Goal: Task Accomplishment & Management: Complete application form

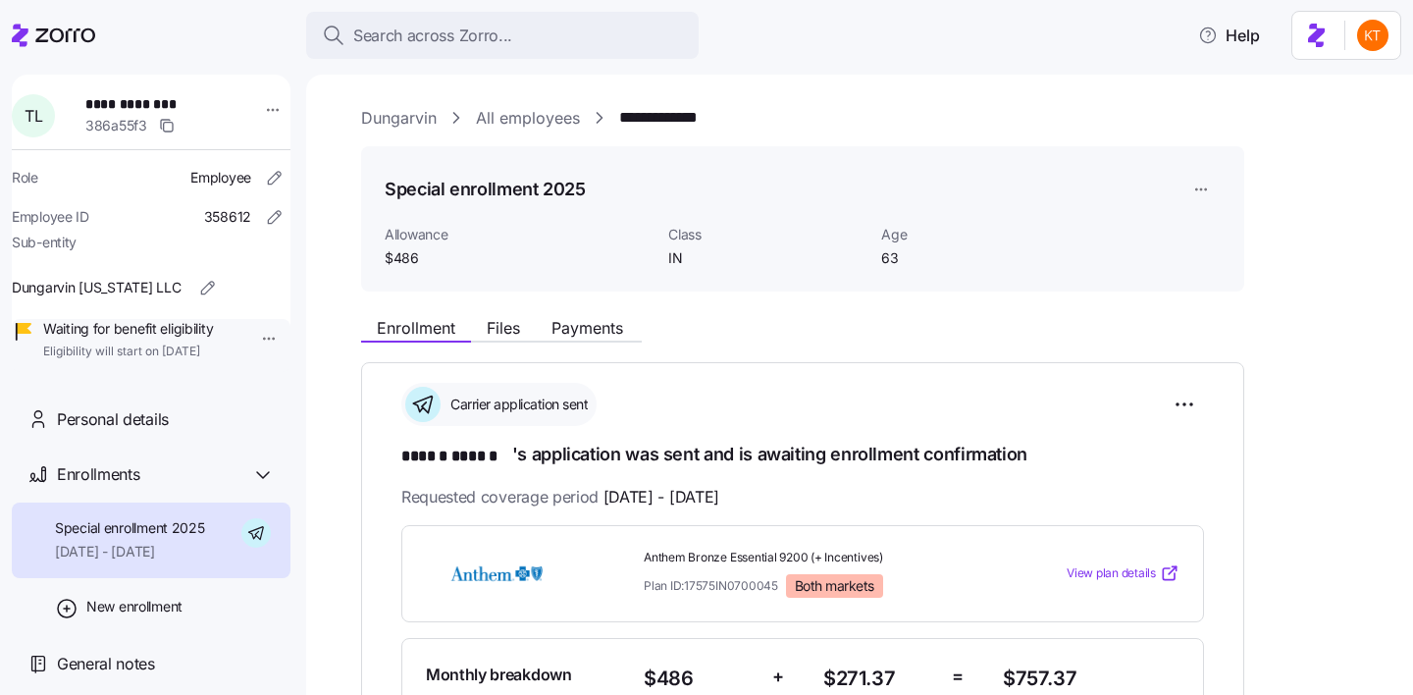
scroll to position [276, 0]
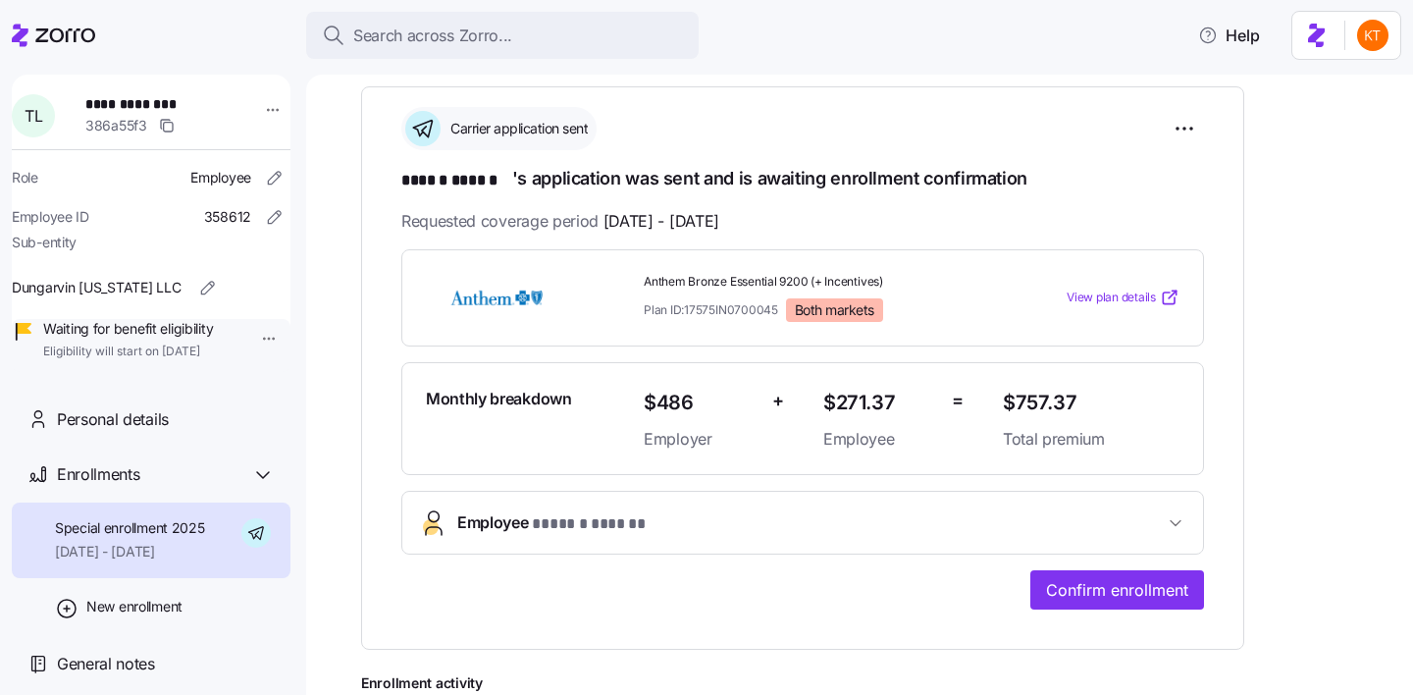
click at [765, 517] on span "Employee * ****** ****** *" at bounding box center [810, 523] width 706 height 26
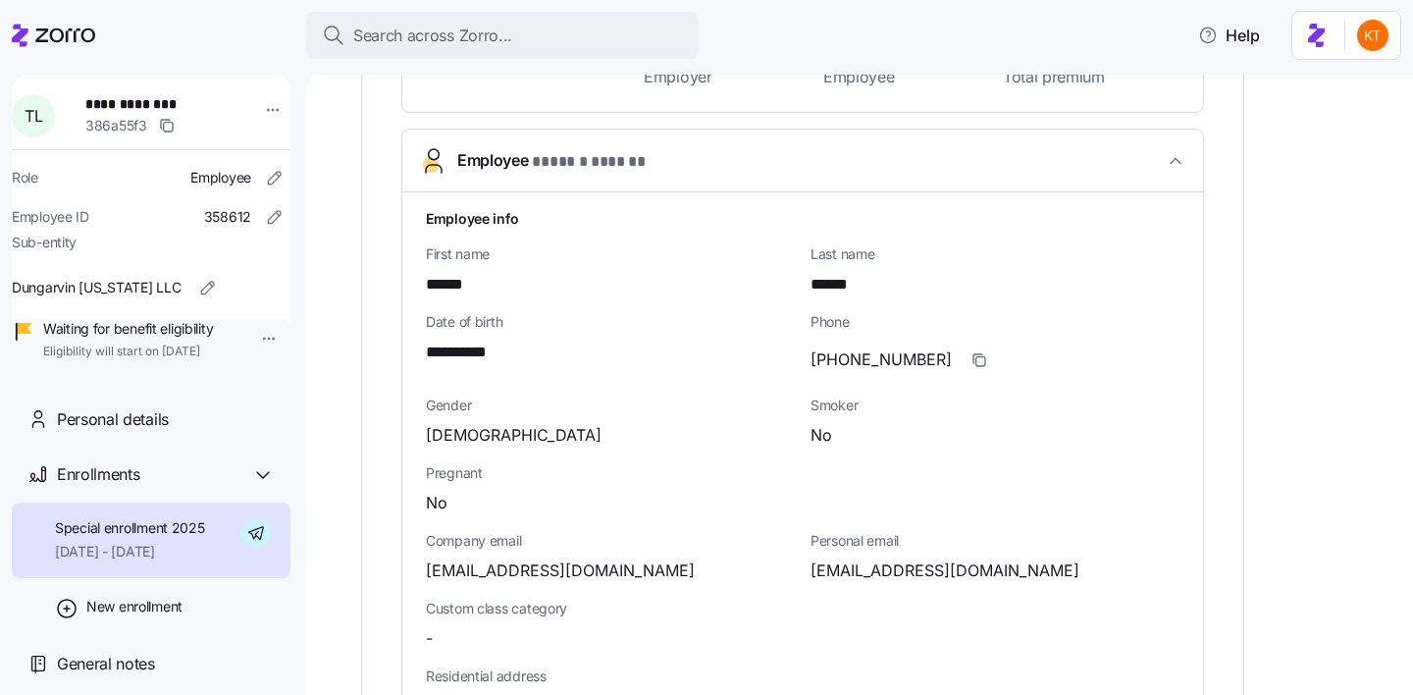
scroll to position [640, 0]
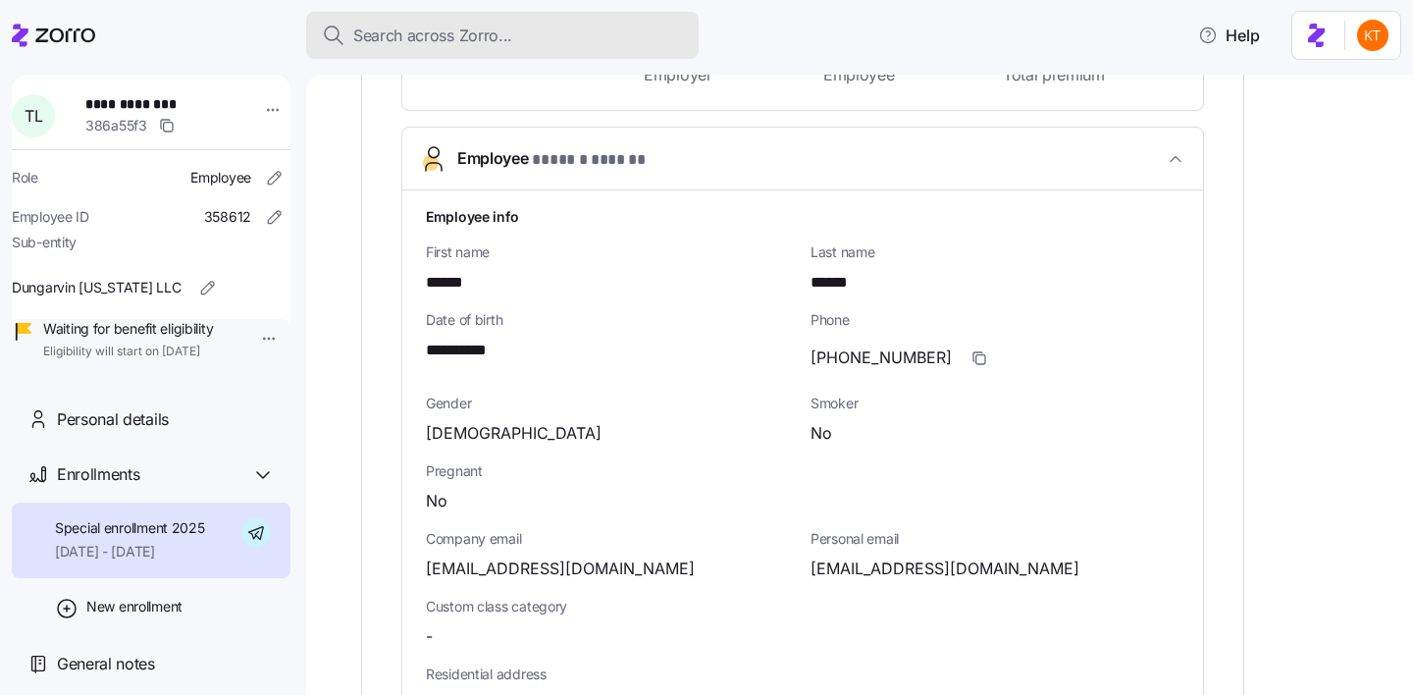
click at [428, 25] on span "Search across Zorro..." at bounding box center [432, 36] width 159 height 25
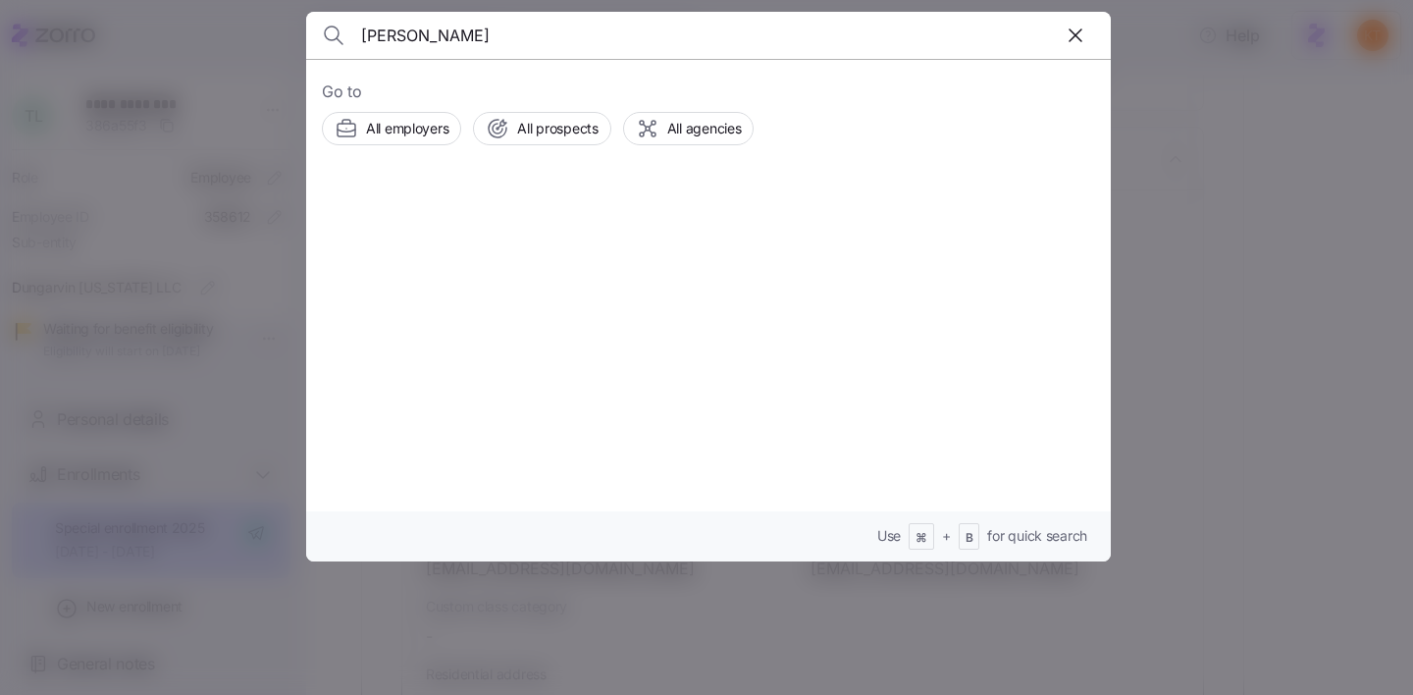
type input "aaron roseboom"
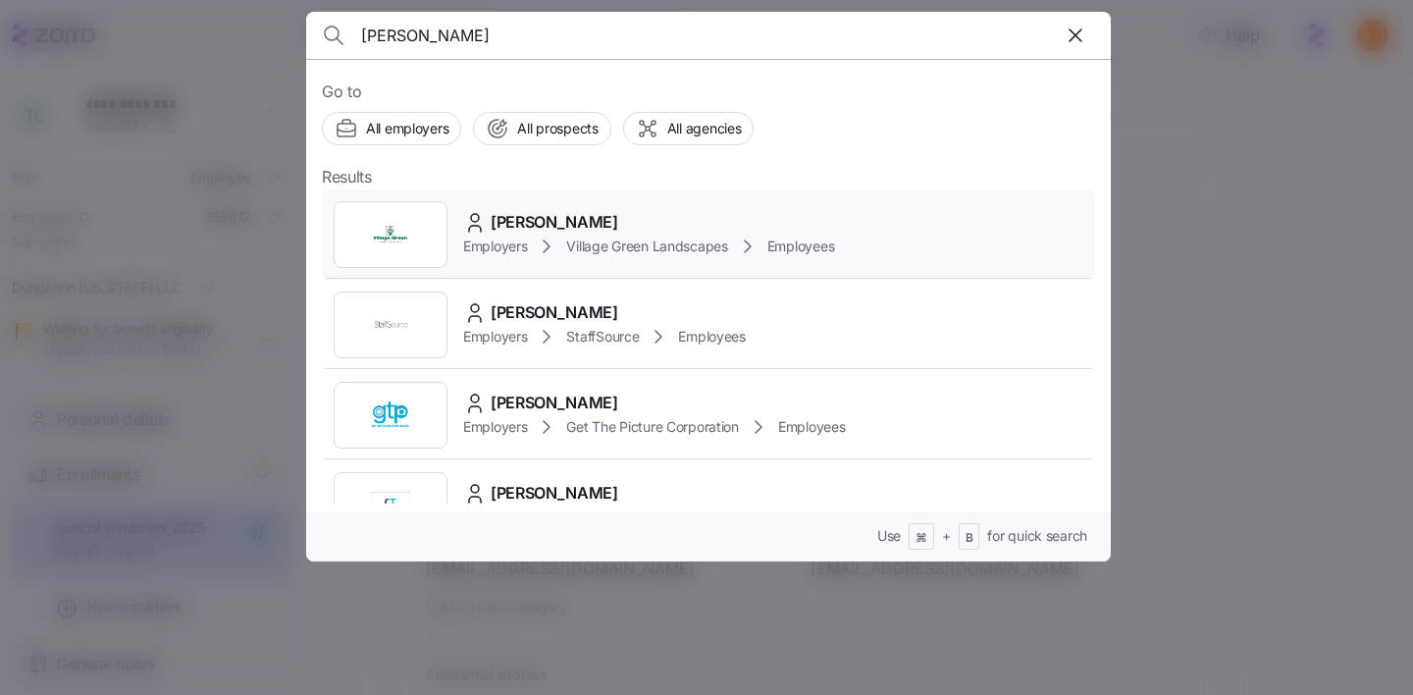
click at [625, 232] on div "Aaron Roseboom" at bounding box center [648, 222] width 371 height 25
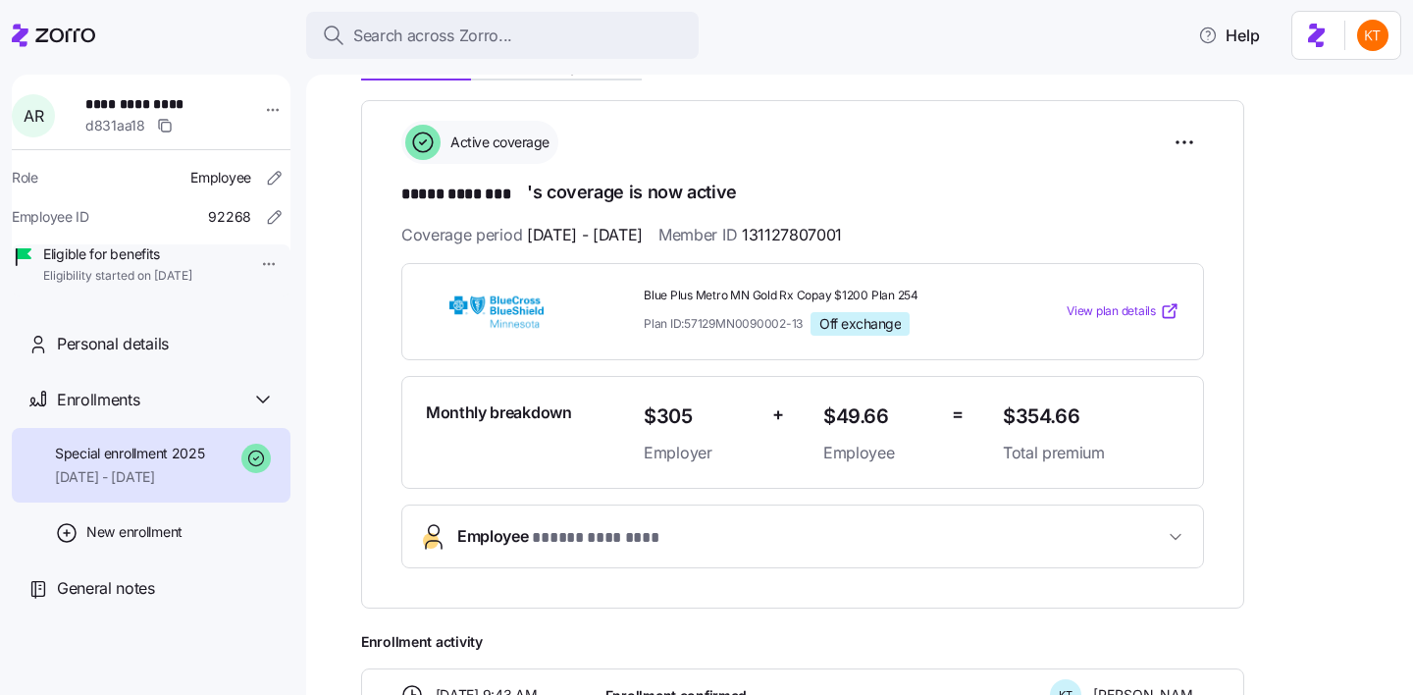
scroll to position [203, 0]
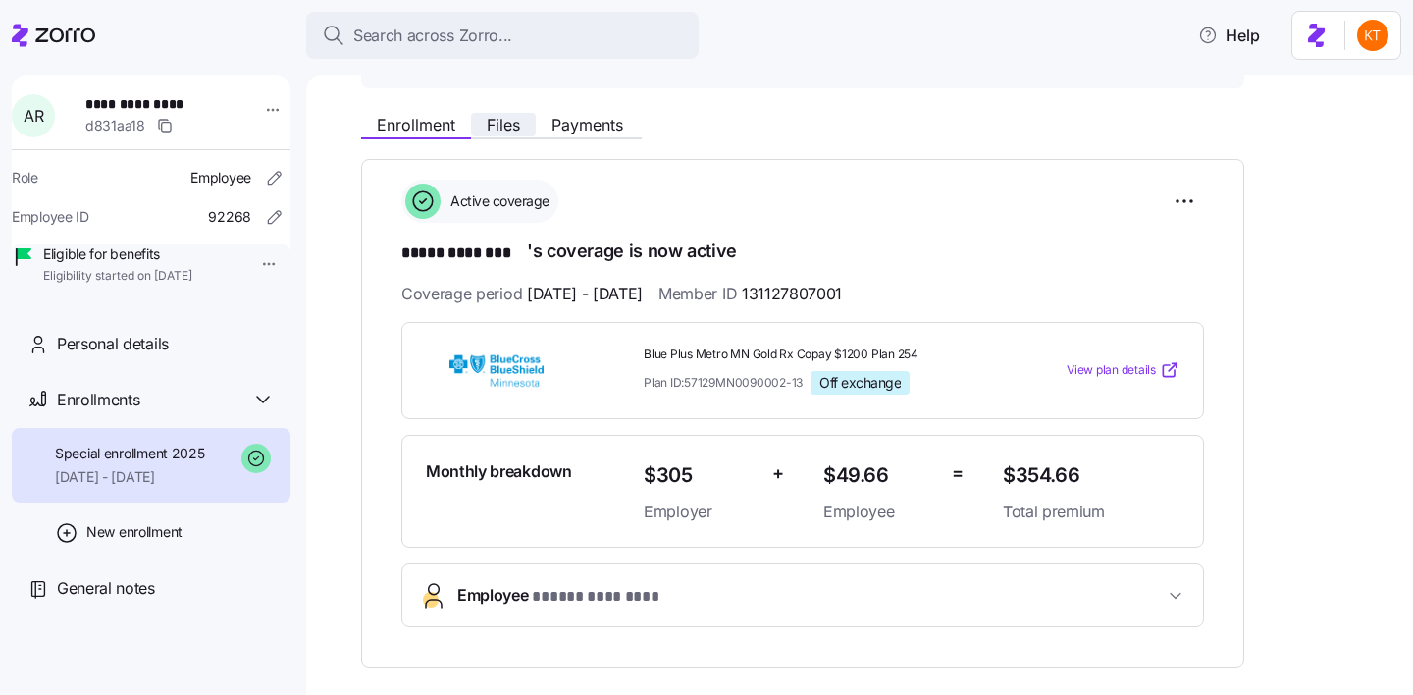
click at [484, 132] on button "Files" at bounding box center [503, 125] width 65 height 24
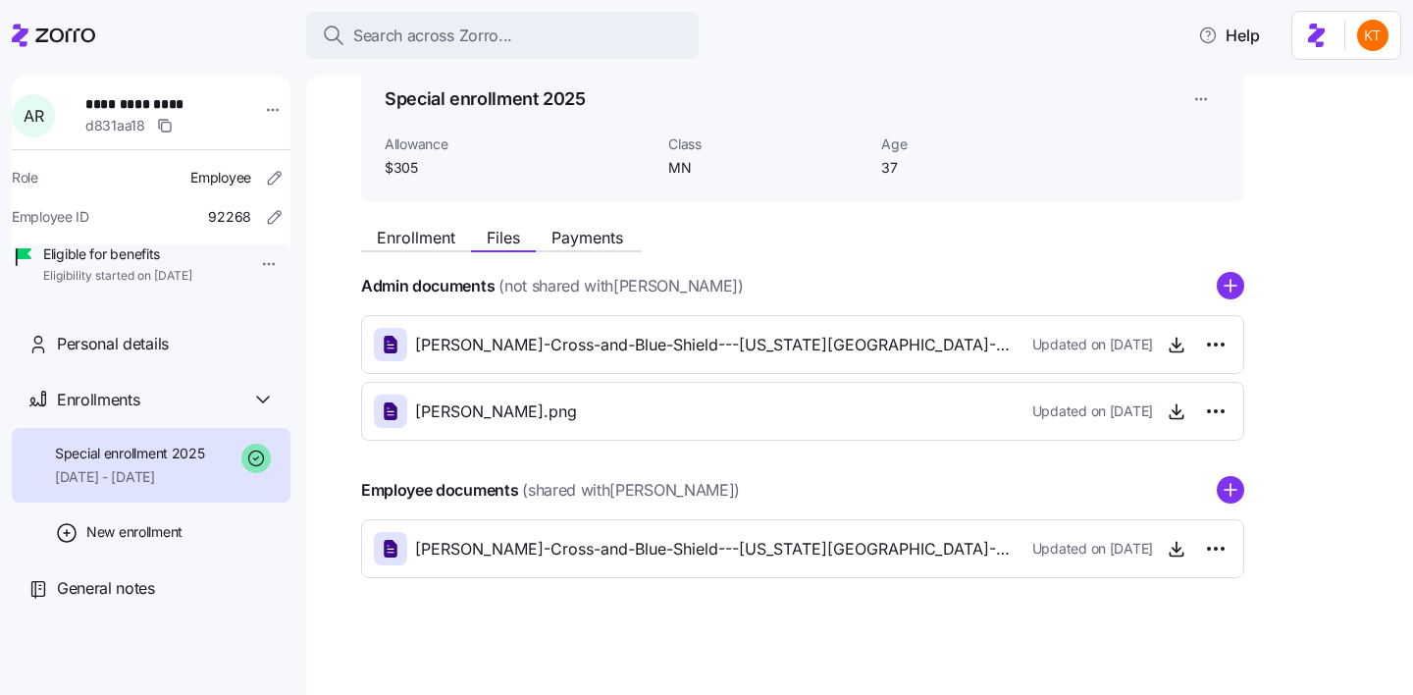
scroll to position [91, 0]
click at [865, 350] on span "Aaron-Roseboom_Blue-Cross-and-Blue-Shield---Minnesota_2025-07-14CLTD_Signed.pdf" at bounding box center [715, 344] width 601 height 25
click at [1187, 350] on span "button" at bounding box center [1176, 343] width 29 height 29
click at [1175, 351] on icon "button" at bounding box center [1177, 344] width 20 height 20
click at [1167, 552] on icon "button" at bounding box center [1177, 548] width 20 height 20
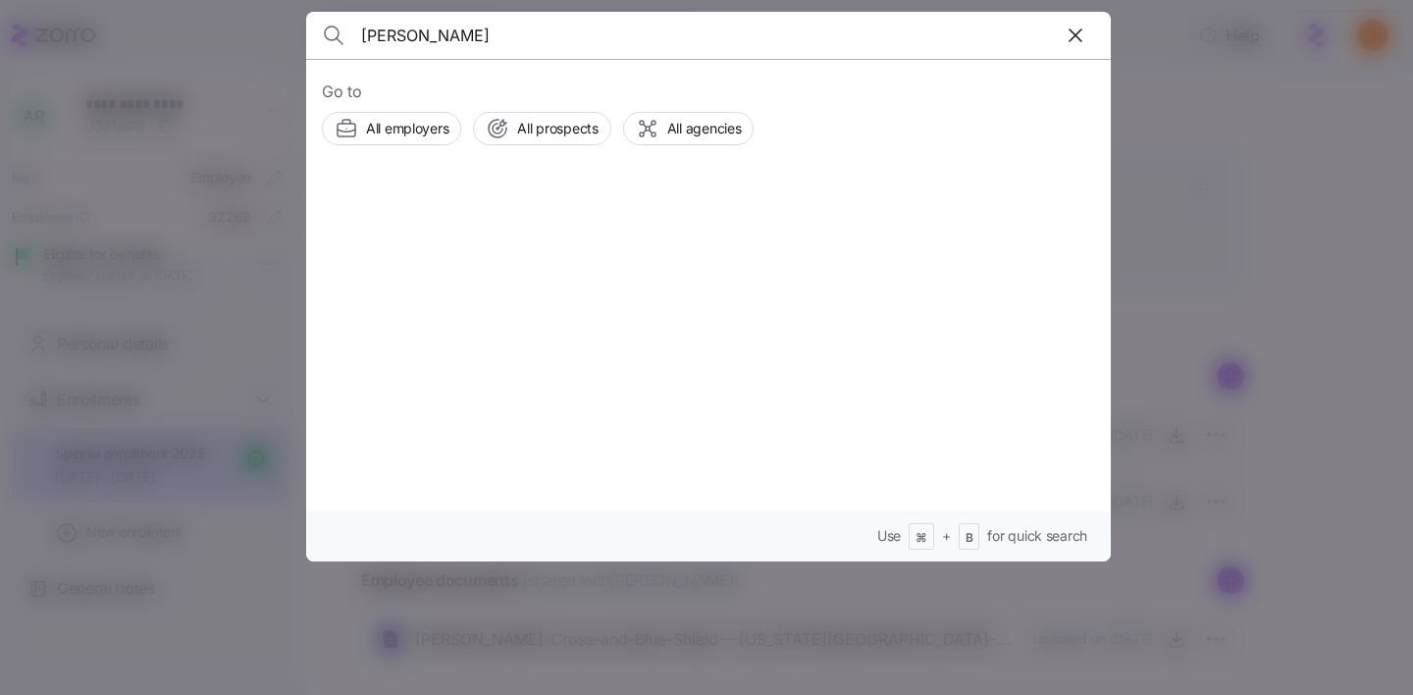
type input "brian ditton"
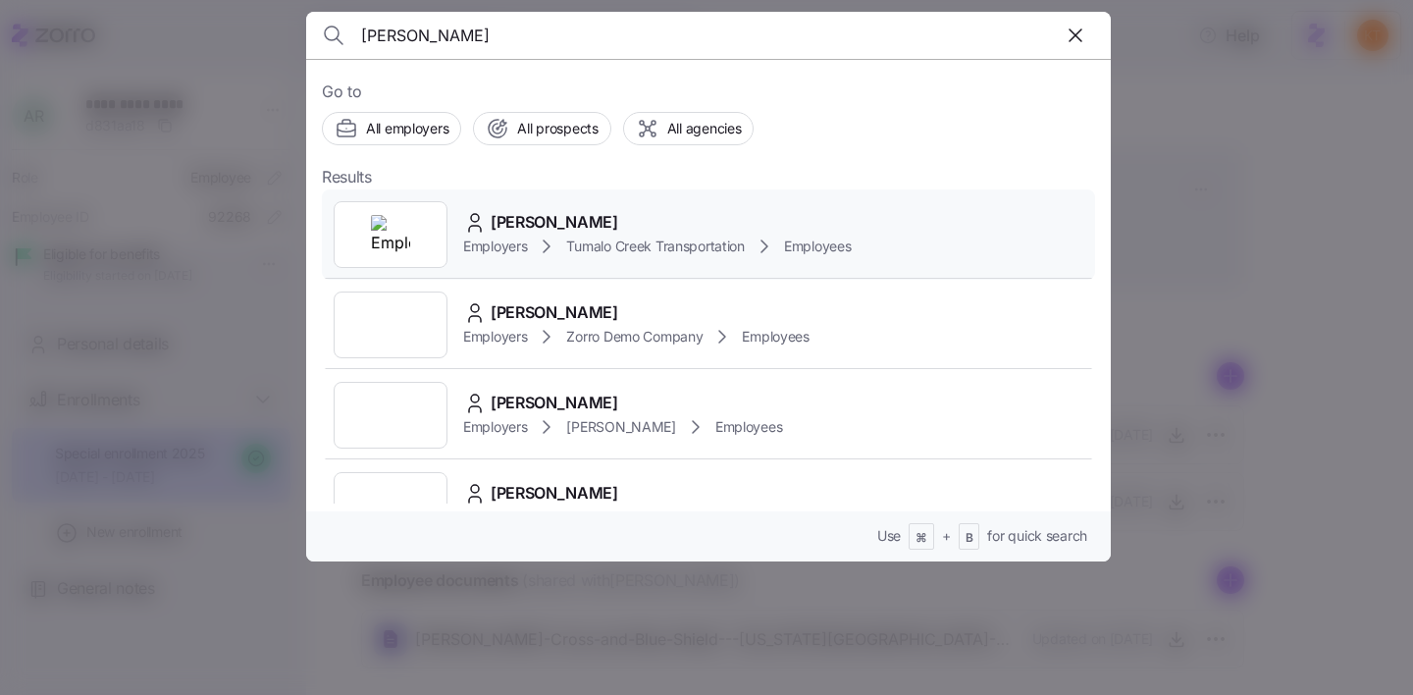
click at [522, 226] on span "[PERSON_NAME]" at bounding box center [555, 222] width 128 height 25
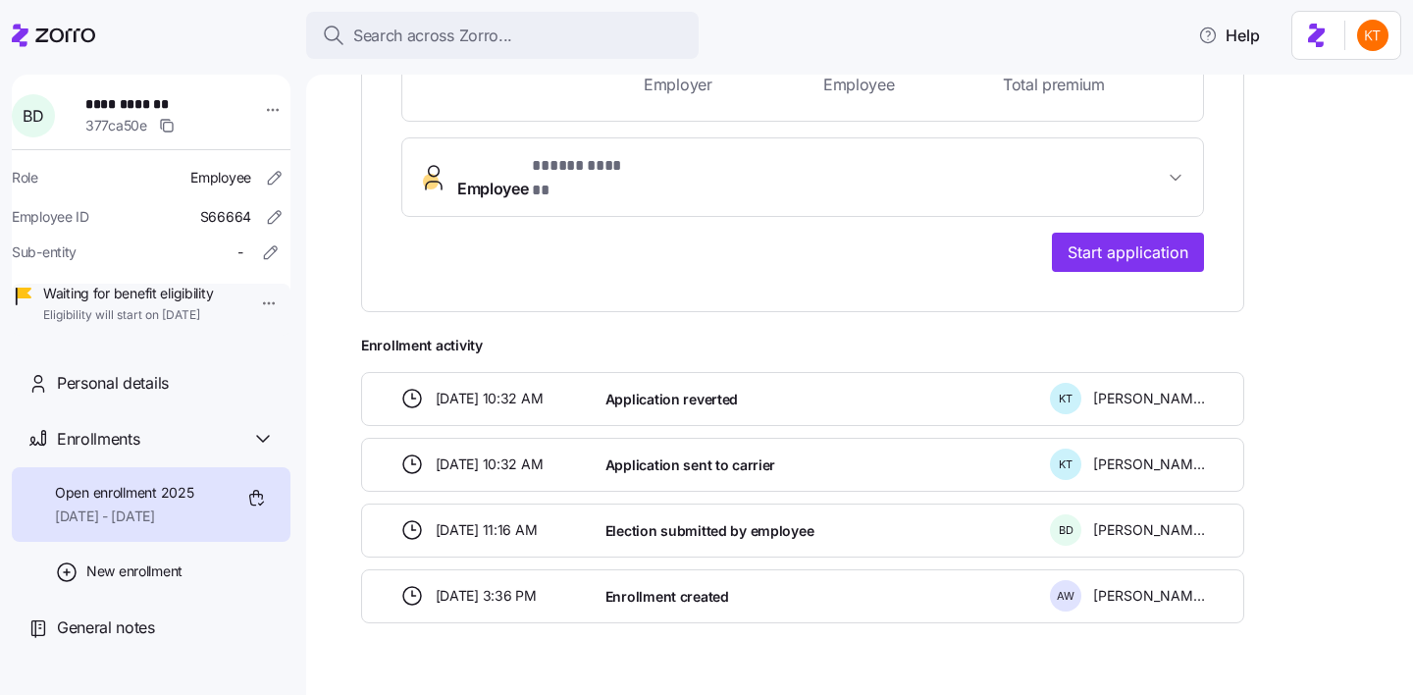
scroll to position [657, 0]
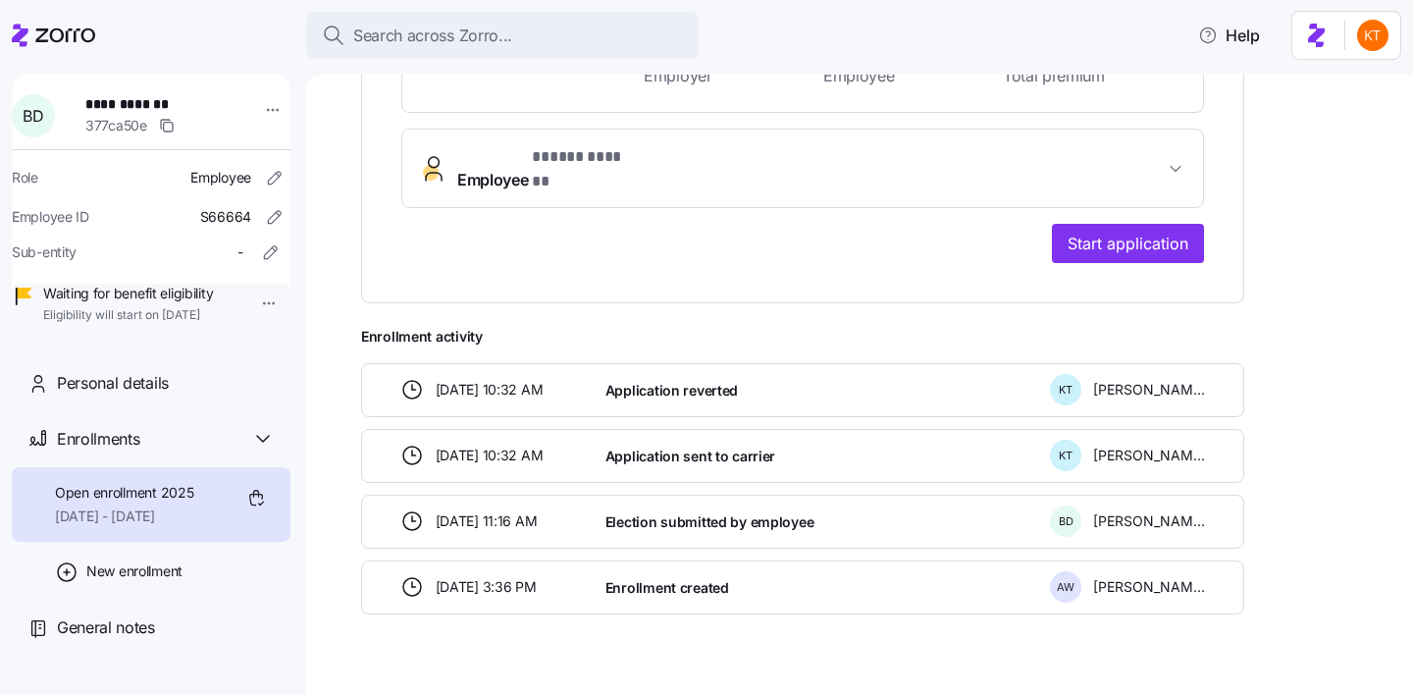
click at [679, 145] on span "Employee * ***** ****** *" at bounding box center [810, 168] width 706 height 47
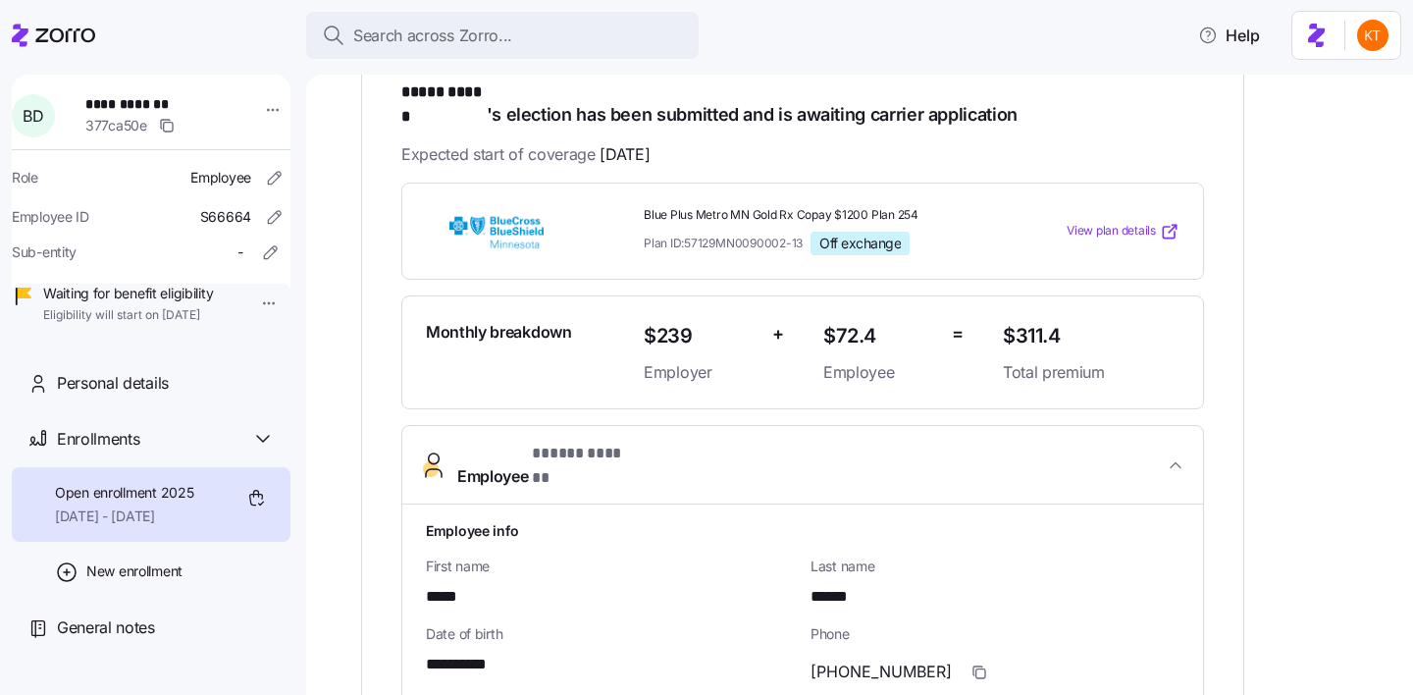
scroll to position [0, 0]
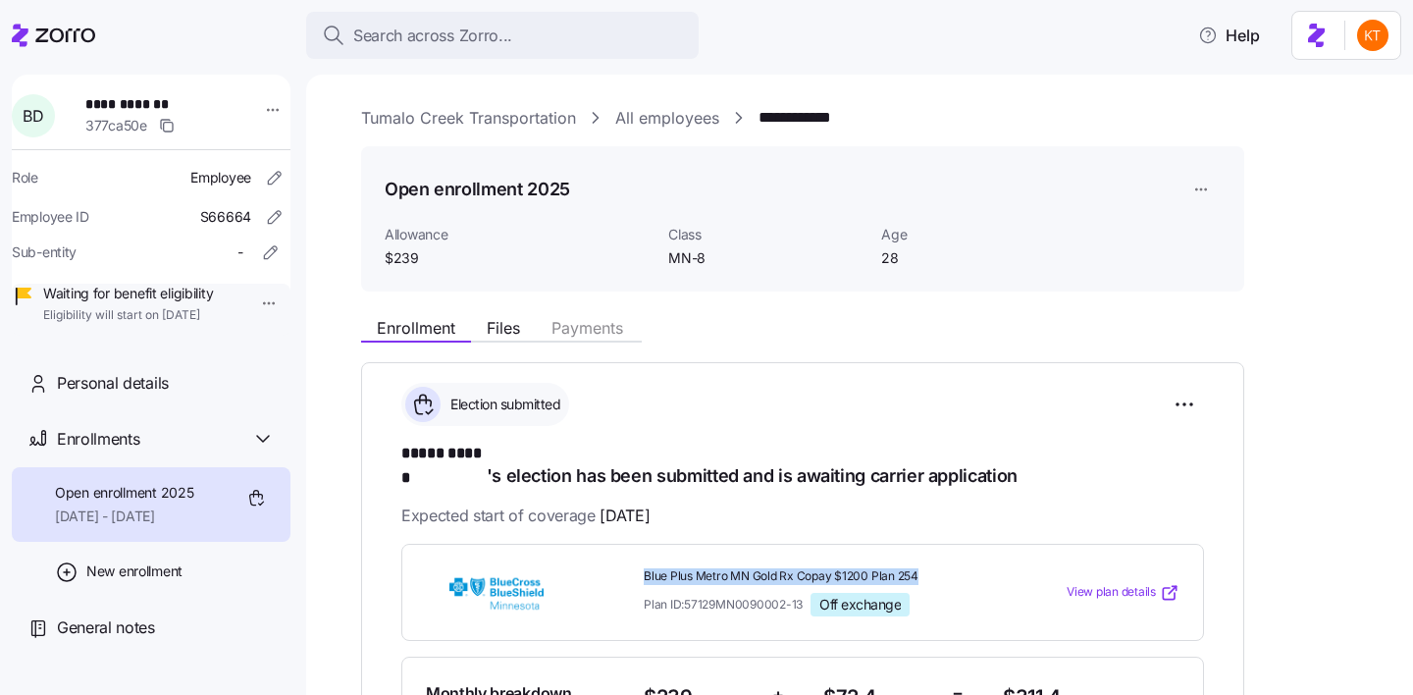
drag, startPoint x: 926, startPoint y: 553, endPoint x: 641, endPoint y: 558, distance: 285.6
click at [641, 560] on div "Blue Plus Metro MN Gold Rx Copay $1200 Plan 254 Plan ID: 57129MN0090002-13 Off …" at bounding box center [815, 592] width 359 height 64
copy span "Blue Plus Metro MN Gold Rx Copay $1200 Plan 254"
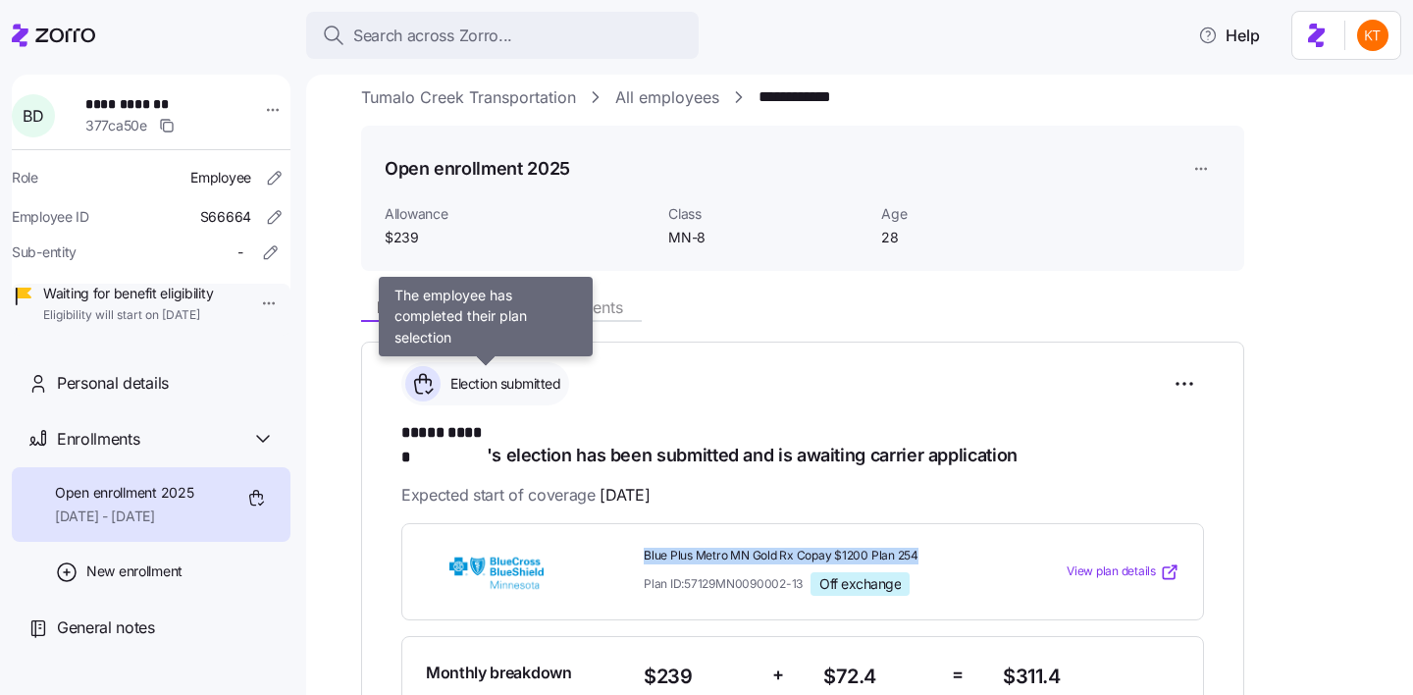
scroll to position [41, 0]
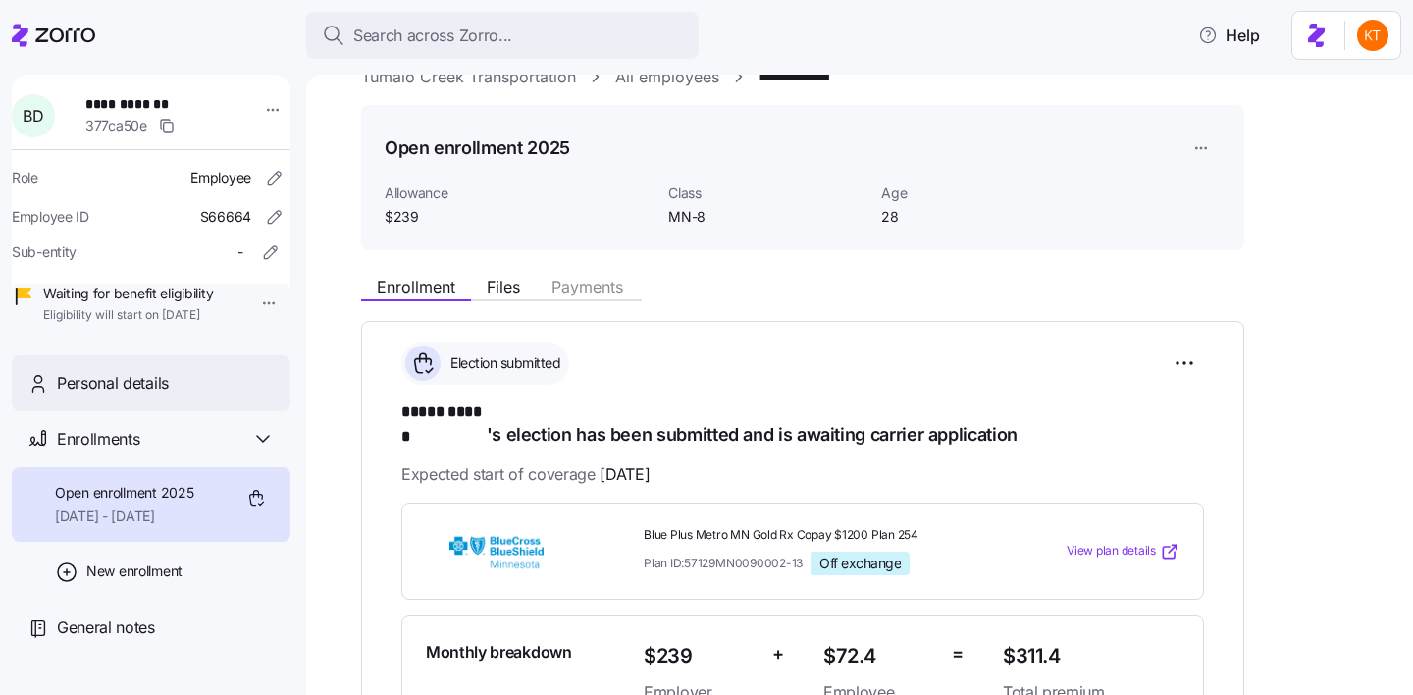
click at [170, 395] on div "Personal details" at bounding box center [166, 383] width 218 height 25
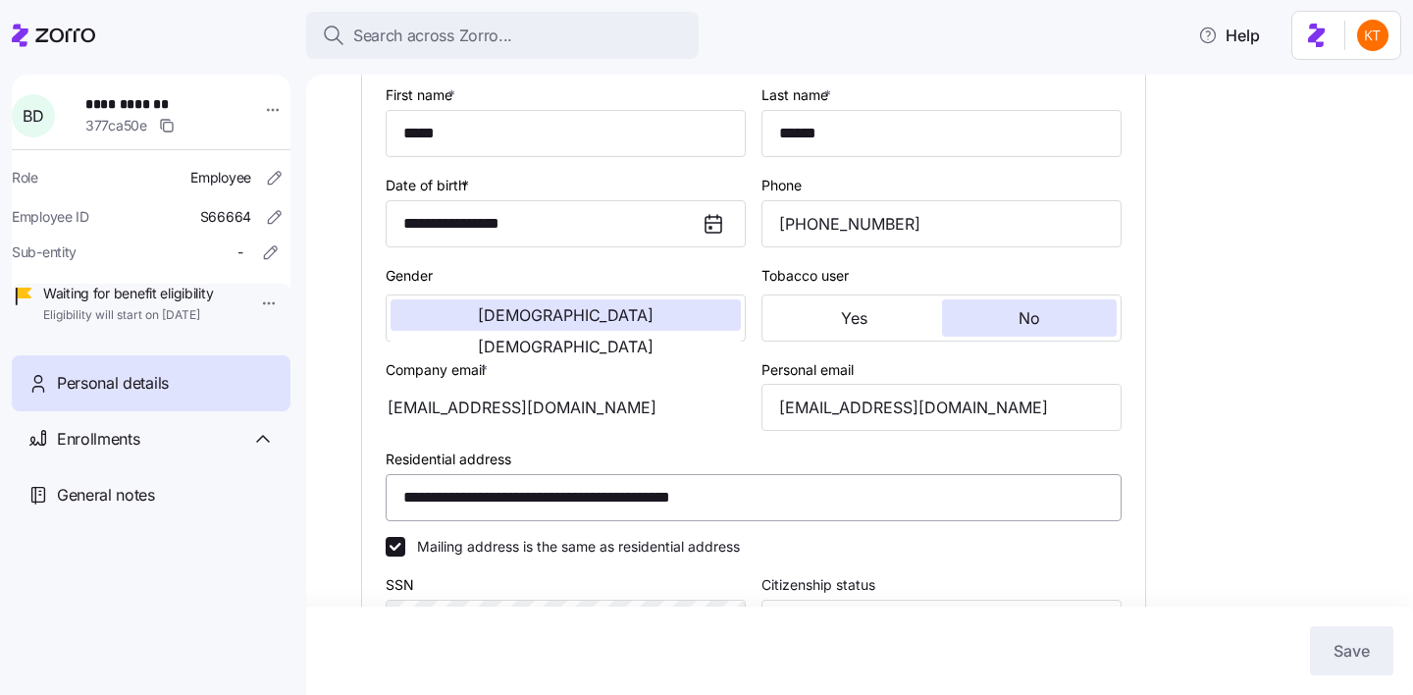
scroll to position [398, 0]
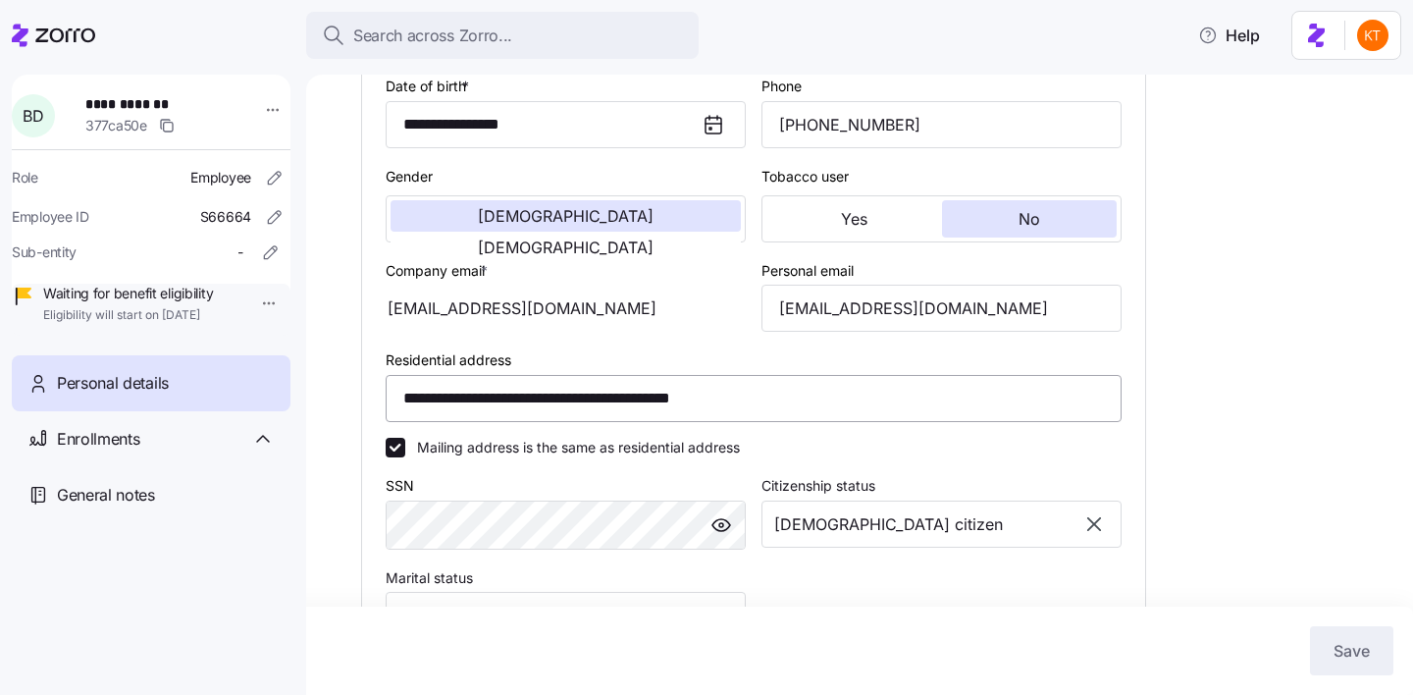
type input "MN-8"
click at [891, 332] on input "briancditton@gmail.com" at bounding box center [941, 308] width 360 height 47
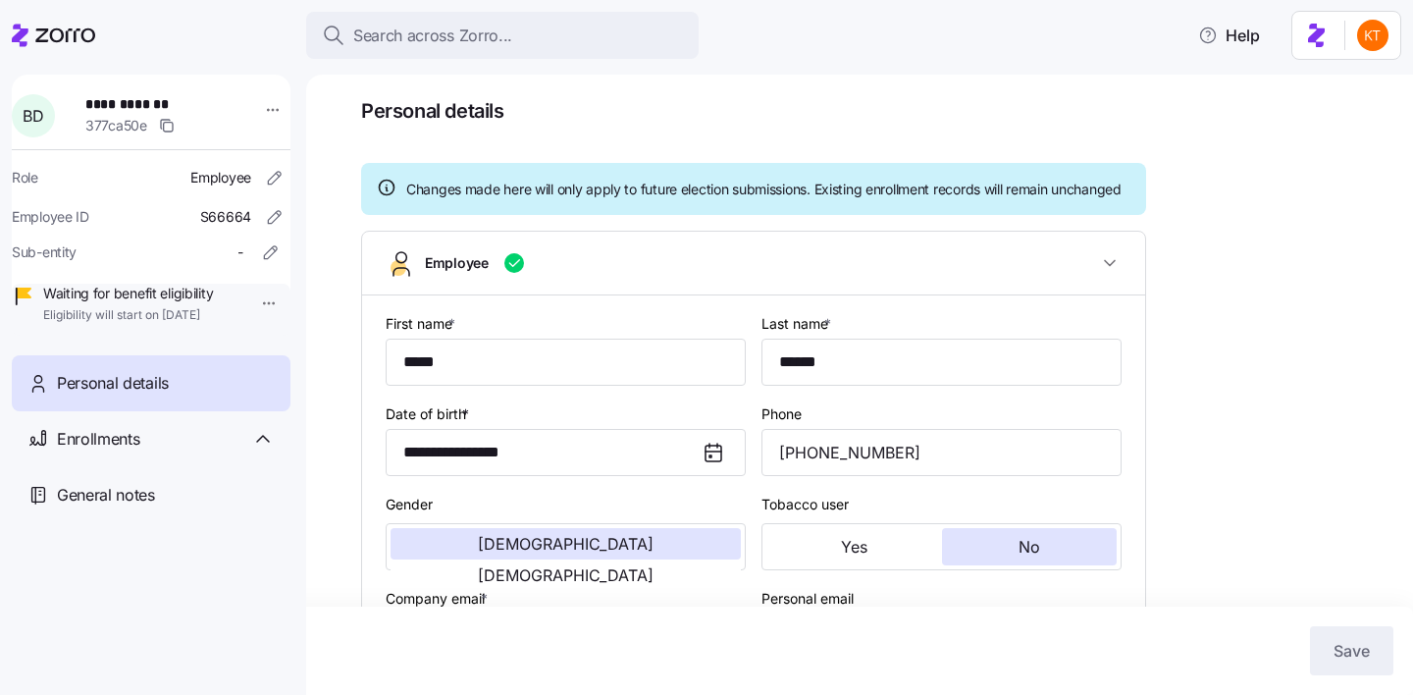
scroll to position [0, 0]
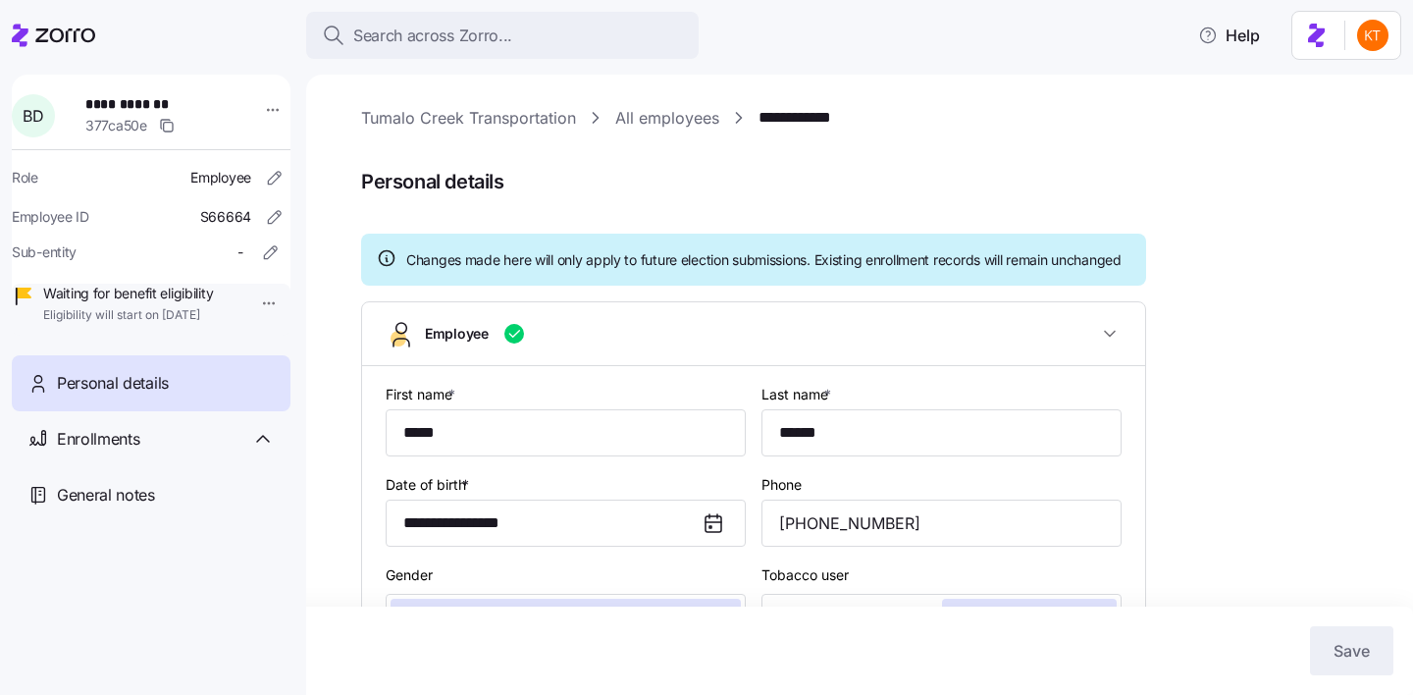
click at [416, 118] on link "Tumalo Creek Transportation" at bounding box center [468, 118] width 215 height 25
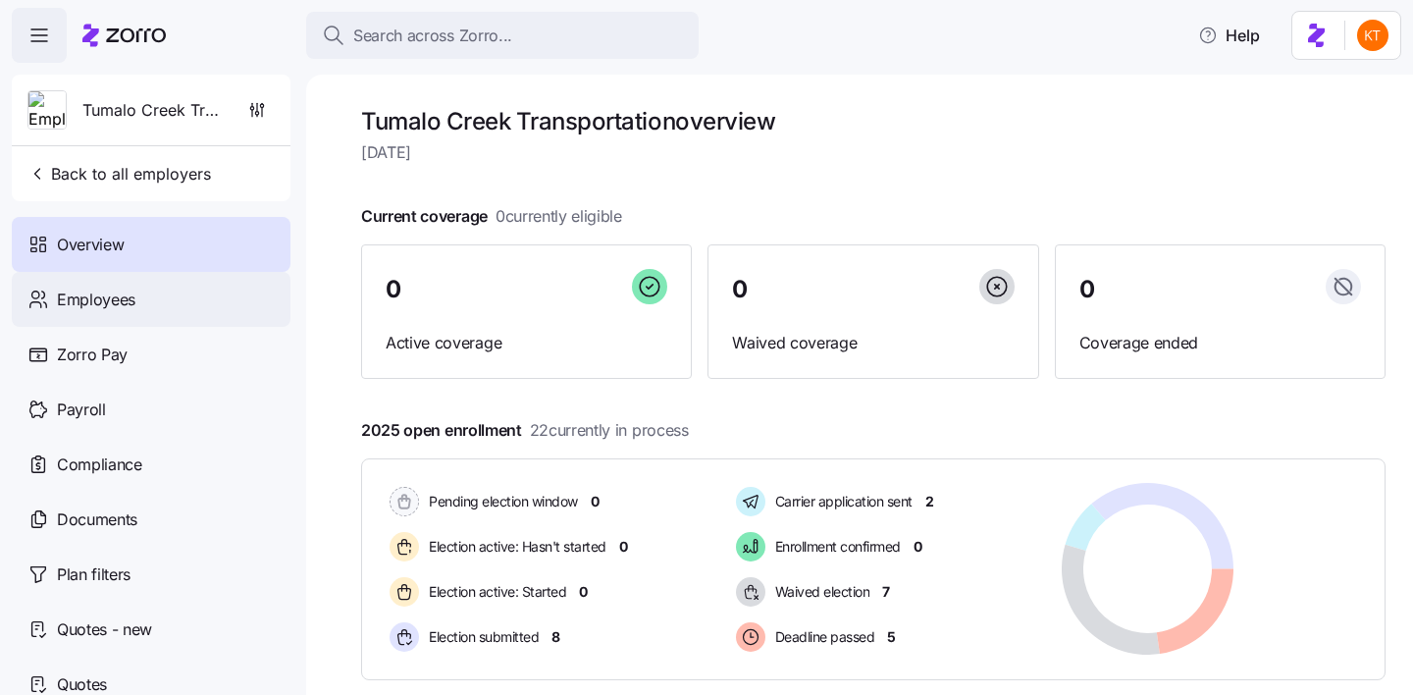
click at [155, 300] on div "Employees" at bounding box center [151, 299] width 279 height 55
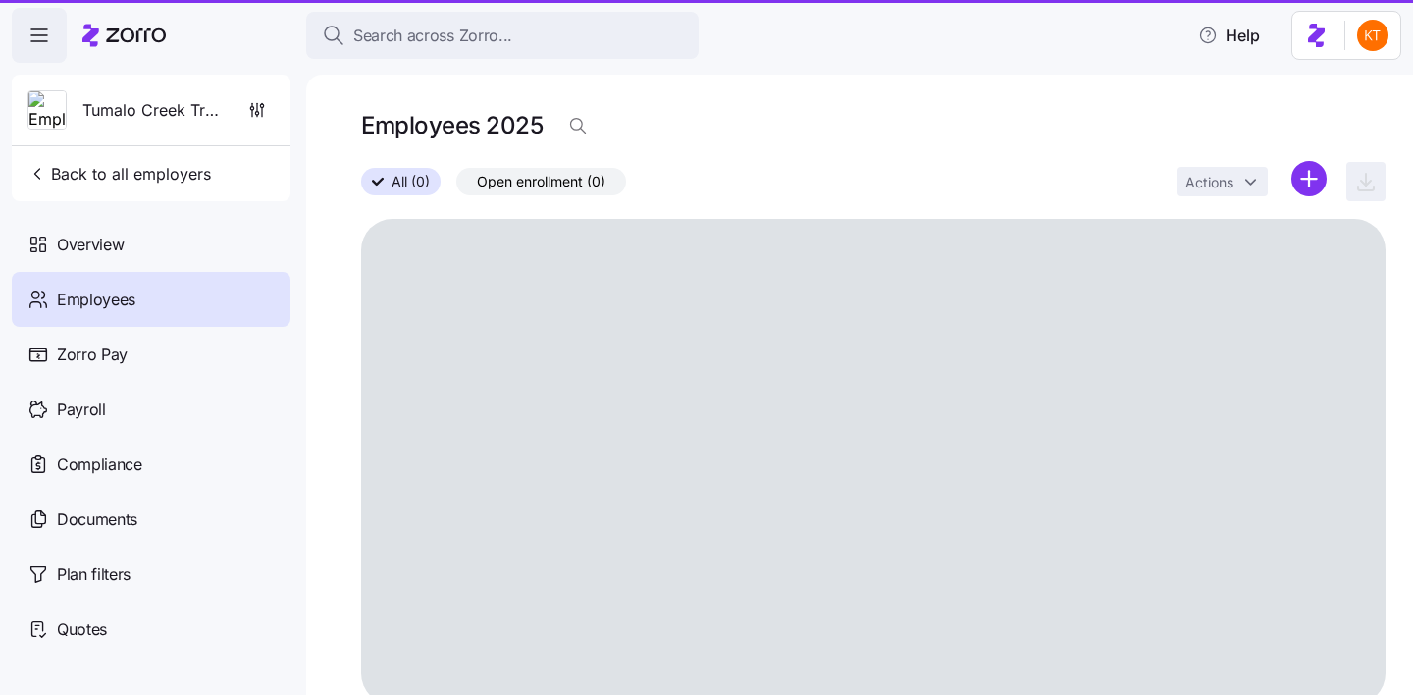
click at [132, 110] on span "Tumalo Creek Transportation" at bounding box center [152, 110] width 141 height 25
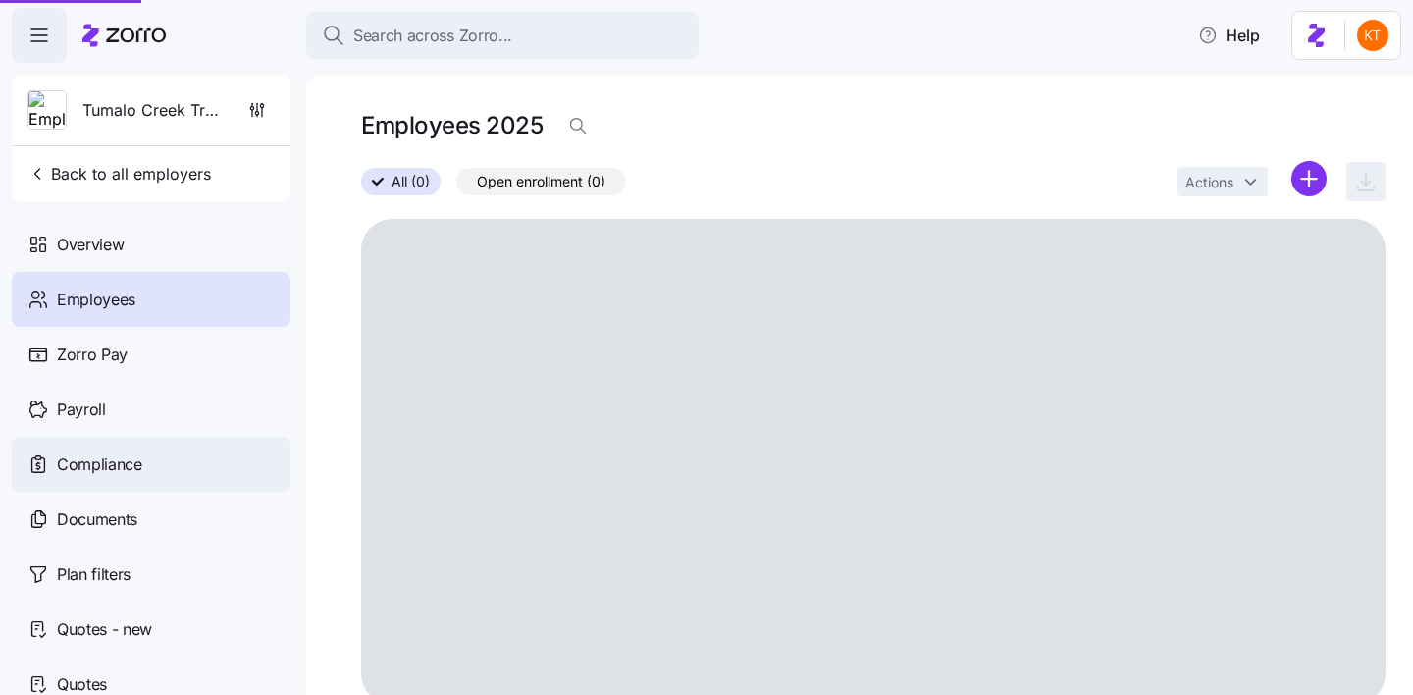
click at [115, 257] on div "Overview" at bounding box center [151, 244] width 279 height 55
click at [119, 251] on span "Overview" at bounding box center [90, 245] width 67 height 25
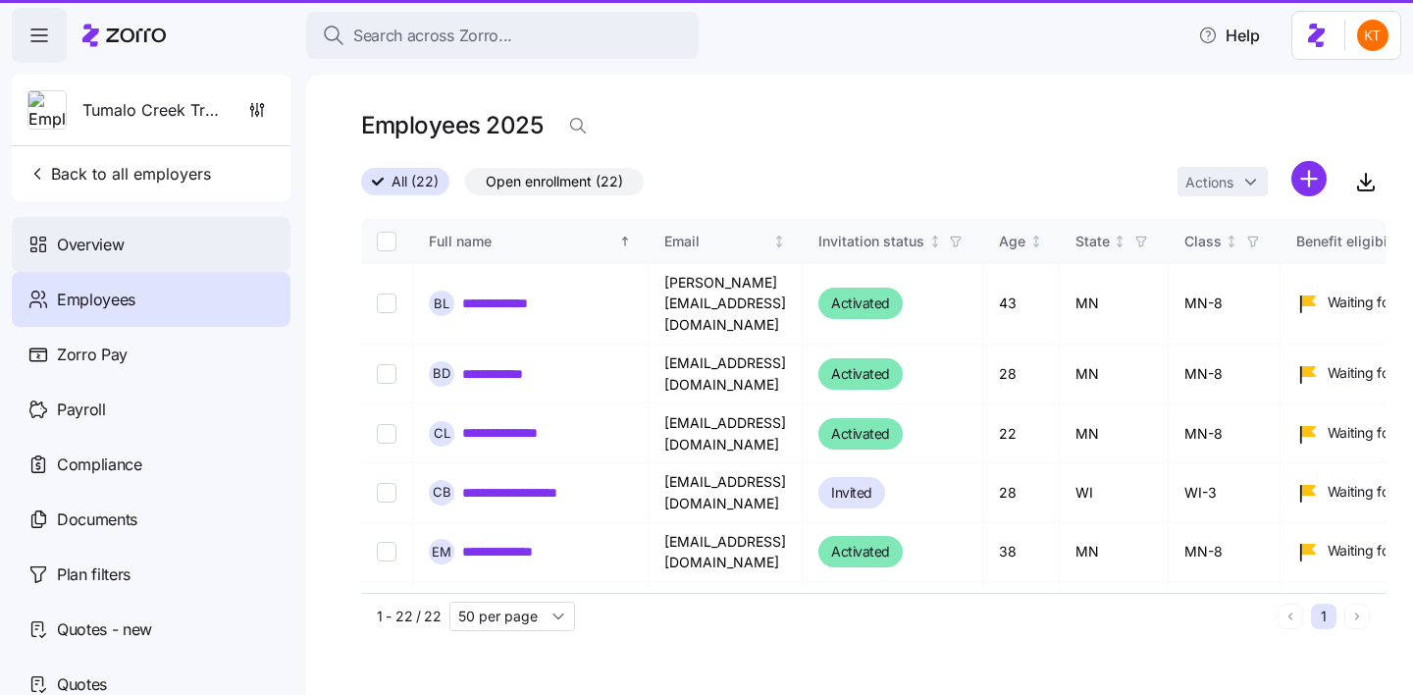
click at [156, 247] on div "Overview" at bounding box center [151, 244] width 279 height 55
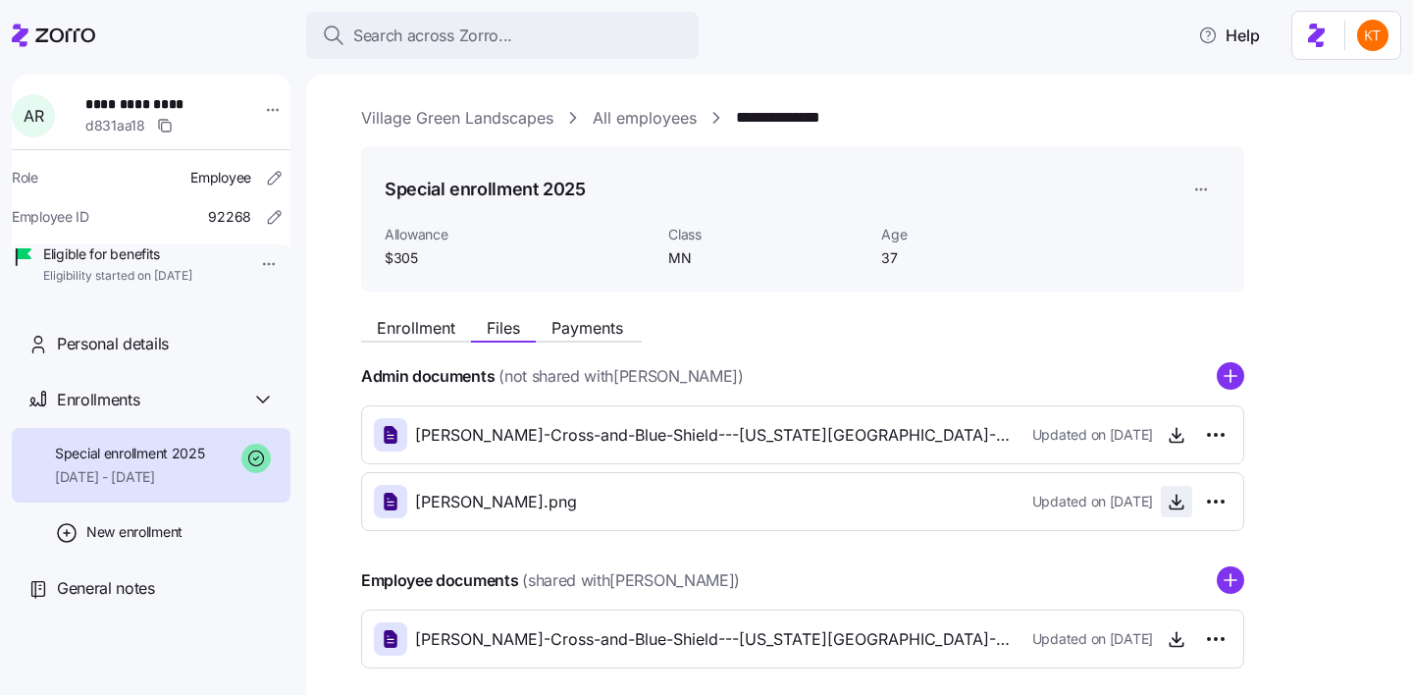
scroll to position [91, 0]
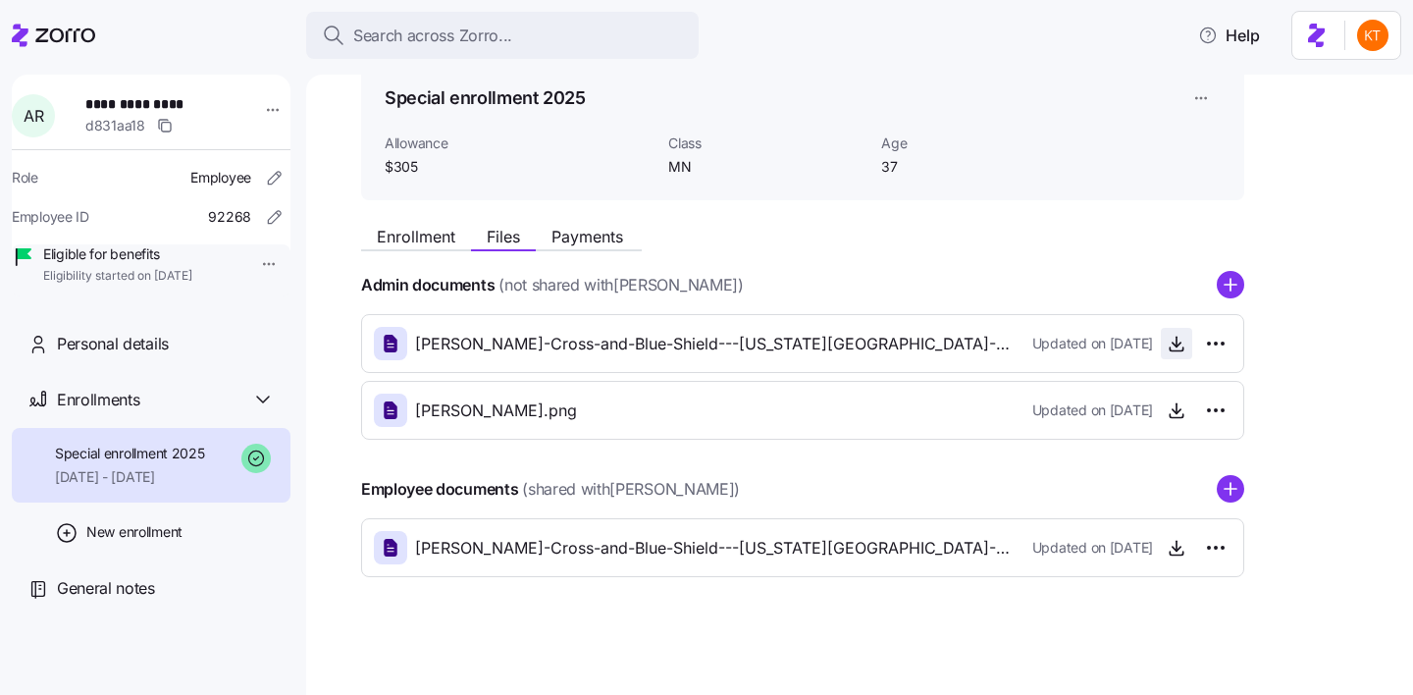
click at [1166, 346] on span "button" at bounding box center [1176, 343] width 29 height 29
click at [1176, 343] on icon "button" at bounding box center [1177, 344] width 20 height 20
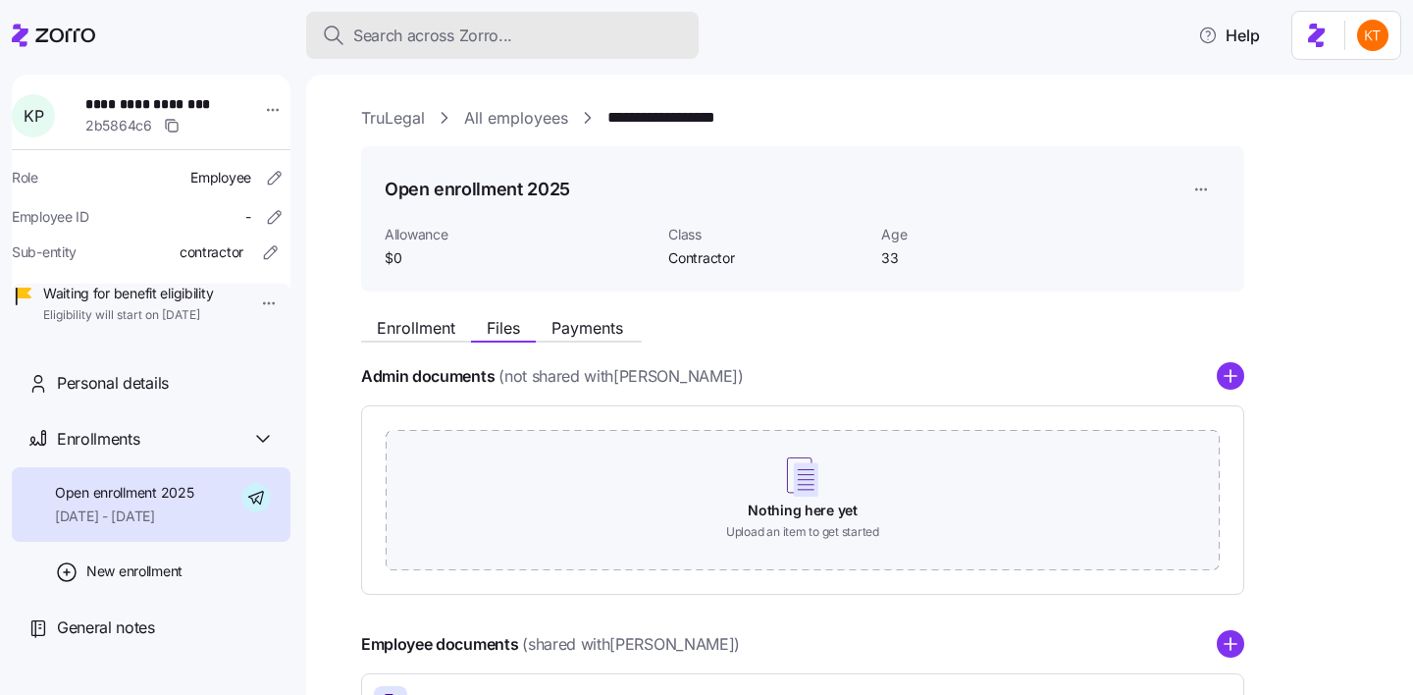
click at [439, 47] on span "Search across Zorro..." at bounding box center [432, 36] width 159 height 25
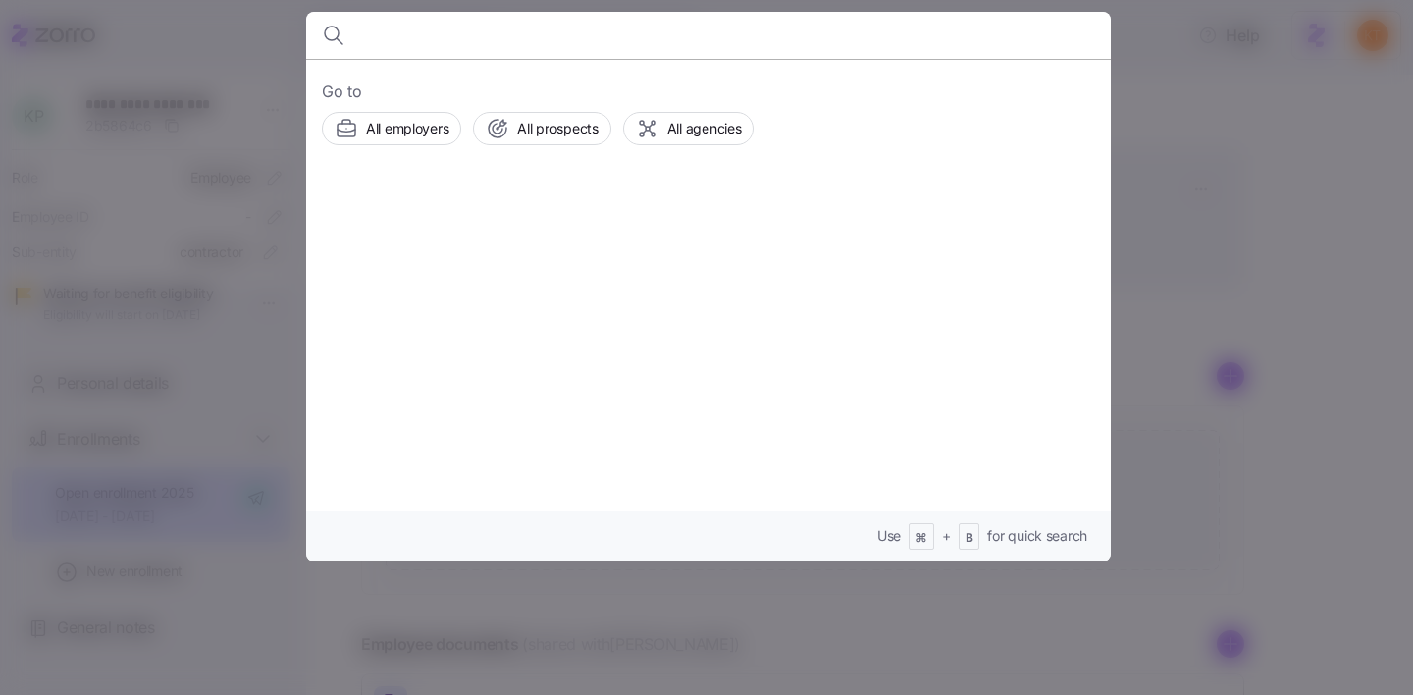
click at [1343, 304] on div at bounding box center [706, 347] width 1413 height 695
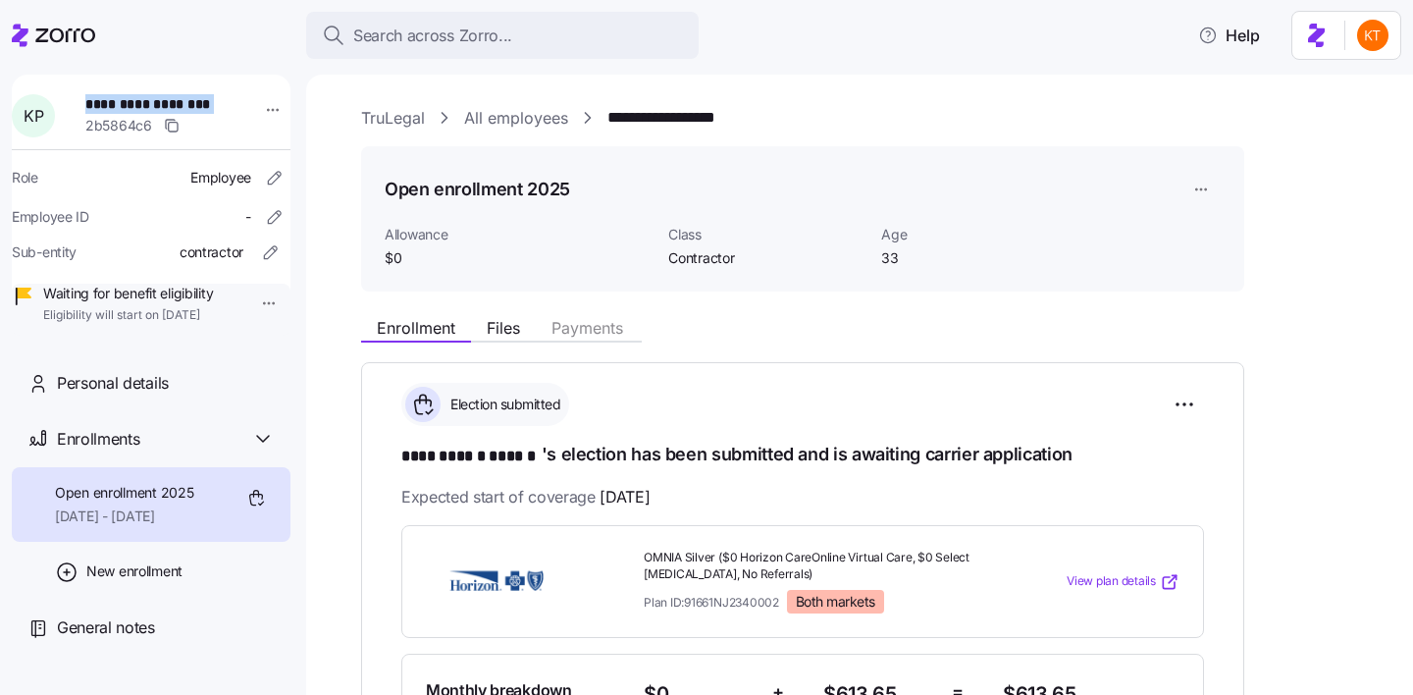
click at [677, 38] on div "Search across Zorro..." at bounding box center [502, 36] width 361 height 25
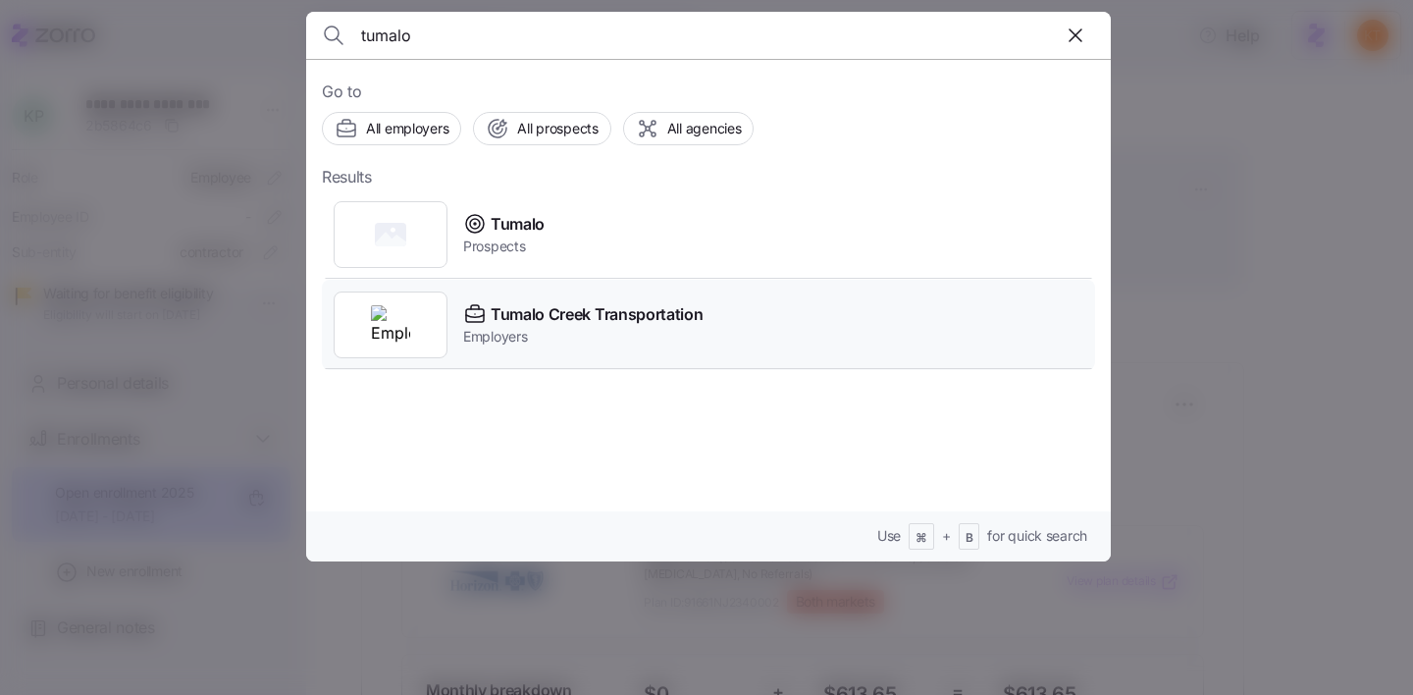
type input "tumalo"
click at [631, 317] on span "Tumalo Creek Transportation" at bounding box center [597, 314] width 212 height 25
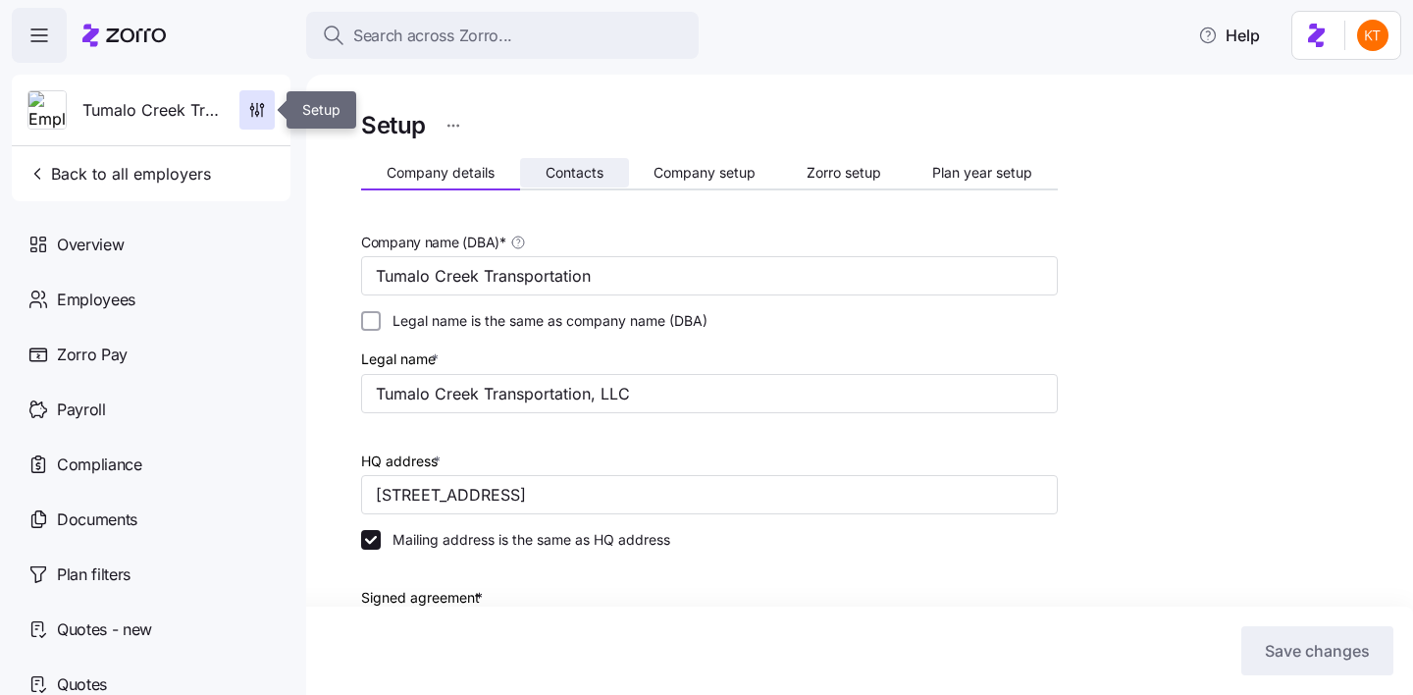
click at [606, 164] on button "Contacts" at bounding box center [574, 172] width 109 height 29
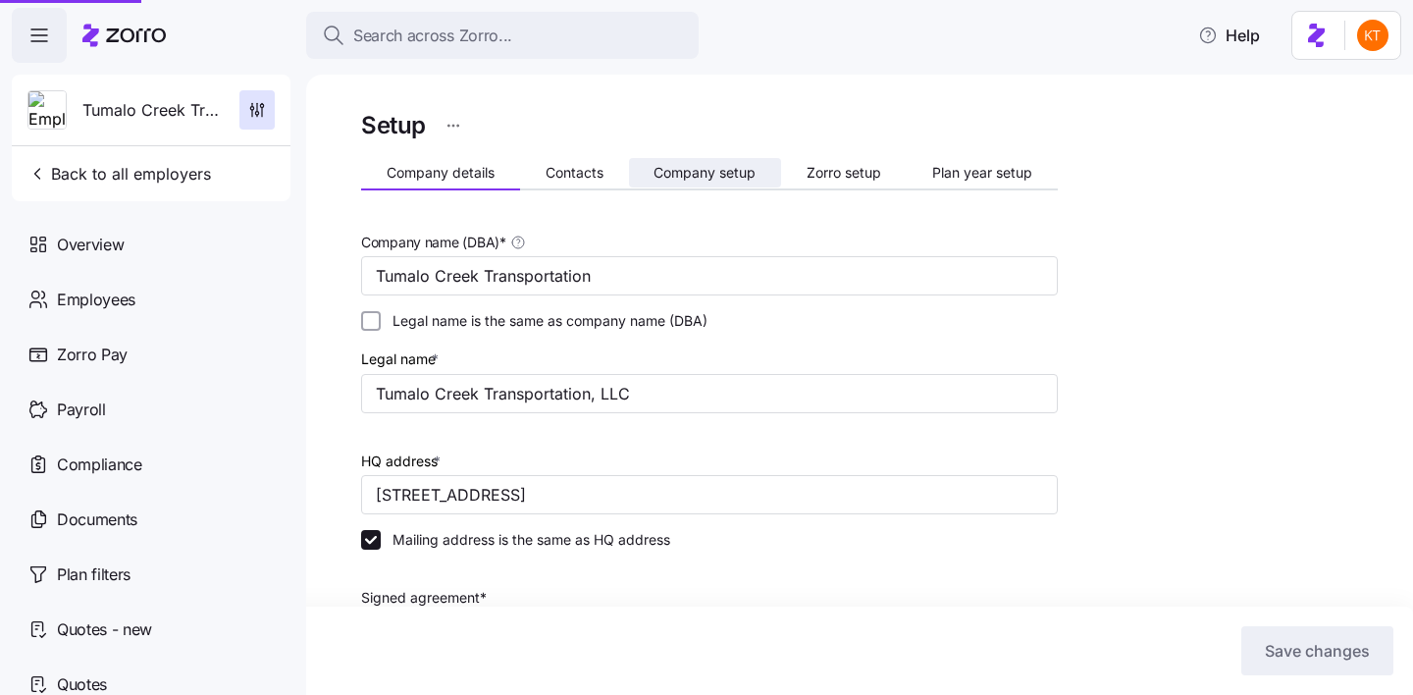
click at [589, 182] on button "Contacts" at bounding box center [574, 172] width 109 height 29
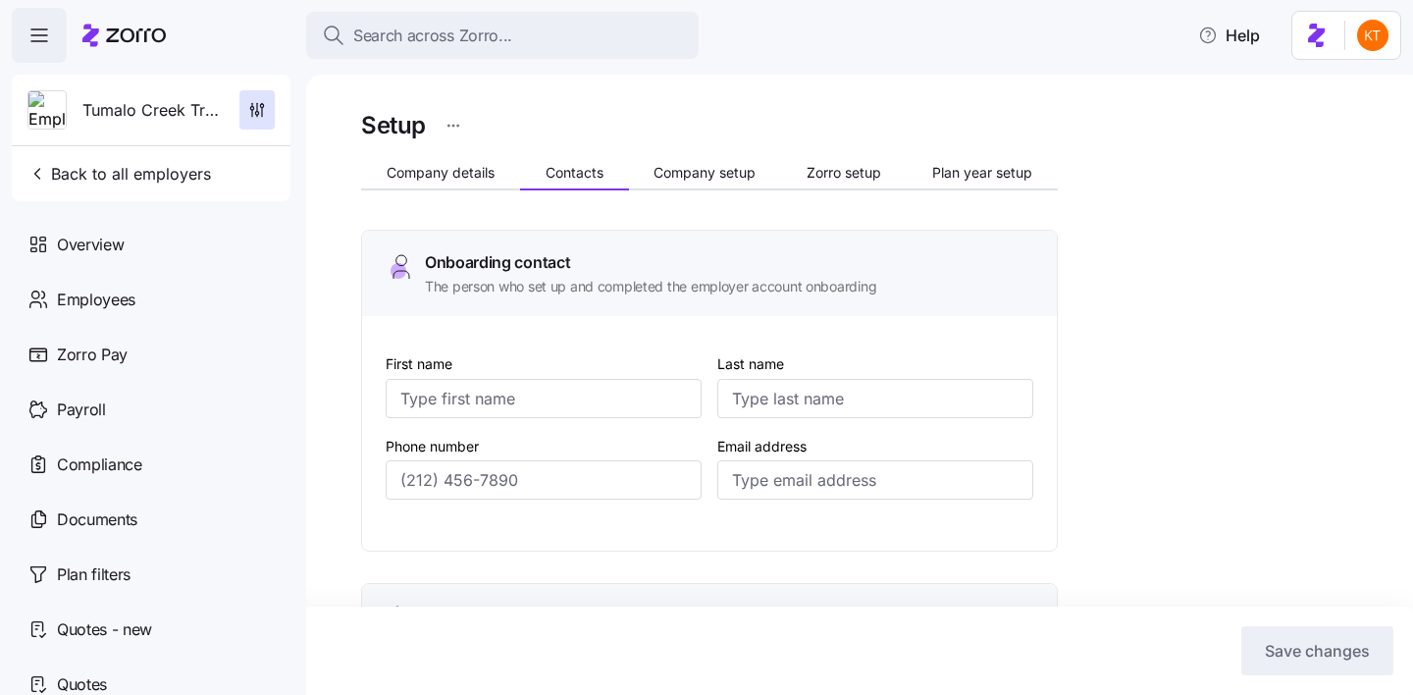
type input "John"
type input "Gueringer"
type input "[EMAIL_ADDRESS][DOMAIN_NAME]"
type input "Bret"
type input "Landauer"
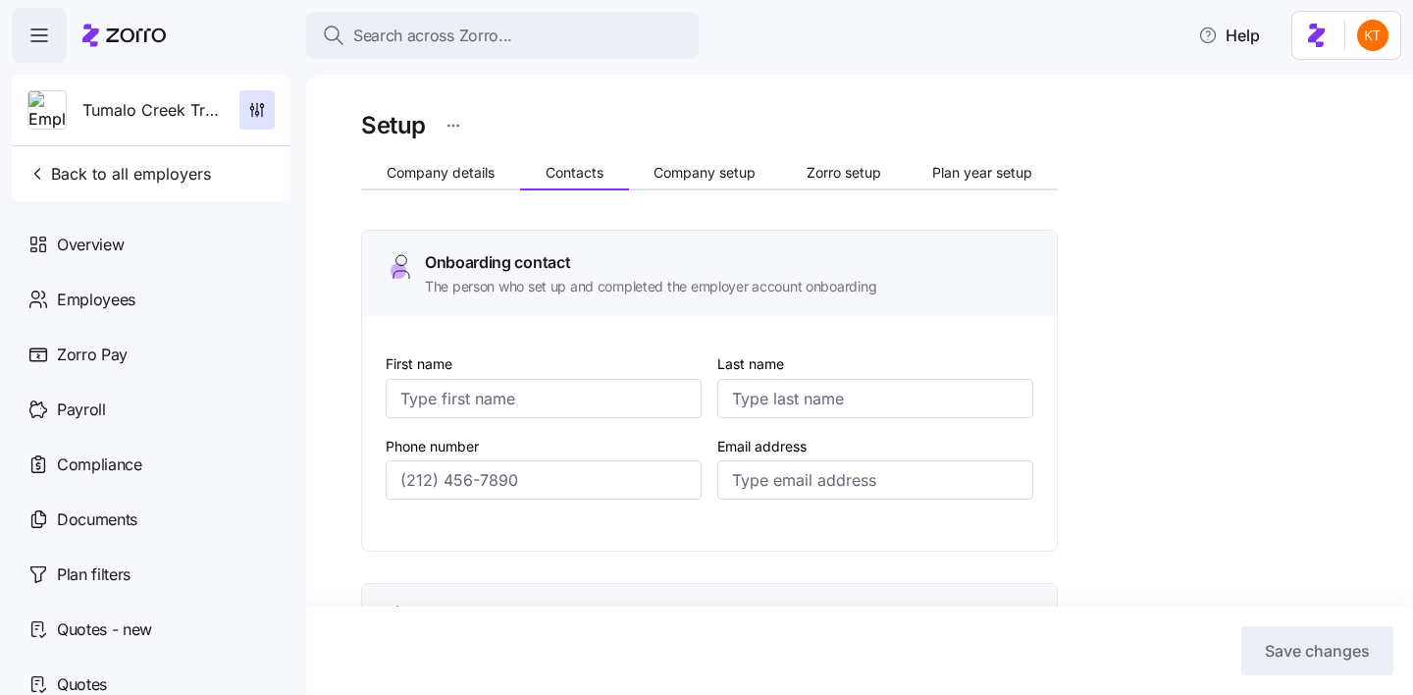
type input "bret@tumalocreek.us"
type input "John"
type input "Gueringer"
type input "[EMAIL_ADDRESS][DOMAIN_NAME]"
type input "Jim"
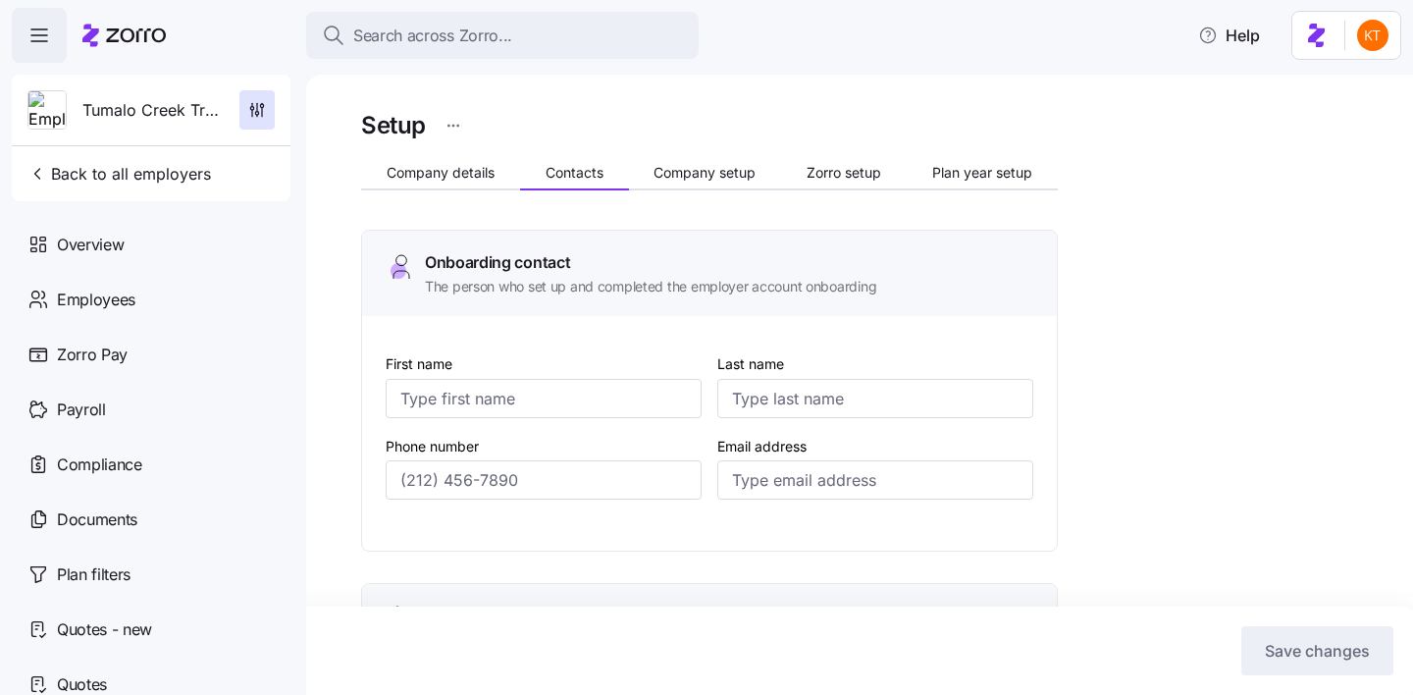
type input "Storholm"
type input "jstorholm@tumalocreek.us"
type input "(612) 817-5969"
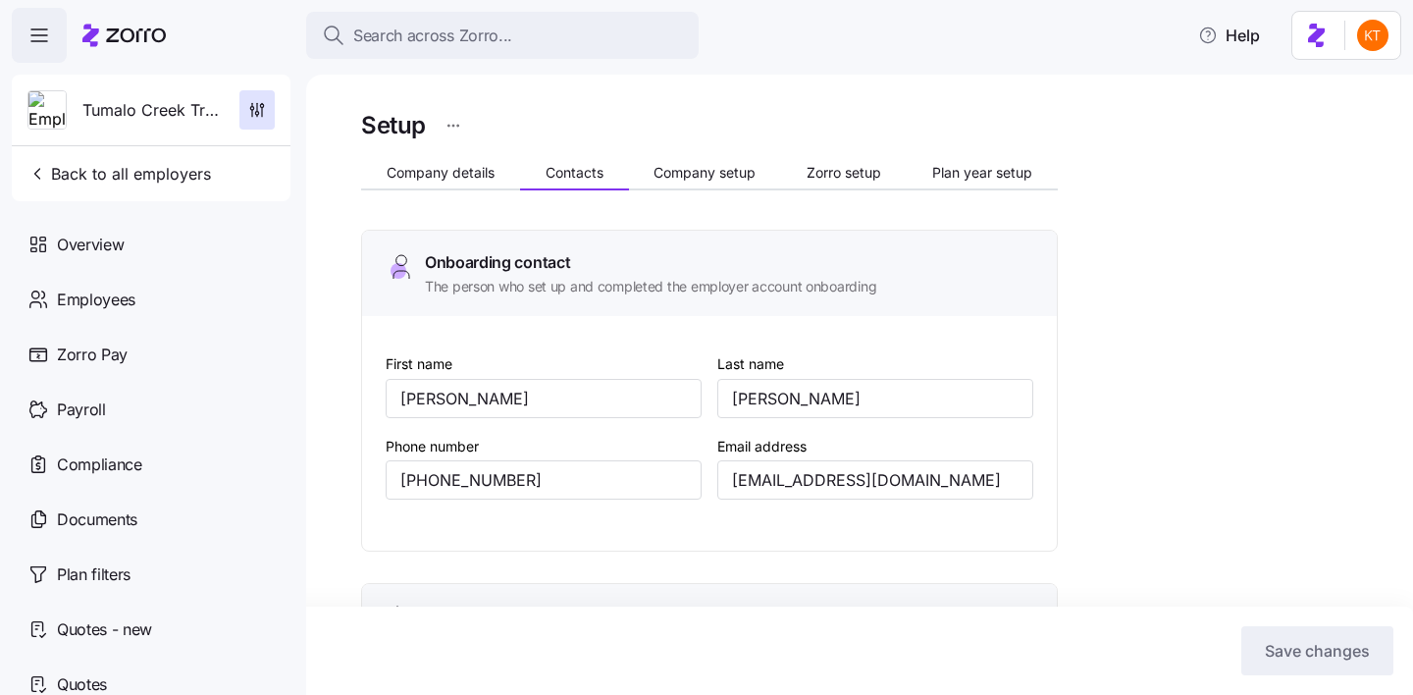
type input "(612) 382-5555"
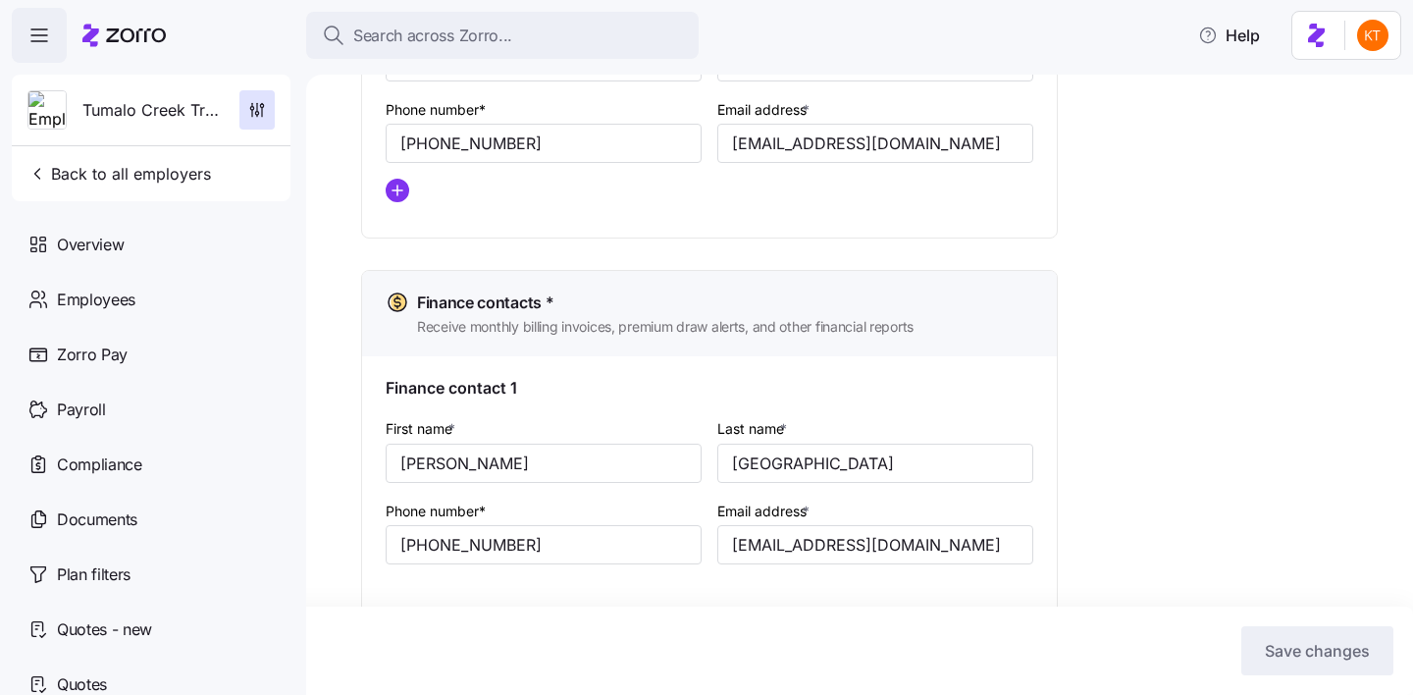
scroll to position [862, 0]
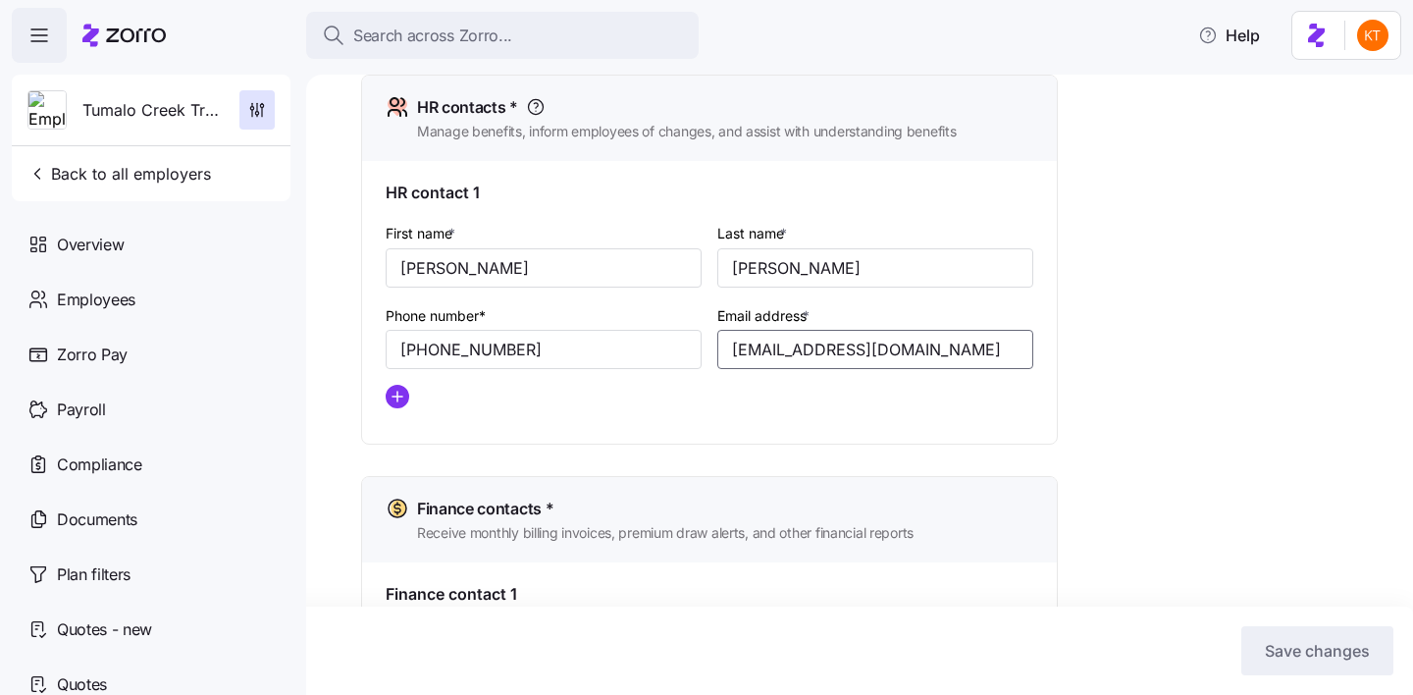
click at [795, 355] on input "[EMAIL_ADDRESS][DOMAIN_NAME]" at bounding box center [875, 349] width 316 height 39
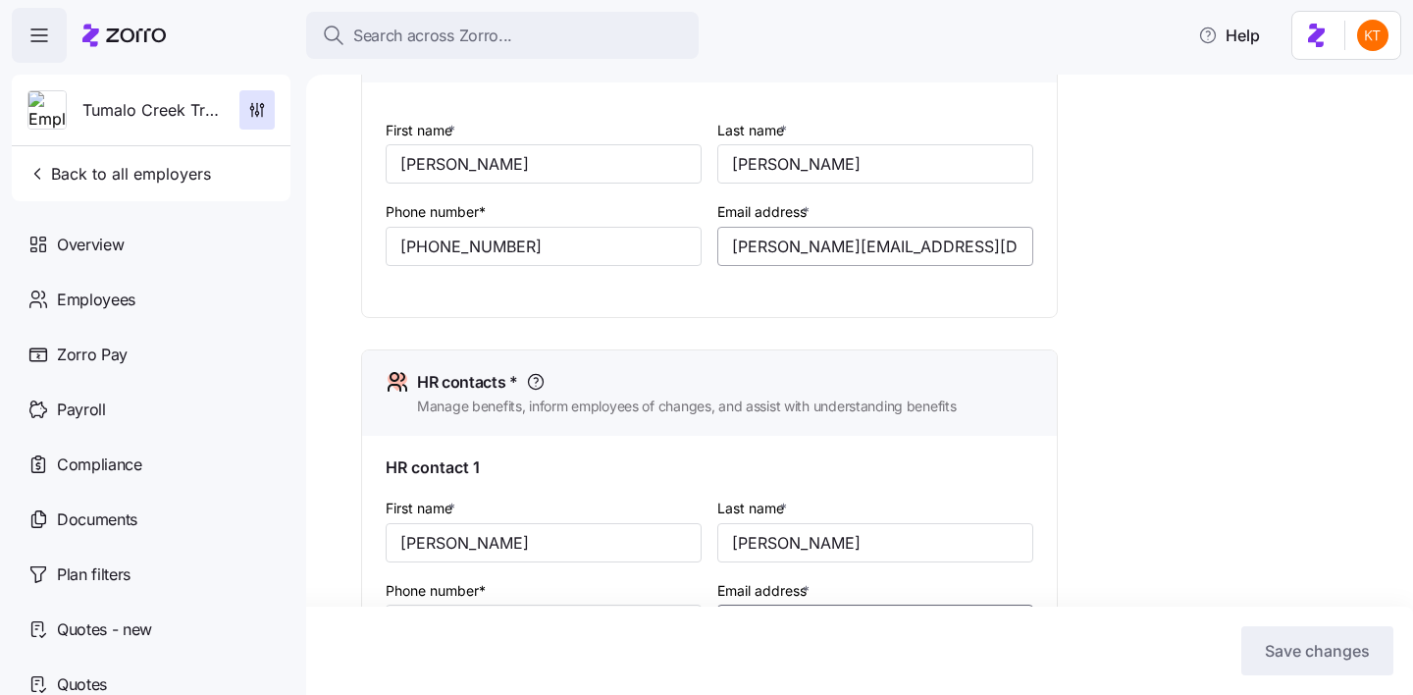
scroll to position [861, 0]
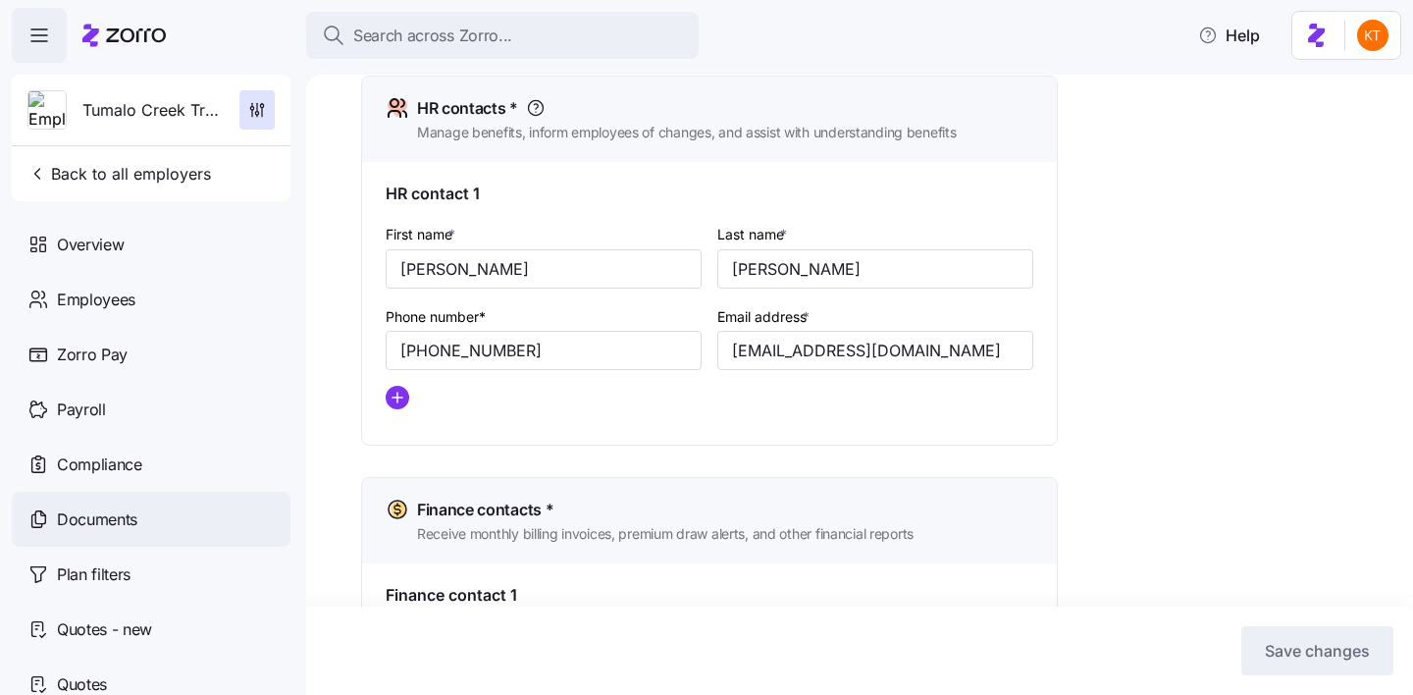
click at [177, 514] on div "Documents" at bounding box center [151, 519] width 279 height 55
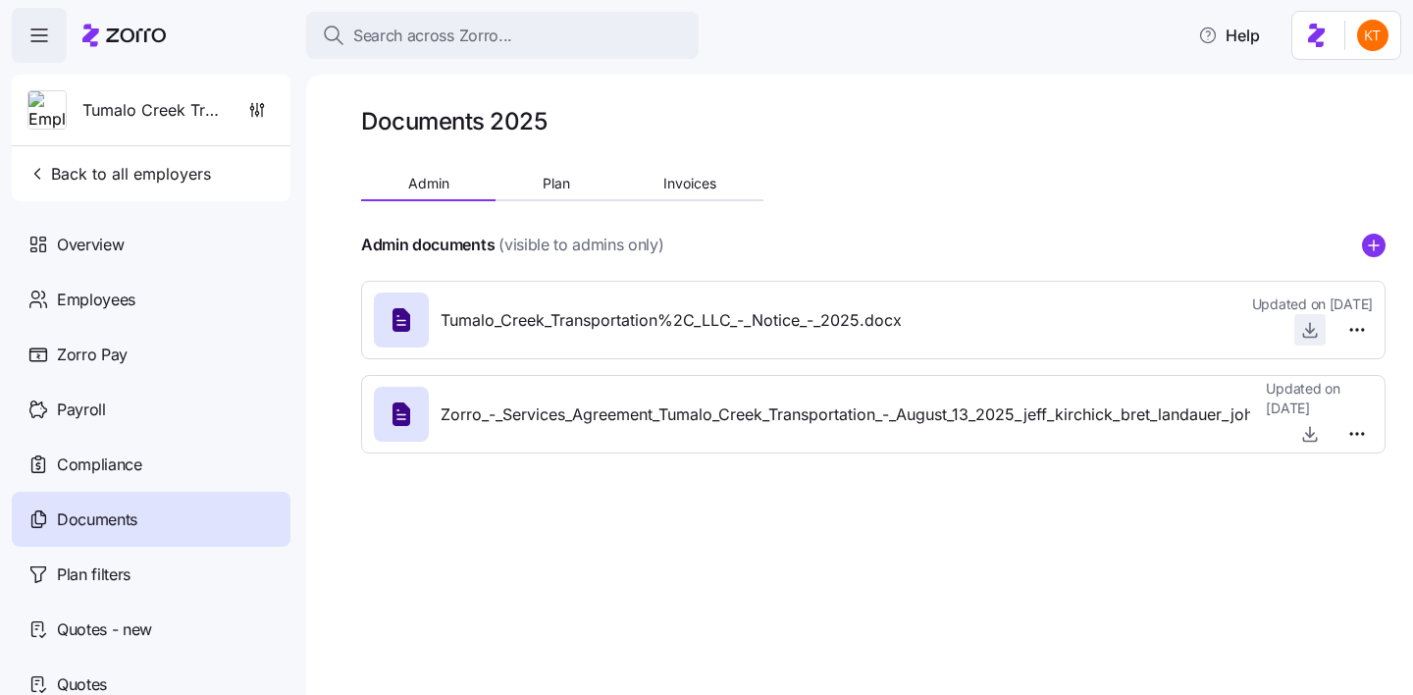
click at [1314, 334] on icon "button" at bounding box center [1310, 330] width 20 height 20
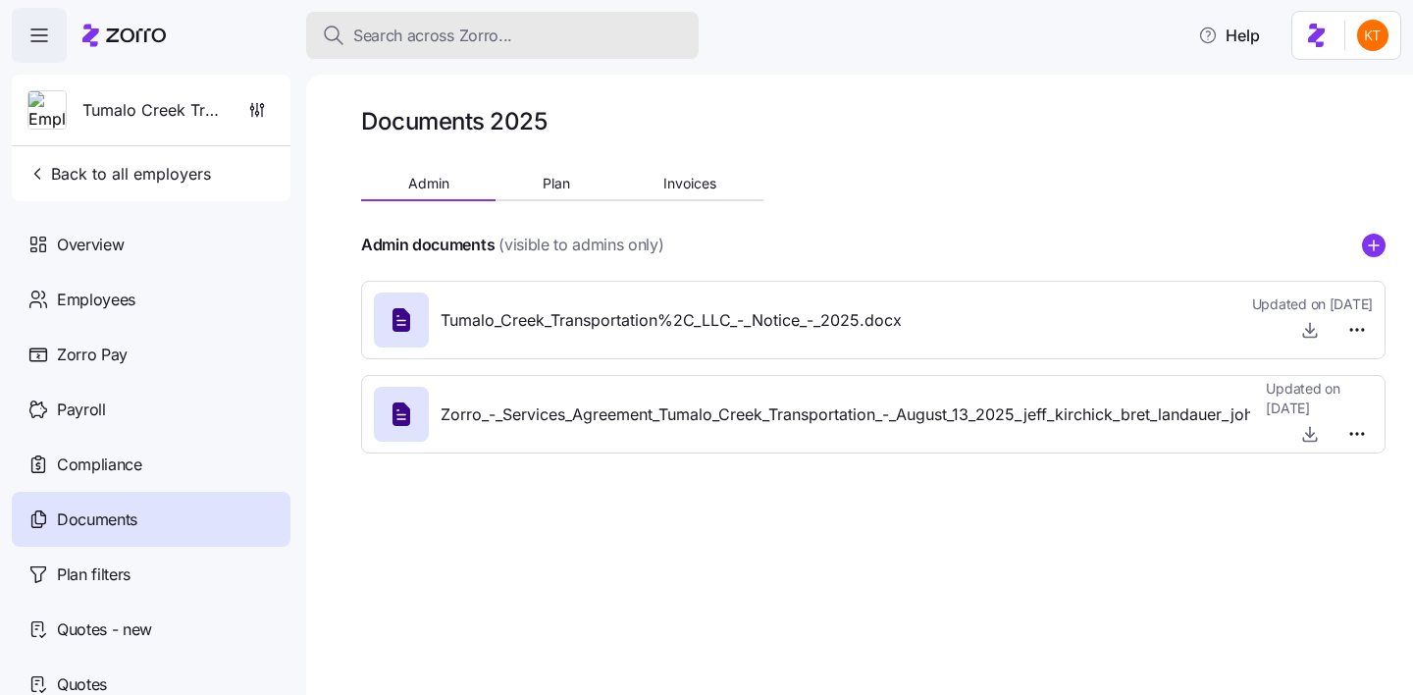
click at [449, 34] on span "Search across Zorro..." at bounding box center [432, 36] width 159 height 25
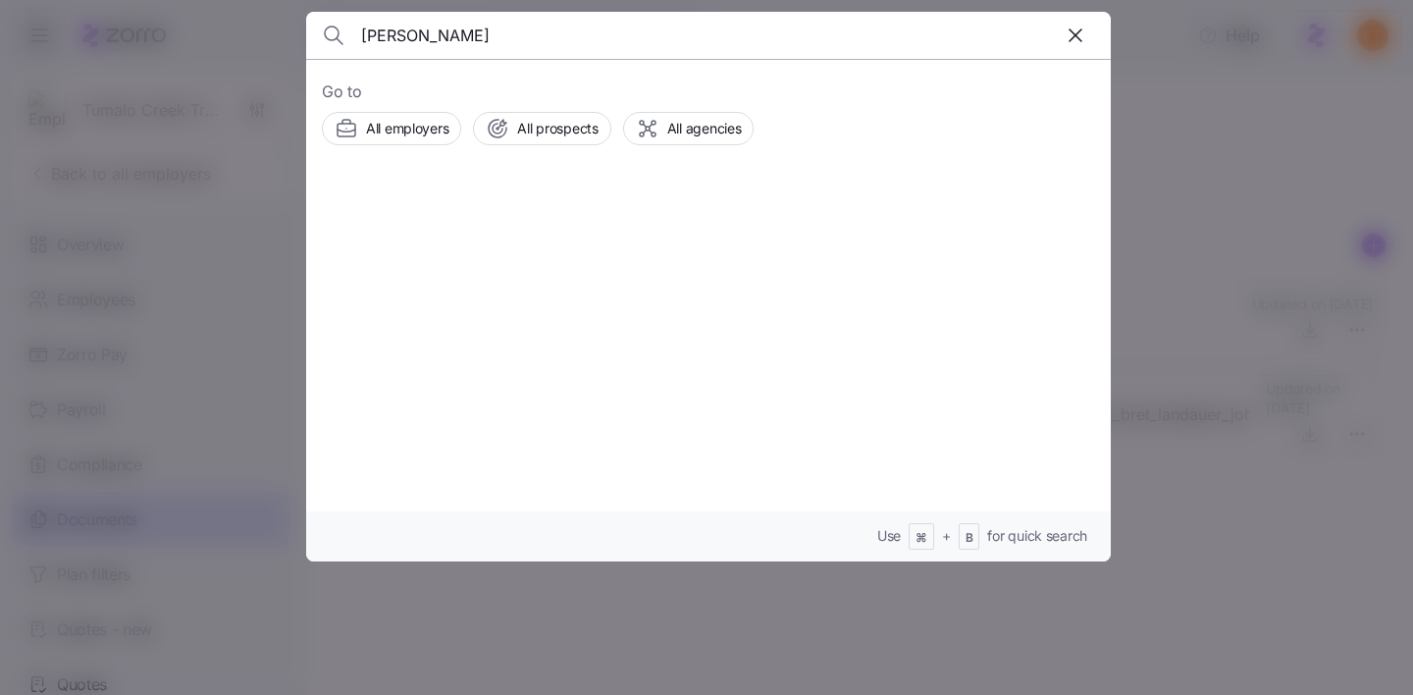
type input "brian ditton"
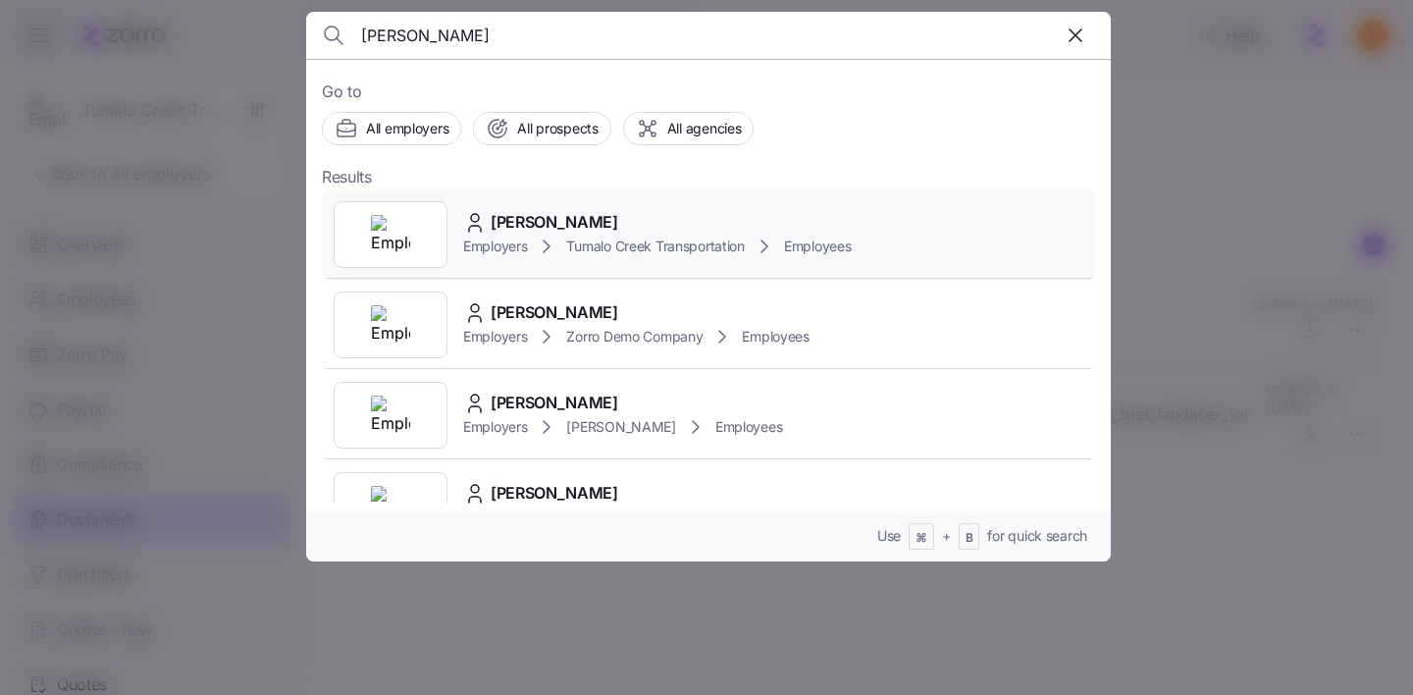
click at [504, 224] on span "Brian Ditton" at bounding box center [555, 222] width 128 height 25
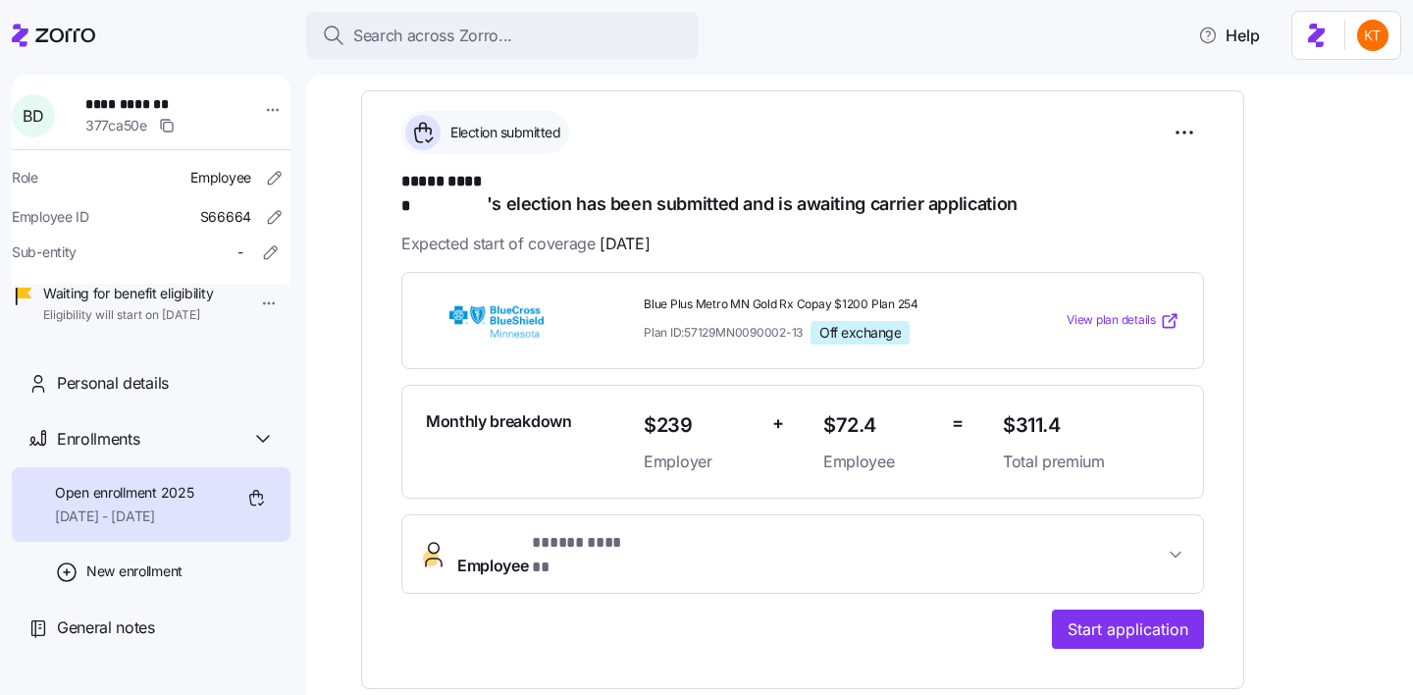
scroll to position [301, 0]
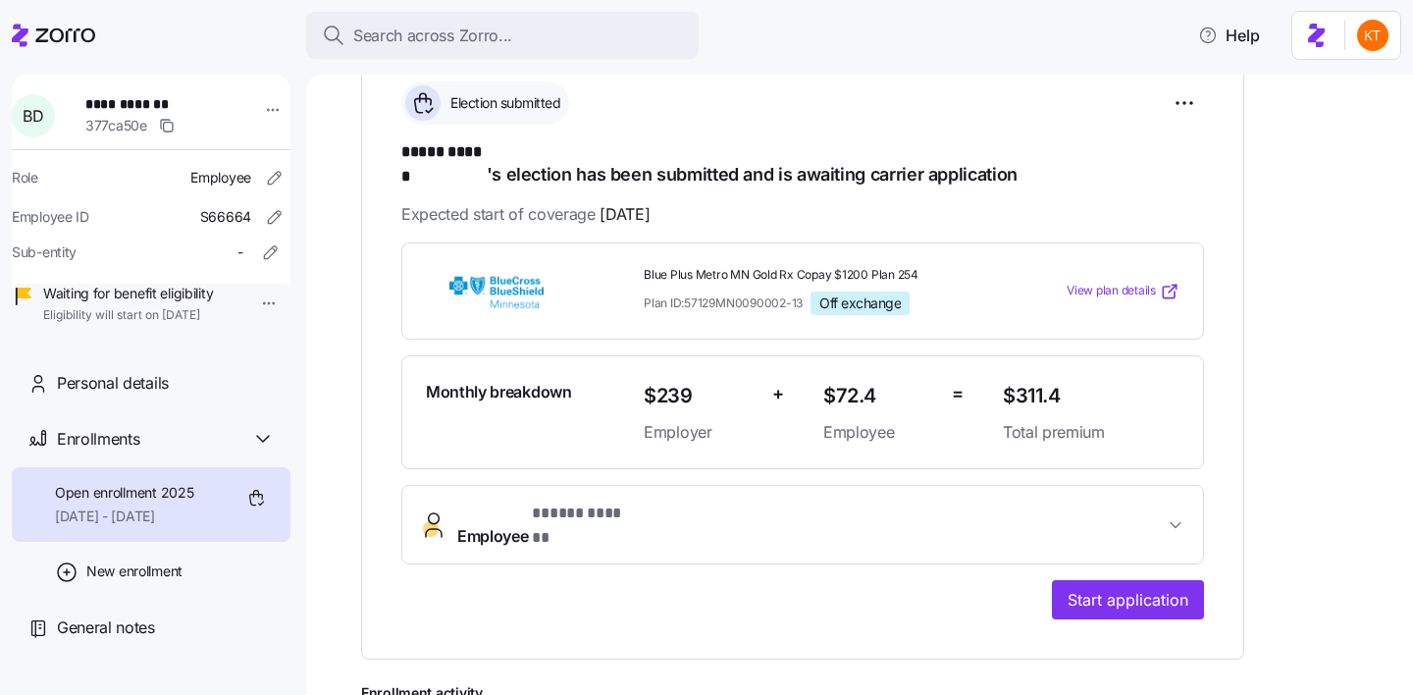
click at [117, 100] on span "**********" at bounding box center [153, 104] width 137 height 20
copy span "**********"
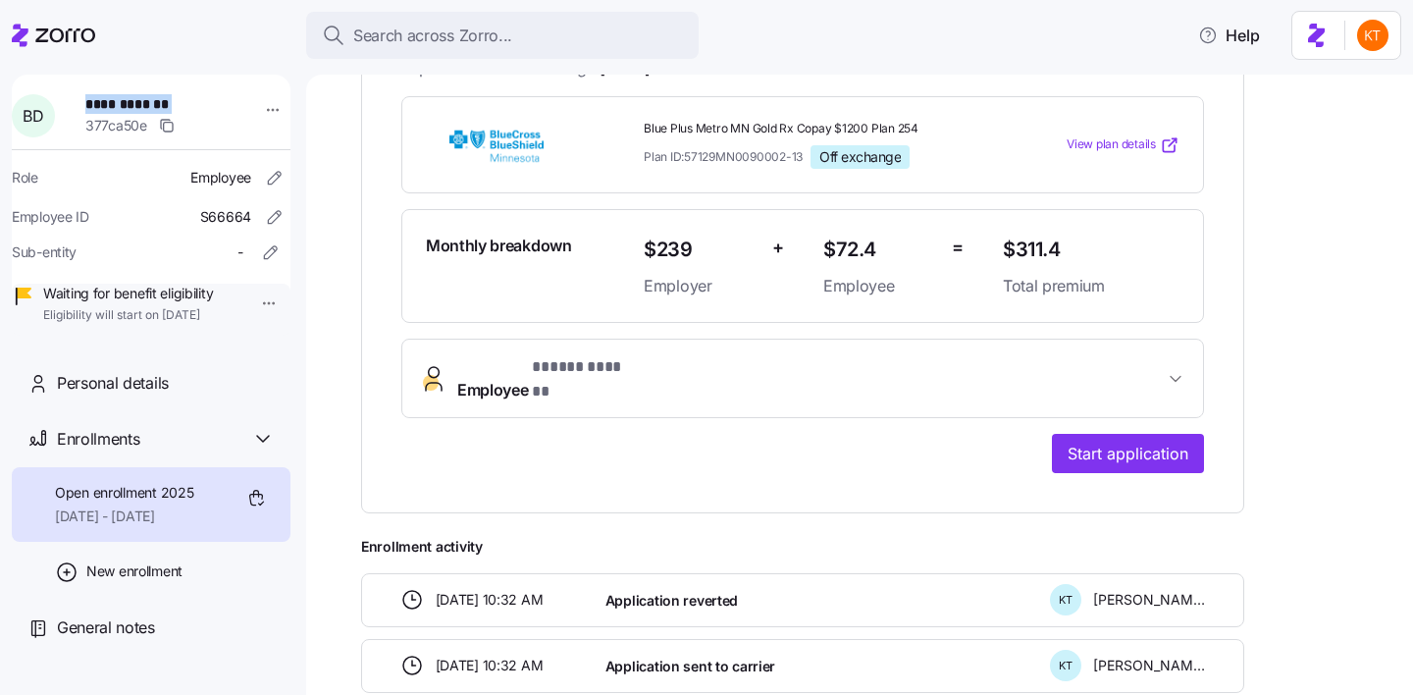
scroll to position [455, 0]
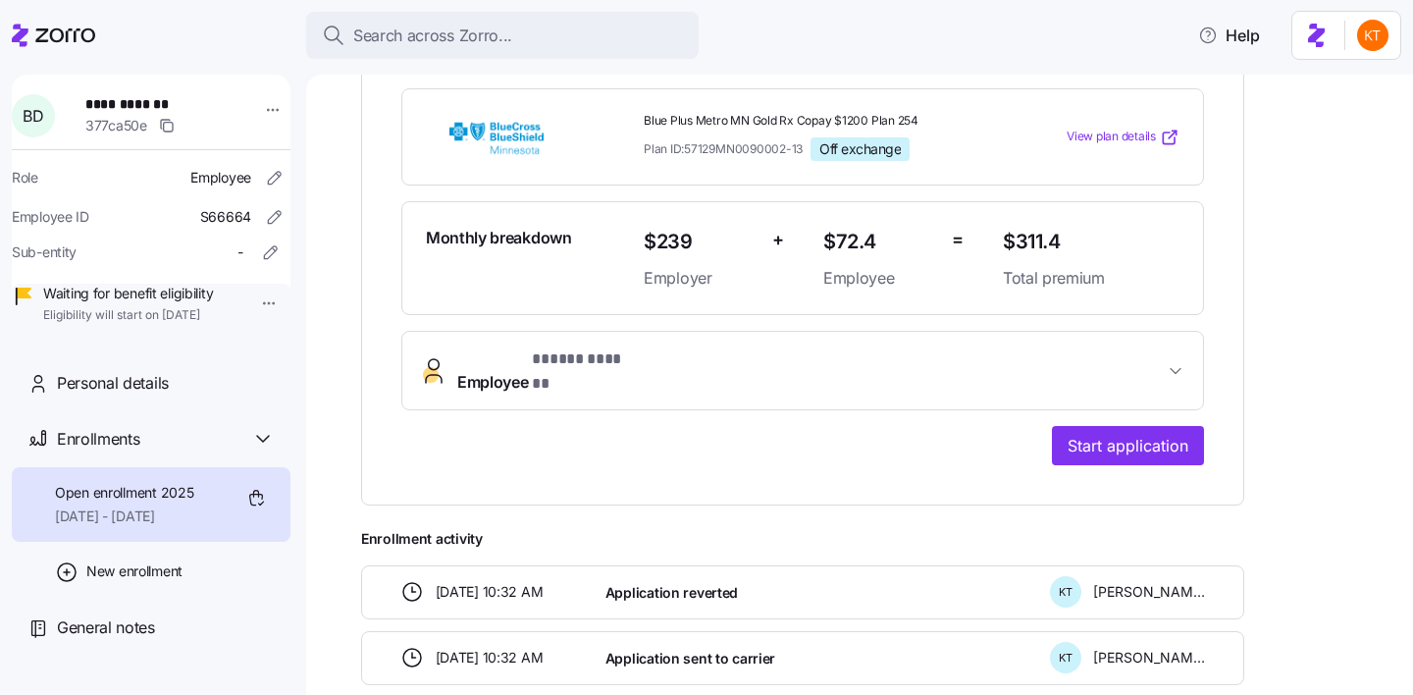
click at [657, 374] on div "**********" at bounding box center [802, 276] width 803 height 377
click at [660, 354] on button "Employee * ***** ****** *" at bounding box center [802, 371] width 801 height 78
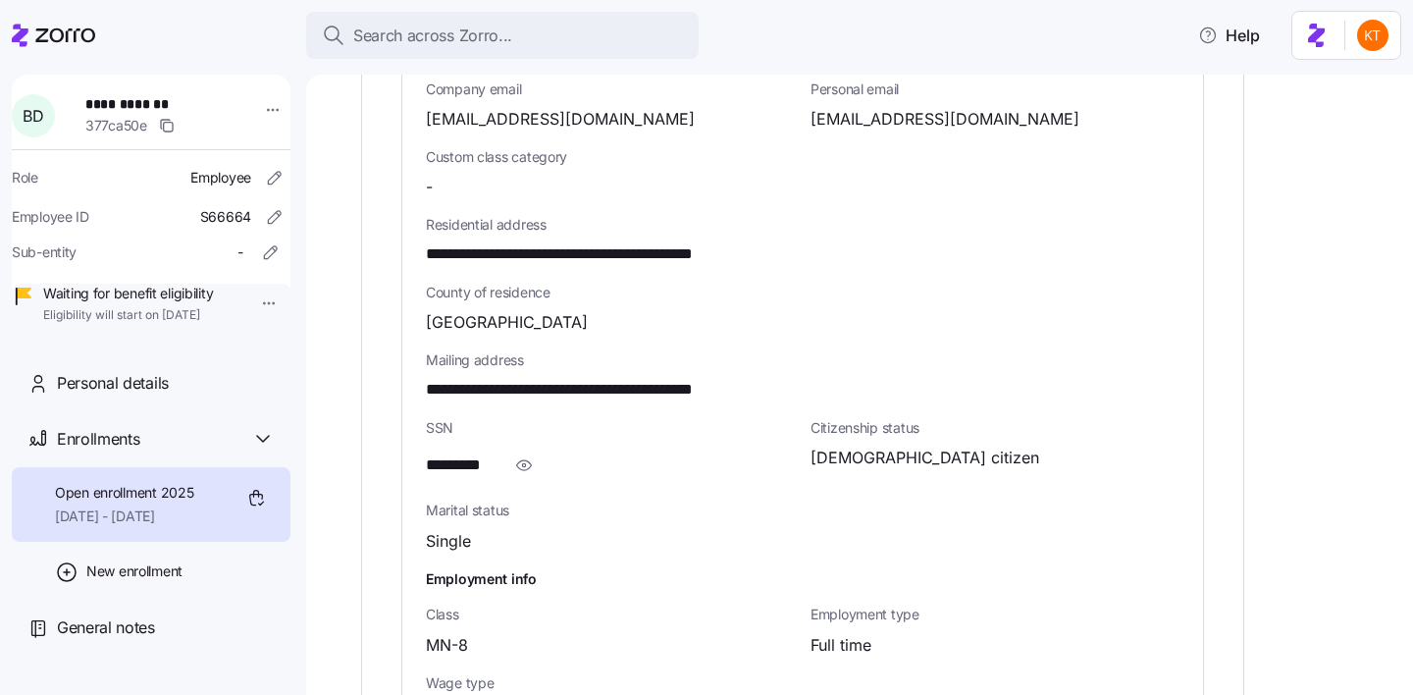
scroll to position [1287, 0]
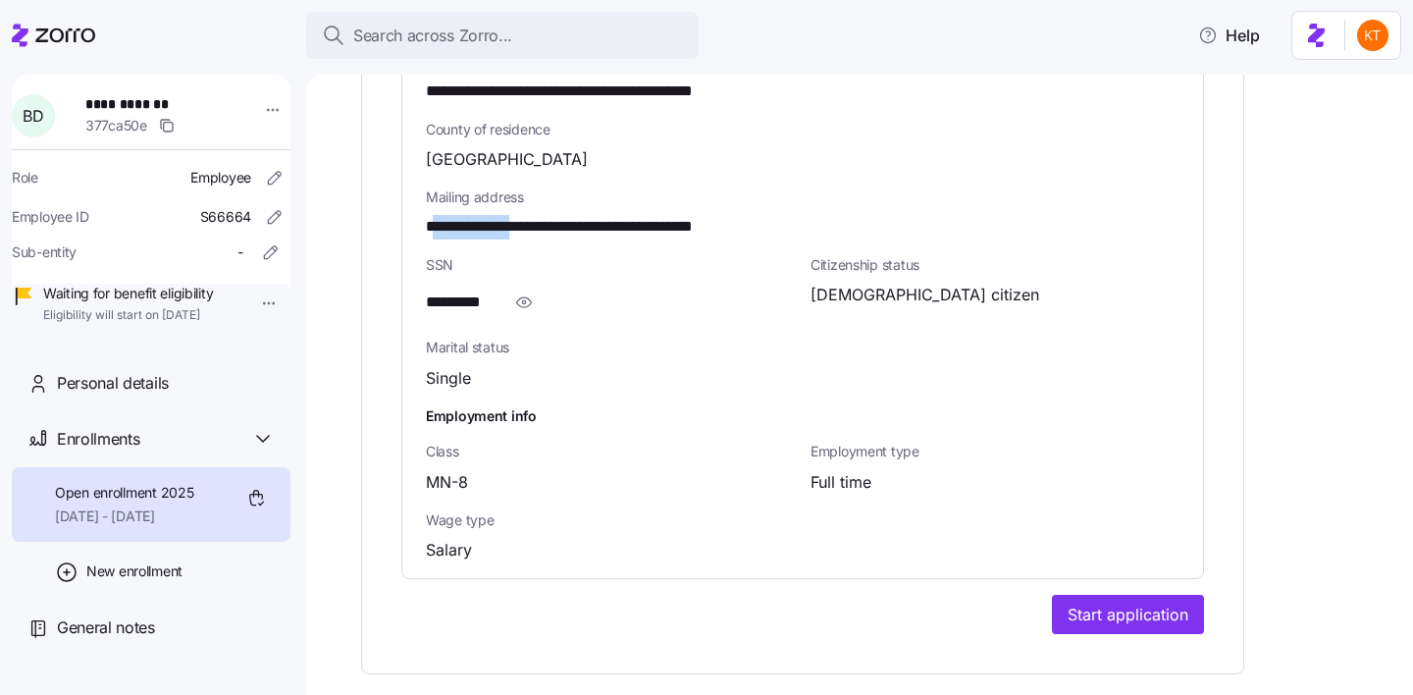
drag, startPoint x: 545, startPoint y: 188, endPoint x: 432, endPoint y: 191, distance: 112.9
click at [432, 215] on span "**********" at bounding box center [606, 227] width 361 height 25
click at [426, 215] on span "**********" at bounding box center [606, 227] width 361 height 25
drag, startPoint x: 458, startPoint y: 183, endPoint x: 542, endPoint y: 184, distance: 83.4
click at [542, 215] on span "**********" at bounding box center [606, 227] width 361 height 25
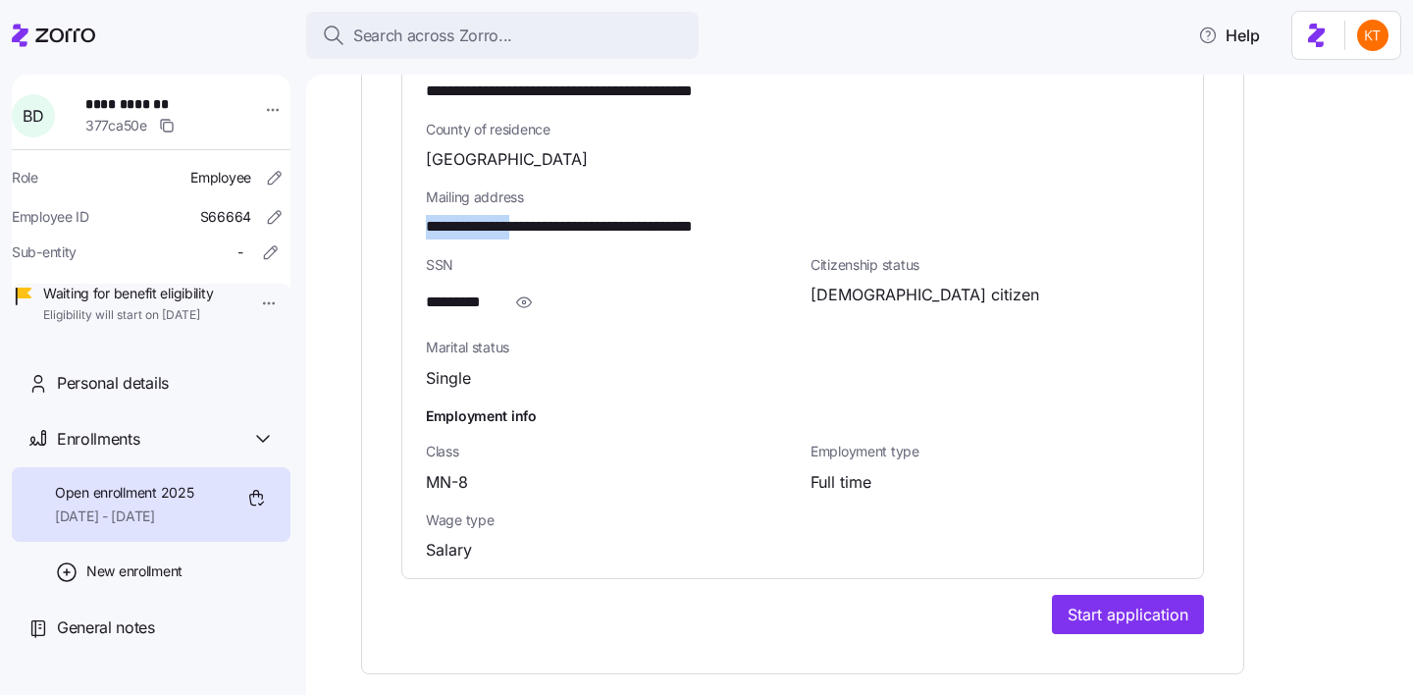
copy span "**********"
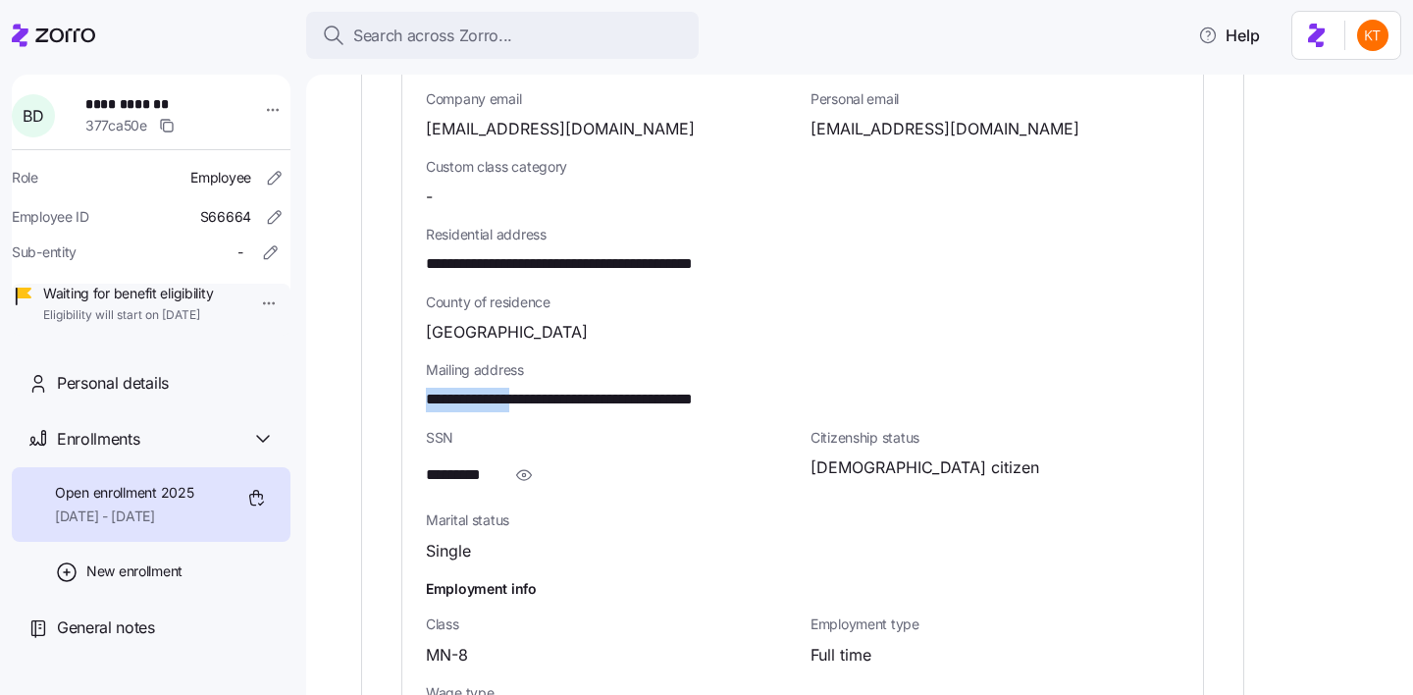
scroll to position [1110, 0]
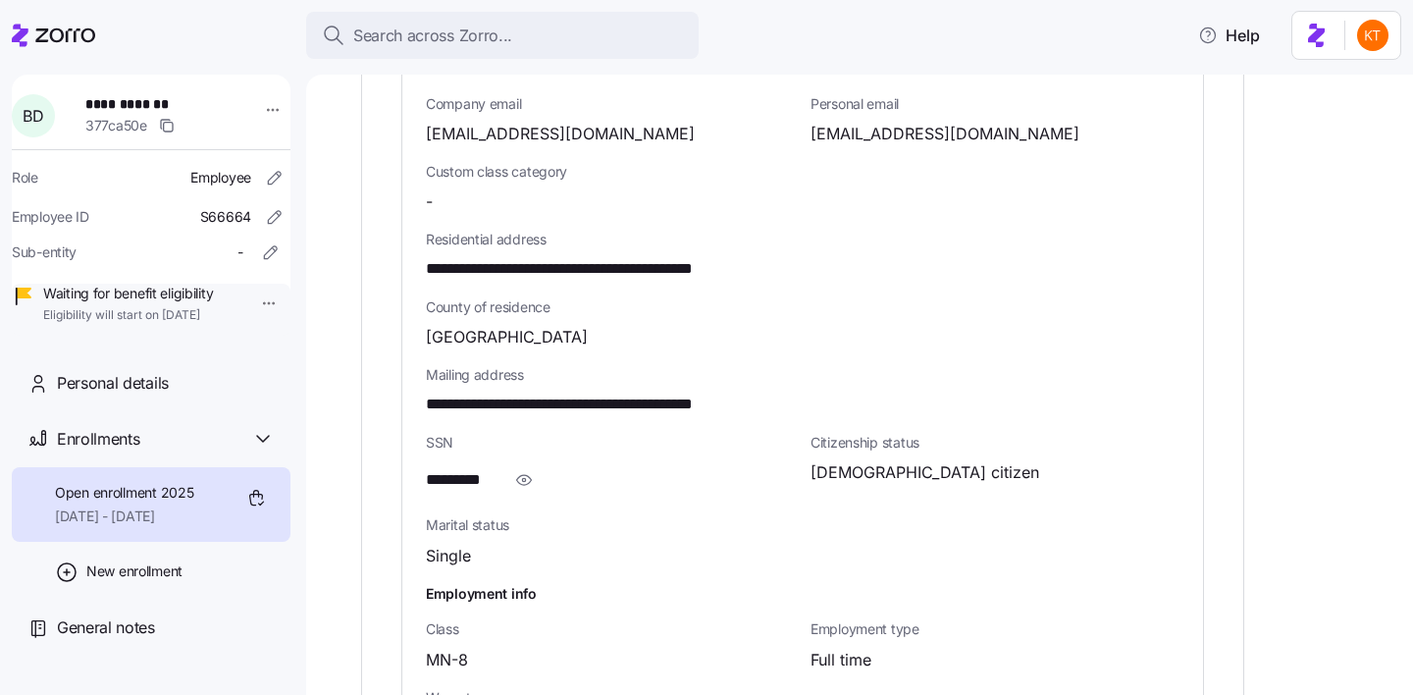
click at [575, 392] on span "**********" at bounding box center [606, 404] width 361 height 25
copy span "*********"
click at [468, 325] on span "Hennepin County" at bounding box center [507, 337] width 162 height 25
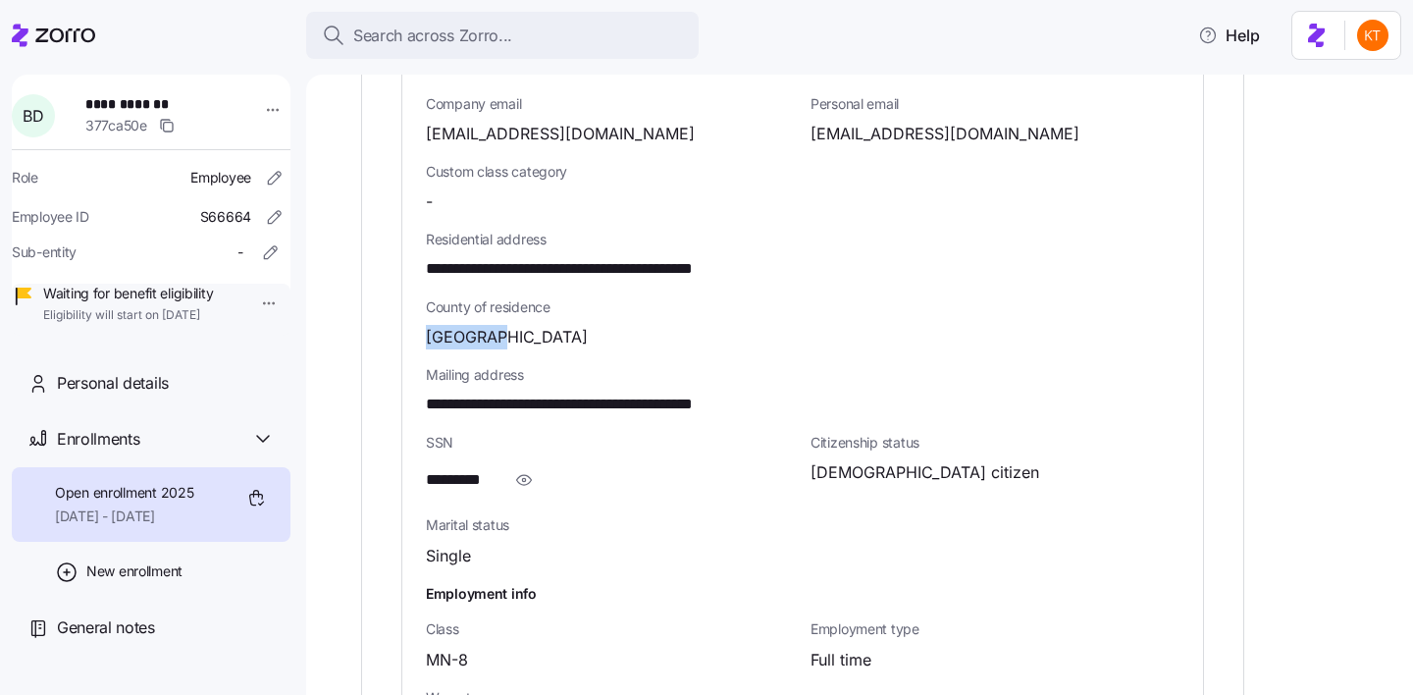
copy span "Hennepin"
click at [687, 392] on span "**********" at bounding box center [606, 404] width 361 height 25
copy span "*****"
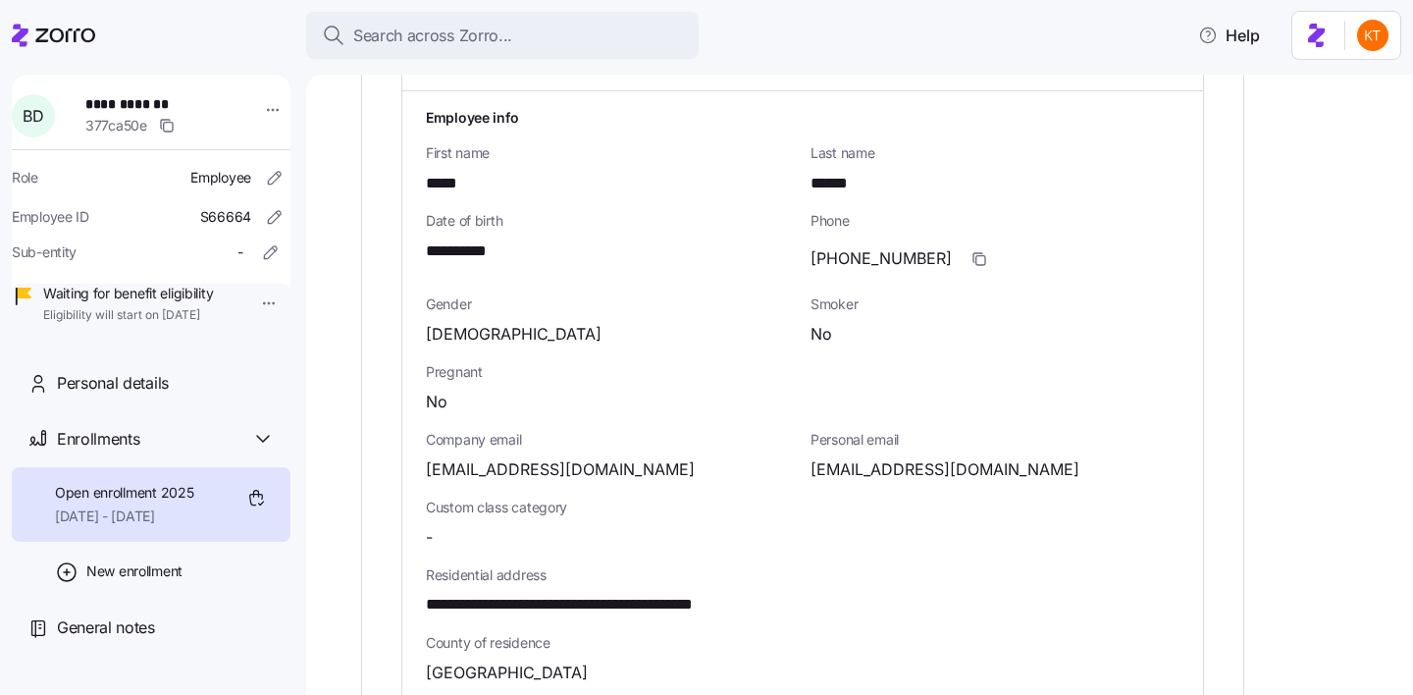
scroll to position [764, 0]
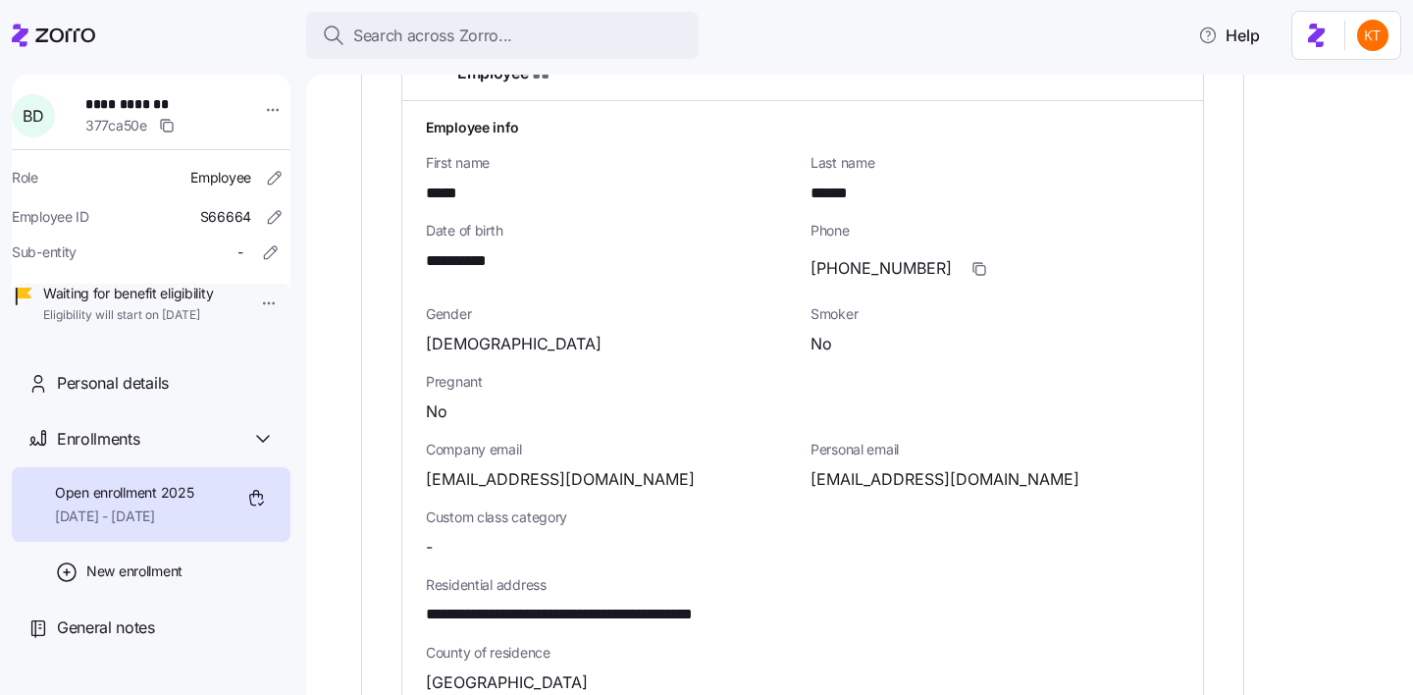
click at [453, 249] on span "**********" at bounding box center [468, 261] width 84 height 25
copy span "**"
click at [881, 467] on span "briancditton@gmail.com" at bounding box center [944, 479] width 269 height 25
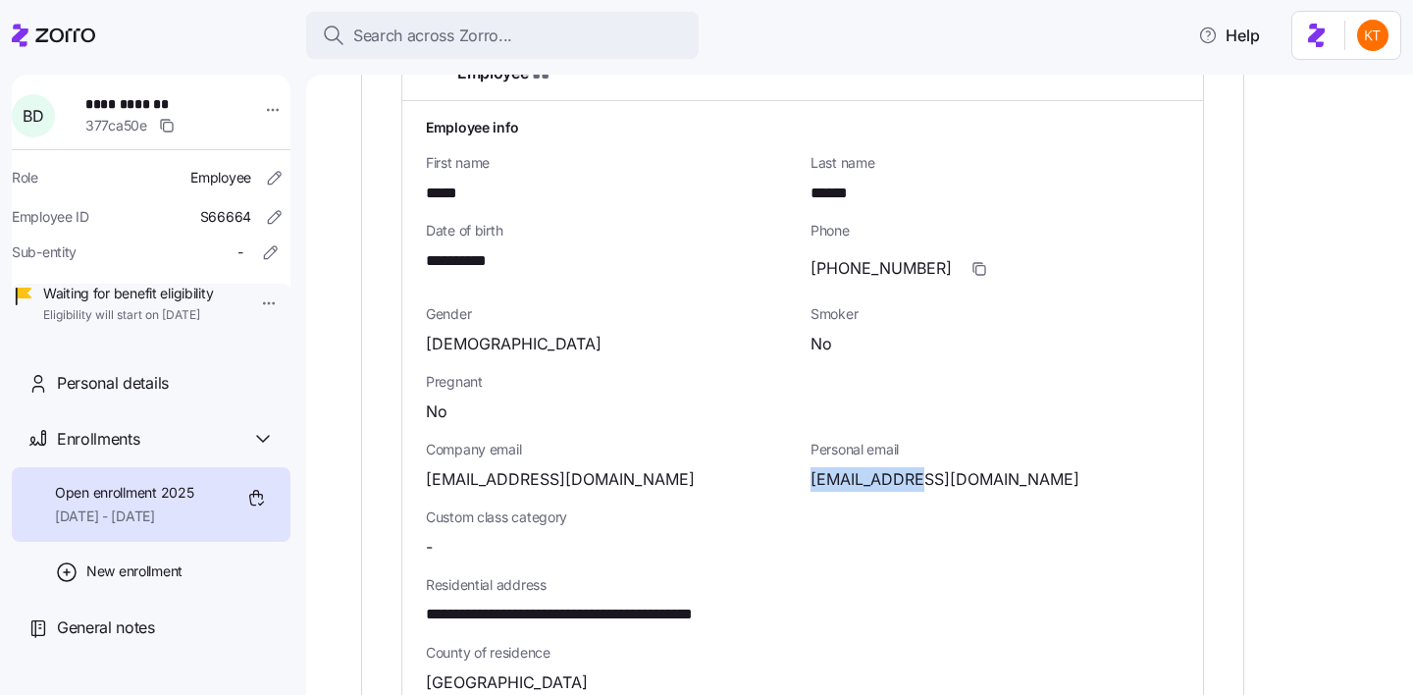
click at [881, 467] on span "briancditton@gmail.com" at bounding box center [944, 479] width 269 height 25
copy span "briancditton"
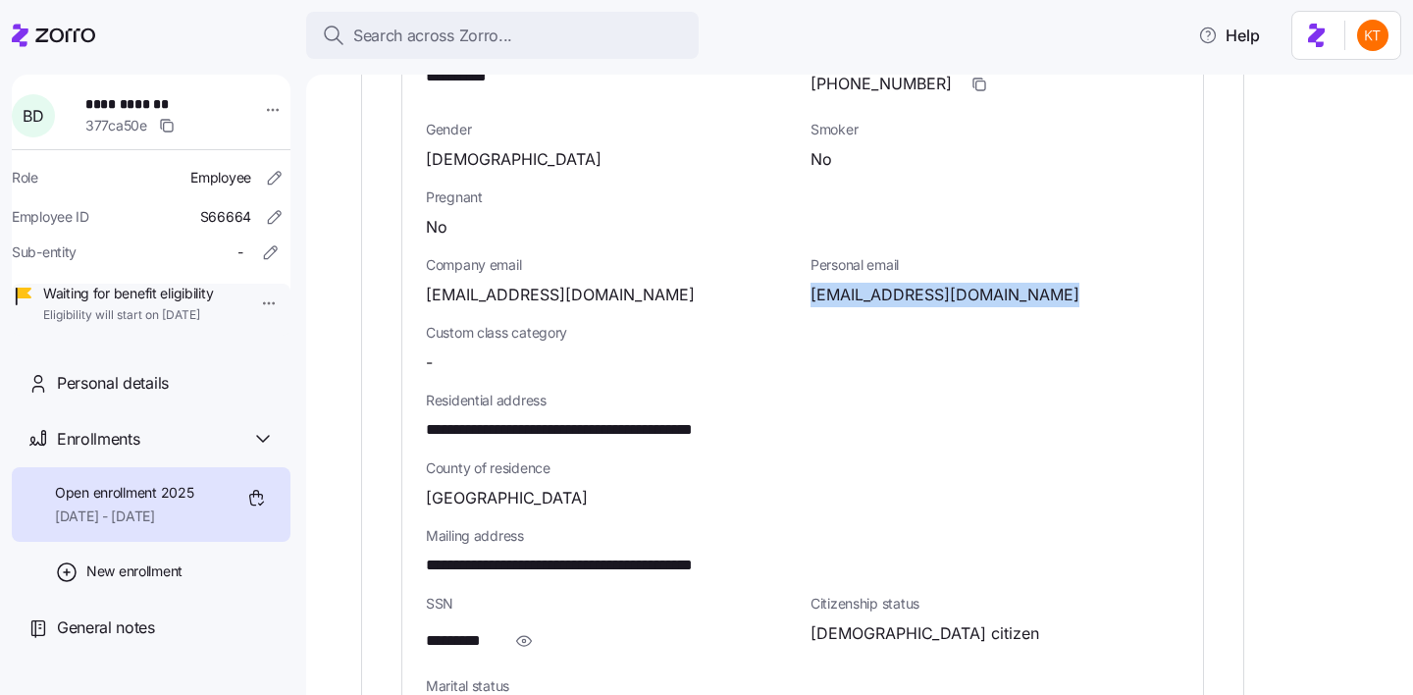
scroll to position [1657, 0]
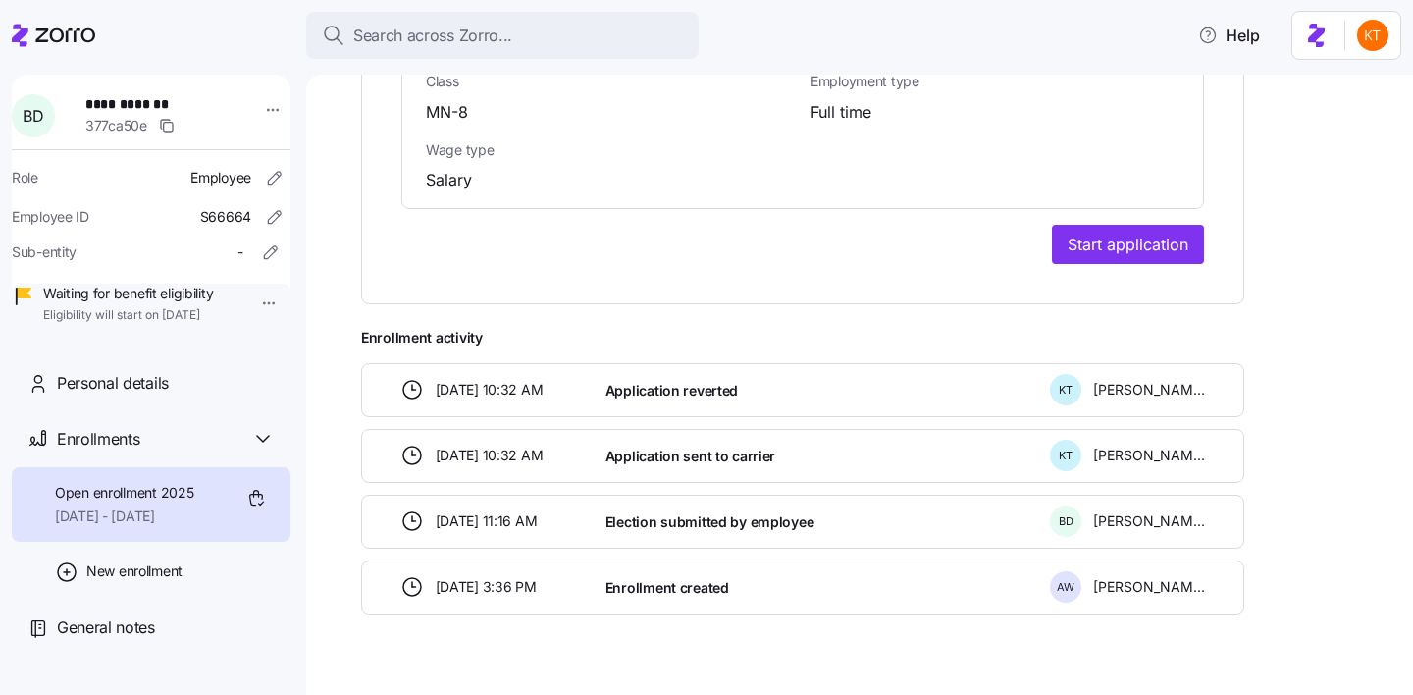
click at [1158, 225] on button "Start application" at bounding box center [1128, 244] width 152 height 39
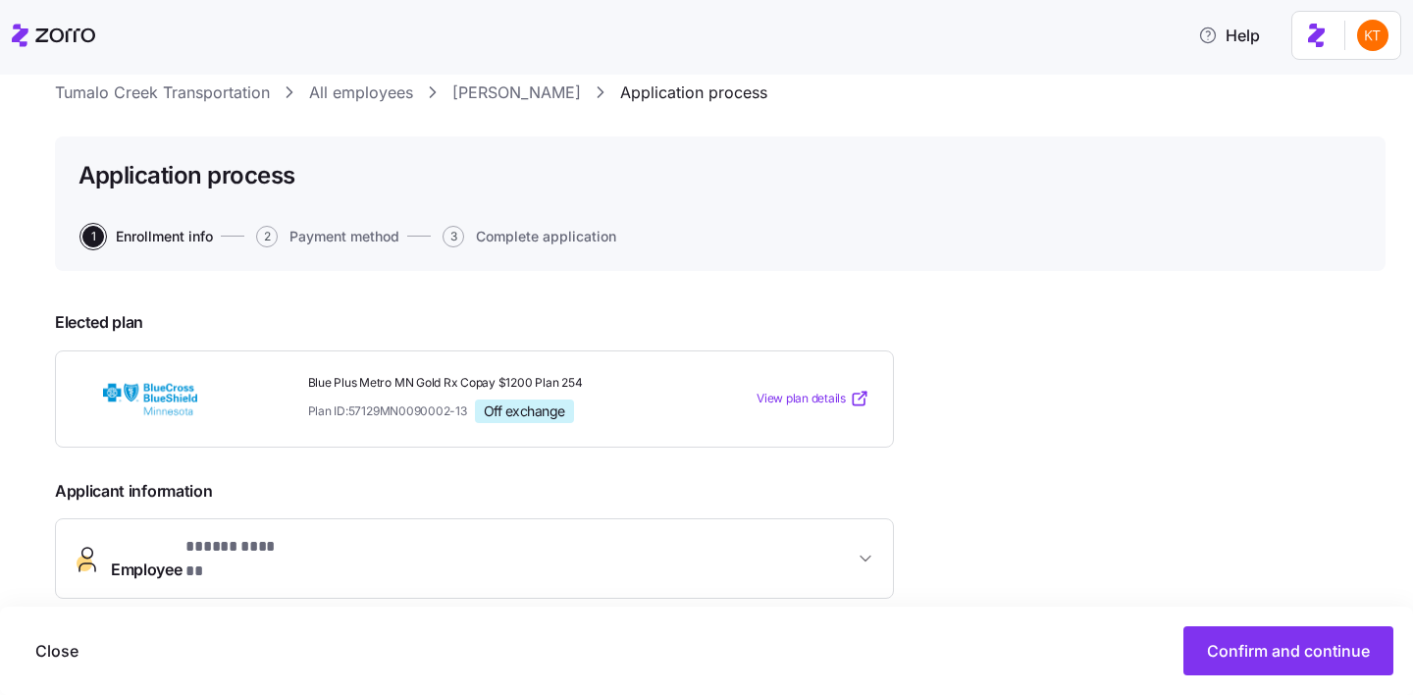
scroll to position [247, 0]
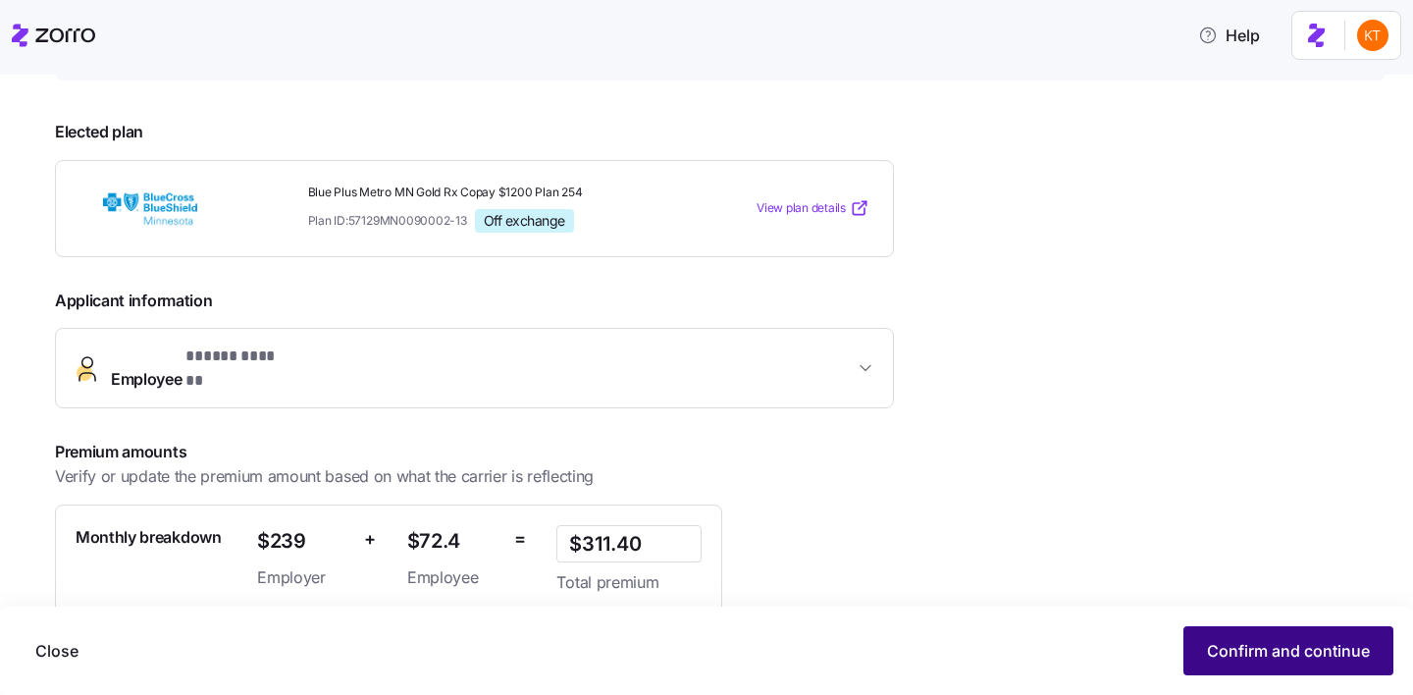
click at [1265, 657] on span "Confirm and continue" at bounding box center [1288, 651] width 163 height 24
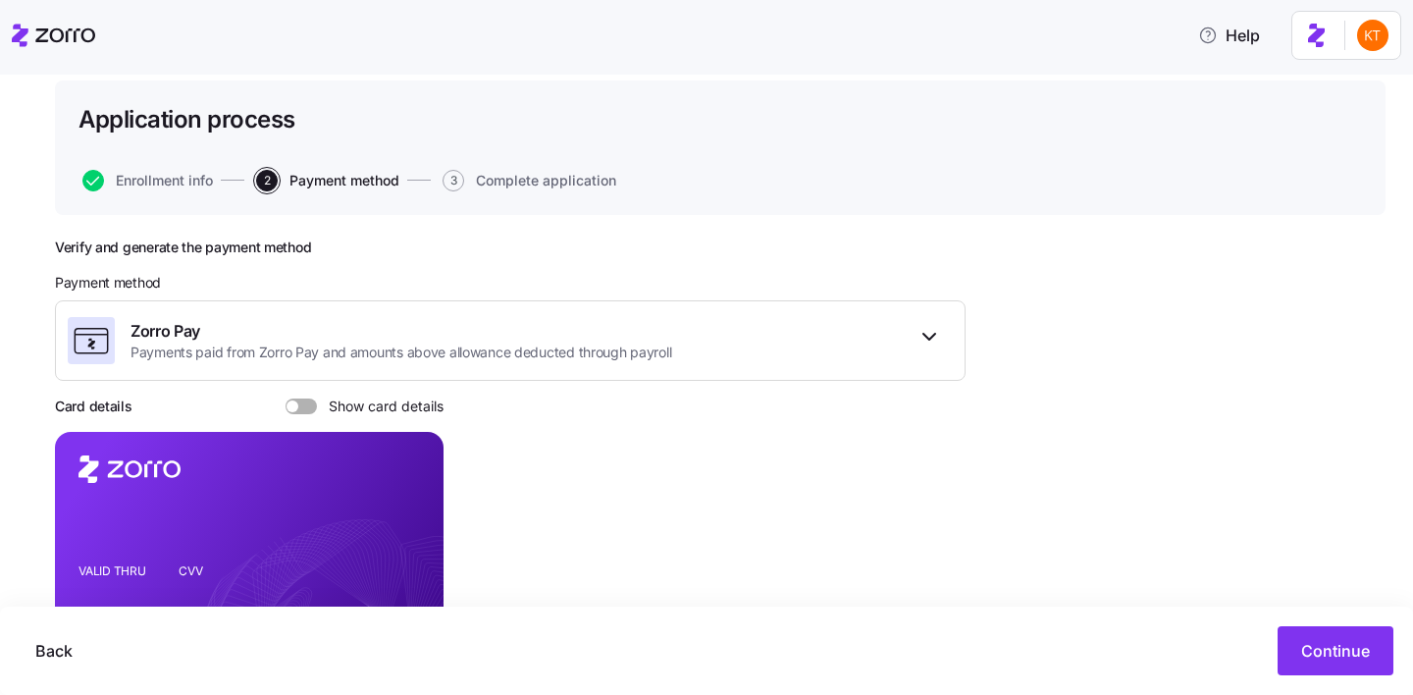
scroll to position [276, 0]
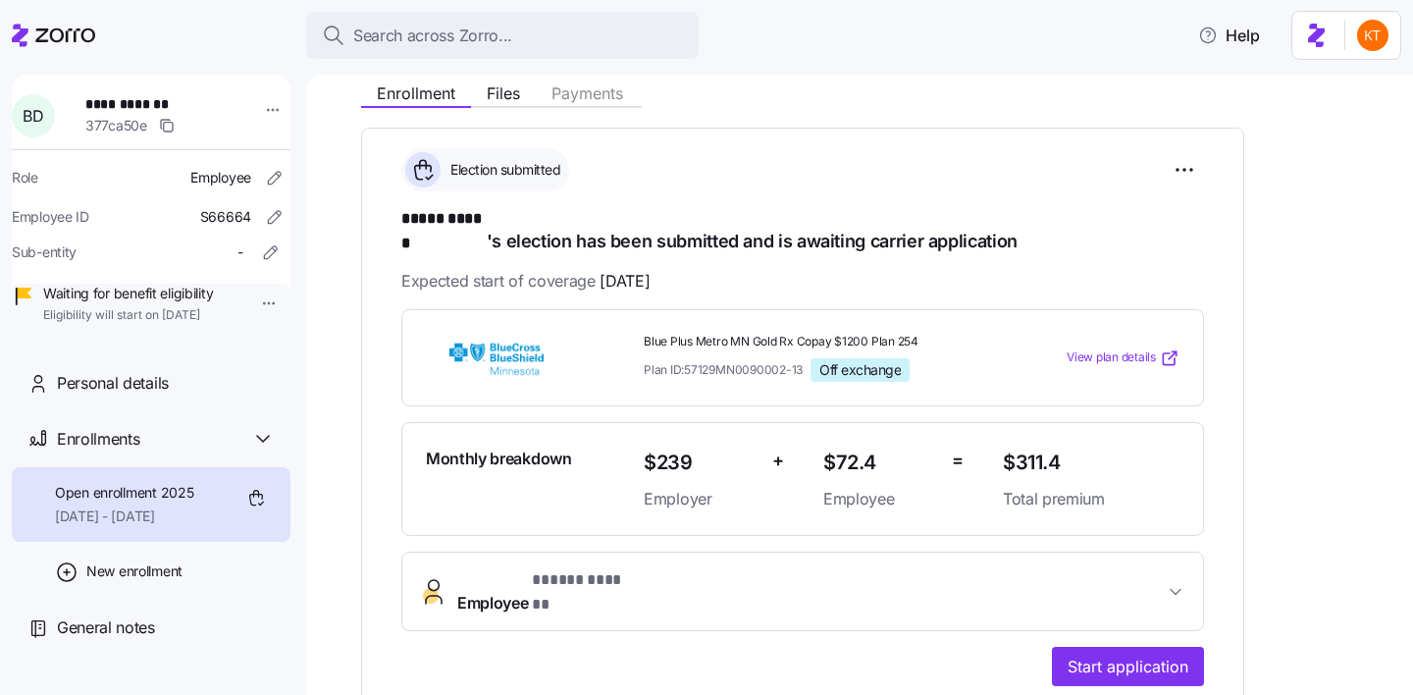
scroll to position [344, 0]
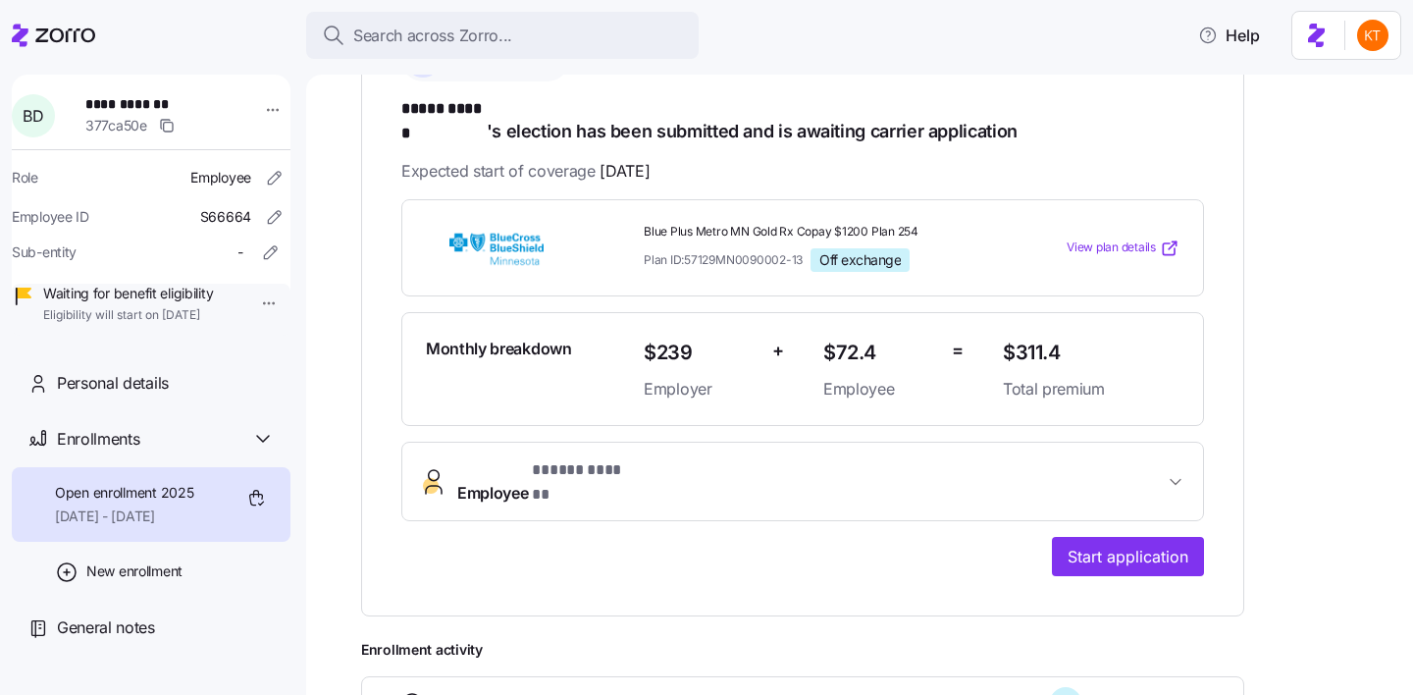
click at [1026, 337] on span "$311.4" at bounding box center [1091, 353] width 177 height 32
copy span "$311.4"
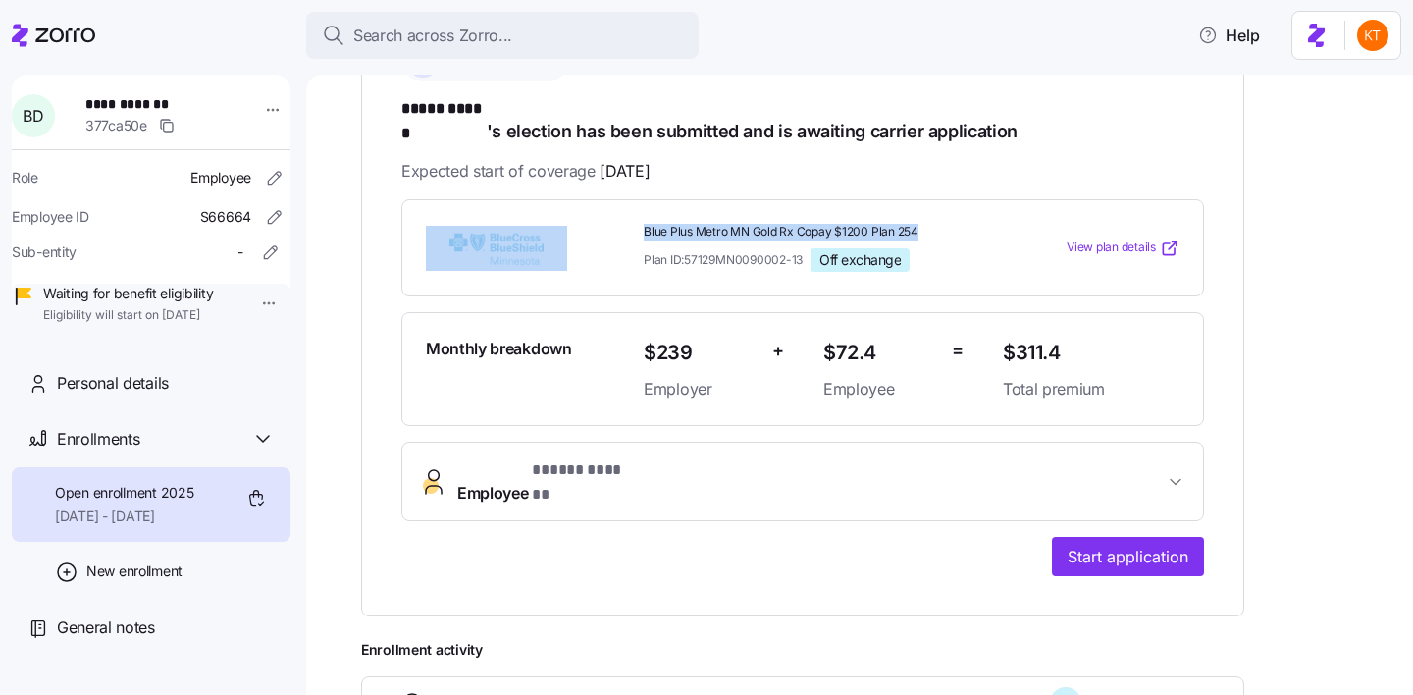
drag, startPoint x: 924, startPoint y: 212, endPoint x: 620, endPoint y: 212, distance: 304.2
click at [620, 216] on div "Blue Plus Metro MN Gold Rx Copay $1200 Plan 254 Plan ID: 57129MN0090002-13 Off …" at bounding box center [802, 248] width 769 height 64
copy div "Blue Plus Metro MN Gold Rx Copay $1200 Plan 254"
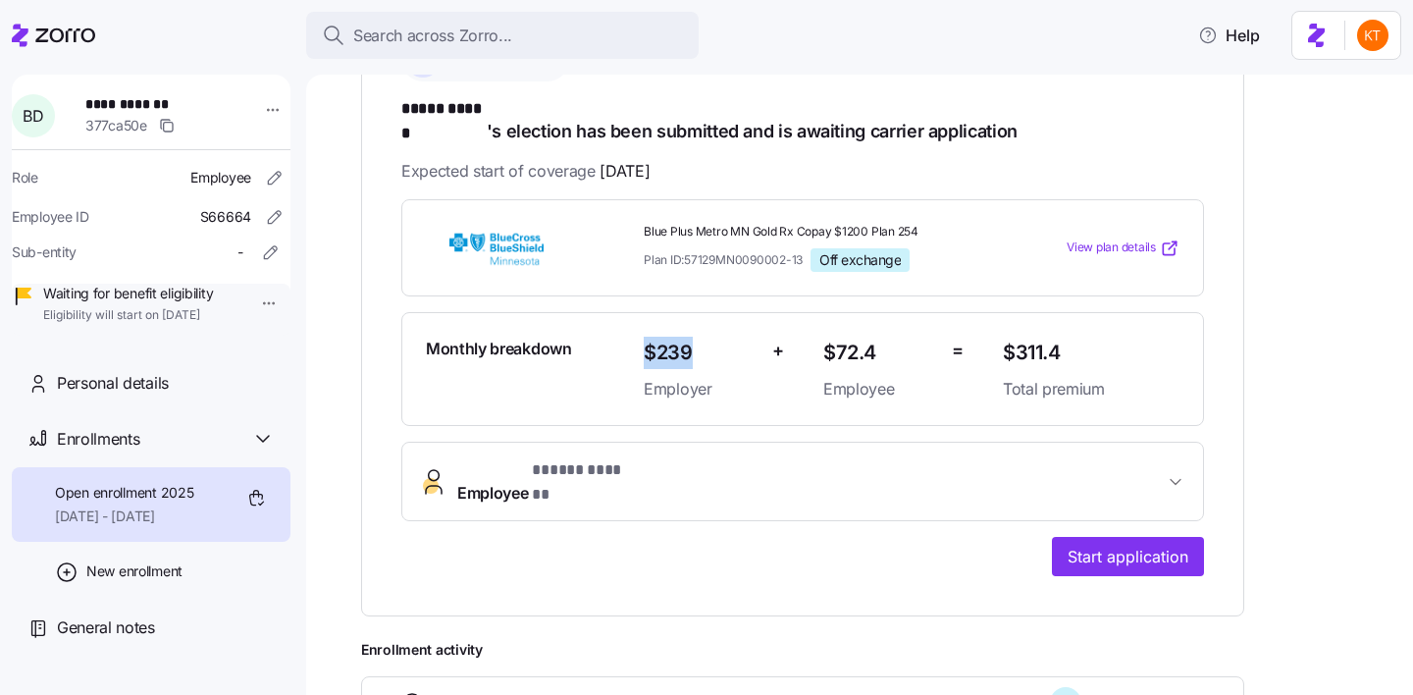
drag, startPoint x: 699, startPoint y: 320, endPoint x: 643, endPoint y: 329, distance: 56.6
click at [643, 329] on div "$239 Employer" at bounding box center [700, 369] width 129 height 80
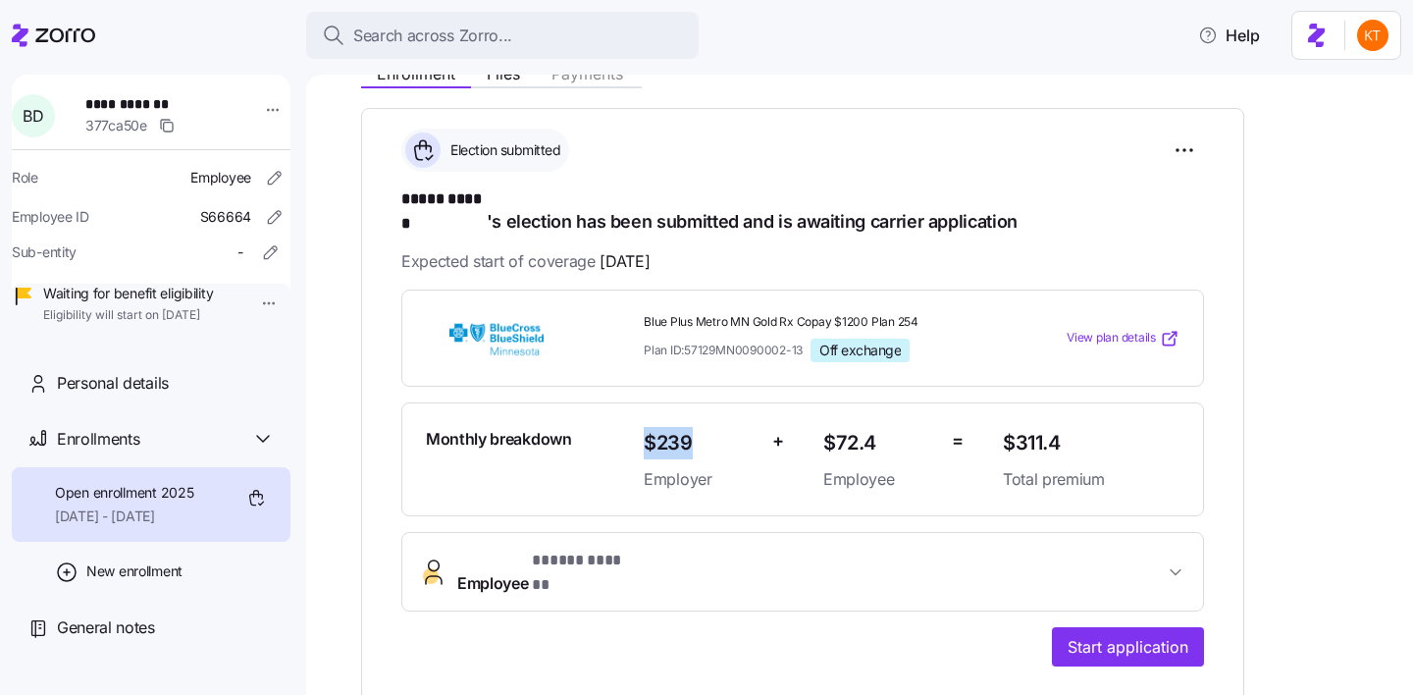
scroll to position [0, 0]
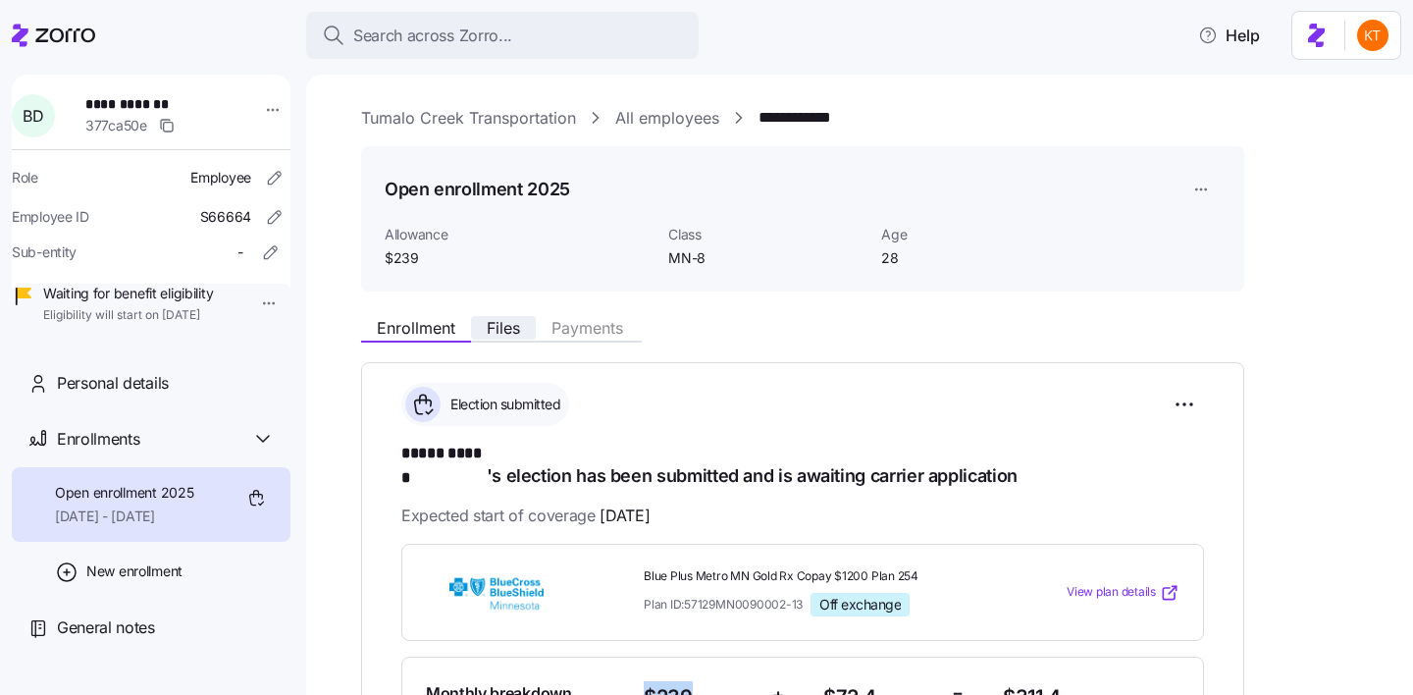
click at [491, 335] on span "Files" at bounding box center [503, 328] width 33 height 16
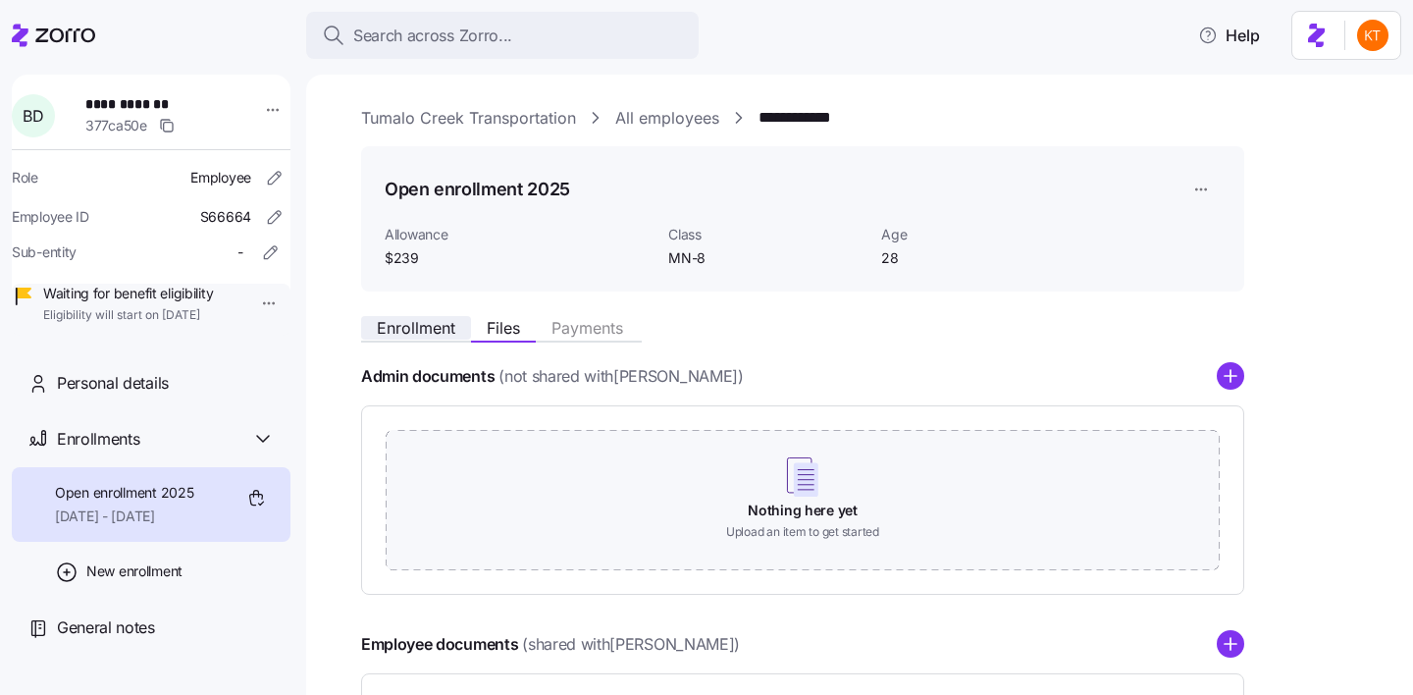
click at [456, 336] on button "Enrollment" at bounding box center [416, 328] width 110 height 24
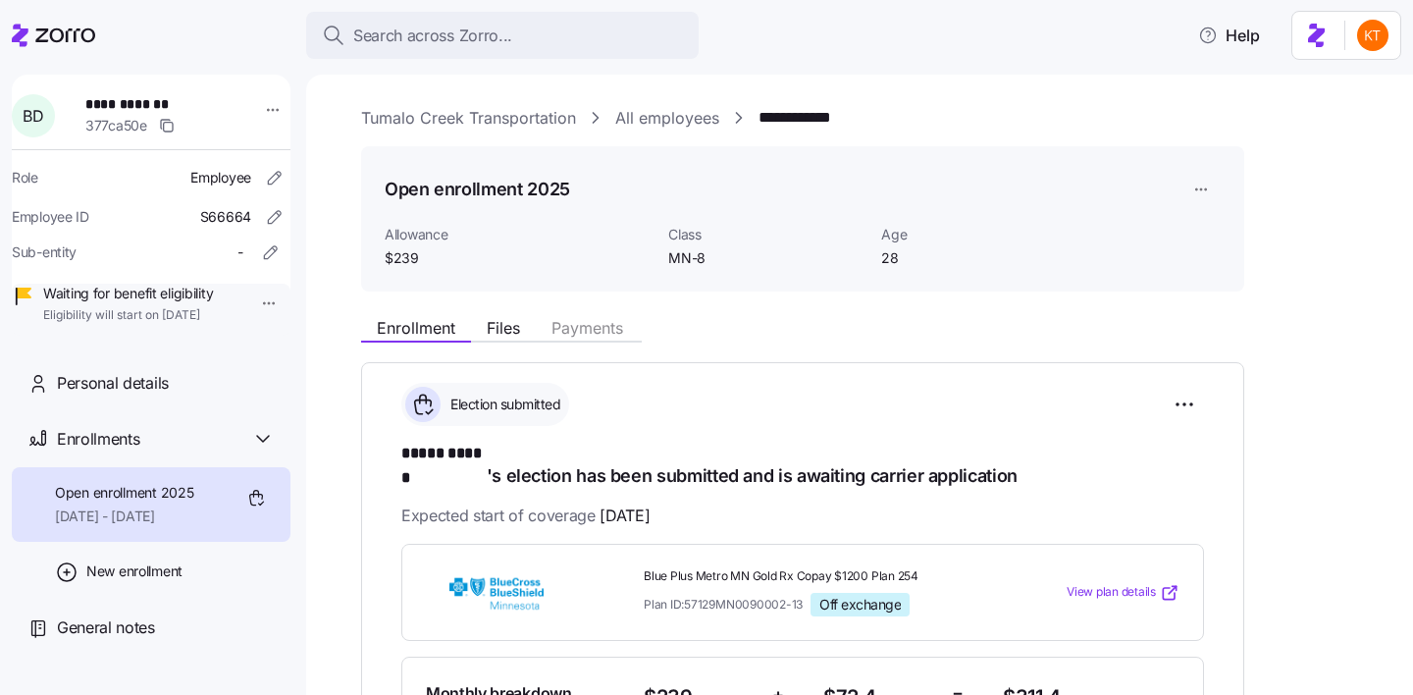
scroll to position [274, 0]
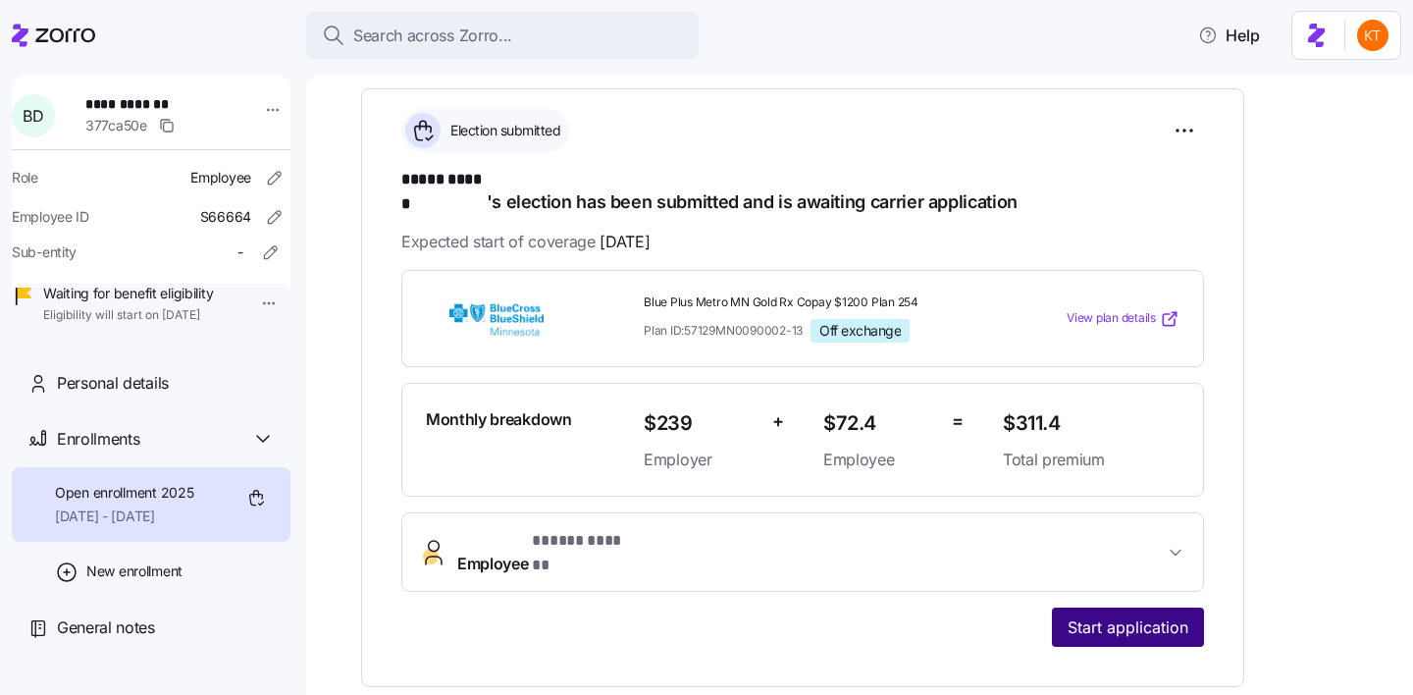
click at [1131, 615] on span "Start application" at bounding box center [1127, 627] width 121 height 24
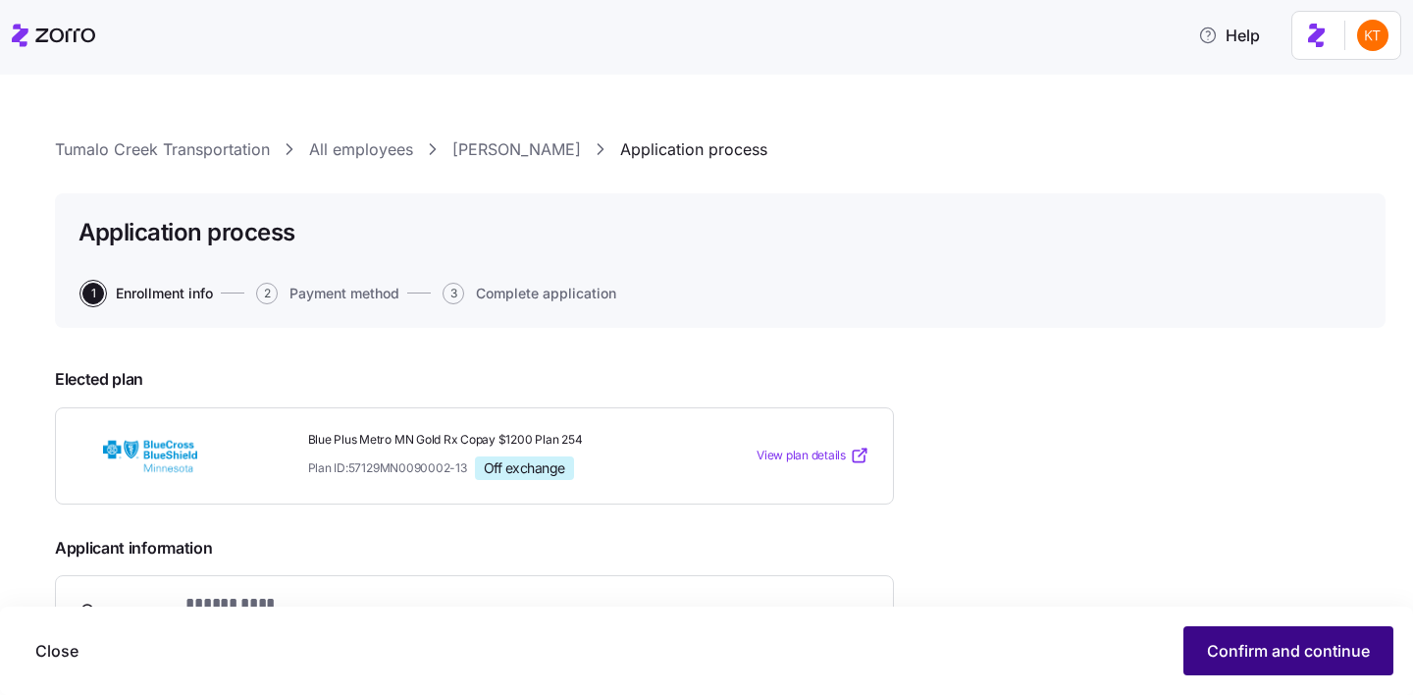
click at [1274, 642] on span "Confirm and continue" at bounding box center [1288, 651] width 163 height 24
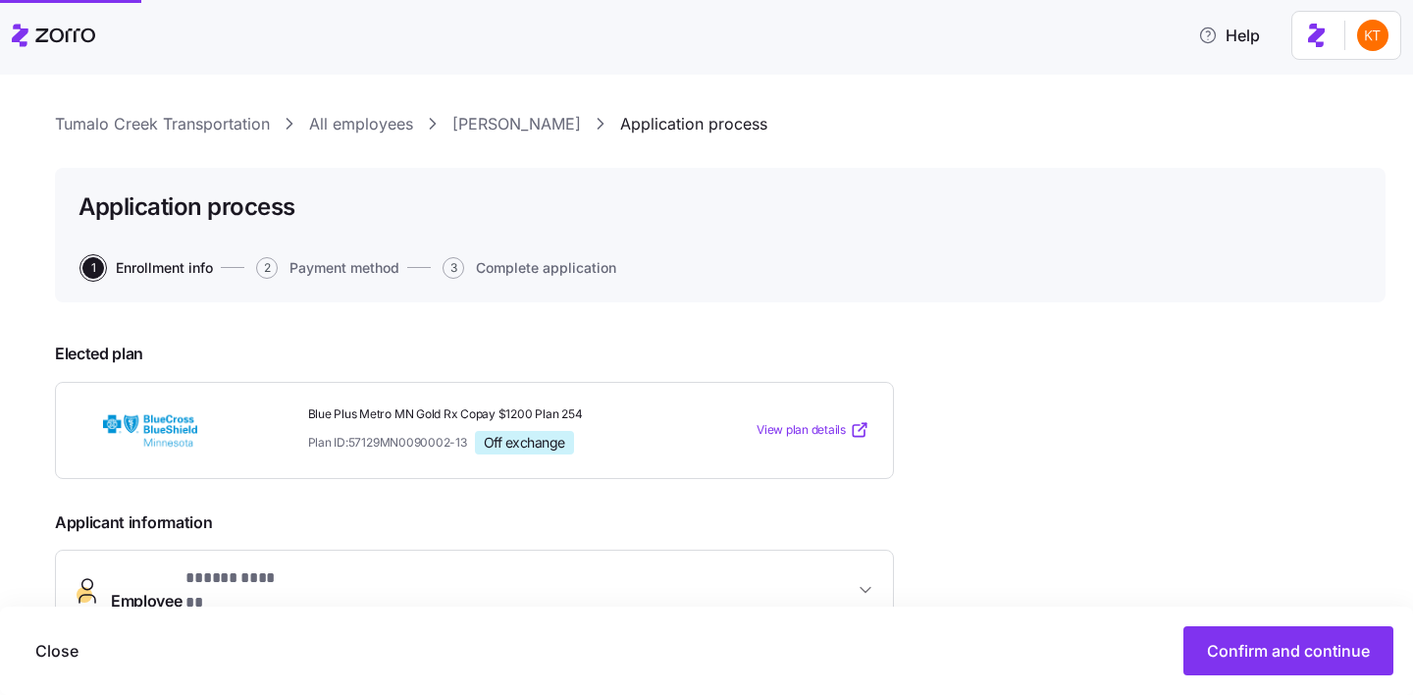
scroll to position [33, 0]
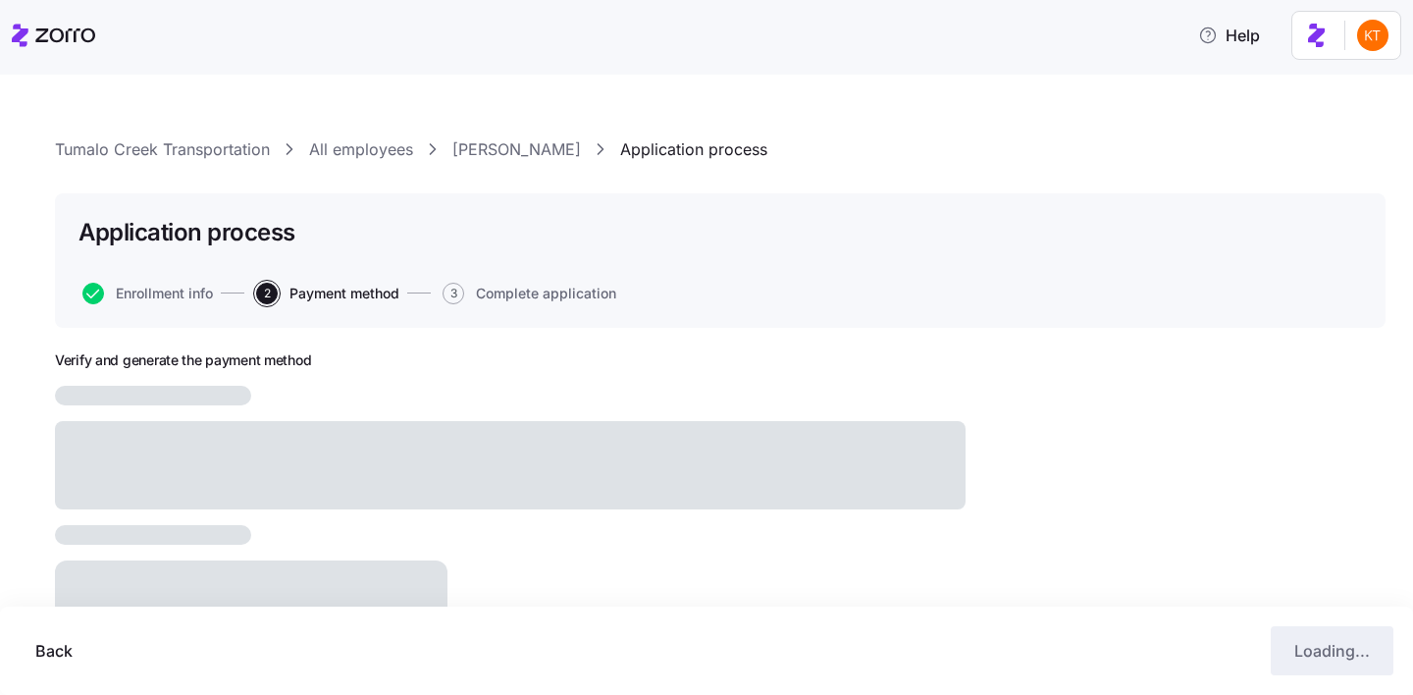
scroll to position [208, 0]
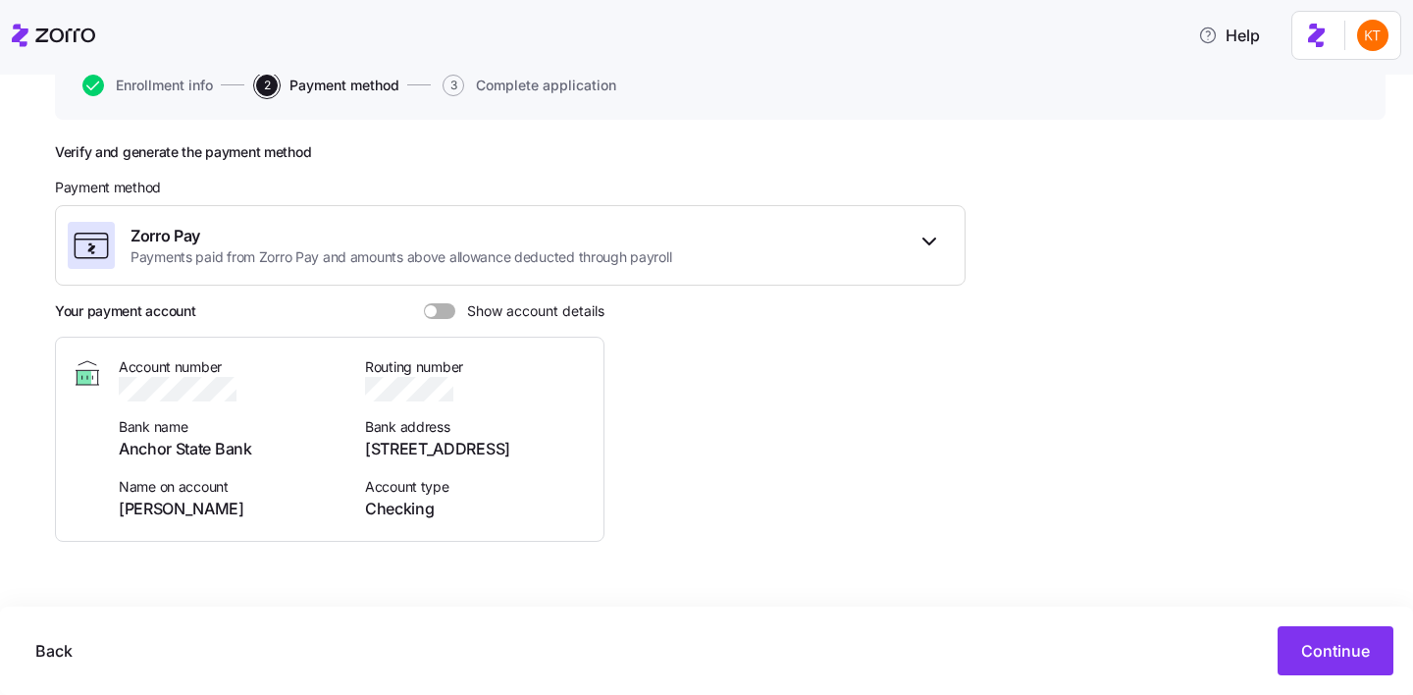
click at [437, 313] on span at bounding box center [447, 311] width 20 height 16
click at [424, 303] on input "Show account details" at bounding box center [424, 303] width 0 height 0
click at [254, 390] on icon "button" at bounding box center [260, 389] width 20 height 20
click at [464, 390] on icon "button" at bounding box center [465, 389] width 20 height 20
click at [1324, 672] on button "Continue" at bounding box center [1335, 650] width 116 height 49
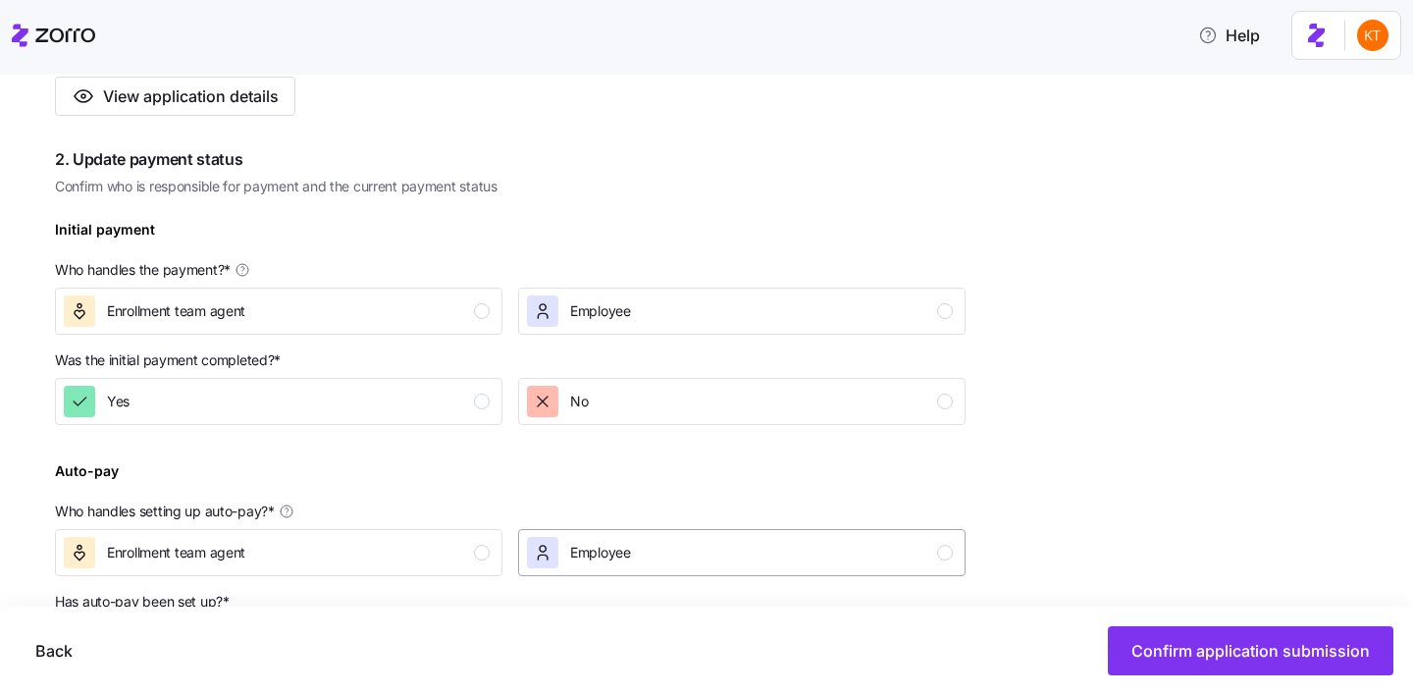
scroll to position [548, 0]
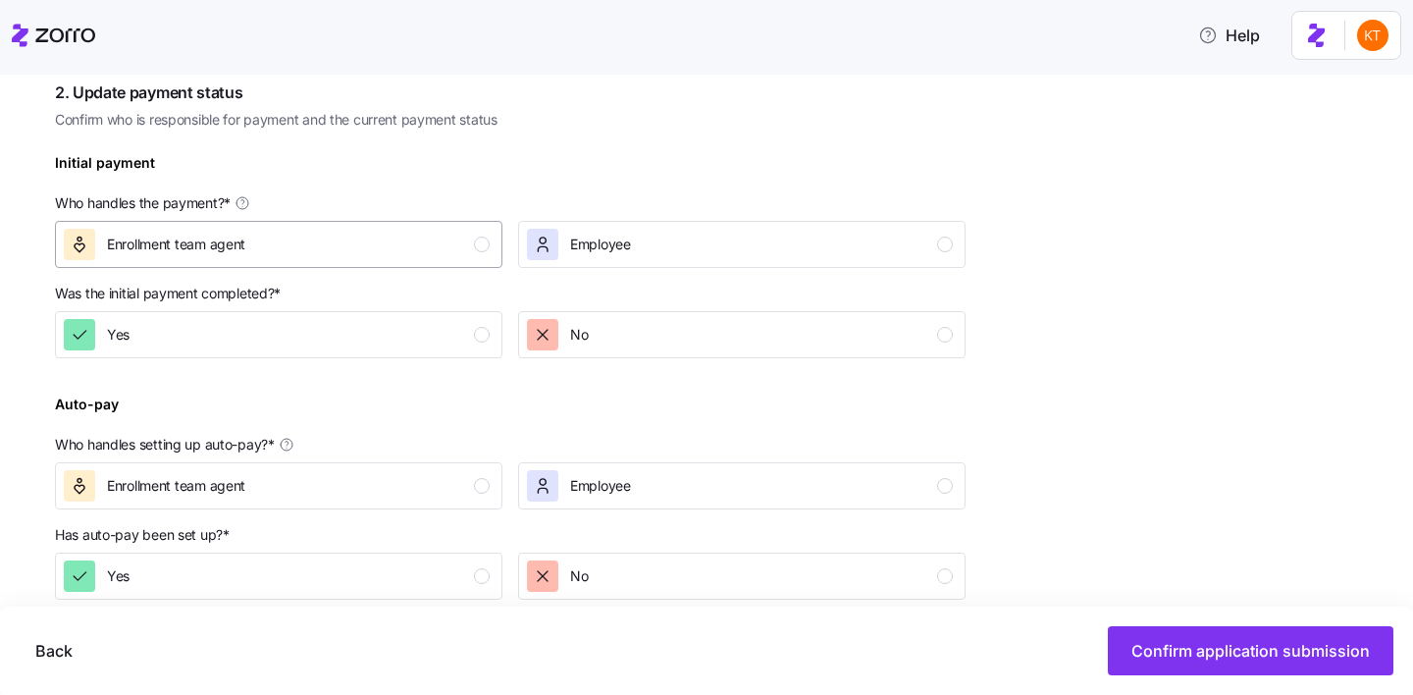
click at [472, 237] on div "Enrollment team agent" at bounding box center [277, 244] width 426 height 31
click at [472, 331] on div "Yes" at bounding box center [277, 334] width 426 height 31
click at [463, 494] on div "Enrollment team agent" at bounding box center [277, 485] width 426 height 31
click at [448, 567] on div "Yes" at bounding box center [277, 575] width 426 height 31
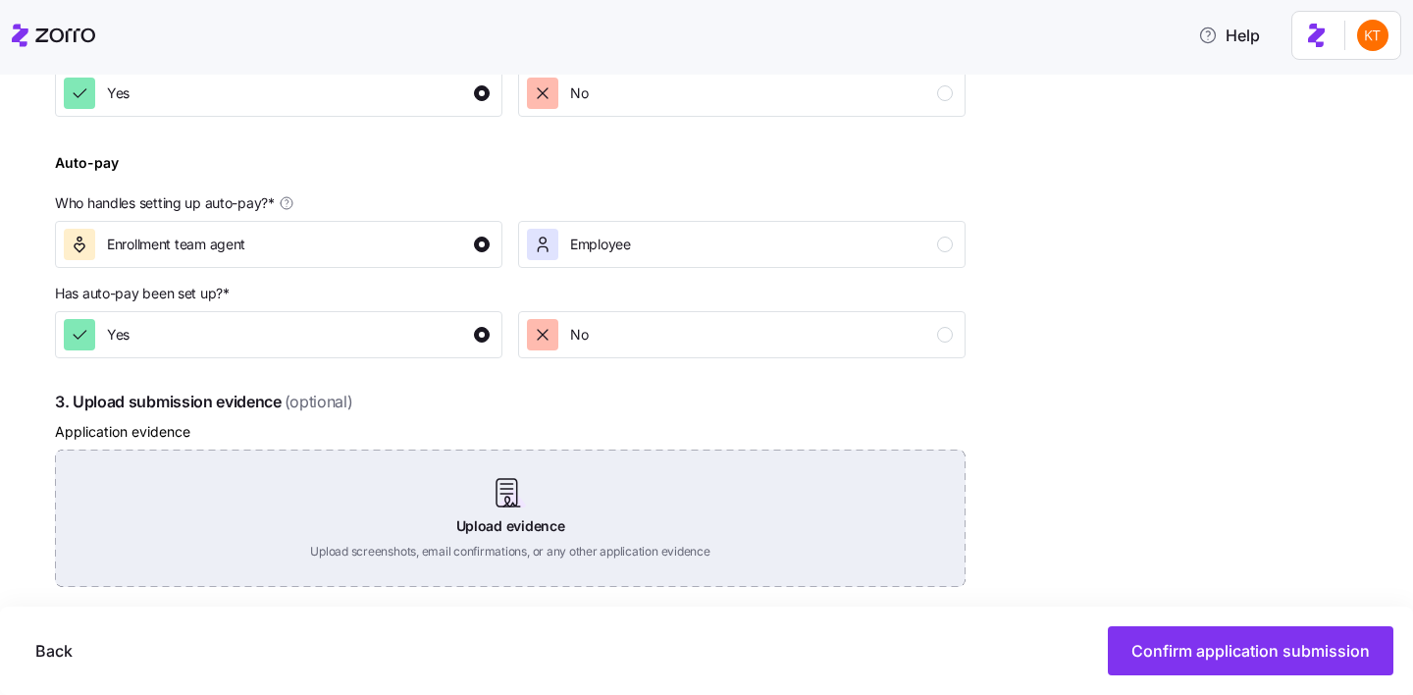
scroll to position [854, 0]
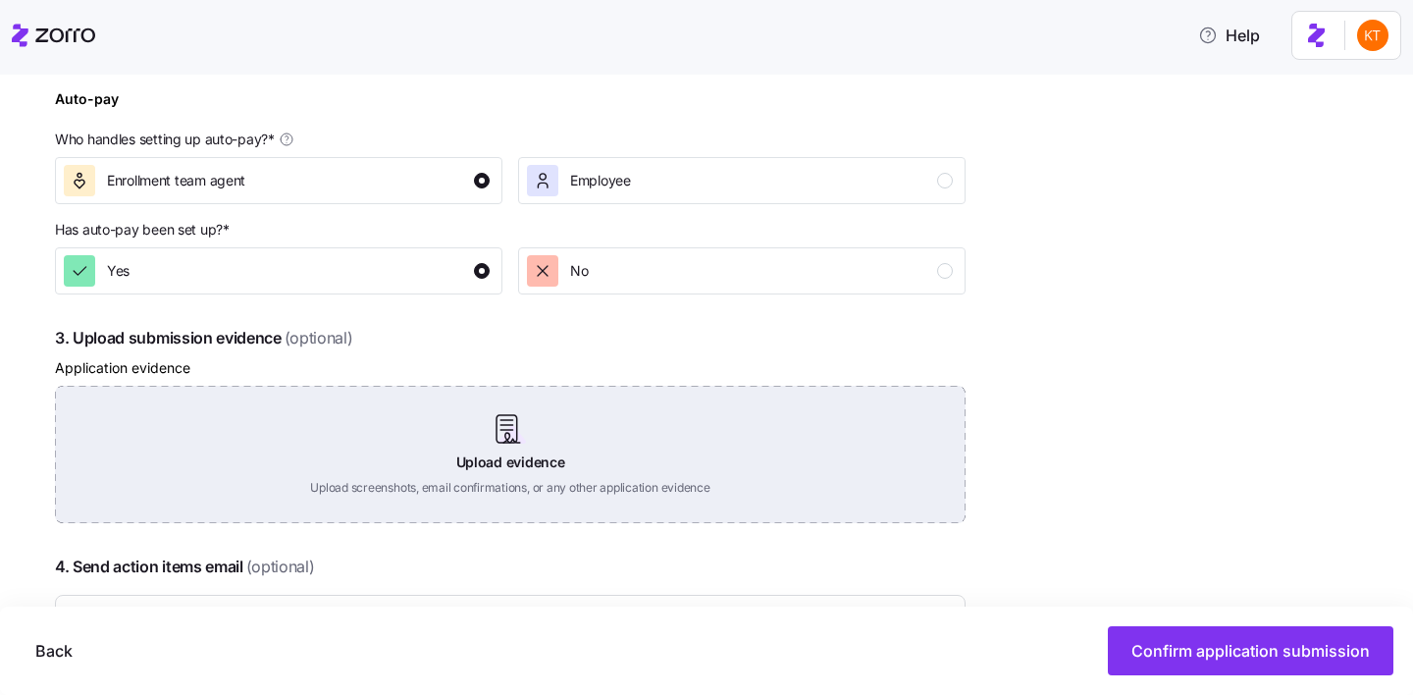
click at [497, 433] on div "Upload evidence Upload screenshots, email confirmations, or any other applicati…" at bounding box center [510, 454] width 910 height 137
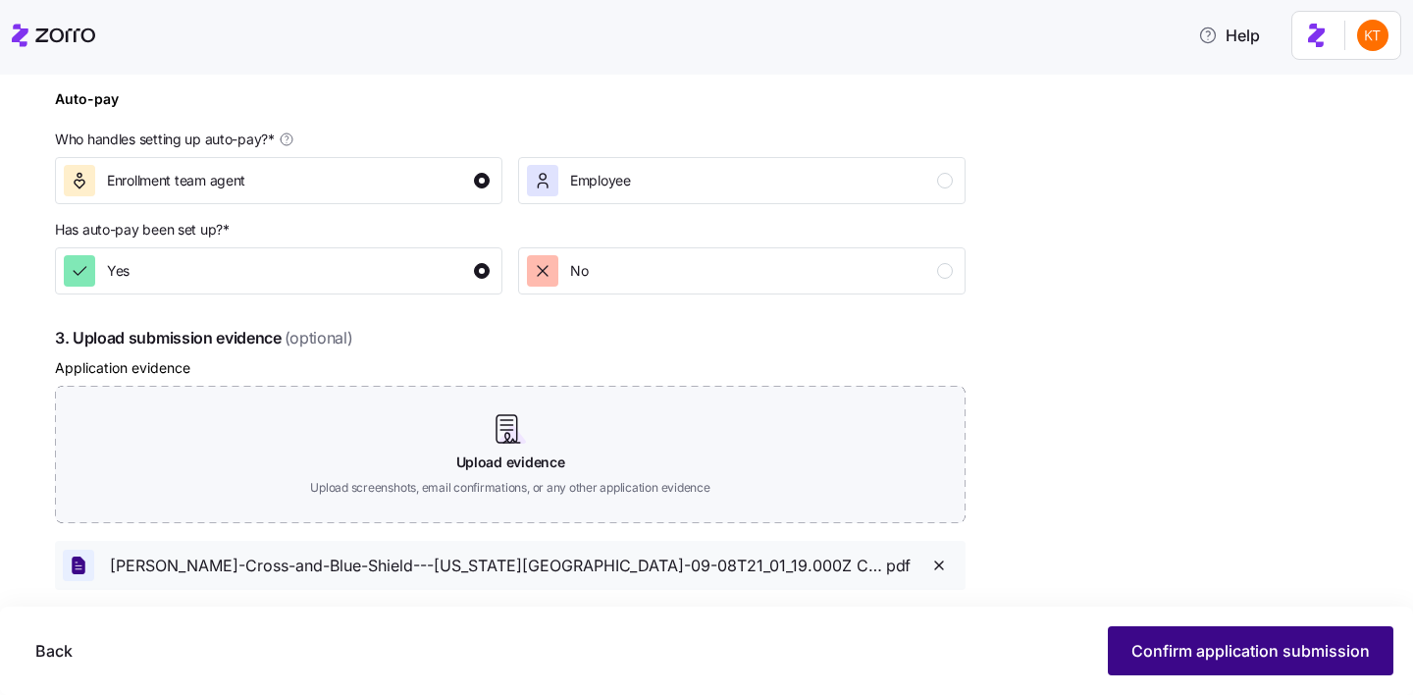
click at [1165, 640] on span "Confirm application submission" at bounding box center [1250, 651] width 238 height 24
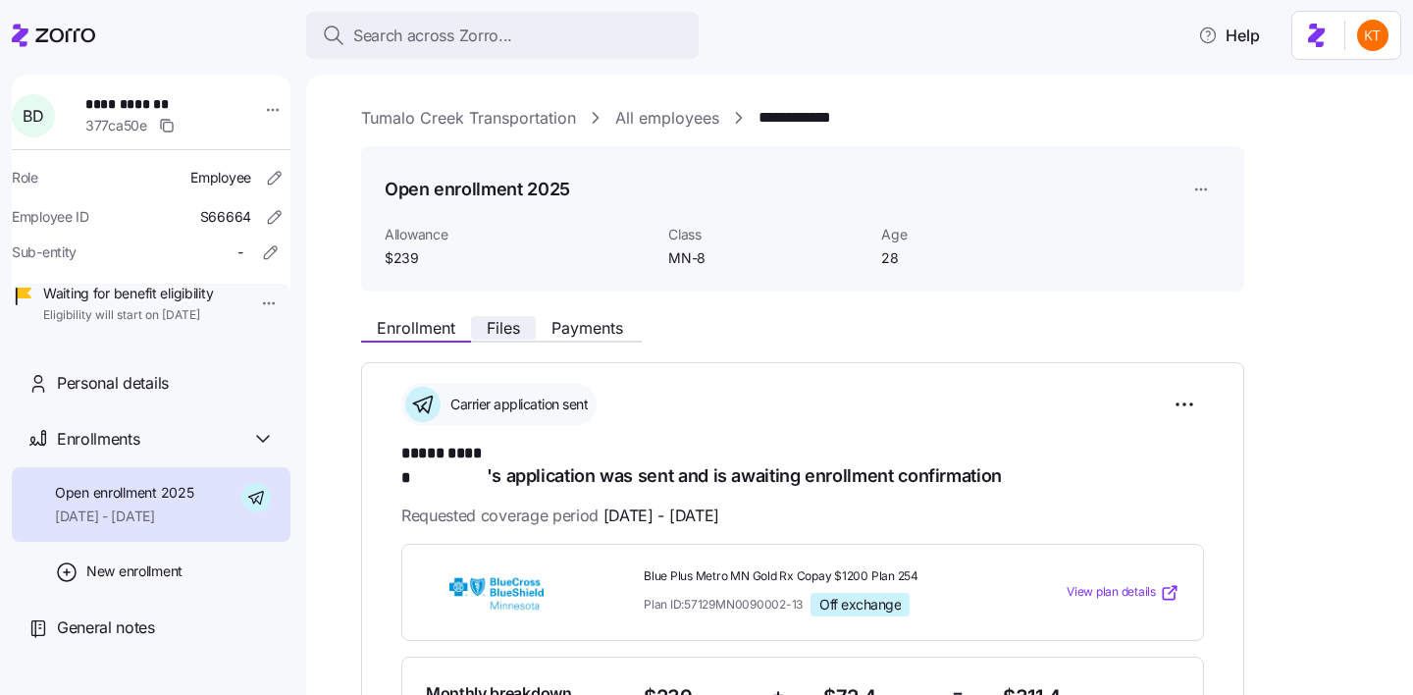
click at [509, 335] on span "Files" at bounding box center [503, 328] width 33 height 16
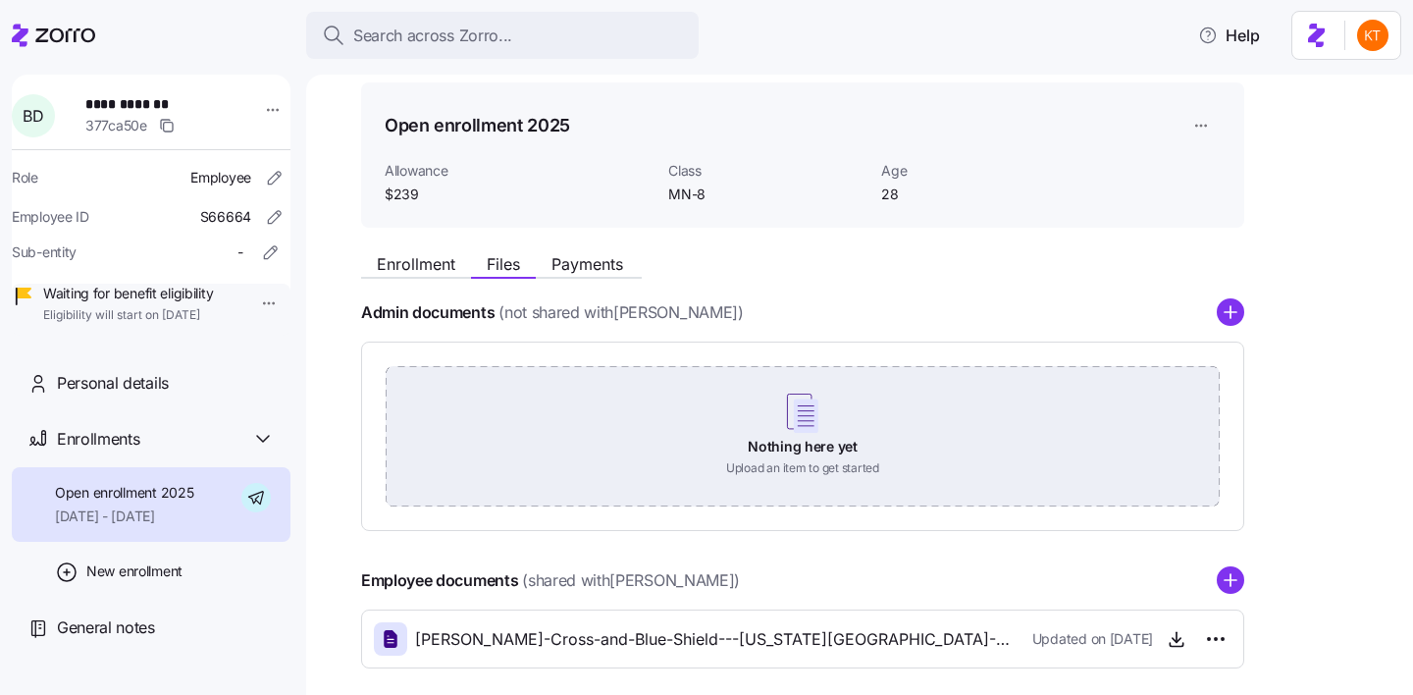
scroll to position [155, 0]
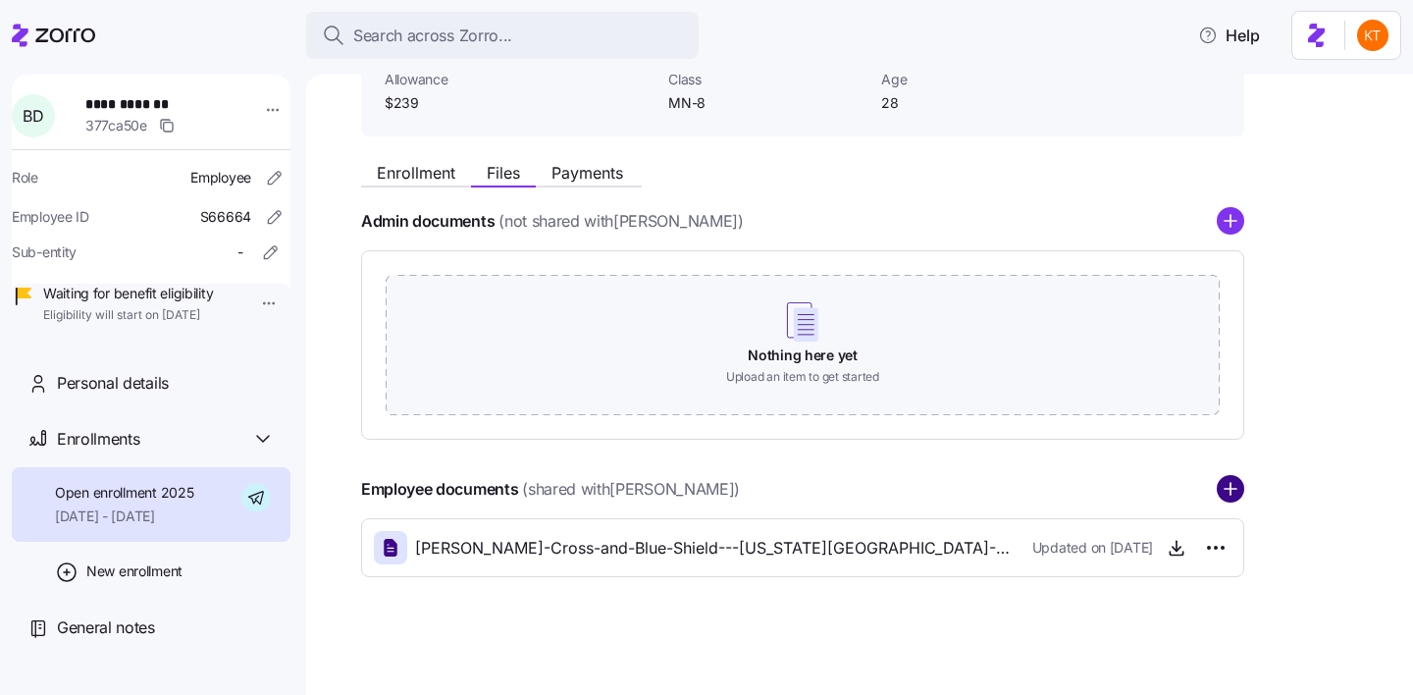
click at [1226, 494] on circle "add icon" at bounding box center [1231, 490] width 26 height 26
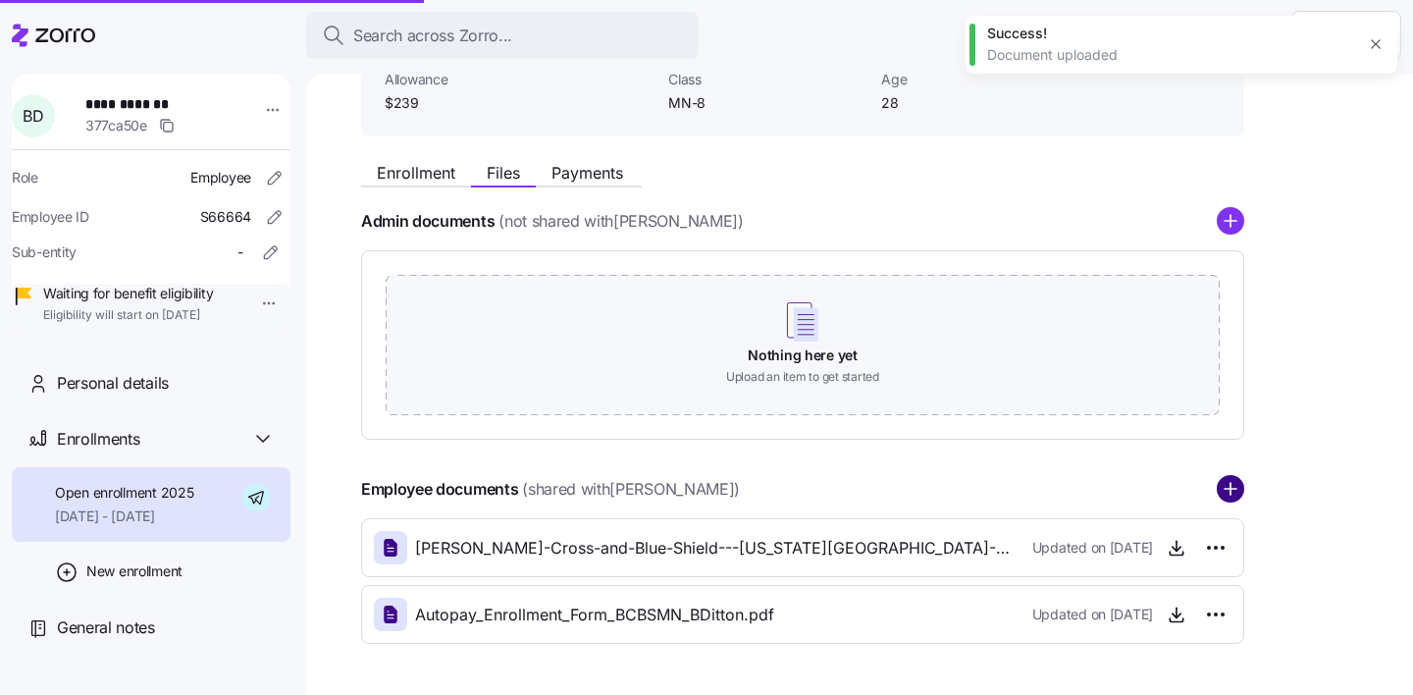
click at [1229, 499] on circle "add icon" at bounding box center [1231, 490] width 26 height 26
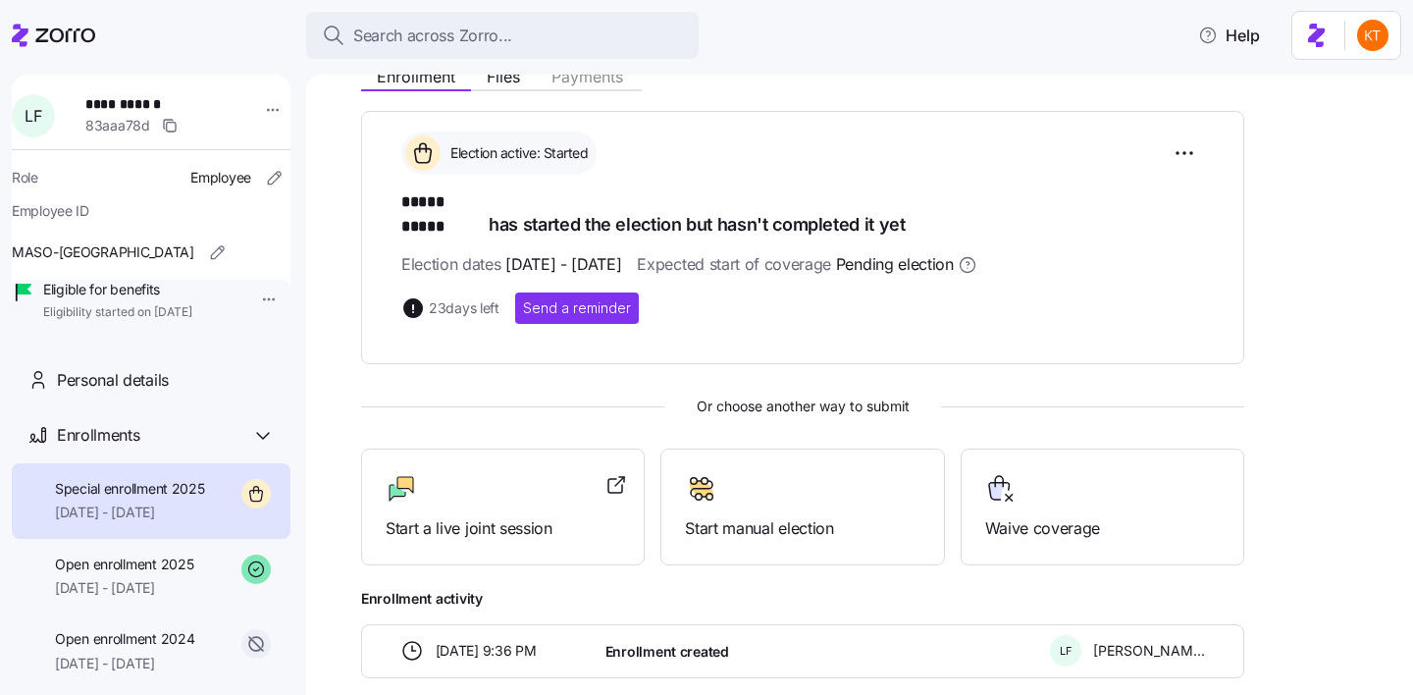
scroll to position [55, 0]
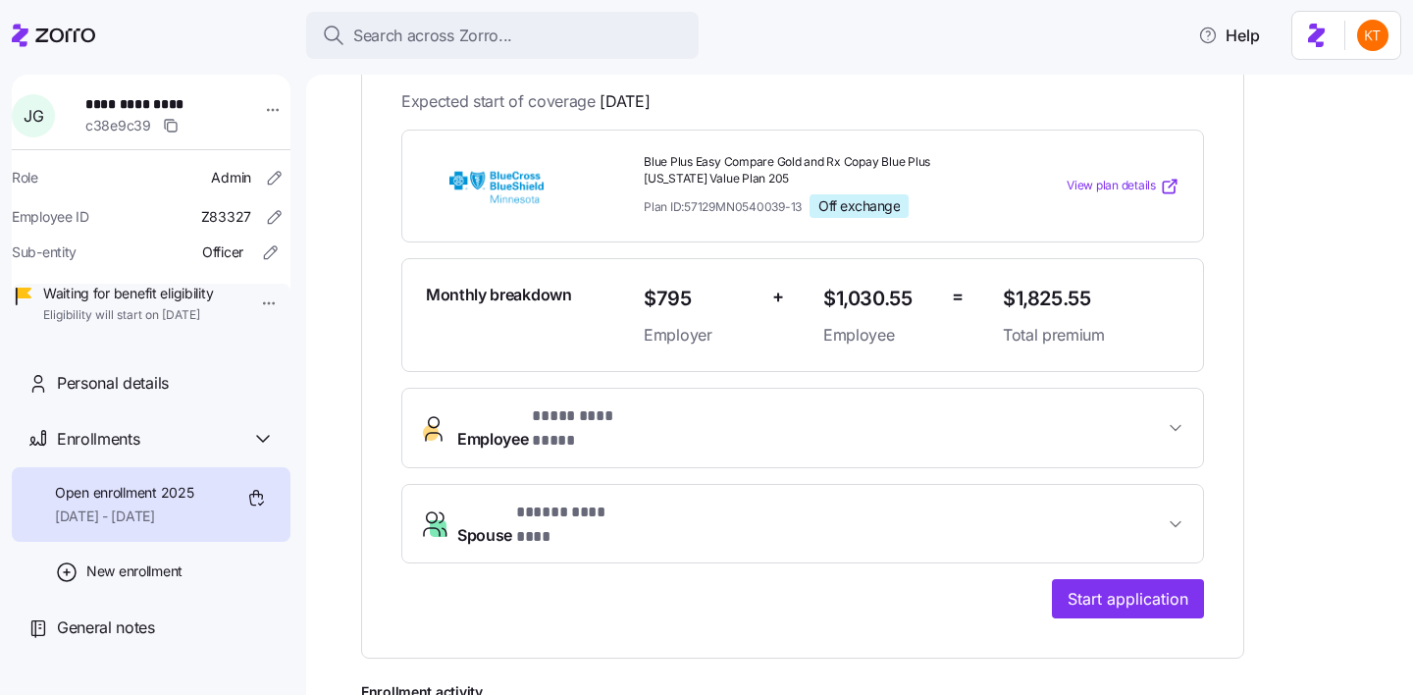
scroll to position [424, 0]
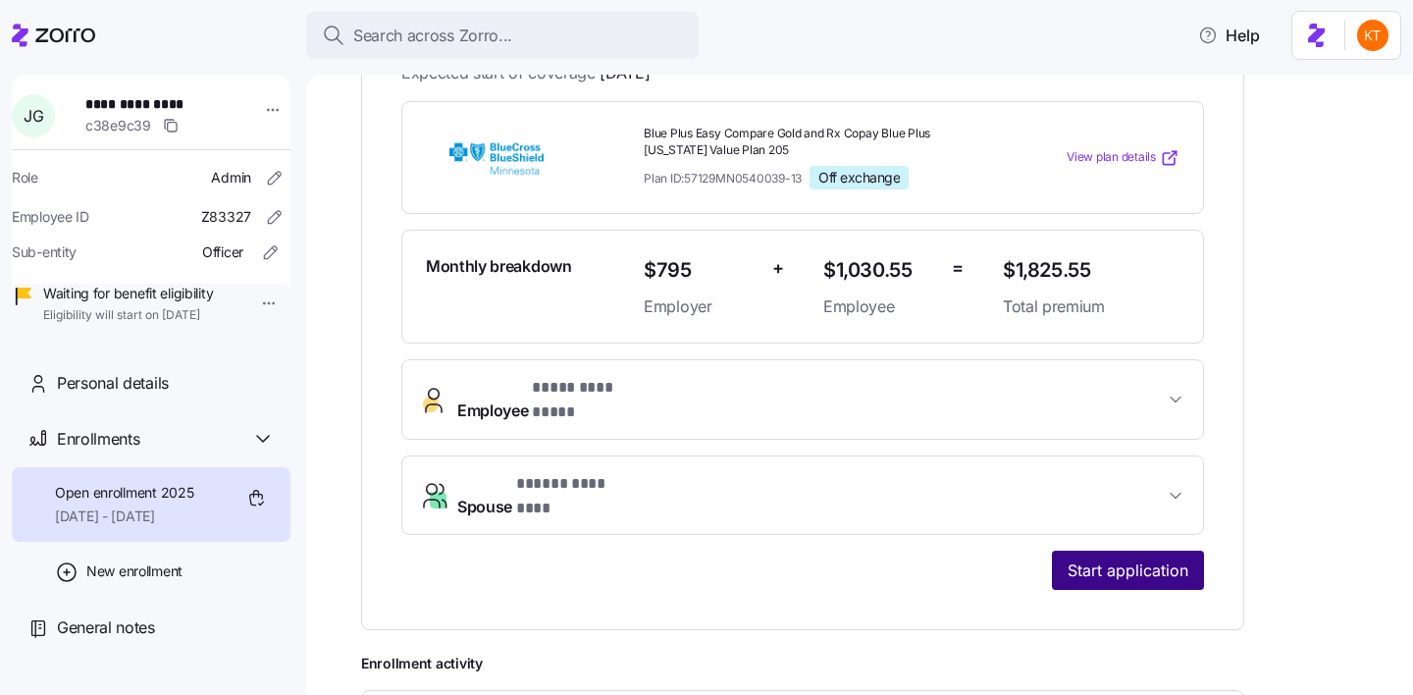
click at [1160, 558] on span "Start application" at bounding box center [1127, 570] width 121 height 24
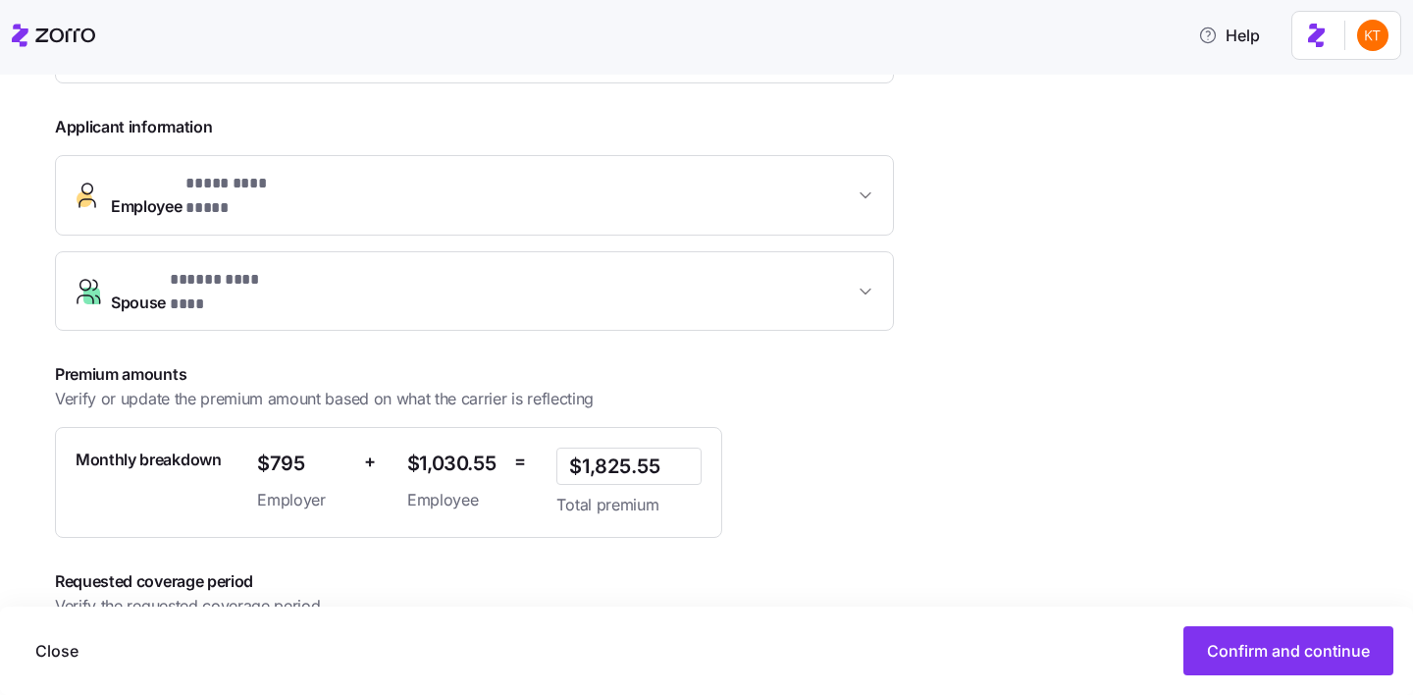
scroll to position [504, 0]
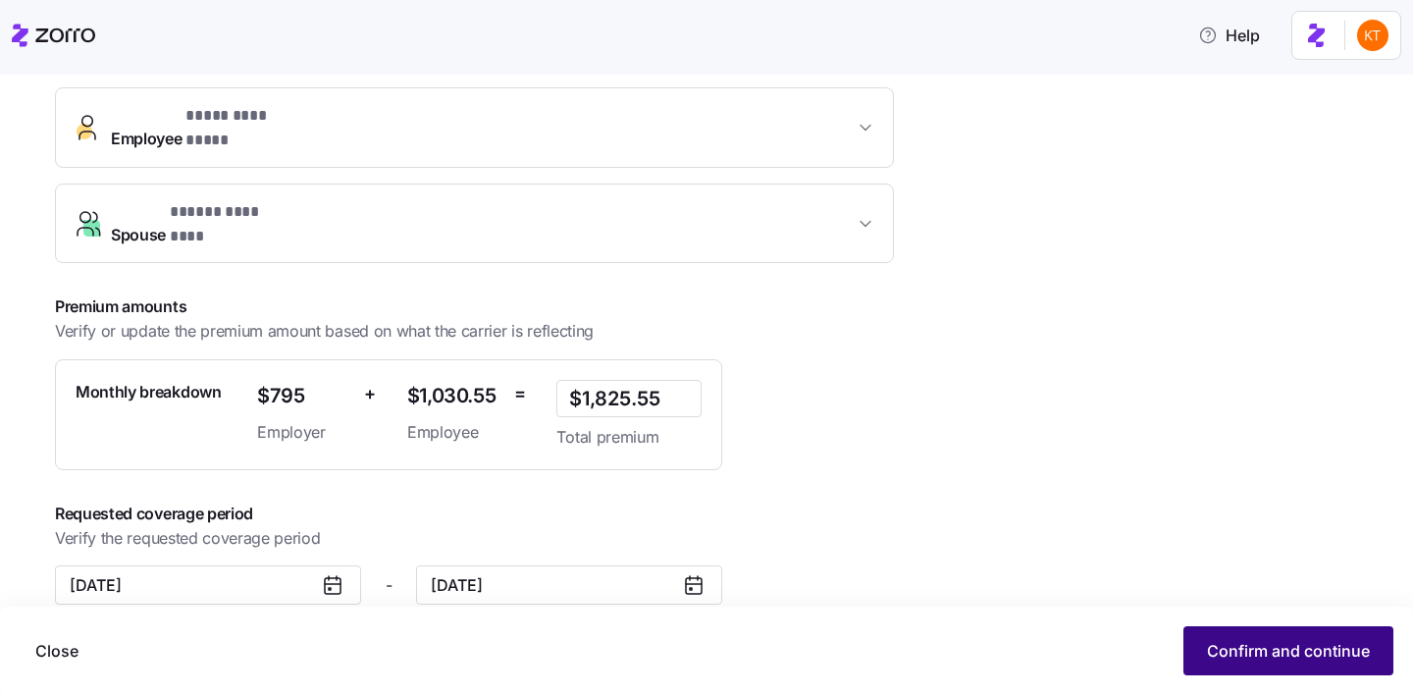
click at [1281, 656] on span "Confirm and continue" at bounding box center [1288, 651] width 163 height 24
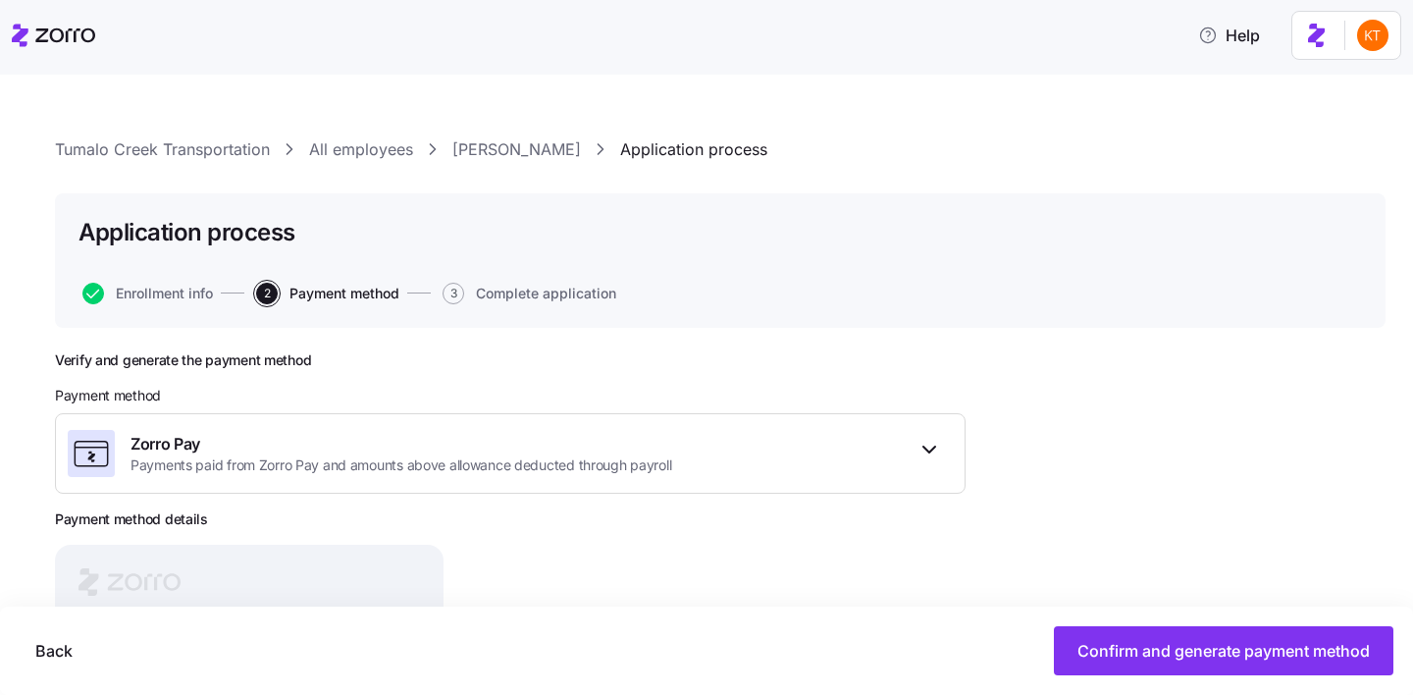
click at [507, 150] on link "John Gueringer" at bounding box center [516, 149] width 129 height 25
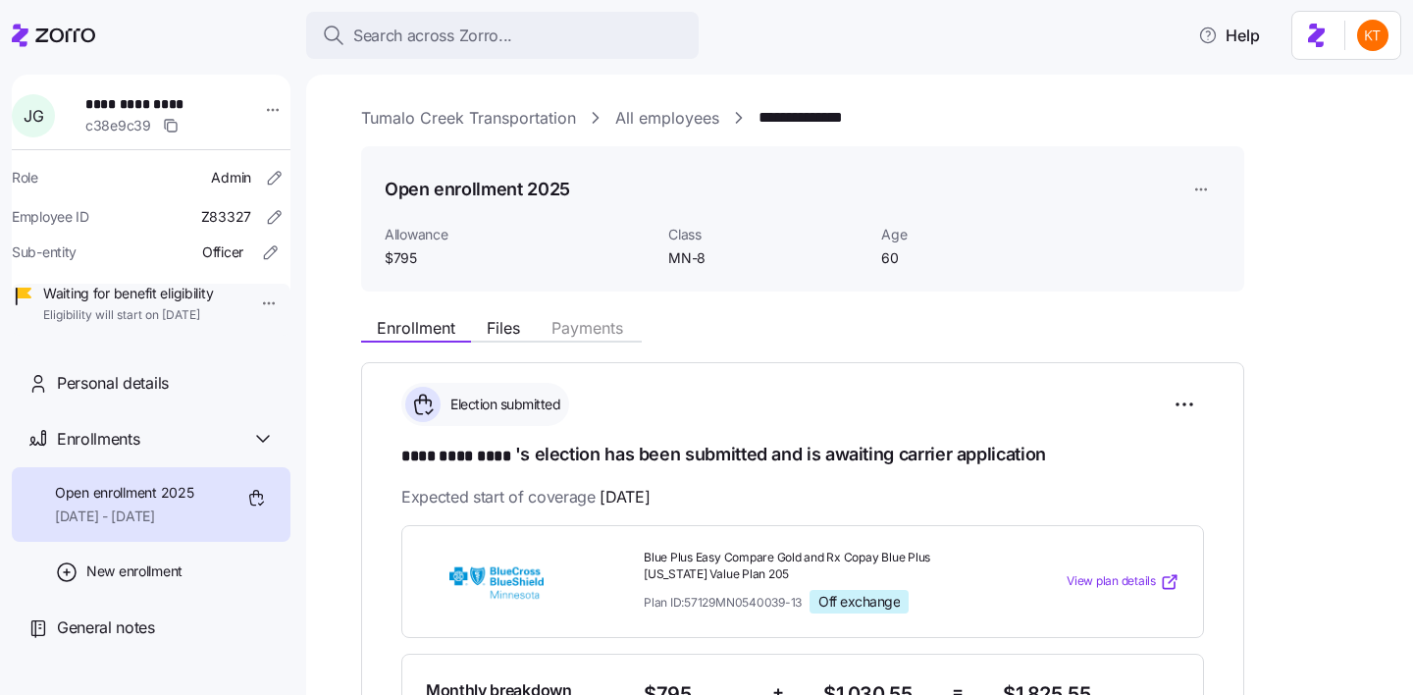
click at [142, 97] on span "**********" at bounding box center [153, 104] width 137 height 20
click at [142, 98] on span "**********" at bounding box center [153, 104] width 137 height 20
copy span "**********"
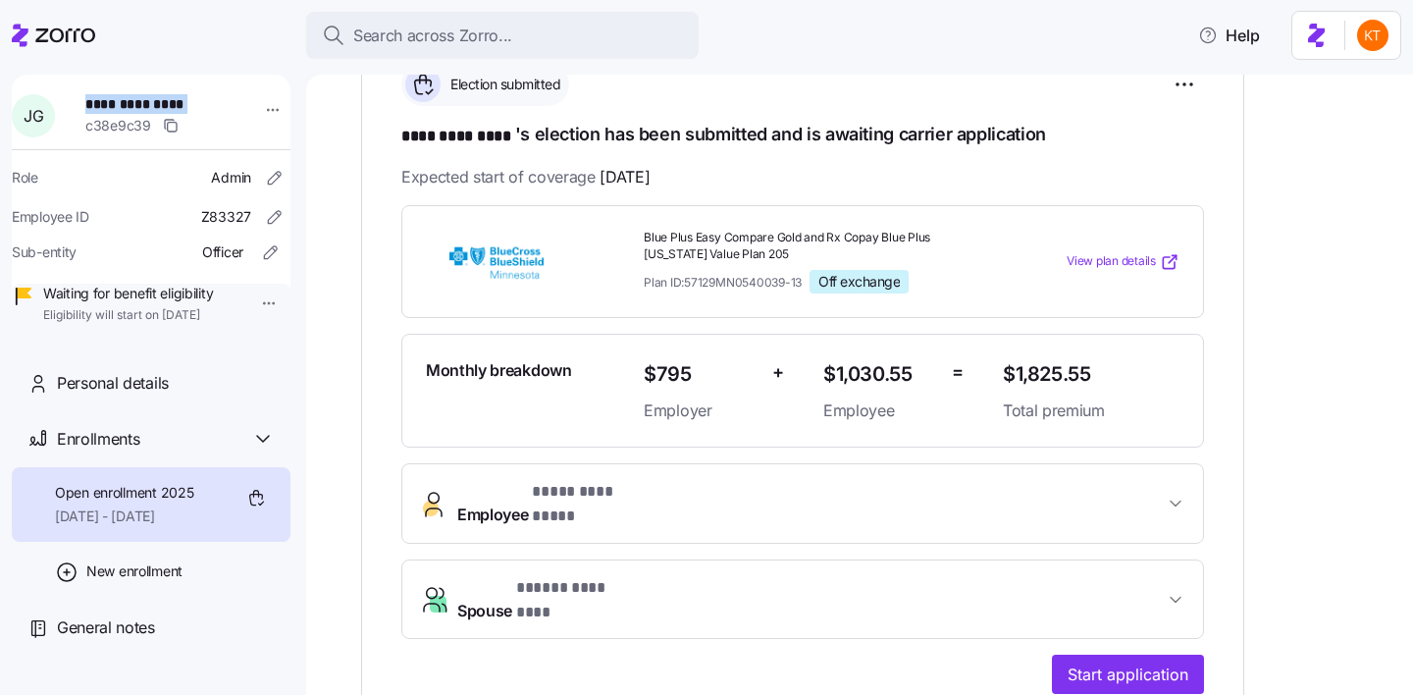
scroll to position [381, 0]
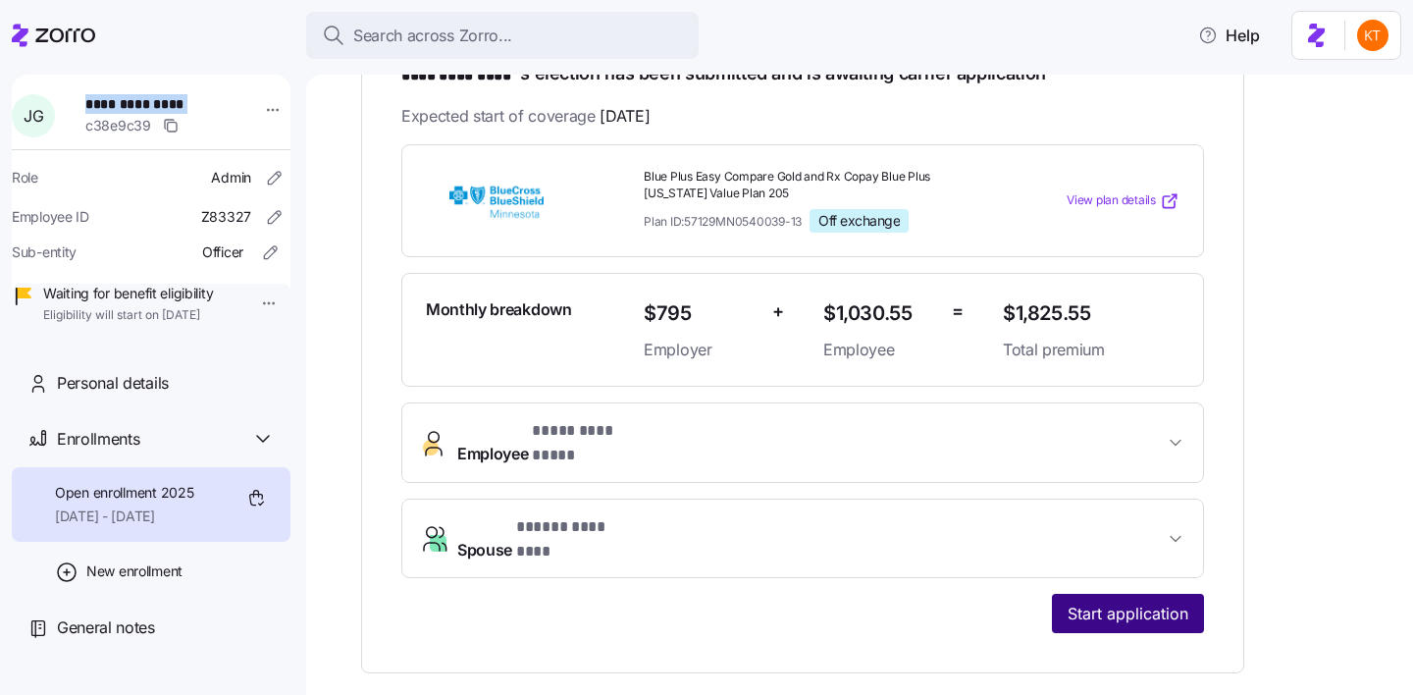
click at [1172, 597] on button "Start application" at bounding box center [1128, 613] width 152 height 39
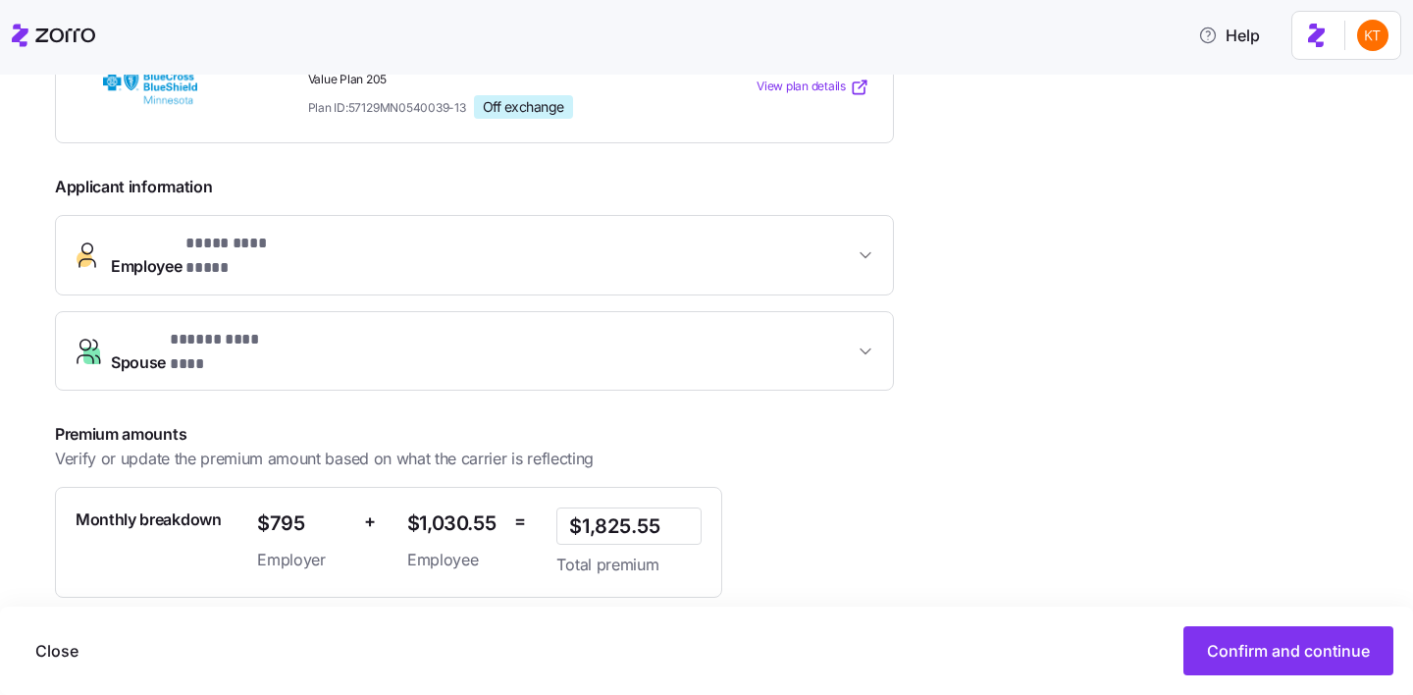
scroll to position [504, 0]
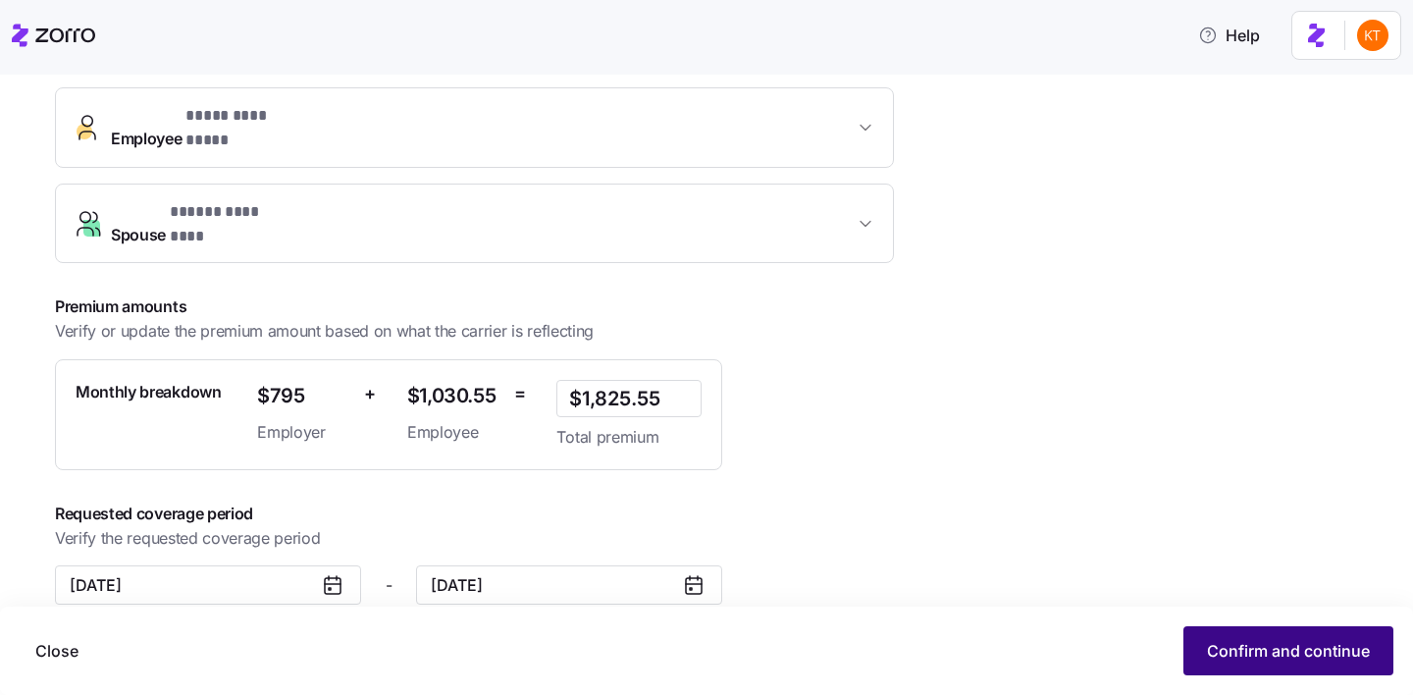
click at [1262, 653] on span "Confirm and continue" at bounding box center [1288, 651] width 163 height 24
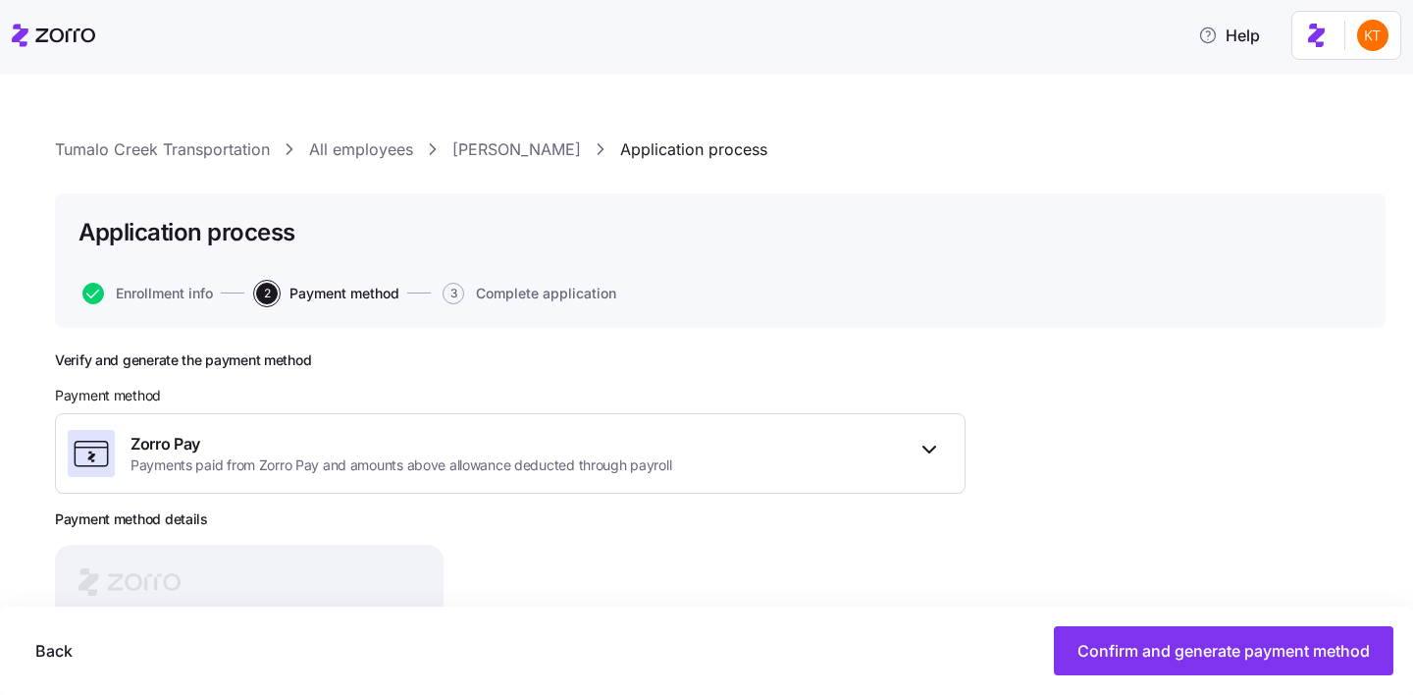
click at [1121, 676] on div "Back Confirm and generate payment method" at bounding box center [706, 650] width 1413 height 88
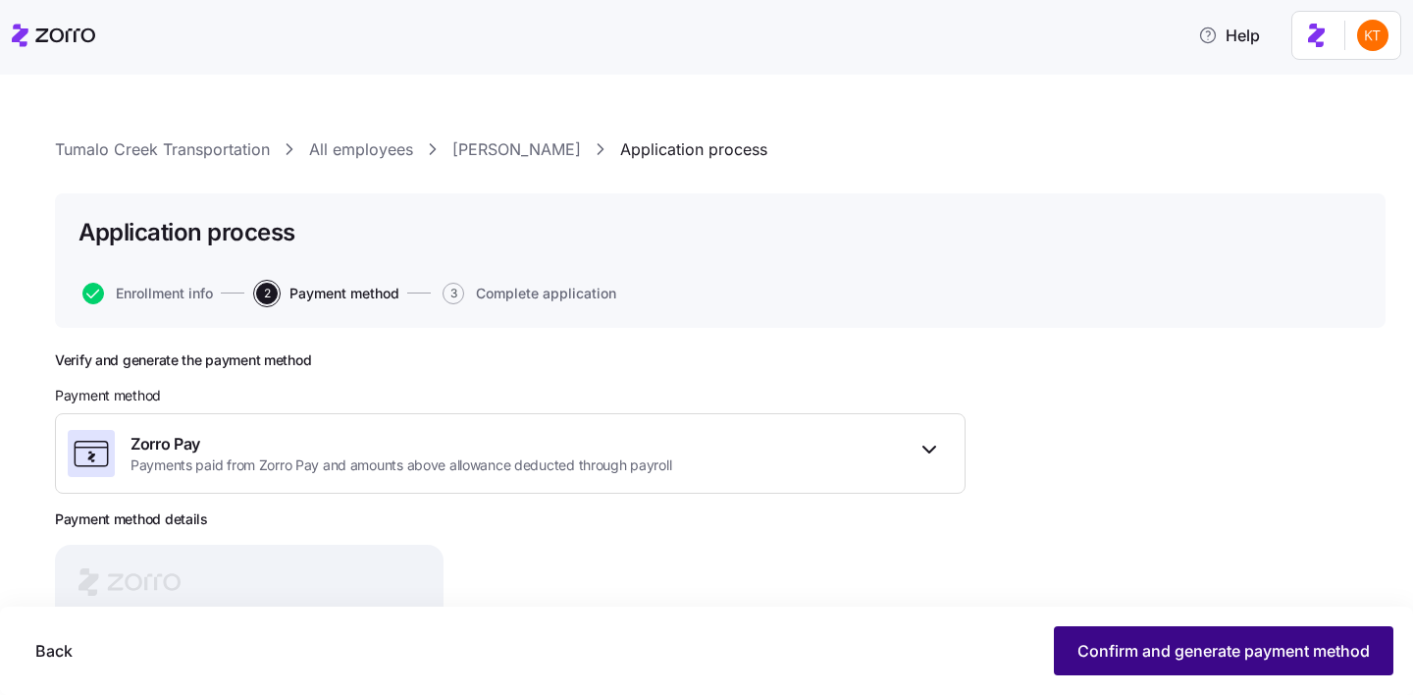
click at [1121, 671] on button "Confirm and generate payment method" at bounding box center [1223, 650] width 339 height 49
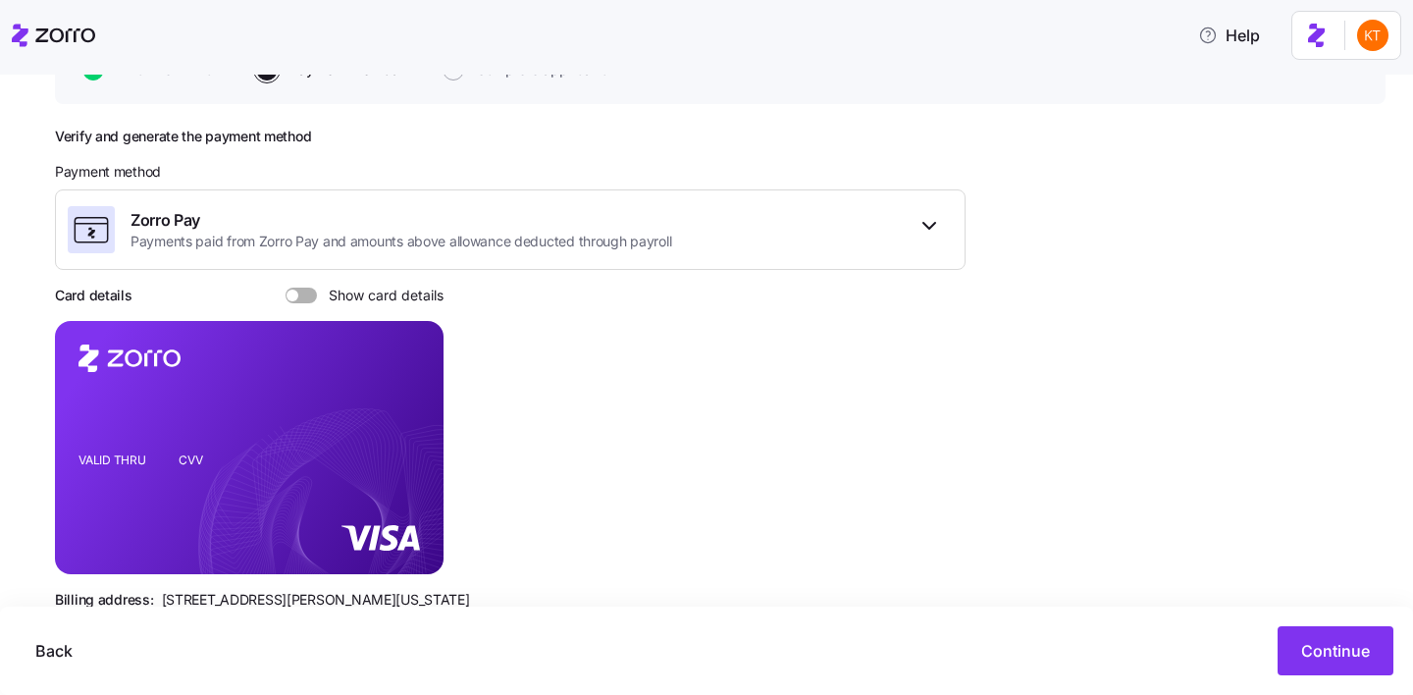
scroll to position [67, 0]
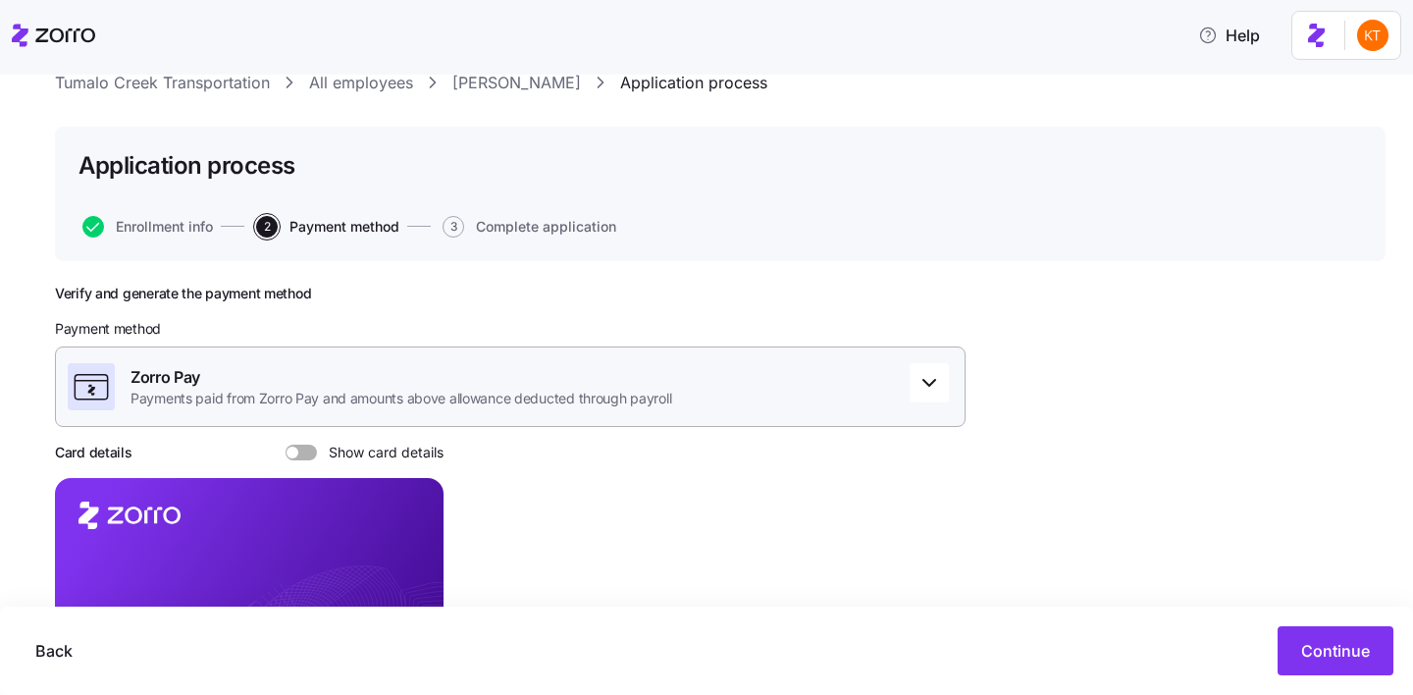
click at [838, 412] on div "Zorro Pay Payments paid from Zorro Pay and amounts above allowance deducted thr…" at bounding box center [510, 386] width 910 height 80
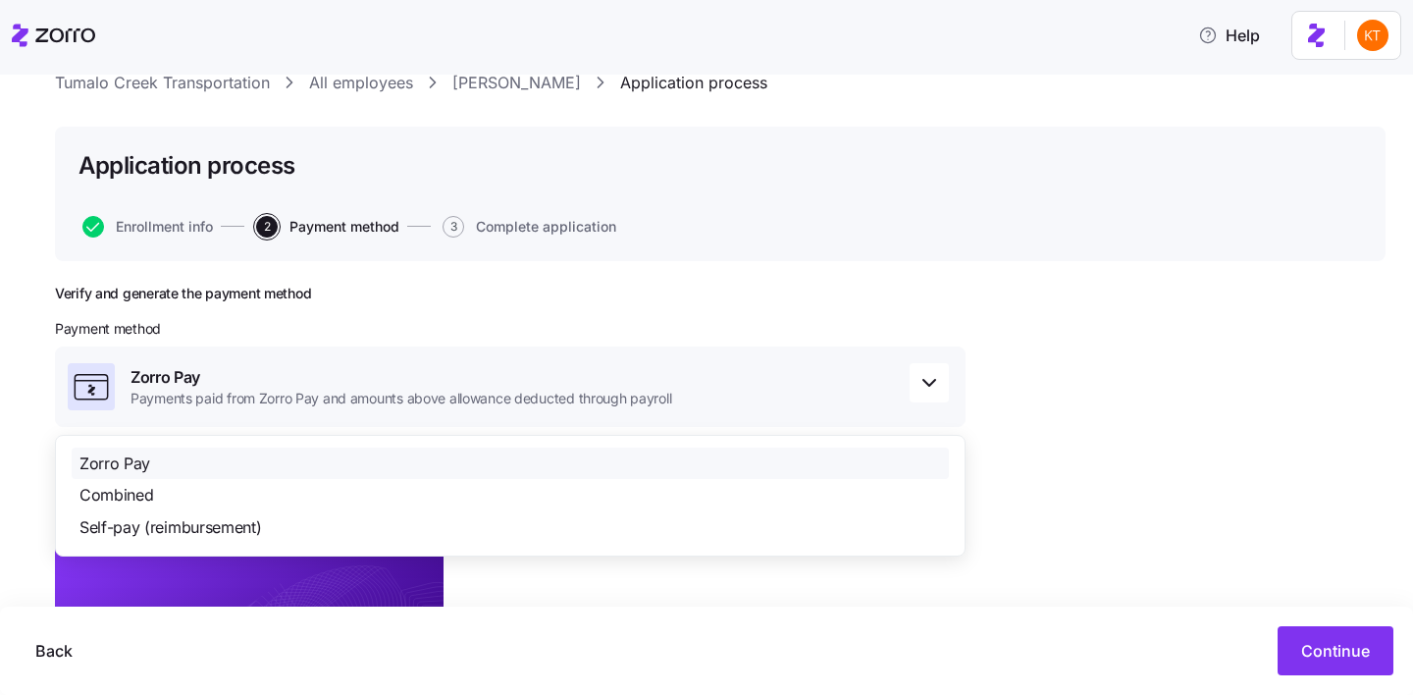
click at [1163, 408] on div "Verify and generate the payment method Payment method Zorro Pay Payments paid f…" at bounding box center [720, 583] width 1330 height 596
click at [541, 85] on link "John Gueringer" at bounding box center [516, 83] width 129 height 25
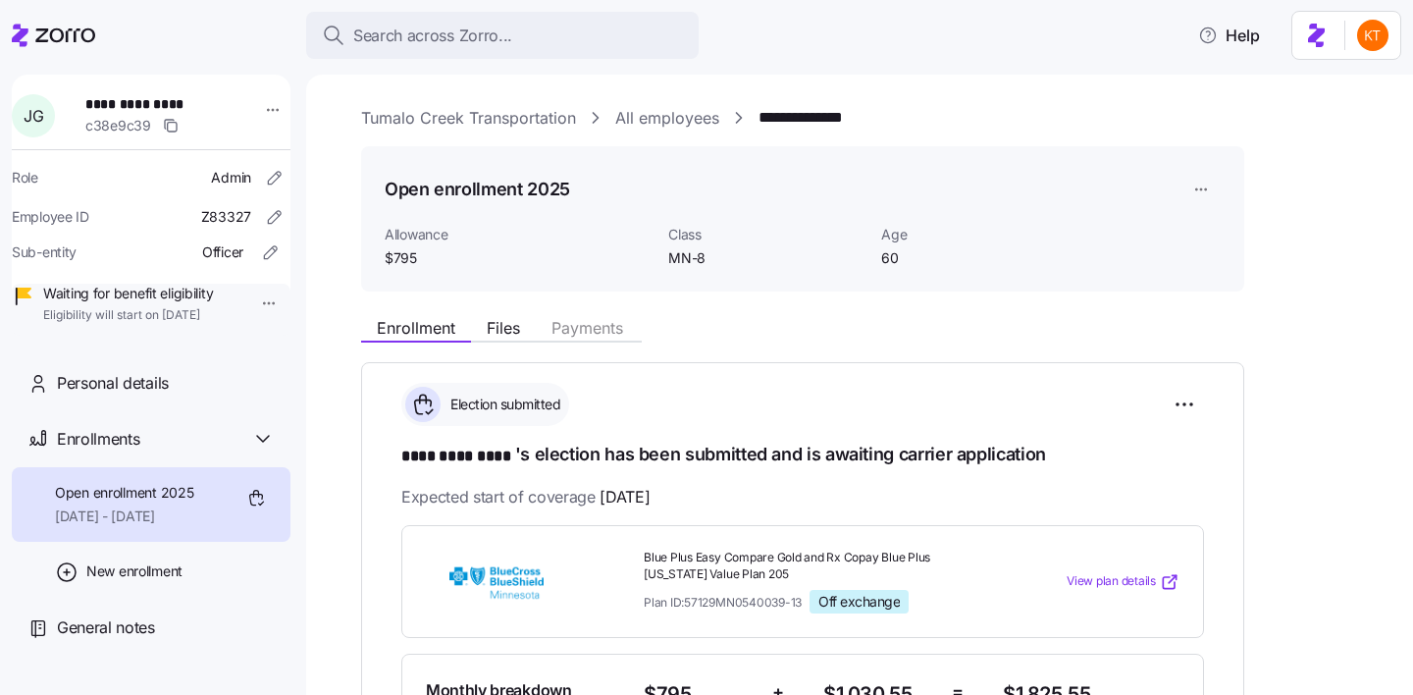
scroll to position [50, 0]
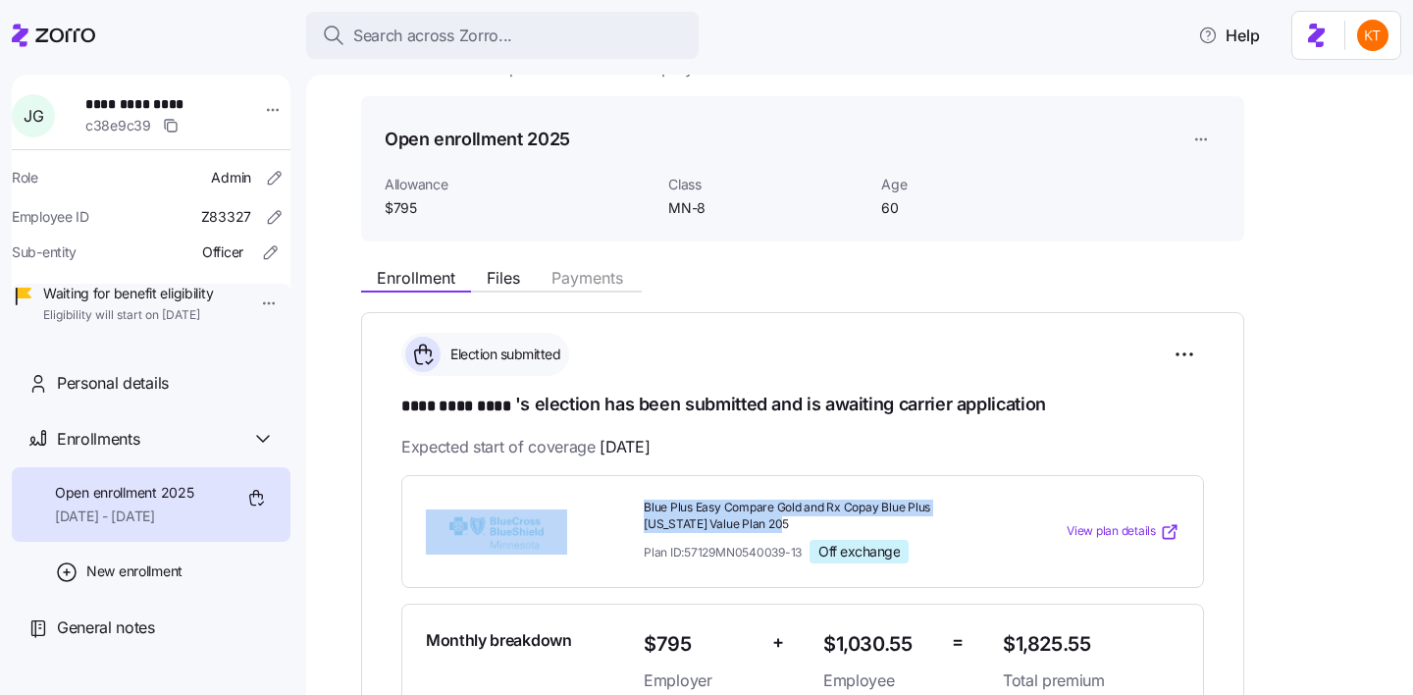
drag, startPoint x: 791, startPoint y: 518, endPoint x: 634, endPoint y: 503, distance: 157.7
click at [634, 503] on div "Blue Plus Easy Compare Gold and Rx Copay Blue Plus Minnesota Value Plan 205 Pla…" at bounding box center [802, 532] width 769 height 80
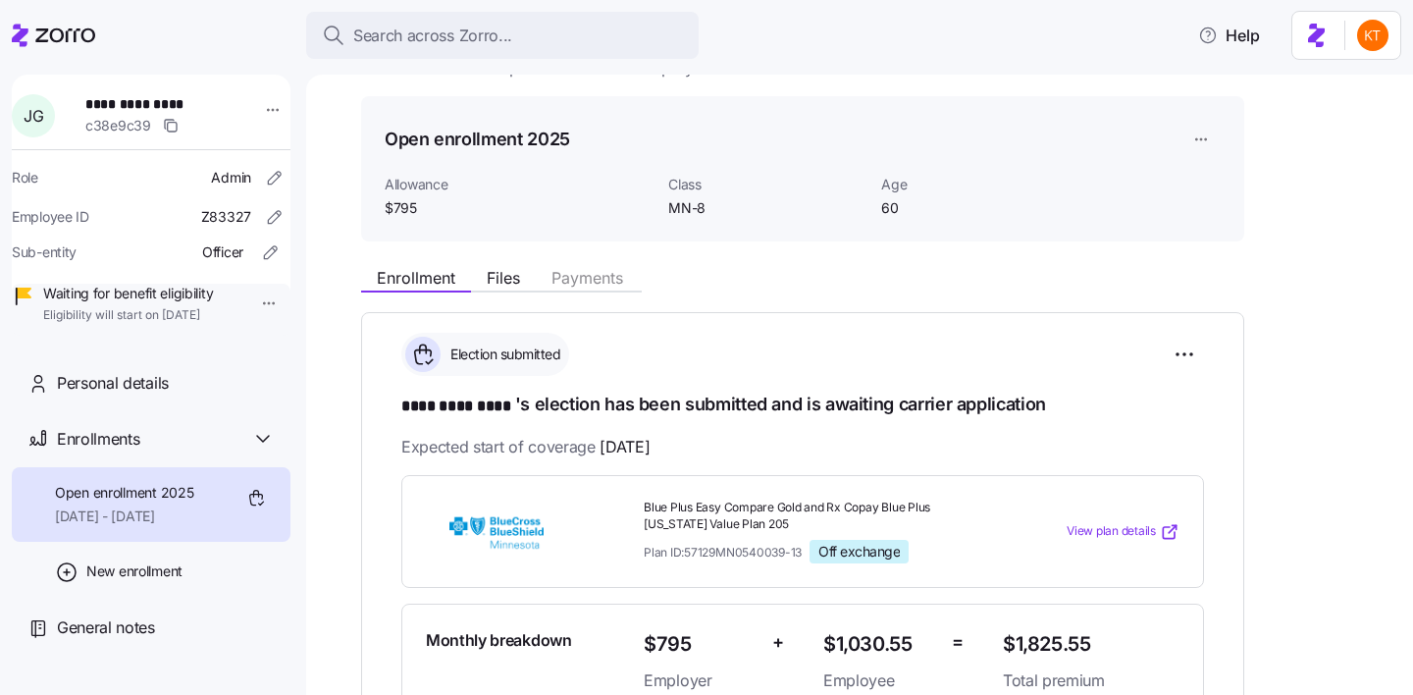
click at [778, 506] on span "Blue Plus Easy Compare Gold and Rx Copay Blue Plus Minnesota Value Plan 205" at bounding box center [815, 515] width 343 height 33
drag, startPoint x: 798, startPoint y: 523, endPoint x: 641, endPoint y: 506, distance: 157.9
click at [641, 506] on div "Blue Plus Easy Compare Gold and Rx Copay Blue Plus Minnesota Value Plan 205 Pla…" at bounding box center [815, 532] width 359 height 80
copy span "Blue Plus Easy Compare Gold and Rx Copay Blue Plus Minnesota Value Plan 205"
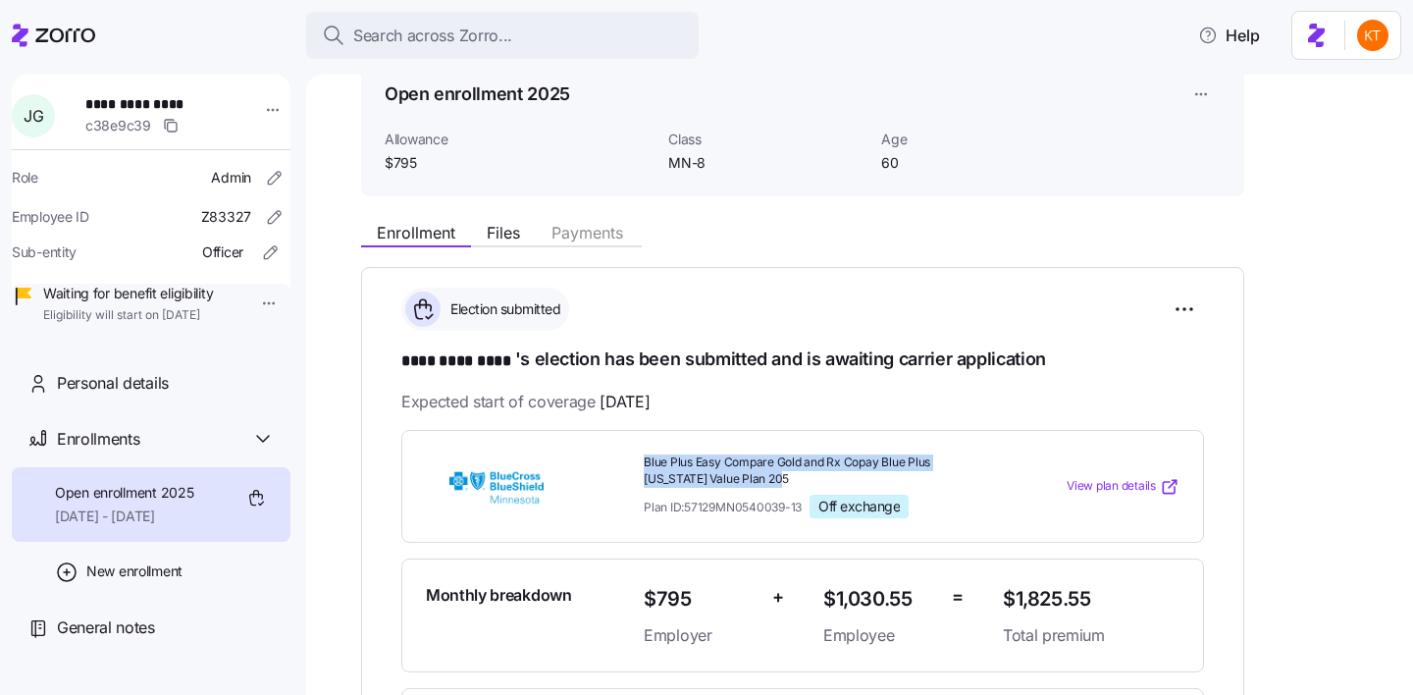
scroll to position [100, 0]
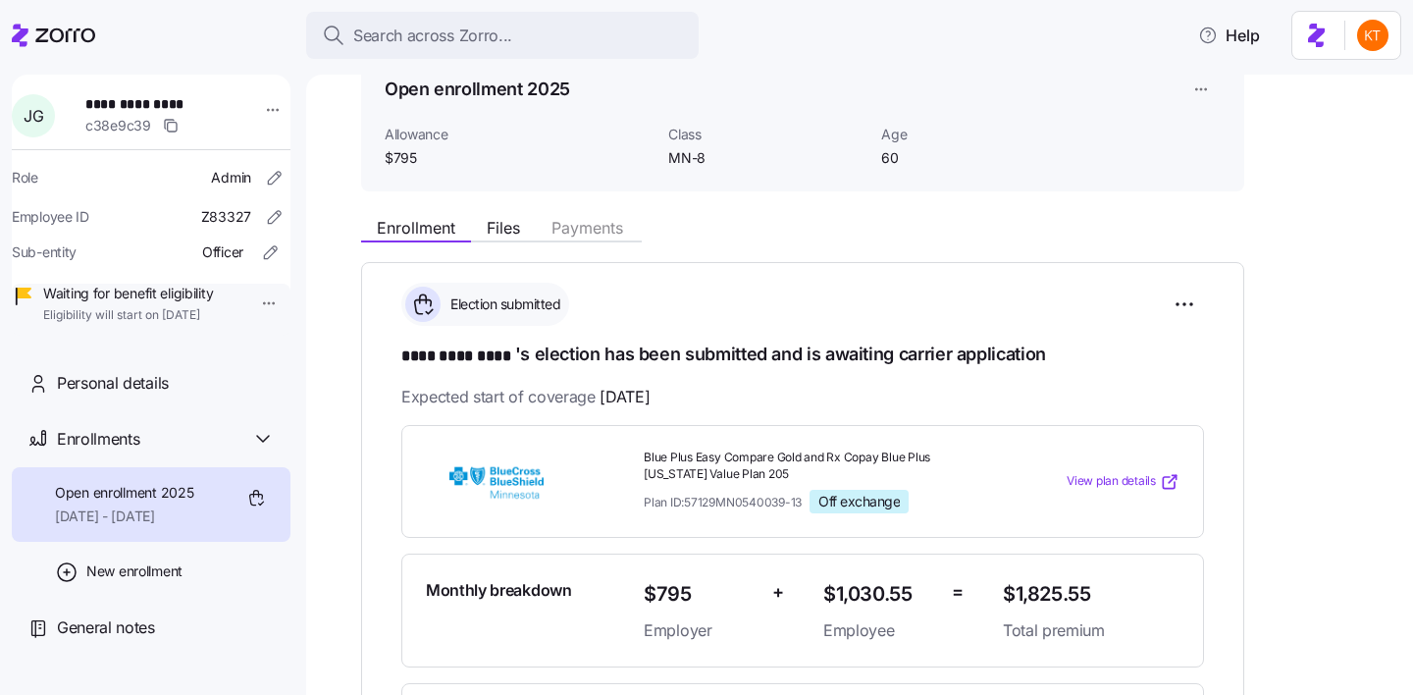
click at [1032, 585] on span "$1,825.55" at bounding box center [1091, 594] width 177 height 32
click at [1030, 550] on div "**********" at bounding box center [802, 670] width 803 height 490
drag, startPoint x: 1092, startPoint y: 593, endPoint x: 998, endPoint y: 593, distance: 94.2
click at [998, 593] on div "$1,825.55 Total premium" at bounding box center [1091, 610] width 192 height 80
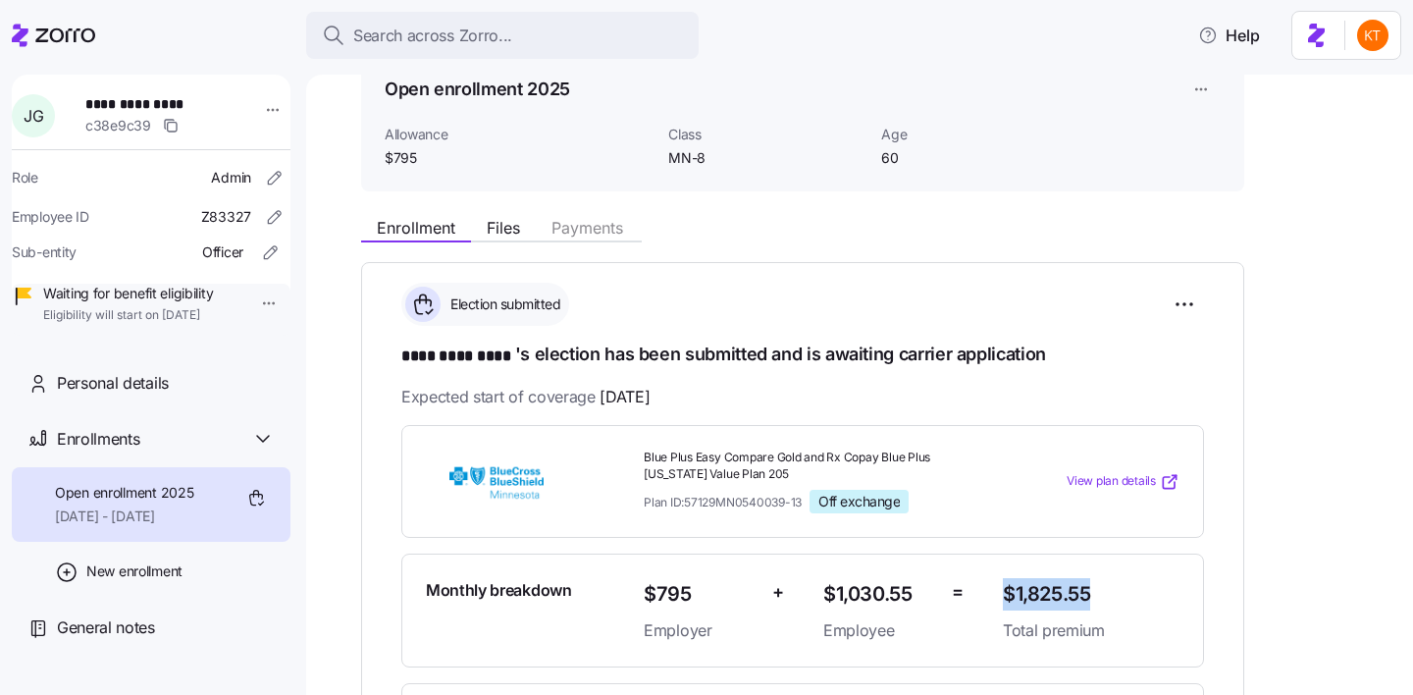
copy span "$1,825.55"
drag, startPoint x: 696, startPoint y: 587, endPoint x: 642, endPoint y: 591, distance: 54.1
click at [642, 591] on div "$795 Employer" at bounding box center [700, 610] width 129 height 80
copy span "$795"
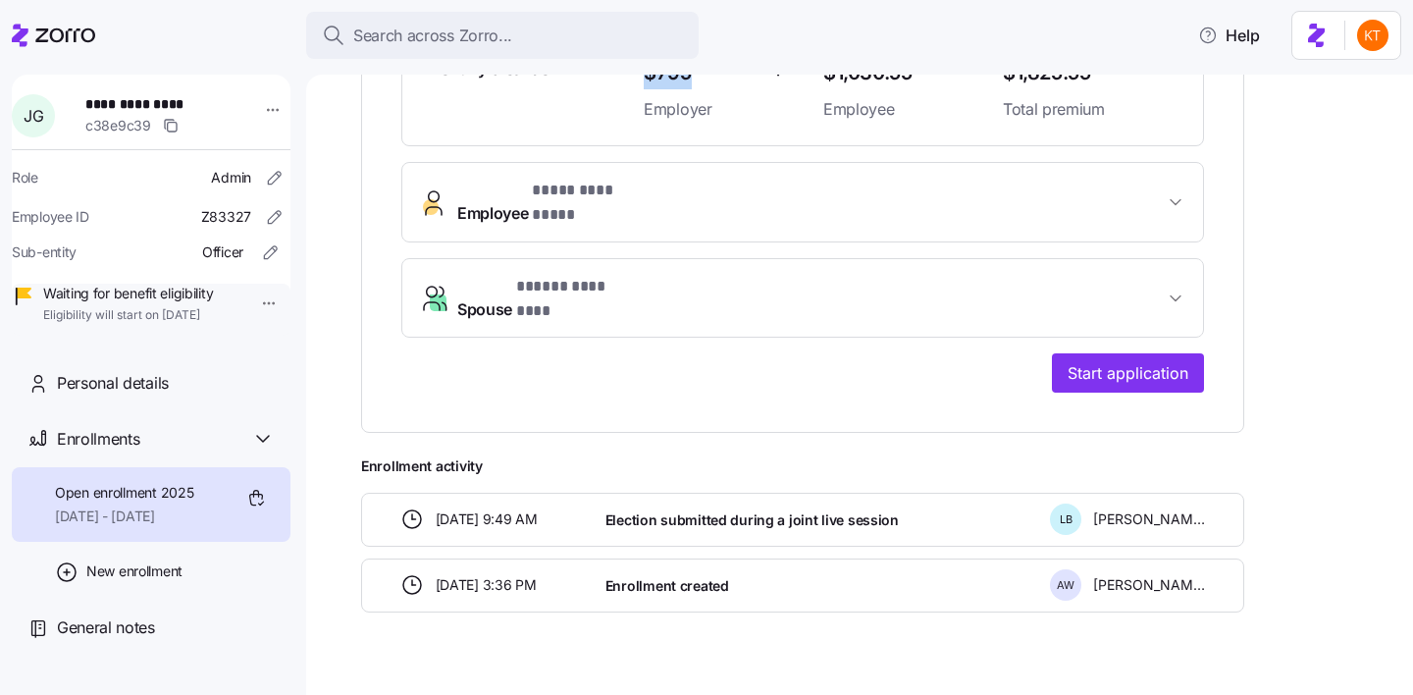
scroll to position [622, 0]
click at [125, 101] on span "**********" at bounding box center [153, 104] width 137 height 20
copy span "**********"
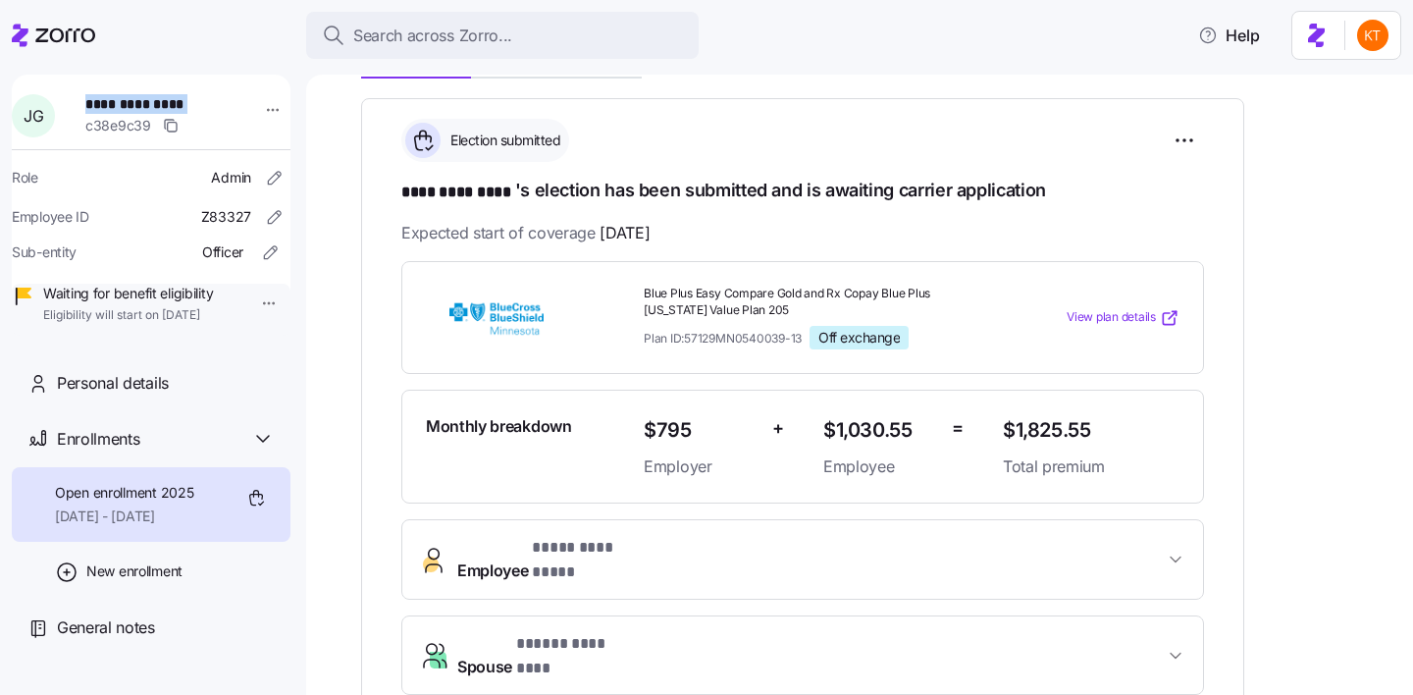
scroll to position [294, 0]
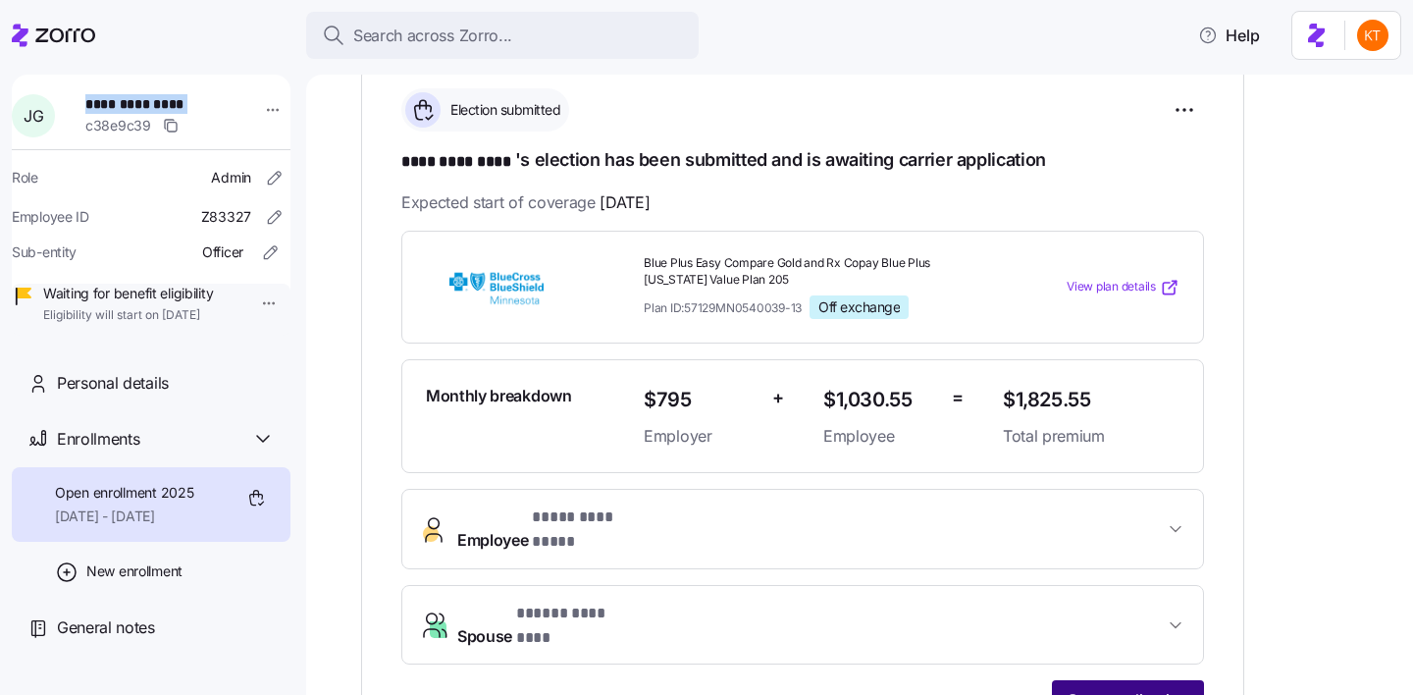
click at [1082, 688] on span "Start application" at bounding box center [1127, 700] width 121 height 24
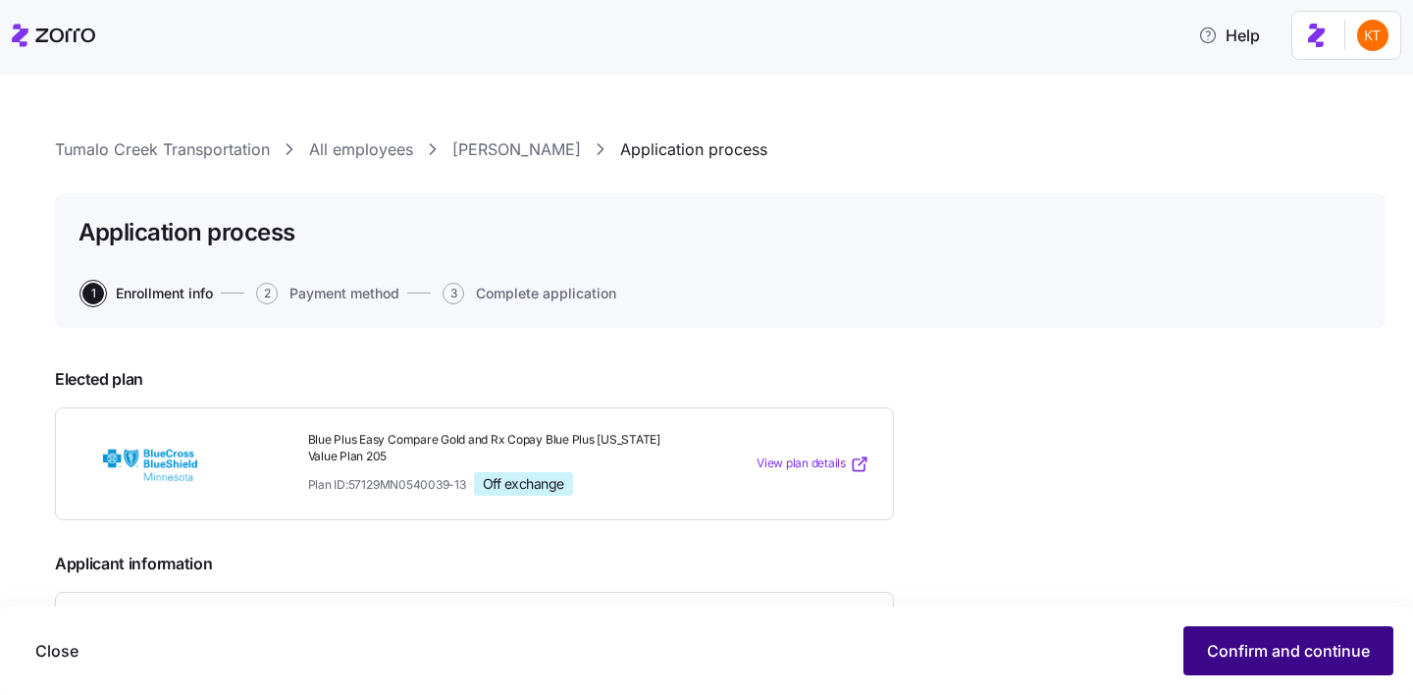
click at [1270, 650] on span "Confirm and continue" at bounding box center [1288, 651] width 163 height 24
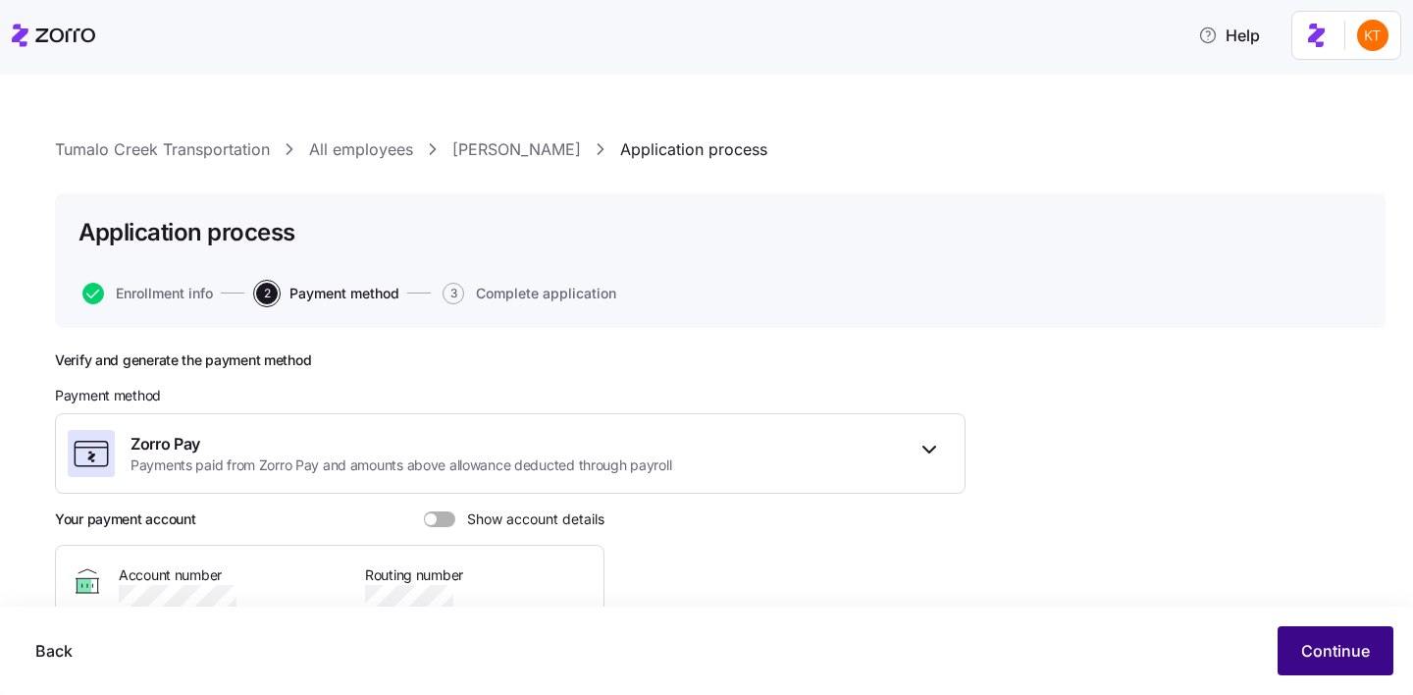
click at [1311, 650] on span "Continue" at bounding box center [1335, 651] width 69 height 24
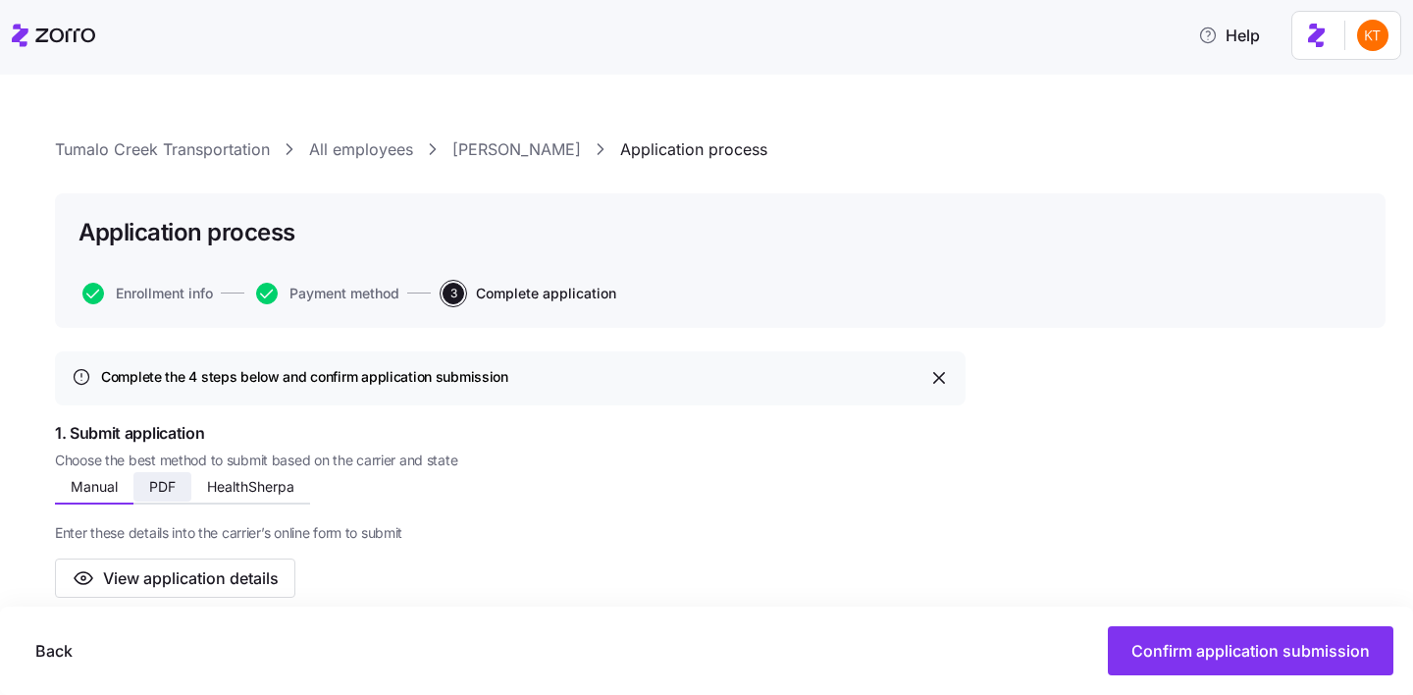
click at [168, 500] on button "PDF" at bounding box center [162, 486] width 58 height 29
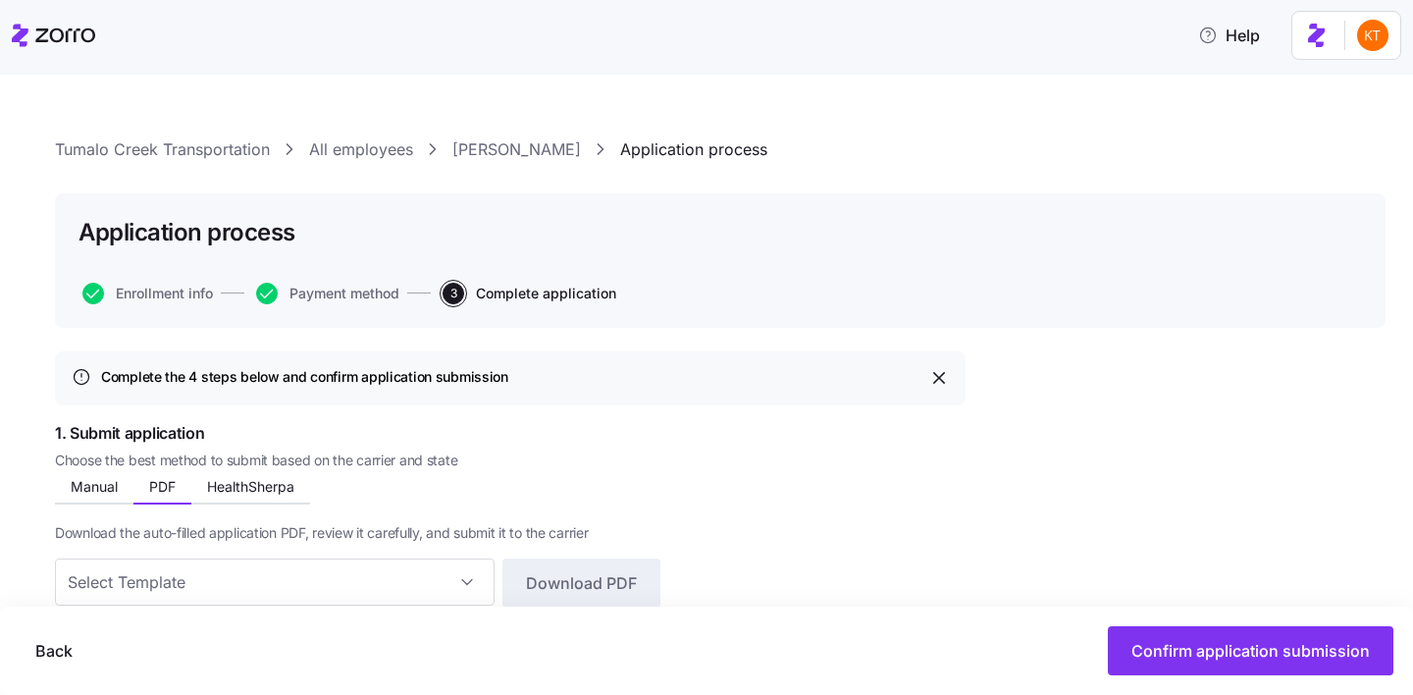
scroll to position [41, 0]
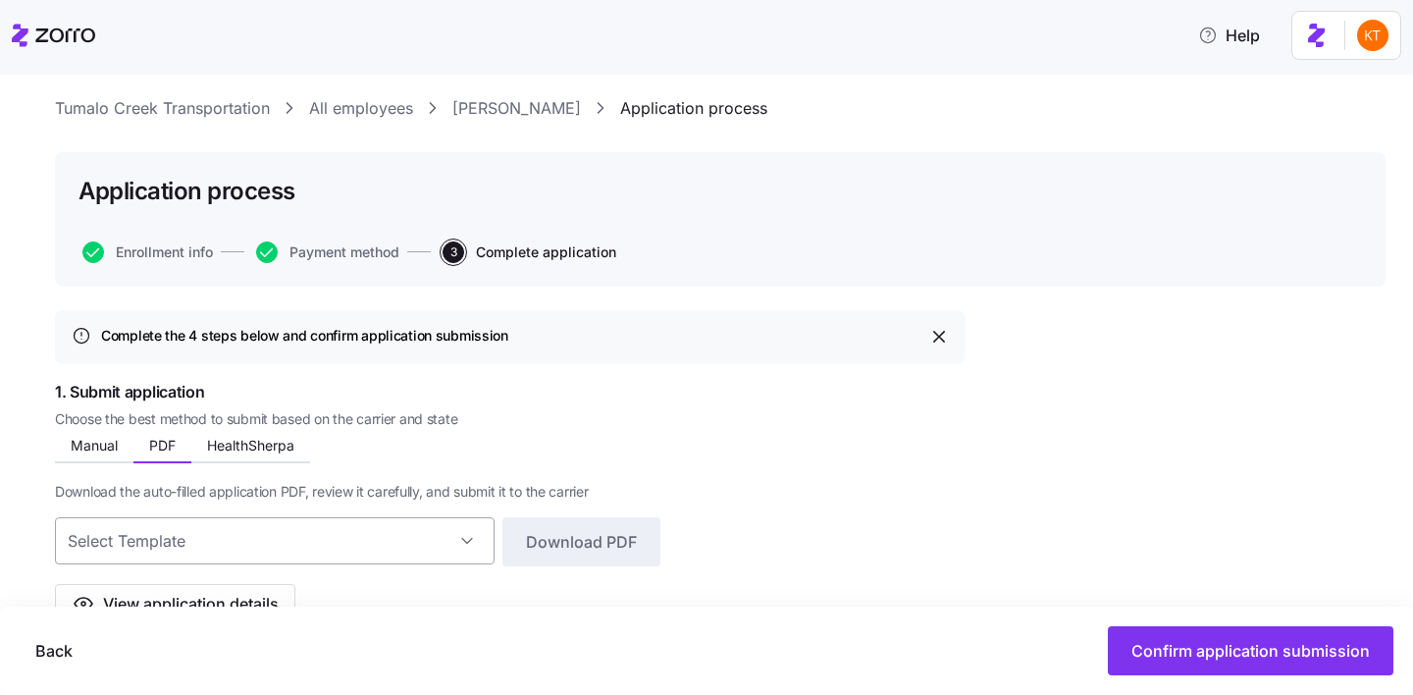
click at [352, 541] on input at bounding box center [275, 540] width 440 height 47
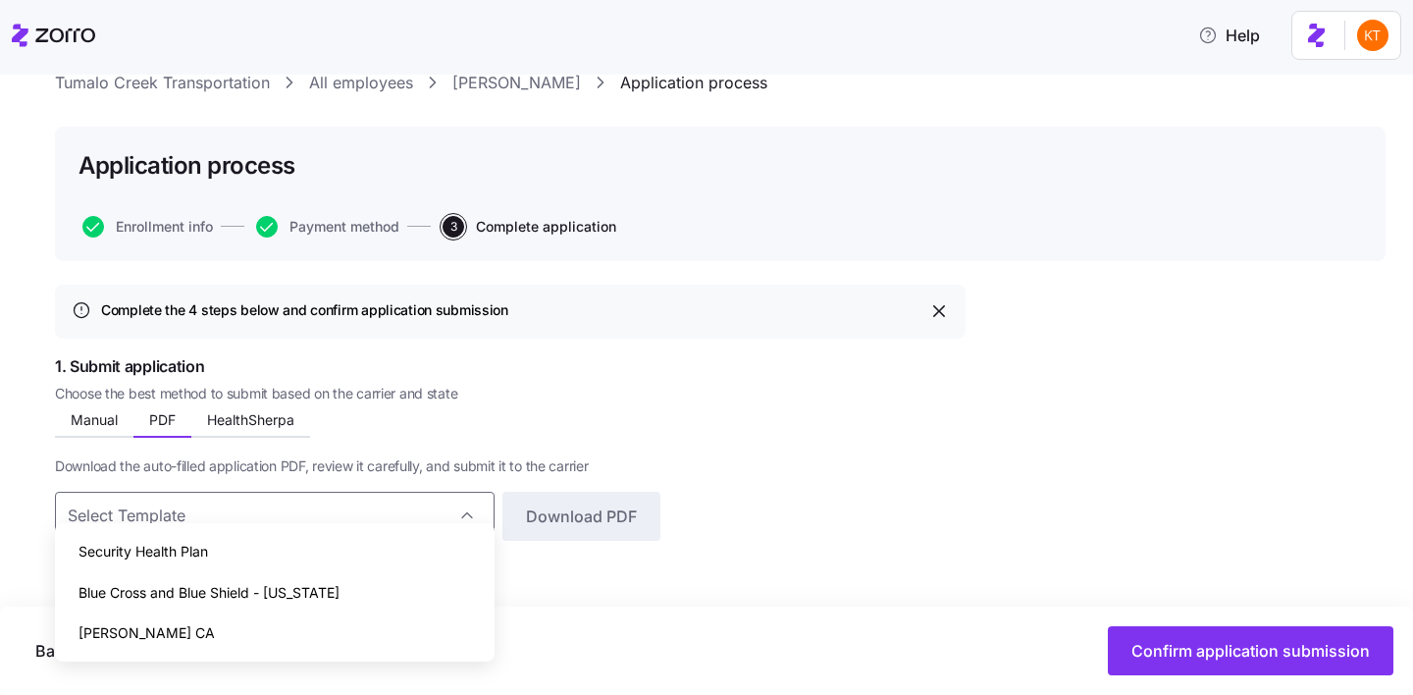
scroll to position [91, 0]
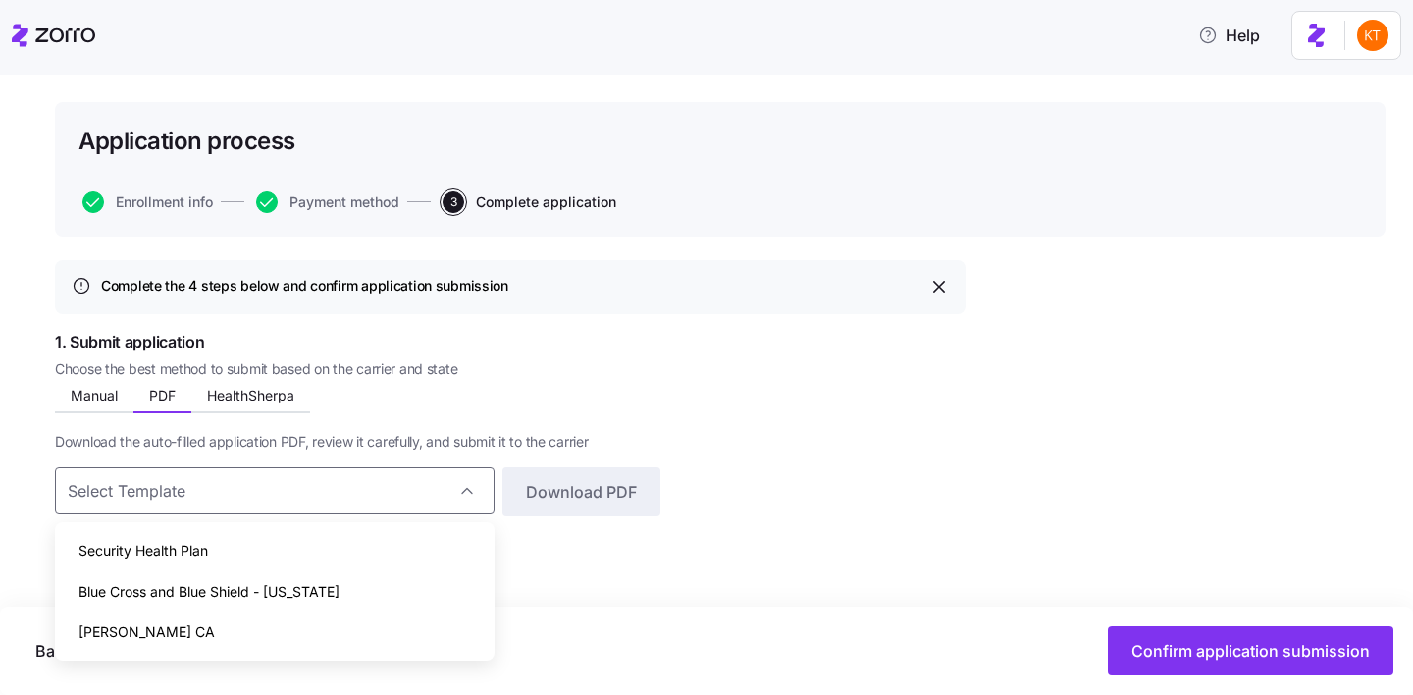
click at [315, 586] on span "Blue Cross and Blue Shield - Minnesota" at bounding box center [208, 592] width 261 height 22
type input "Blue Cross and Blue Shield - Minnesota"
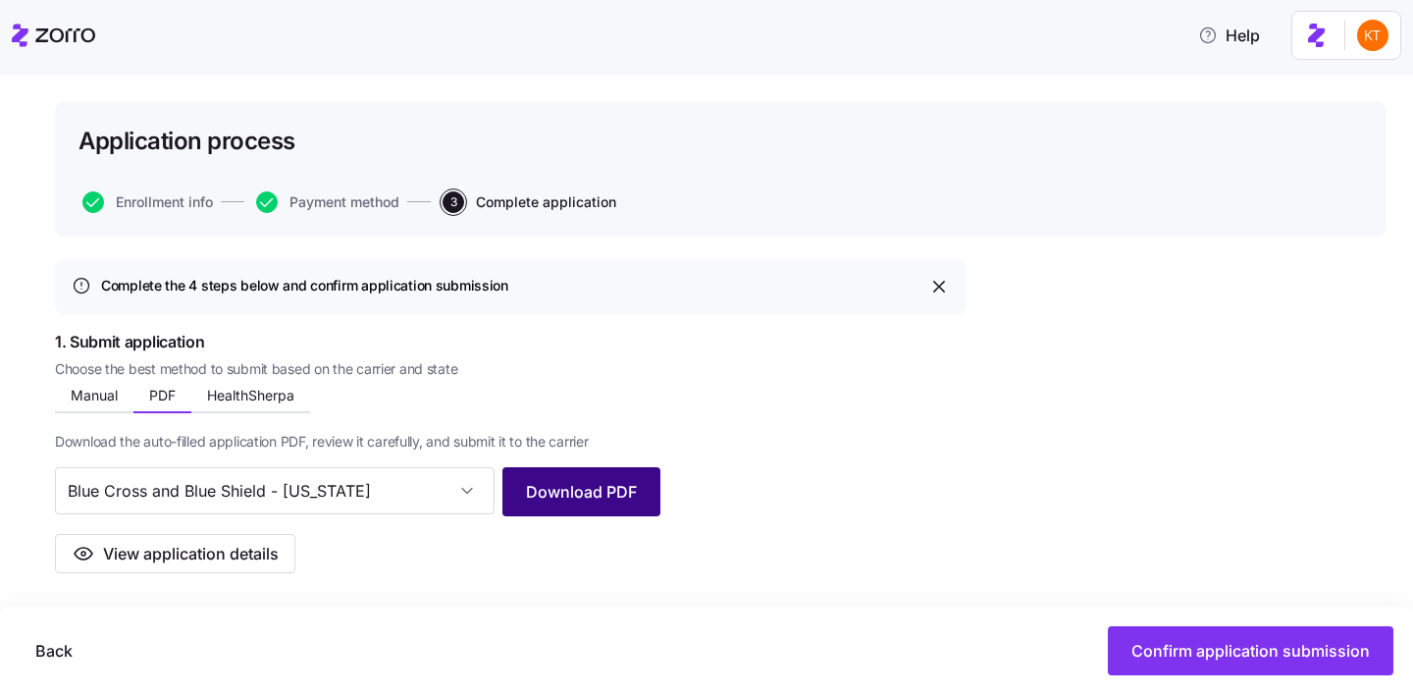
click at [630, 506] on button "Download PDF" at bounding box center [581, 491] width 158 height 49
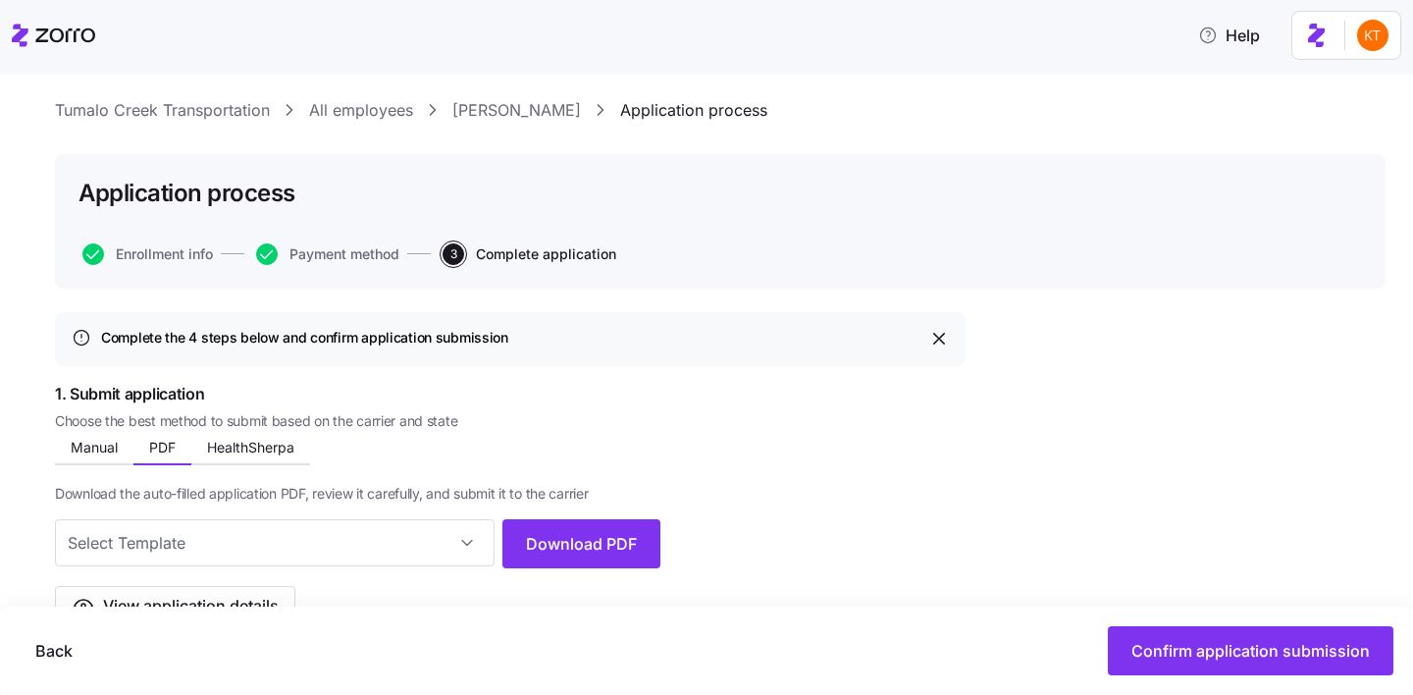
scroll to position [32, 0]
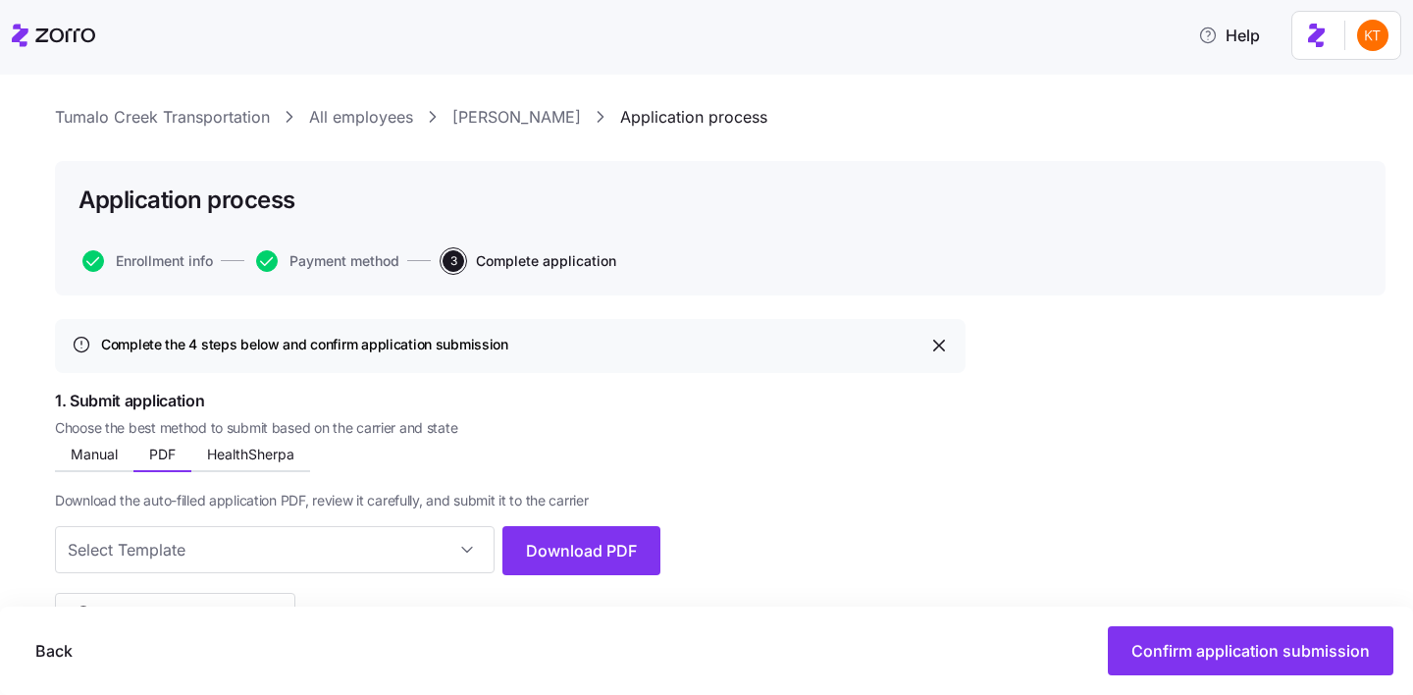
click at [473, 127] on link "John Gueringer" at bounding box center [516, 117] width 129 height 25
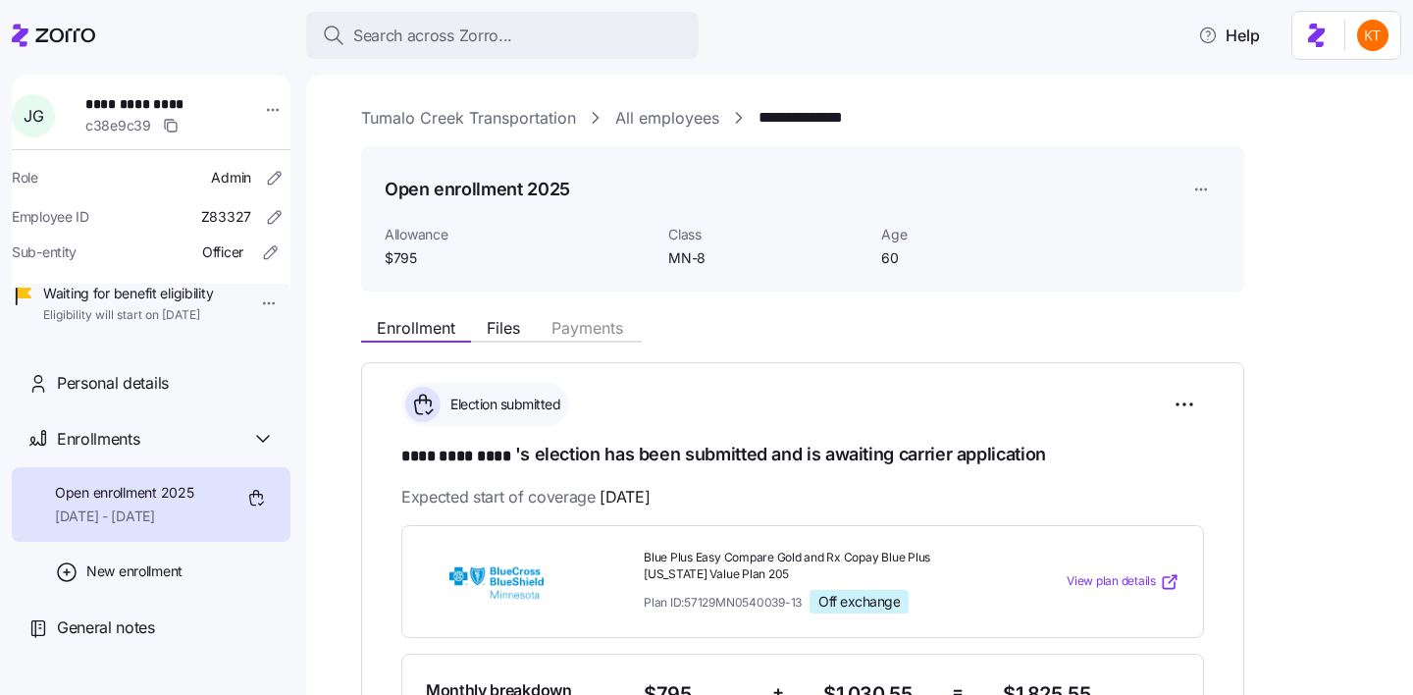
scroll to position [276, 0]
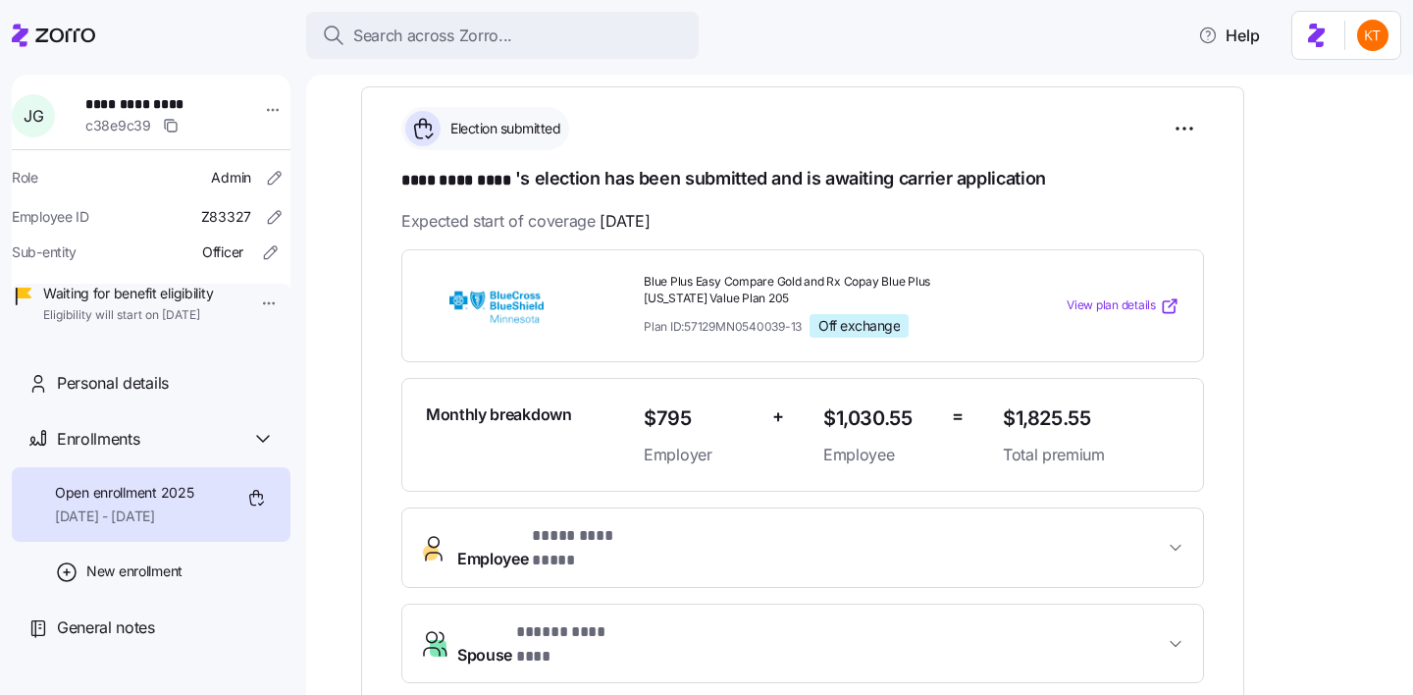
click at [635, 513] on button "Employee * **** ********* *" at bounding box center [802, 547] width 801 height 78
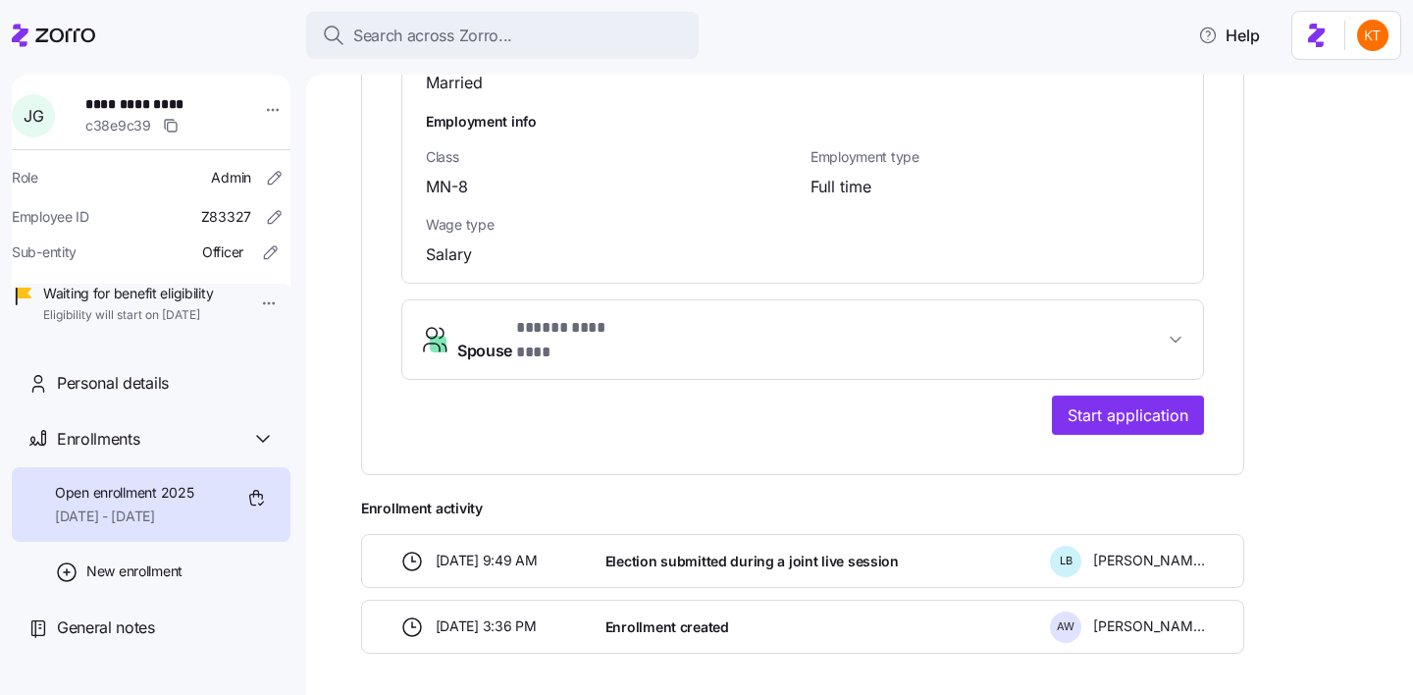
scroll to position [1623, 0]
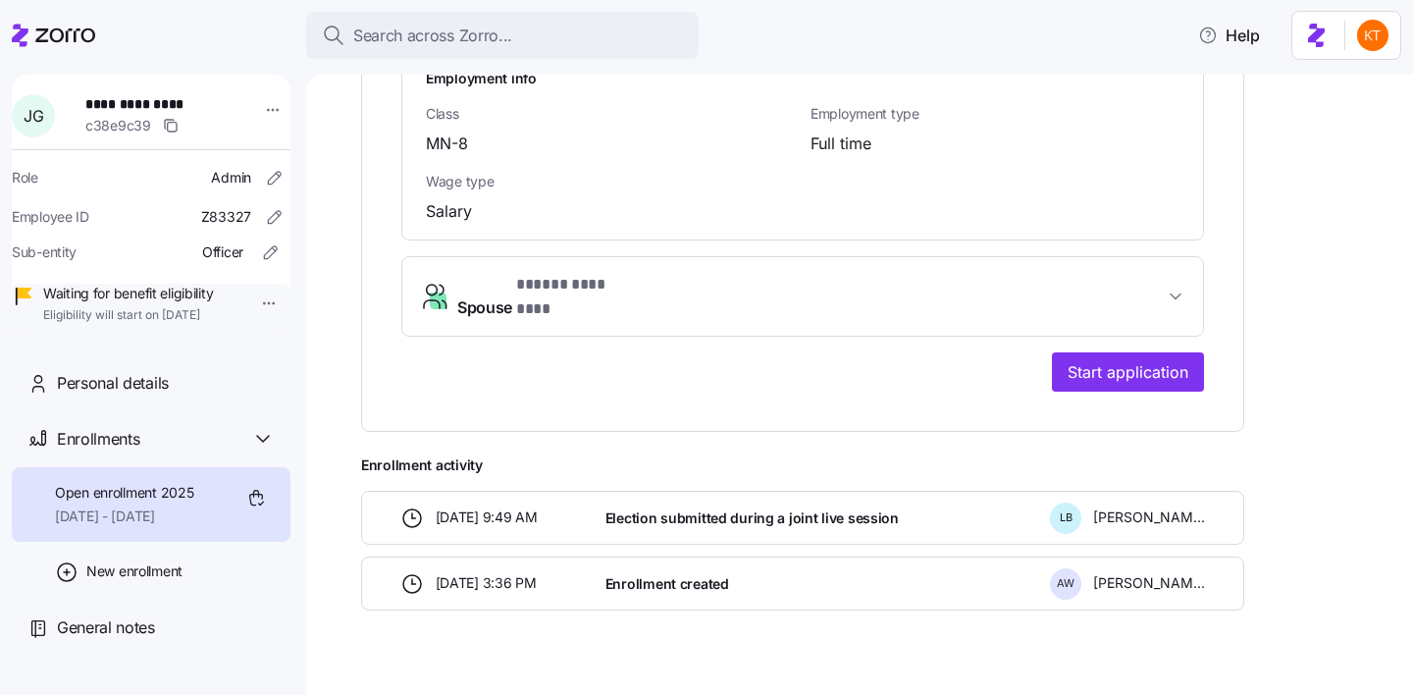
click at [699, 273] on span "Spouse * ***** ******** *" at bounding box center [810, 296] width 706 height 47
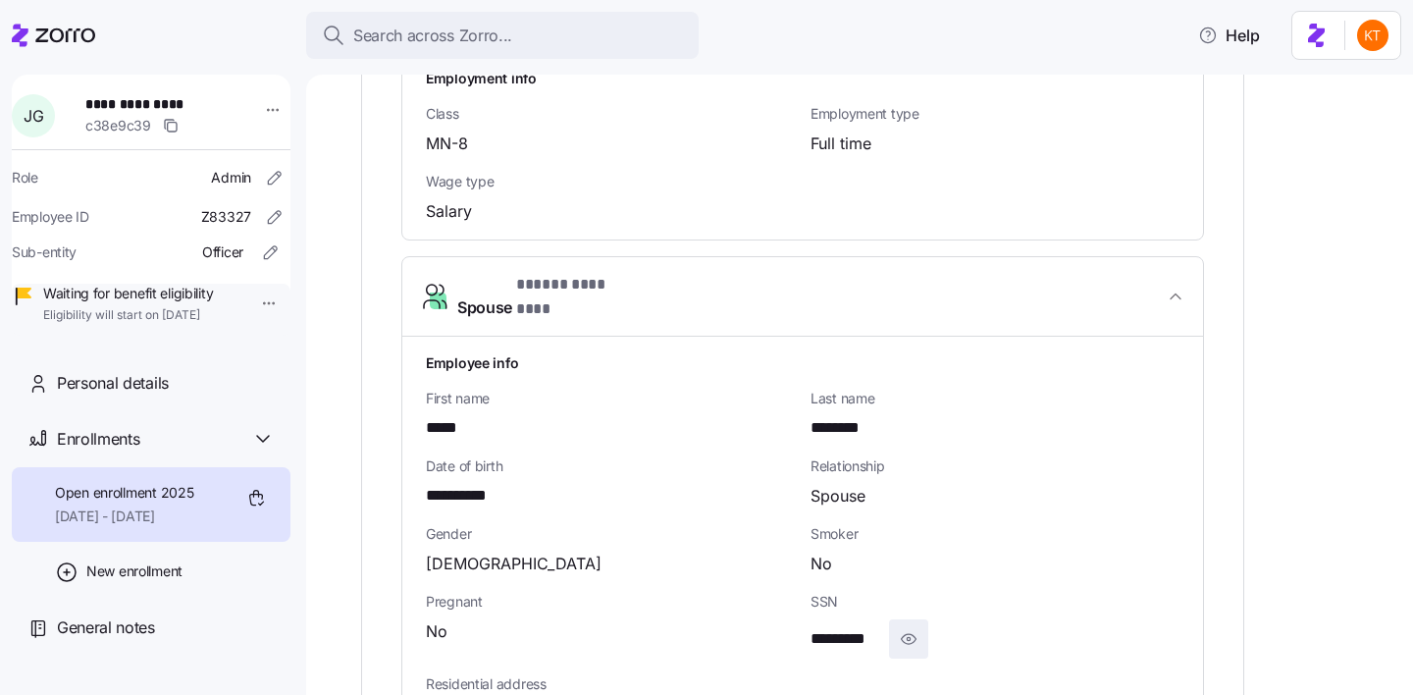
click at [901, 627] on icon "button" at bounding box center [909, 639] width 20 height 24
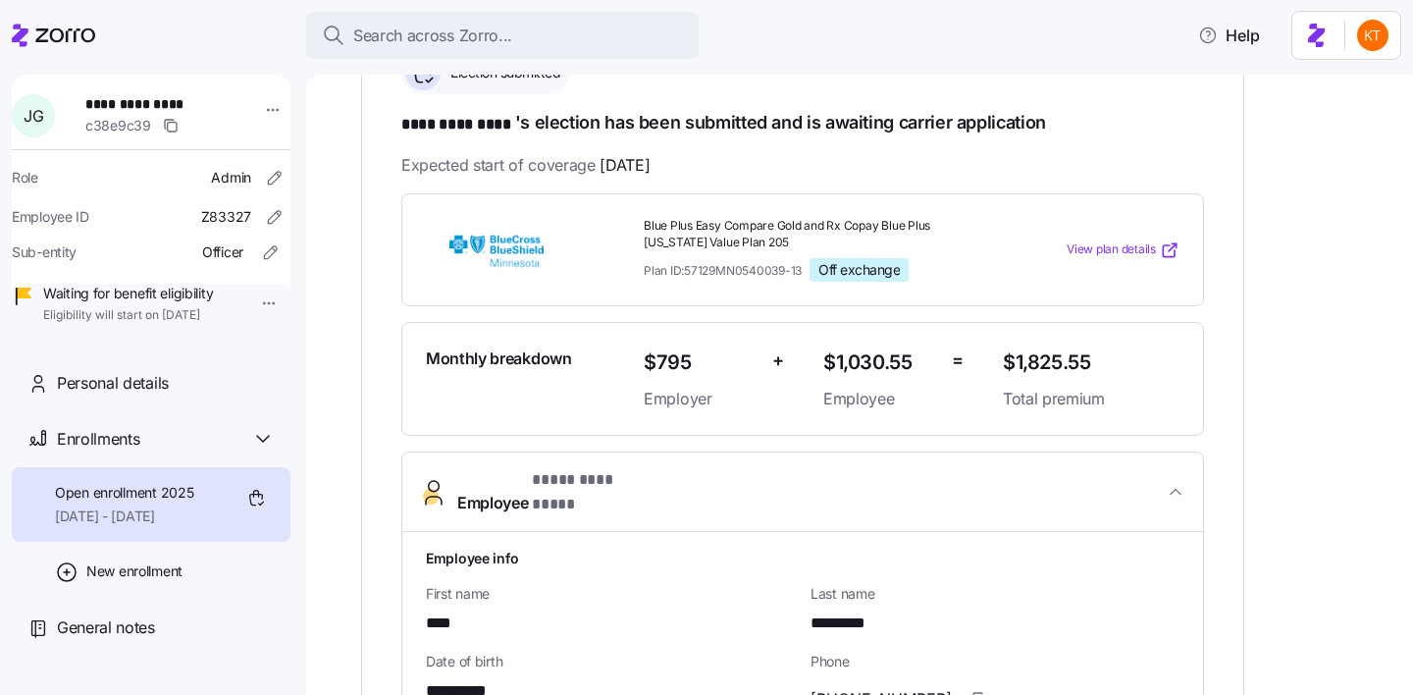
scroll to position [706, 0]
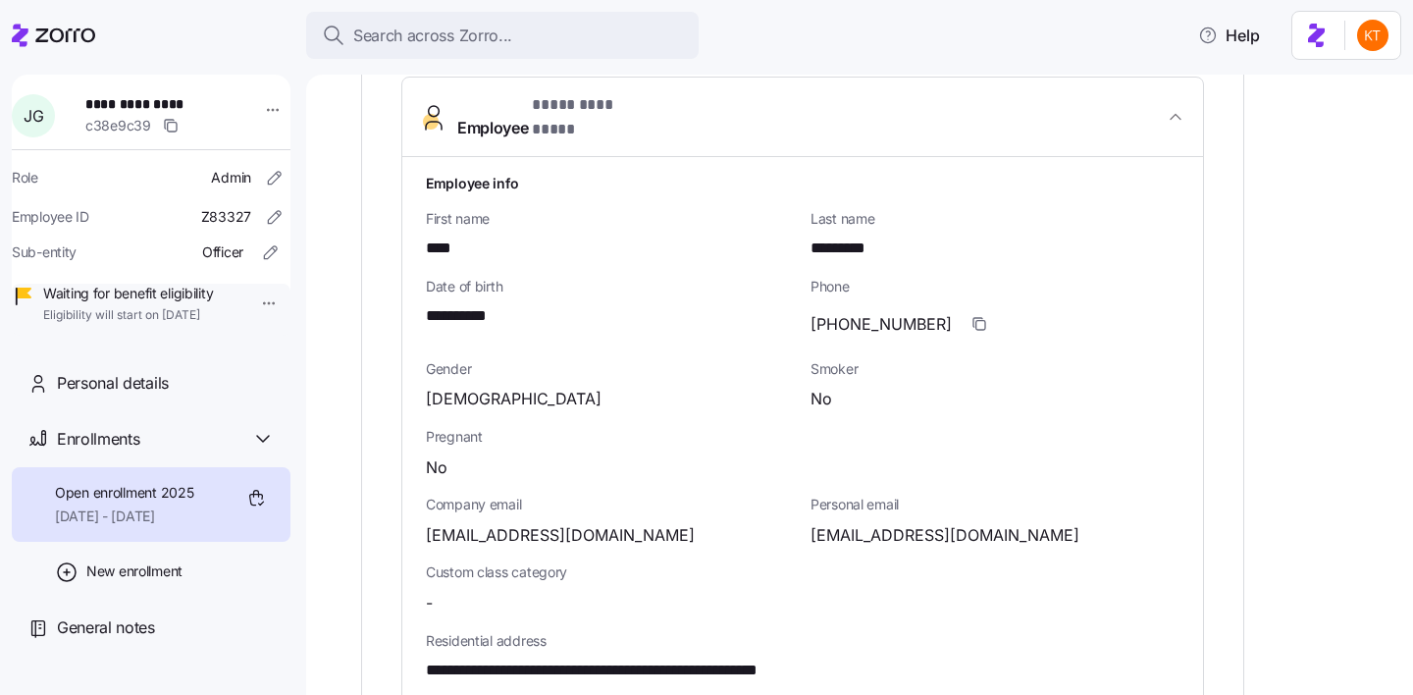
click at [915, 523] on span "1johngueringer@gmail.com" at bounding box center [944, 535] width 269 height 25
copy span "1johngueringer"
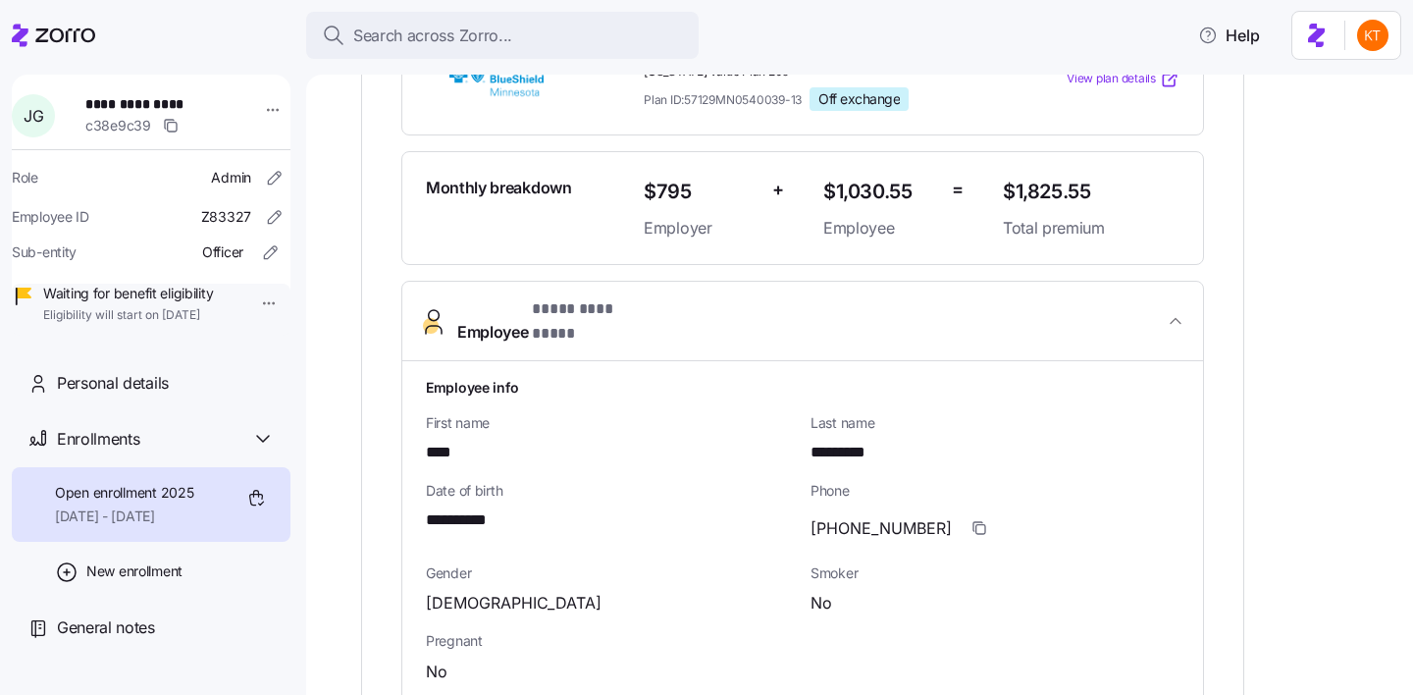
scroll to position [611, 0]
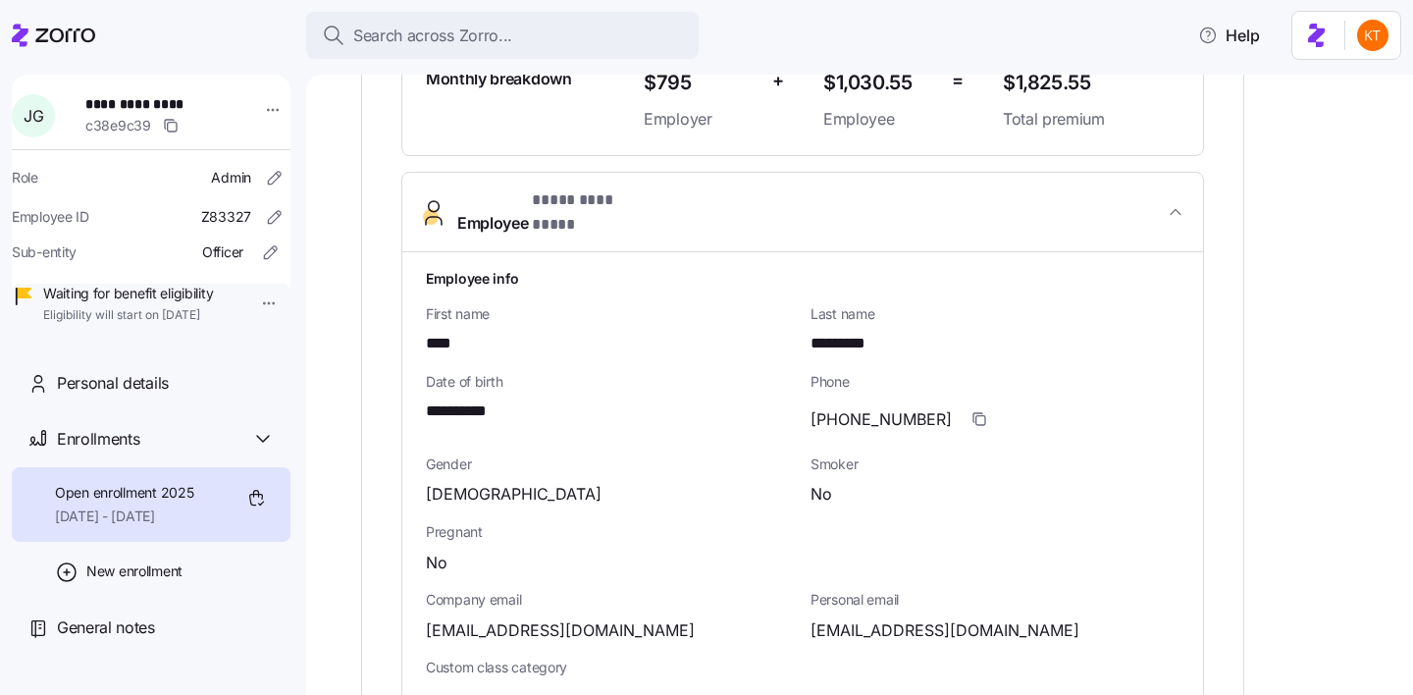
click at [140, 97] on span "**********" at bounding box center [153, 104] width 137 height 20
click at [141, 97] on span "**********" at bounding box center [153, 104] width 137 height 20
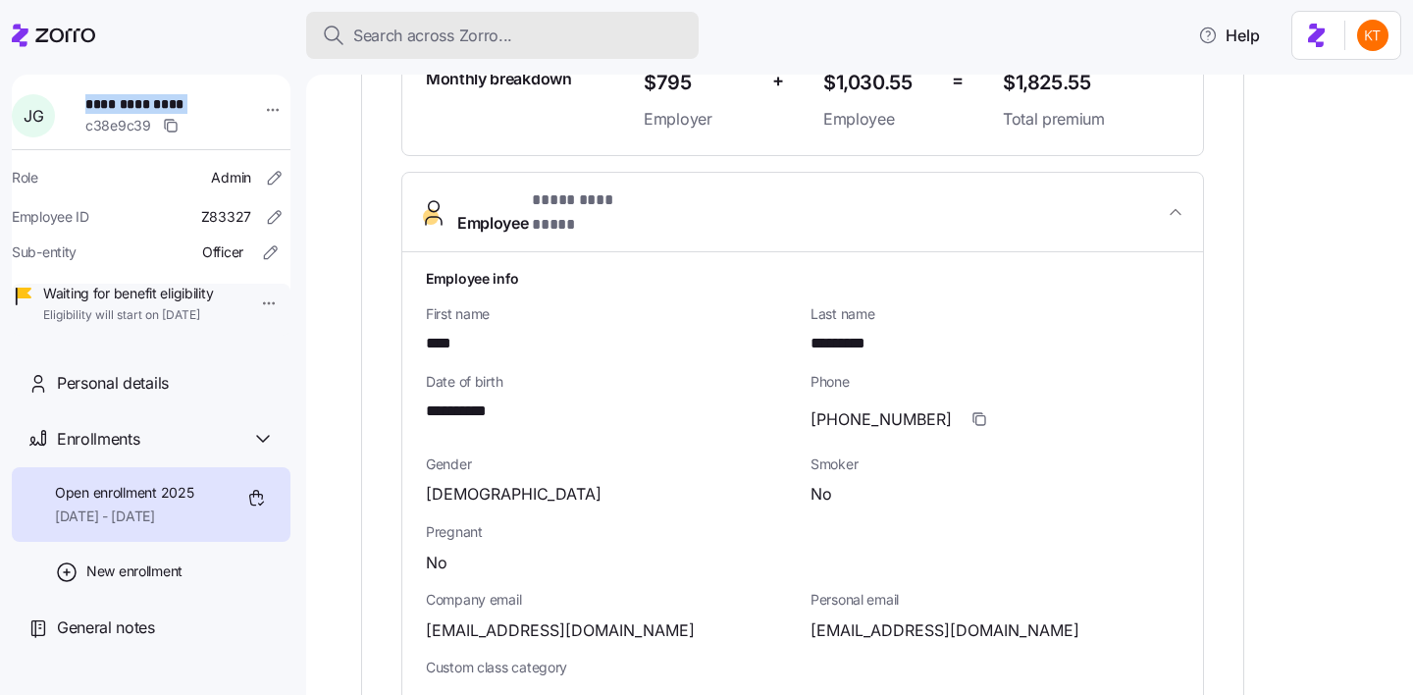
copy span "**********"
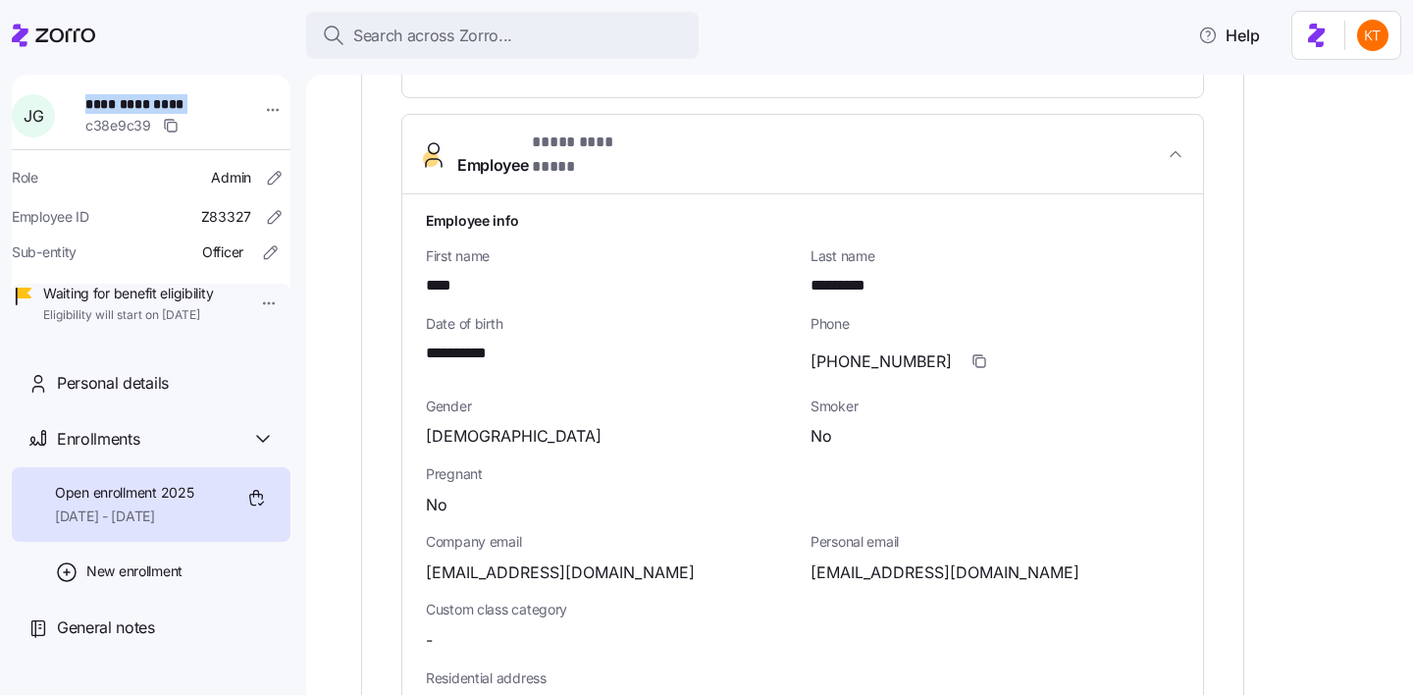
scroll to position [868, 0]
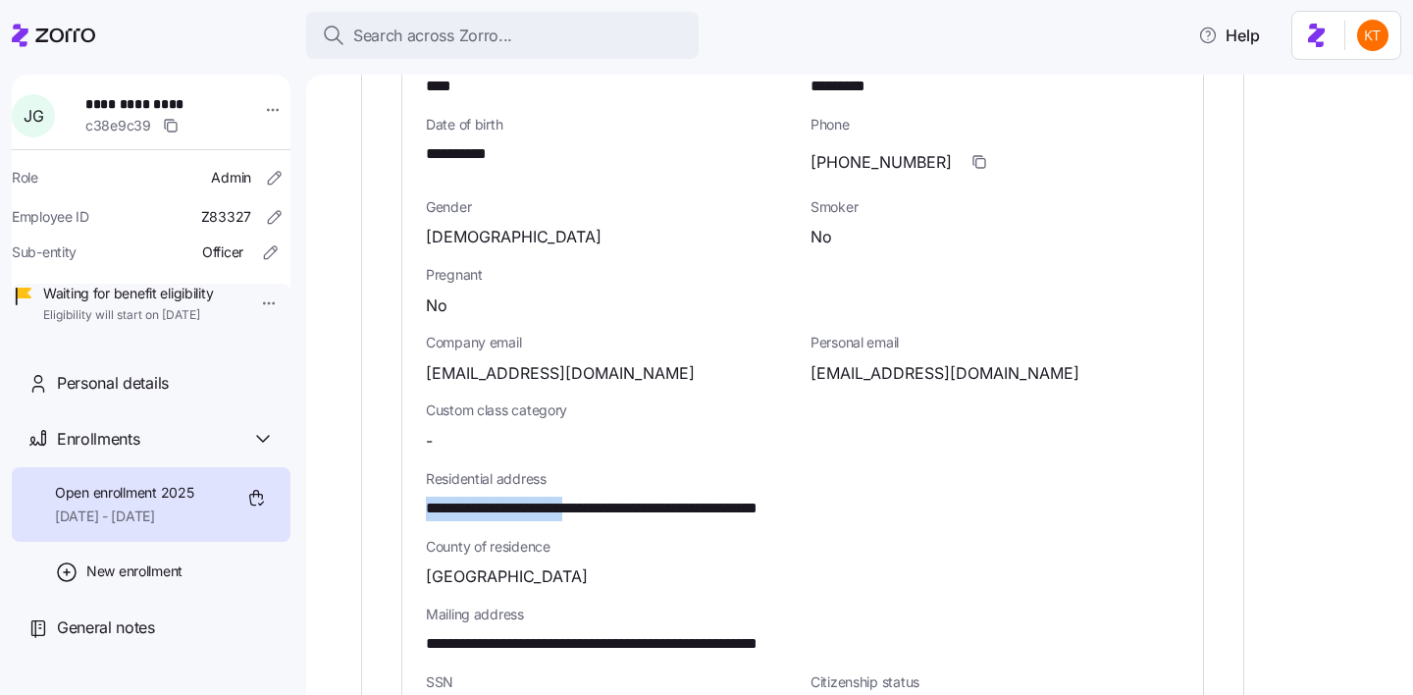
drag, startPoint x: 609, startPoint y: 492, endPoint x: 393, endPoint y: 491, distance: 215.9
click at [393, 491] on div "**********" at bounding box center [802, 543] width 883 height 2099
copy span "**********"
click at [667, 496] on span "**********" at bounding box center [655, 508] width 459 height 25
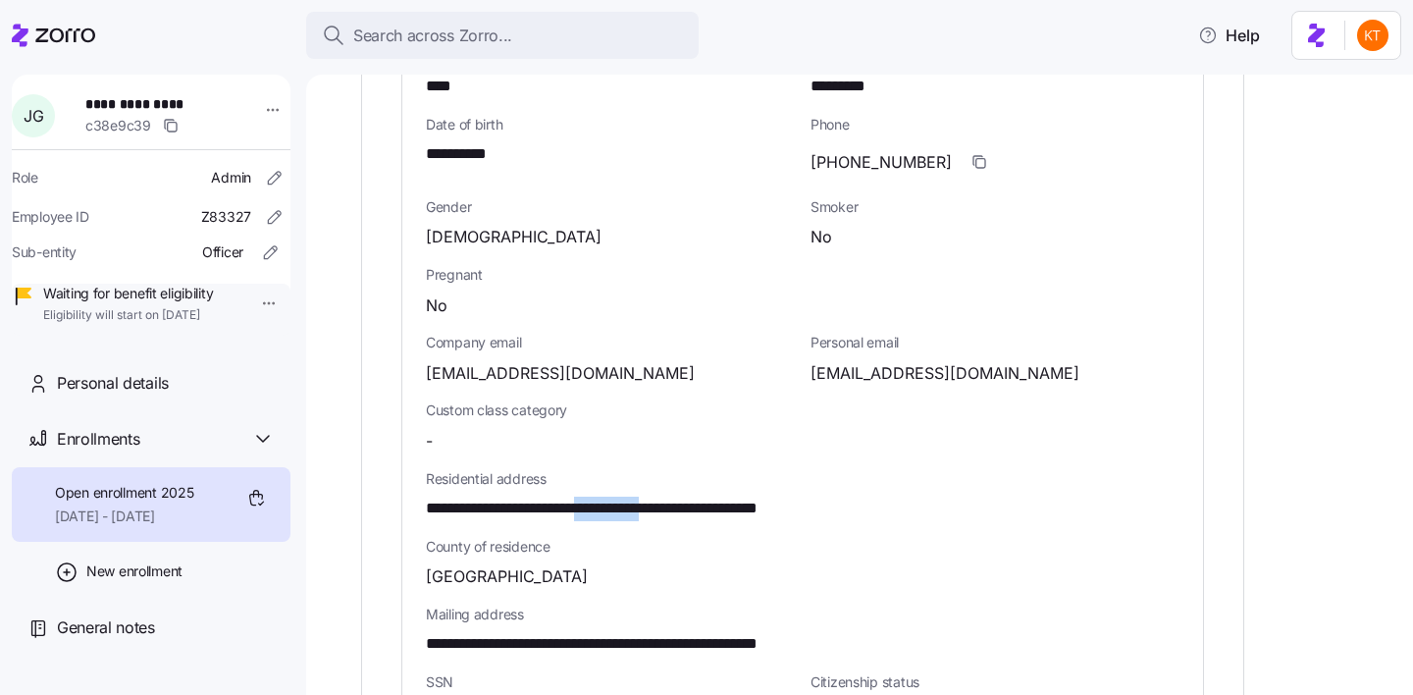
copy span "**********"
click at [740, 496] on span "**********" at bounding box center [655, 508] width 459 height 25
copy span "**"
click at [774, 496] on span "**********" at bounding box center [655, 508] width 459 height 25
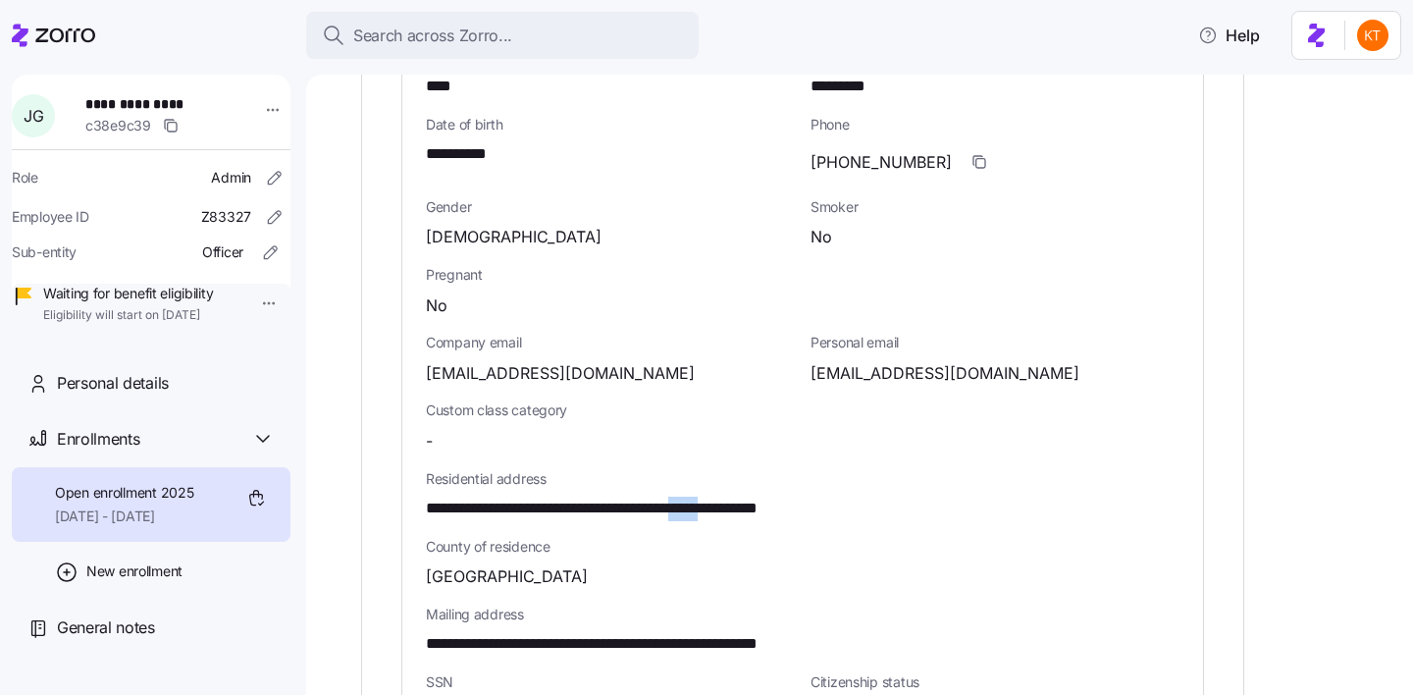
click at [774, 496] on span "**********" at bounding box center [655, 508] width 459 height 25
click at [485, 142] on span "**********" at bounding box center [468, 154] width 85 height 25
click at [885, 367] on div "Personal email 1johngueringer@gmail.com" at bounding box center [995, 359] width 385 height 68
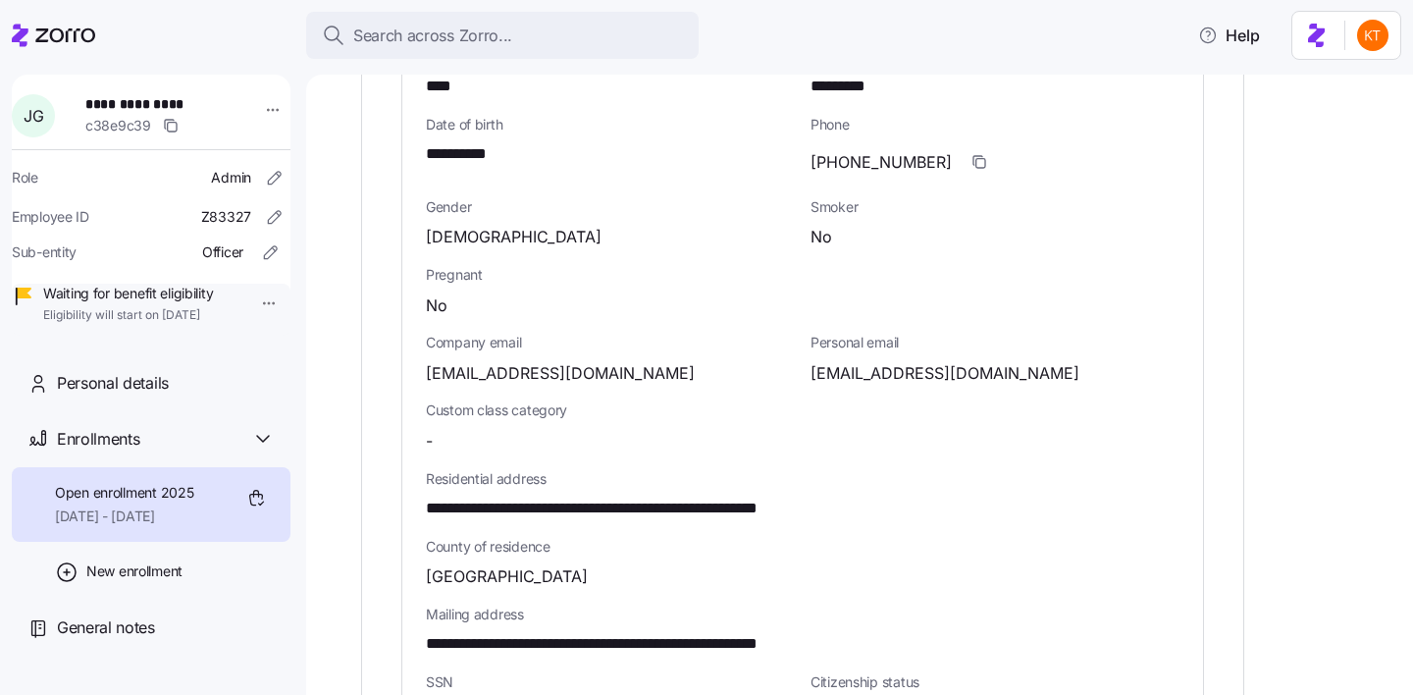
click at [887, 361] on span "1johngueringer@gmail.com" at bounding box center [944, 373] width 269 height 25
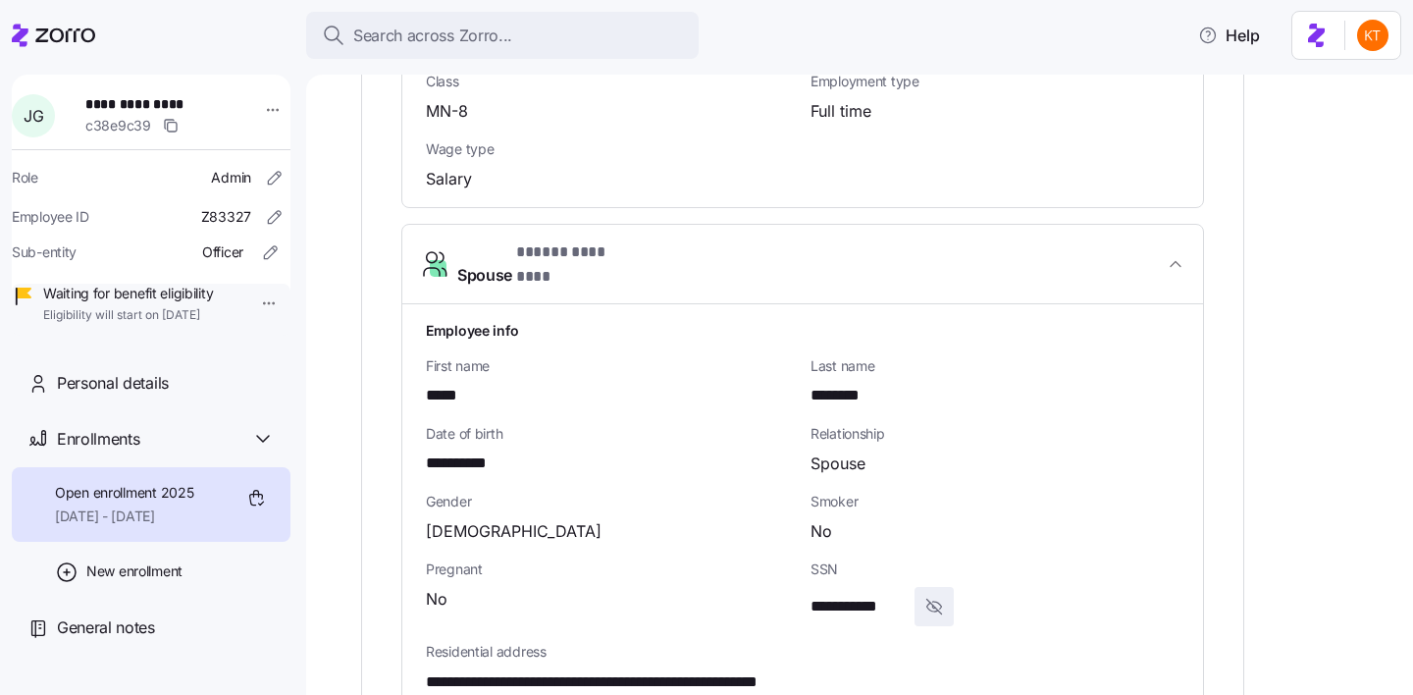
scroll to position [1851, 0]
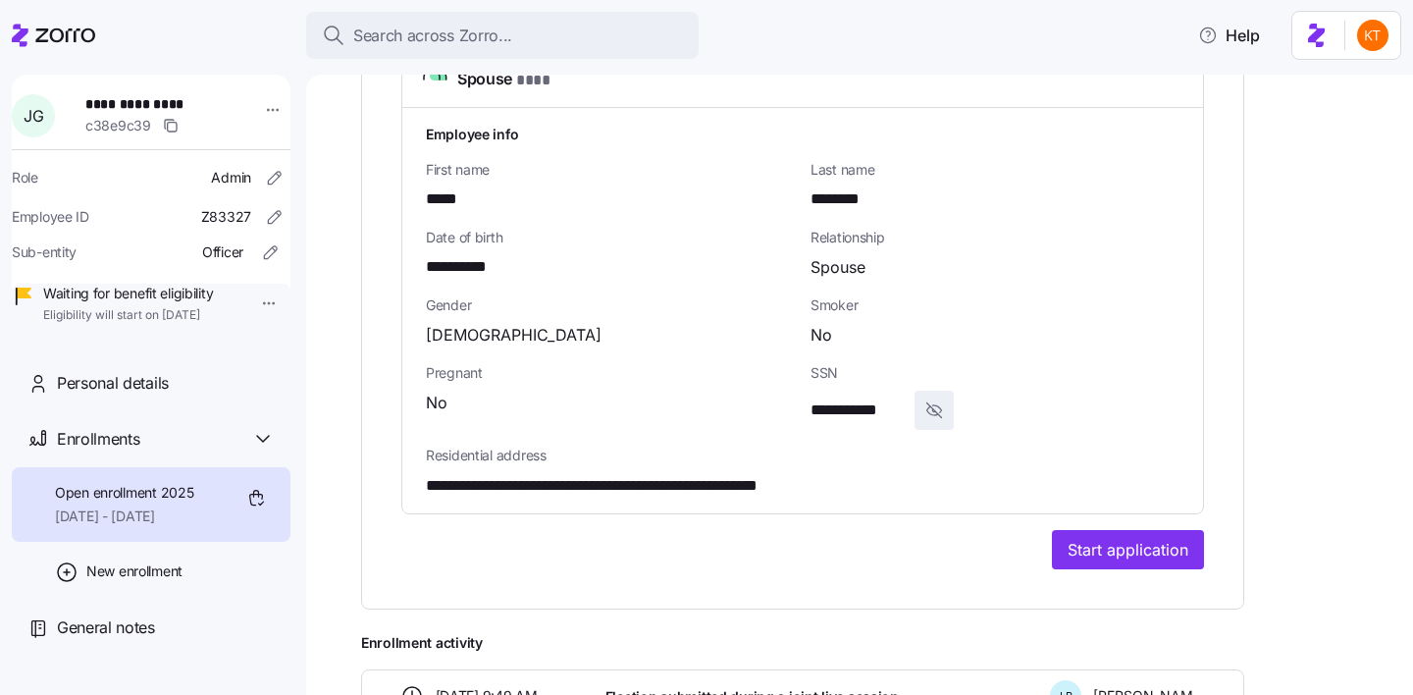
click at [1127, 538] on span "Start application" at bounding box center [1127, 550] width 121 height 24
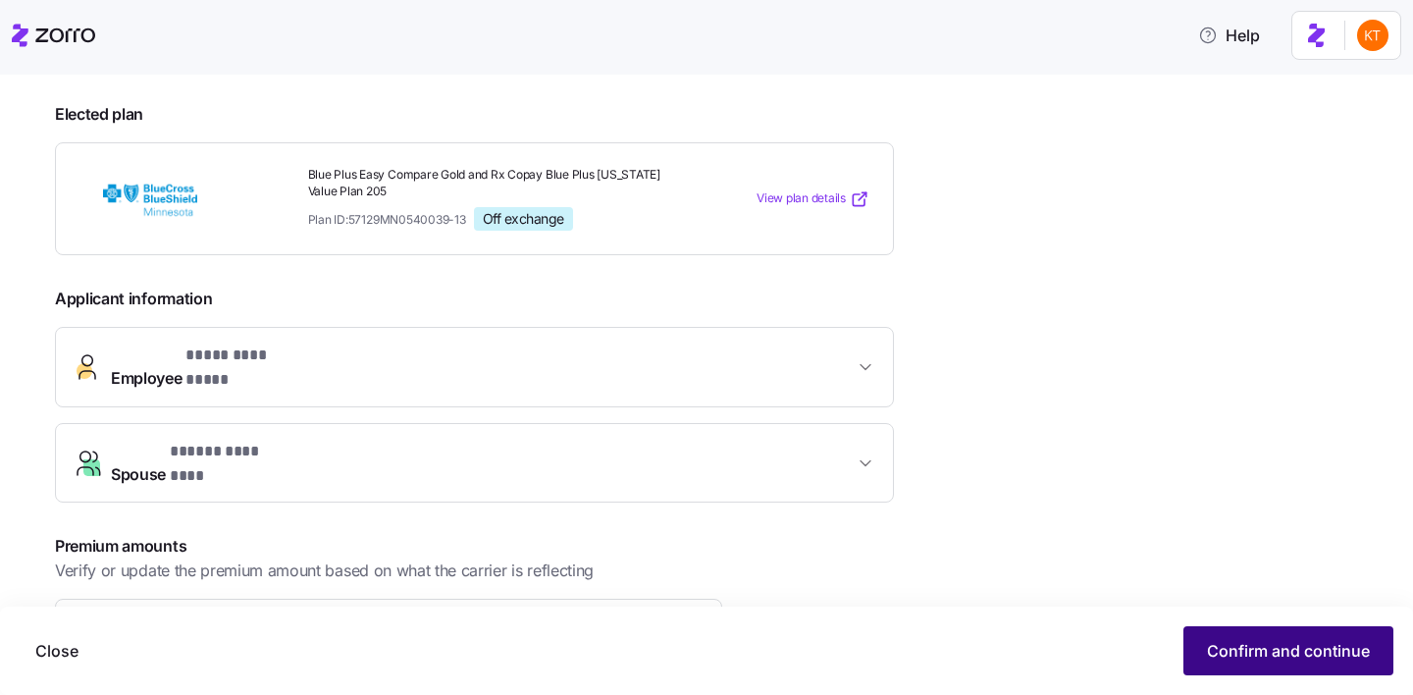
scroll to position [372, 0]
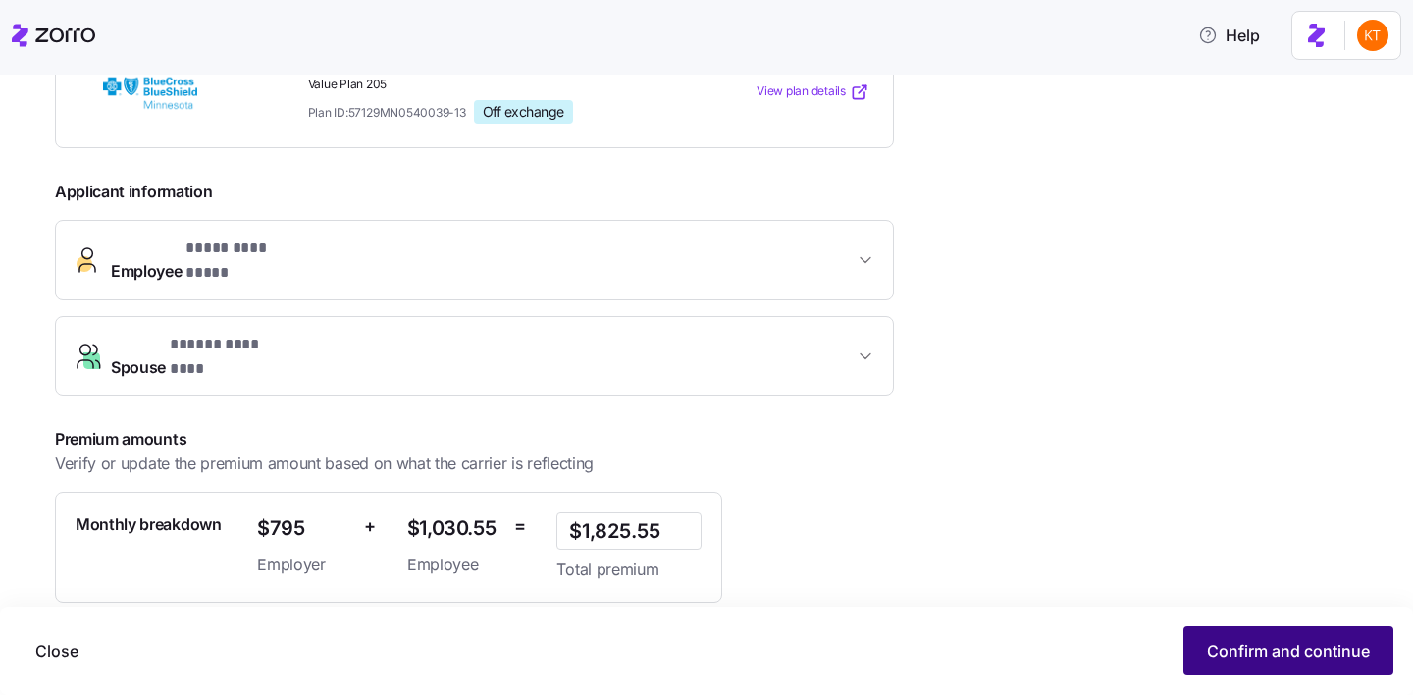
click at [1283, 648] on span "Confirm and continue" at bounding box center [1288, 651] width 163 height 24
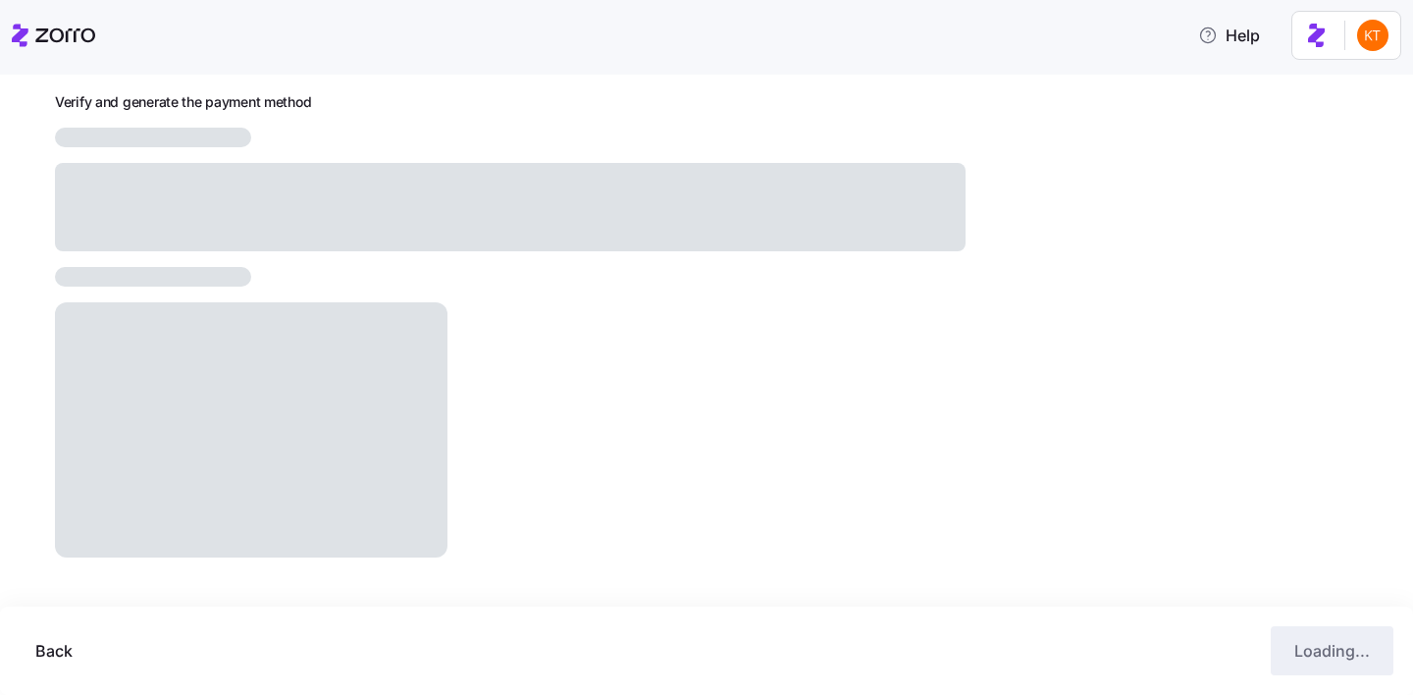
scroll to position [208, 0]
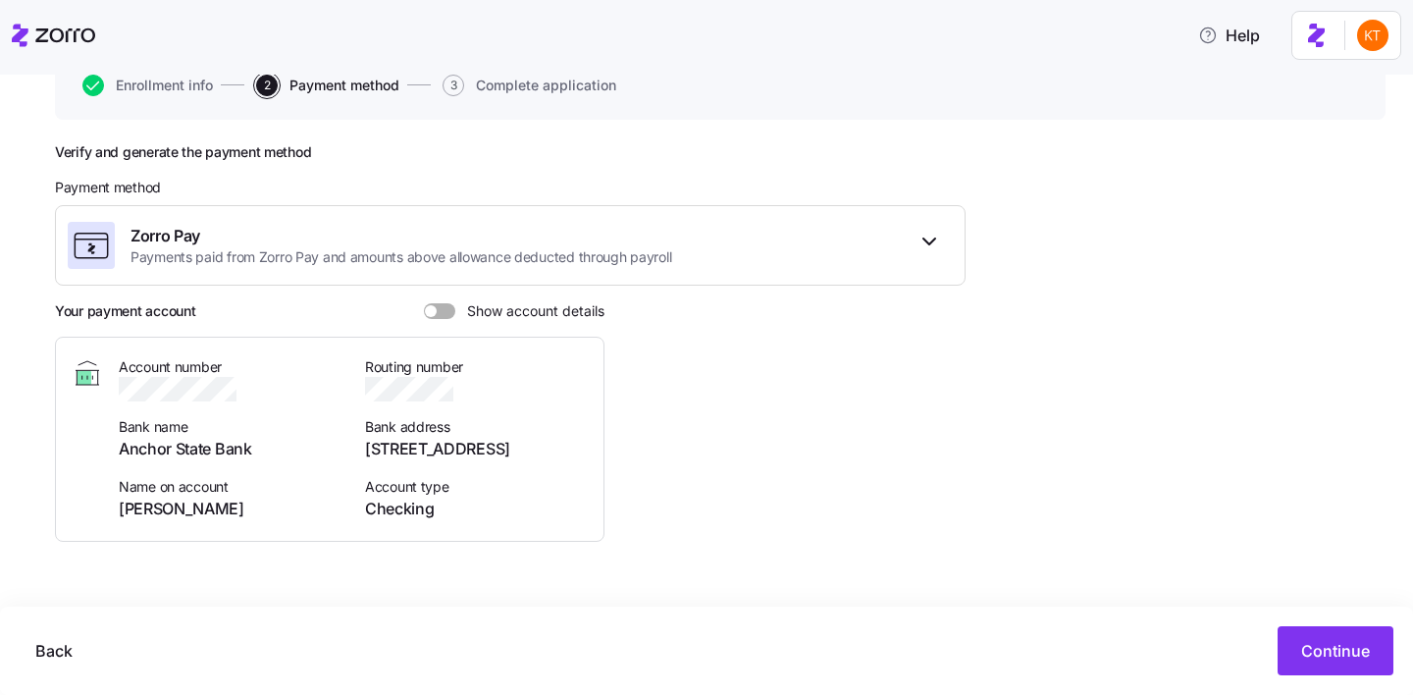
click at [440, 308] on span at bounding box center [447, 311] width 20 height 16
click at [424, 303] on input "Show account details" at bounding box center [424, 303] width 0 height 0
click at [243, 390] on icon "button" at bounding box center [252, 389] width 20 height 20
click at [182, 512] on span "John Gueringer" at bounding box center [230, 508] width 223 height 25
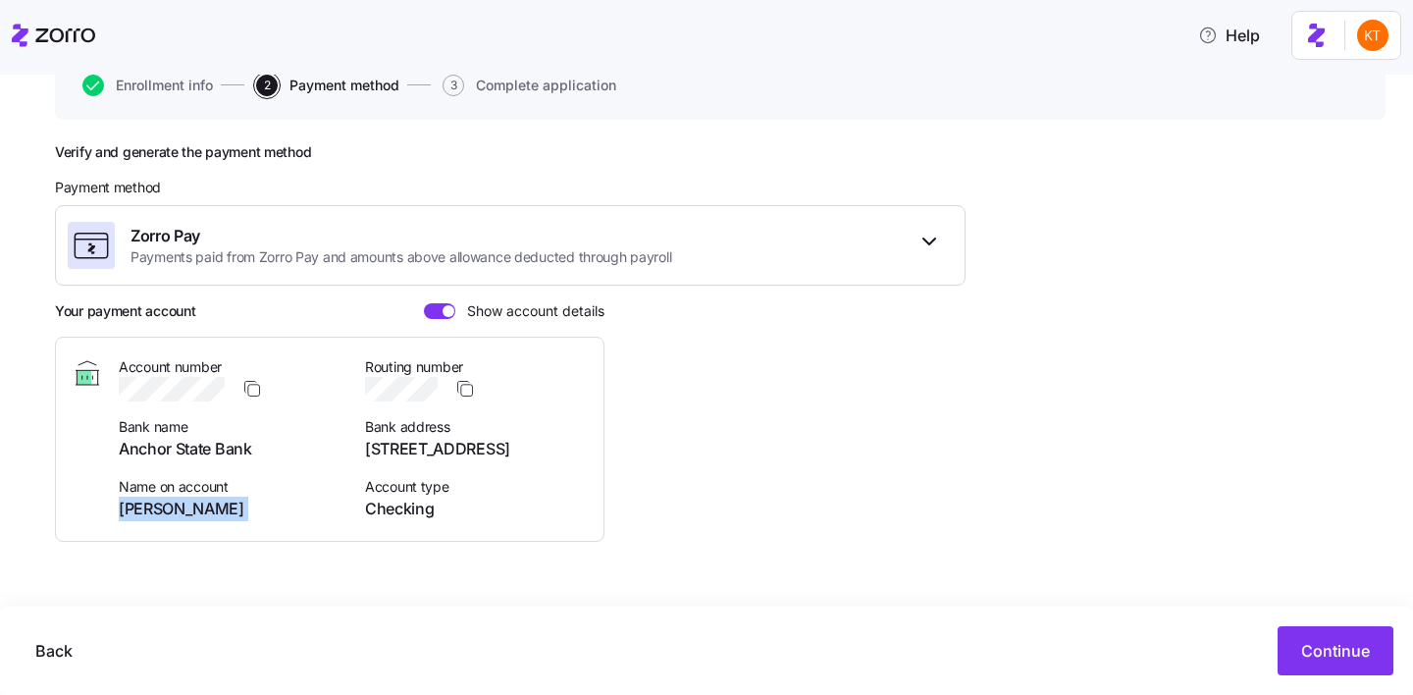
click at [182, 512] on span "John Gueringer" at bounding box center [230, 508] width 223 height 25
click at [1284, 647] on button "Continue" at bounding box center [1335, 650] width 116 height 49
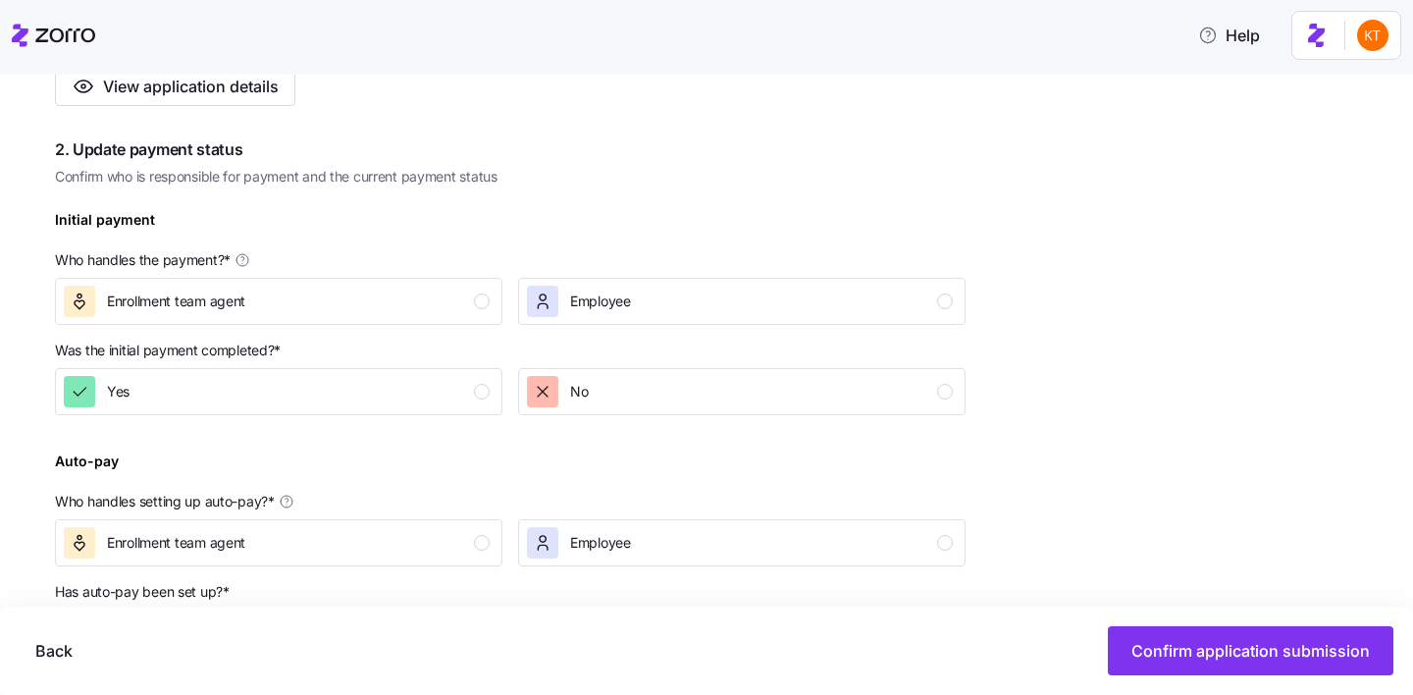
scroll to position [502, 0]
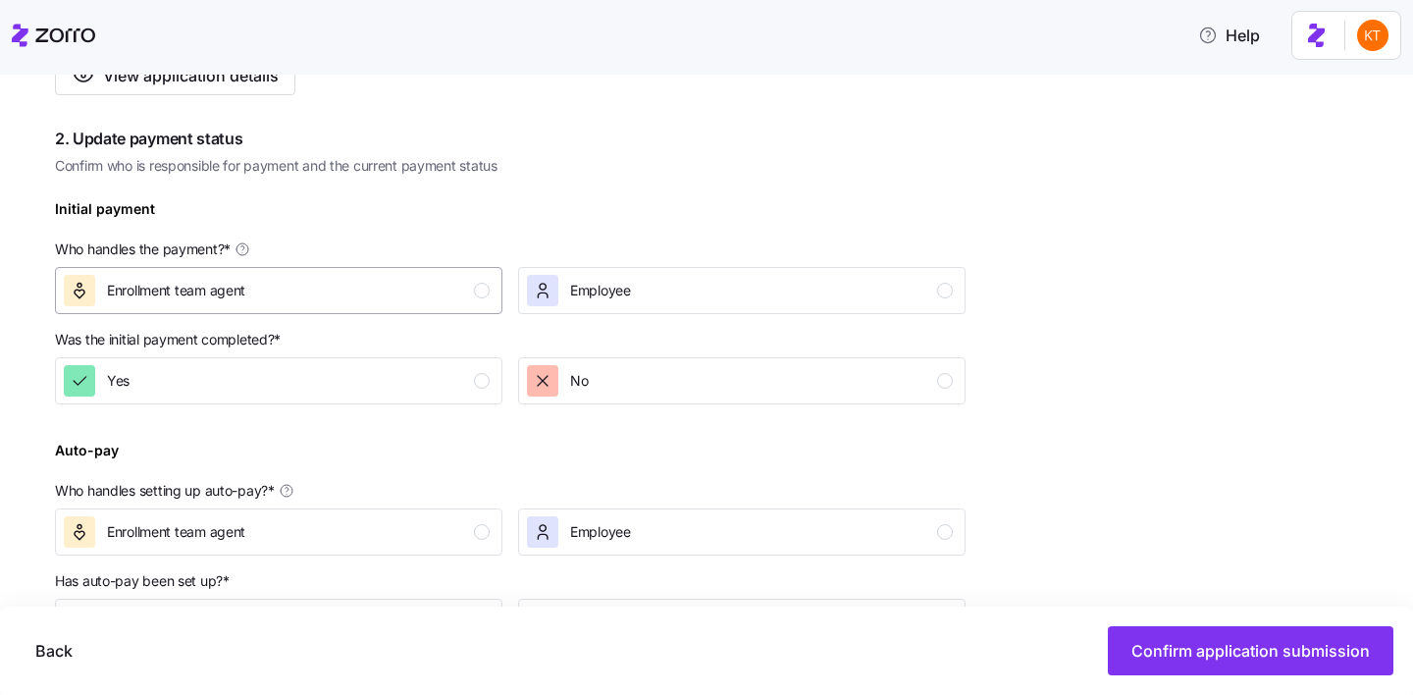
click at [408, 289] on div "Enrollment team agent" at bounding box center [277, 290] width 426 height 31
click at [447, 409] on div at bounding box center [510, 421] width 910 height 24
click at [463, 392] on div "Yes" at bounding box center [277, 380] width 426 height 31
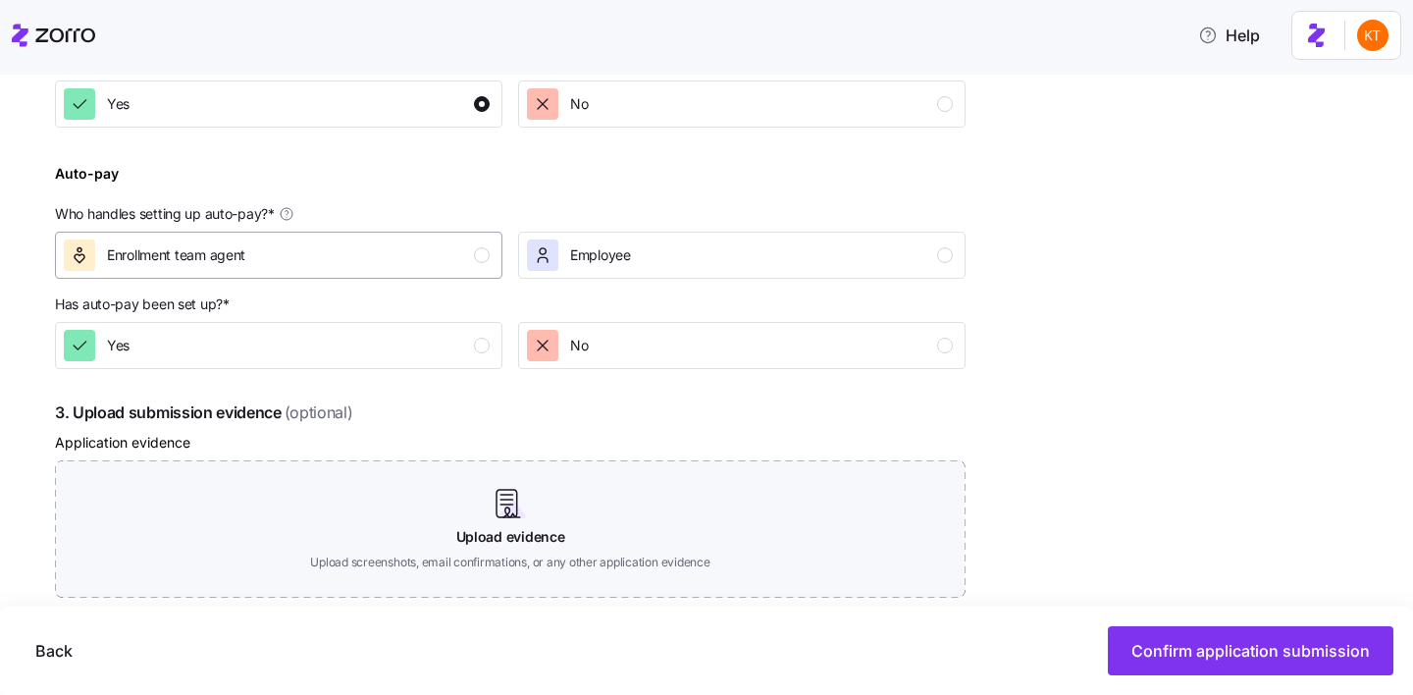
click at [479, 271] on button "Enrollment team agent" at bounding box center [278, 255] width 447 height 47
click at [474, 392] on div "Complete the 4 steps below and confirm application submission 1. Submit applica…" at bounding box center [510, 195] width 910 height 1246
click at [473, 343] on div "Yes" at bounding box center [277, 345] width 426 height 31
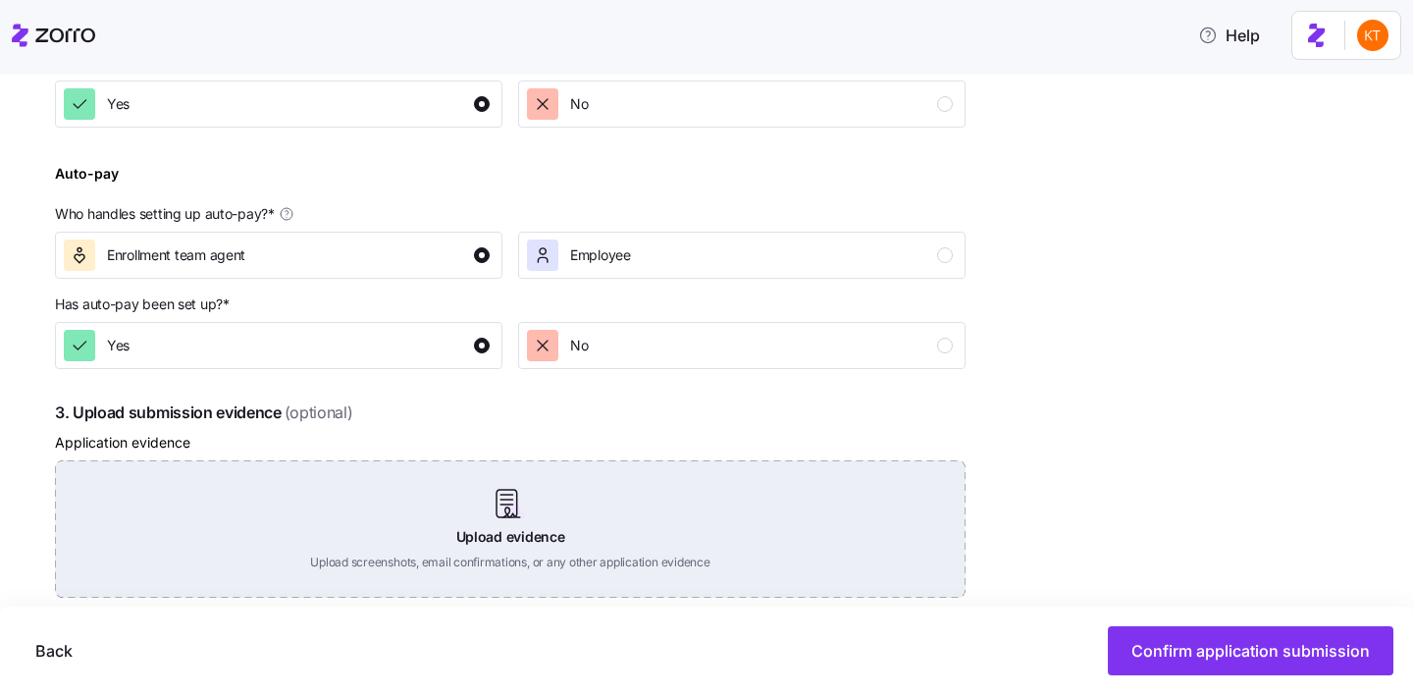
click at [506, 507] on div "Upload evidence Upload screenshots, email confirmations, or any other applicati…" at bounding box center [510, 528] width 910 height 137
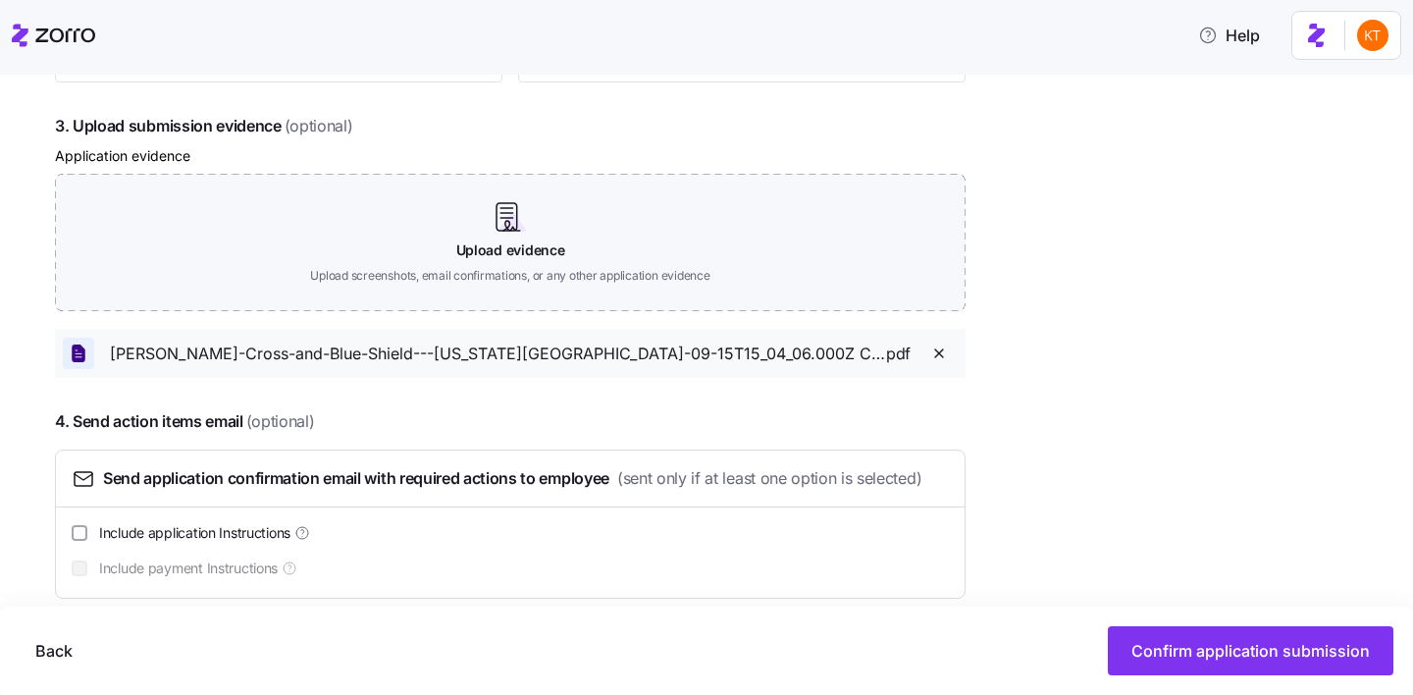
scroll to position [1092, 0]
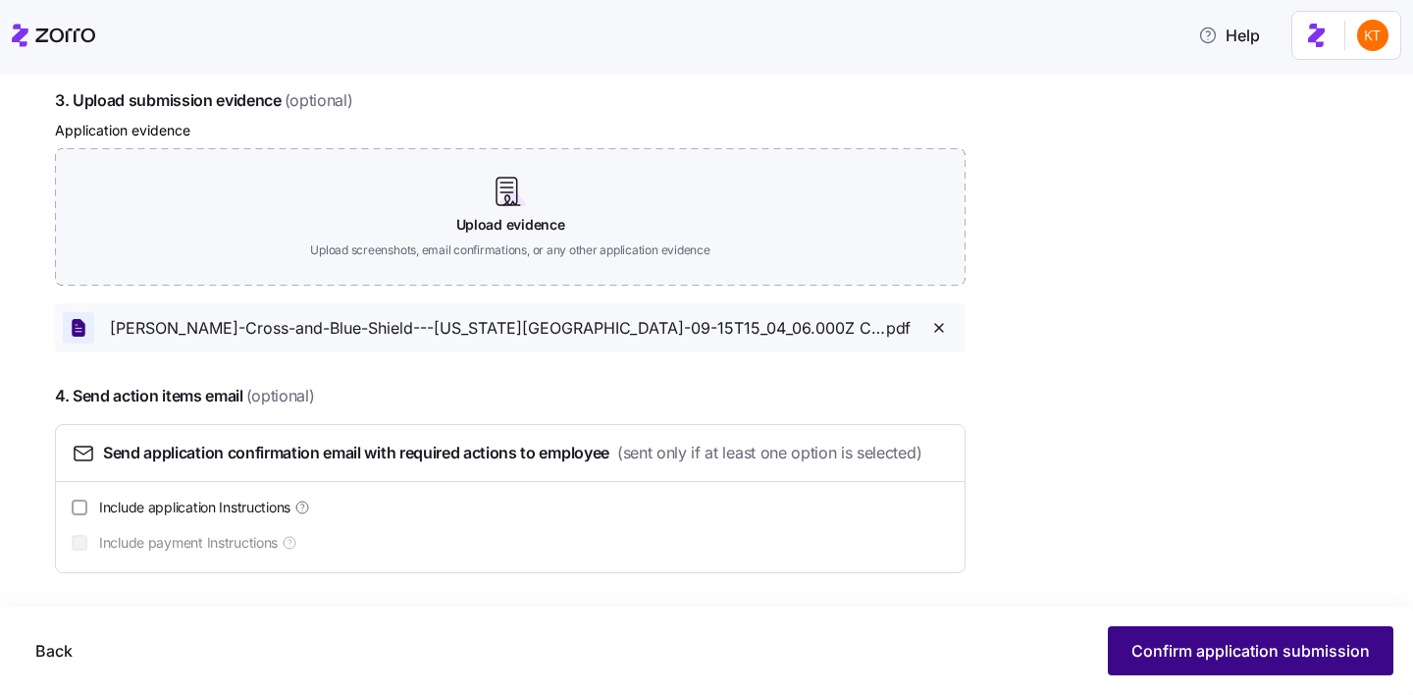
click at [1197, 639] on span "Confirm application submission" at bounding box center [1250, 651] width 238 height 24
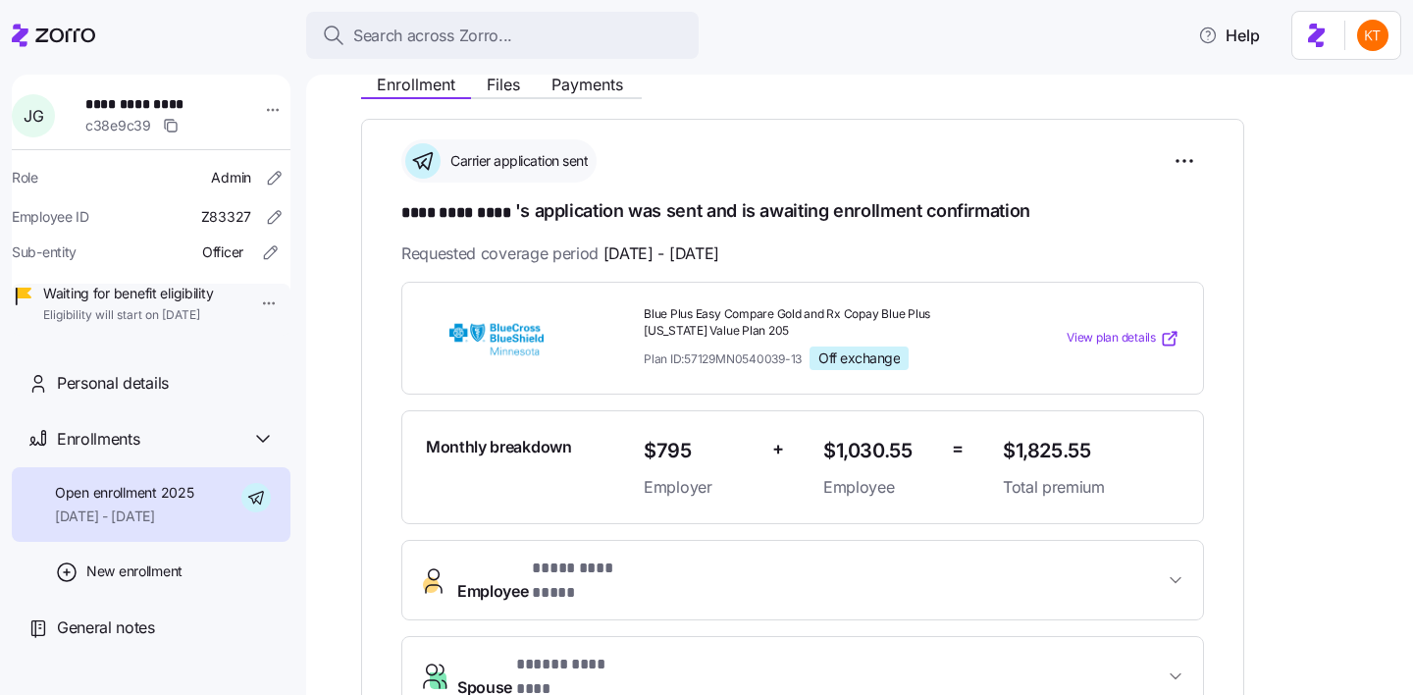
scroll to position [212, 0]
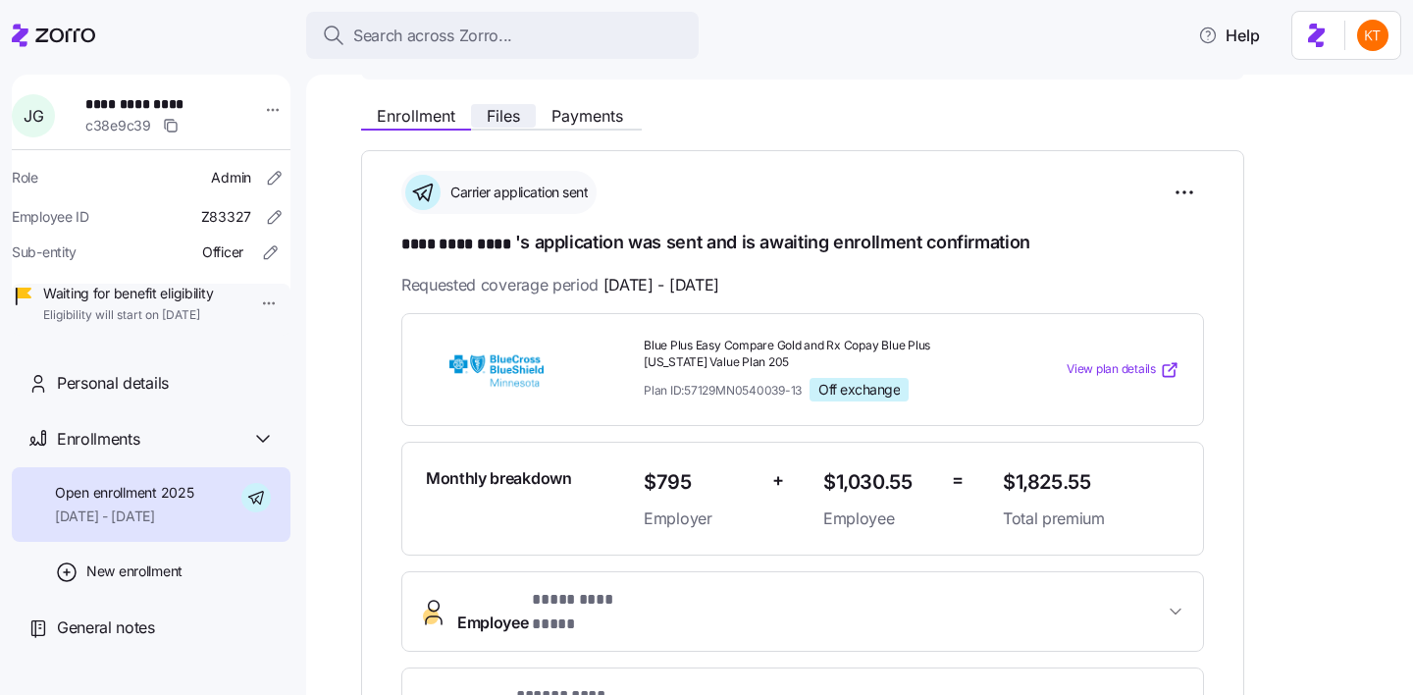
click at [505, 122] on span "Files" at bounding box center [503, 116] width 33 height 16
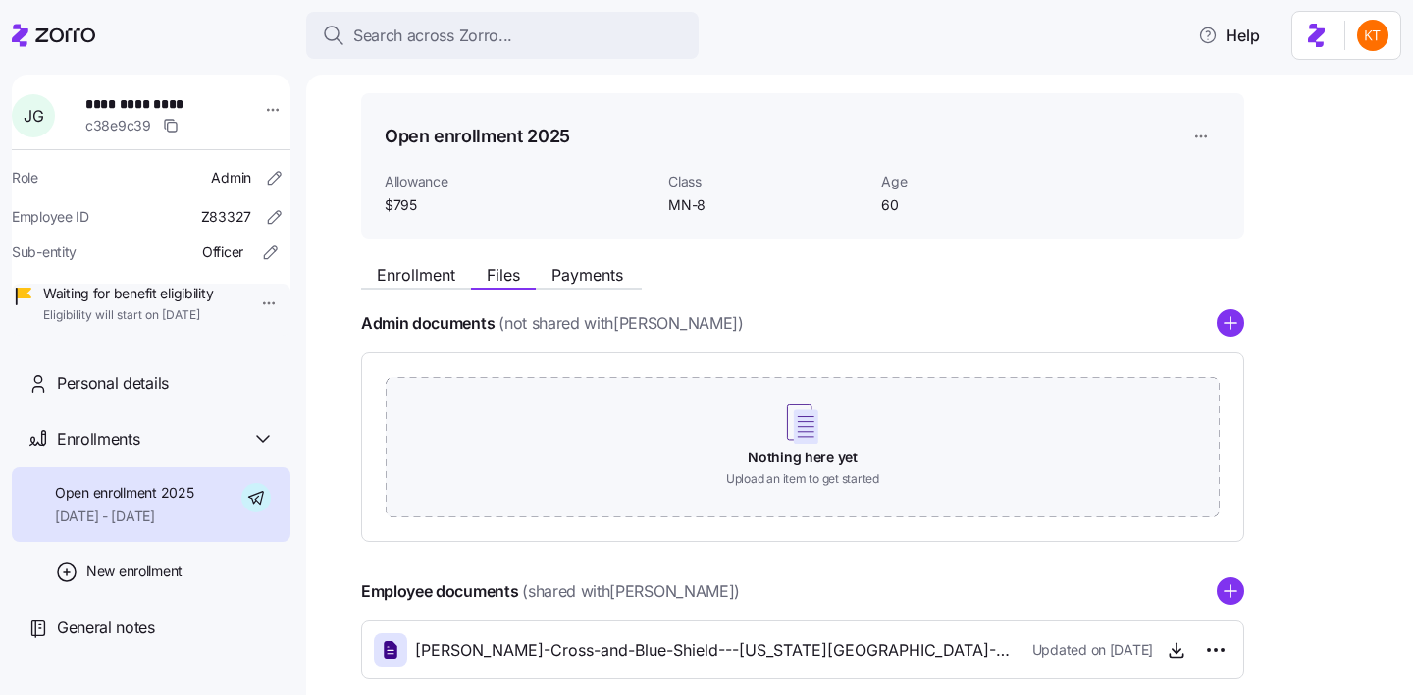
scroll to position [155, 0]
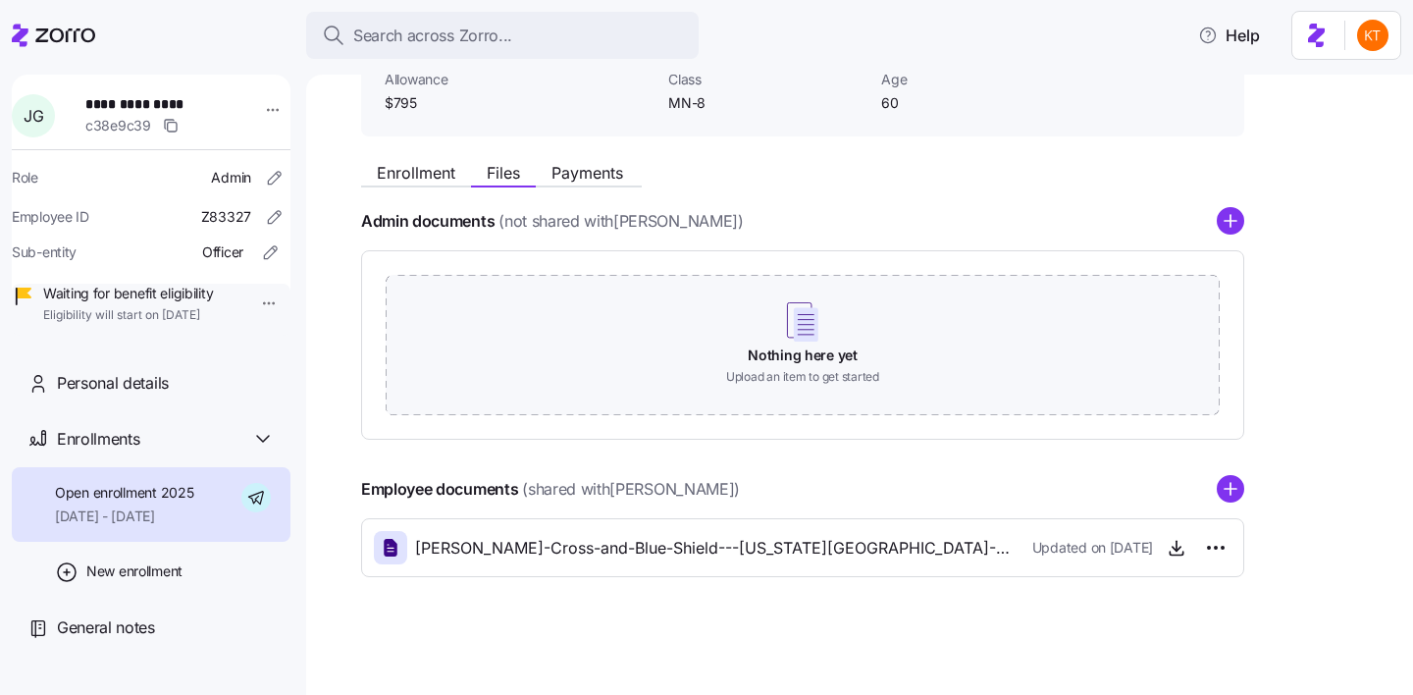
click at [1219, 506] on div "Employee documents (shared with John Gueringer ) John-Gueringer_Blue-Cross-and-…" at bounding box center [802, 526] width 883 height 102
click at [1230, 491] on icon "add icon" at bounding box center [1230, 489] width 0 height 12
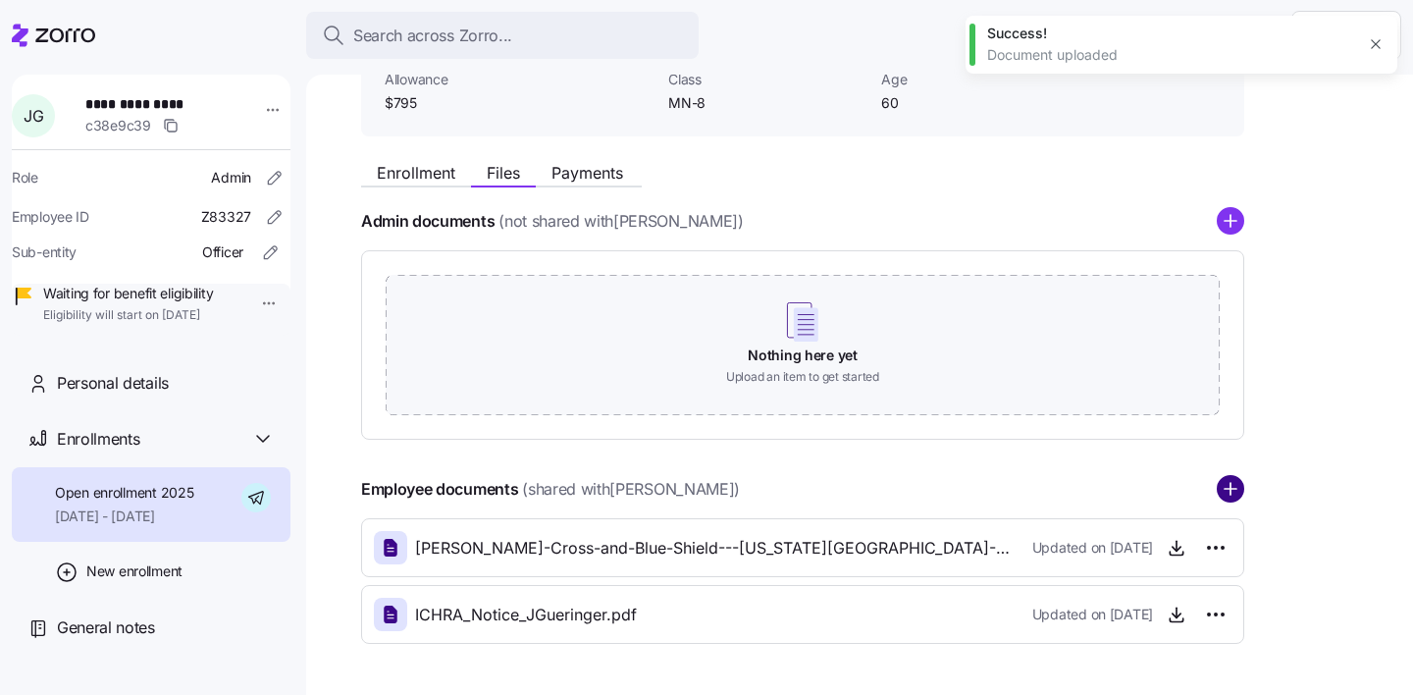
click at [1236, 492] on circle "add icon" at bounding box center [1231, 490] width 26 height 26
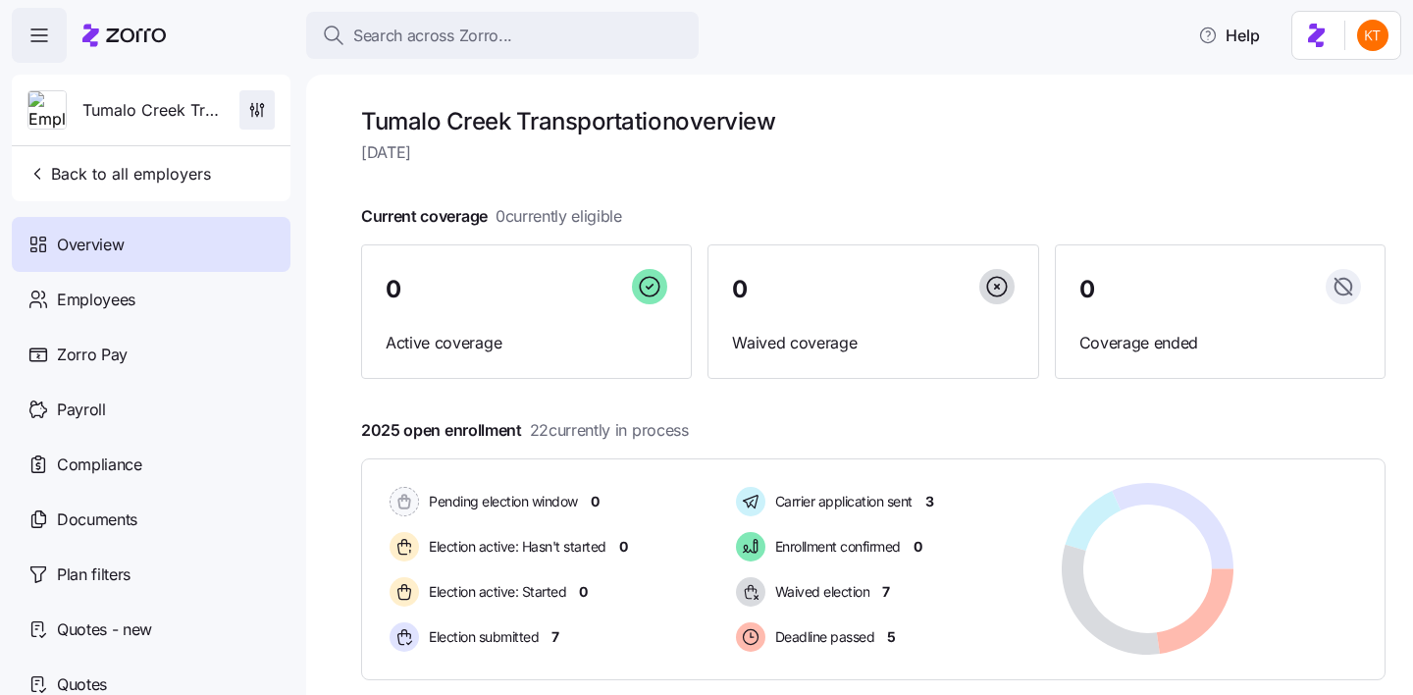
click at [271, 104] on span "button" at bounding box center [256, 109] width 33 height 37
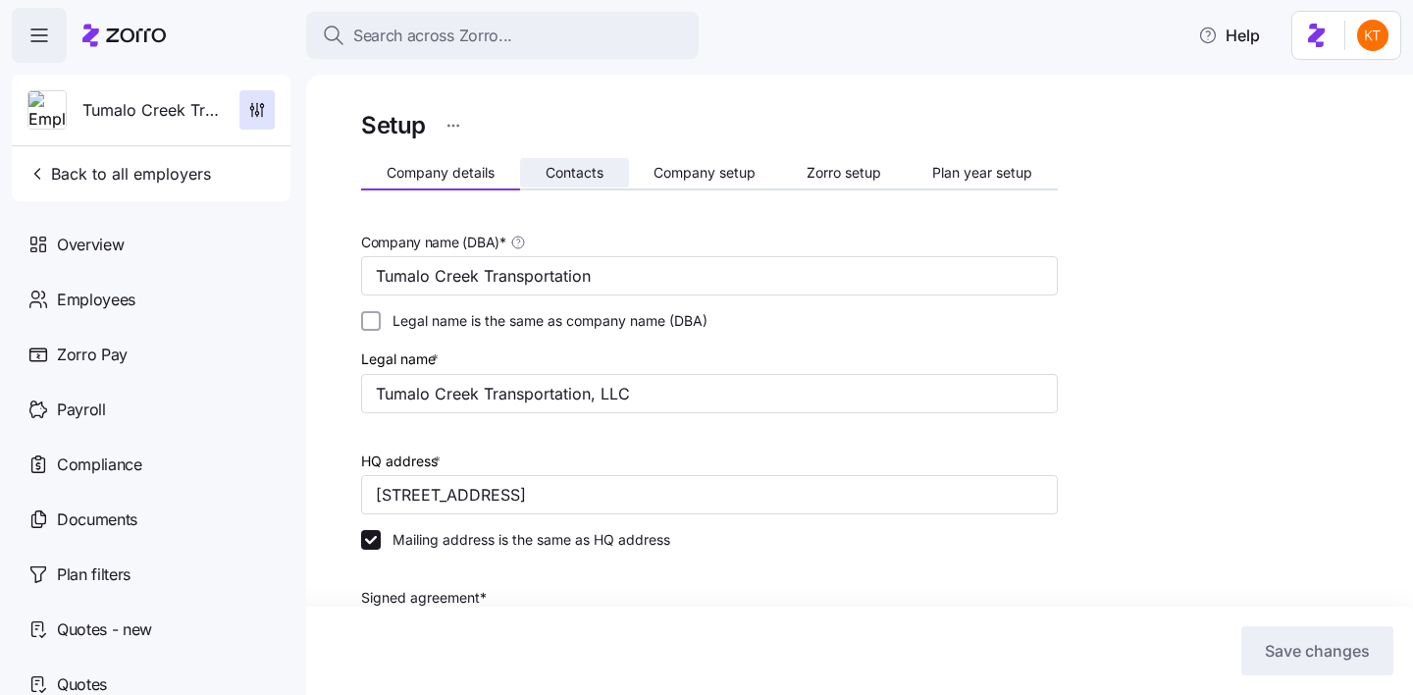
click at [592, 179] on span "Contacts" at bounding box center [575, 173] width 58 height 14
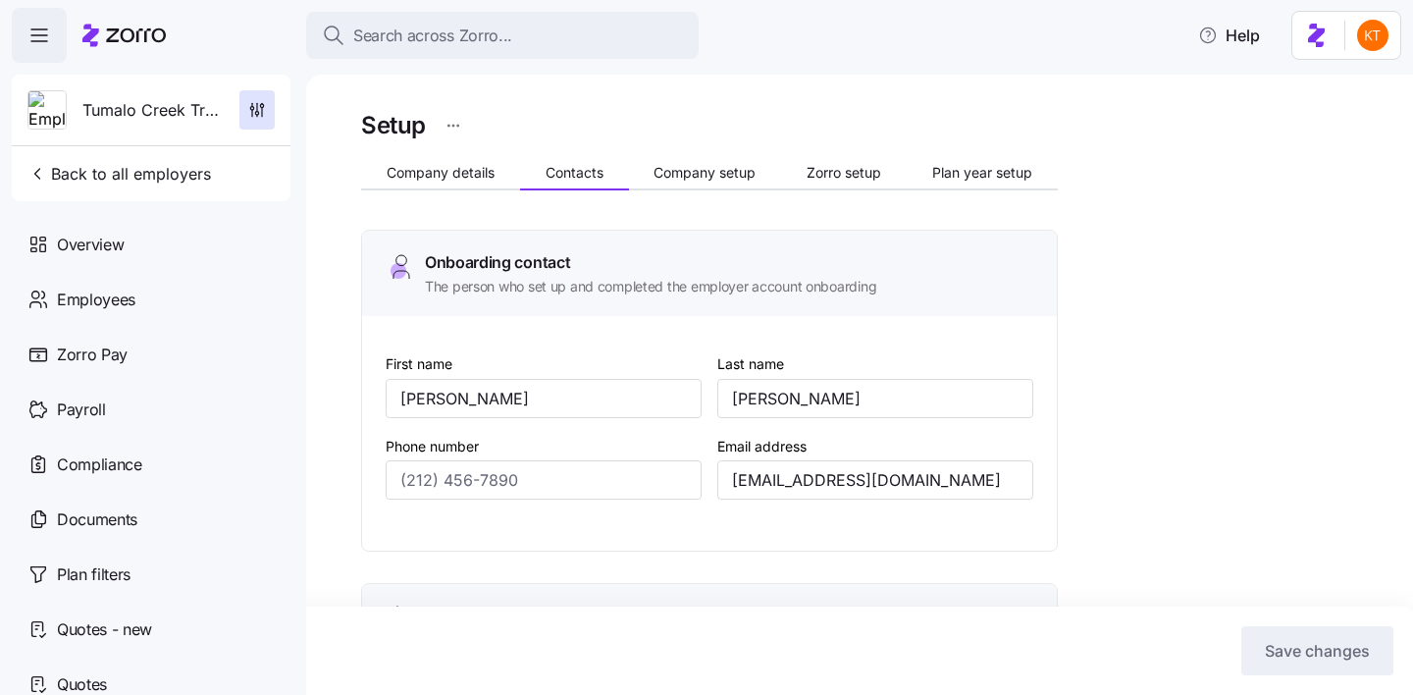
type input "[PERSON_NAME]"
type input "[EMAIL_ADDRESS][DOMAIN_NAME]"
type input "[PERSON_NAME]"
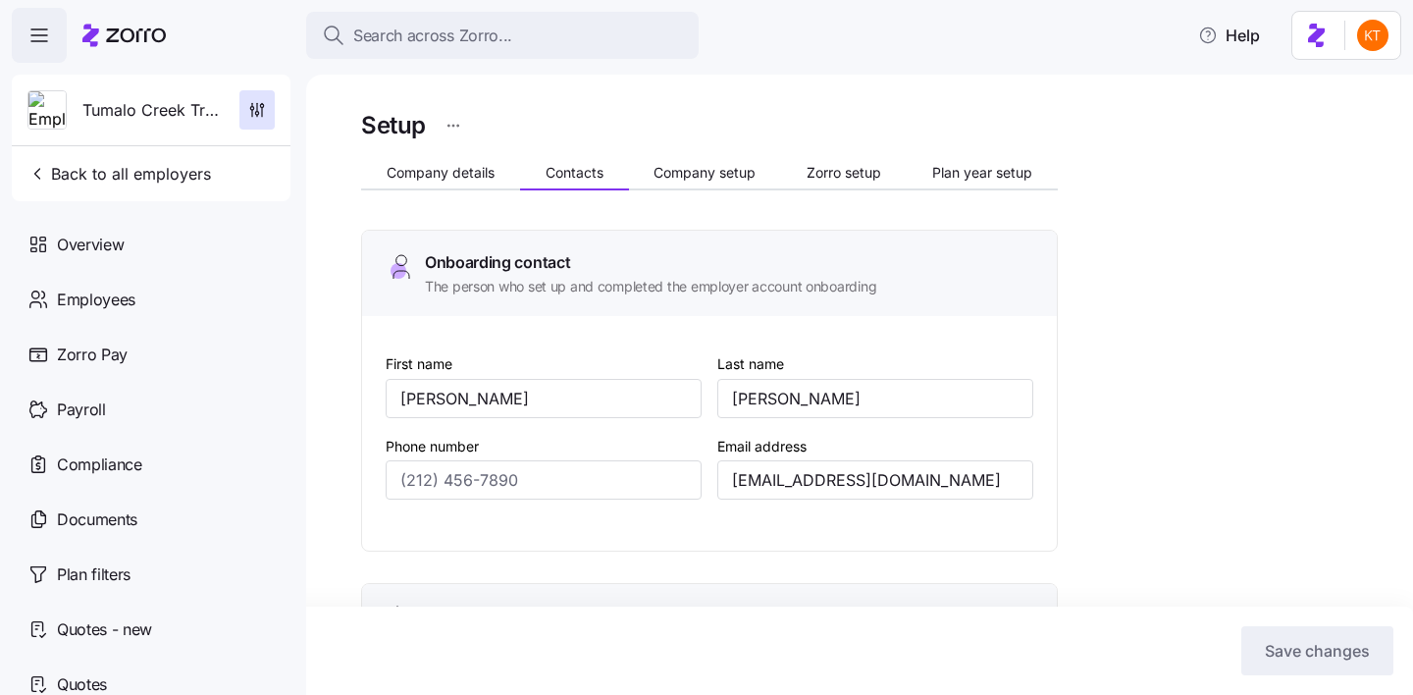
type input "[PERSON_NAME][EMAIL_ADDRESS][DOMAIN_NAME]"
type input "[PERSON_NAME]"
type input "[EMAIL_ADDRESS][DOMAIN_NAME]"
type input "[PERSON_NAME]"
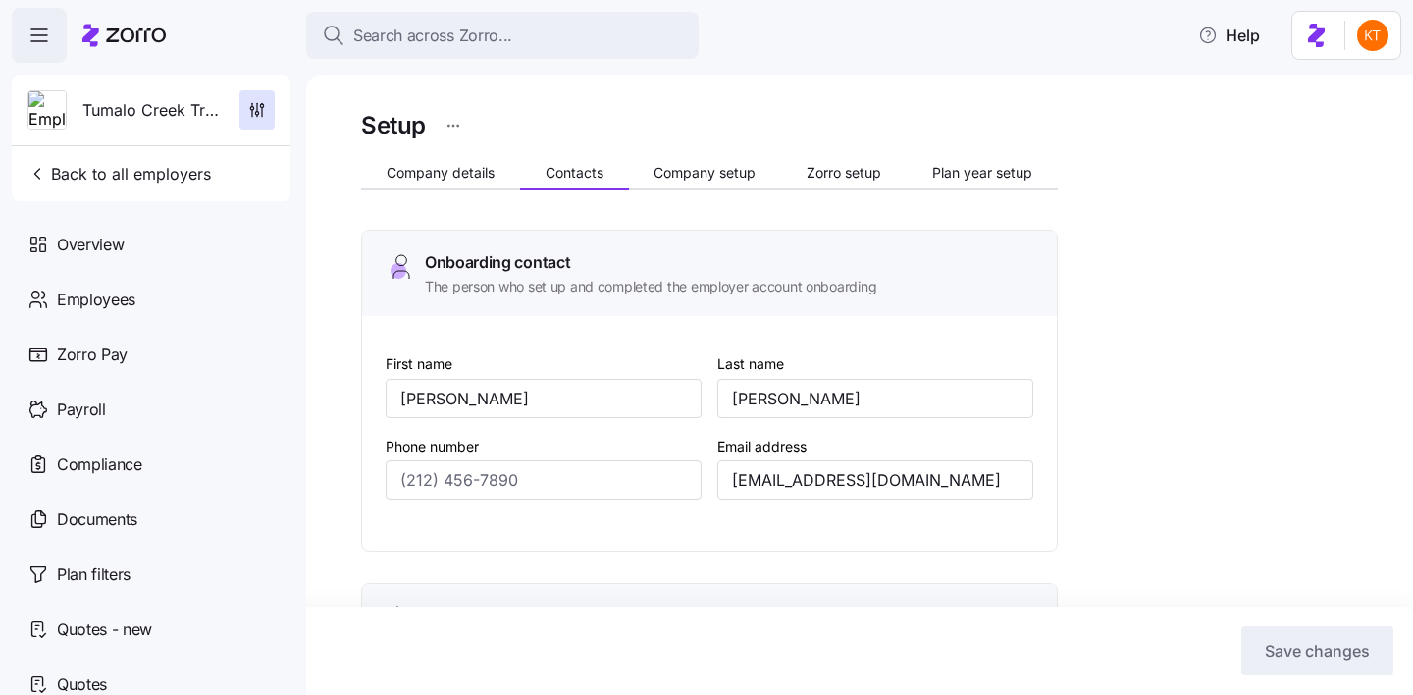
type input "[GEOGRAPHIC_DATA]"
type input "[EMAIL_ADDRESS][DOMAIN_NAME]"
type input "[PHONE_NUMBER]"
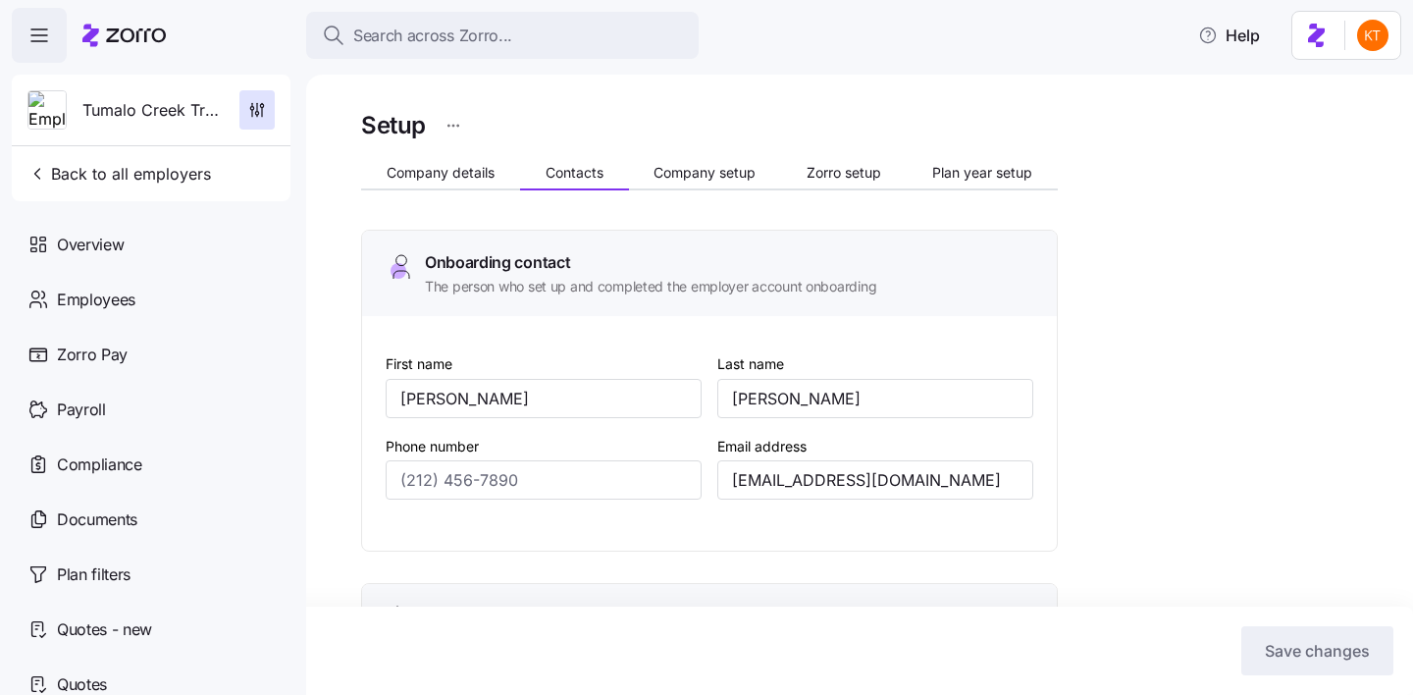
type input "[PHONE_NUMBER]"
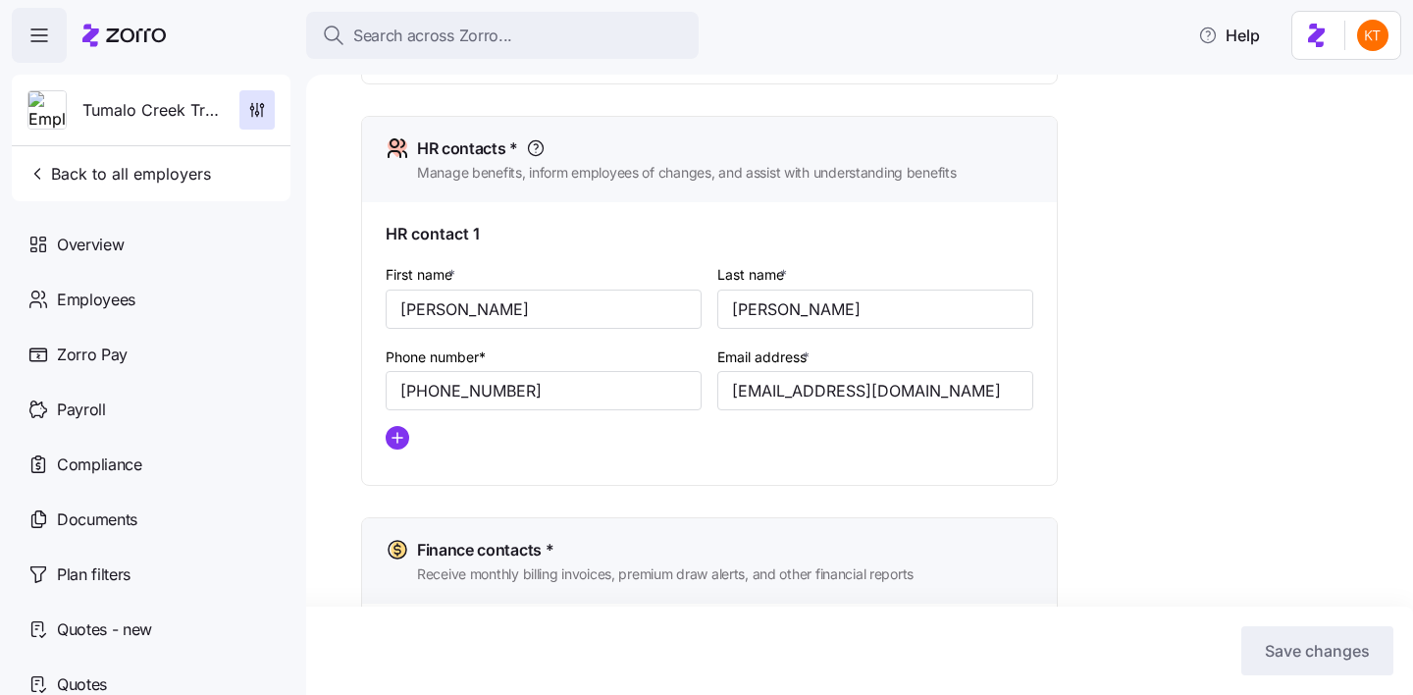
scroll to position [807, 0]
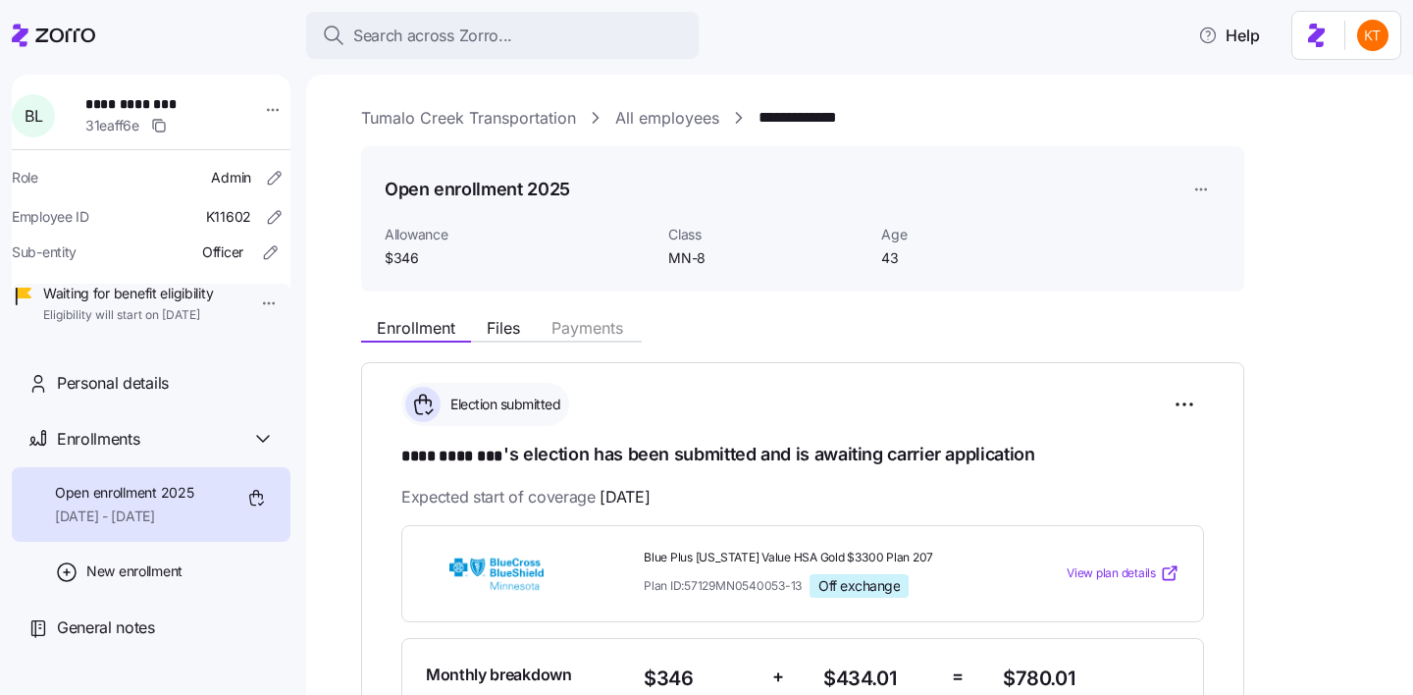
click at [508, 314] on div "Enrollment Files Payments" at bounding box center [802, 324] width 883 height 35
click at [508, 322] on span "Files" at bounding box center [503, 328] width 33 height 16
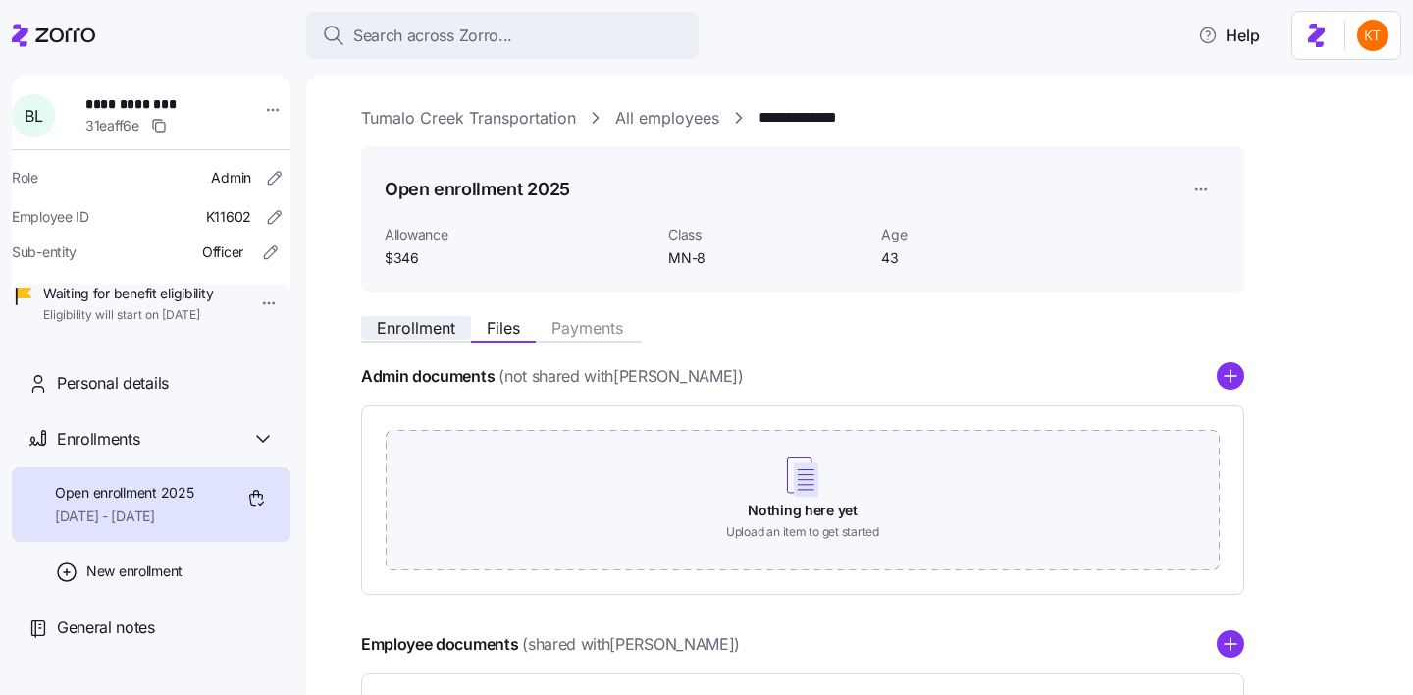
click at [419, 330] on span "Enrollment" at bounding box center [416, 328] width 78 height 16
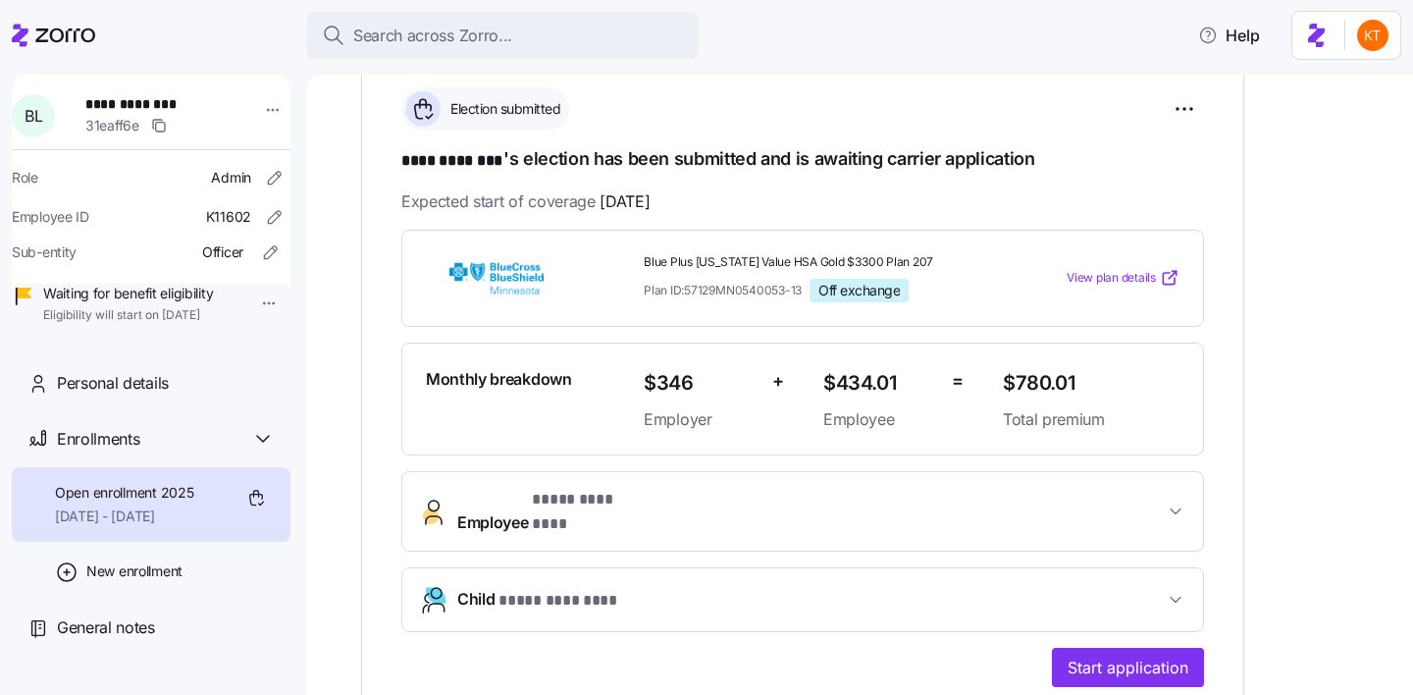
scroll to position [606, 0]
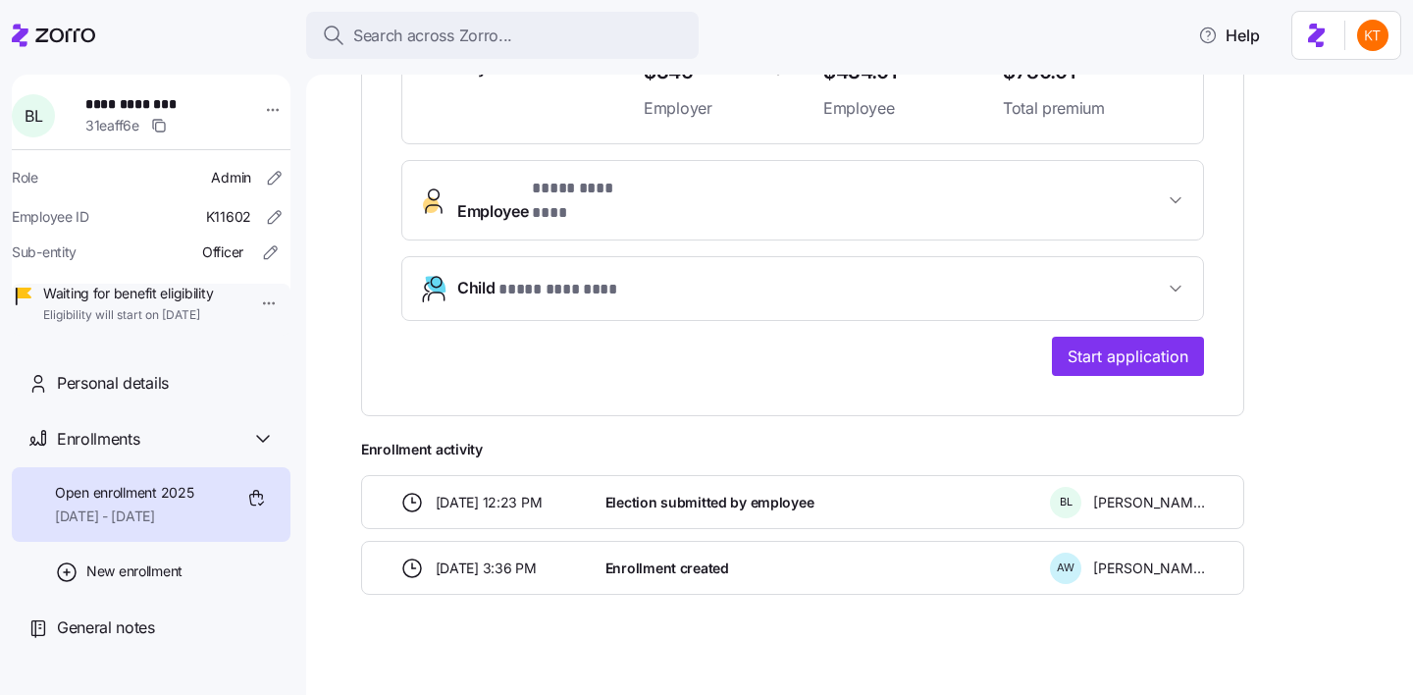
click at [1177, 357] on div "**********" at bounding box center [802, 86] width 883 height 660
click at [1179, 344] on span "Start application" at bounding box center [1127, 356] width 121 height 24
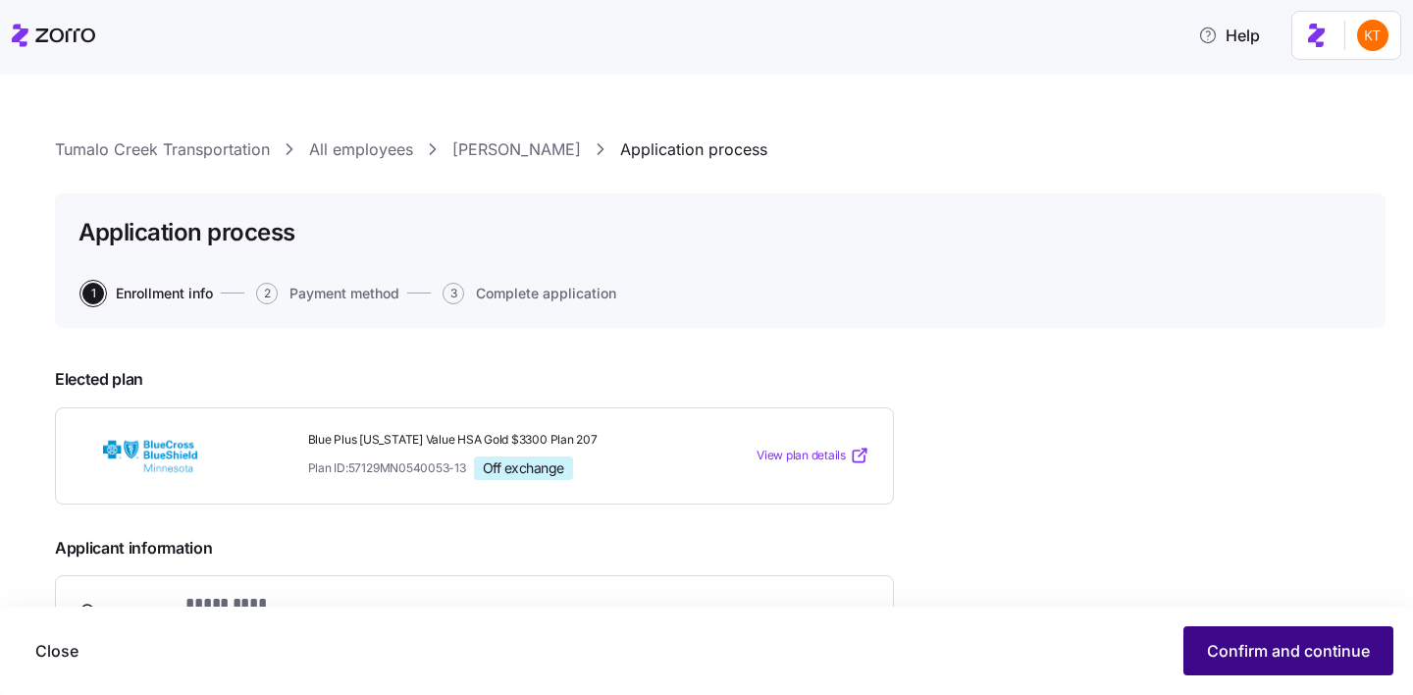
click at [1220, 661] on span "Confirm and continue" at bounding box center [1288, 651] width 163 height 24
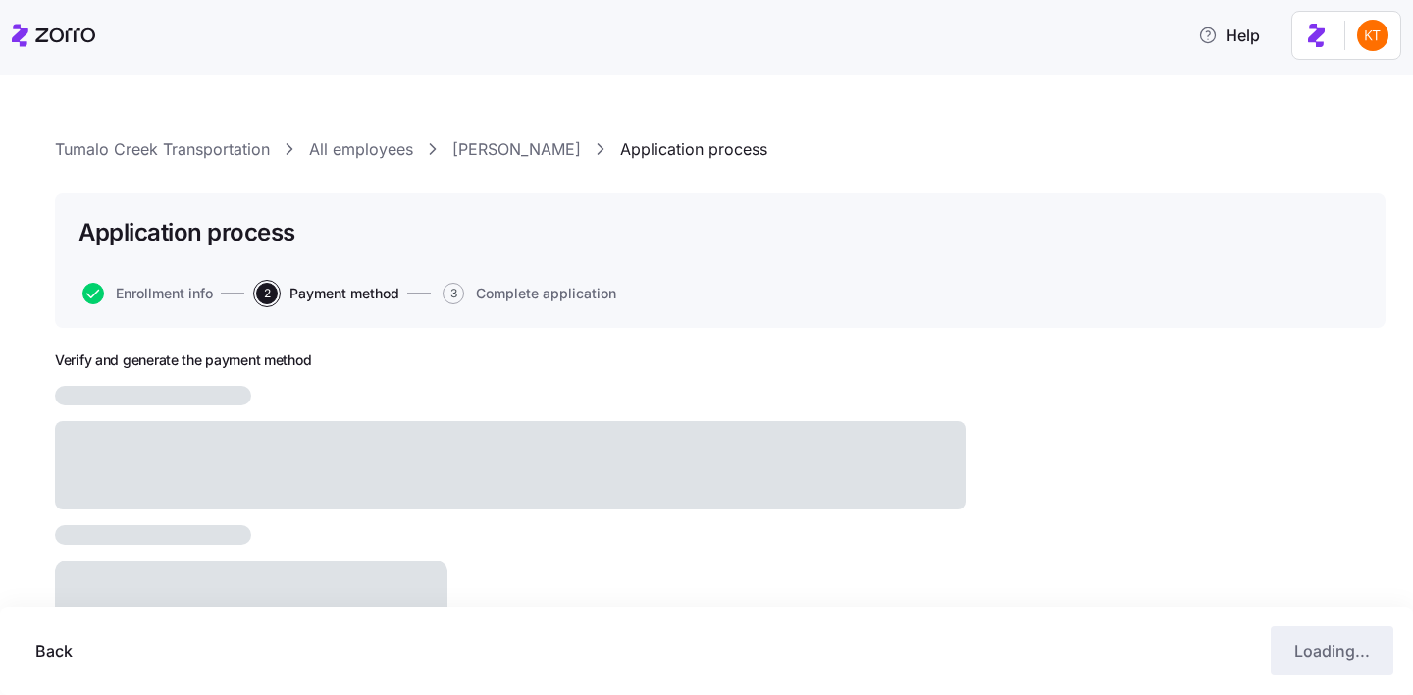
scroll to position [211, 0]
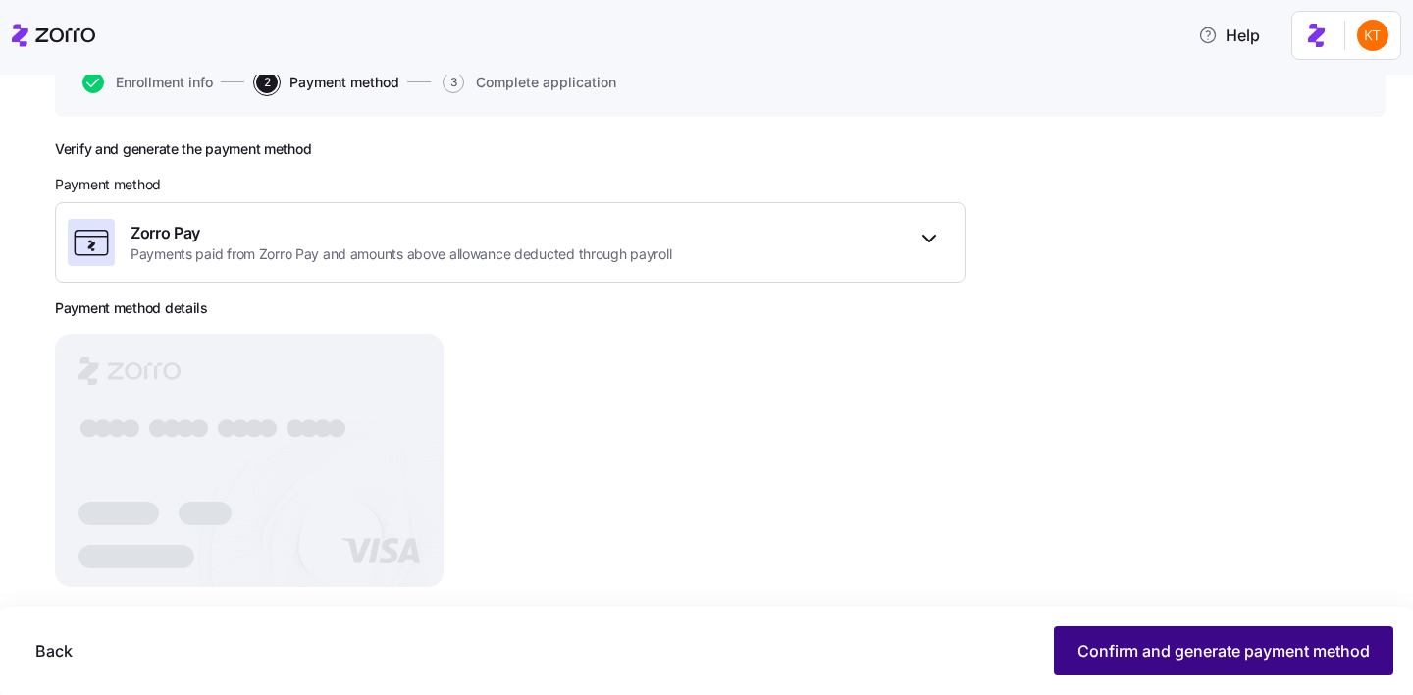
click at [1148, 634] on button "Confirm and generate payment method" at bounding box center [1223, 650] width 339 height 49
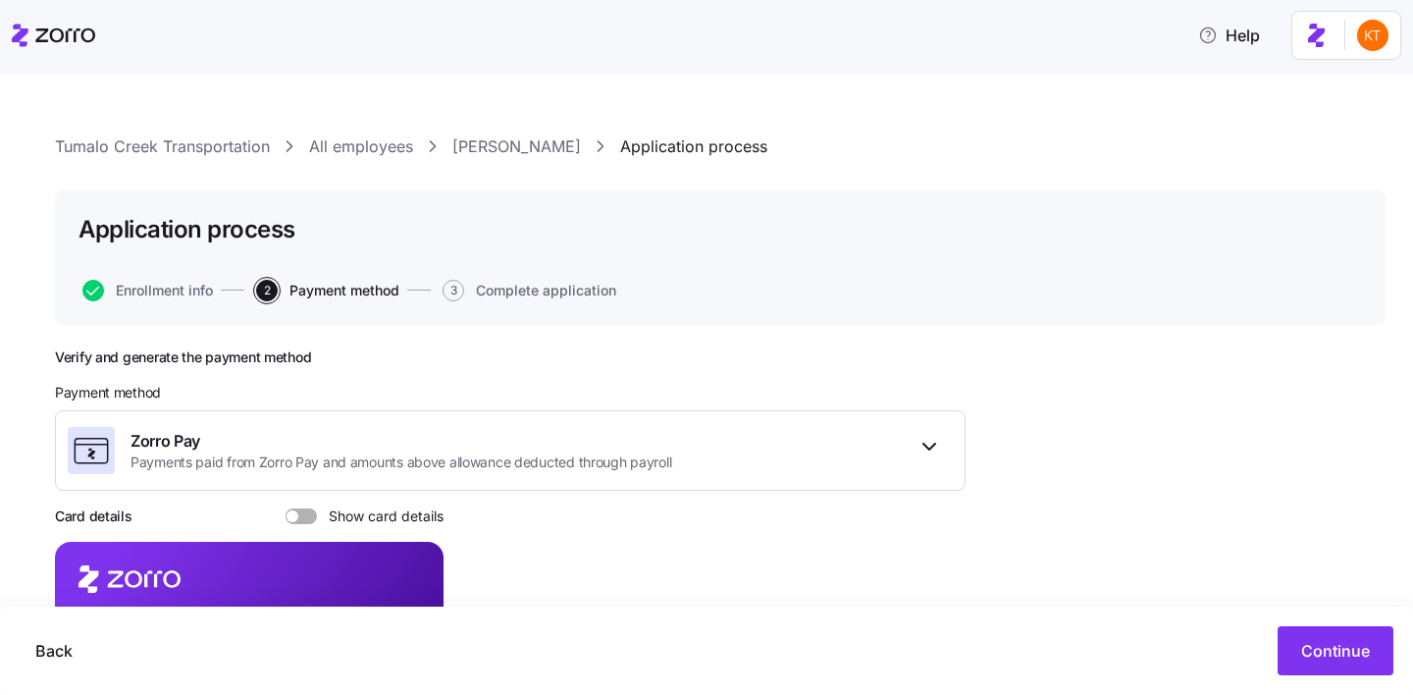
scroll to position [0, 0]
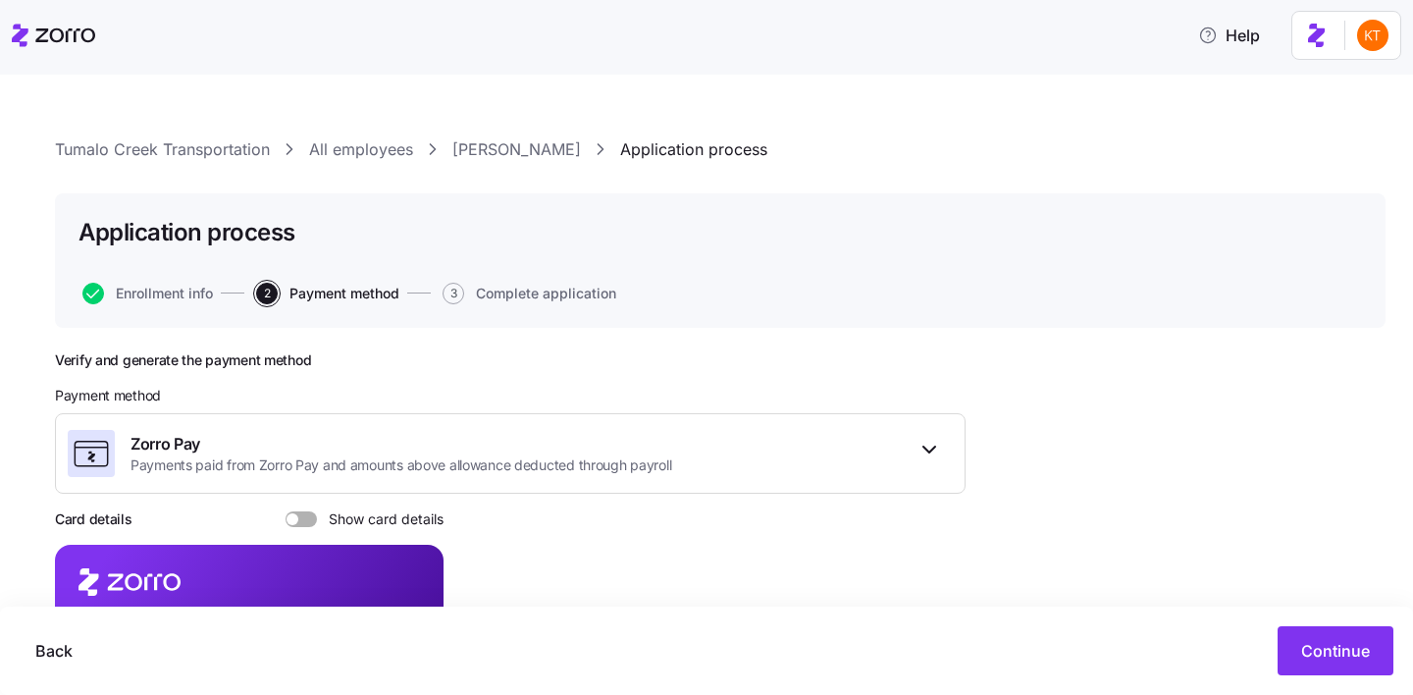
click at [523, 137] on link "Bret Landauer" at bounding box center [516, 149] width 129 height 25
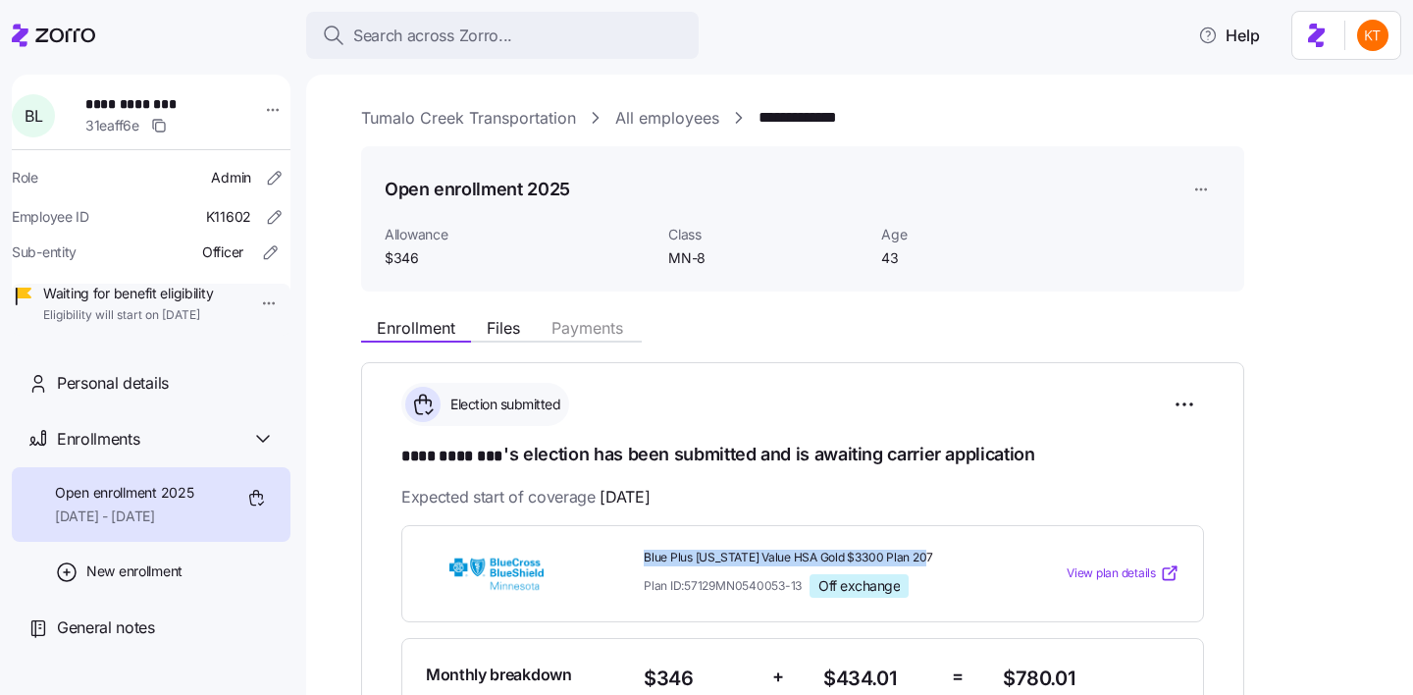
drag, startPoint x: 930, startPoint y: 551, endPoint x: 647, endPoint y: 558, distance: 283.6
click at [647, 558] on span "Blue Plus Minnesota Value HSA Gold $3300 Plan 207" at bounding box center [815, 557] width 343 height 17
copy span "Blue Plus Minnesota Value HSA Gold $3300 Plan 207"
click at [1033, 668] on span "$780.01" at bounding box center [1091, 678] width 177 height 32
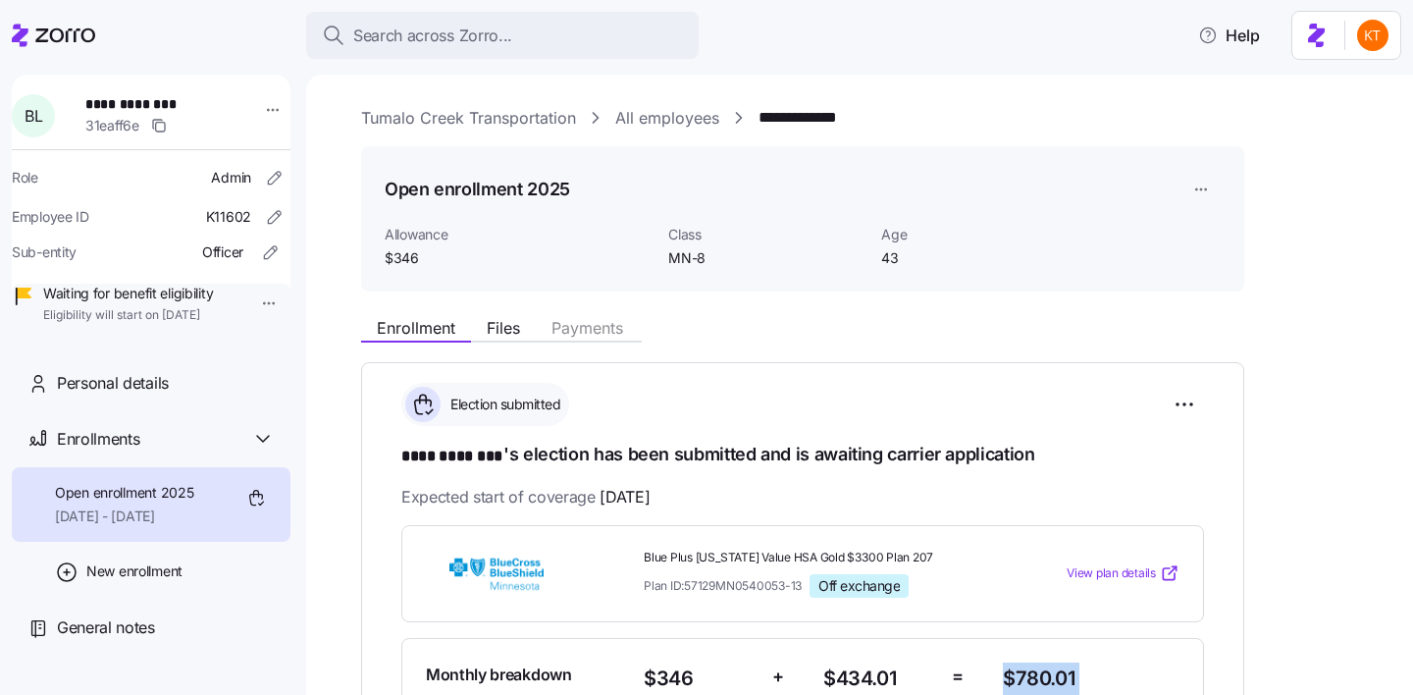
click at [1033, 668] on span "$780.01" at bounding box center [1091, 678] width 177 height 32
copy span "$780.01"
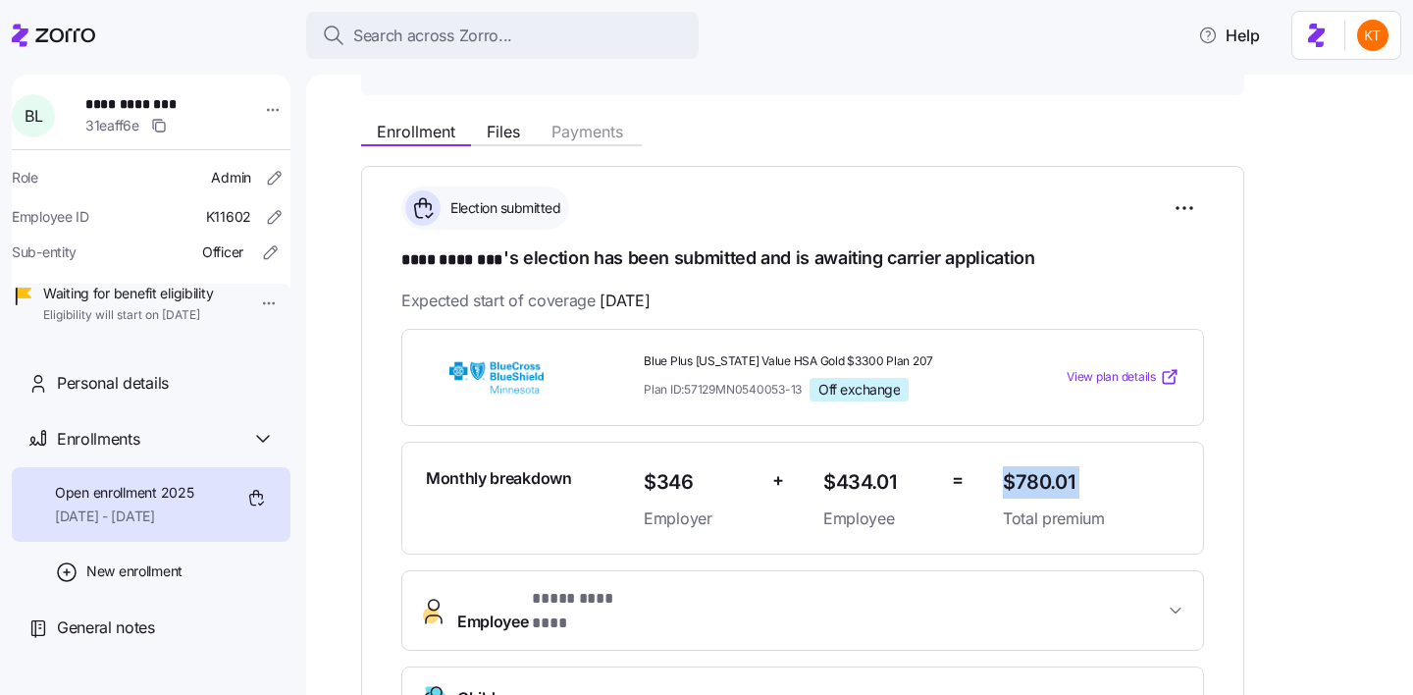
scroll to position [276, 0]
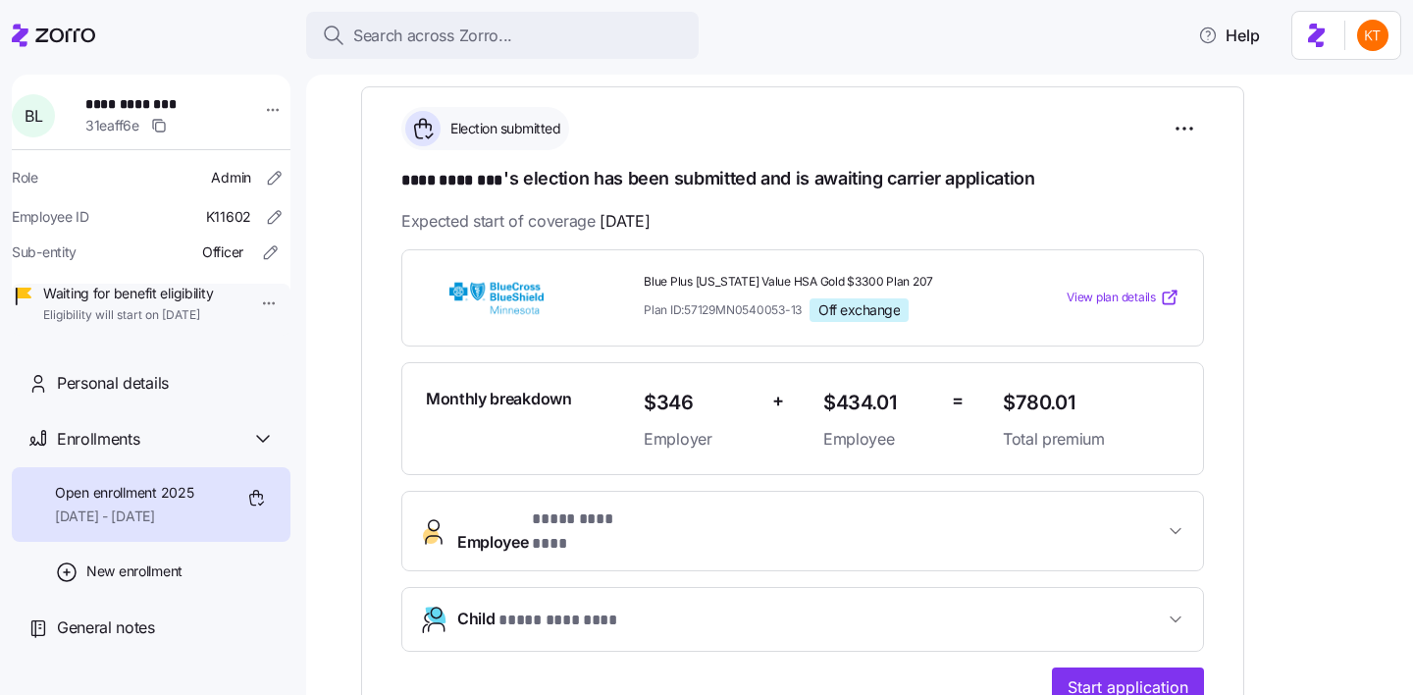
click at [677, 406] on span "$346" at bounding box center [700, 403] width 113 height 32
click at [651, 403] on span "$346" at bounding box center [700, 403] width 113 height 32
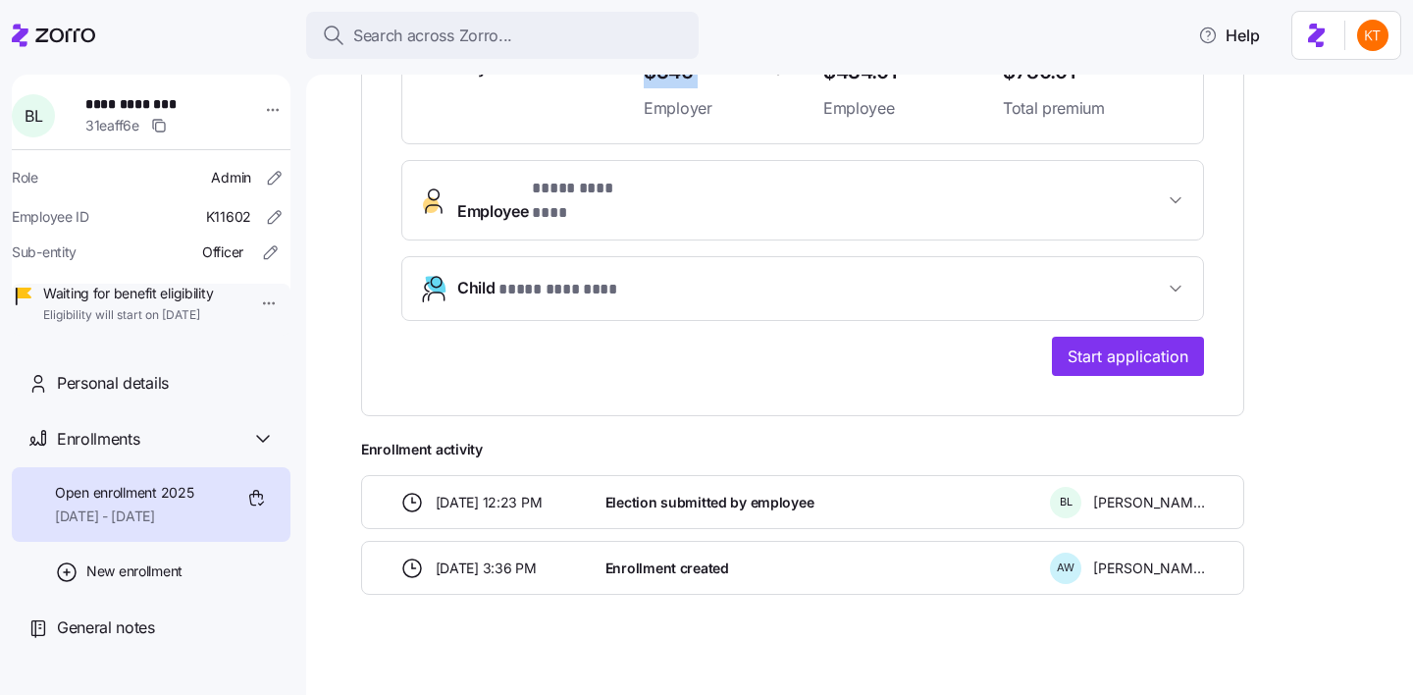
scroll to position [330, 0]
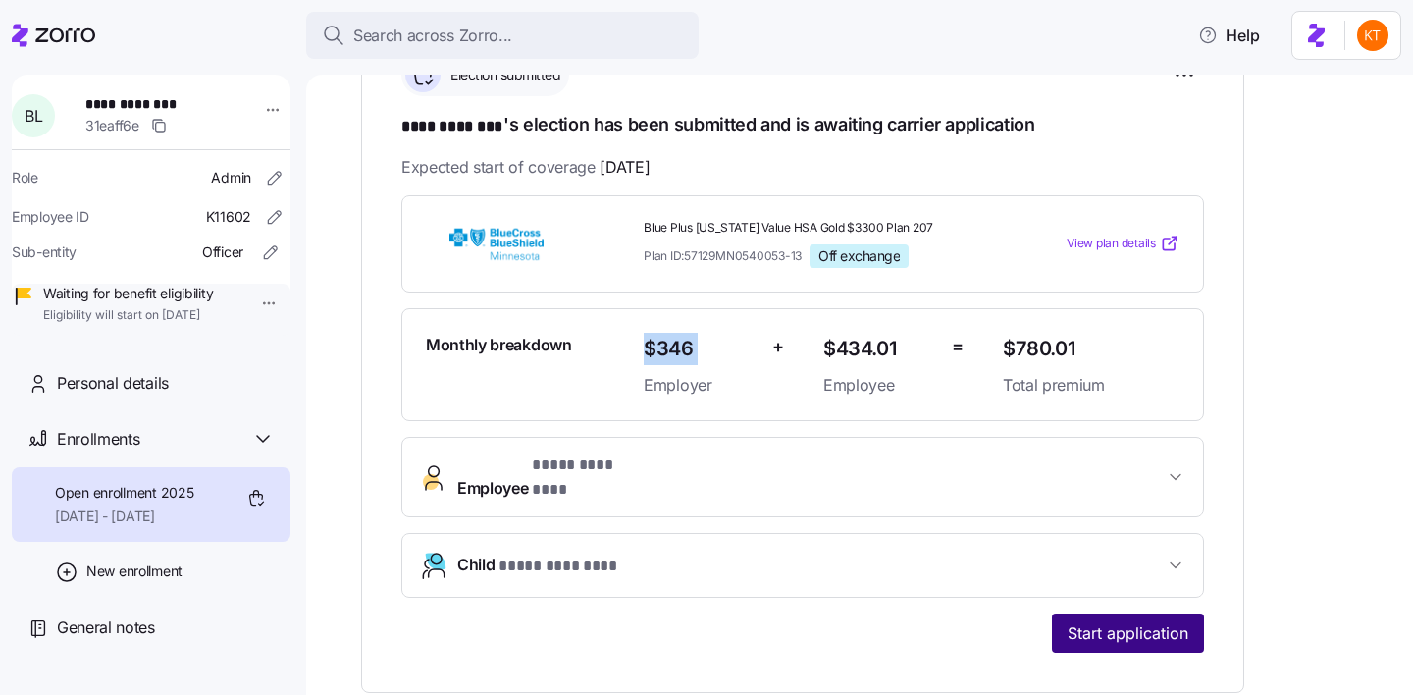
click at [1123, 621] on span "Start application" at bounding box center [1127, 633] width 121 height 24
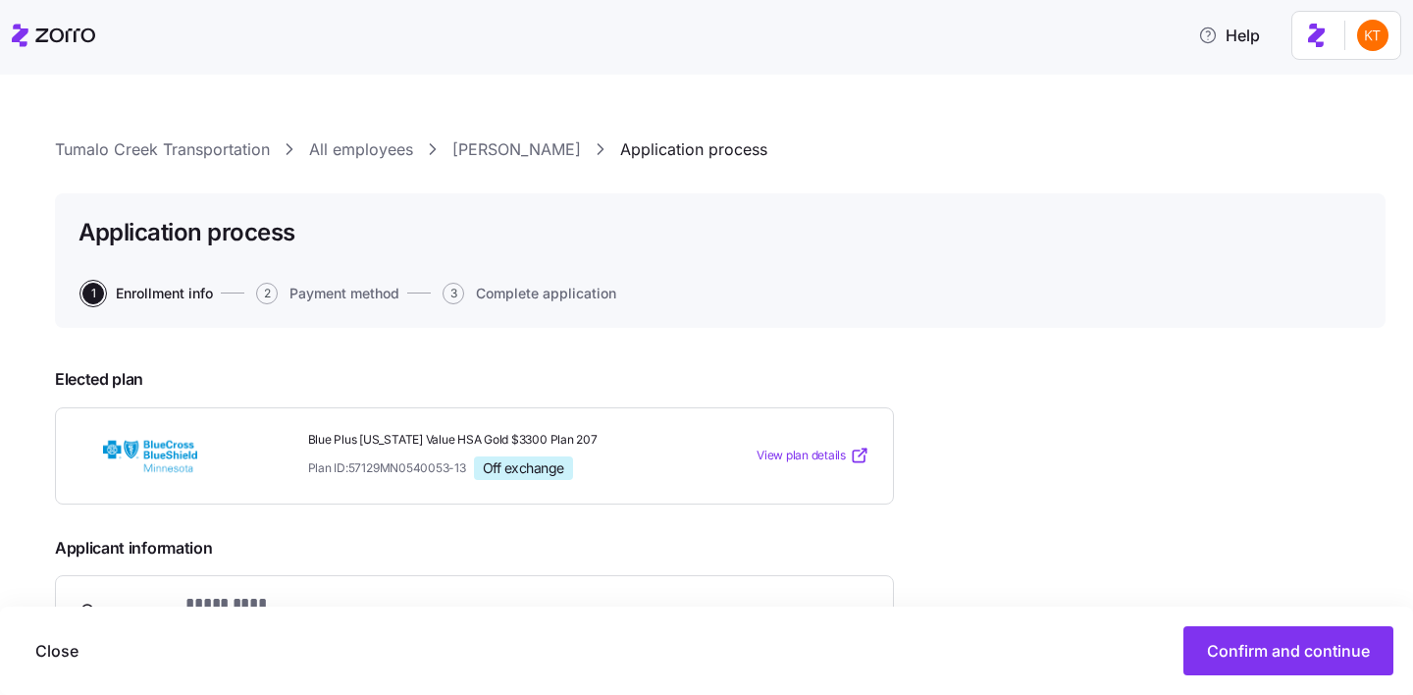
click at [499, 152] on link "Bret Landauer" at bounding box center [516, 149] width 129 height 25
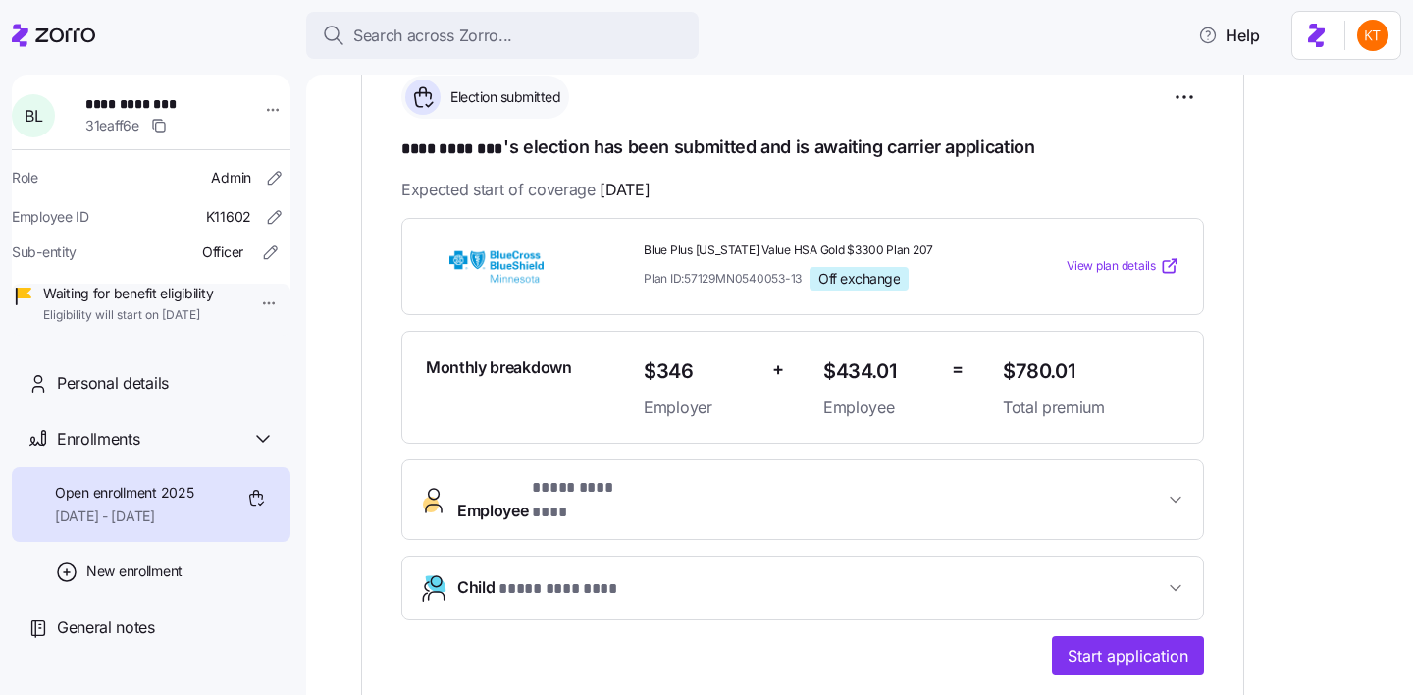
click at [775, 473] on button "Employee * **** ******** *" at bounding box center [802, 499] width 801 height 78
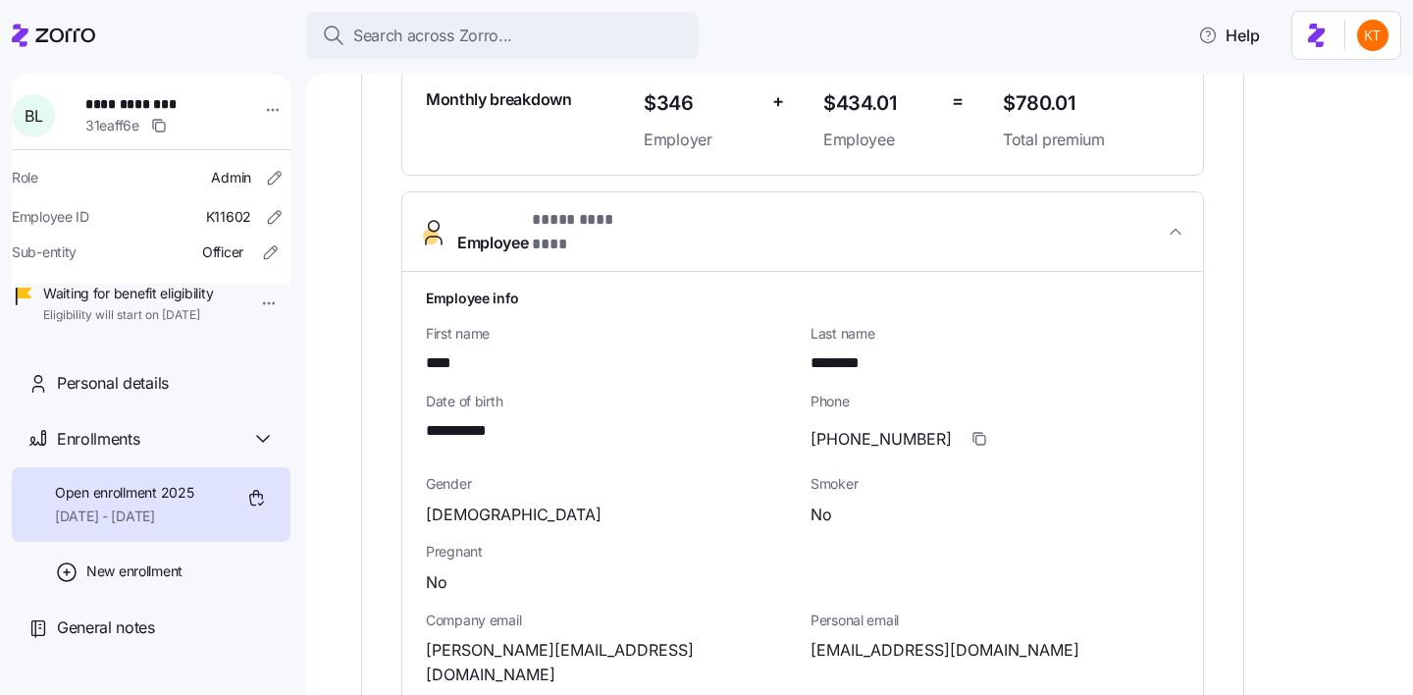
scroll to position [1368, 0]
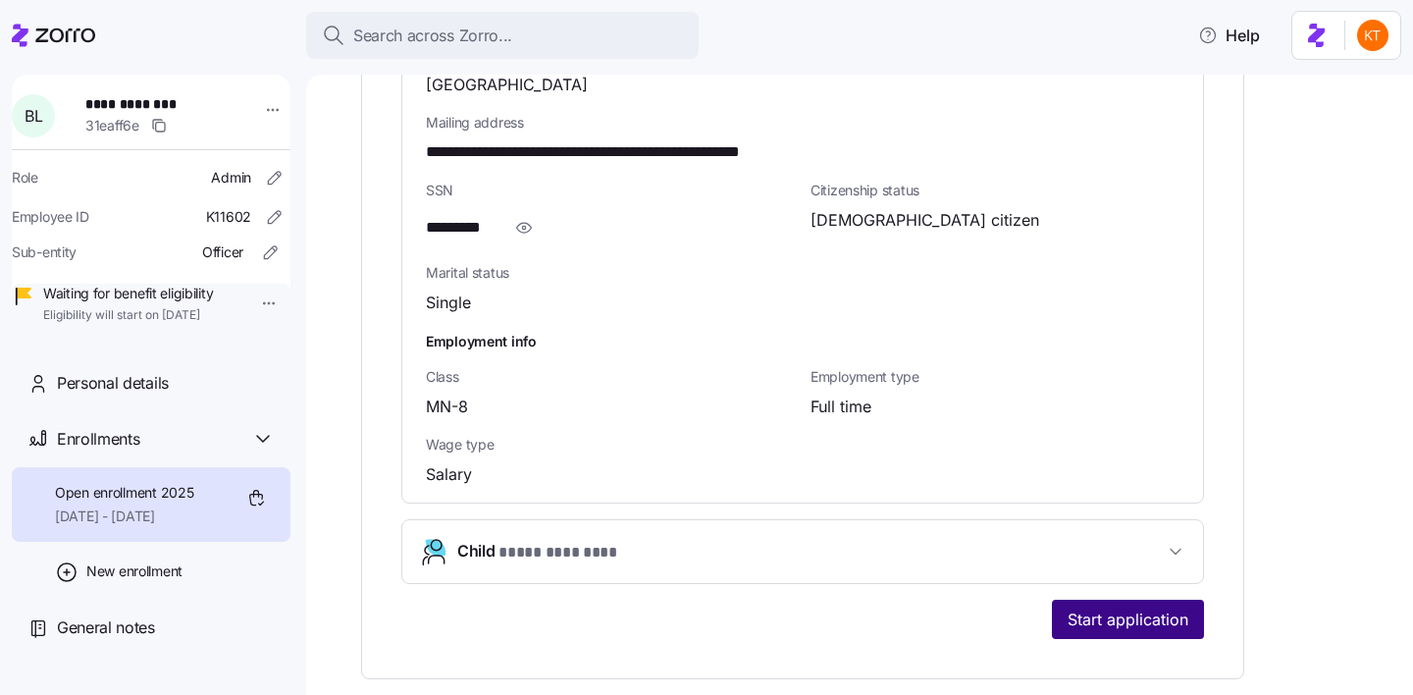
click at [1170, 607] on span "Start application" at bounding box center [1127, 619] width 121 height 24
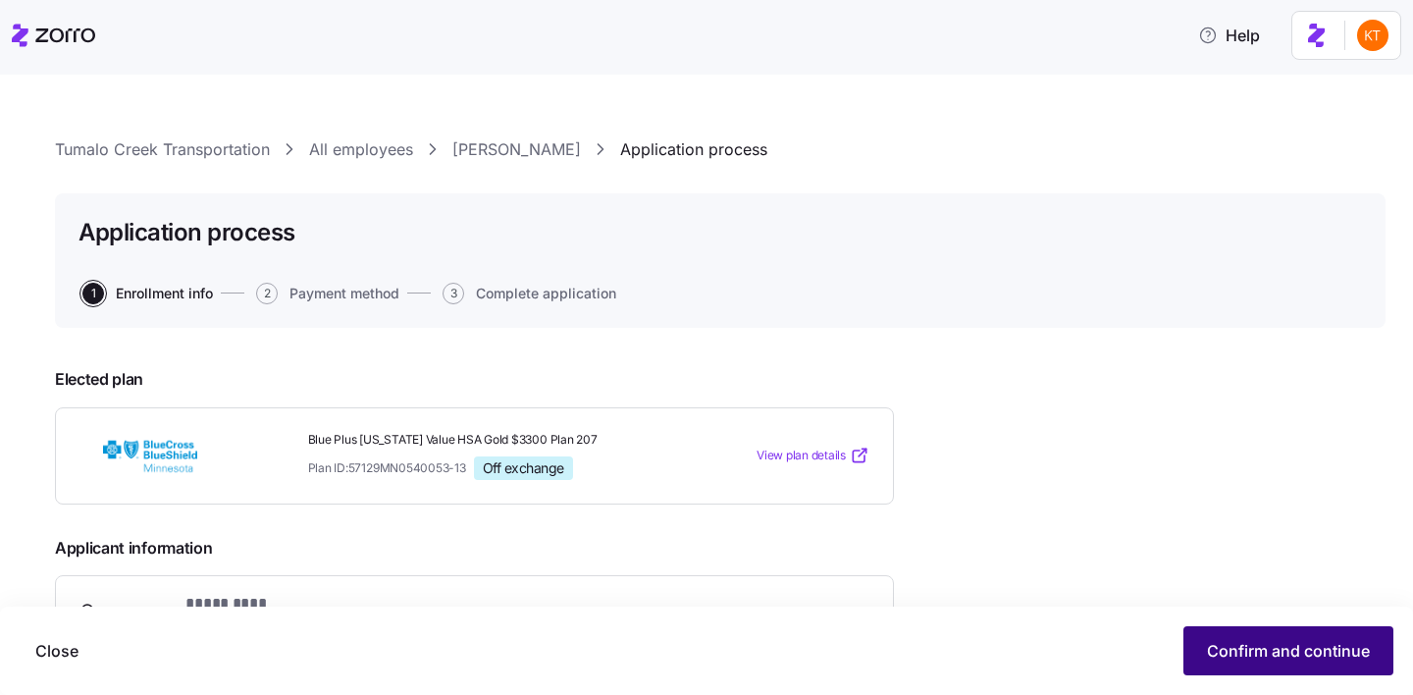
click at [1205, 650] on button "Confirm and continue" at bounding box center [1288, 650] width 210 height 49
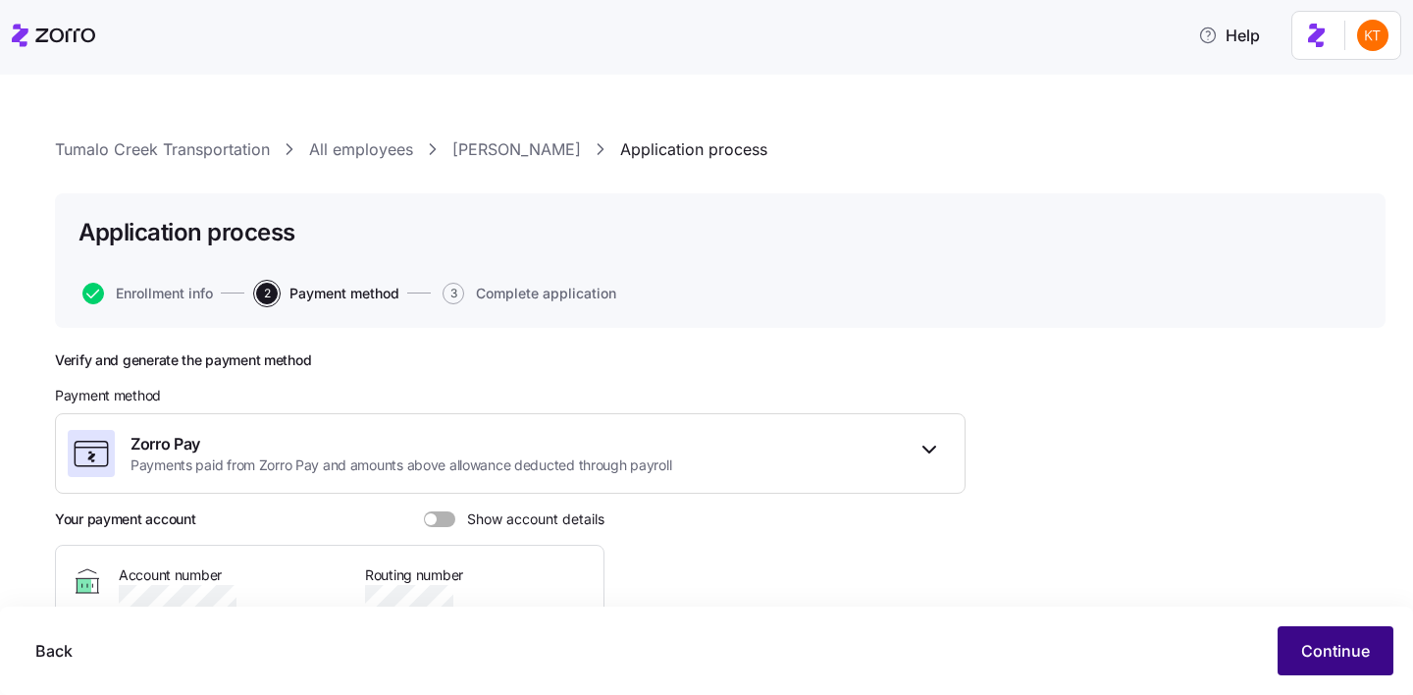
click at [1301, 626] on div "Back Continue" at bounding box center [707, 650] width 1374 height 49
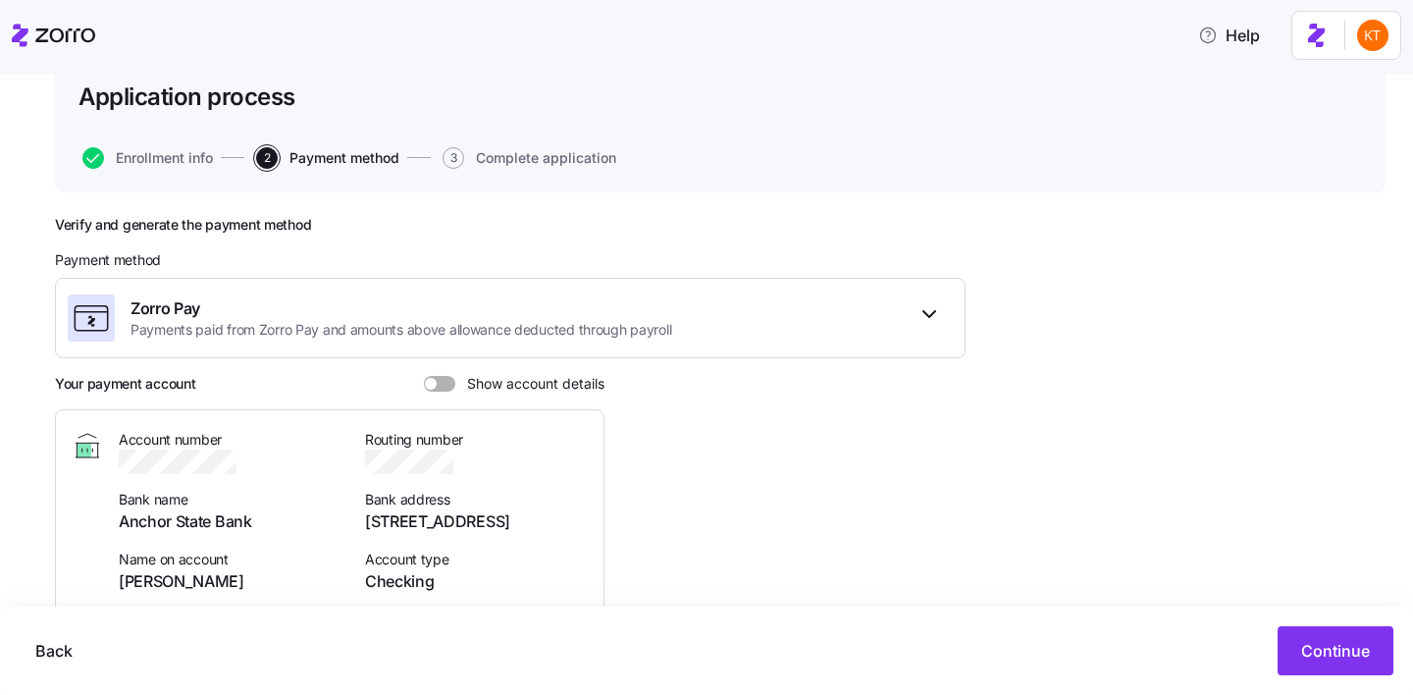
scroll to position [208, 0]
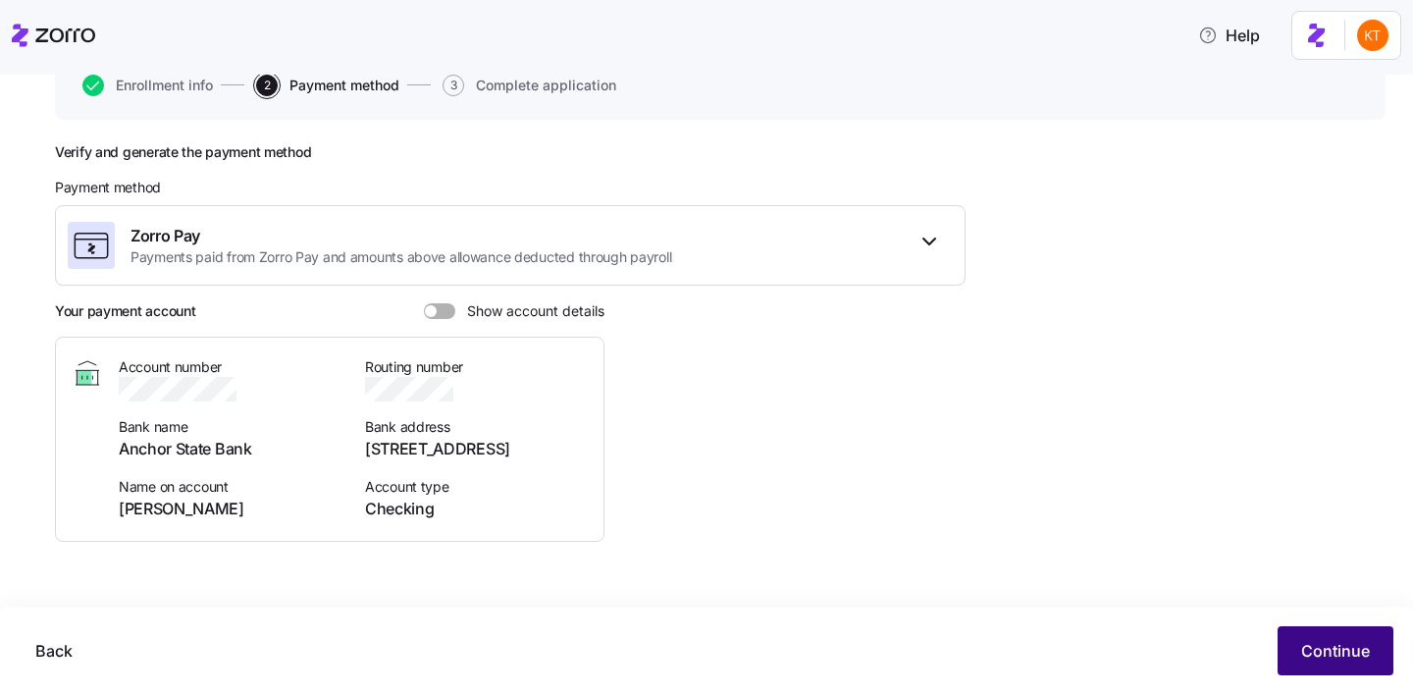
click at [1350, 651] on span "Continue" at bounding box center [1335, 651] width 69 height 24
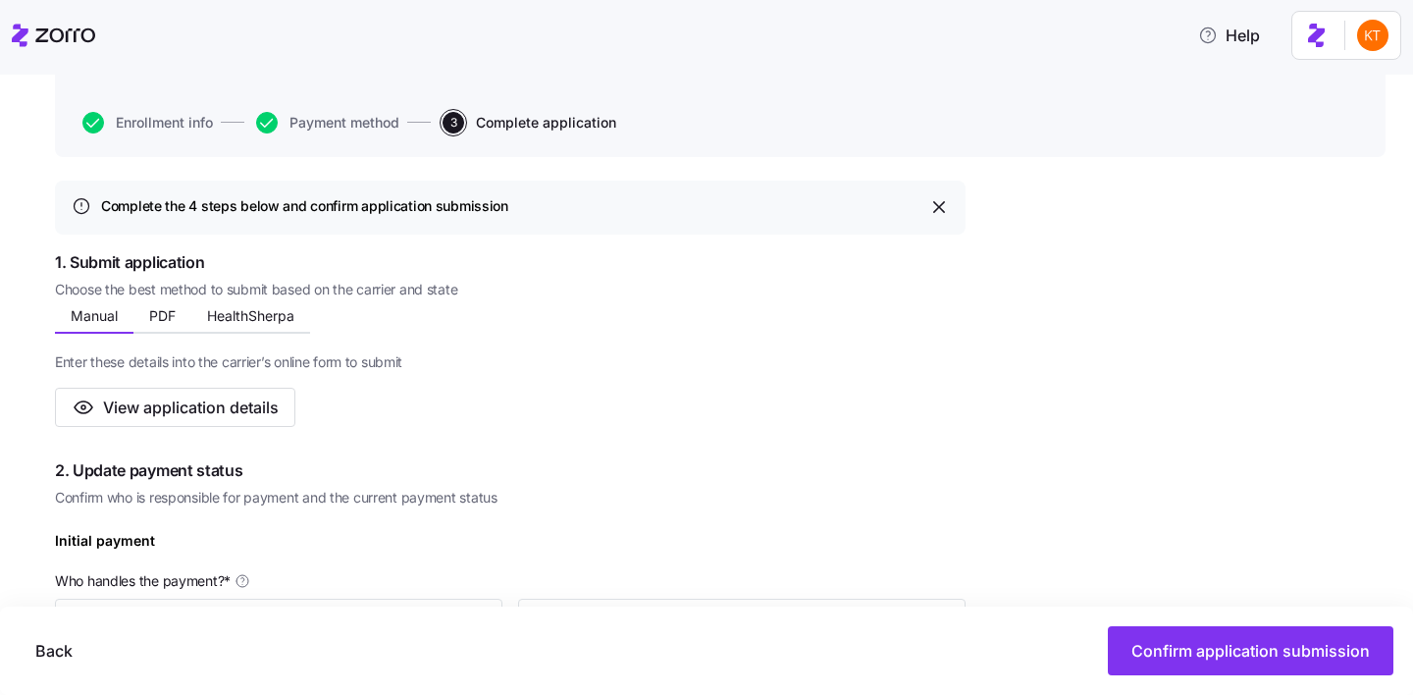
scroll to position [263, 0]
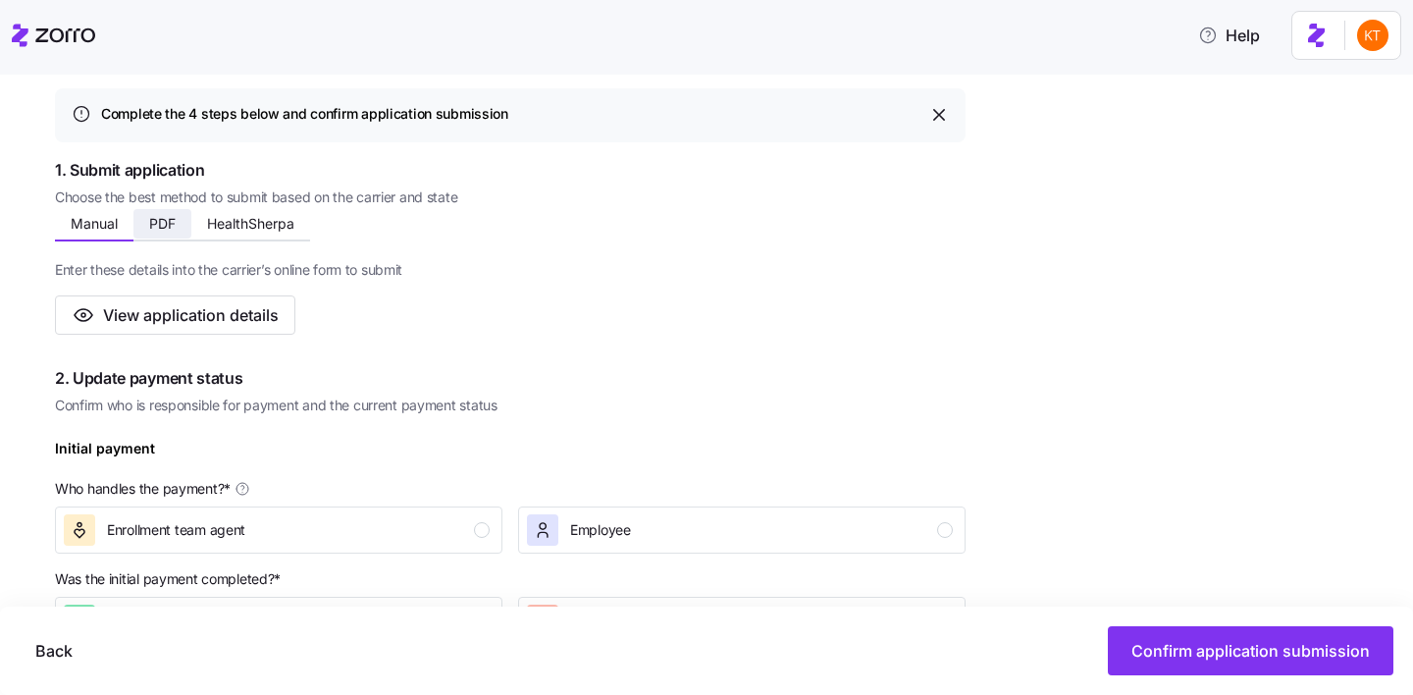
click at [153, 226] on span "PDF" at bounding box center [162, 224] width 26 height 14
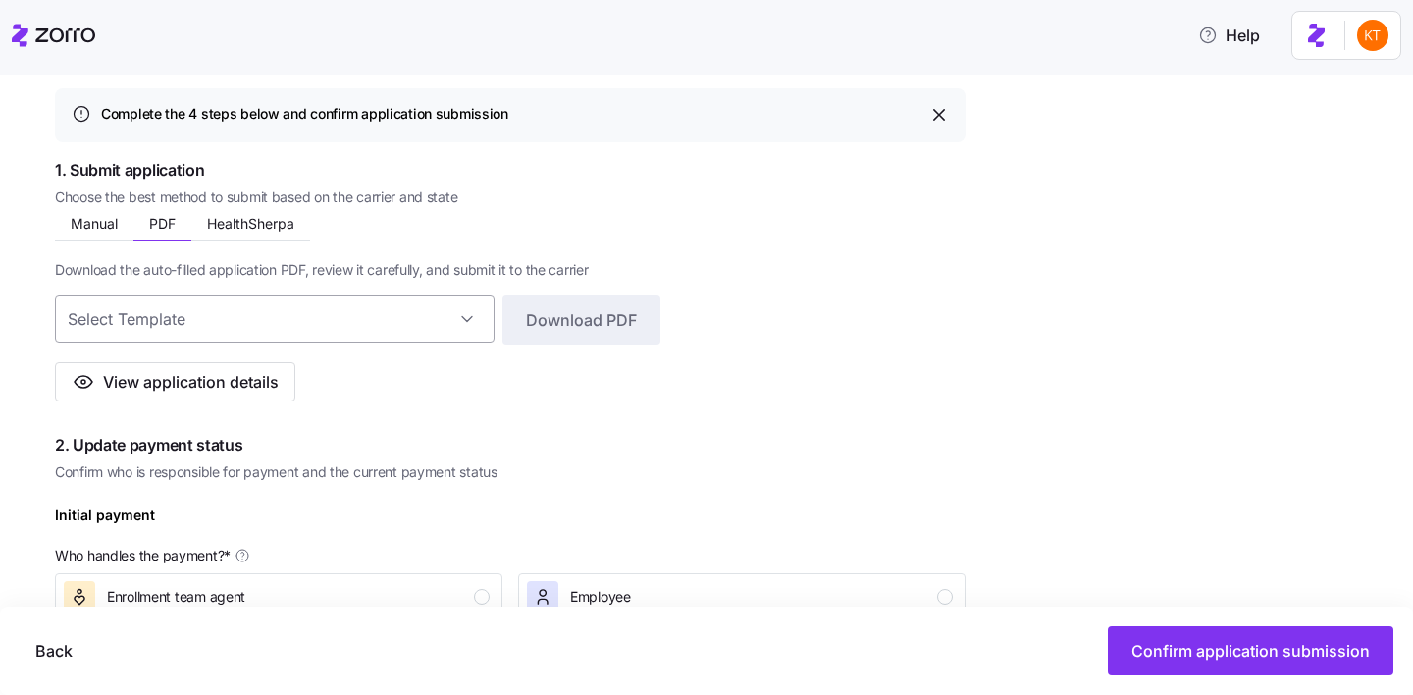
click at [256, 319] on input at bounding box center [275, 318] width 440 height 47
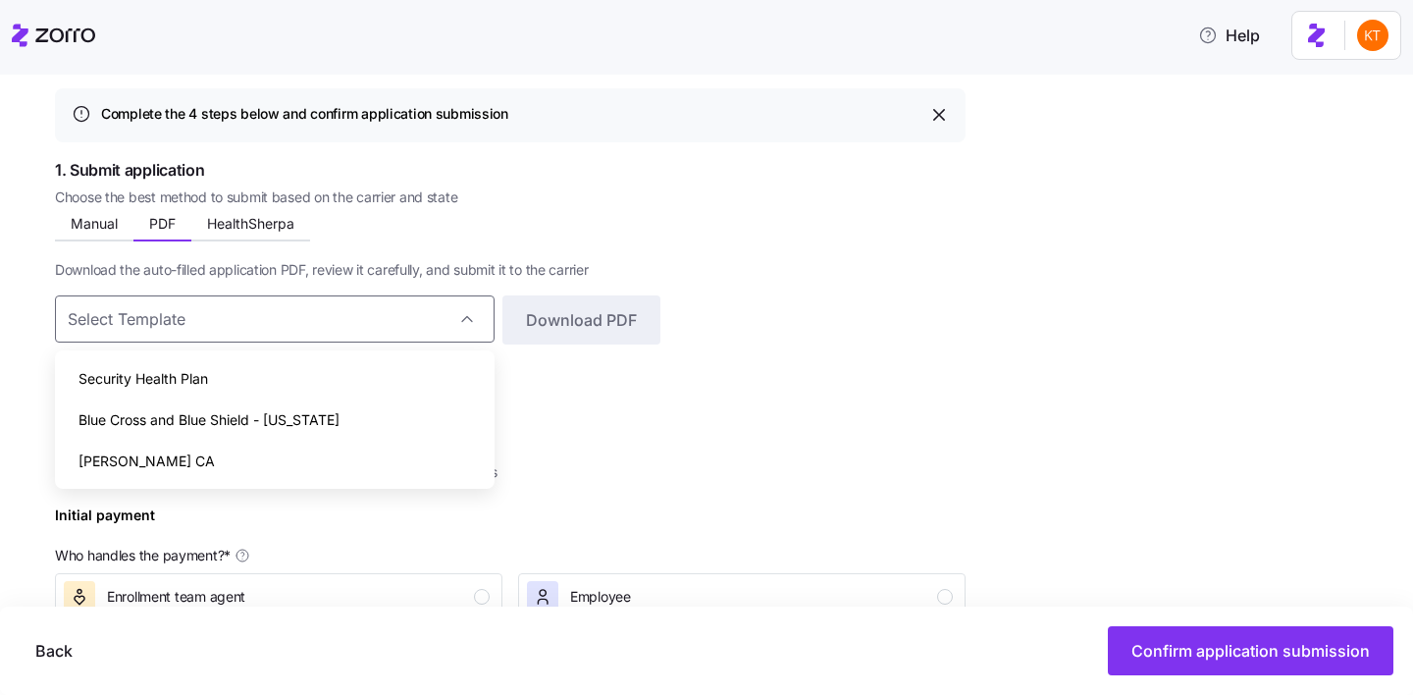
click at [276, 411] on span "Blue Cross and Blue Shield - Minnesota" at bounding box center [208, 420] width 261 height 22
type input "Blue Cross and Blue Shield - Minnesota"
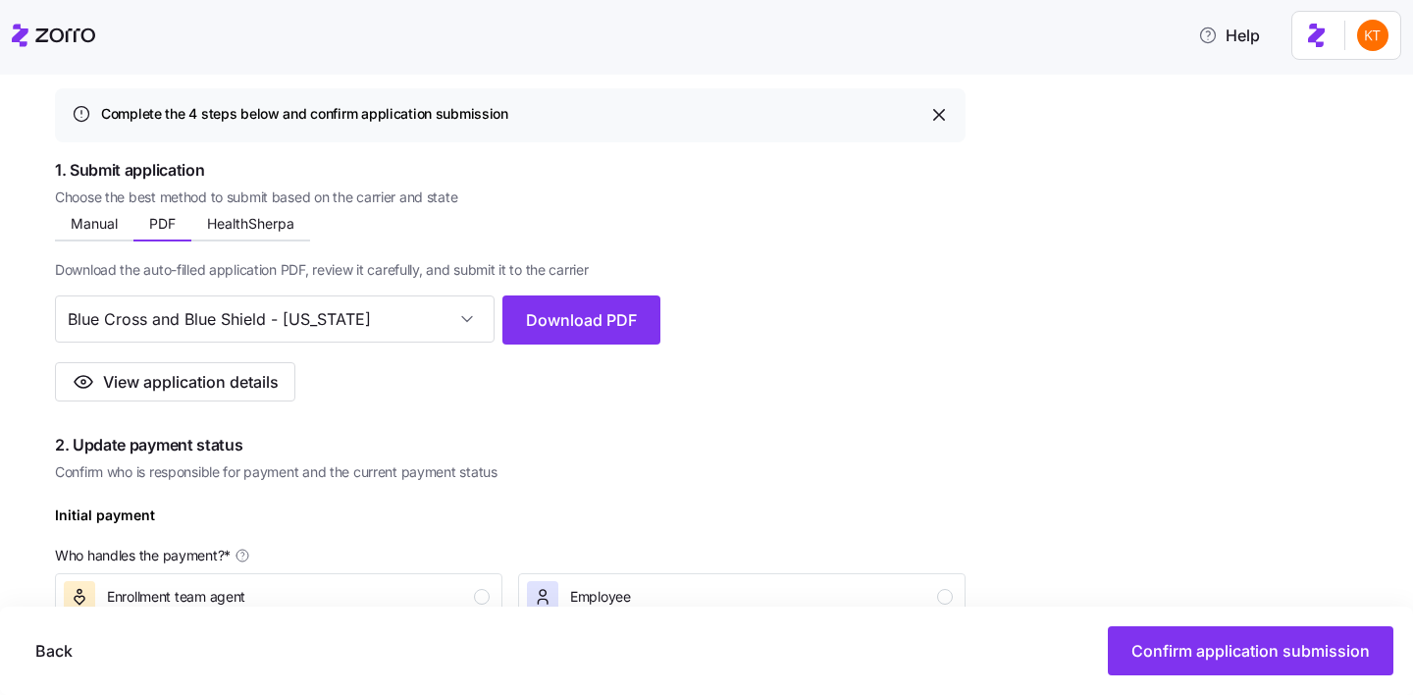
click at [510, 353] on div "Download the auto-filled application PDF, review it carefully, and submit it to…" at bounding box center [510, 321] width 910 height 160
click at [533, 331] on span "Download PDF" at bounding box center [581, 320] width 111 height 24
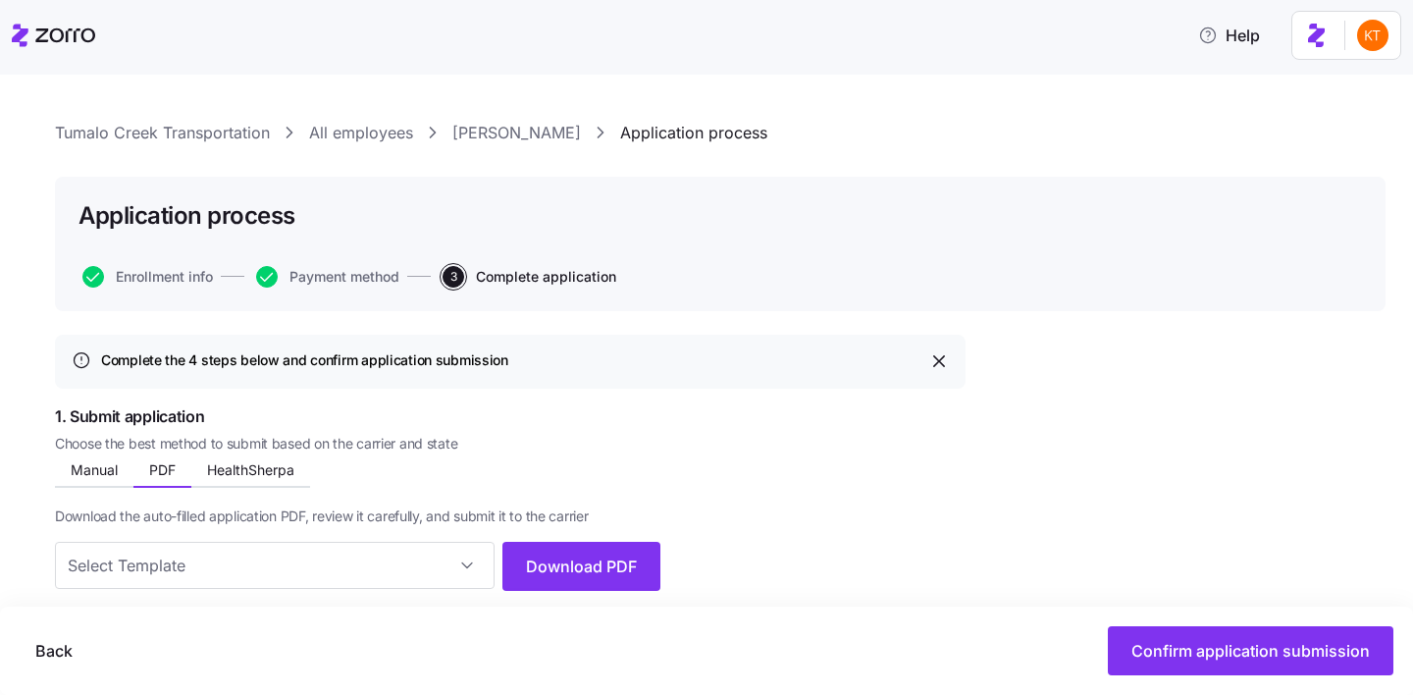
scroll to position [0, 0]
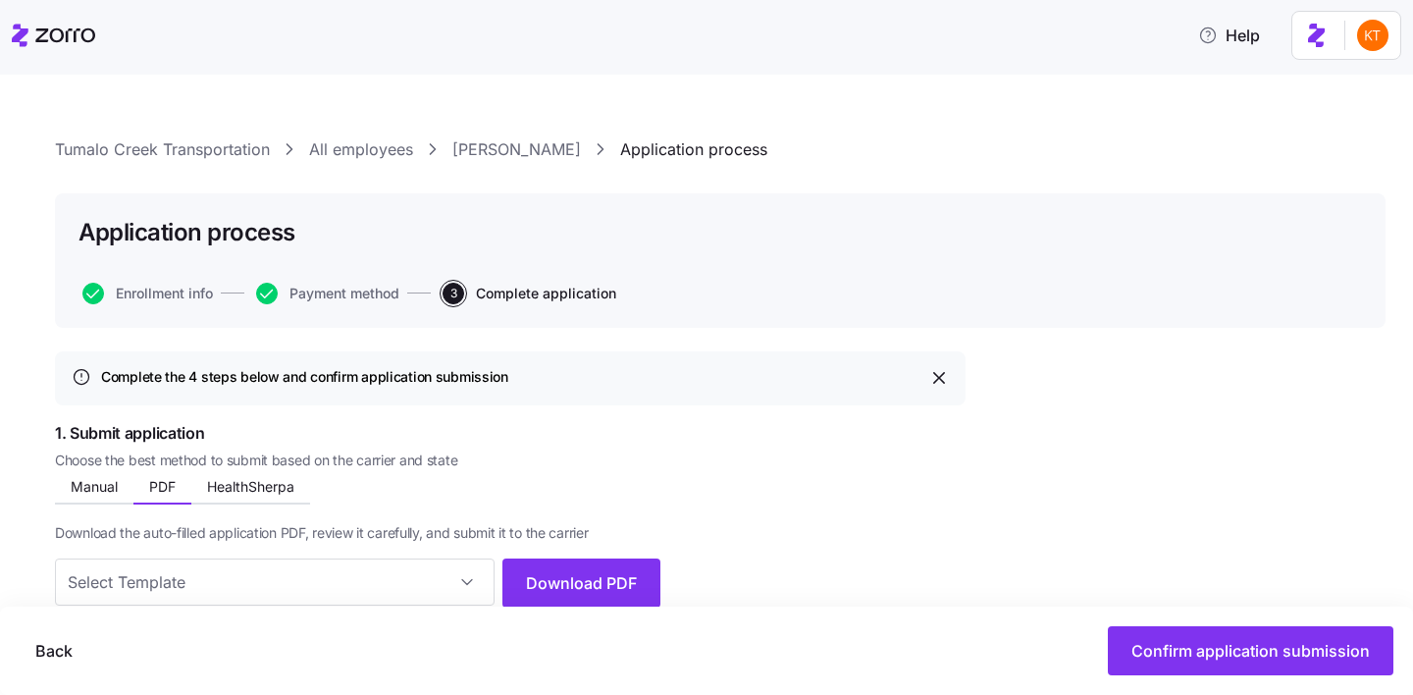
click at [517, 149] on link "Bret Landauer" at bounding box center [516, 149] width 129 height 25
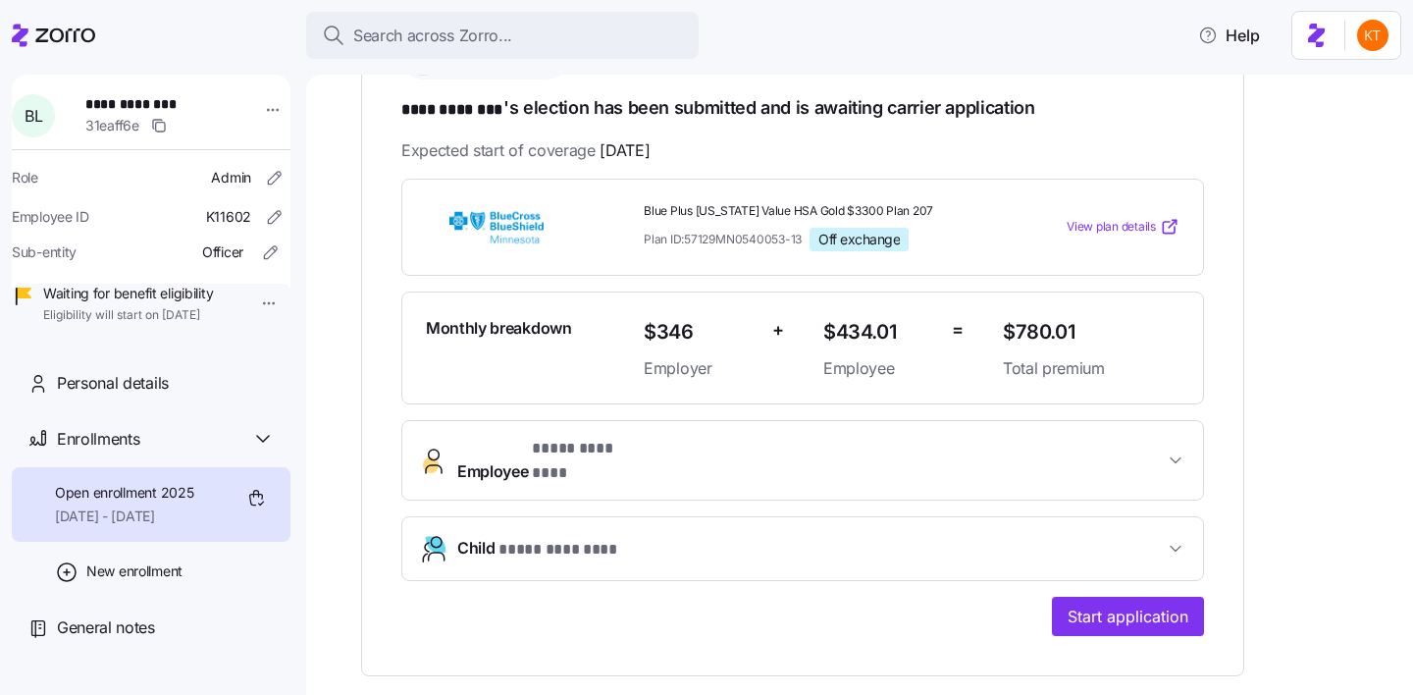
click at [692, 517] on button "Child * **** ******** *" at bounding box center [802, 548] width 801 height 63
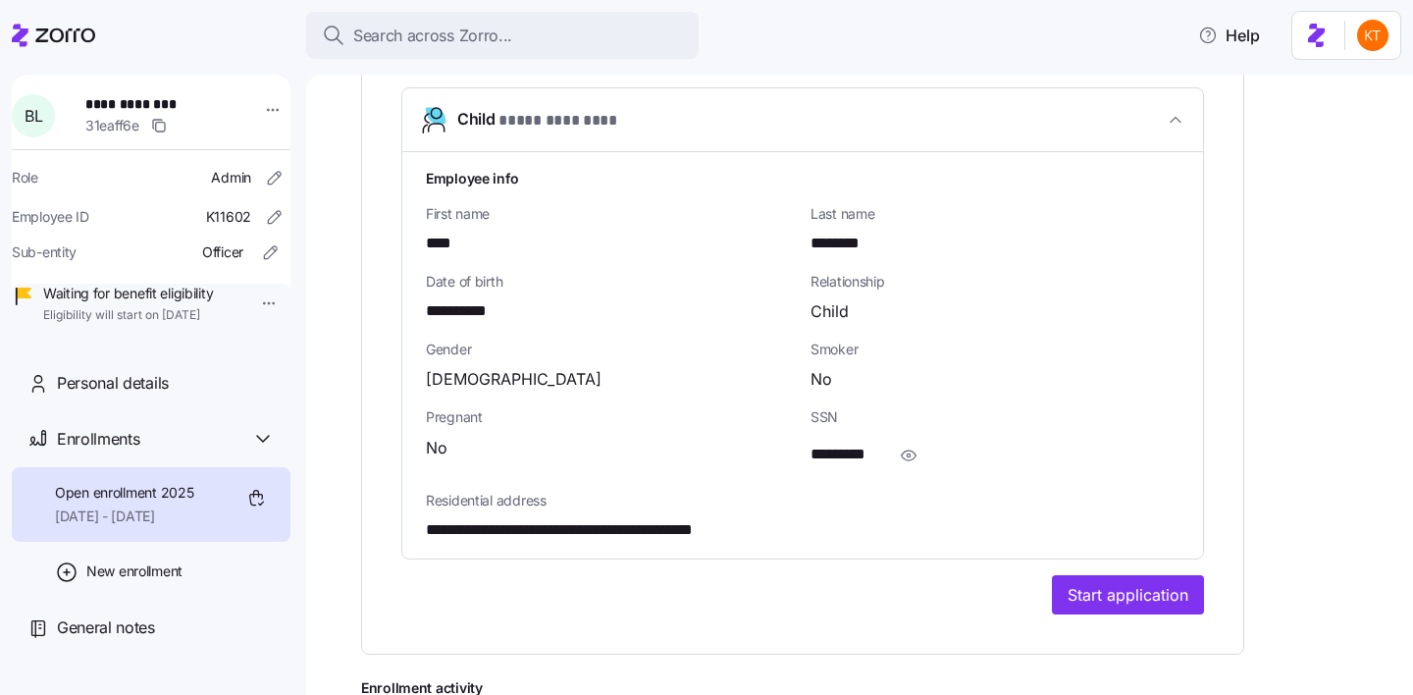
scroll to position [787, 0]
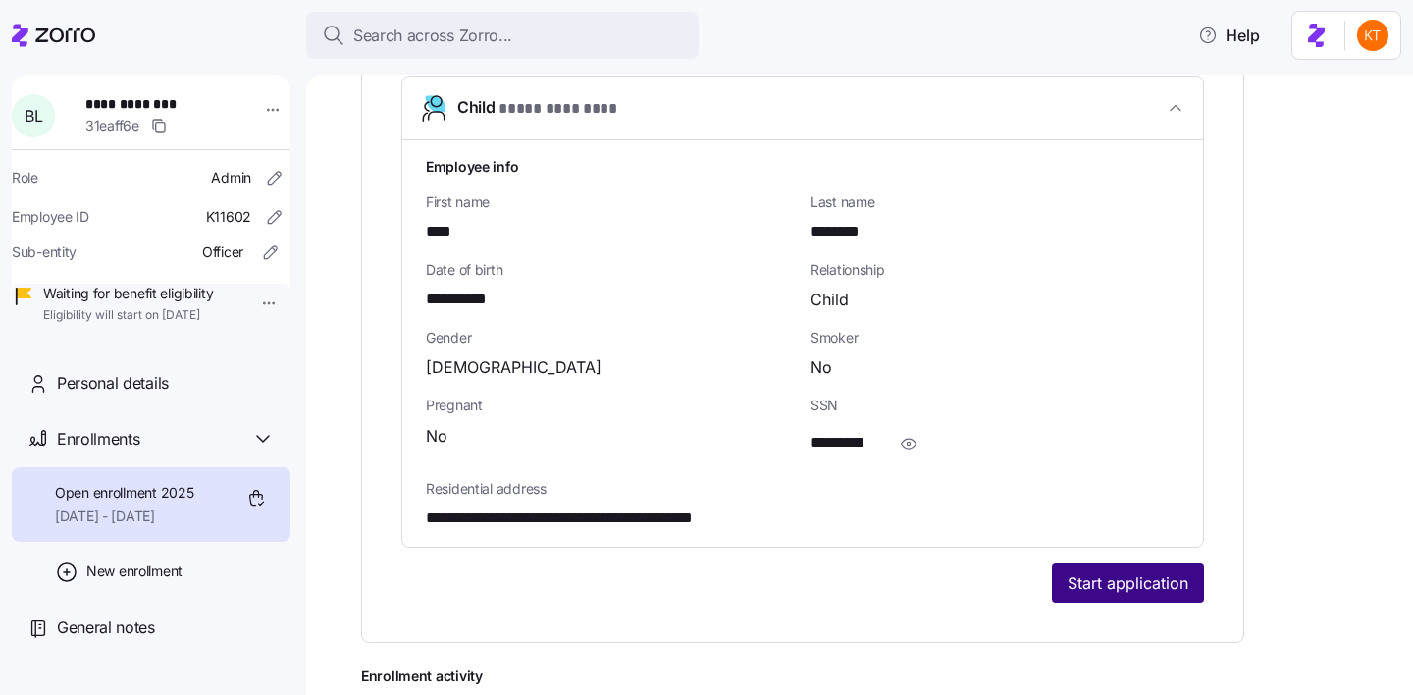
click at [1082, 572] on span "Start application" at bounding box center [1127, 583] width 121 height 24
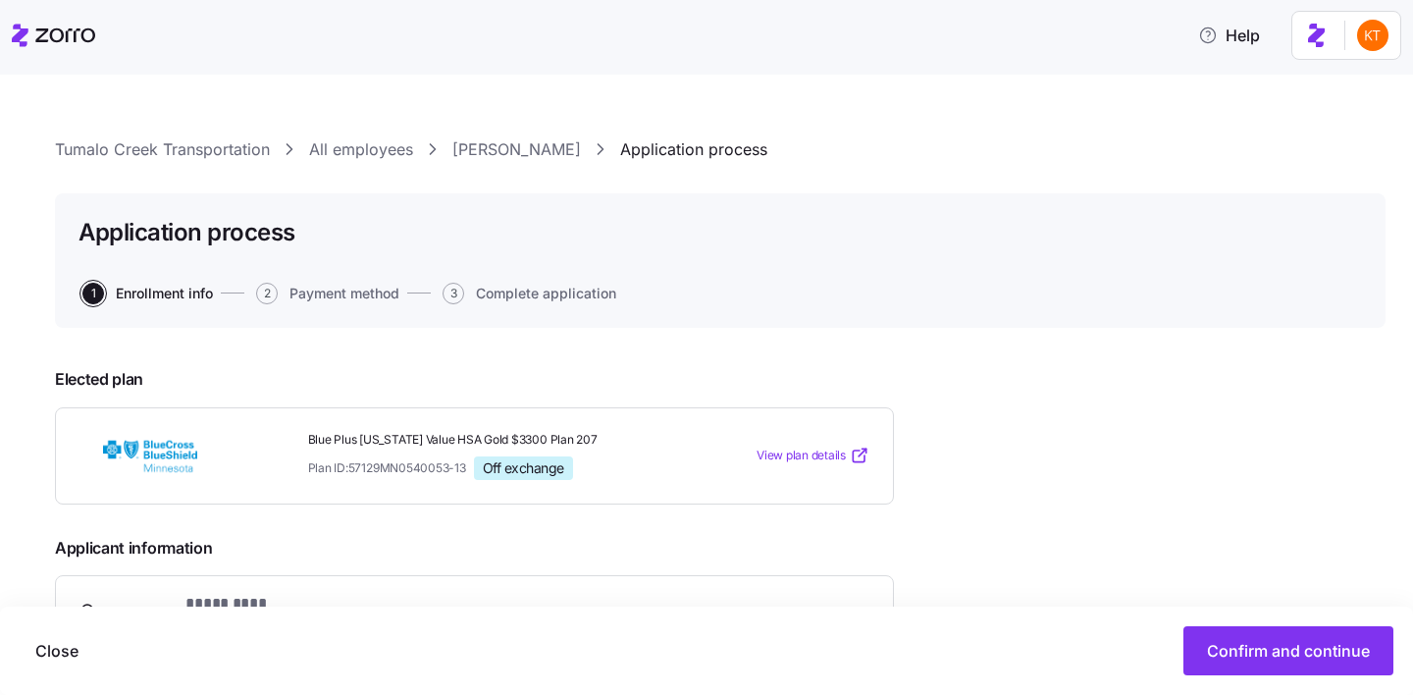
scroll to position [321, 0]
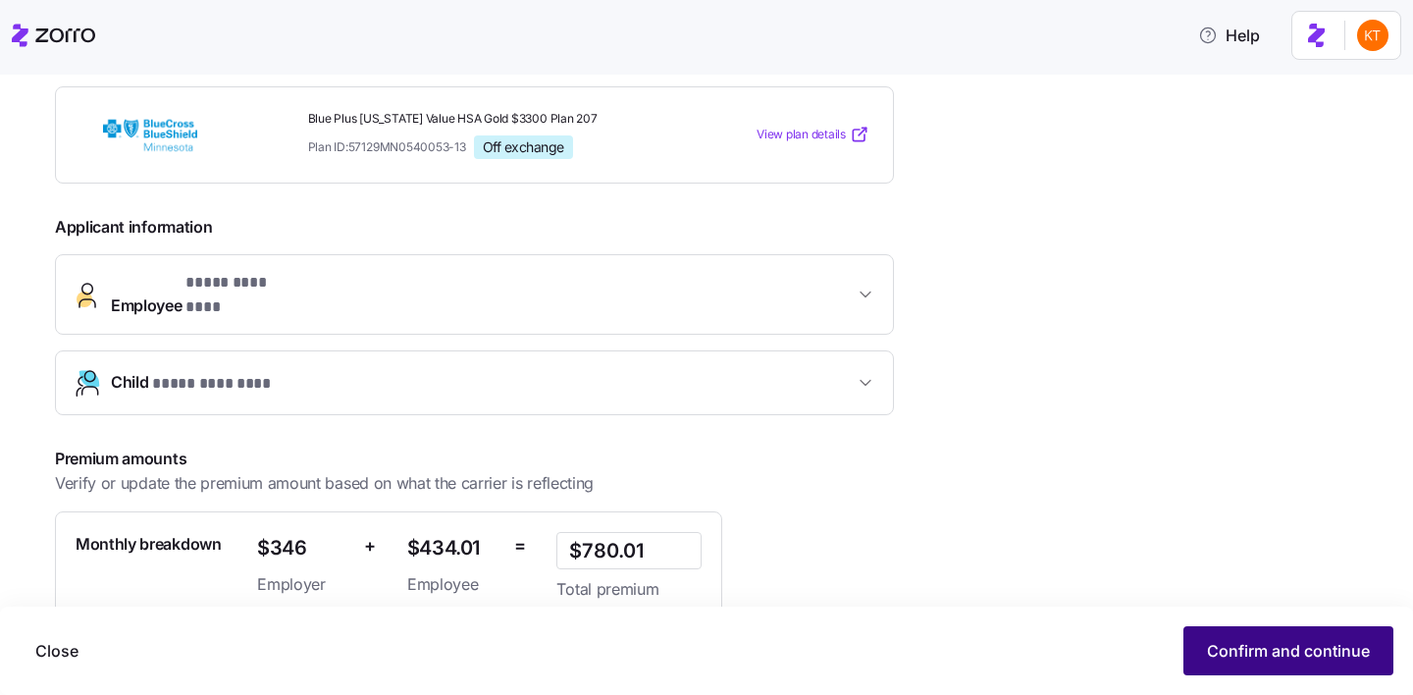
click at [1242, 657] on span "Confirm and continue" at bounding box center [1288, 651] width 163 height 24
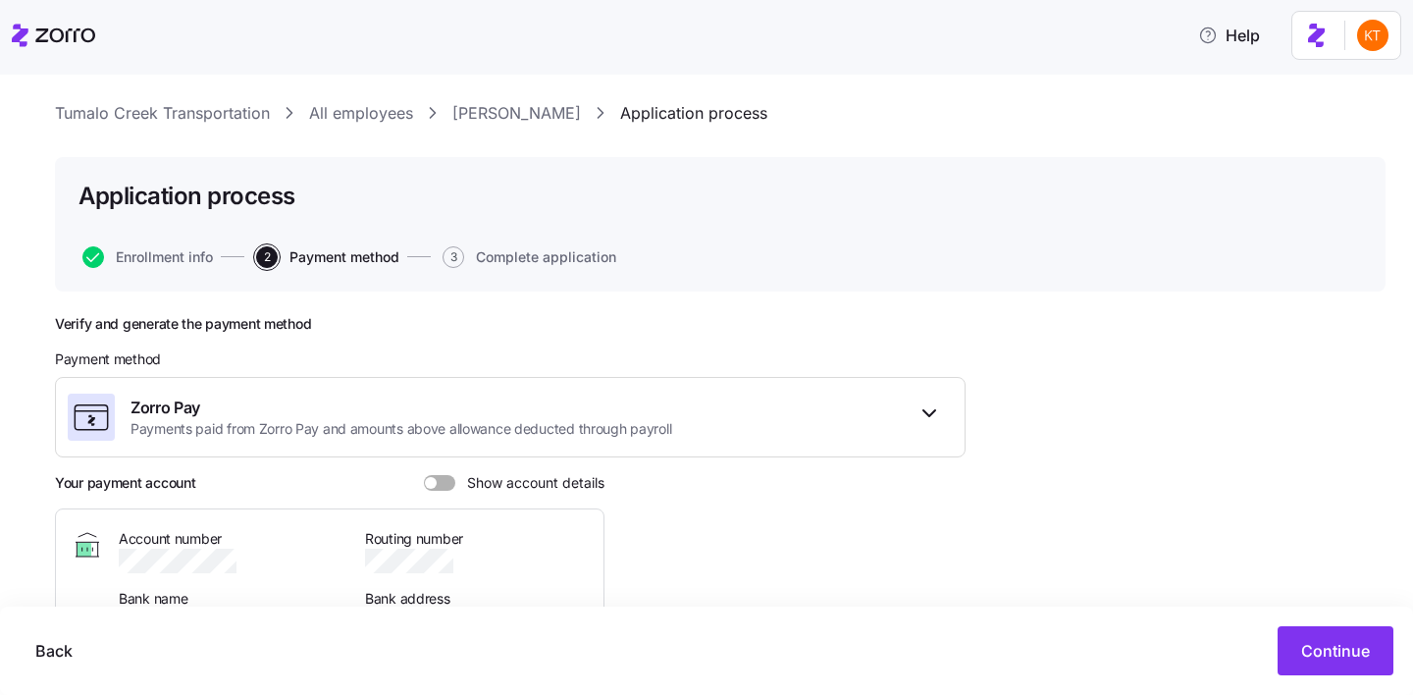
scroll to position [208, 0]
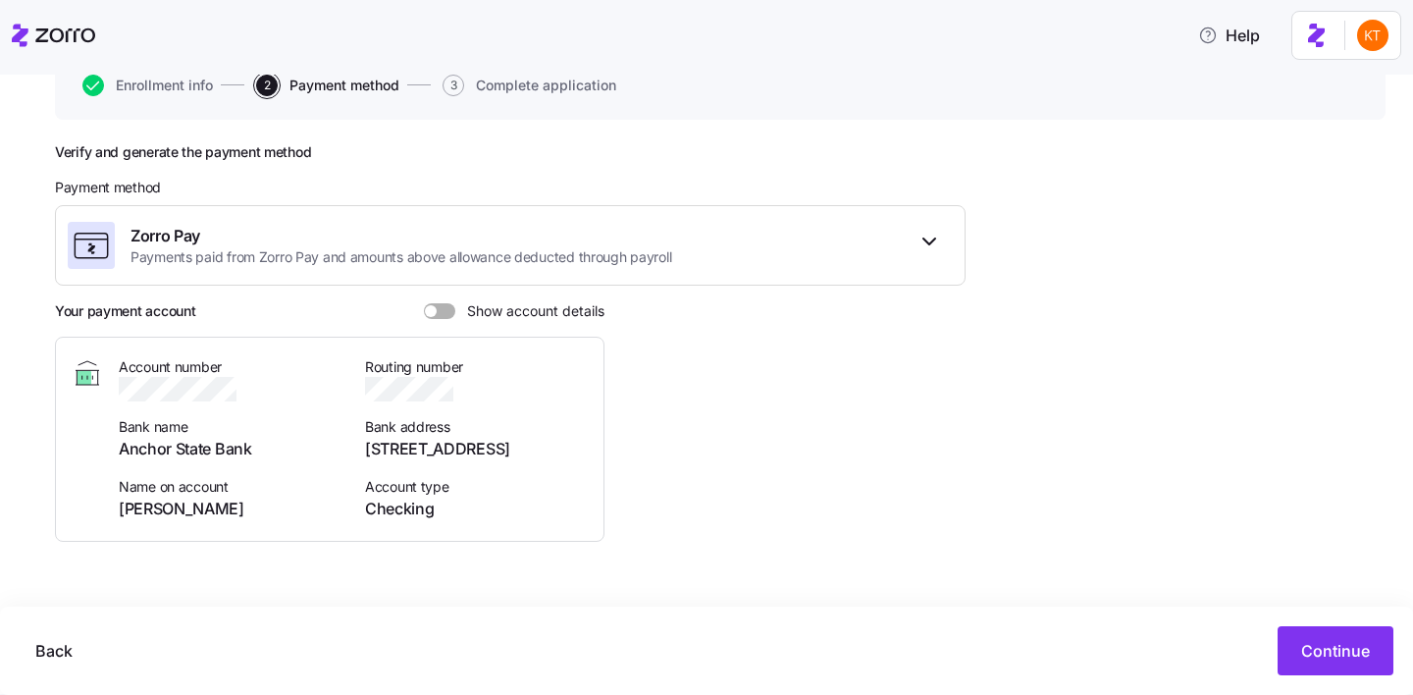
click at [448, 299] on div "Verify and generate the payment method Payment method Zorro Pay Payments paid f…" at bounding box center [510, 358] width 910 height 430
click at [445, 315] on span at bounding box center [447, 311] width 20 height 16
click at [424, 303] on input "Show account details" at bounding box center [424, 303] width 0 height 0
click at [255, 393] on icon "button" at bounding box center [256, 389] width 20 height 20
click at [182, 522] on div "Account number Bank name Anchor State Bank Name on account Bret Landauer Routin…" at bounding box center [329, 439] width 549 height 205
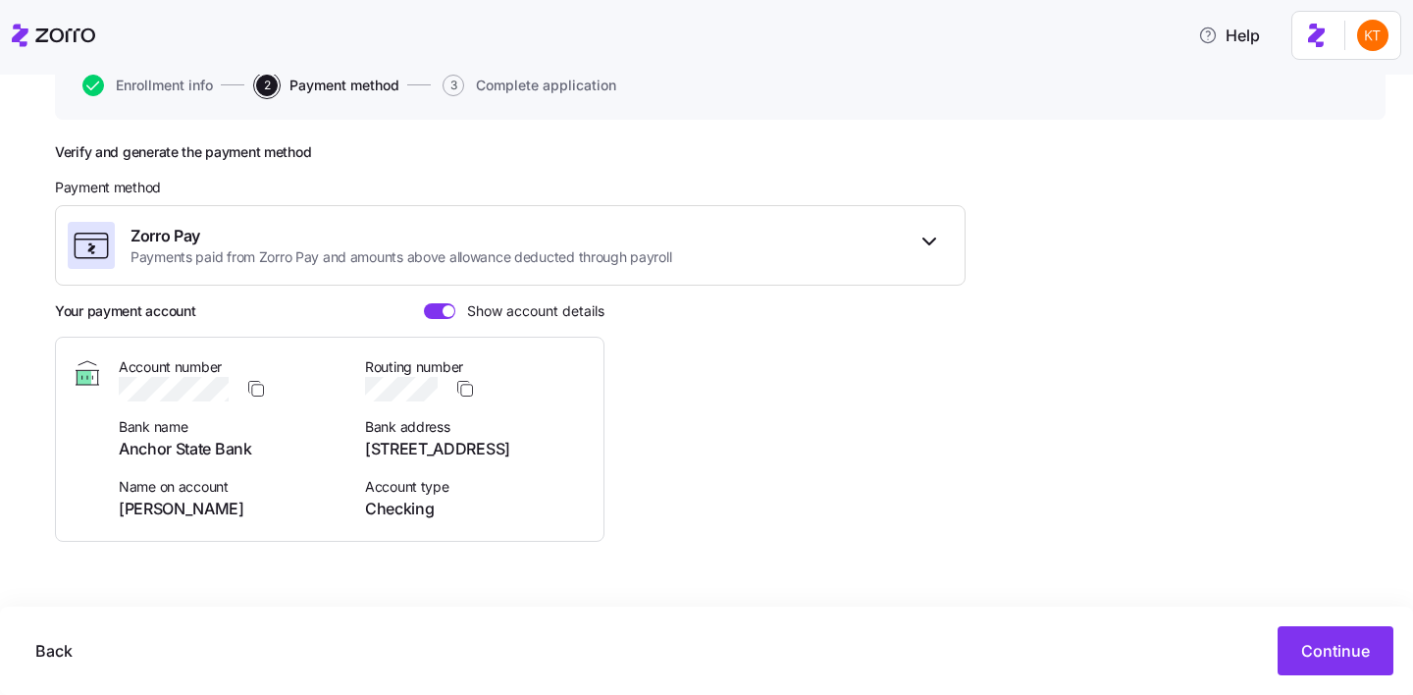
click at [186, 510] on span "Bret Landauer" at bounding box center [230, 508] width 223 height 25
click at [187, 510] on span "Bret Landauer" at bounding box center [230, 508] width 223 height 25
copy span "Bret Landauer"
click at [1340, 656] on span "Continue" at bounding box center [1335, 651] width 69 height 24
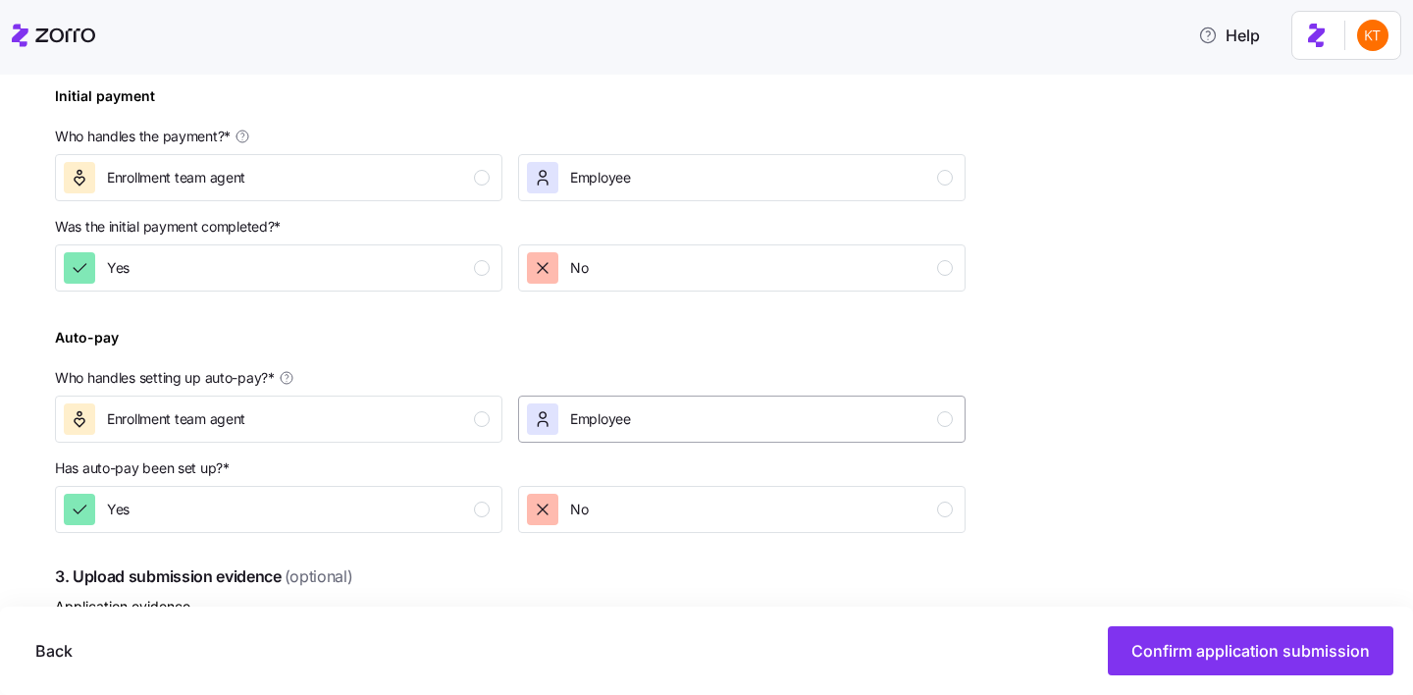
scroll to position [623, 0]
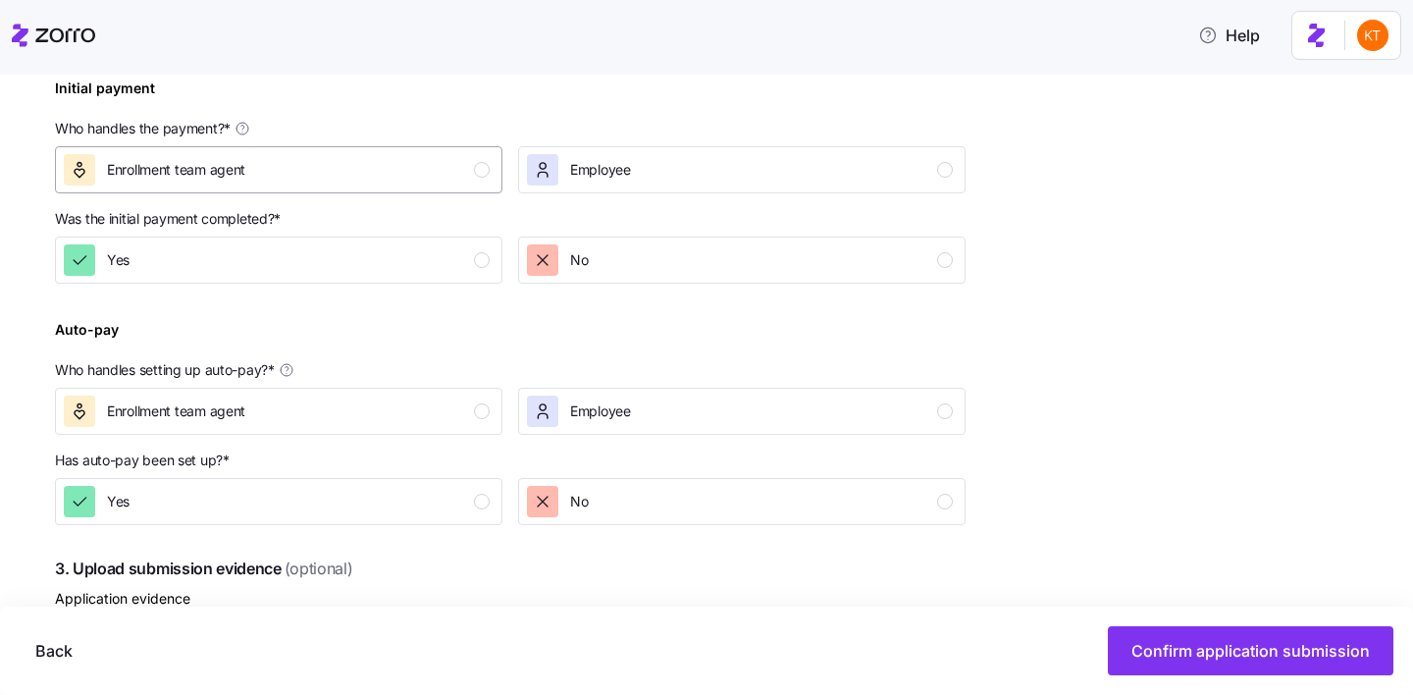
click at [473, 181] on div "Enrollment team agent" at bounding box center [277, 169] width 426 height 31
click at [460, 234] on p "Was the initial payment completed? *" at bounding box center [510, 222] width 910 height 27
click at [468, 266] on div "Yes" at bounding box center [277, 259] width 426 height 31
click at [452, 429] on button "Enrollment team agent" at bounding box center [278, 411] width 447 height 47
click at [449, 513] on div "Yes" at bounding box center [277, 501] width 426 height 31
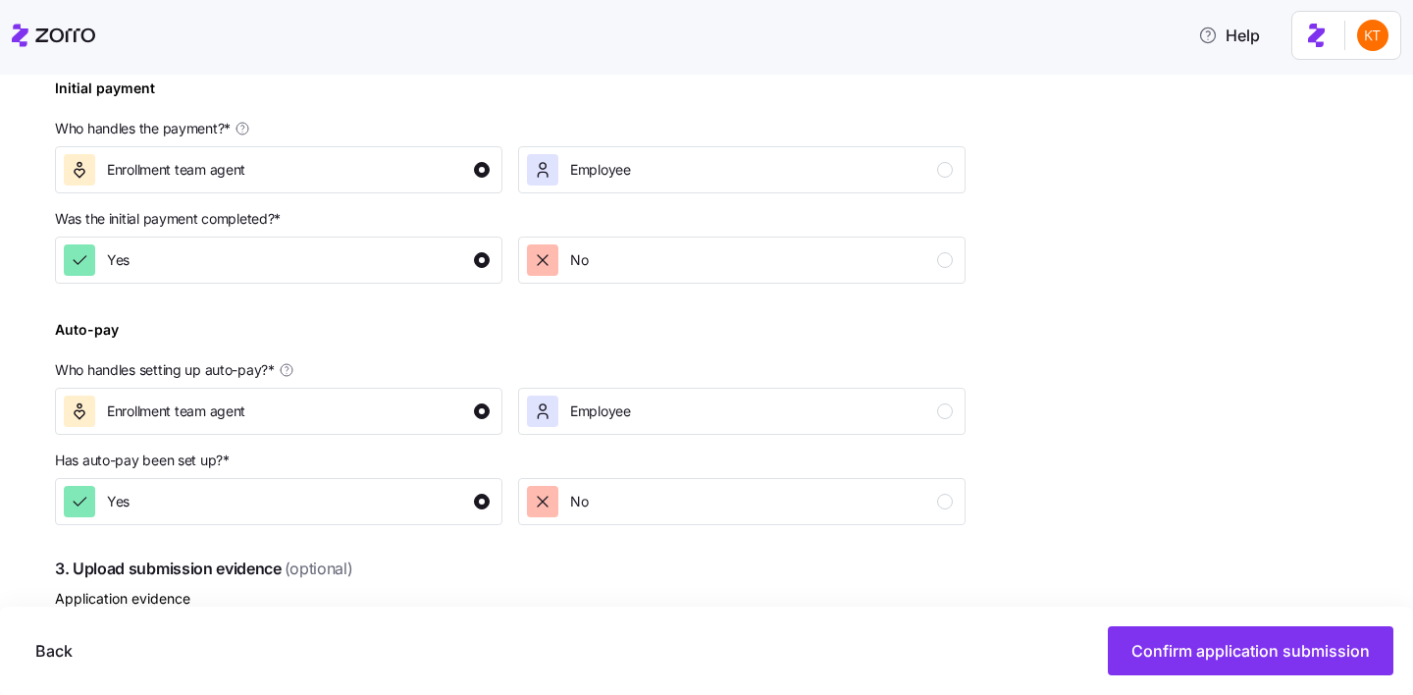
scroll to position [870, 0]
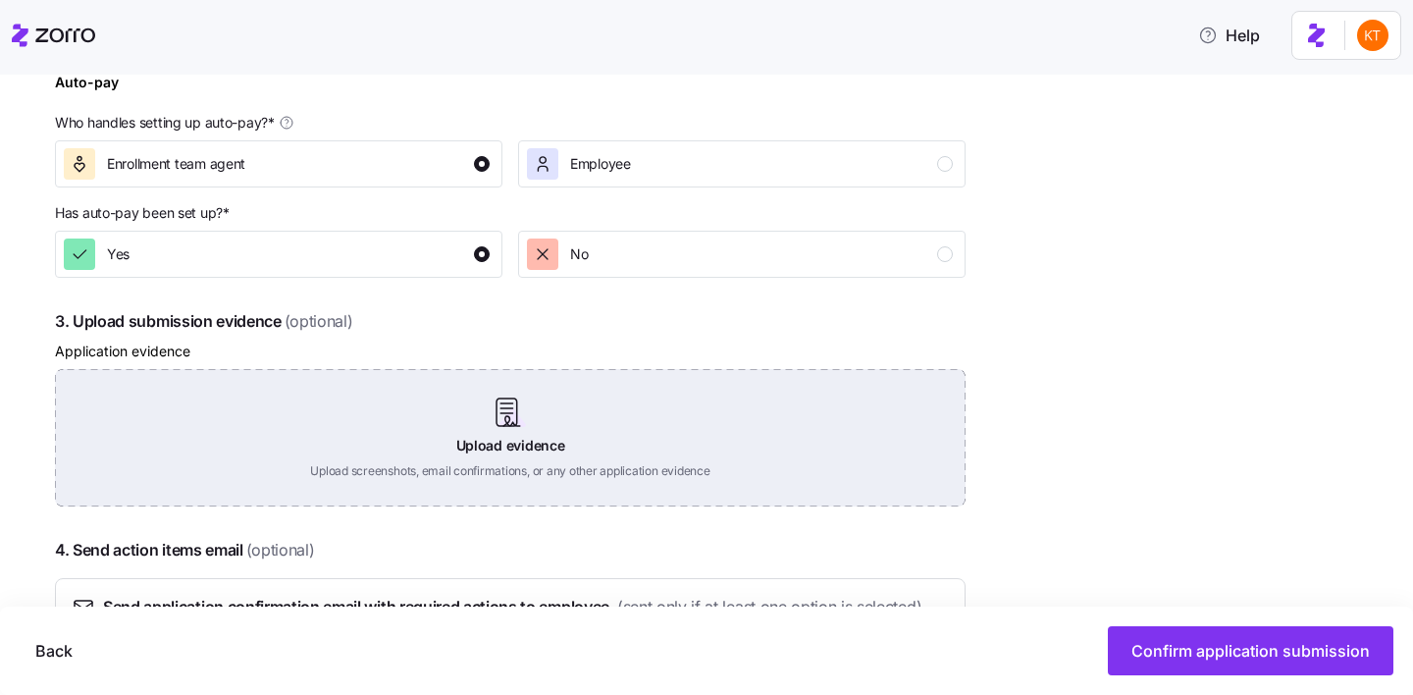
click at [576, 437] on div "Upload evidence Upload screenshots, email confirmations, or any other applicati…" at bounding box center [510, 437] width 910 height 137
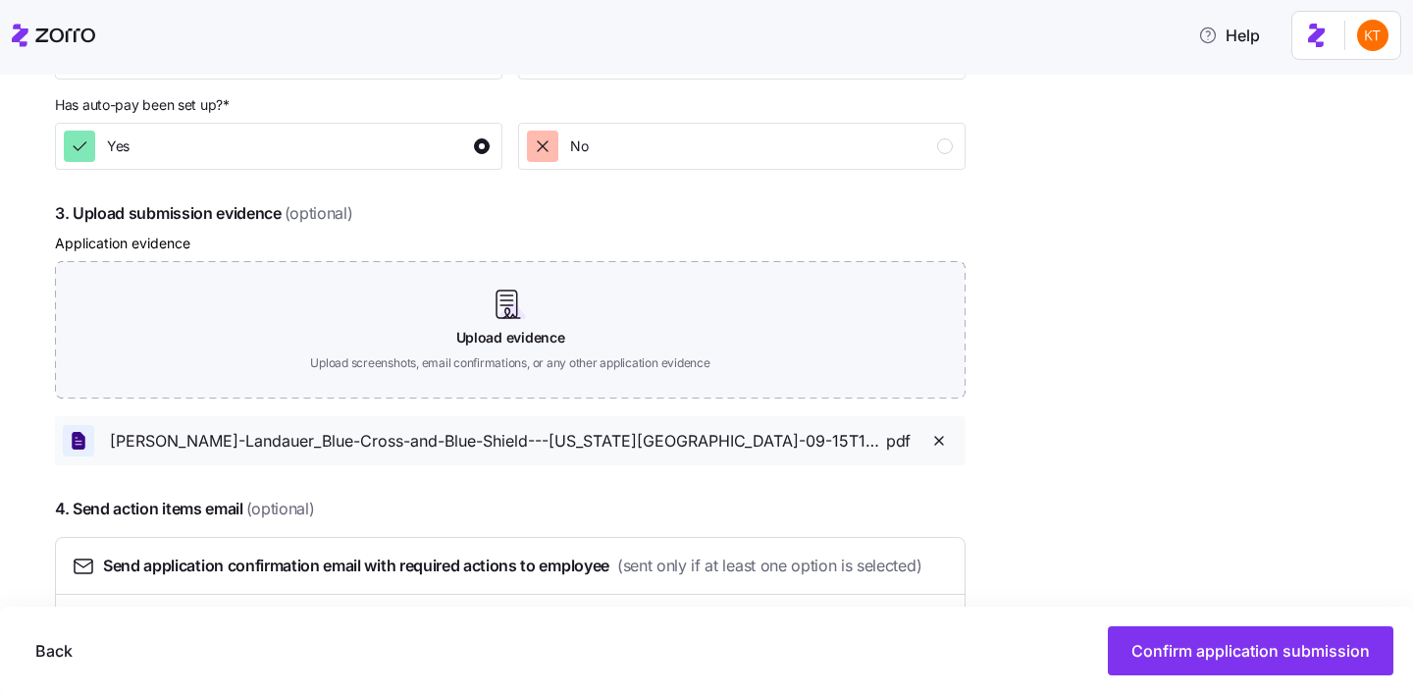
scroll to position [1083, 0]
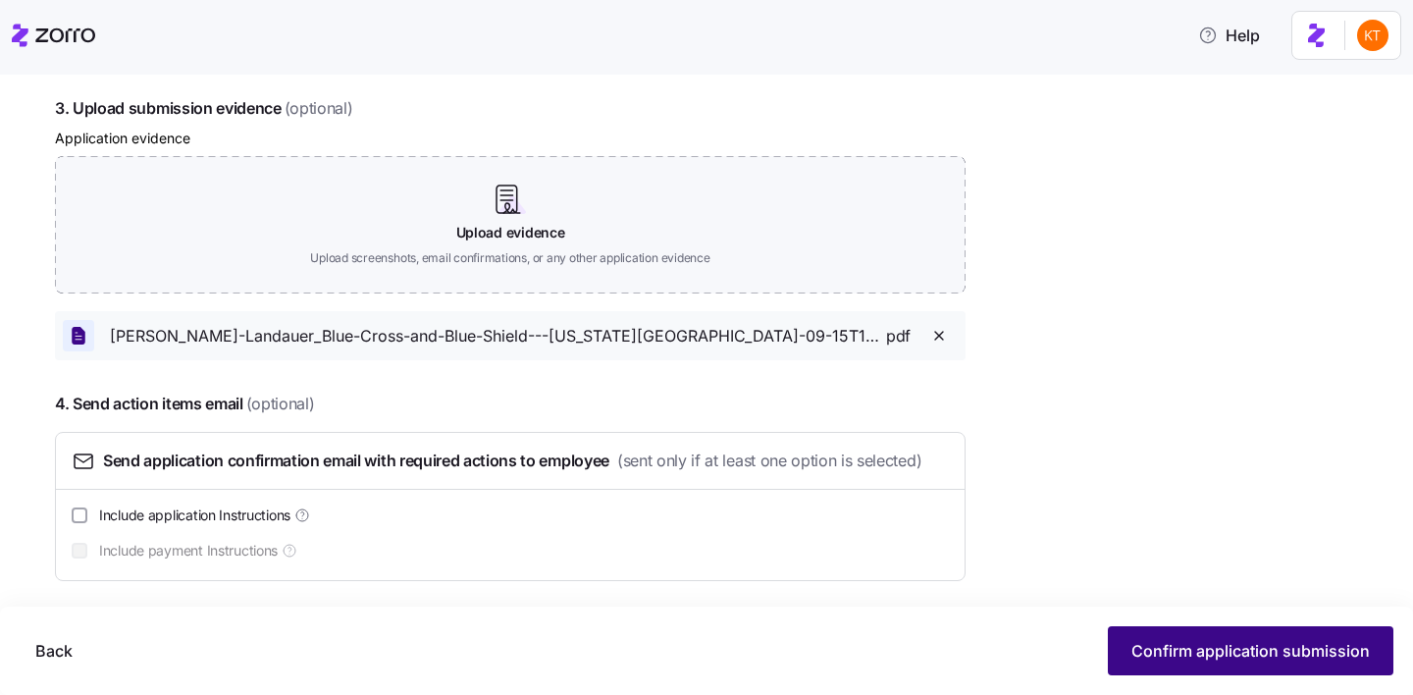
click at [1211, 647] on span "Confirm application submission" at bounding box center [1250, 651] width 238 height 24
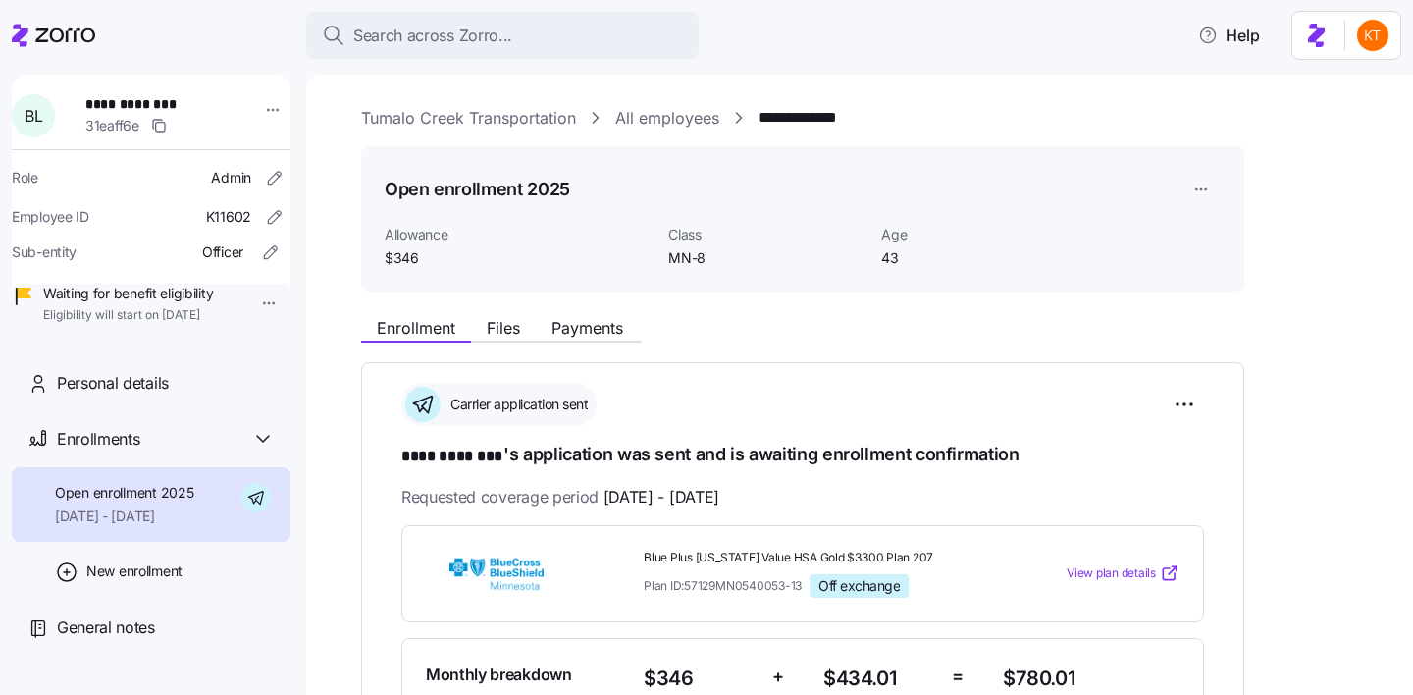
scroll to position [236, 0]
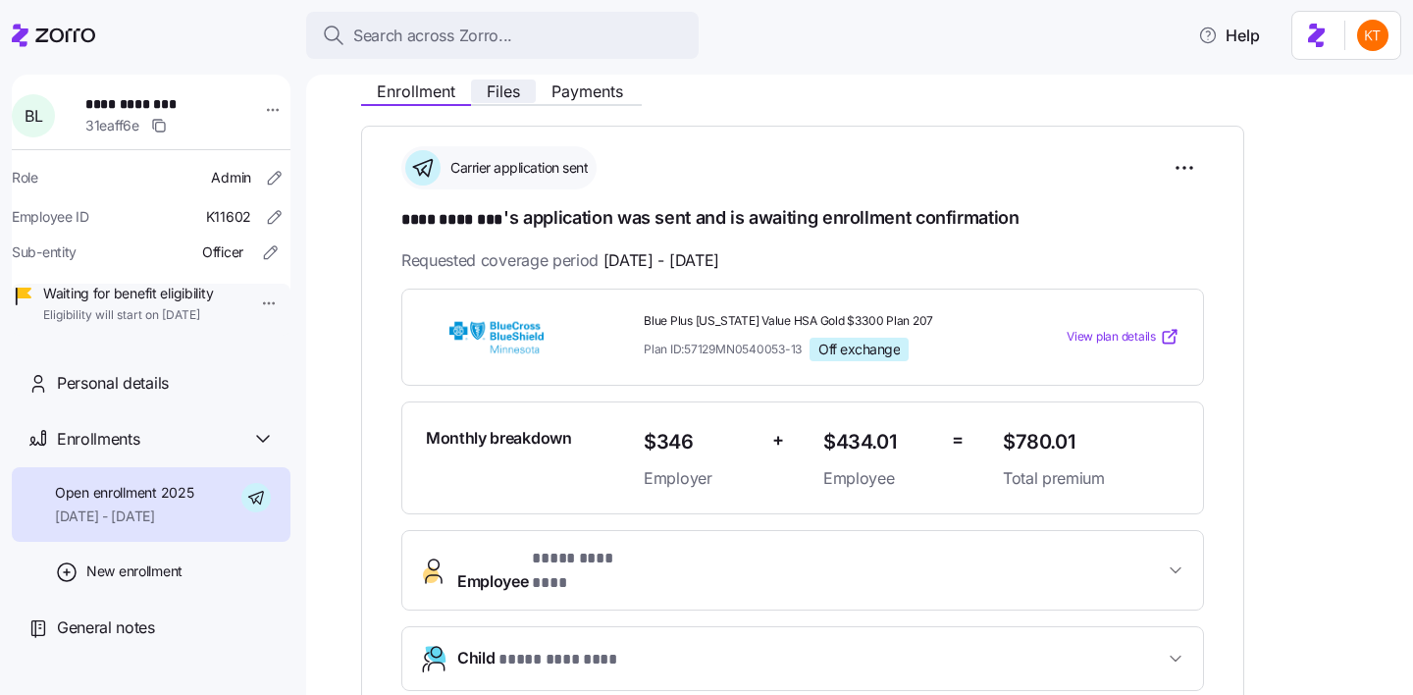
click at [509, 86] on span "Files" at bounding box center [503, 91] width 33 height 16
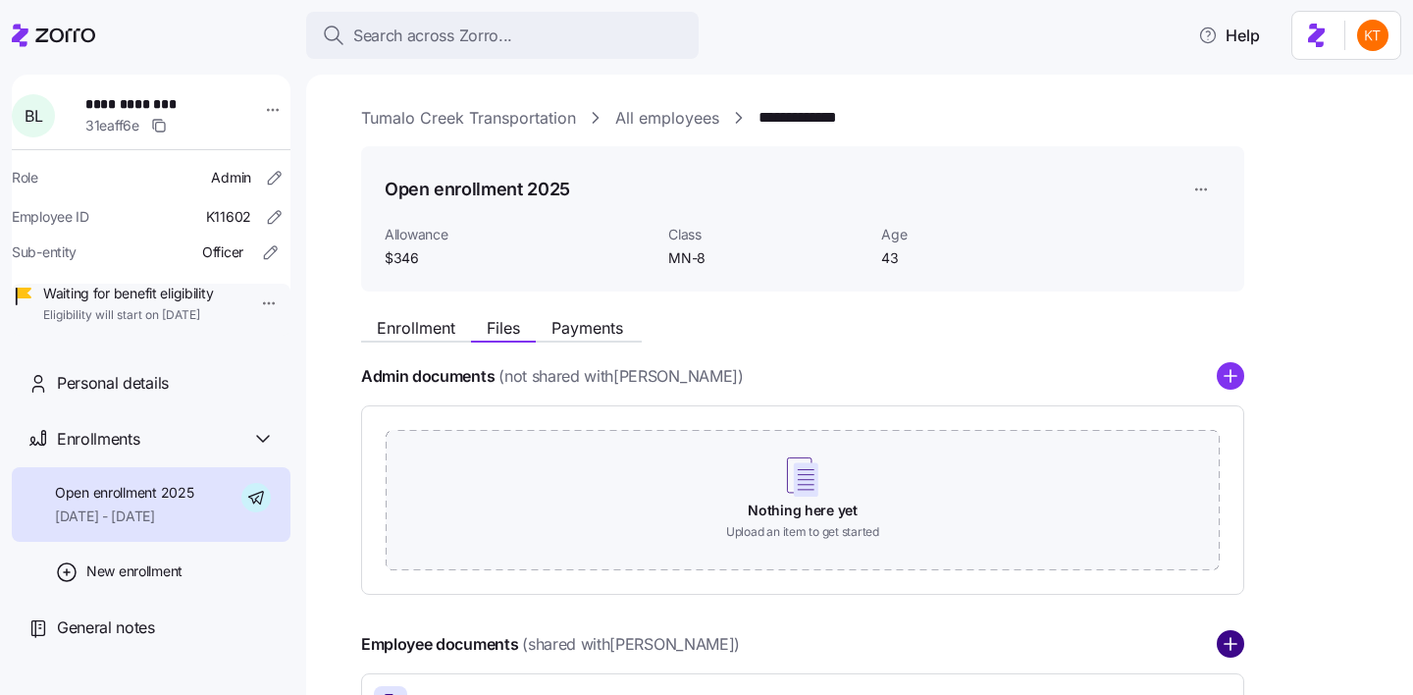
click at [1225, 642] on circle "add icon" at bounding box center [1231, 645] width 26 height 26
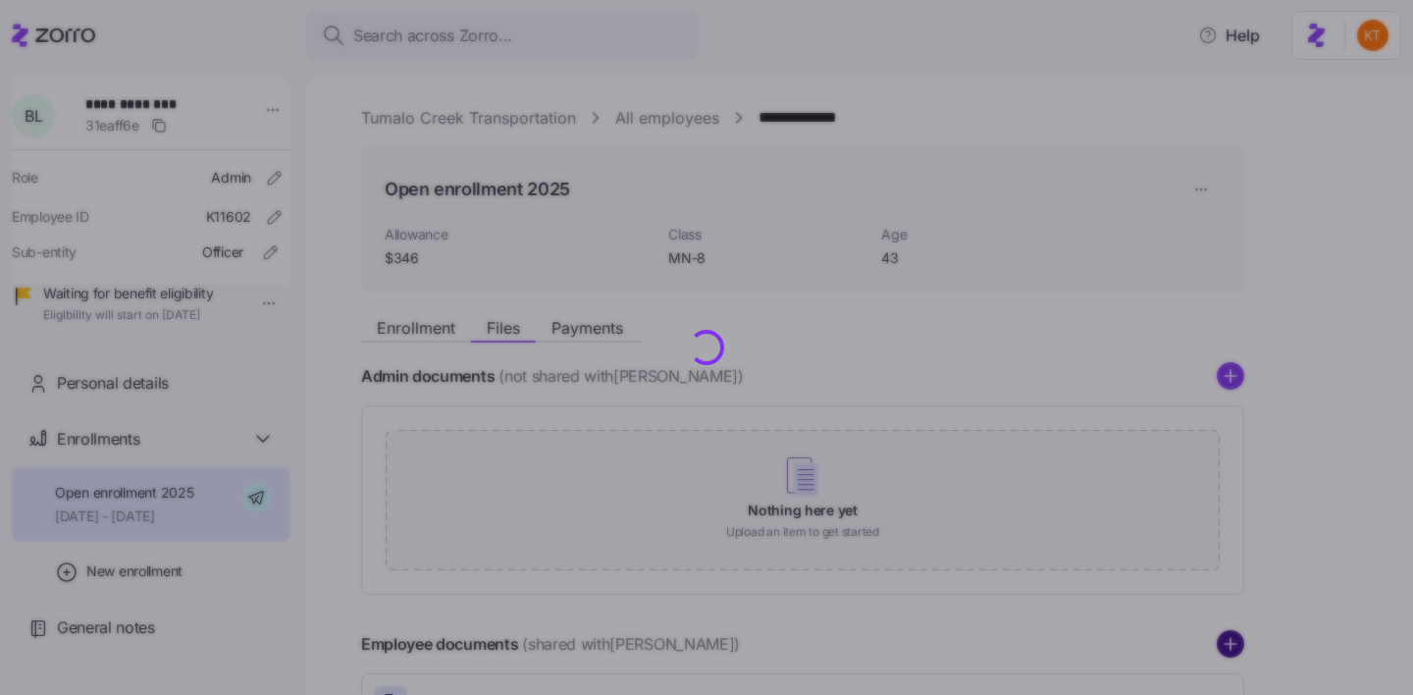
click at [1232, 647] on circle "add icon" at bounding box center [1231, 645] width 26 height 26
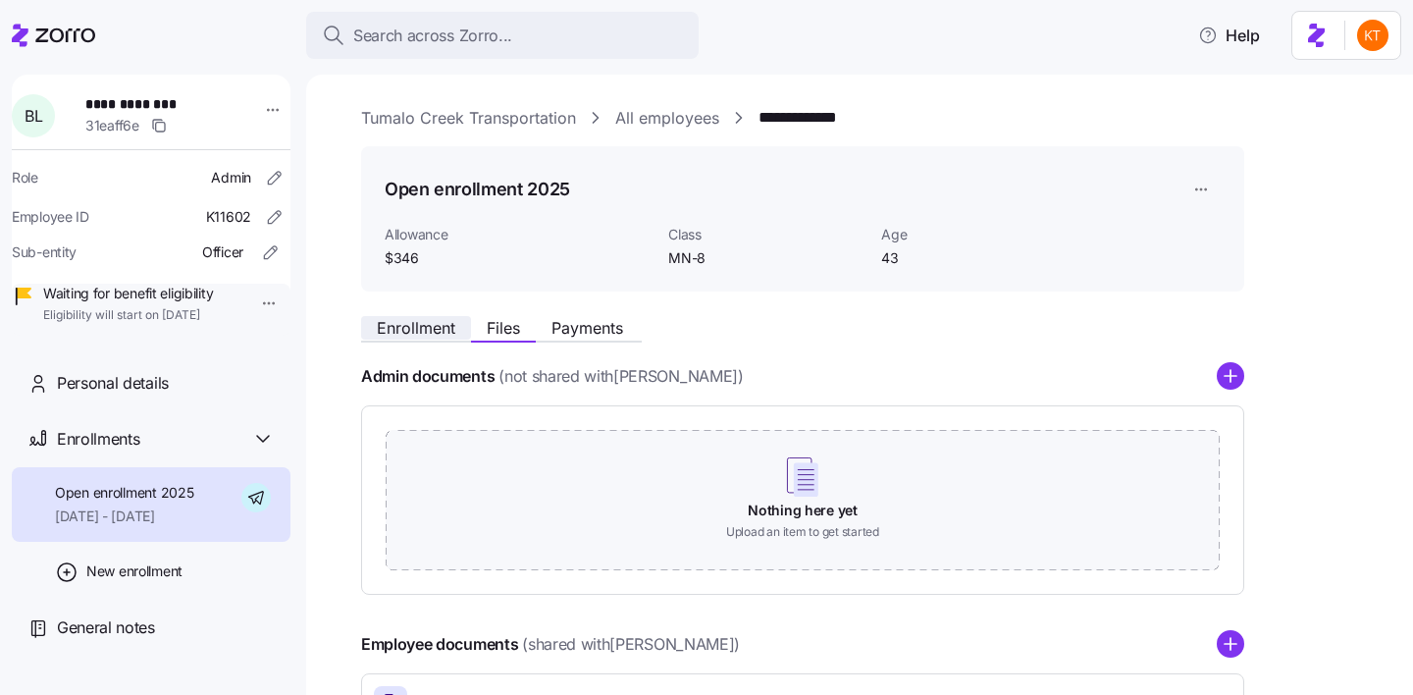
click at [398, 336] on span "Enrollment" at bounding box center [416, 328] width 78 height 16
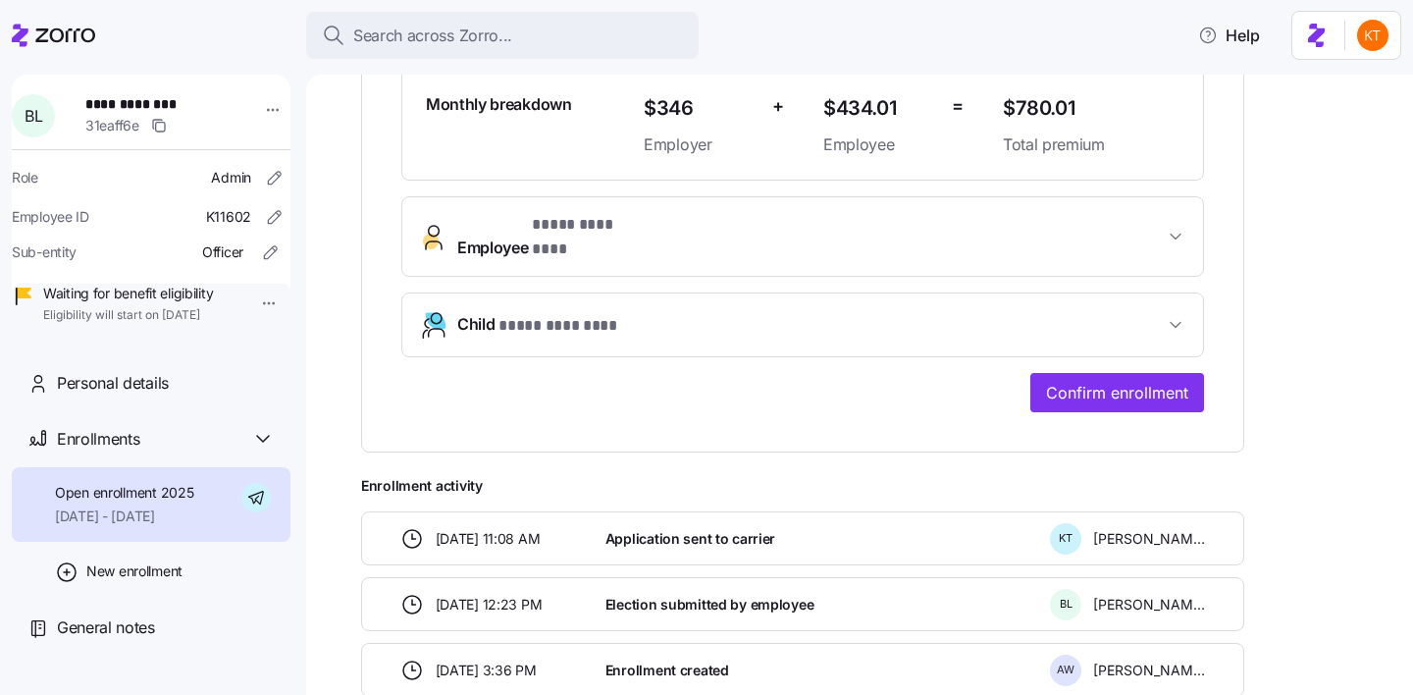
scroll to position [672, 0]
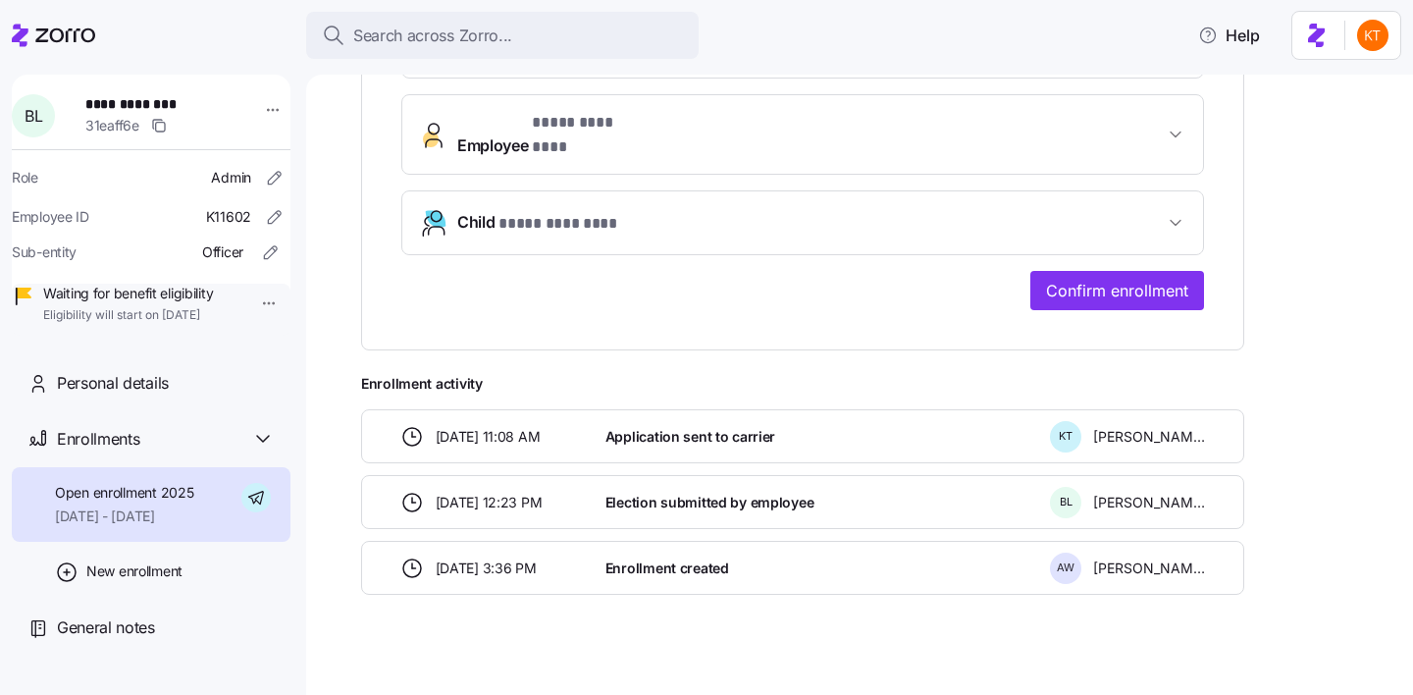
click at [905, 143] on button "Employee * **** ******** *" at bounding box center [802, 134] width 801 height 78
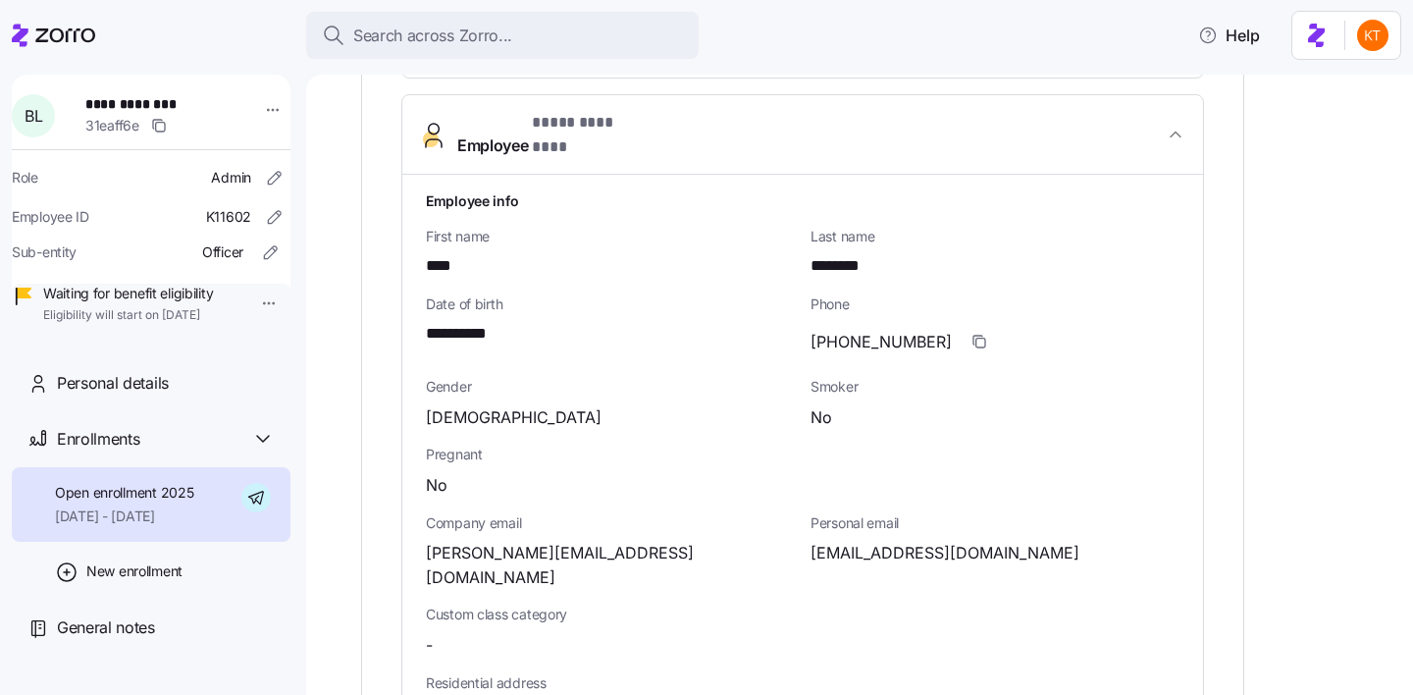
click at [841, 541] on span "bret0221@gmail.com" at bounding box center [944, 553] width 269 height 25
copy span "bret0221"
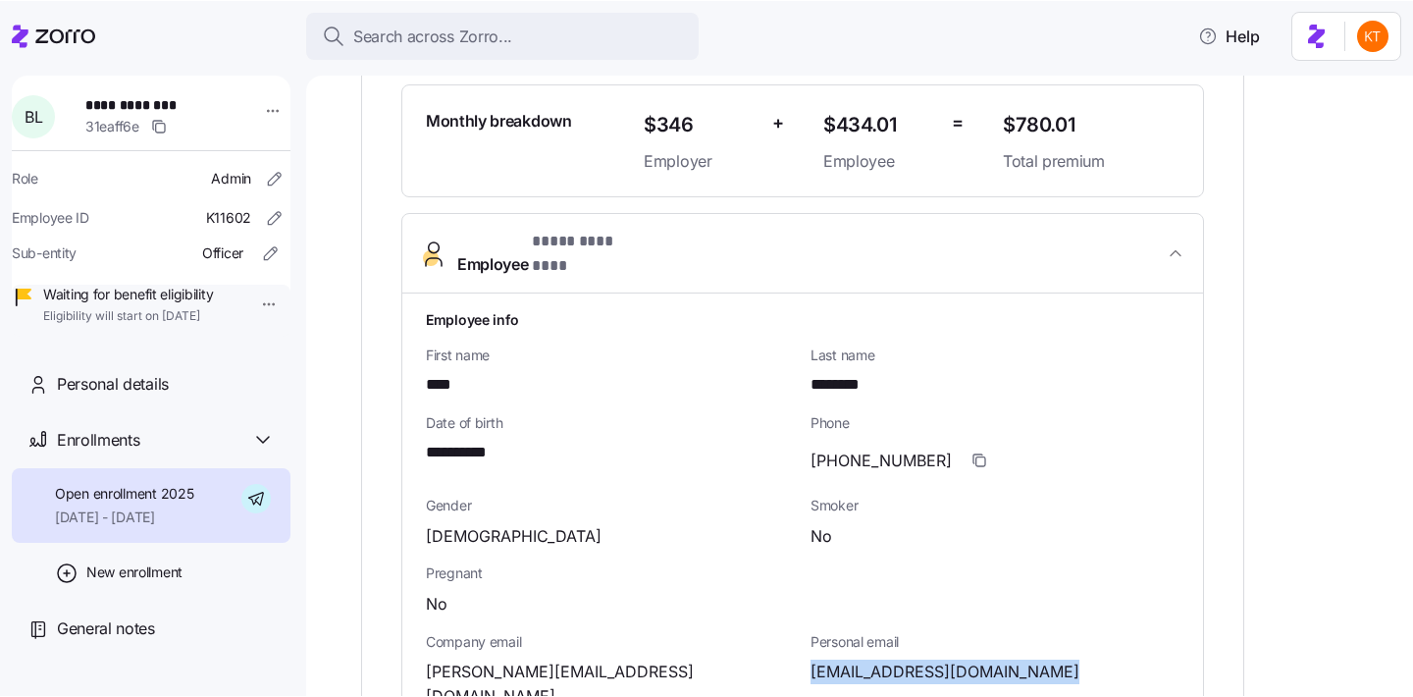
scroll to position [859, 0]
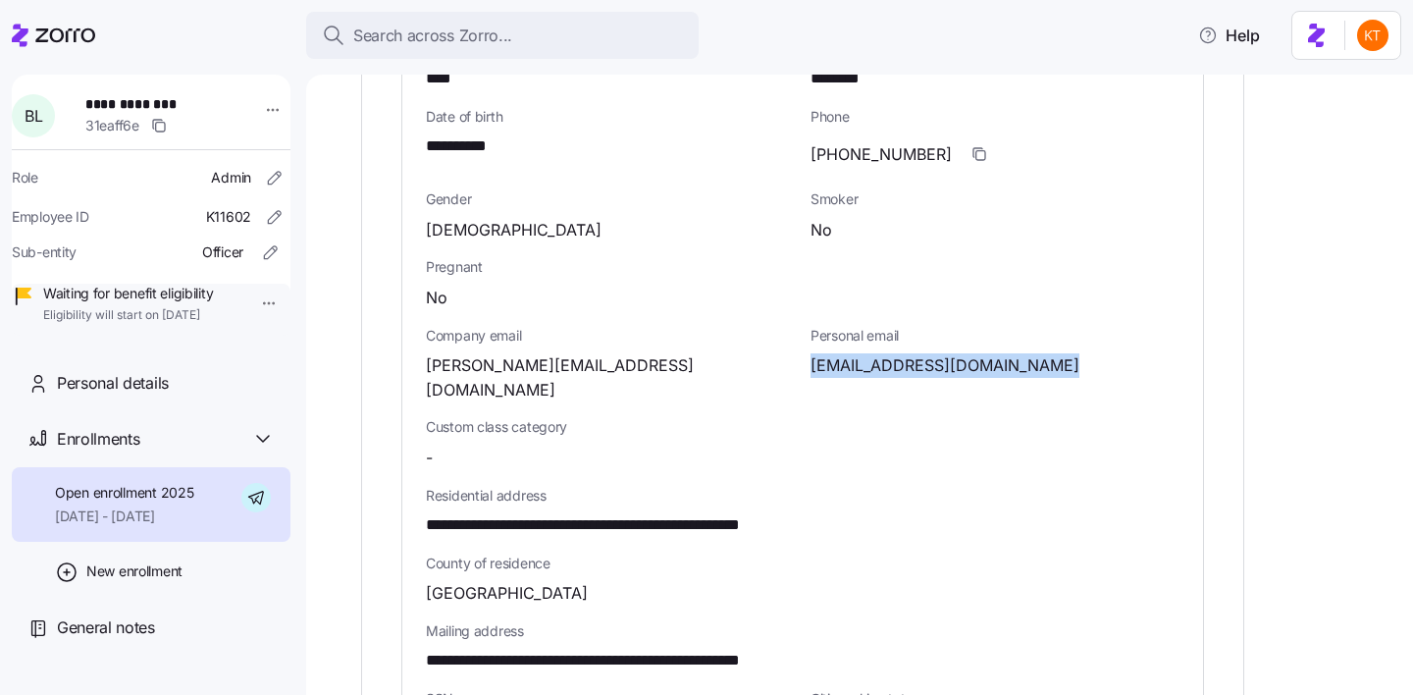
copy span "bret0221"
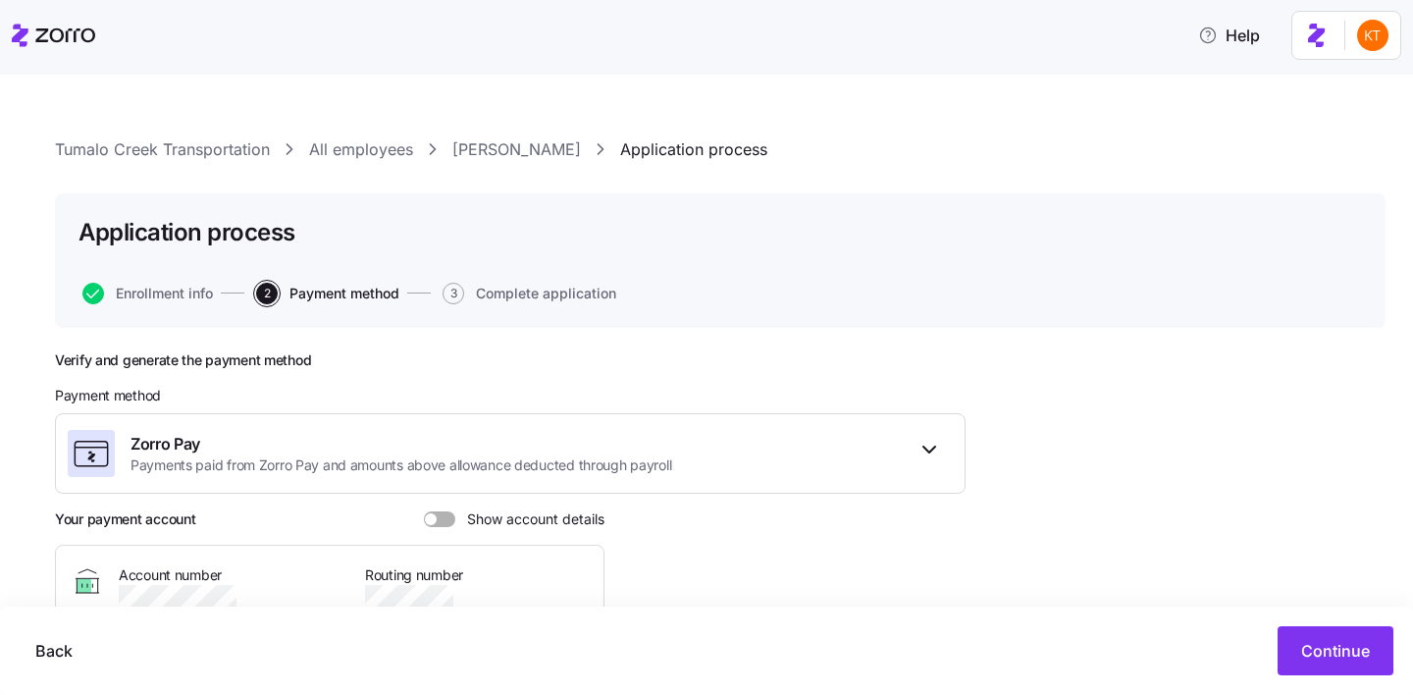
click at [503, 152] on link "[PERSON_NAME]" at bounding box center [516, 149] width 129 height 25
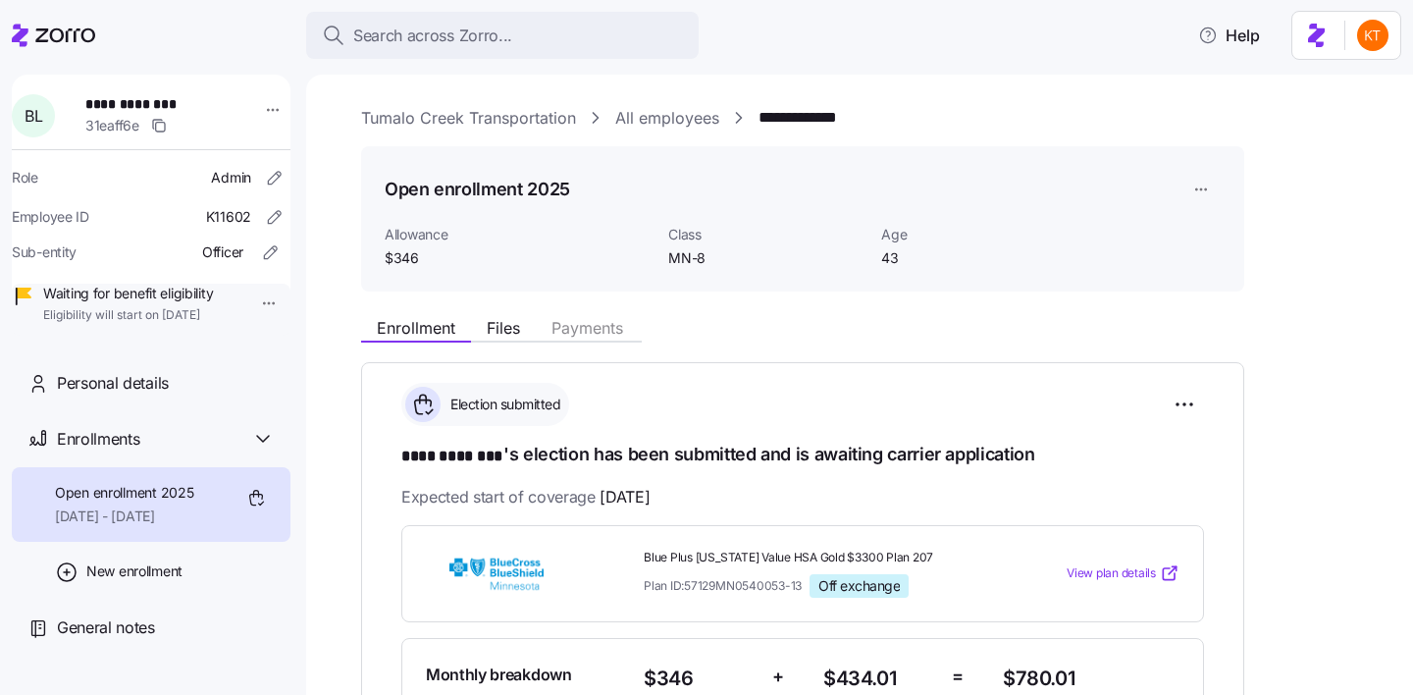
scroll to position [606, 0]
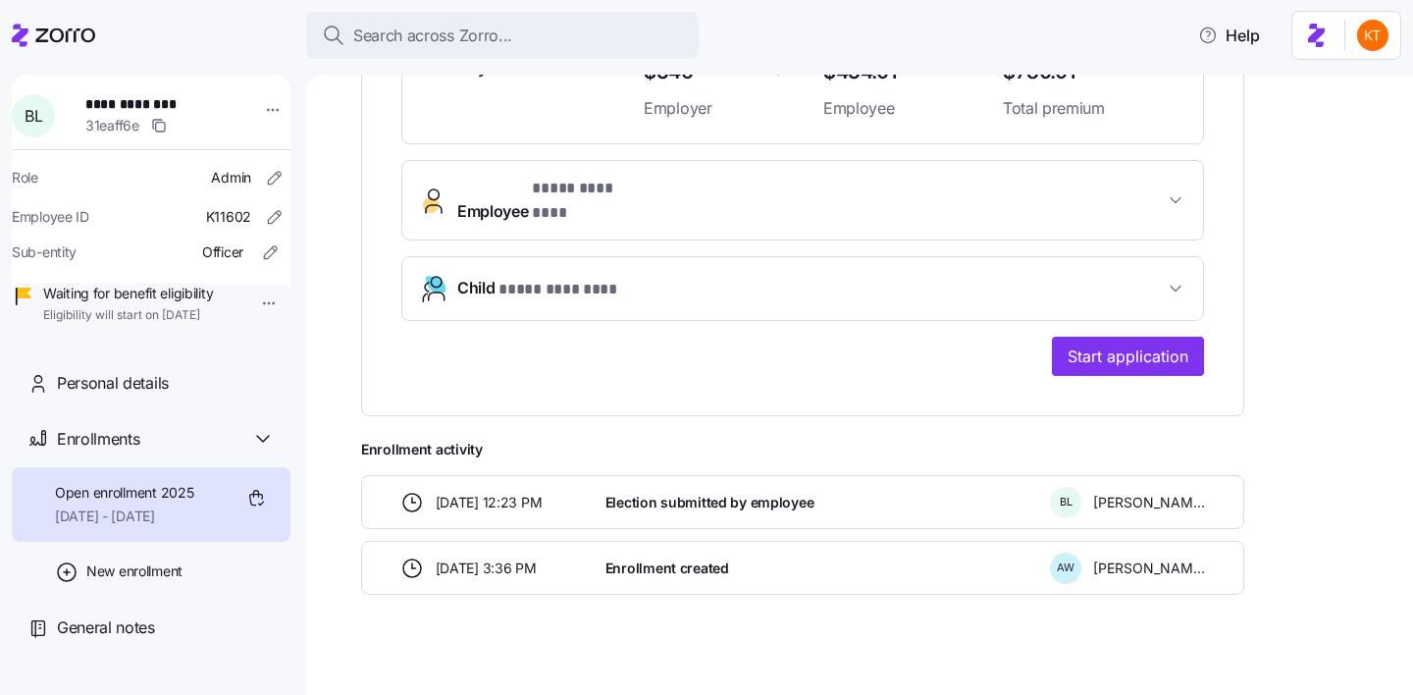
click at [588, 193] on span "* **** ******** *" at bounding box center [587, 189] width 111 height 25
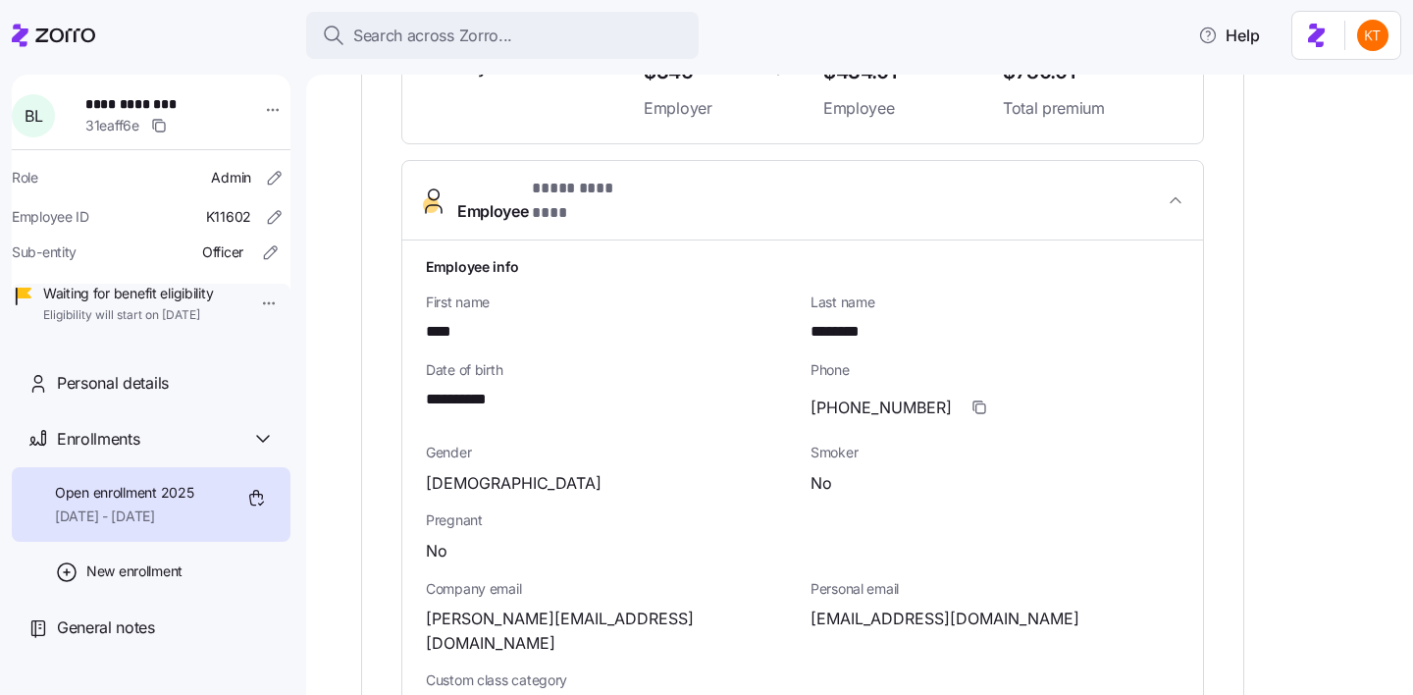
click at [130, 103] on span "**********" at bounding box center [153, 104] width 137 height 20
copy span "**********"
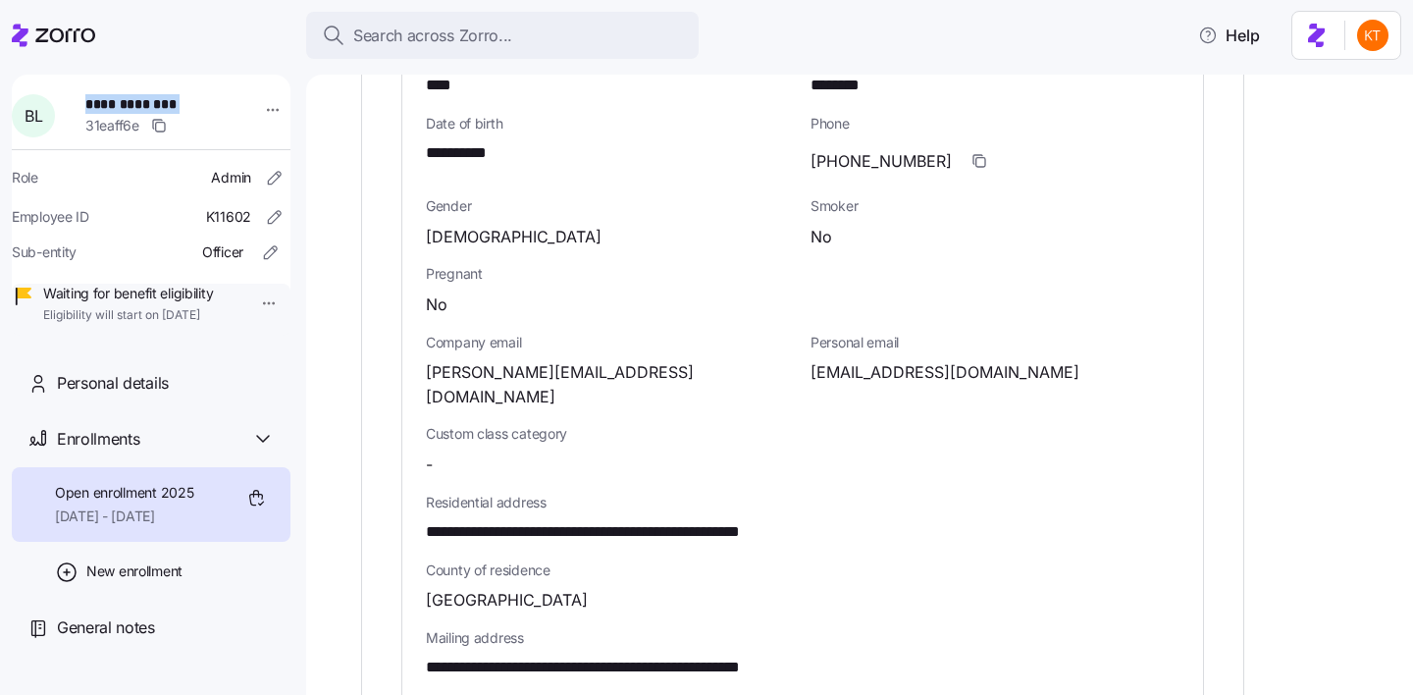
scroll to position [912, 0]
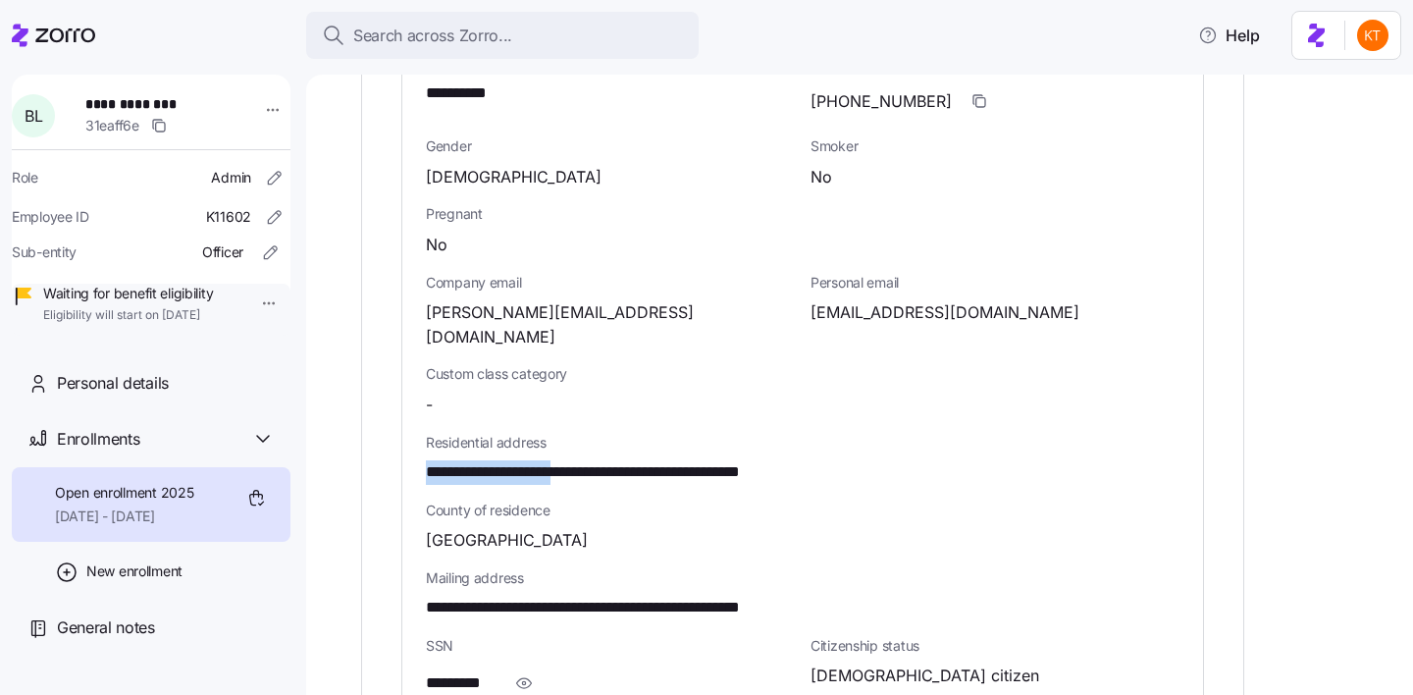
drag, startPoint x: 593, startPoint y: 430, endPoint x: 413, endPoint y: 437, distance: 179.7
click at [413, 437] on div "**********" at bounding box center [802, 445] width 801 height 1023
copy span "**********"
click at [658, 460] on span "**********" at bounding box center [646, 472] width 440 height 25
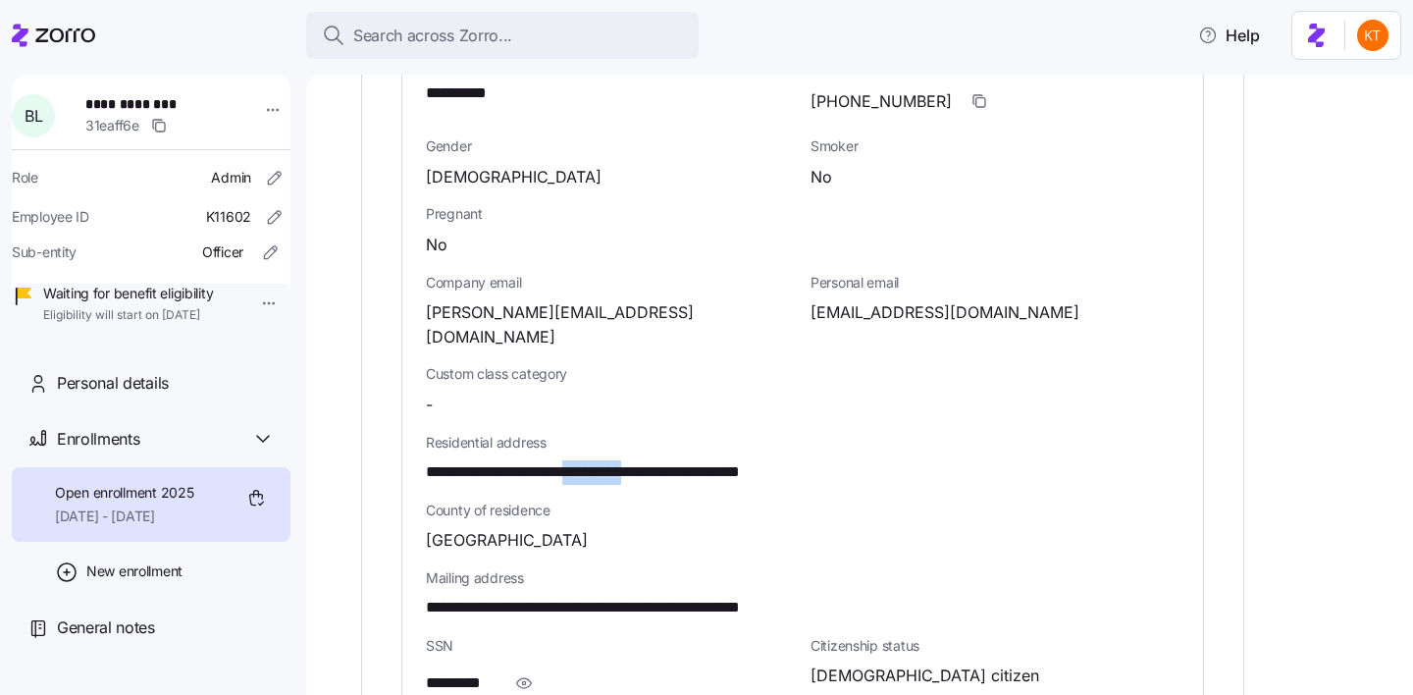
copy span "**********"
click at [449, 528] on span "[GEOGRAPHIC_DATA]" at bounding box center [507, 540] width 162 height 25
copy span "Carver"
click at [743, 460] on span "**********" at bounding box center [646, 472] width 440 height 25
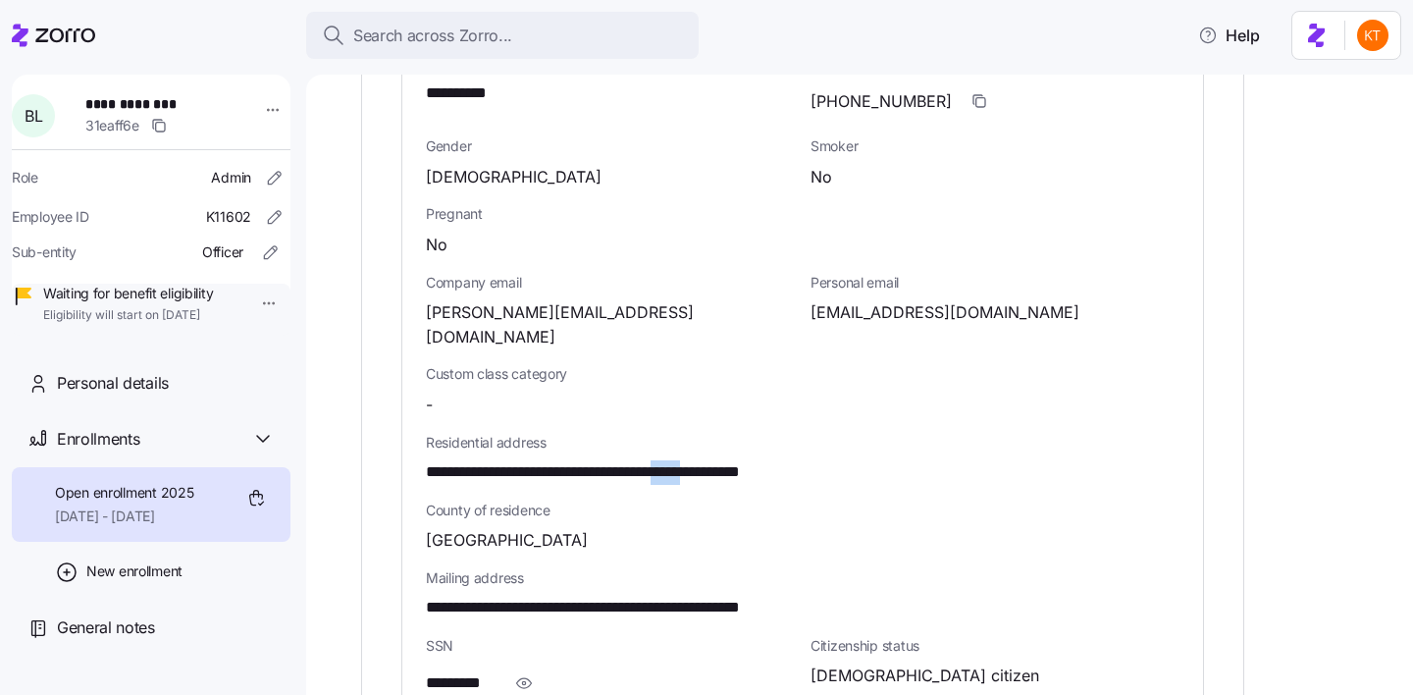
click at [744, 460] on span "**********" at bounding box center [646, 472] width 440 height 25
copy span "*****"
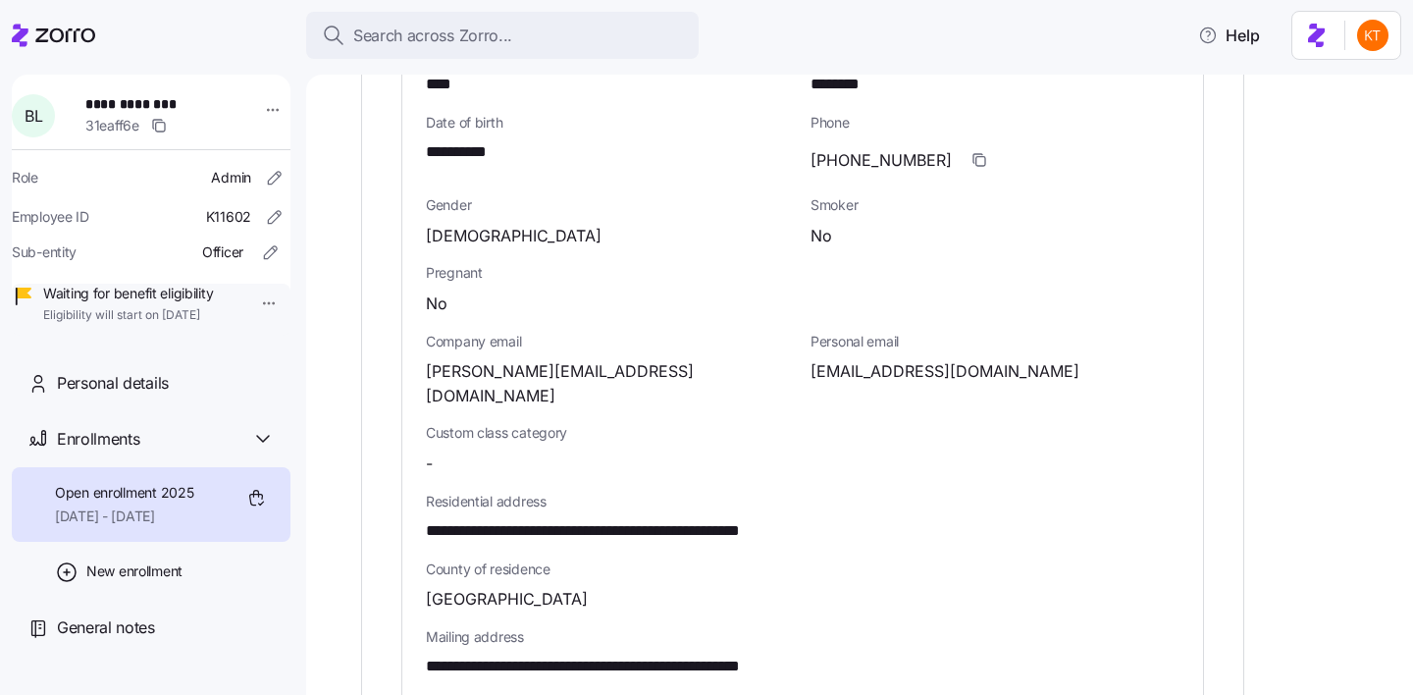
click at [450, 140] on span "**********" at bounding box center [467, 152] width 82 height 25
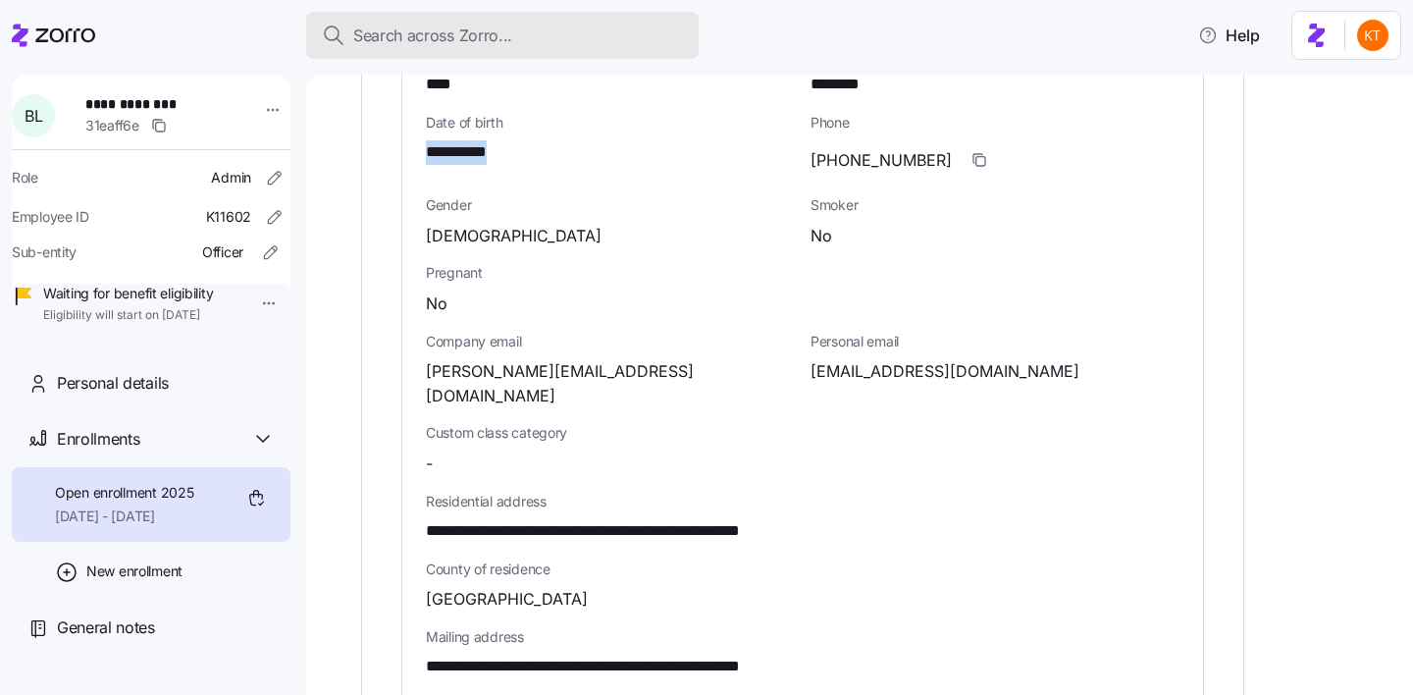
copy span "**"
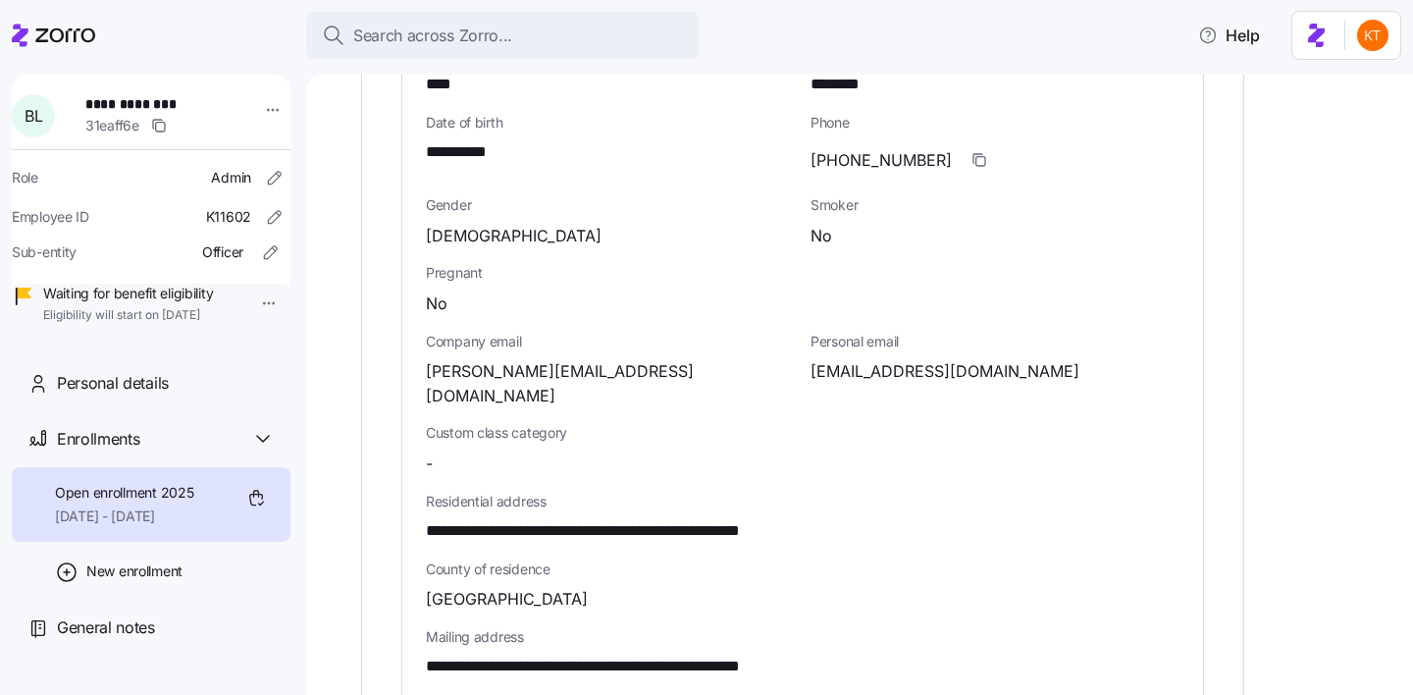
click at [884, 361] on span "[EMAIL_ADDRESS][DOMAIN_NAME]" at bounding box center [944, 371] width 269 height 25
click at [884, 360] on span "[EMAIL_ADDRESS][DOMAIN_NAME]" at bounding box center [944, 371] width 269 height 25
copy span "gmail"
click at [151, 106] on span "**********" at bounding box center [153, 104] width 137 height 20
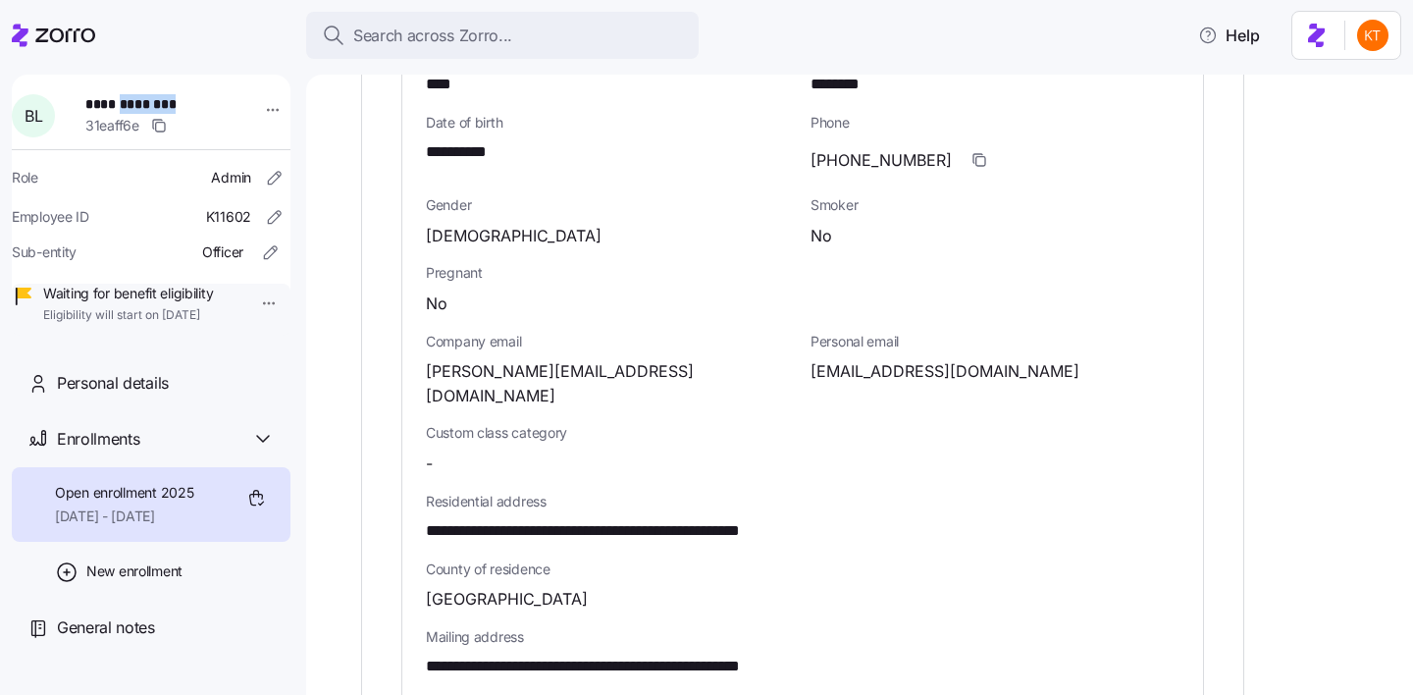
click at [151, 106] on span "**********" at bounding box center [153, 104] width 137 height 20
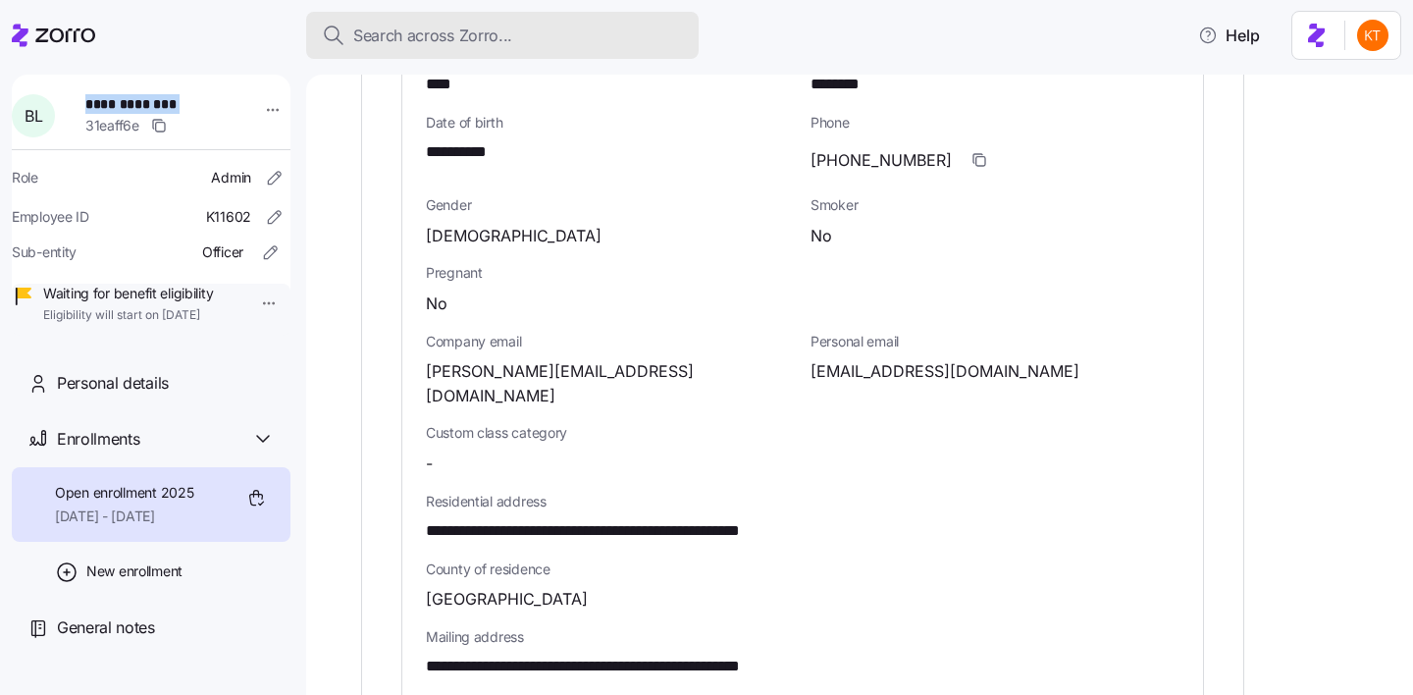
copy span "**********"
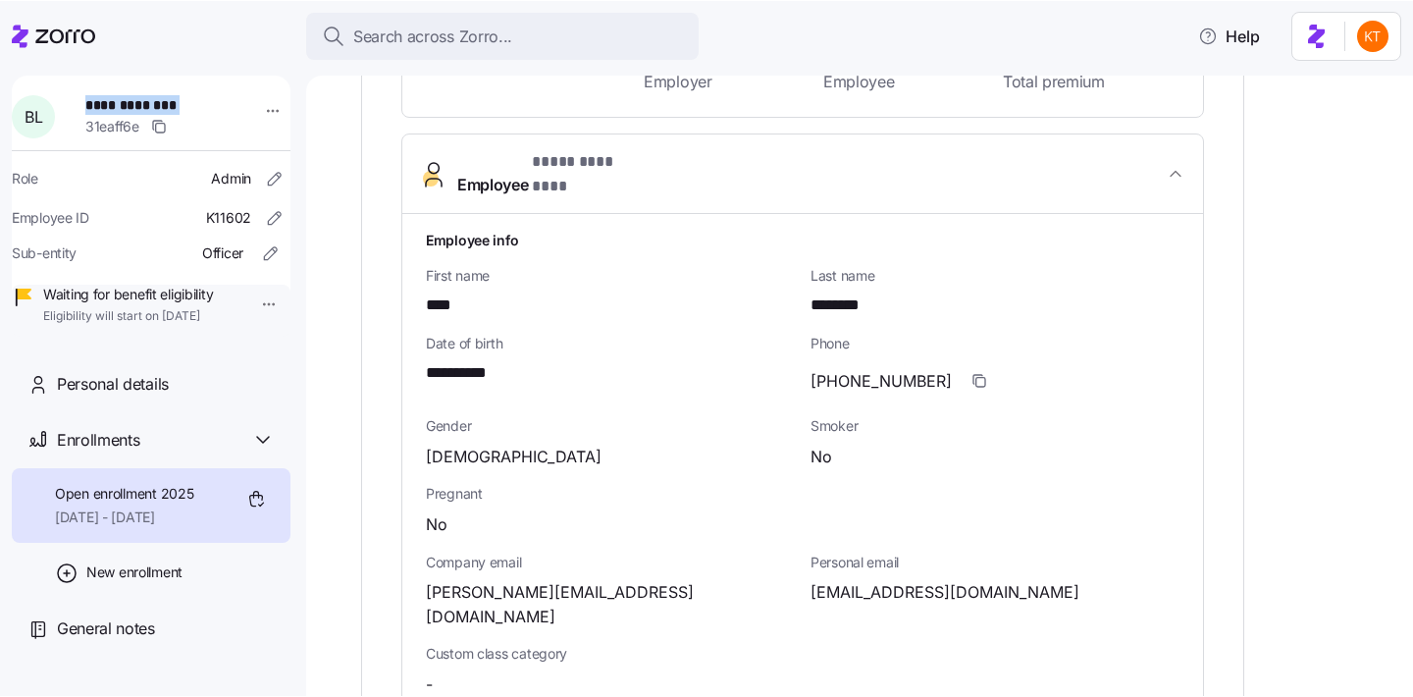
scroll to position [515, 0]
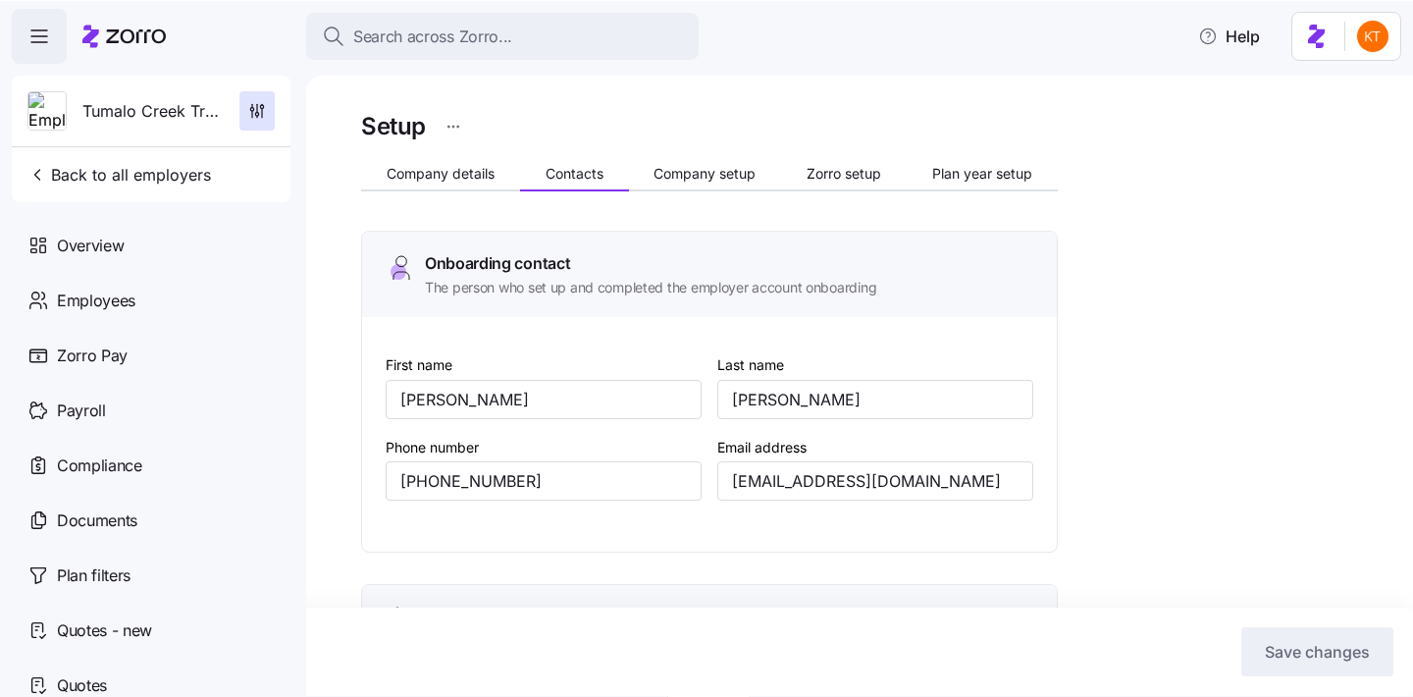
scroll to position [807, 0]
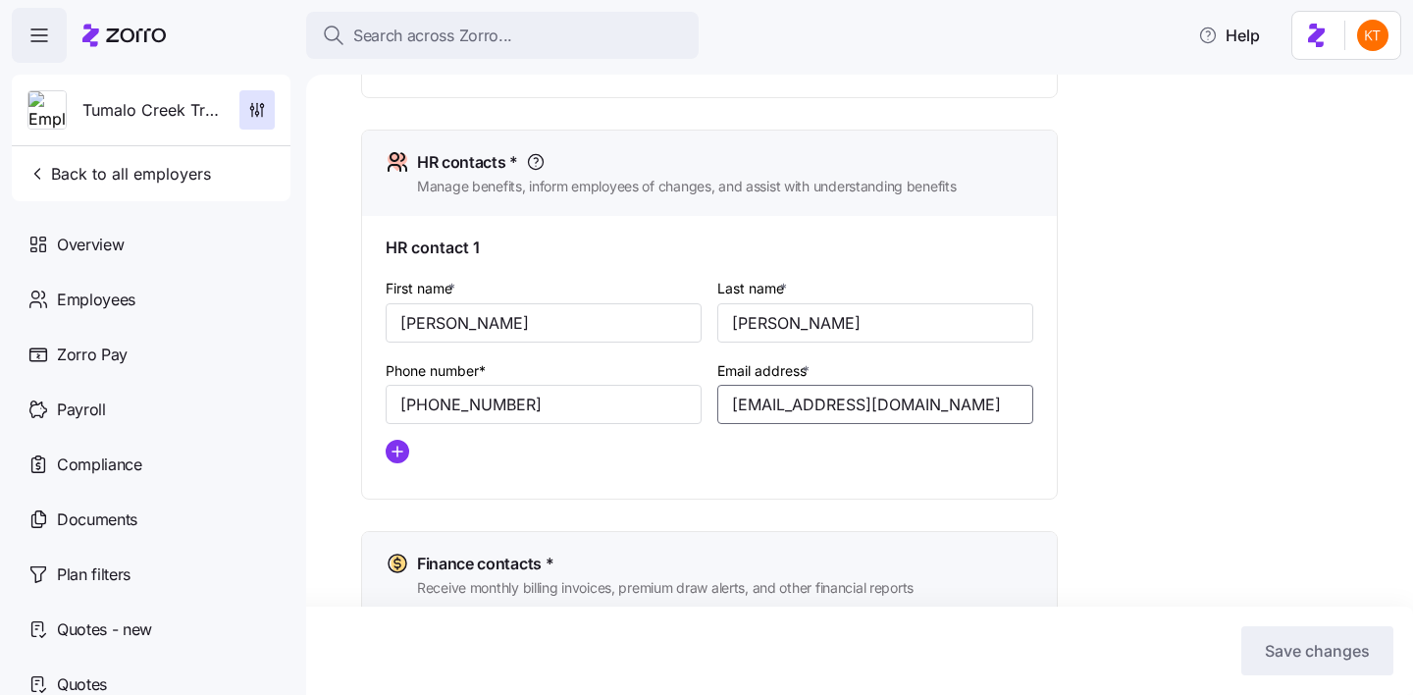
click at [788, 404] on input "[EMAIL_ADDRESS][DOMAIN_NAME]" at bounding box center [875, 404] width 316 height 39
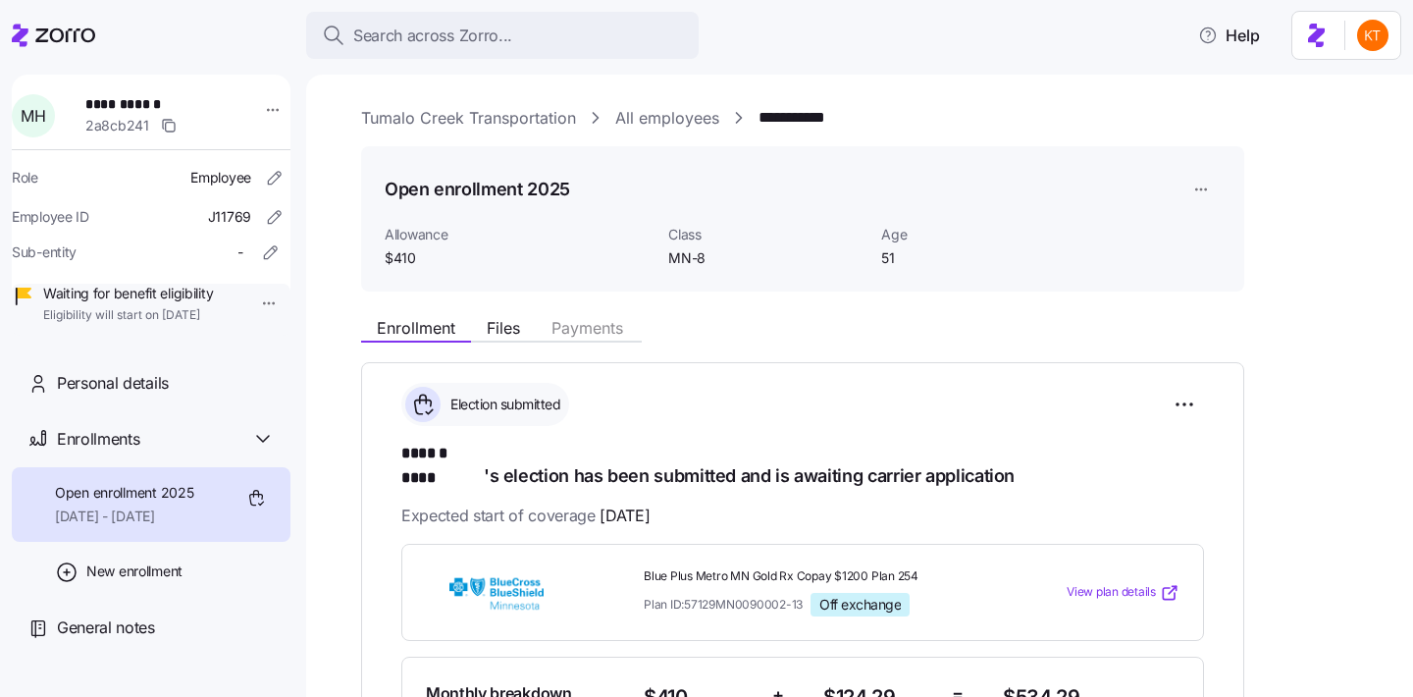
click at [109, 97] on span "**********" at bounding box center [153, 104] width 137 height 20
copy span "**********"
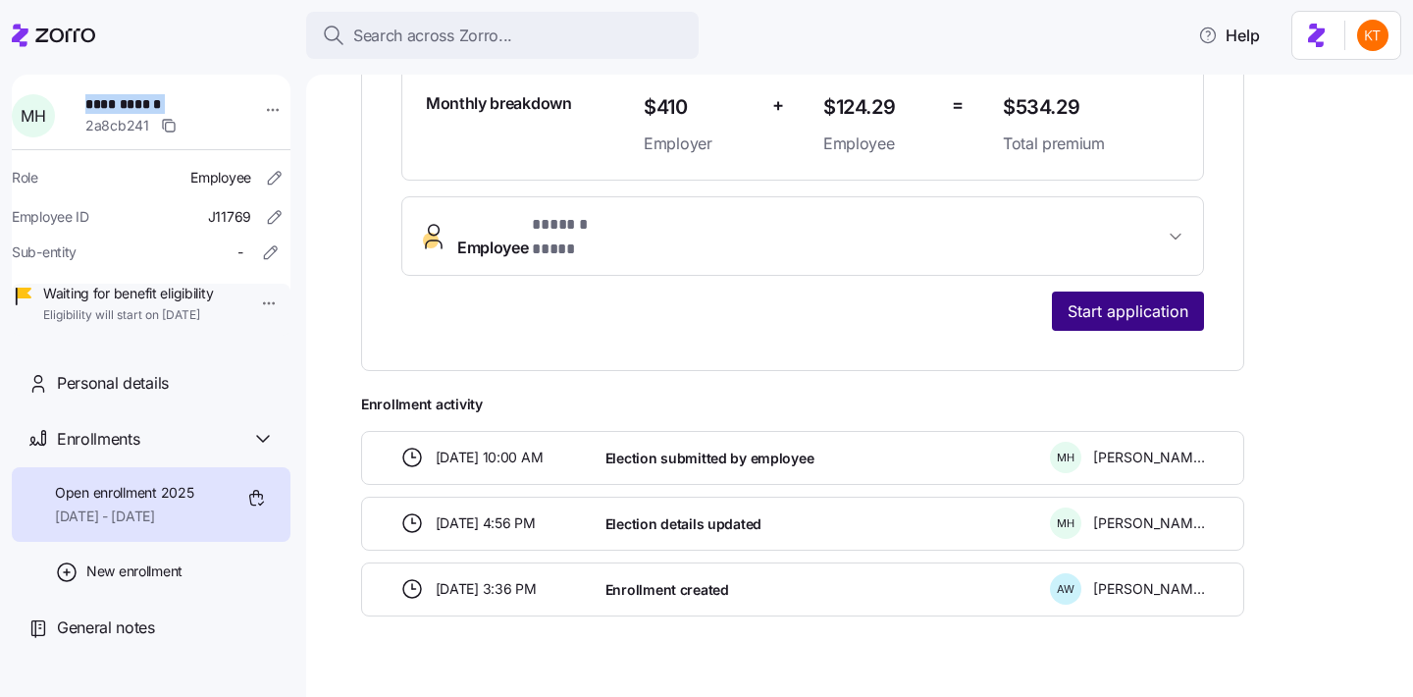
click at [1136, 299] on span "Start application" at bounding box center [1127, 311] width 121 height 24
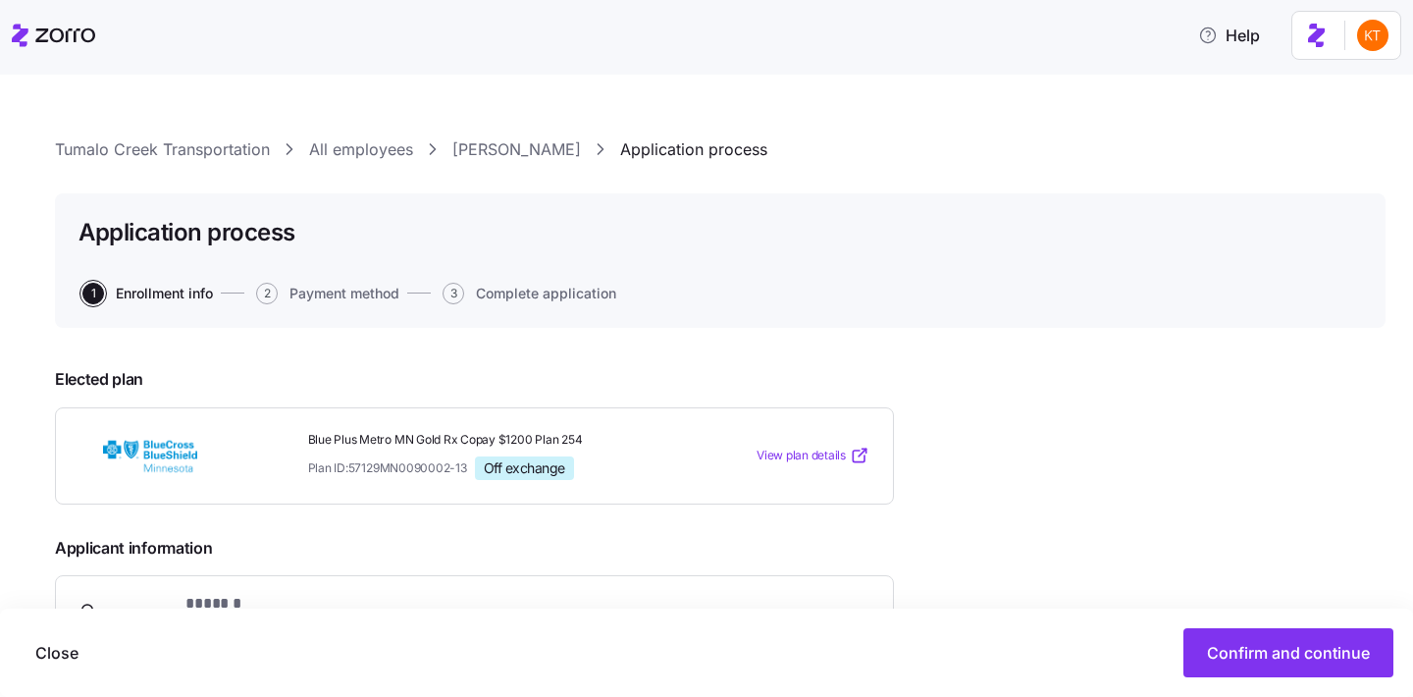
scroll to position [405, 0]
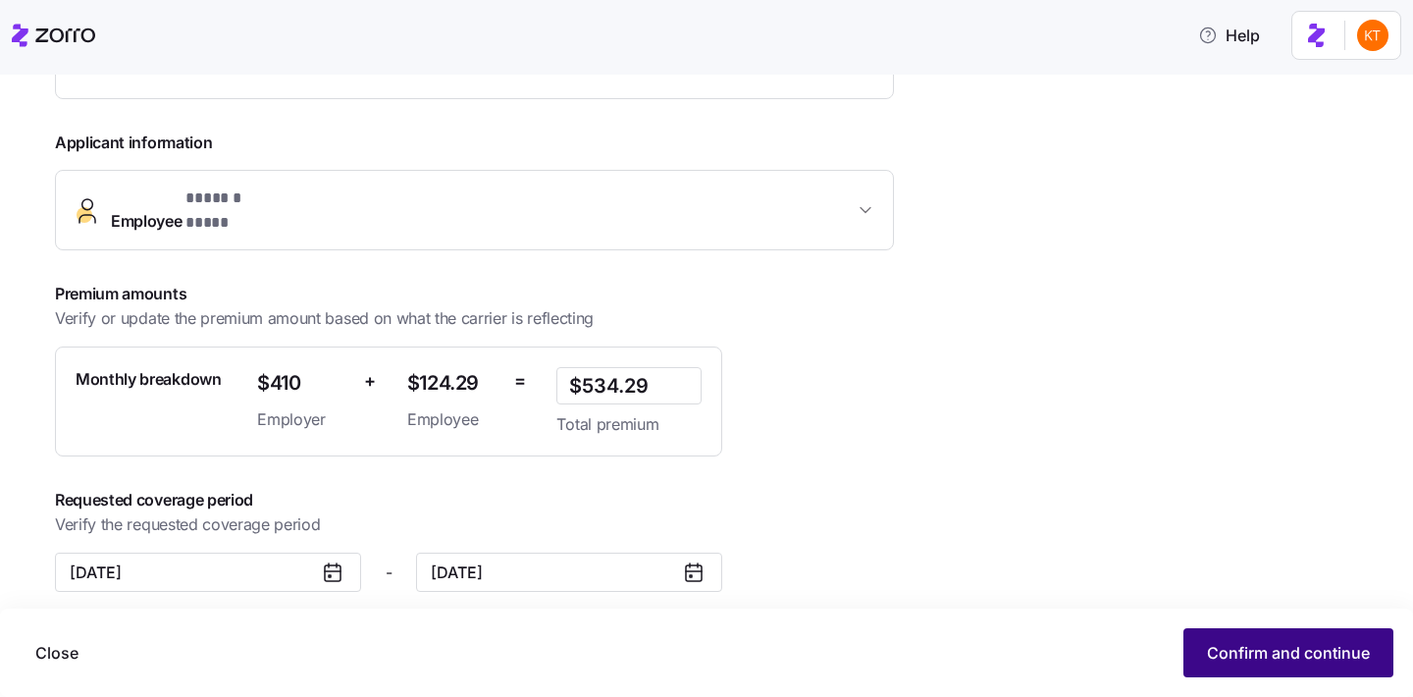
click at [1224, 640] on button "Confirm and continue" at bounding box center [1288, 652] width 210 height 49
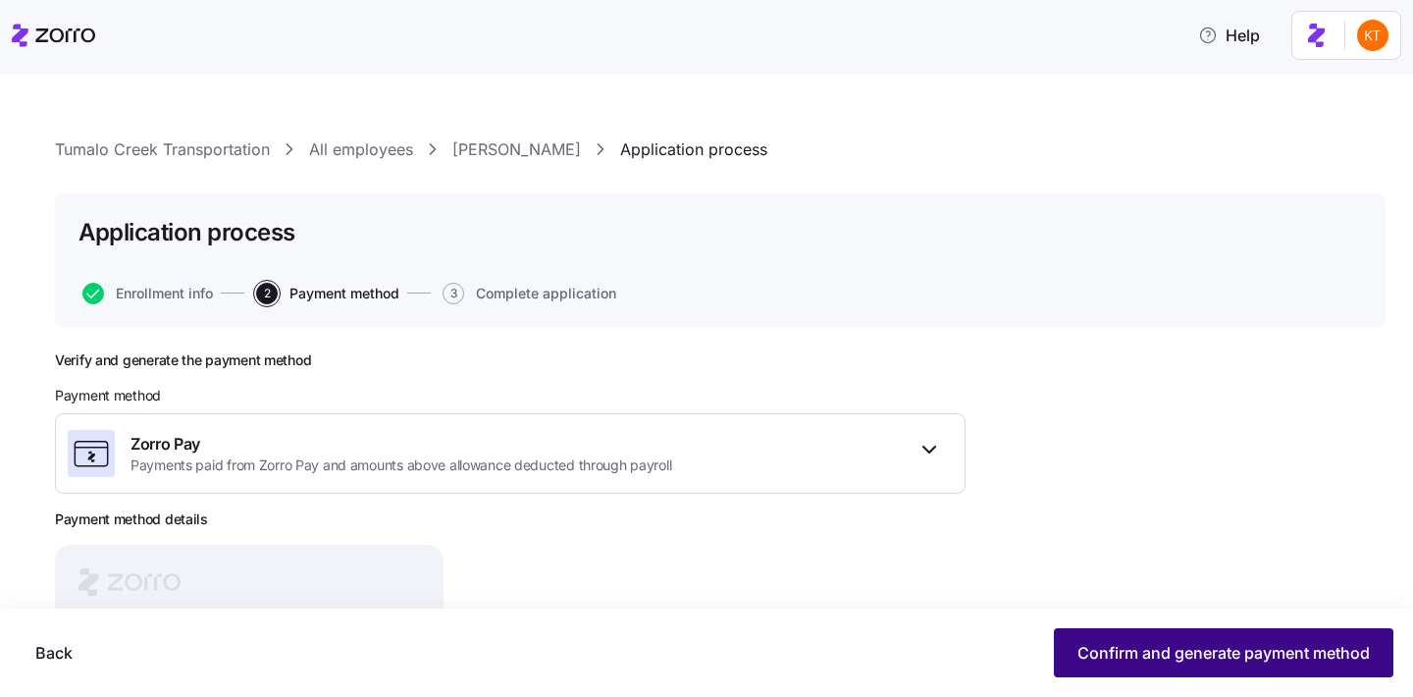
click at [1307, 652] on span "Confirm and generate payment method" at bounding box center [1223, 653] width 292 height 24
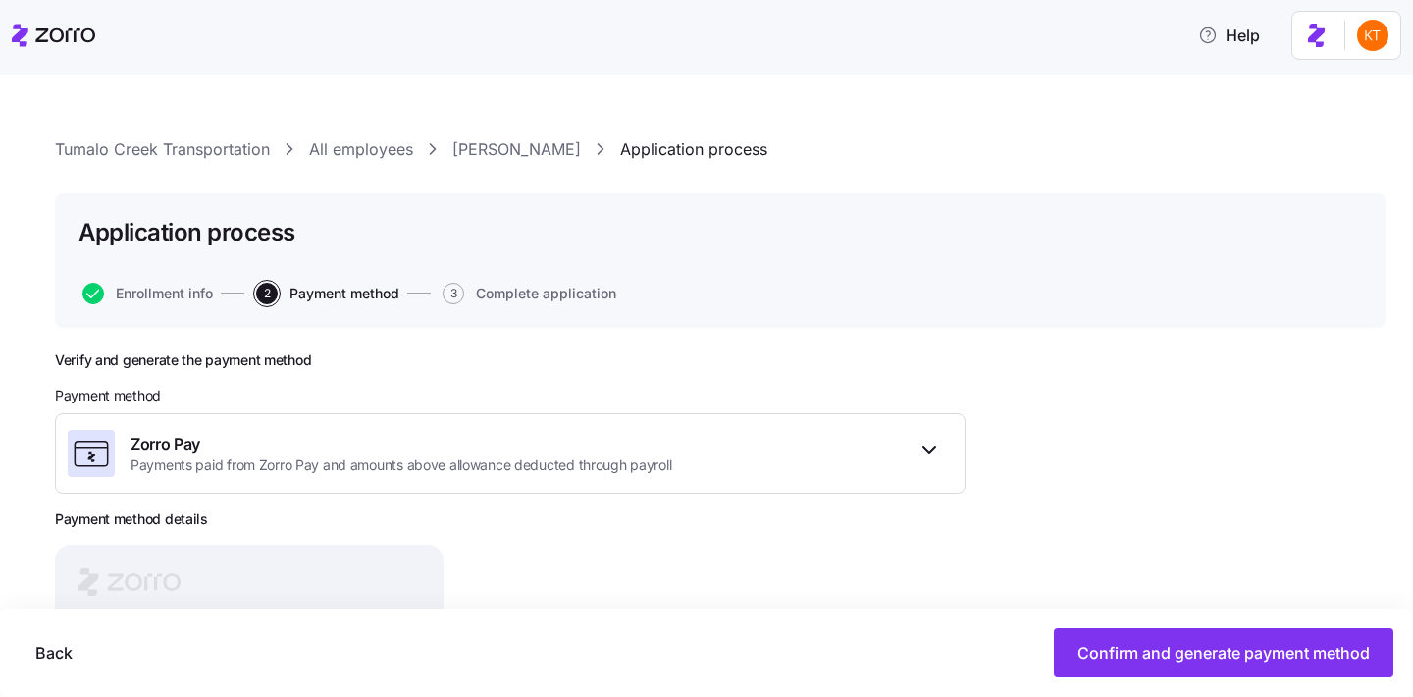
click at [1108, 657] on span "Confirm and generate payment method" at bounding box center [1223, 653] width 292 height 24
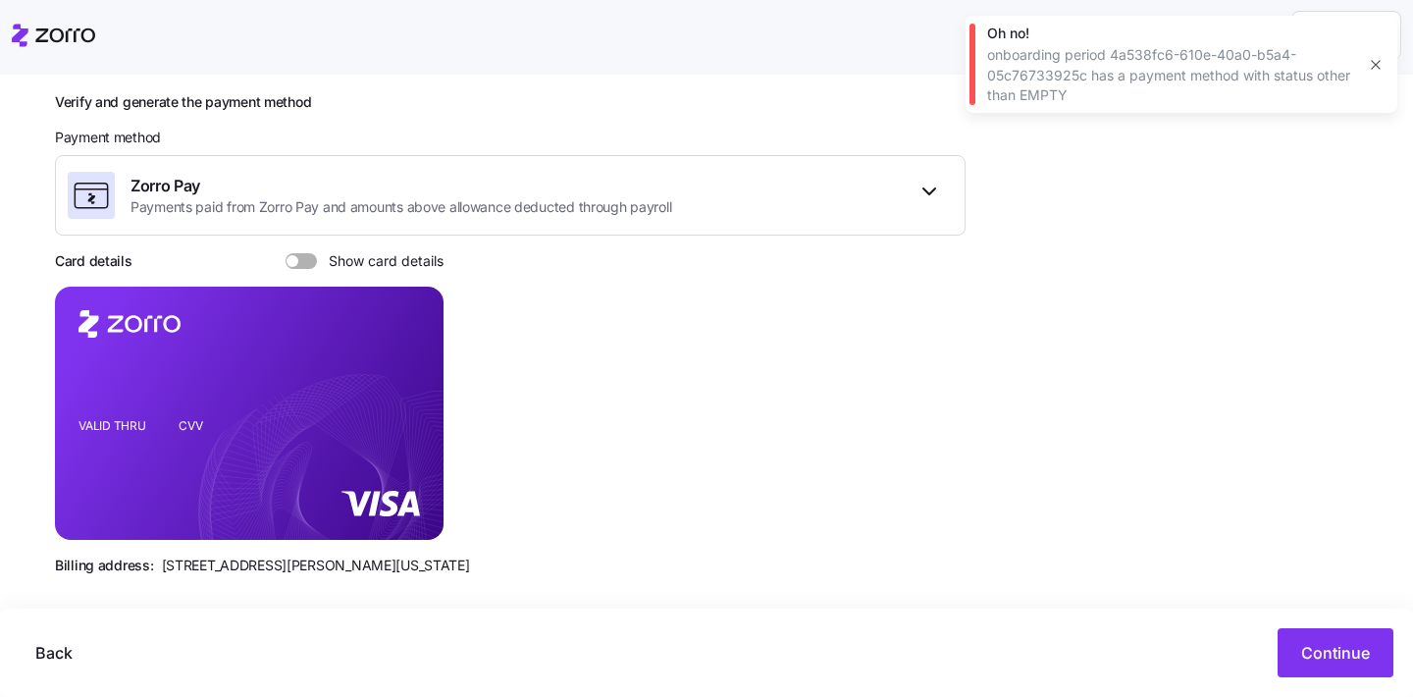
scroll to position [274, 0]
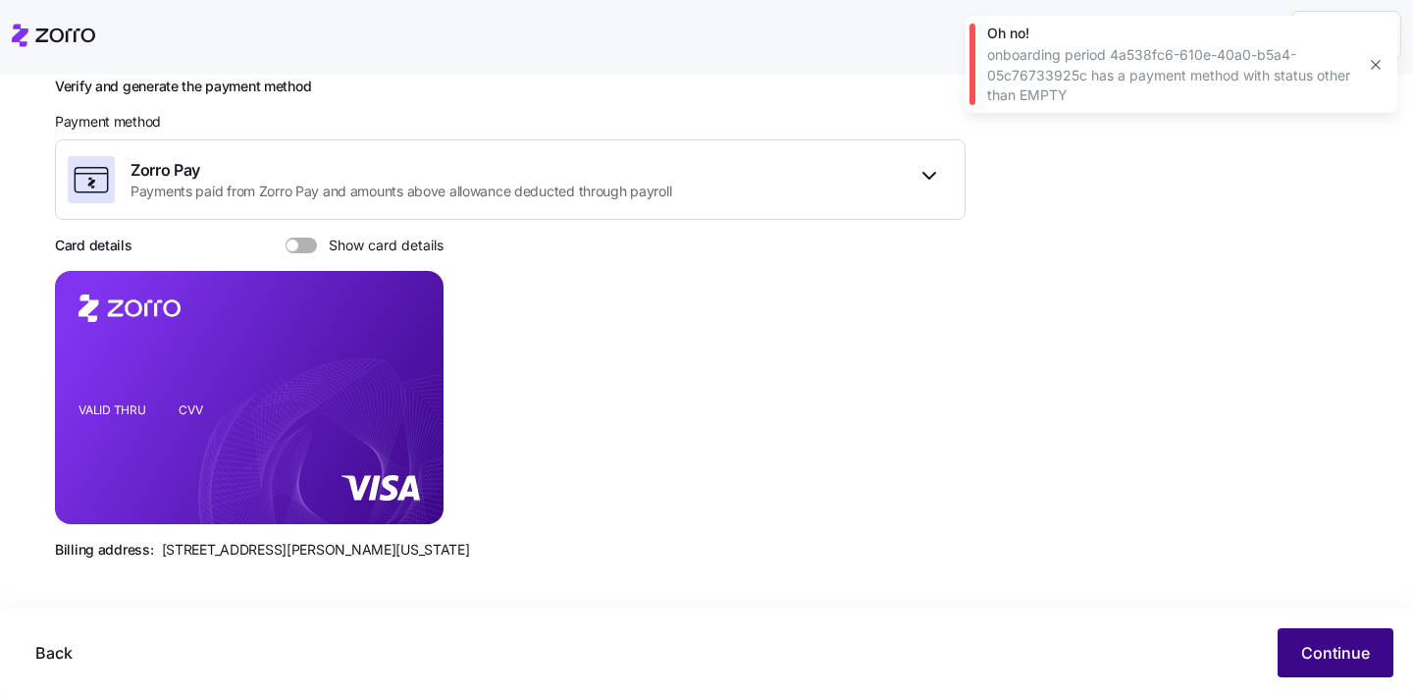
click at [1306, 650] on span "Continue" at bounding box center [1335, 653] width 69 height 24
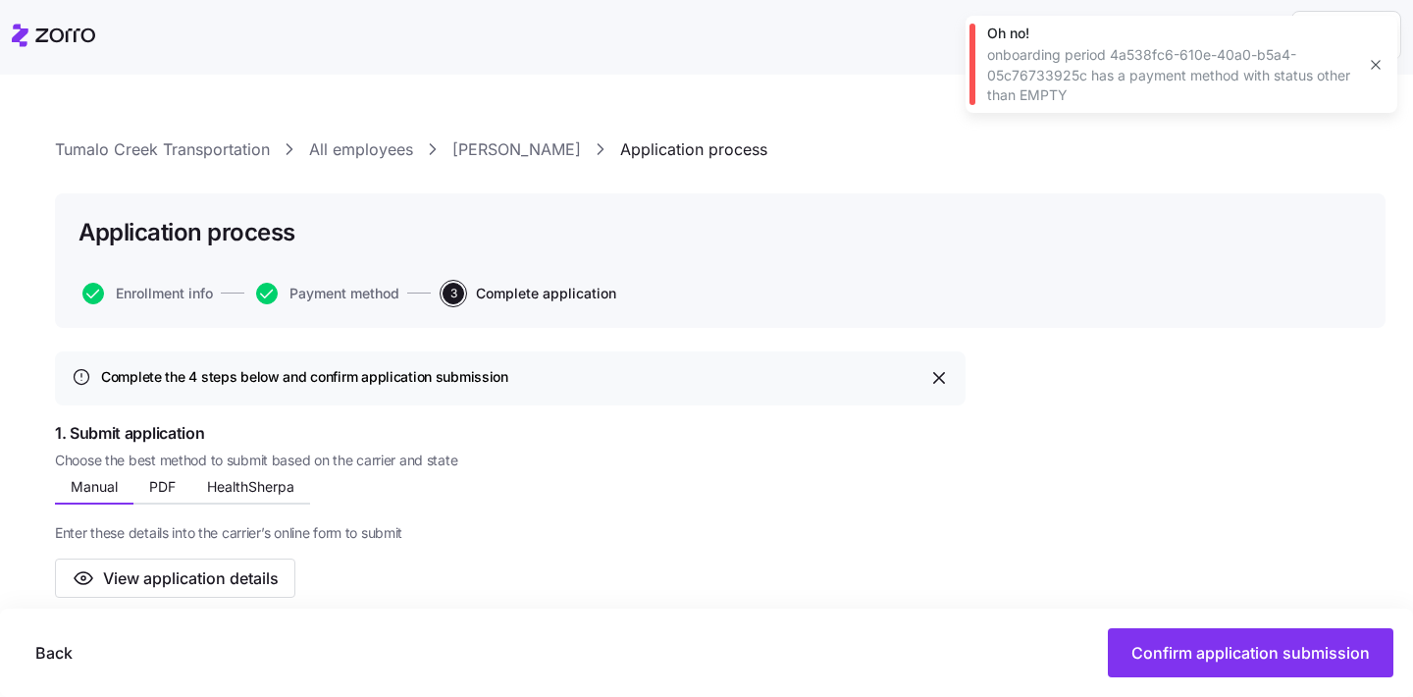
scroll to position [59, 0]
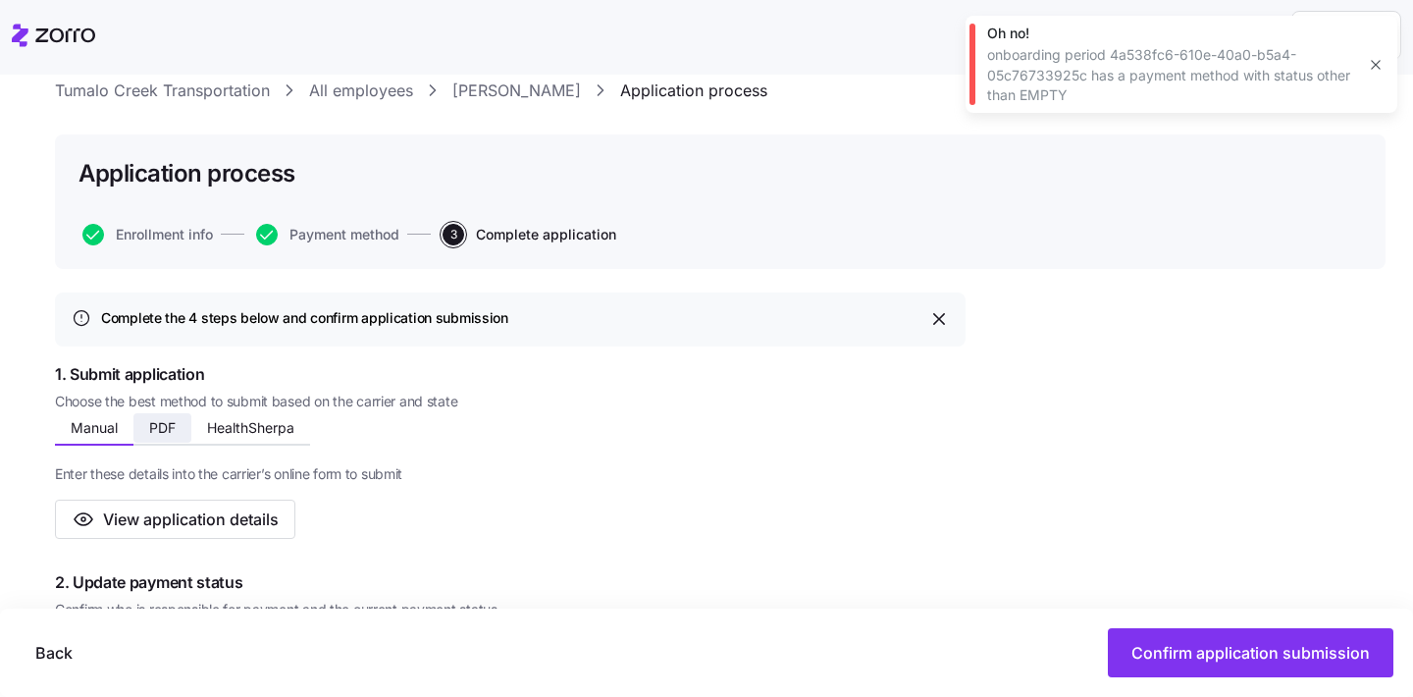
click at [152, 434] on span "PDF" at bounding box center [162, 428] width 26 height 14
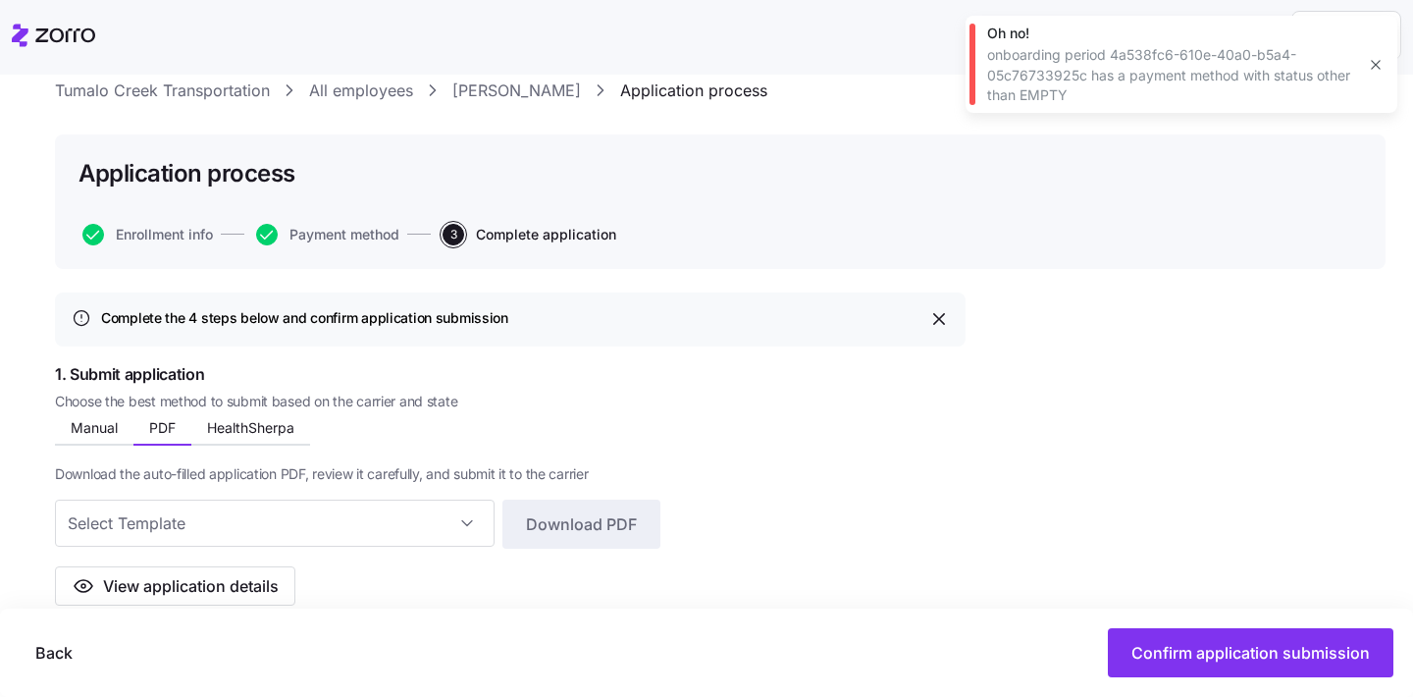
scroll to position [271, 0]
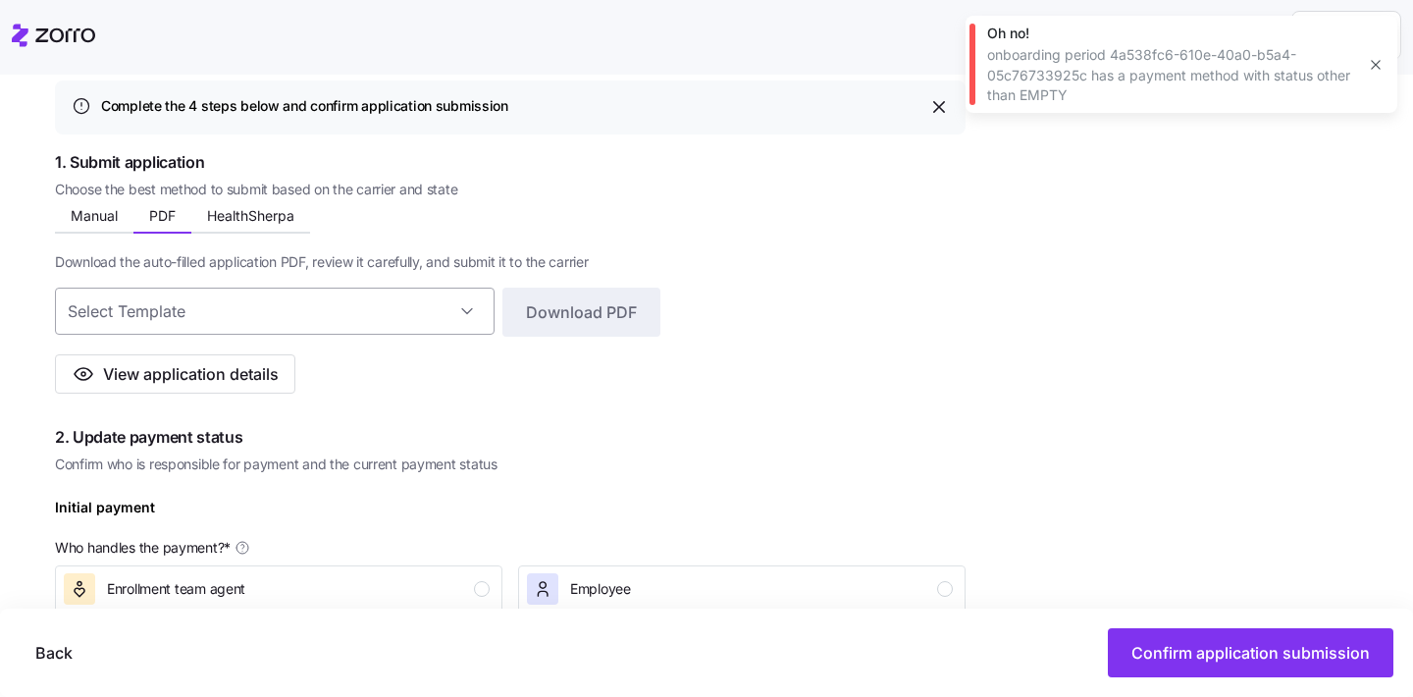
click at [450, 329] on input at bounding box center [275, 310] width 440 height 47
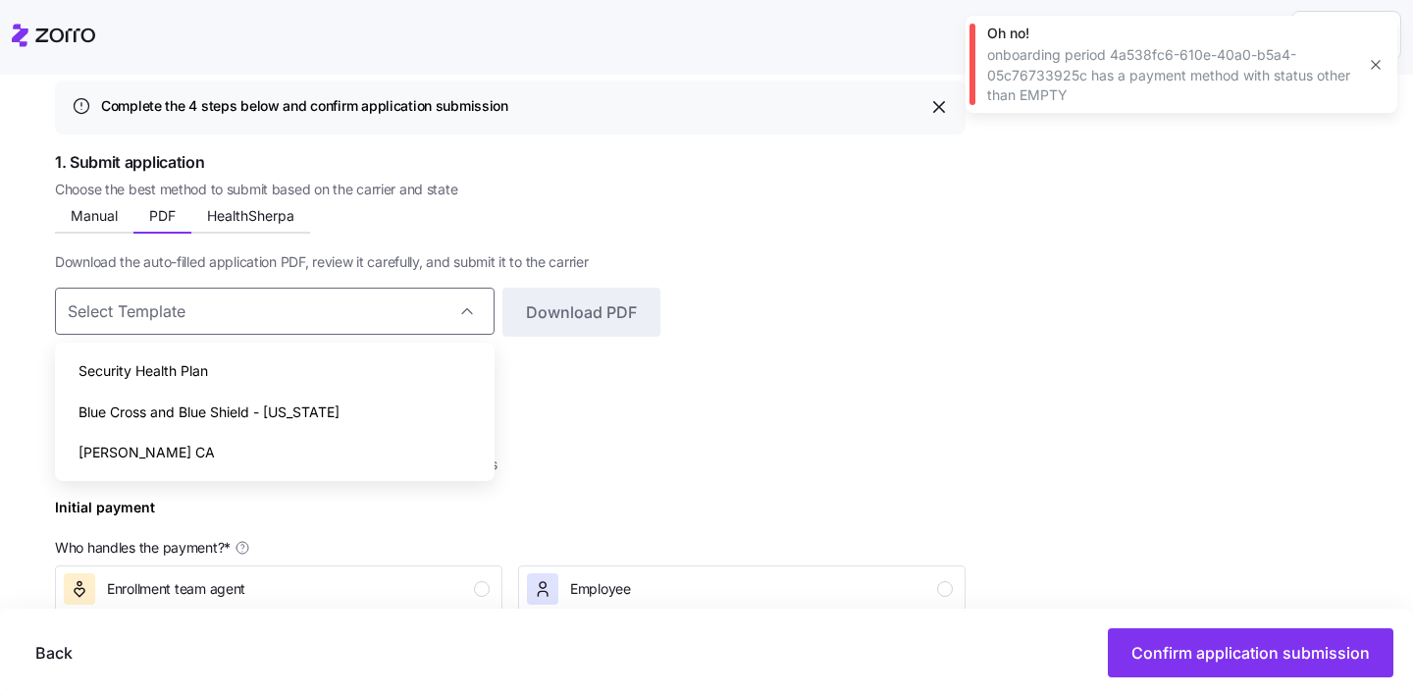
click at [388, 407] on div "Blue Cross and Blue Shield - [US_STATE]" at bounding box center [275, 411] width 424 height 41
type input "Blue Cross and Blue Shield - [US_STATE]"
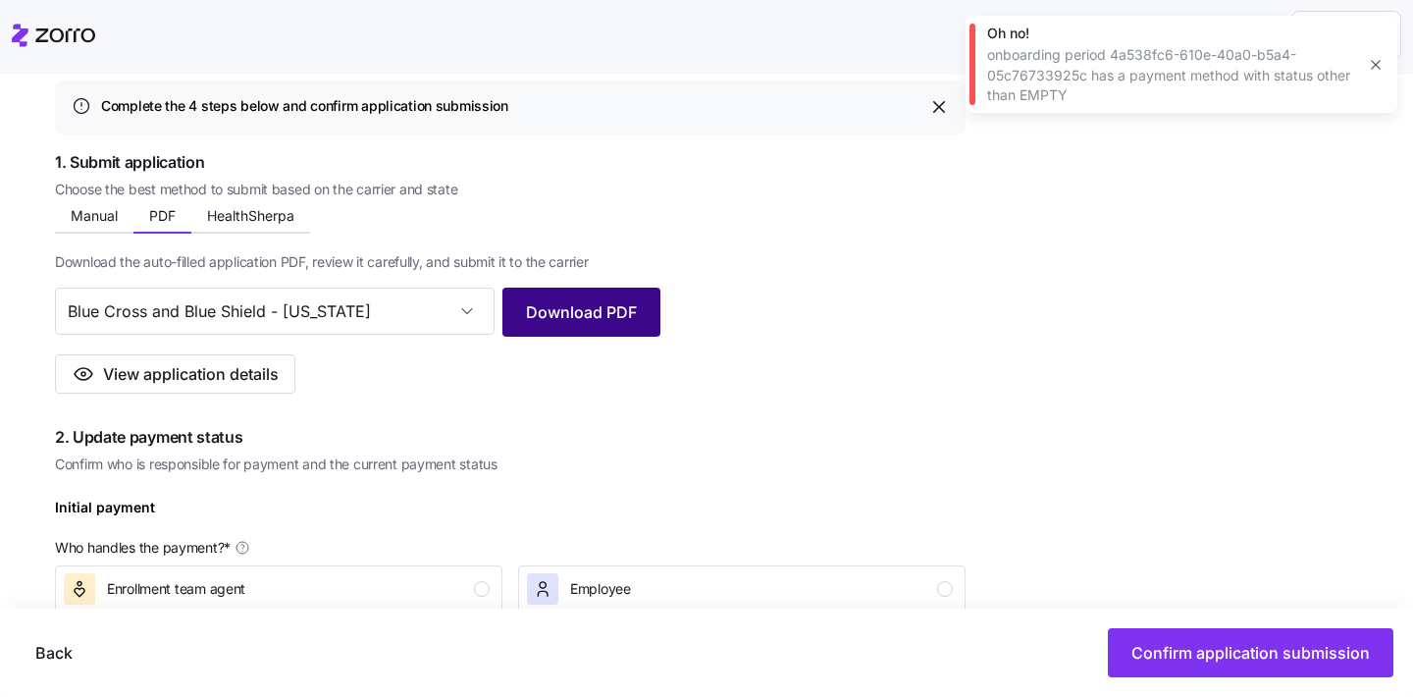
click at [628, 320] on span "Download PDF" at bounding box center [581, 312] width 111 height 24
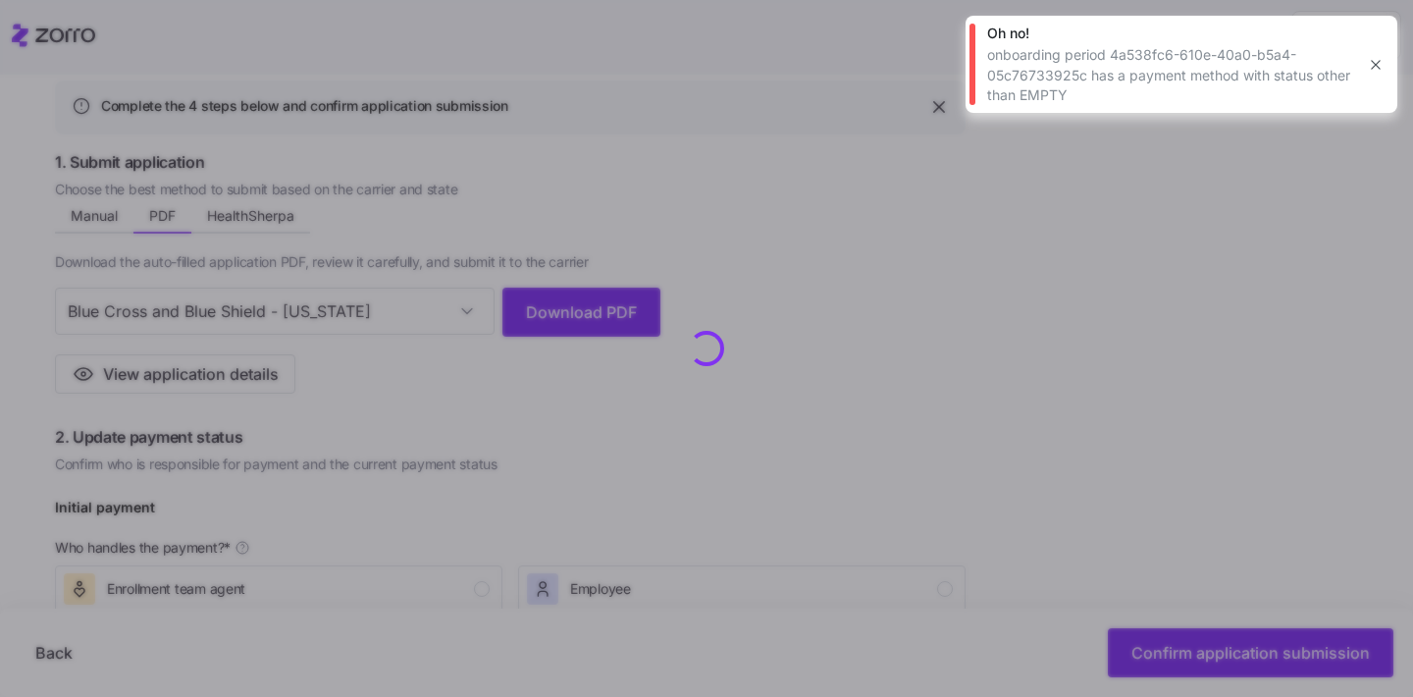
click at [1378, 68] on icon "button" at bounding box center [1375, 64] width 9 height 9
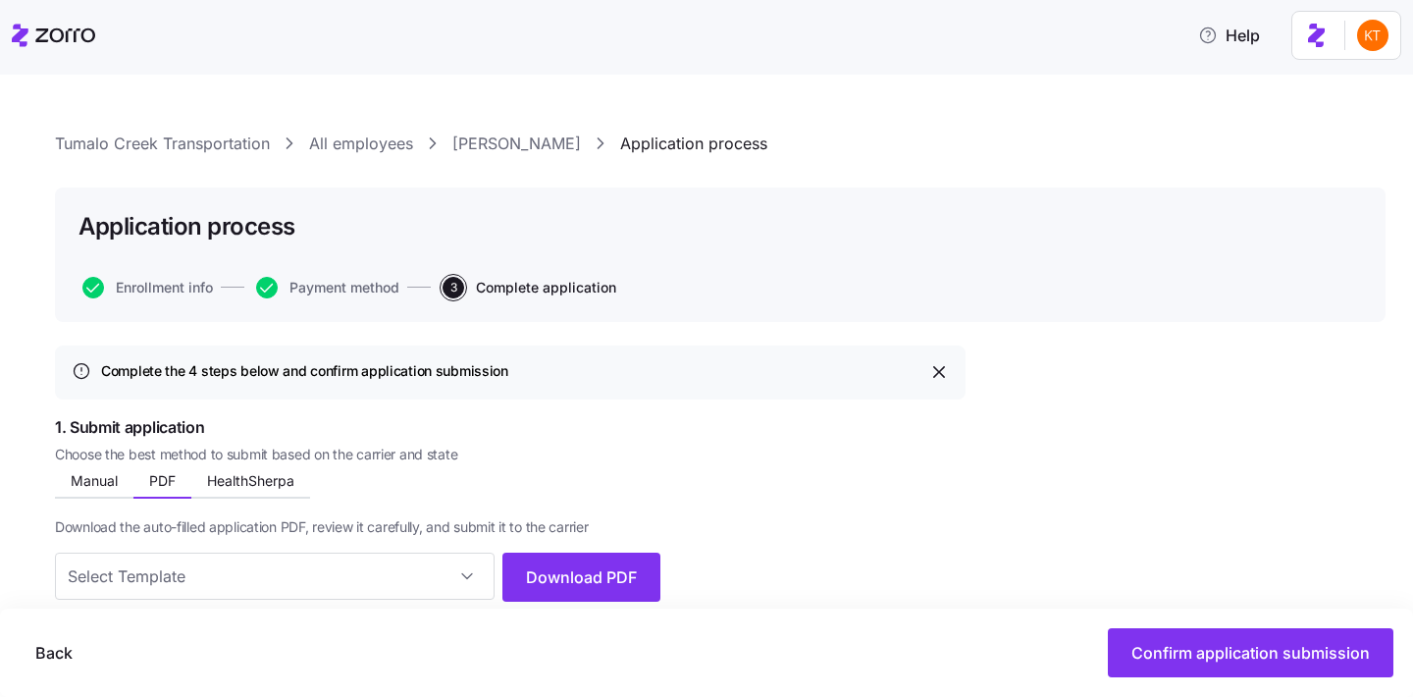
scroll to position [0, 0]
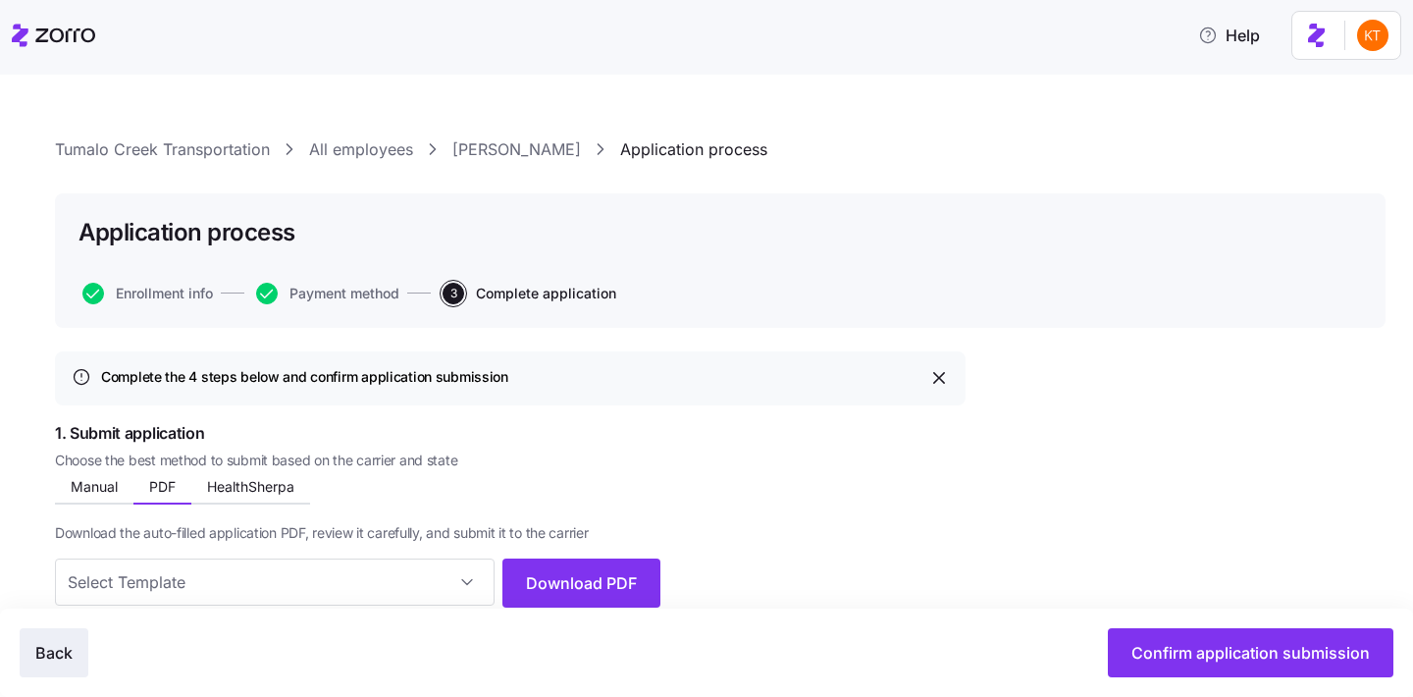
click at [67, 657] on span "Back" at bounding box center [53, 653] width 37 height 24
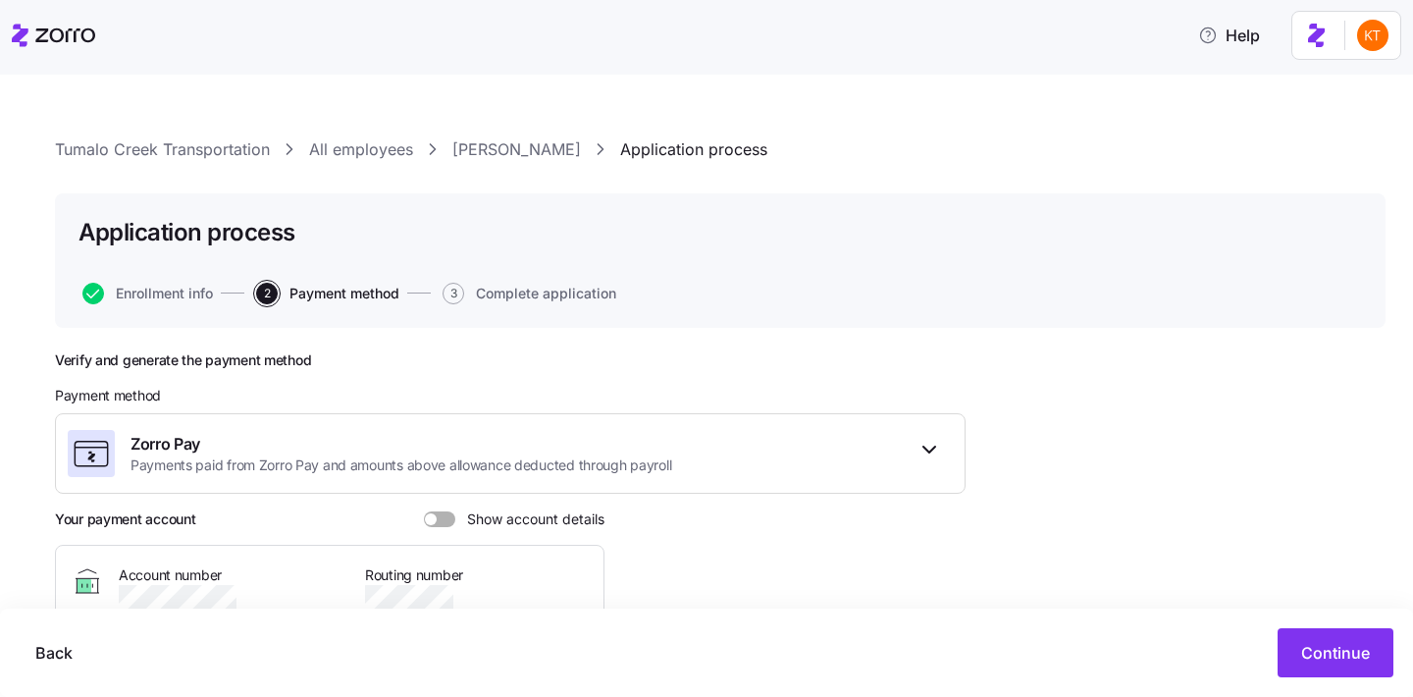
click at [437, 525] on div at bounding box center [439, 519] width 31 height 16
click at [424, 511] on input "Show account details" at bounding box center [424, 511] width 0 height 0
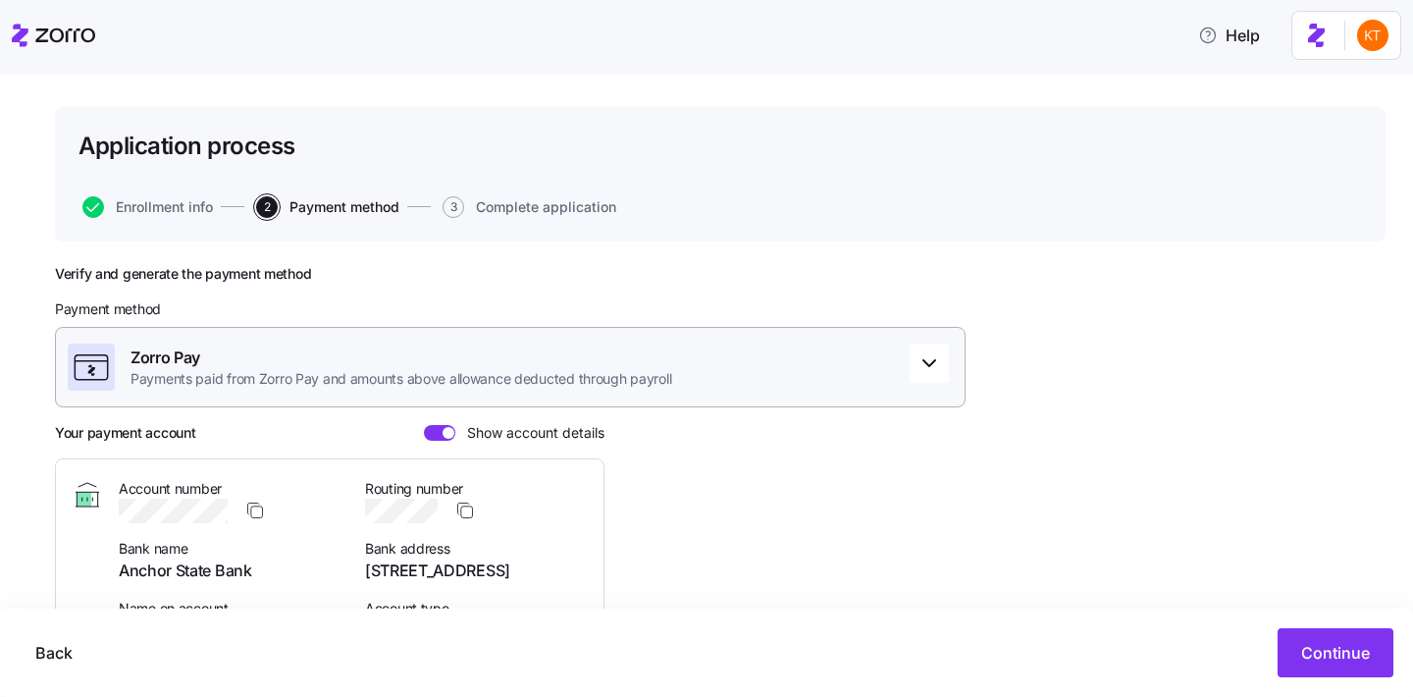
scroll to position [206, 0]
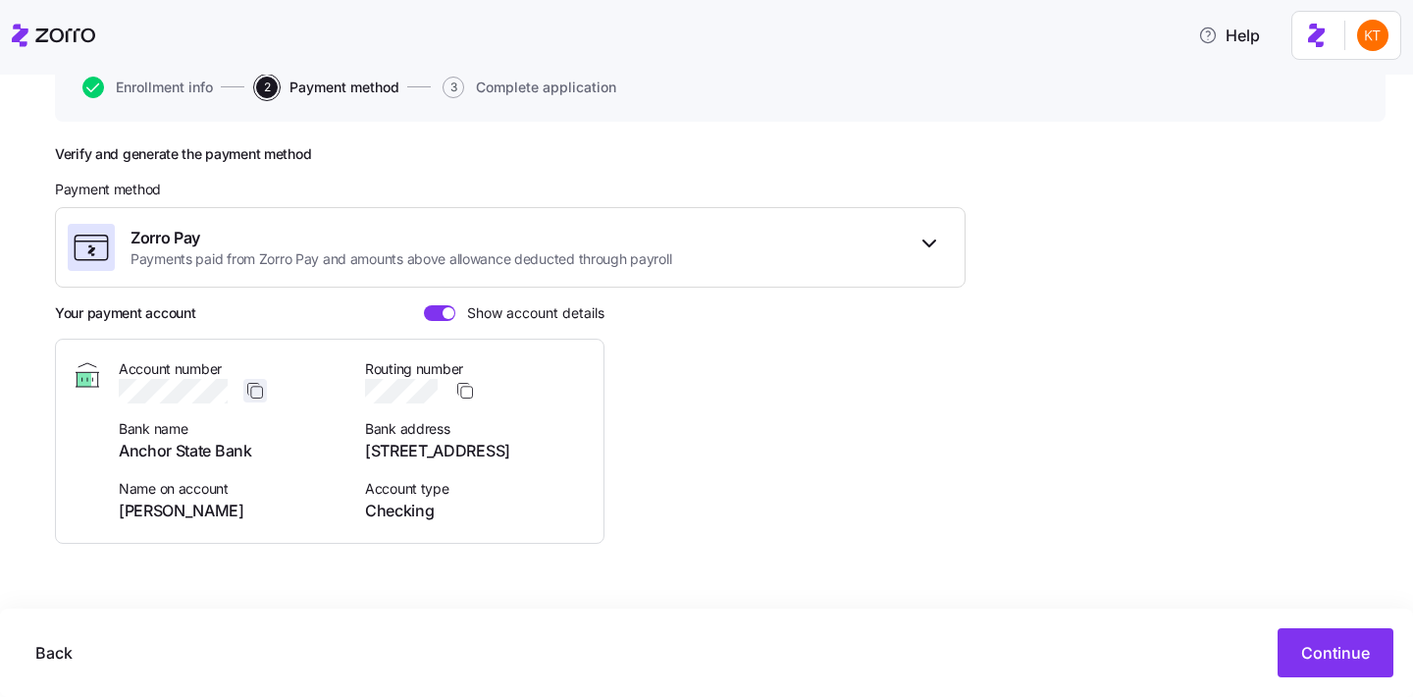
click at [258, 389] on icon "button" at bounding box center [255, 391] width 20 height 20
click at [1306, 643] on span "Continue" at bounding box center [1335, 653] width 69 height 24
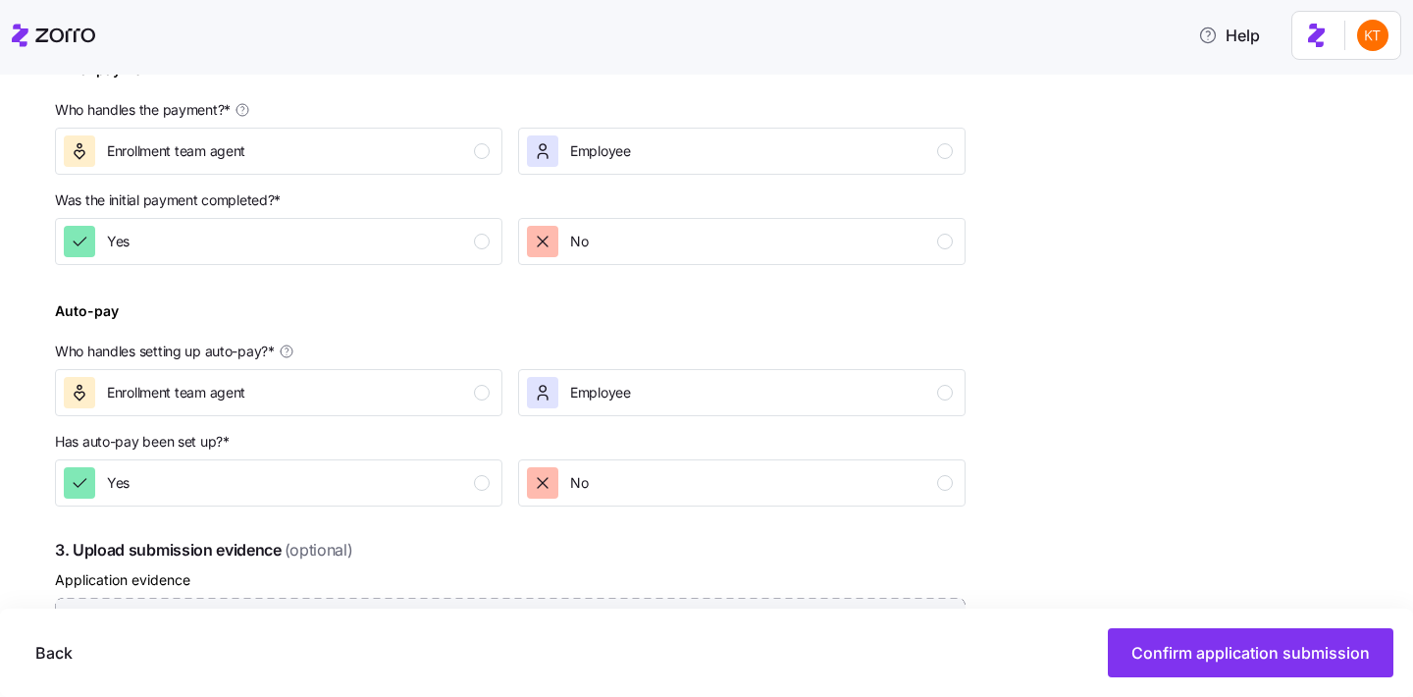
scroll to position [647, 0]
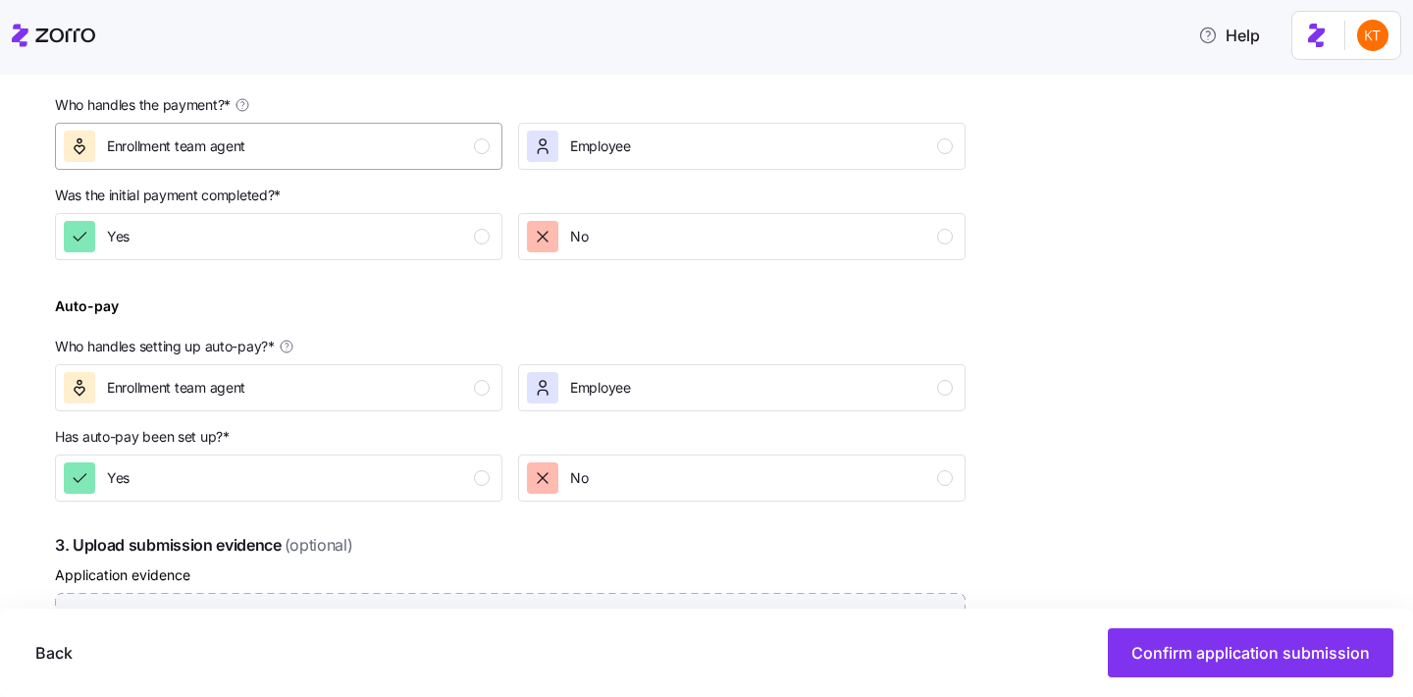
click at [457, 144] on div "Enrollment team agent" at bounding box center [277, 145] width 426 height 31
click at [463, 190] on div "Was the initial payment completed? *" at bounding box center [510, 195] width 910 height 20
click at [462, 234] on div "Yes" at bounding box center [277, 236] width 426 height 31
click at [462, 400] on div "Enrollment team agent" at bounding box center [277, 387] width 426 height 31
click at [470, 473] on div "Yes" at bounding box center [277, 477] width 426 height 31
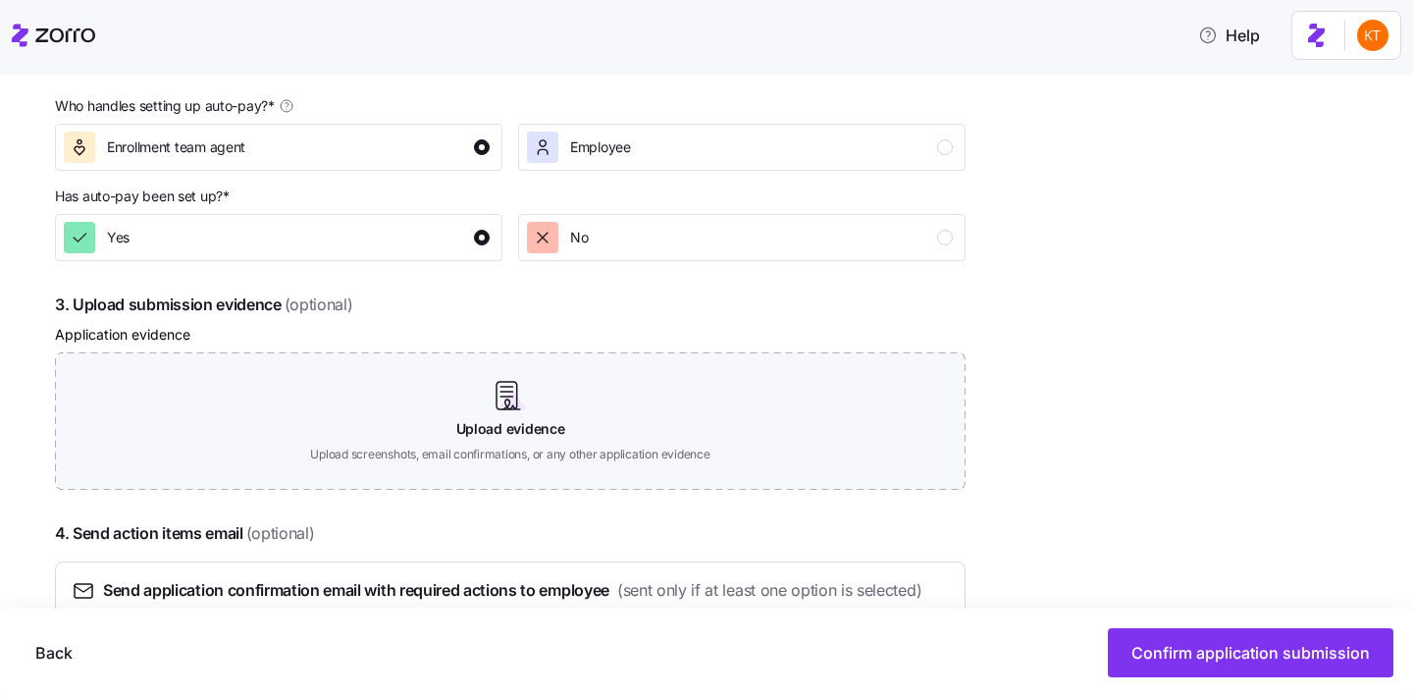
scroll to position [951, 0]
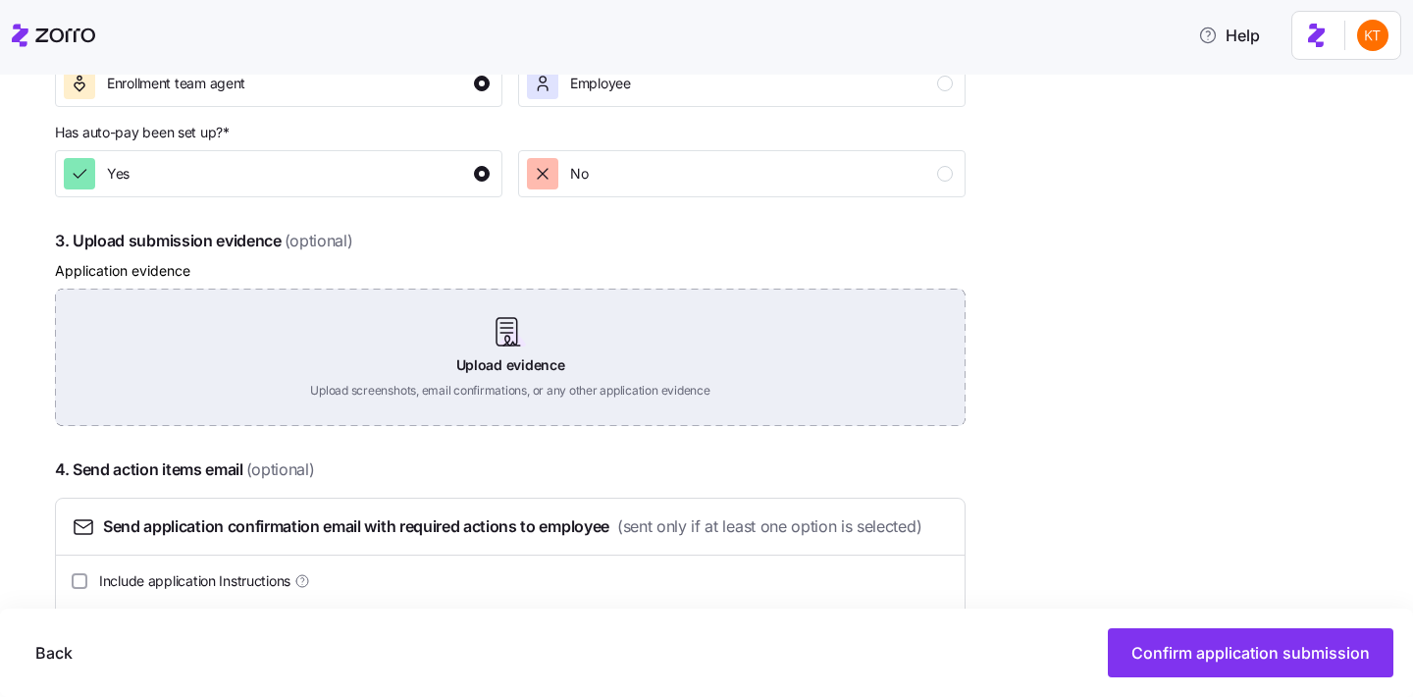
click at [497, 373] on div "Upload evidence Upload screenshots, email confirmations, or any other applicati…" at bounding box center [510, 356] width 910 height 137
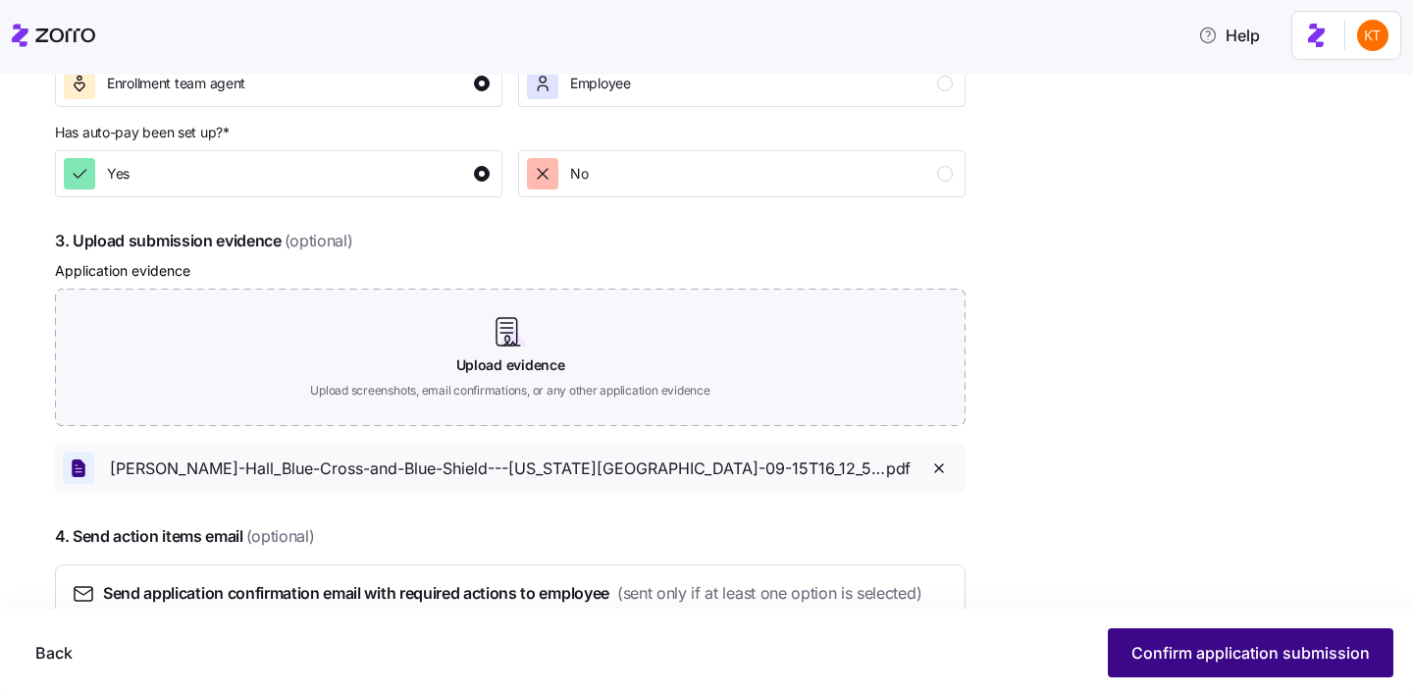
click at [1186, 640] on button "Confirm application submission" at bounding box center [1251, 652] width 286 height 49
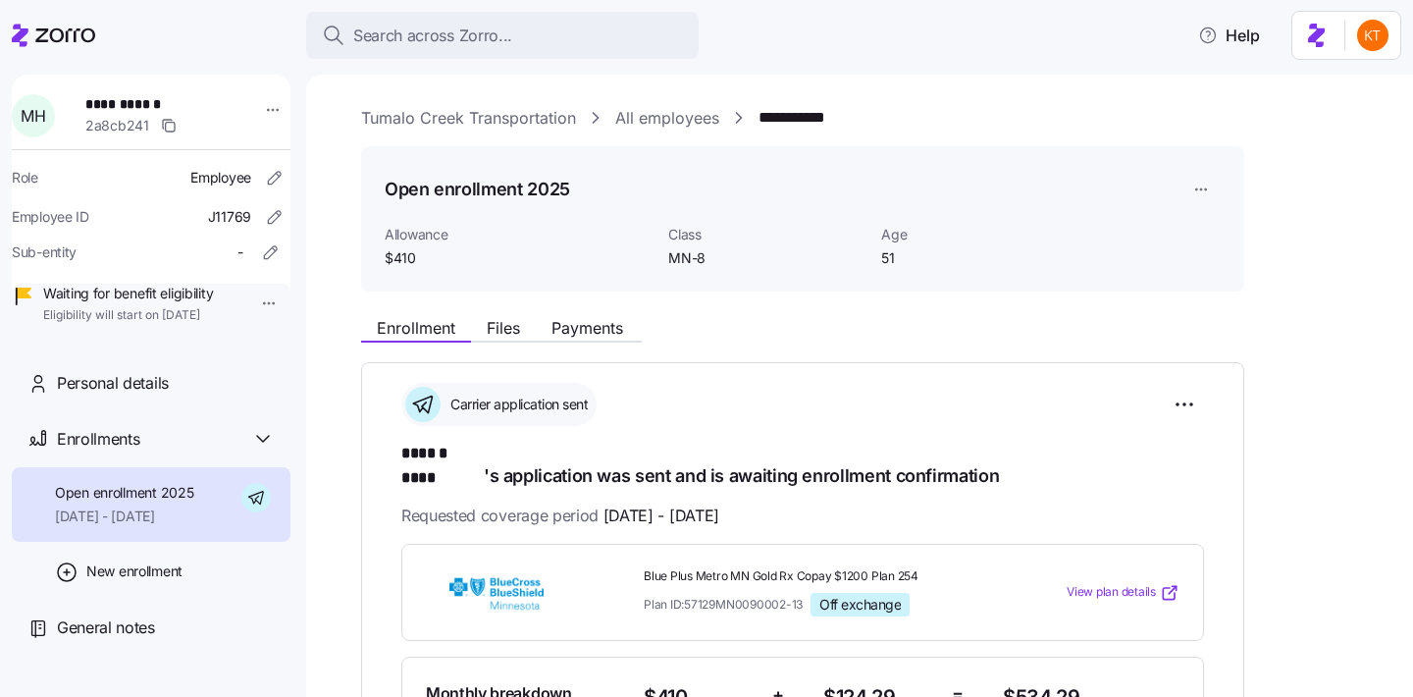
click at [509, 340] on div "Enrollment Files Payments" at bounding box center [501, 331] width 281 height 24
click at [513, 333] on span "Files" at bounding box center [503, 328] width 33 height 16
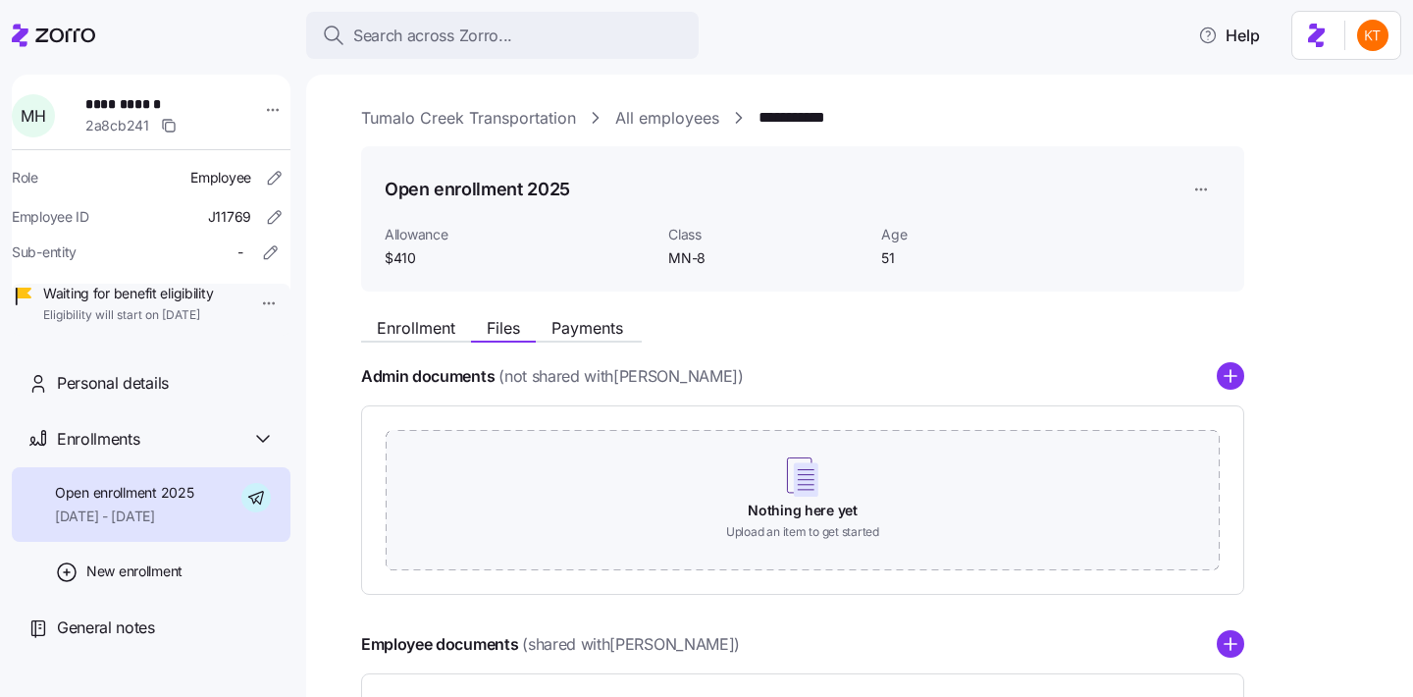
scroll to position [153, 0]
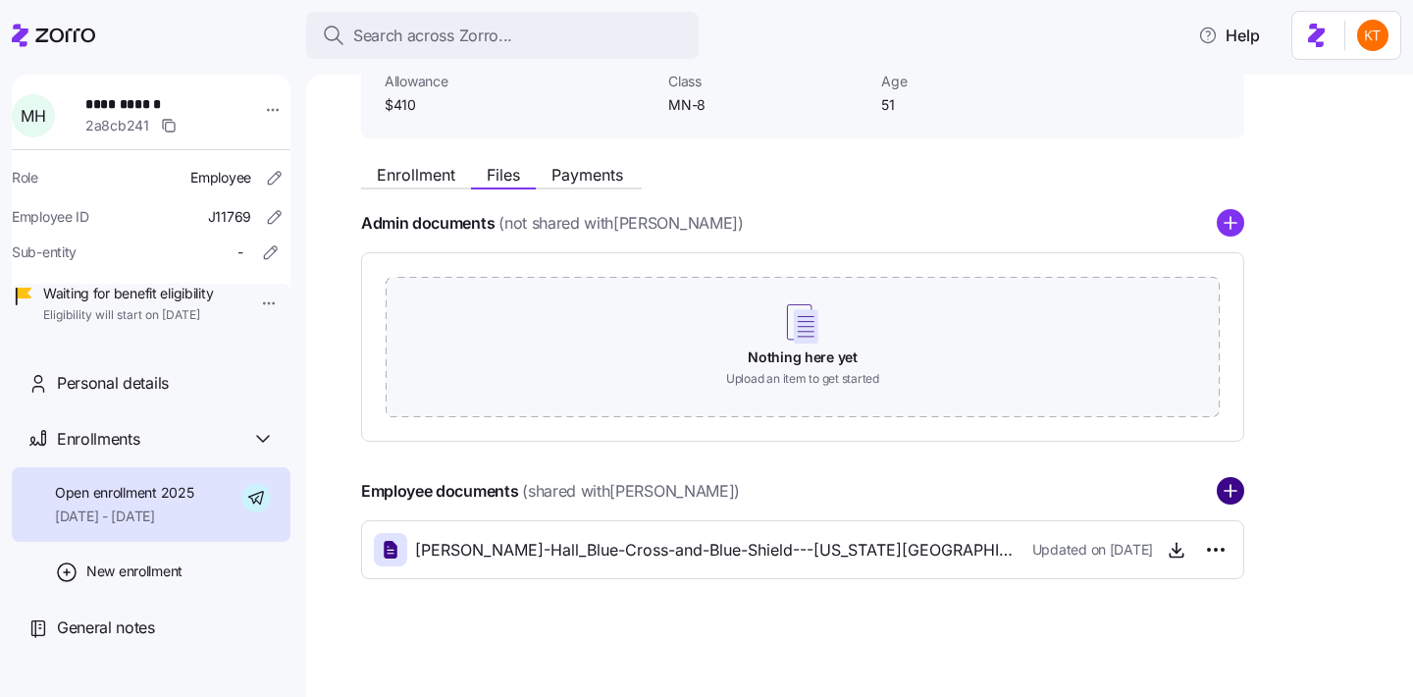
click at [1224, 502] on circle "add icon" at bounding box center [1231, 492] width 26 height 26
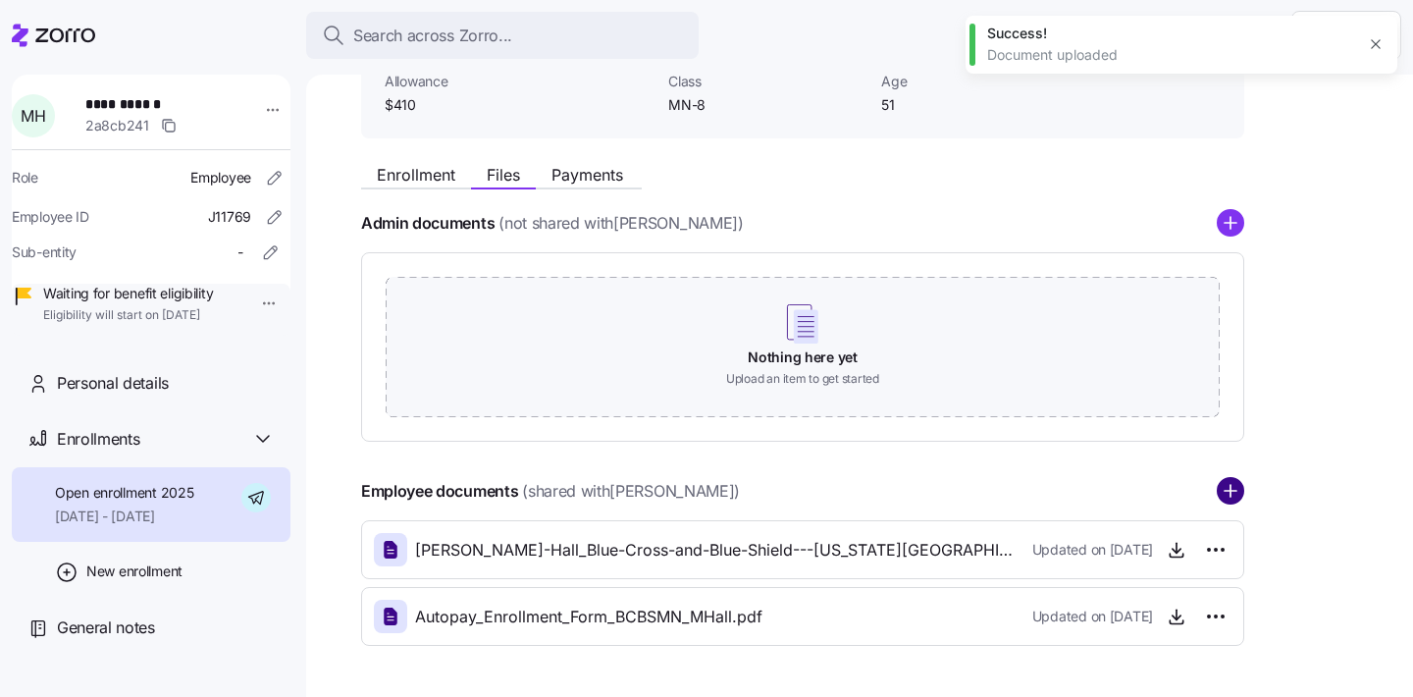
click at [1233, 492] on icon "add icon" at bounding box center [1230, 490] width 27 height 27
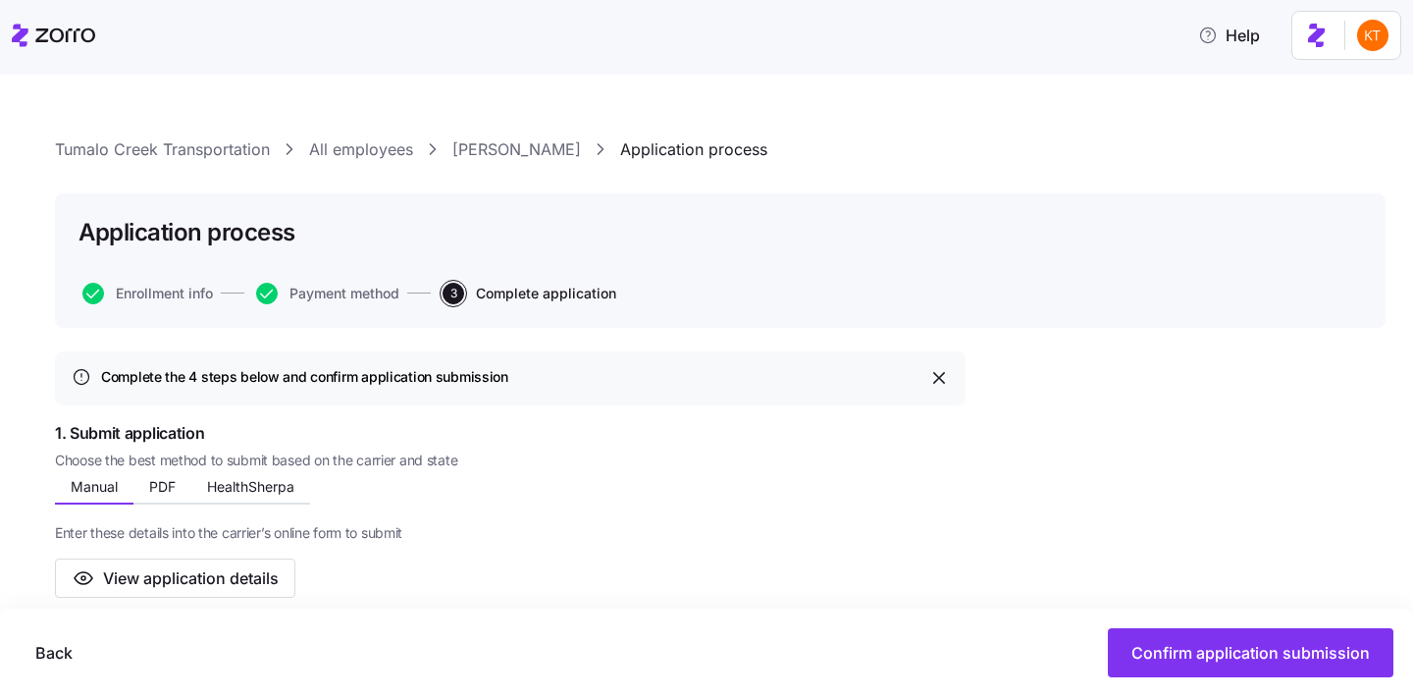
click at [502, 148] on link "[PERSON_NAME]" at bounding box center [516, 149] width 129 height 25
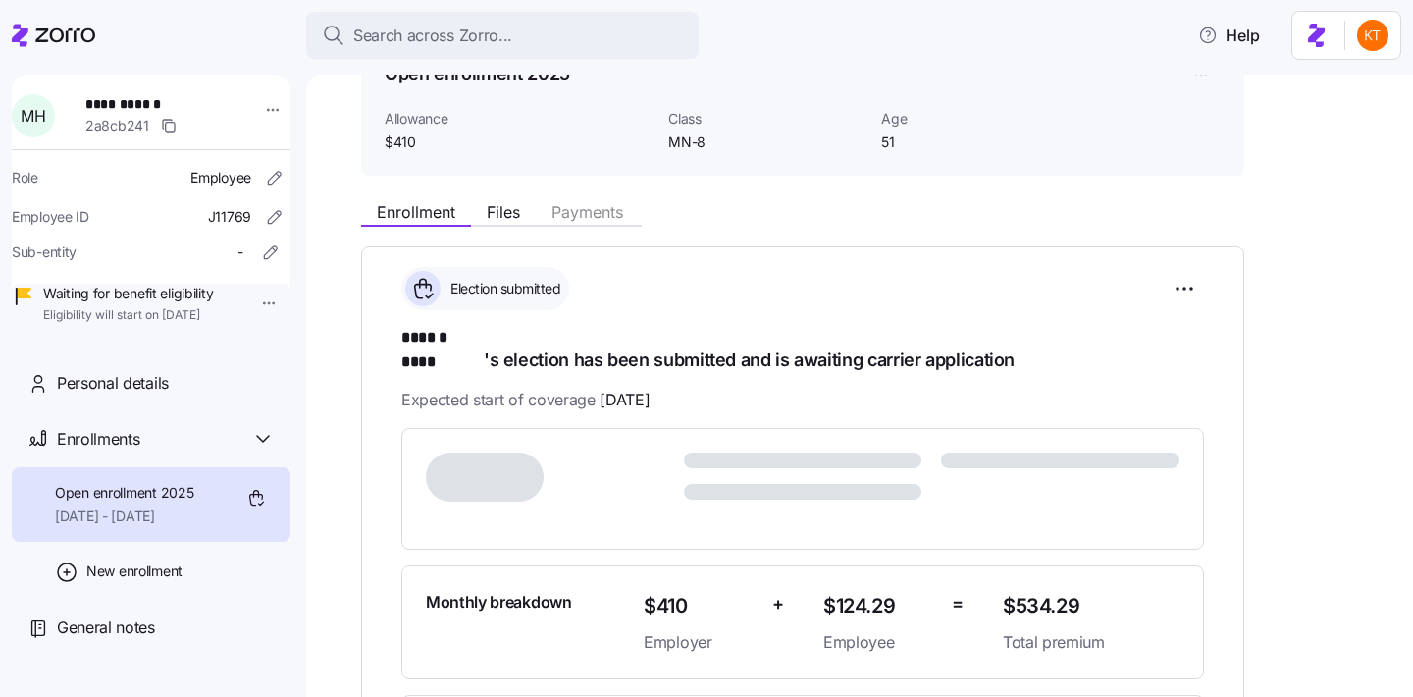
scroll to position [298, 0]
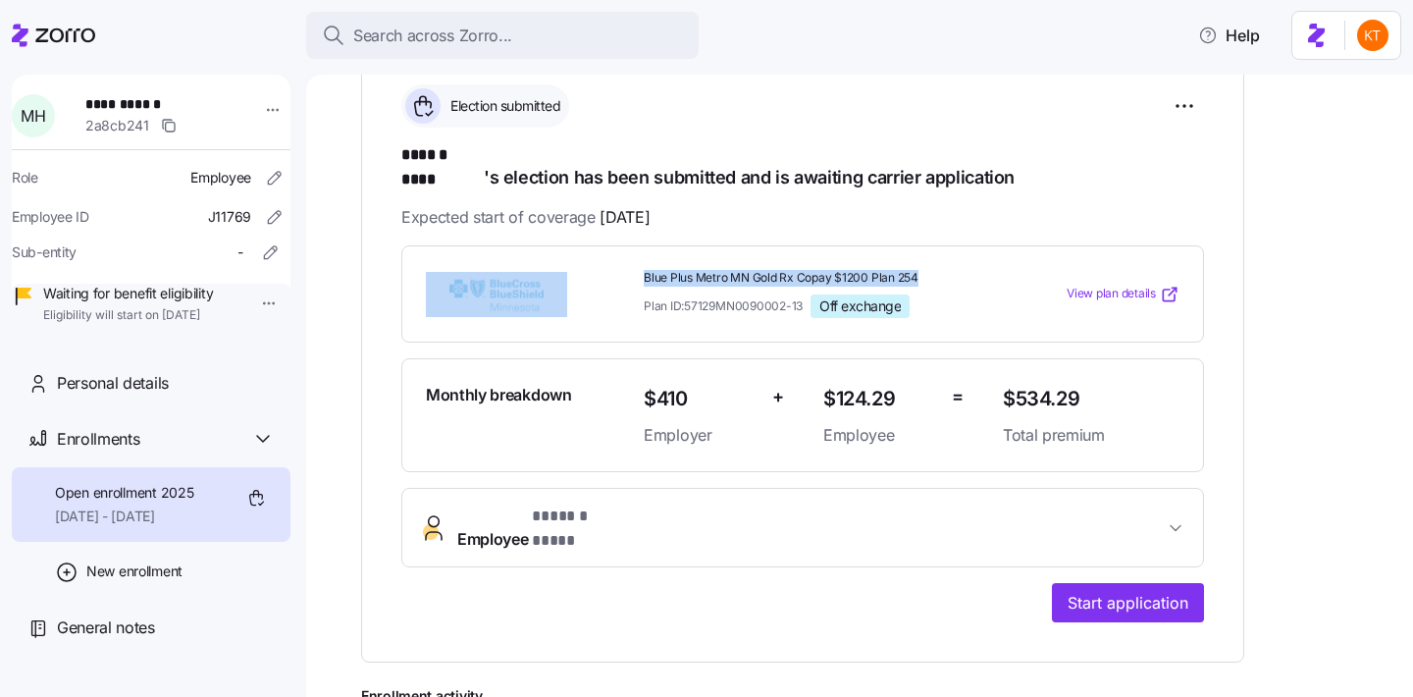
drag, startPoint x: 936, startPoint y: 257, endPoint x: 626, endPoint y: 259, distance: 310.0
click at [626, 262] on div "Blue Plus Metro MN Gold Rx Copay $1200 Plan 254 Plan ID: 57129MN0090002-13 Off …" at bounding box center [802, 294] width 769 height 64
copy div "Blue Plus Metro MN Gold Rx Copay $1200 Plan 254"
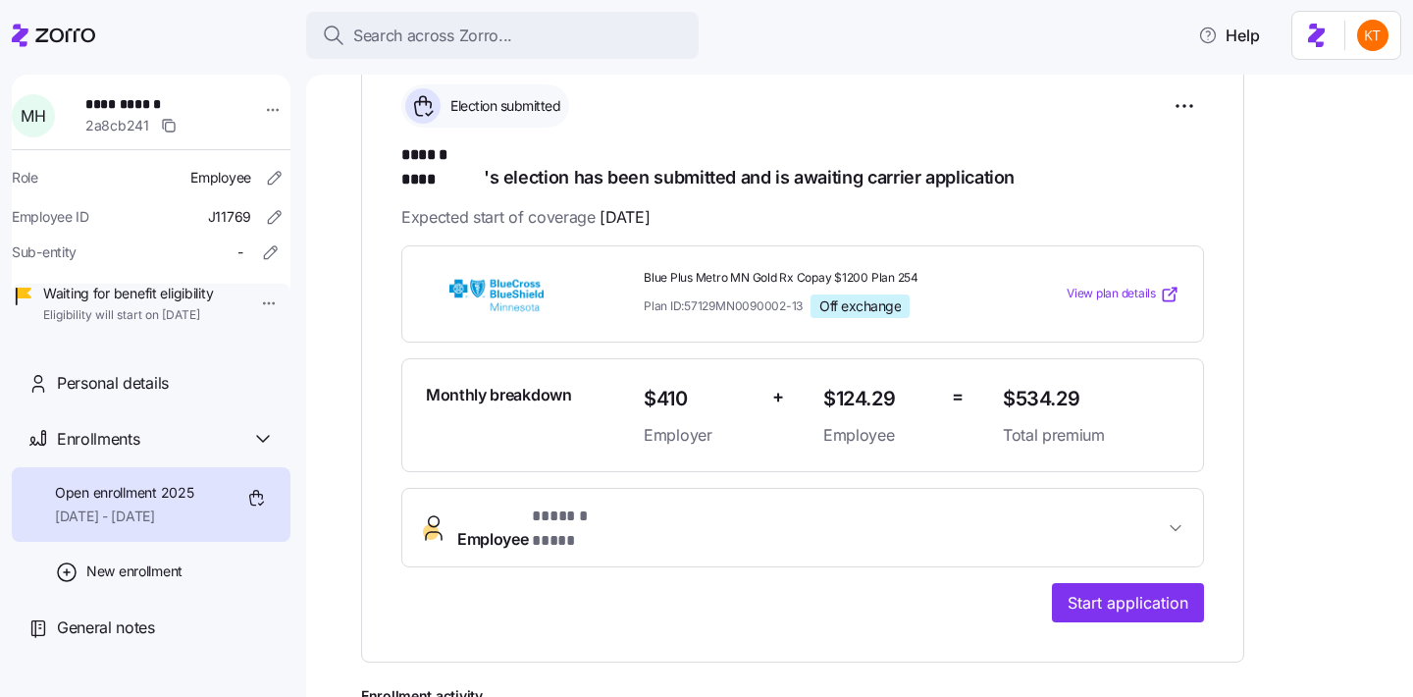
click at [1012, 383] on span "$534.29" at bounding box center [1091, 399] width 177 height 32
click at [1010, 383] on span "$534.29" at bounding box center [1091, 399] width 177 height 32
copy span "$534.29"
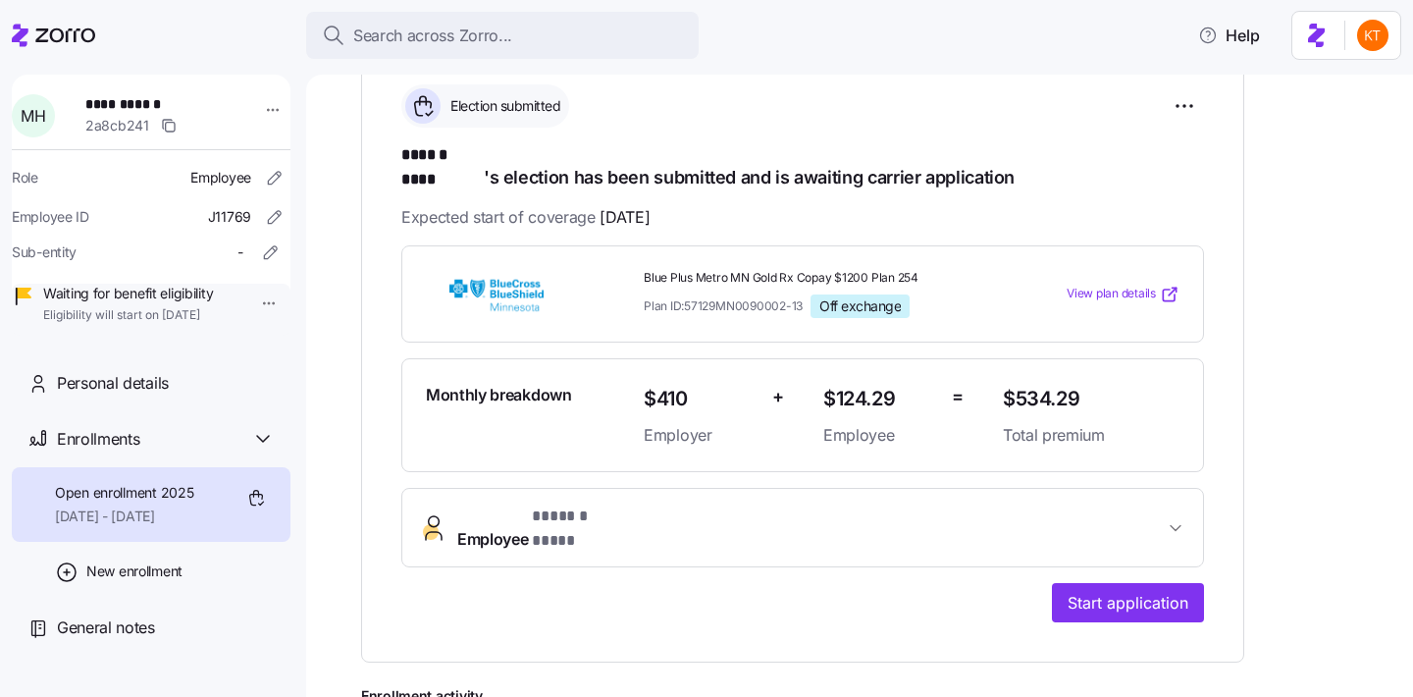
click at [659, 387] on span "$410" at bounding box center [700, 399] width 113 height 32
click at [659, 386] on span "$410" at bounding box center [700, 399] width 113 height 32
copy span "410"
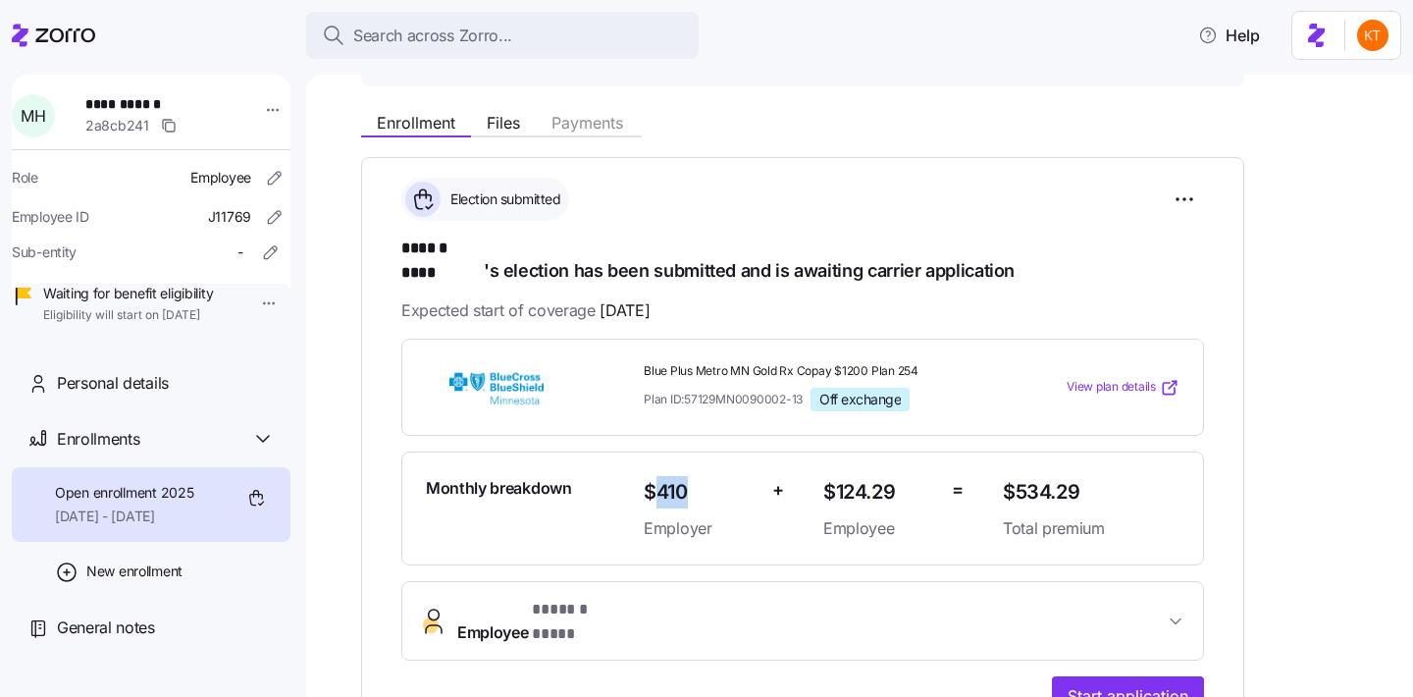
scroll to position [590, 0]
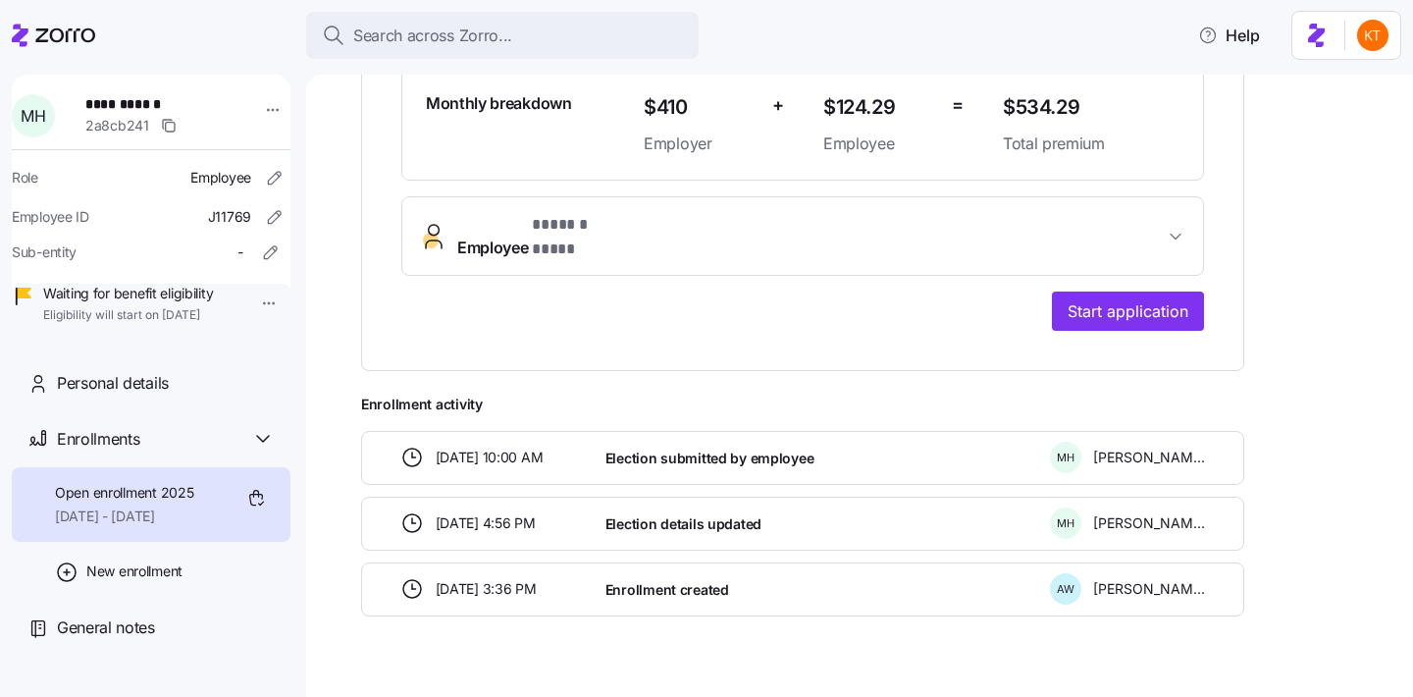
click at [142, 103] on span "**********" at bounding box center [153, 104] width 137 height 20
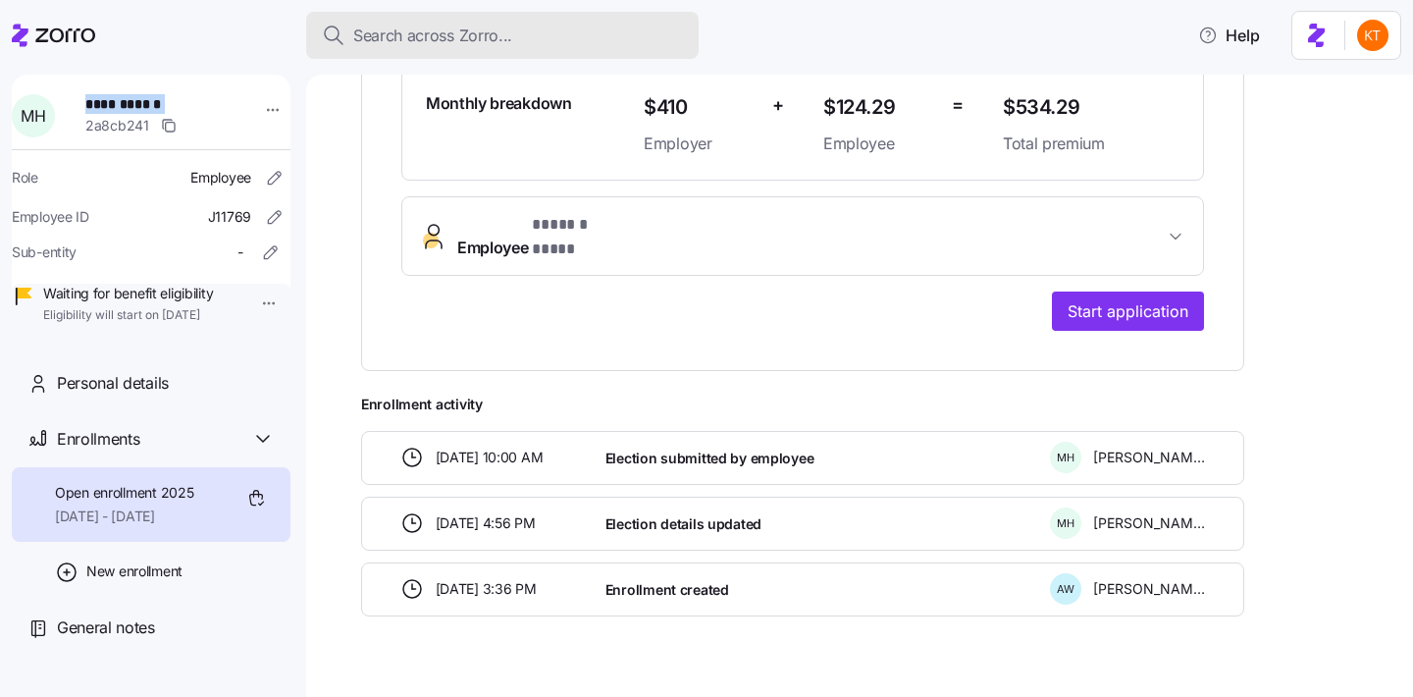
copy span "**********"
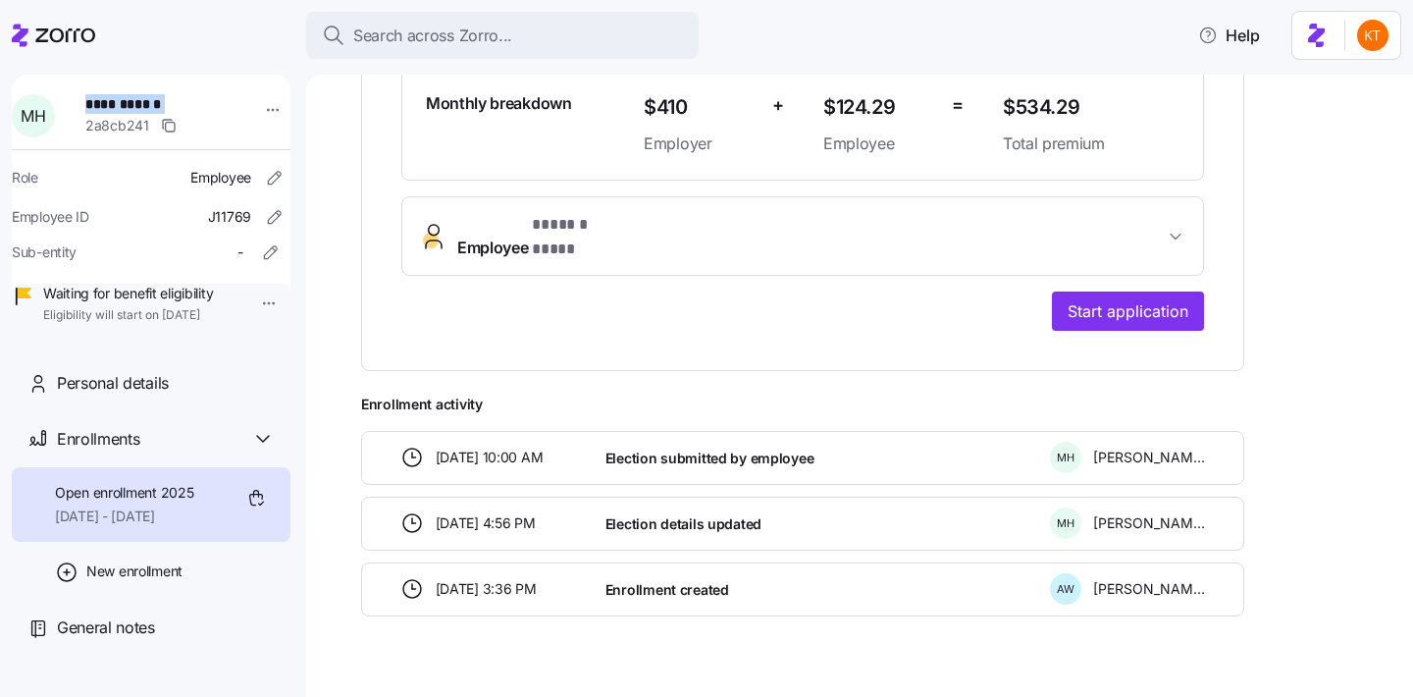
click at [628, 223] on button "Employee * ****** **** *" at bounding box center [802, 236] width 801 height 78
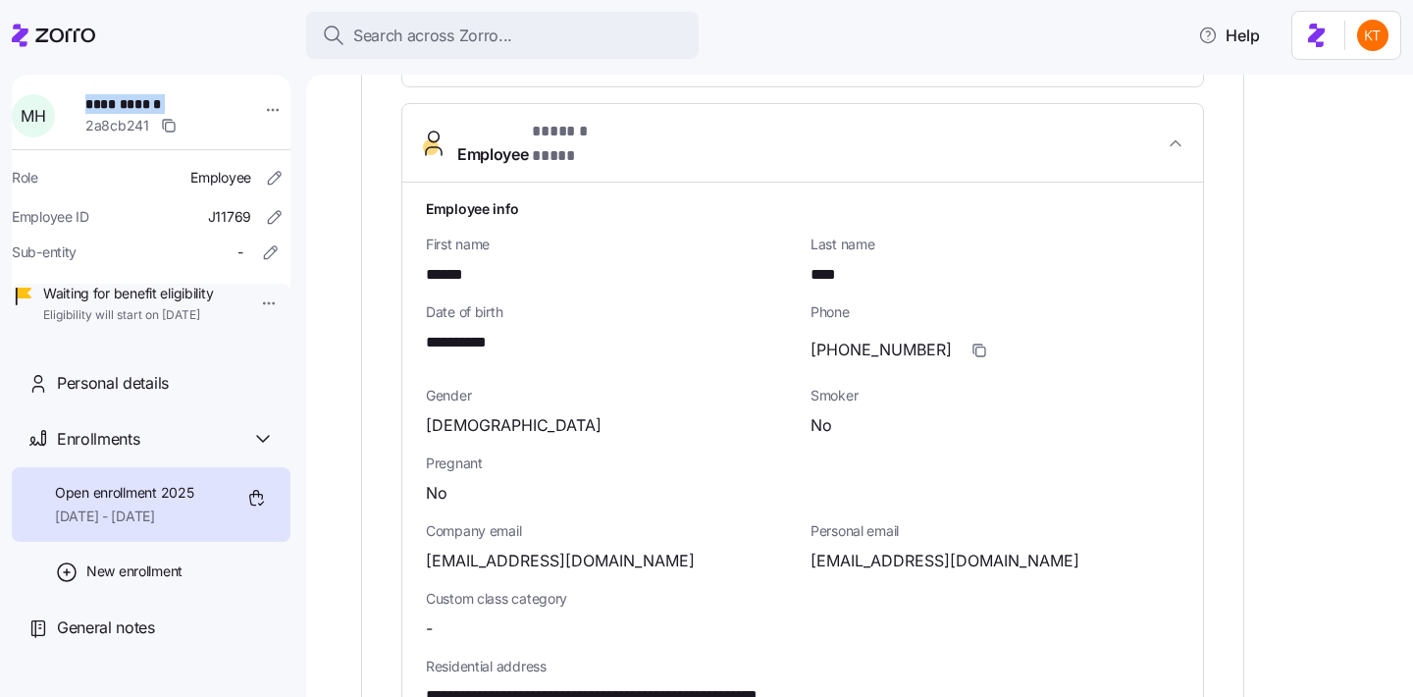
scroll to position [688, 0]
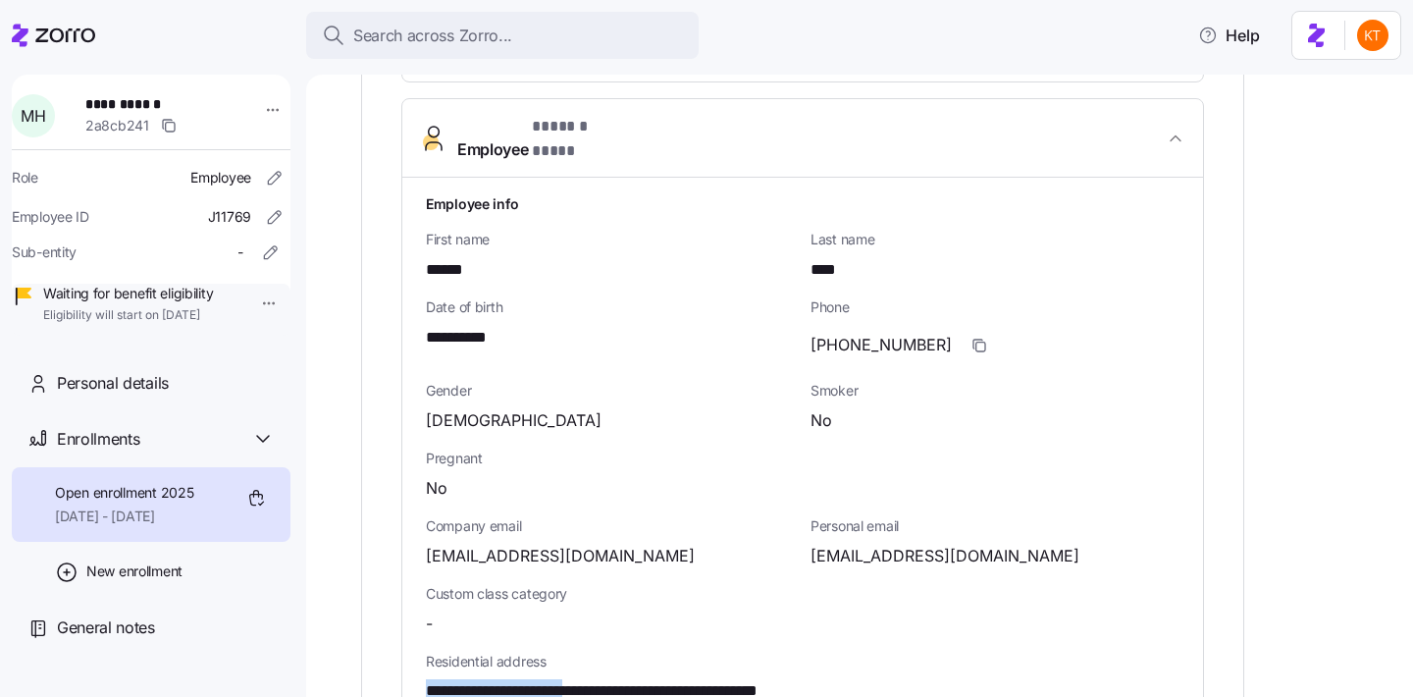
drag, startPoint x: 618, startPoint y: 655, endPoint x: 409, endPoint y: 653, distance: 209.0
click at [409, 653] on div "**********" at bounding box center [802, 677] width 801 height 999
copy span "**********"
click at [668, 666] on div "**********" at bounding box center [802, 678] width 769 height 68
click at [667, 679] on span "**********" at bounding box center [657, 691] width 463 height 25
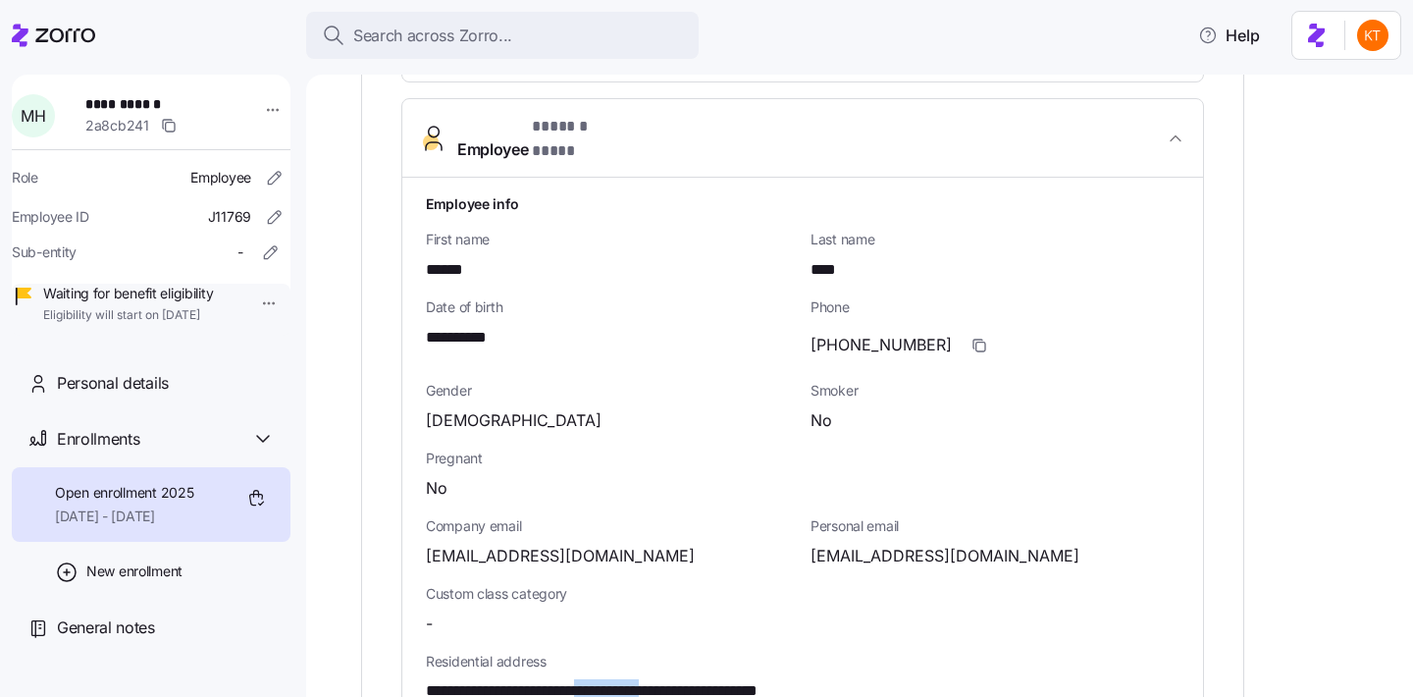
click at [667, 679] on span "**********" at bounding box center [657, 691] width 463 height 25
copy span "**********"
click at [775, 679] on span "**********" at bounding box center [657, 691] width 463 height 25
click at [774, 679] on span "**********" at bounding box center [657, 691] width 463 height 25
copy span "*****"
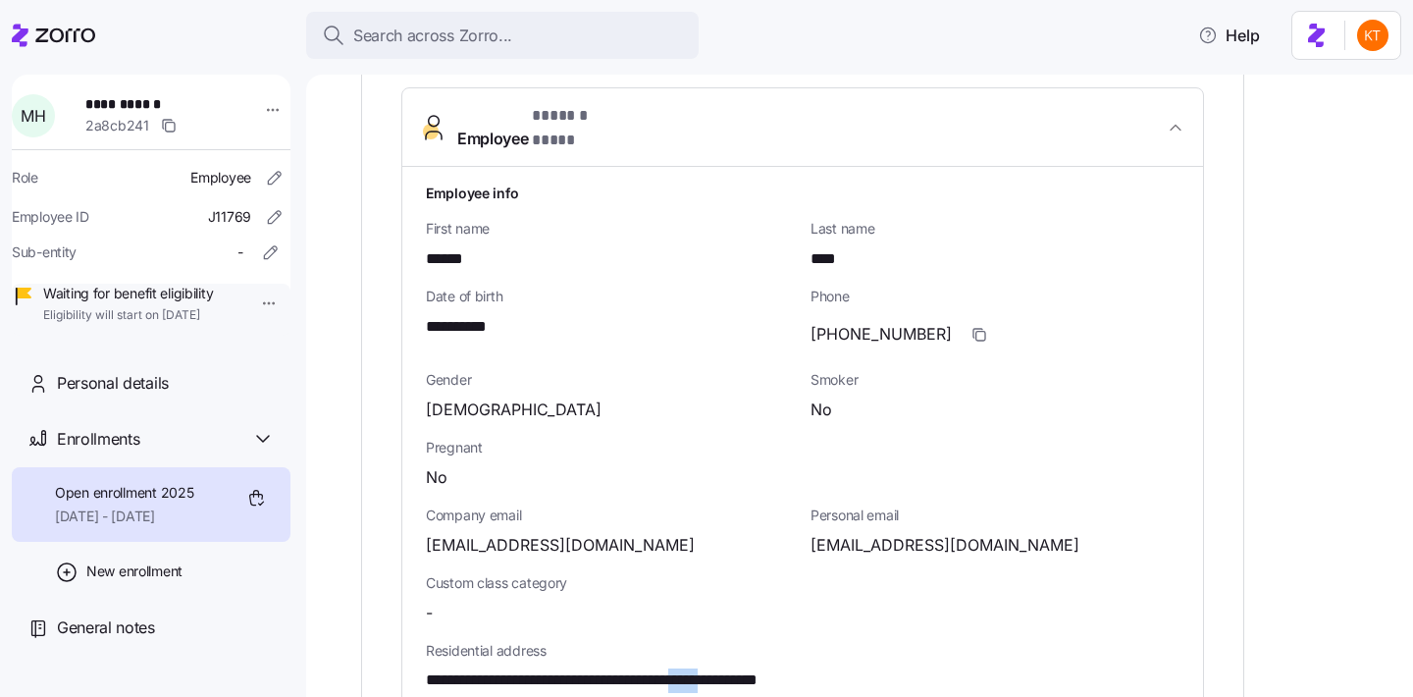
scroll to position [721, 0]
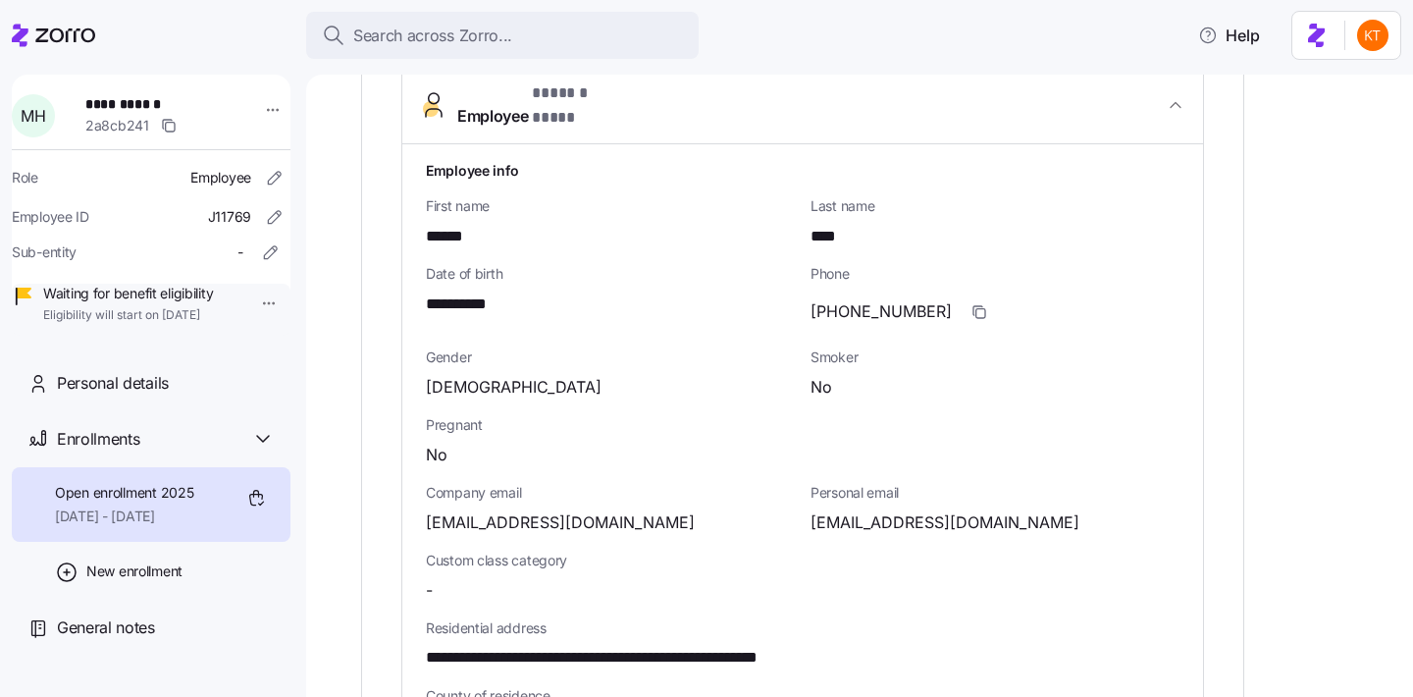
copy span "Hennepin"
click at [498, 292] on span "**********" at bounding box center [467, 304] width 83 height 25
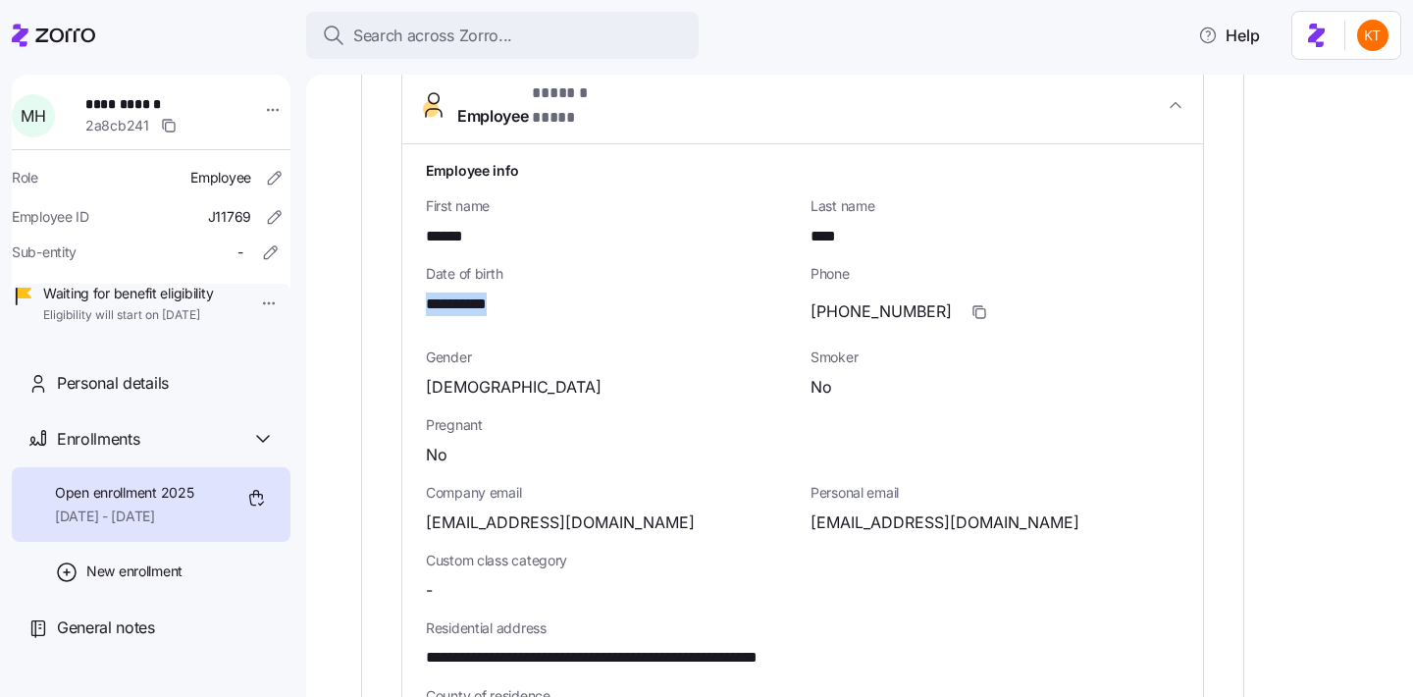
click at [498, 292] on span "**********" at bounding box center [467, 304] width 83 height 25
copy span "****"
click at [893, 510] on span "[EMAIL_ADDRESS][DOMAIN_NAME]" at bounding box center [944, 522] width 269 height 25
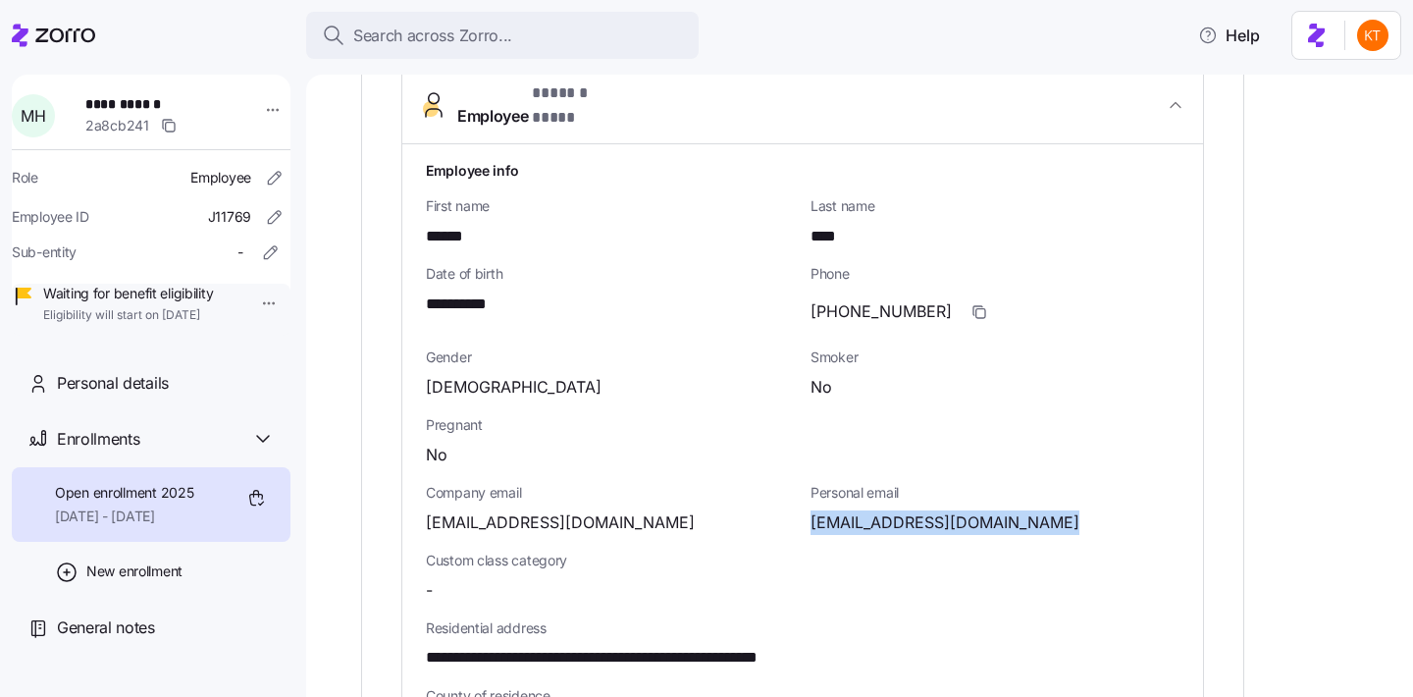
click at [893, 510] on span "[EMAIL_ADDRESS][DOMAIN_NAME]" at bounding box center [944, 522] width 269 height 25
copy span "yahoo"
click at [146, 109] on span "**********" at bounding box center [153, 104] width 137 height 20
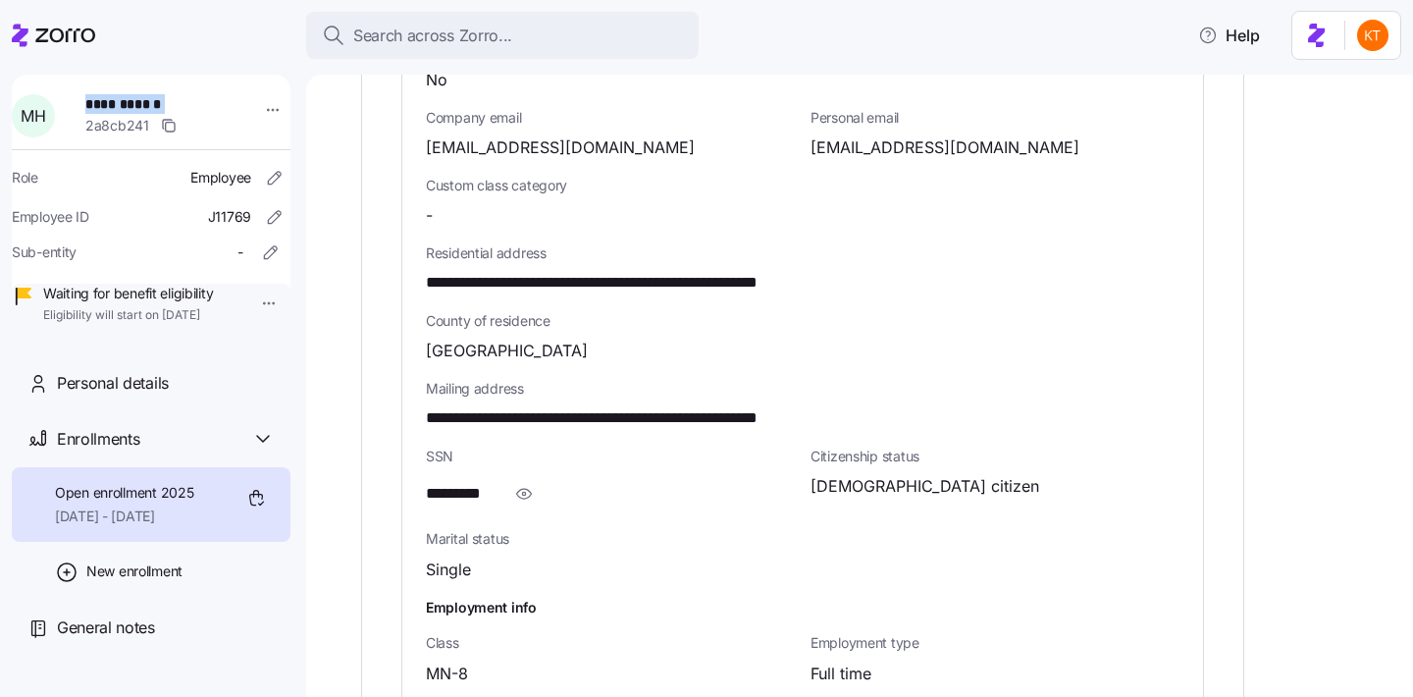
scroll to position [1068, 0]
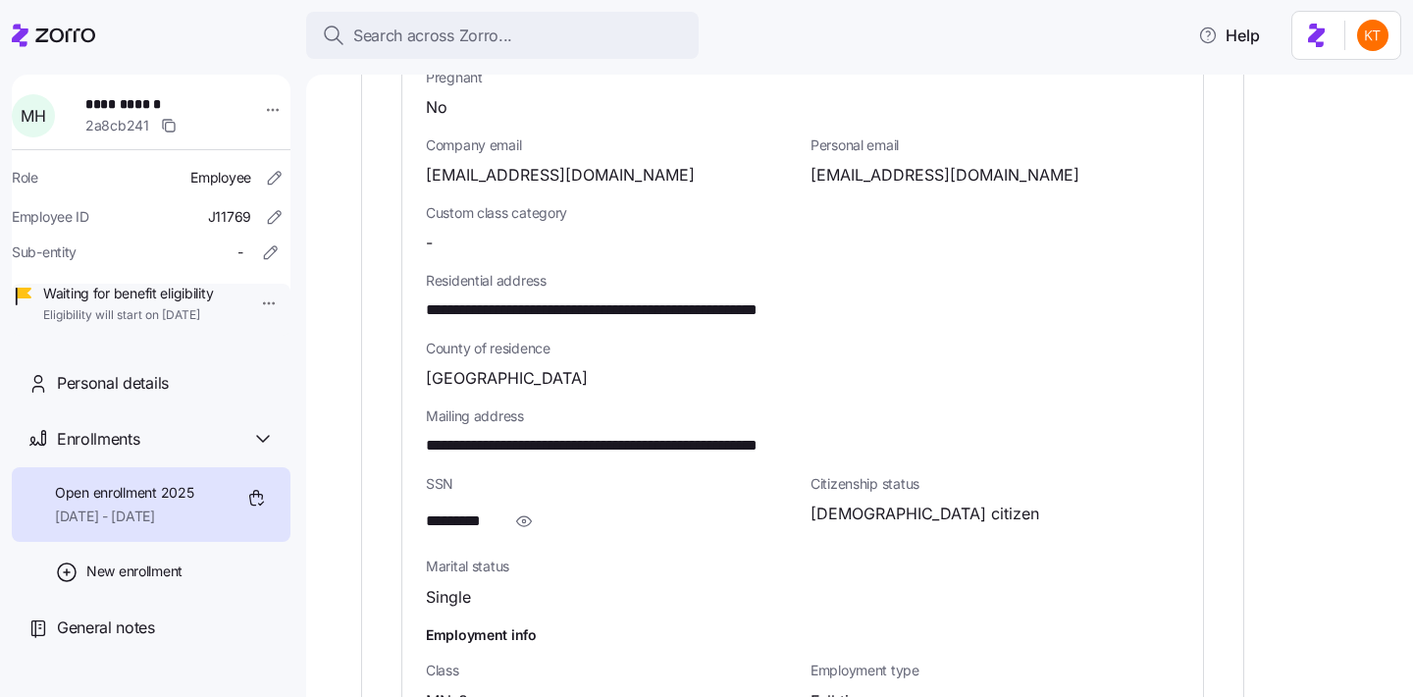
click at [851, 163] on span "[EMAIL_ADDRESS][DOMAIN_NAME]" at bounding box center [944, 175] width 269 height 25
click at [845, 163] on span "[EMAIL_ADDRESS][DOMAIN_NAME]" at bounding box center [944, 175] width 269 height 25
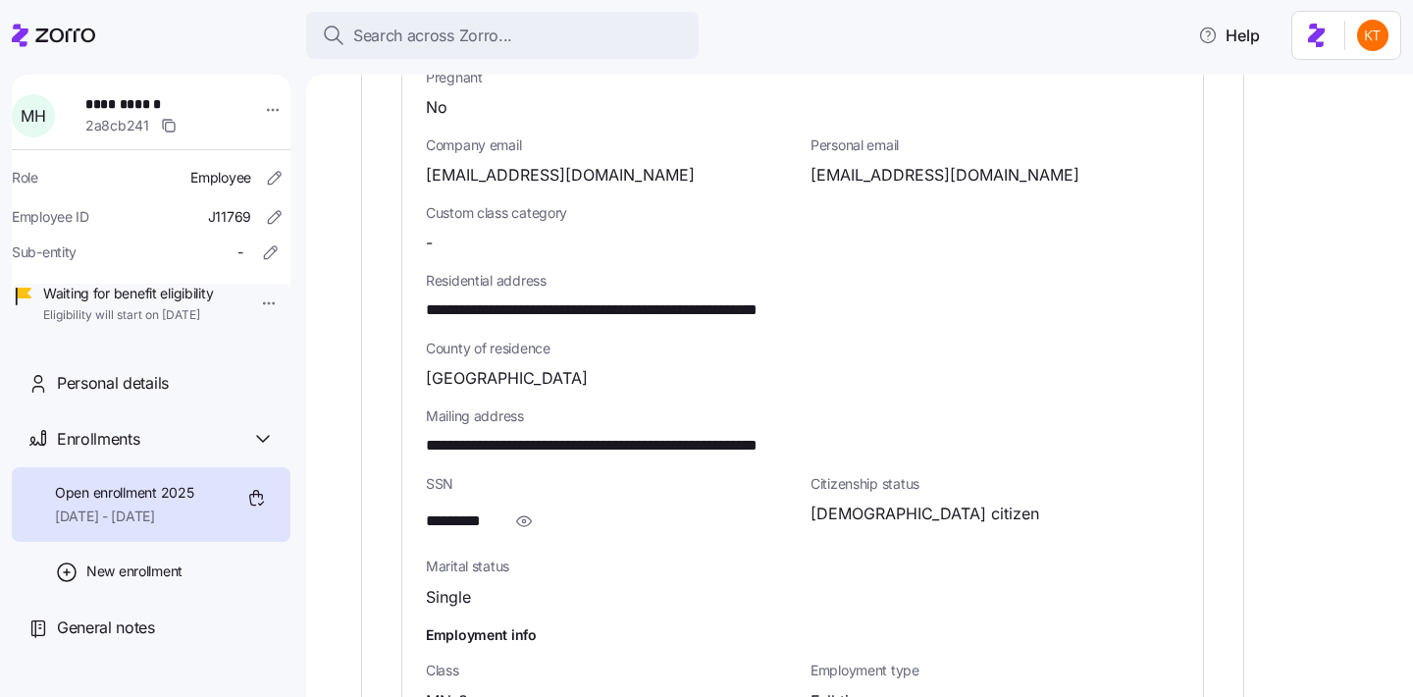
click at [108, 104] on span "**********" at bounding box center [153, 104] width 137 height 20
click at [893, 163] on span "[EMAIL_ADDRESS][DOMAIN_NAME]" at bounding box center [944, 175] width 269 height 25
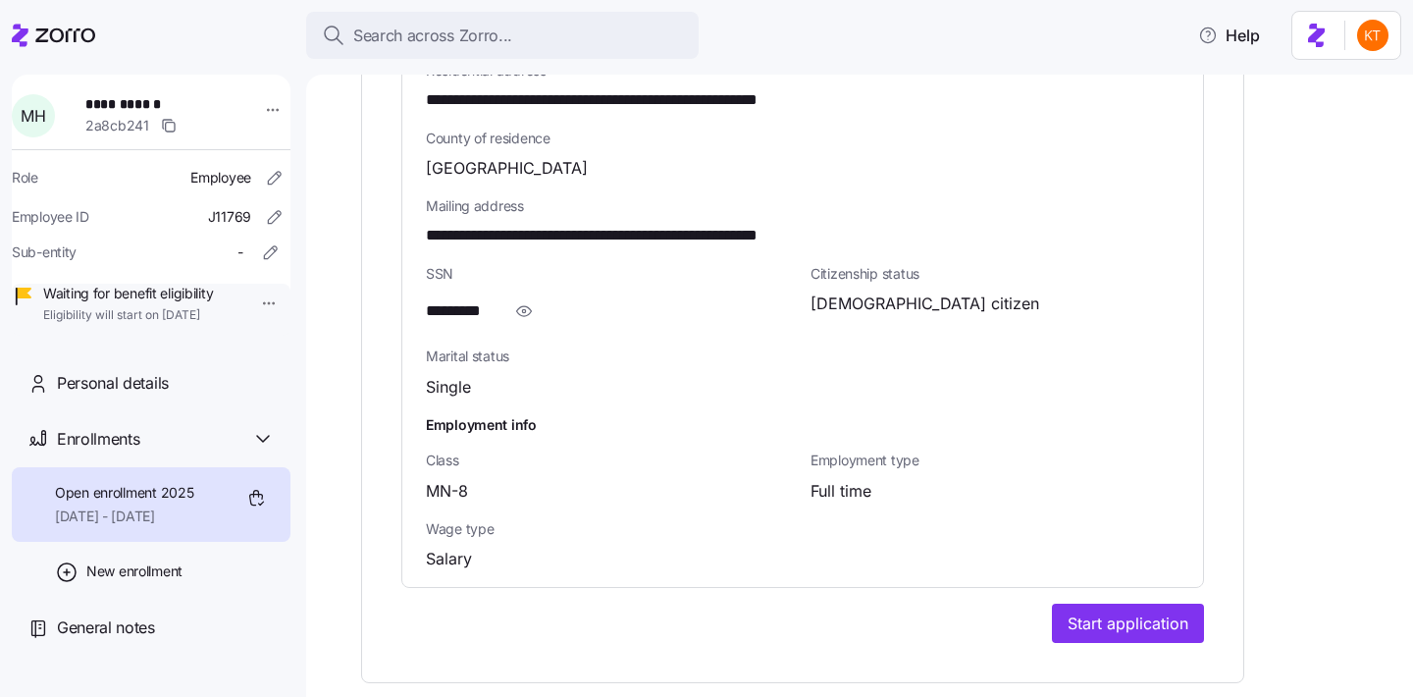
scroll to position [1589, 0]
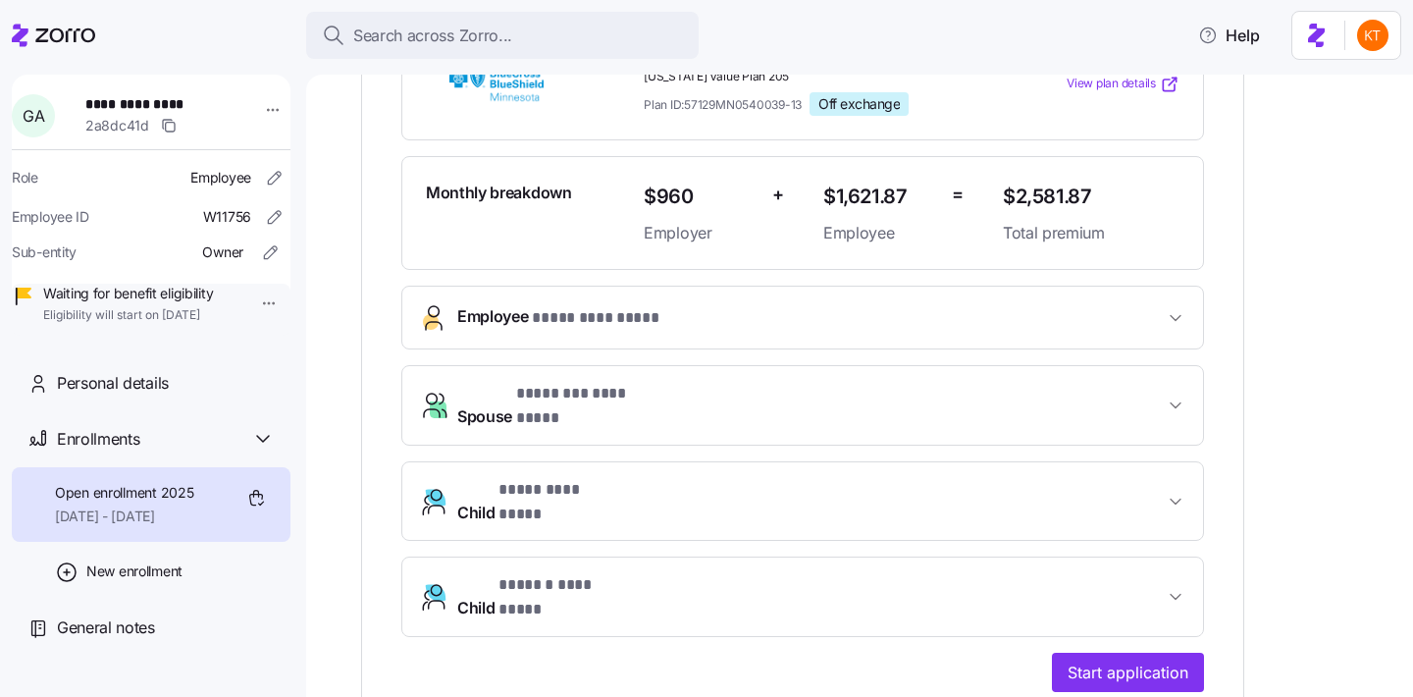
scroll to position [499, 0]
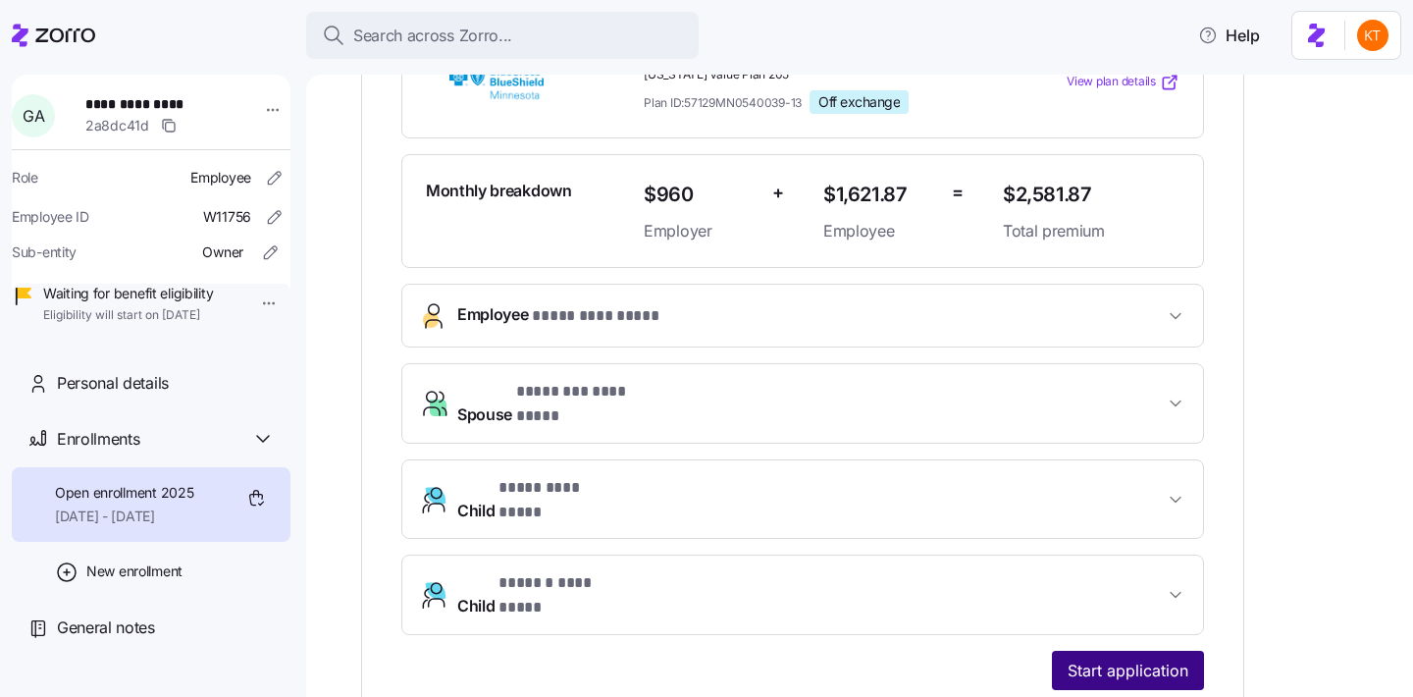
click at [1156, 658] on span "Start application" at bounding box center [1127, 670] width 121 height 24
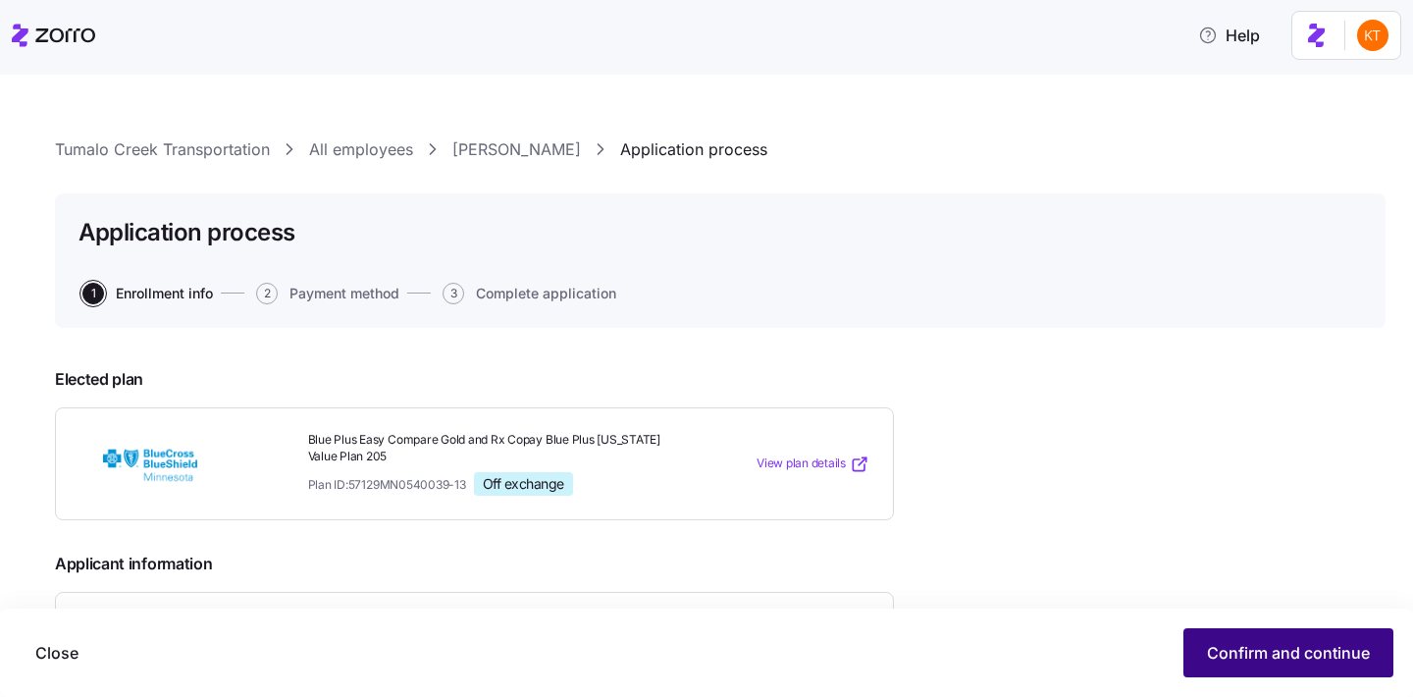
click at [1260, 651] on span "Confirm and continue" at bounding box center [1288, 653] width 163 height 24
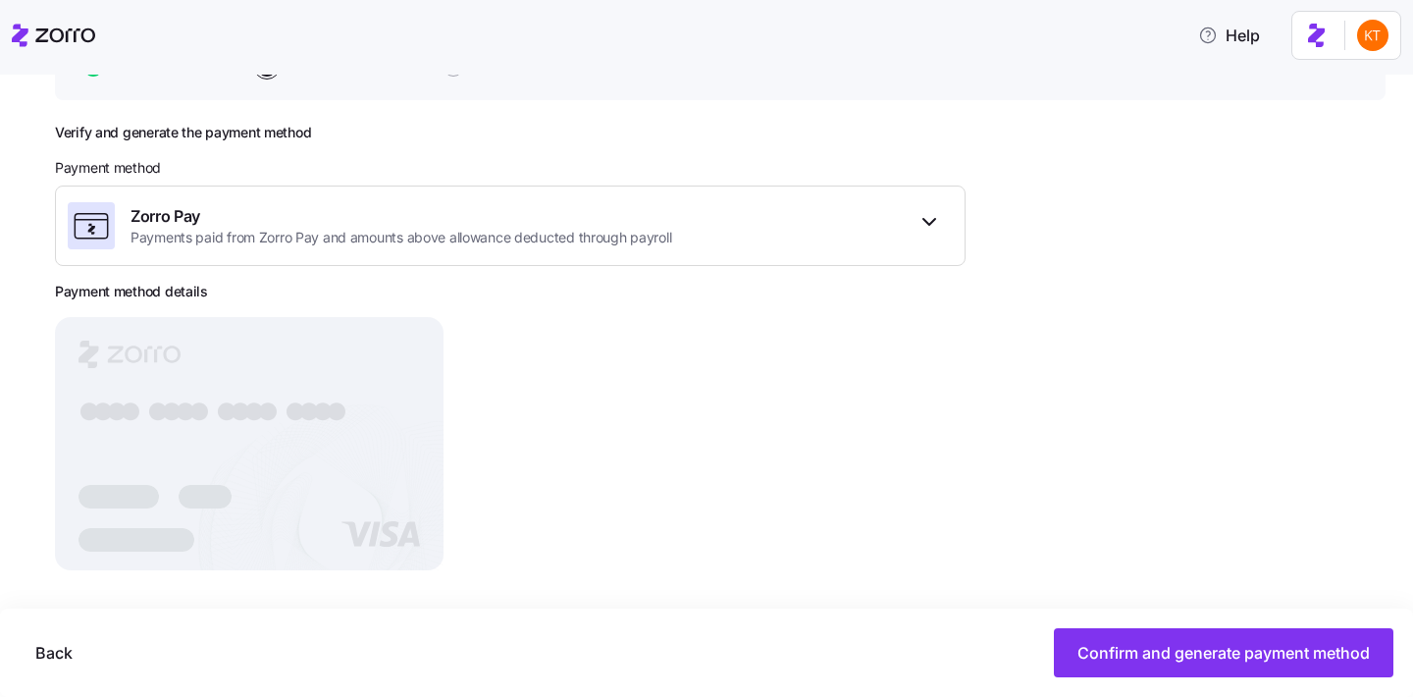
scroll to position [238, 0]
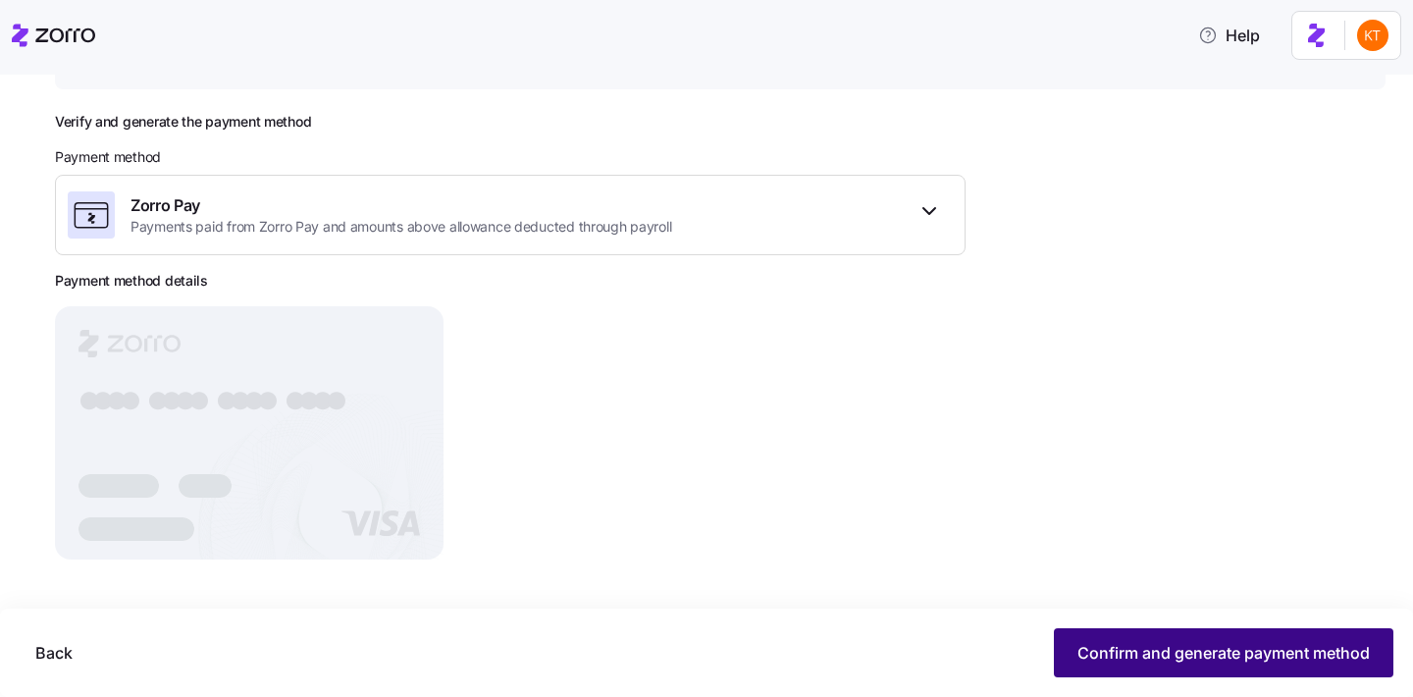
click at [1252, 640] on button "Confirm and generate payment method" at bounding box center [1223, 652] width 339 height 49
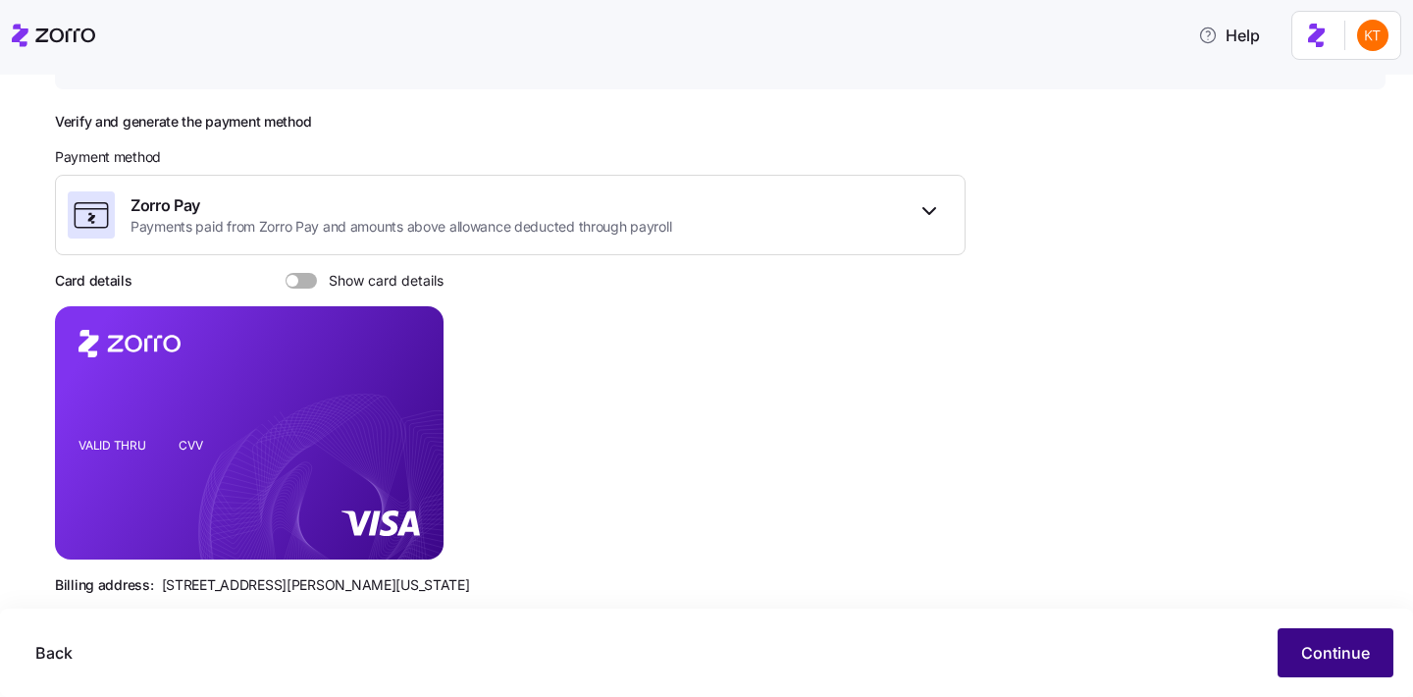
click at [1332, 658] on span "Continue" at bounding box center [1335, 653] width 69 height 24
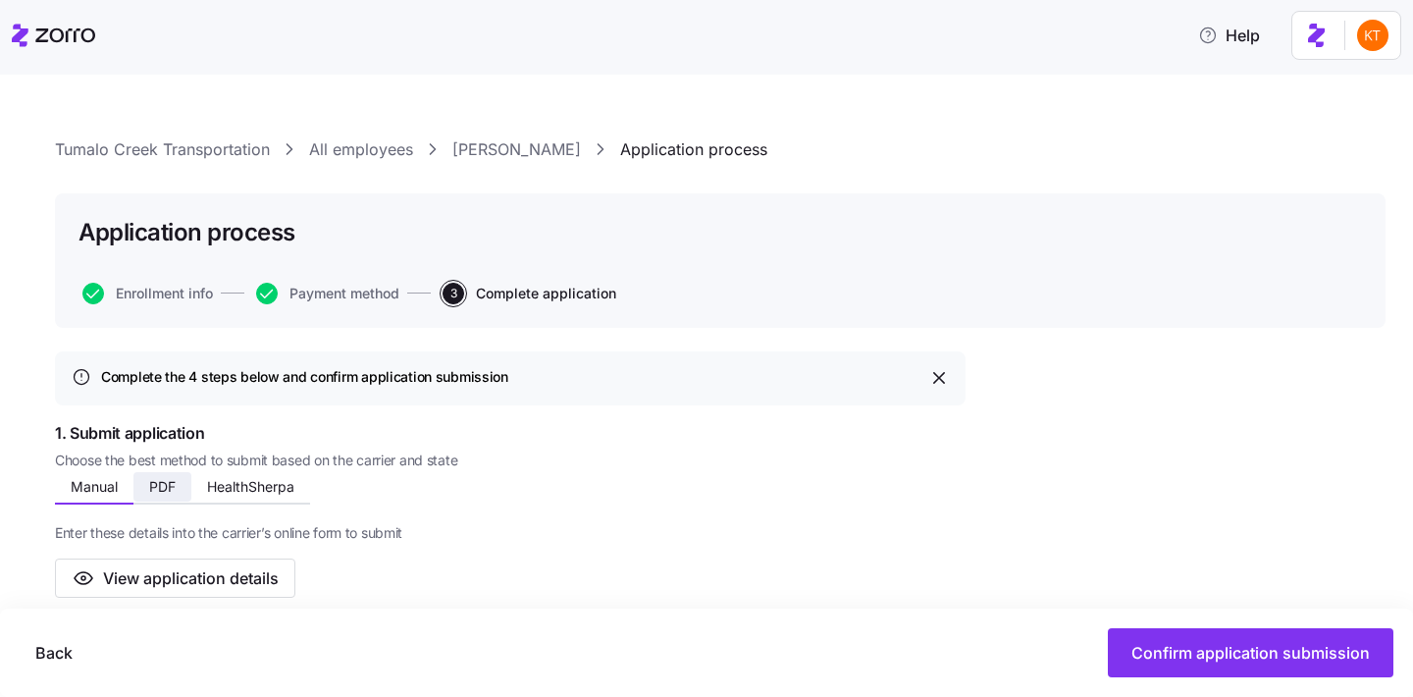
click at [174, 497] on button "PDF" at bounding box center [162, 486] width 58 height 29
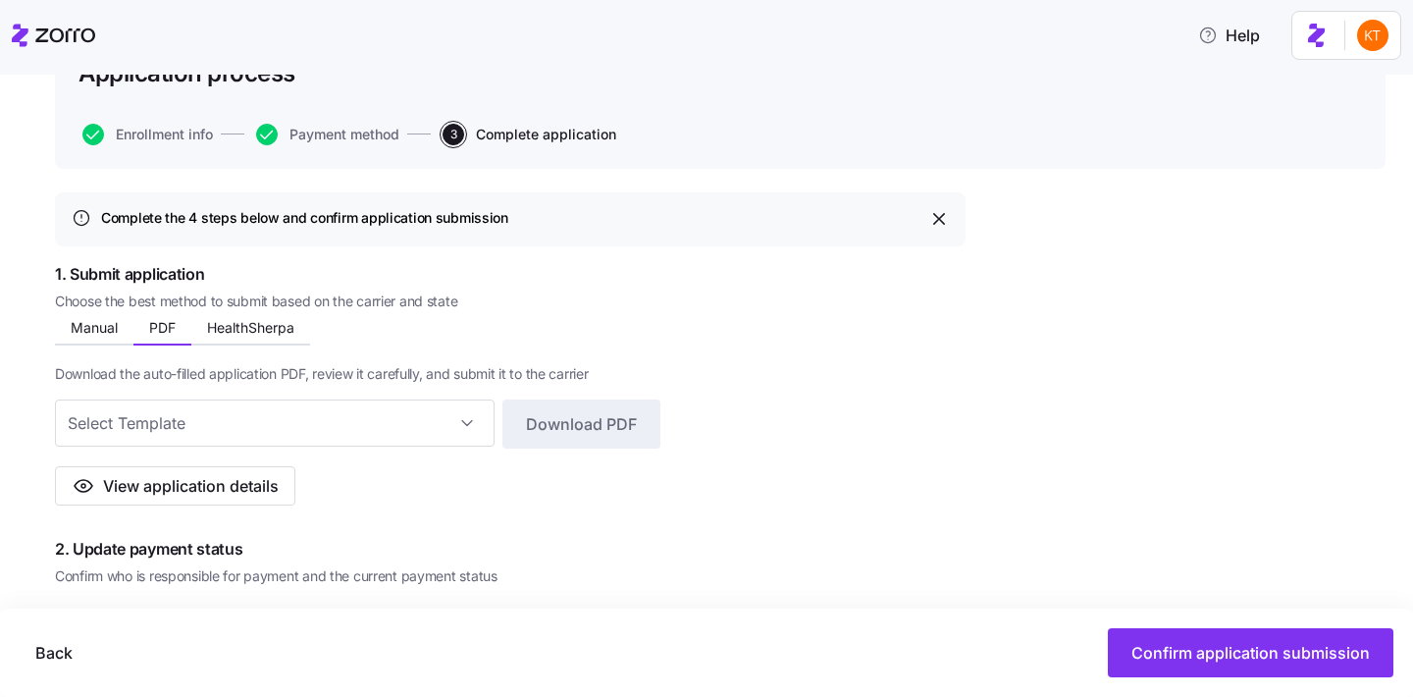
scroll to position [263, 0]
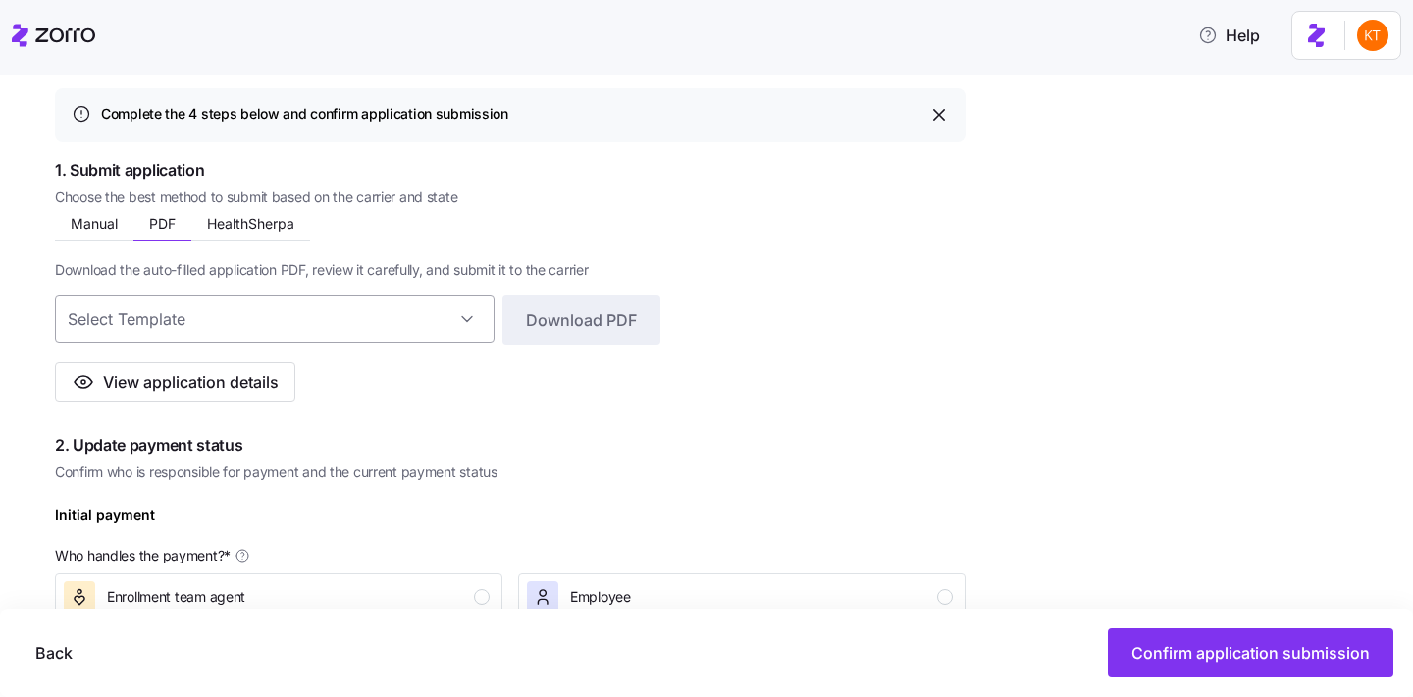
click at [278, 311] on input at bounding box center [275, 318] width 440 height 47
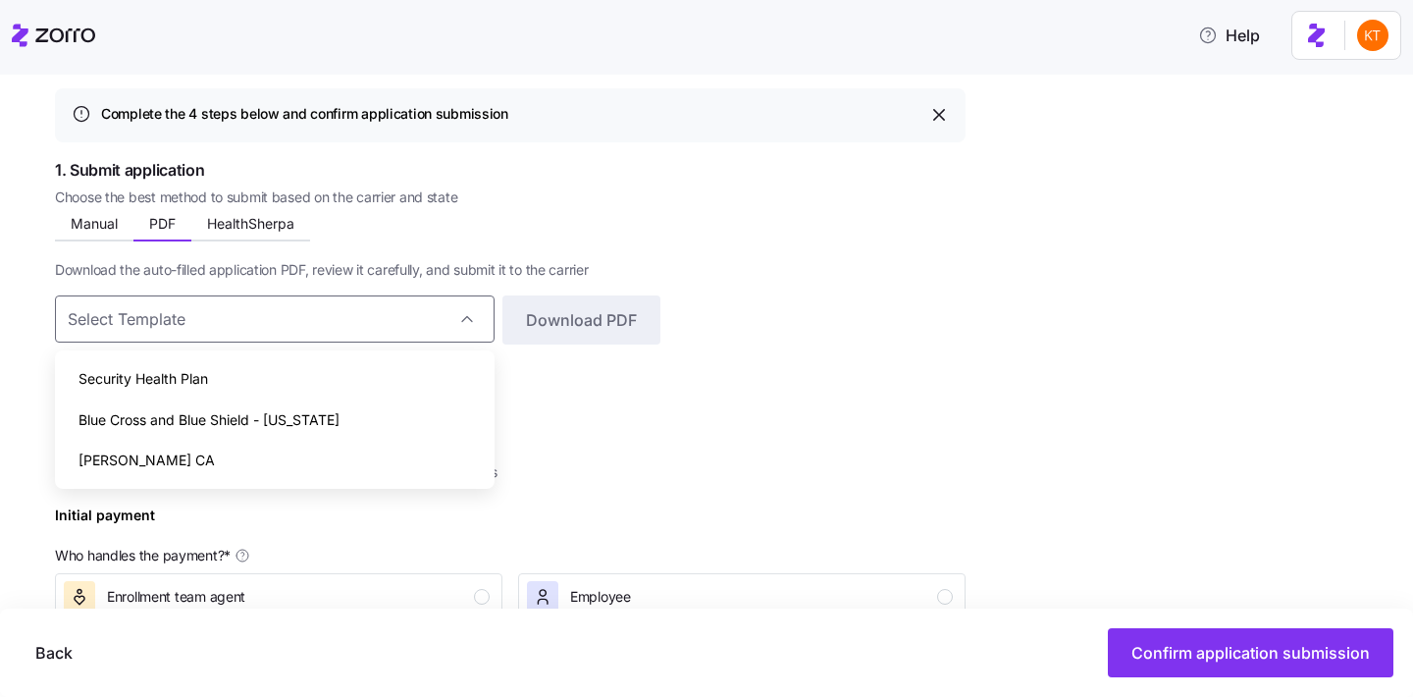
click at [273, 409] on span "Blue Cross and Blue Shield - [US_STATE]" at bounding box center [208, 420] width 261 height 22
type input "Blue Cross and Blue Shield - [US_STATE]"
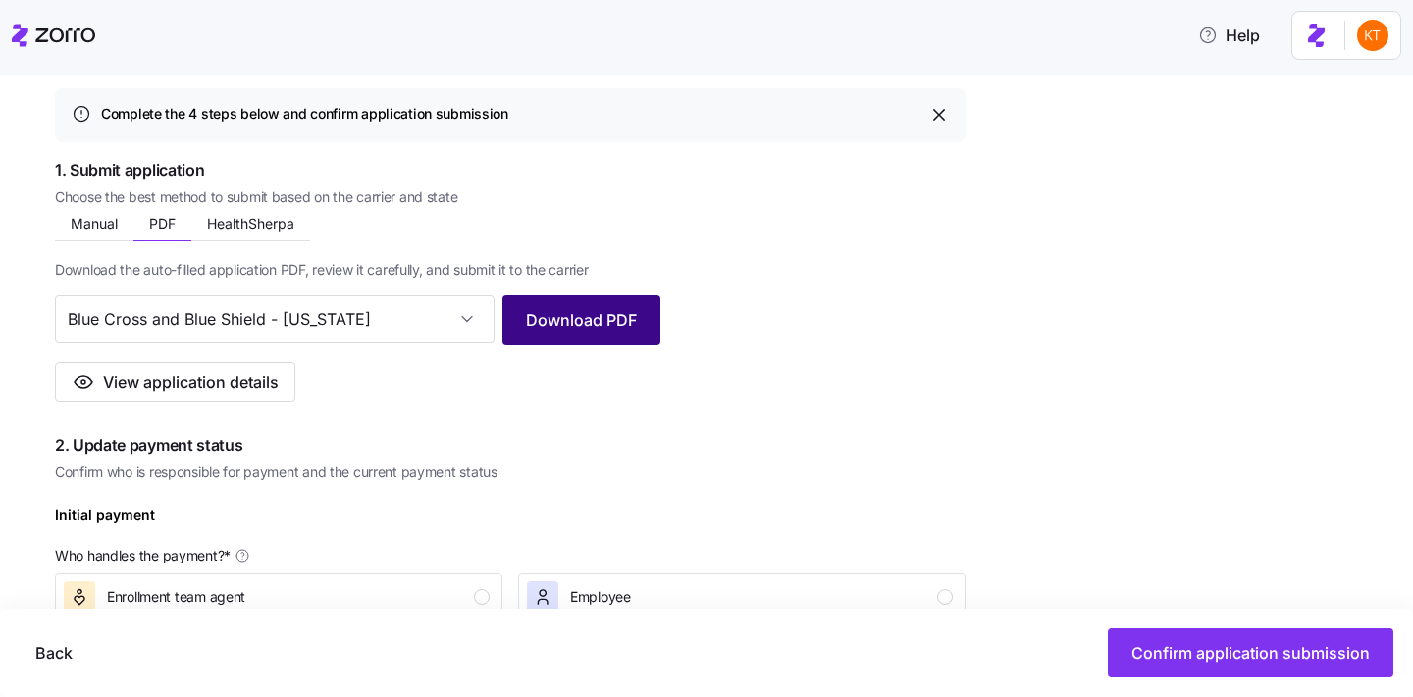
click at [610, 331] on span "Download PDF" at bounding box center [581, 320] width 111 height 24
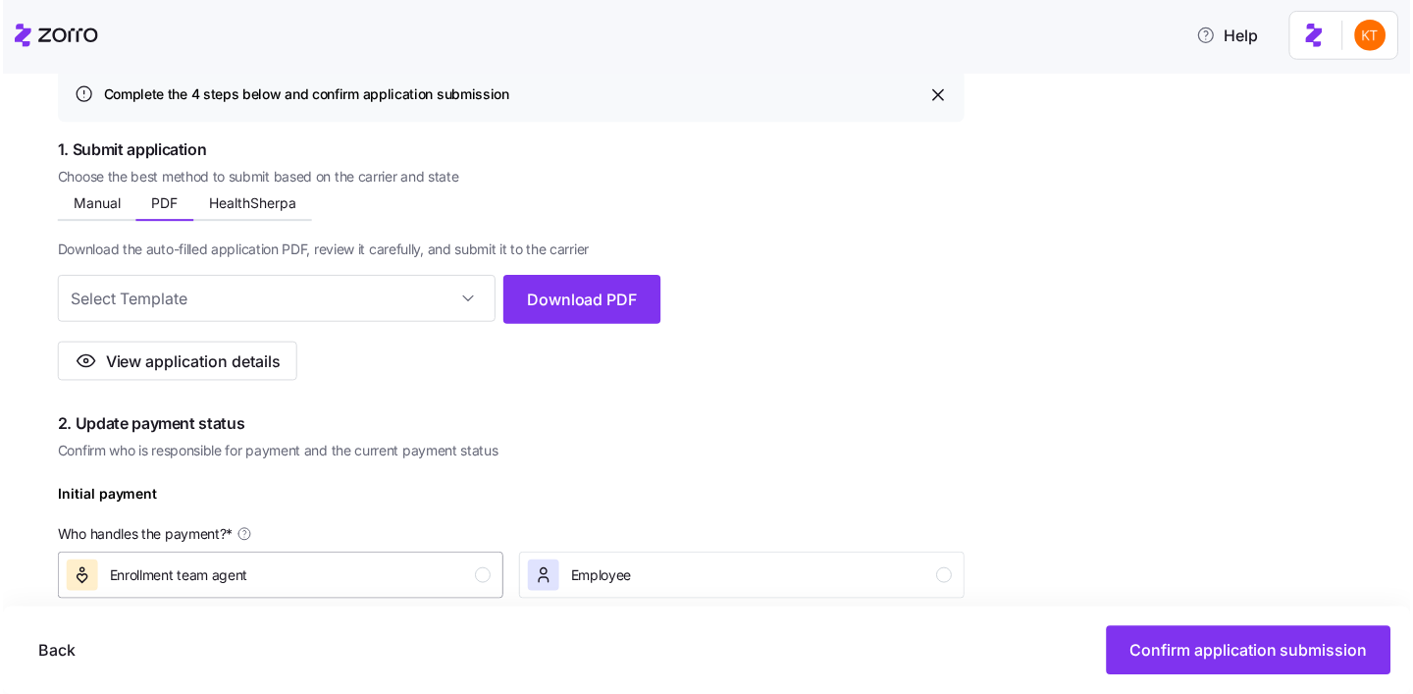
scroll to position [313, 0]
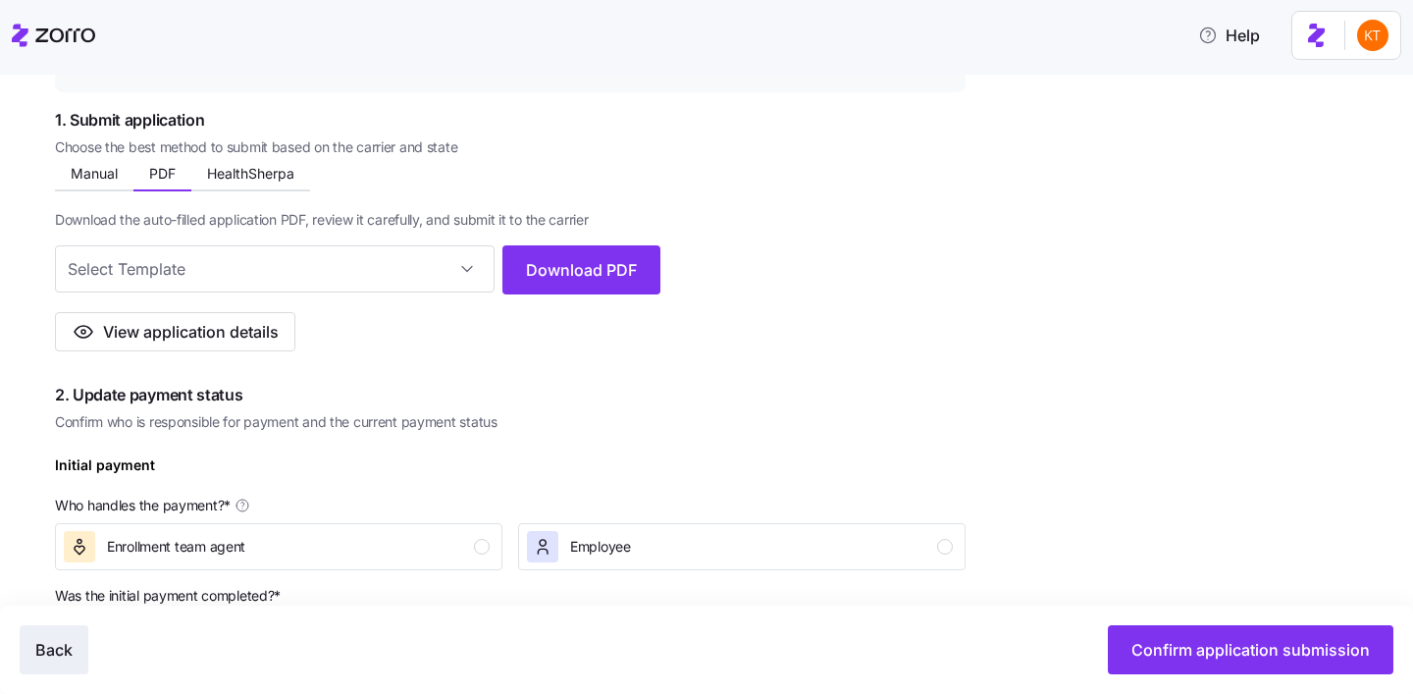
click at [62, 657] on span "Back" at bounding box center [53, 650] width 37 height 24
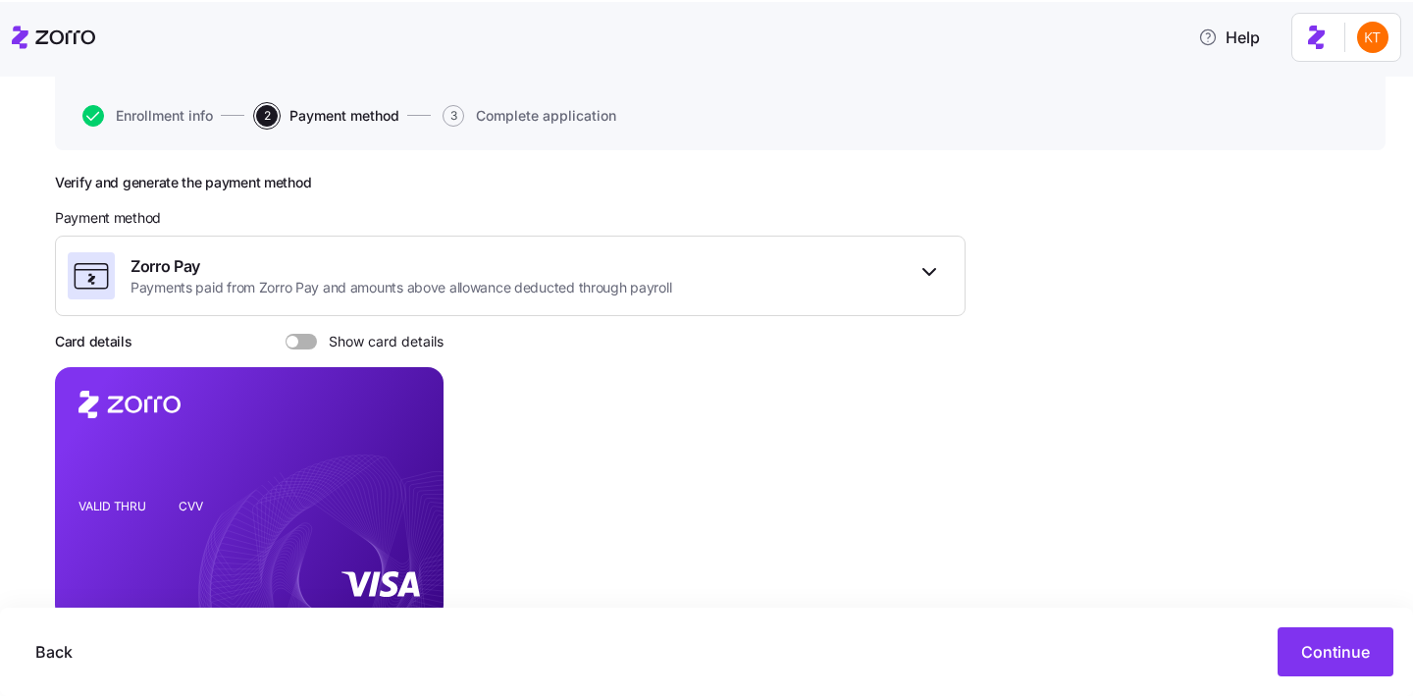
scroll to position [209, 0]
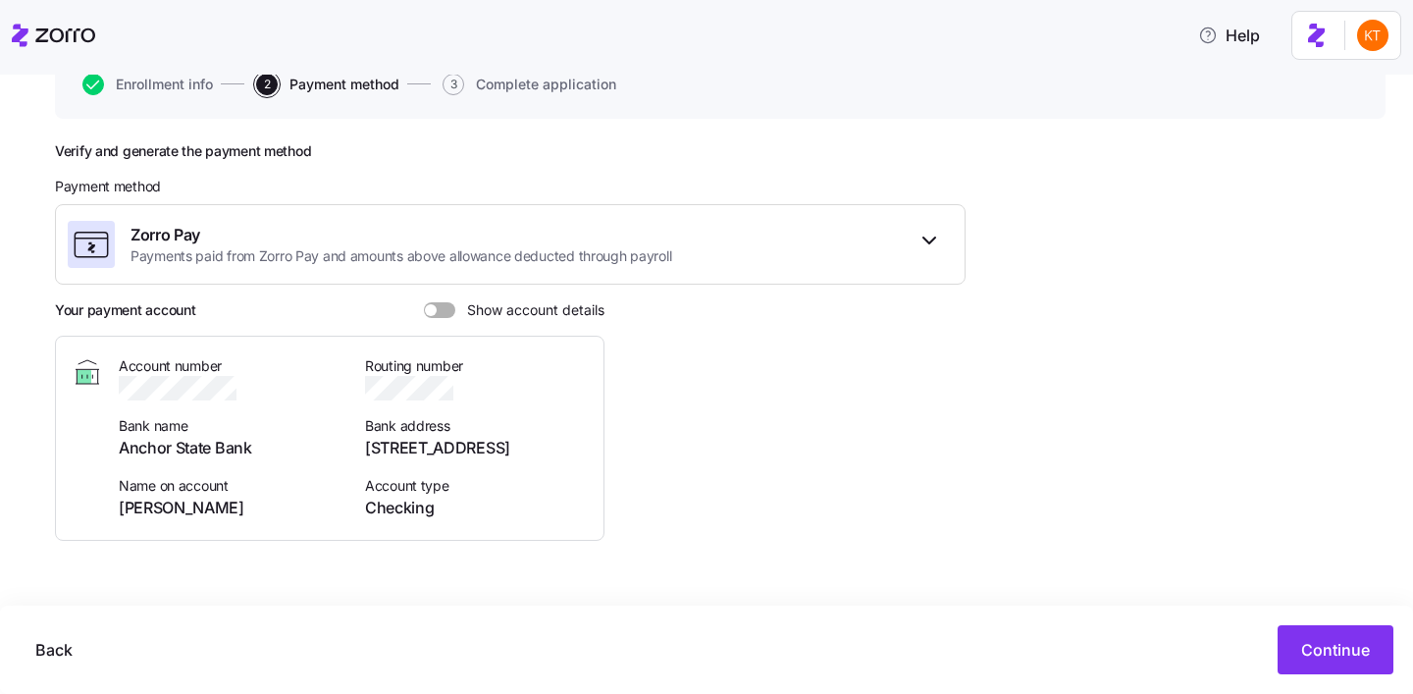
click at [443, 312] on span at bounding box center [447, 310] width 20 height 16
click at [424, 302] on input "Show account details" at bounding box center [424, 302] width 0 height 0
click at [245, 388] on icon "button" at bounding box center [251, 388] width 20 height 20
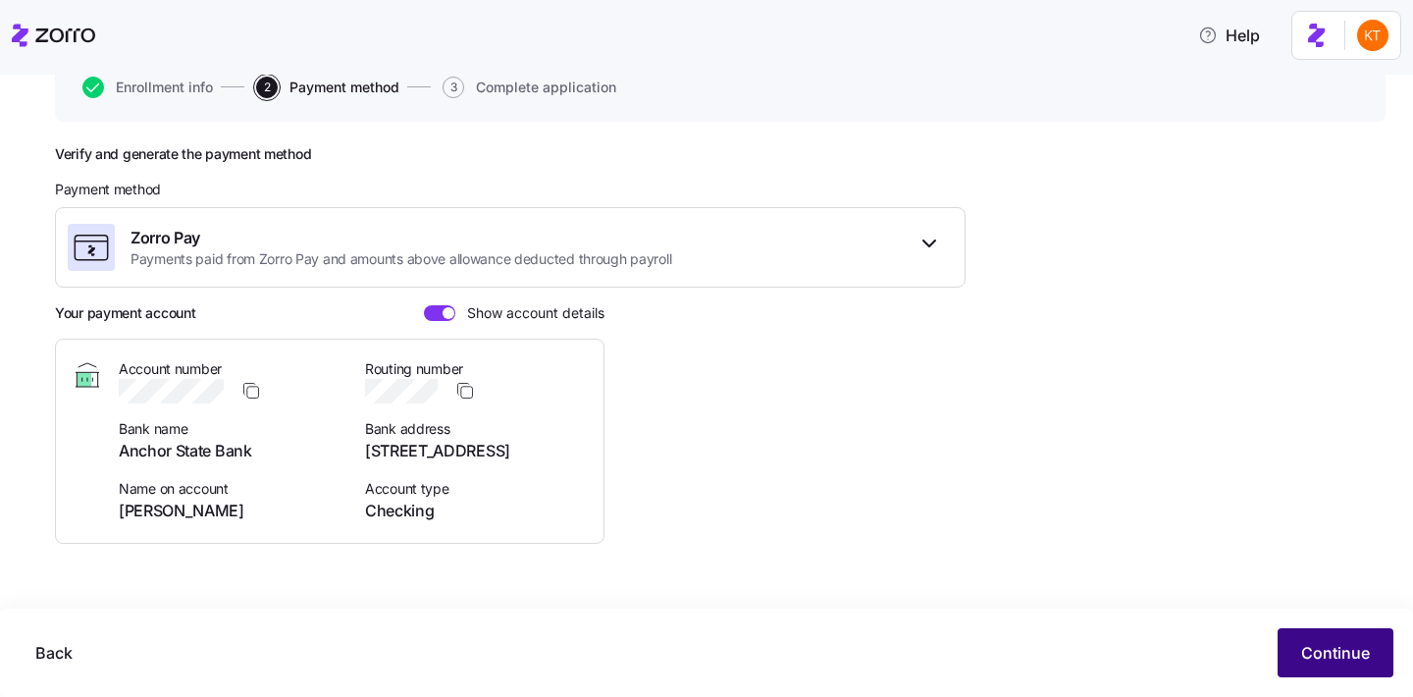
click at [1307, 655] on span "Continue" at bounding box center [1335, 653] width 69 height 24
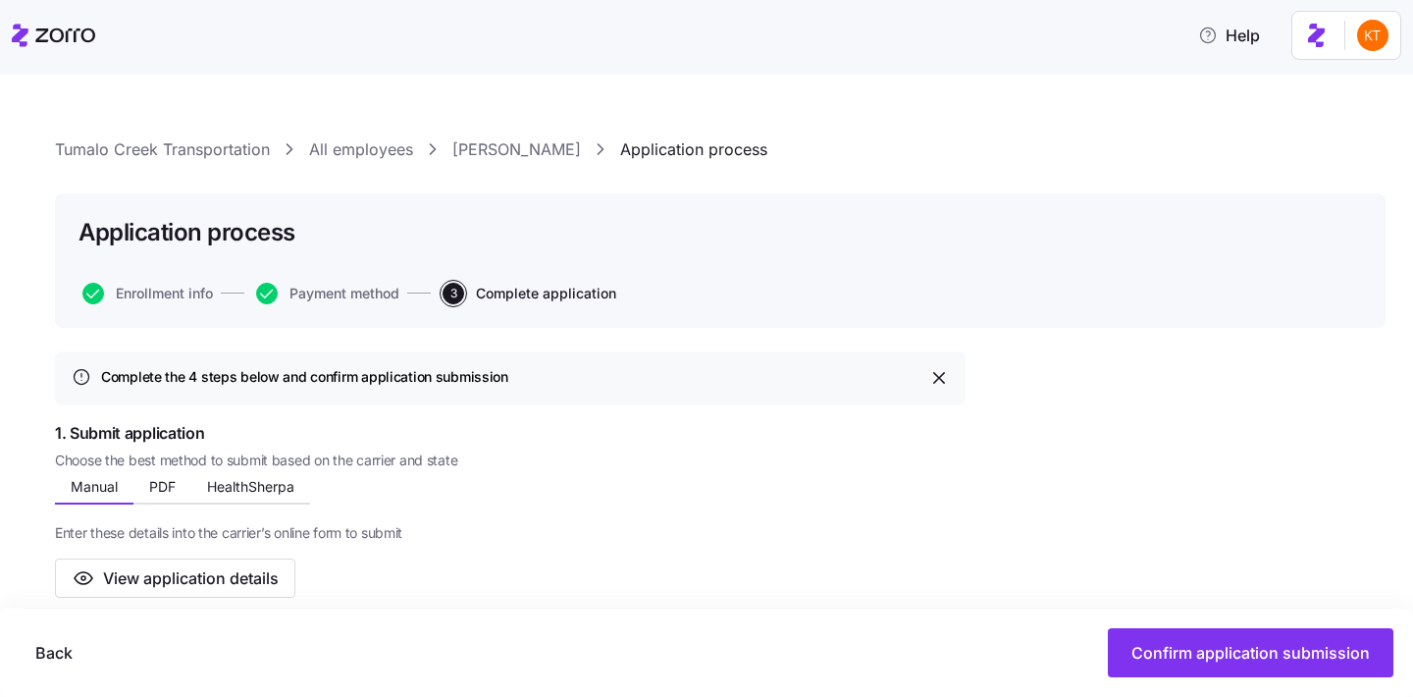
click at [1303, 657] on span "Confirm application submission" at bounding box center [1250, 653] width 238 height 24
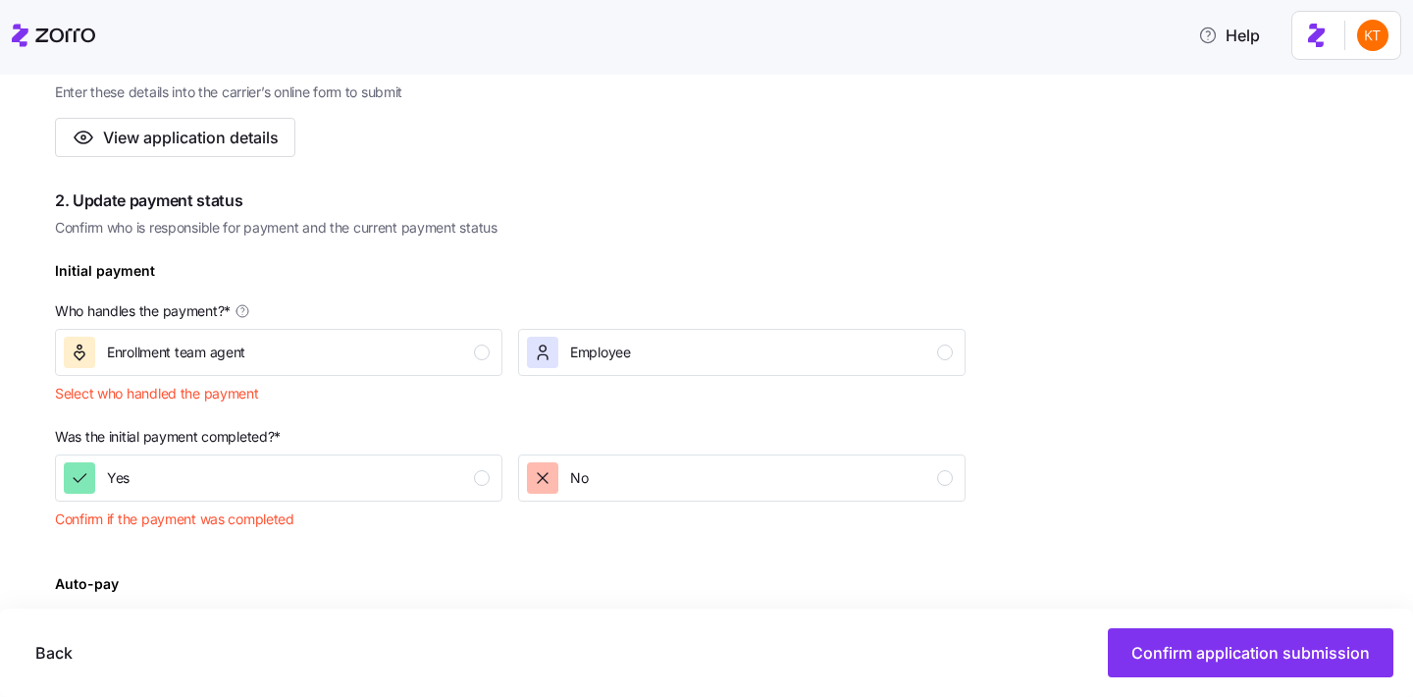
scroll to position [673, 0]
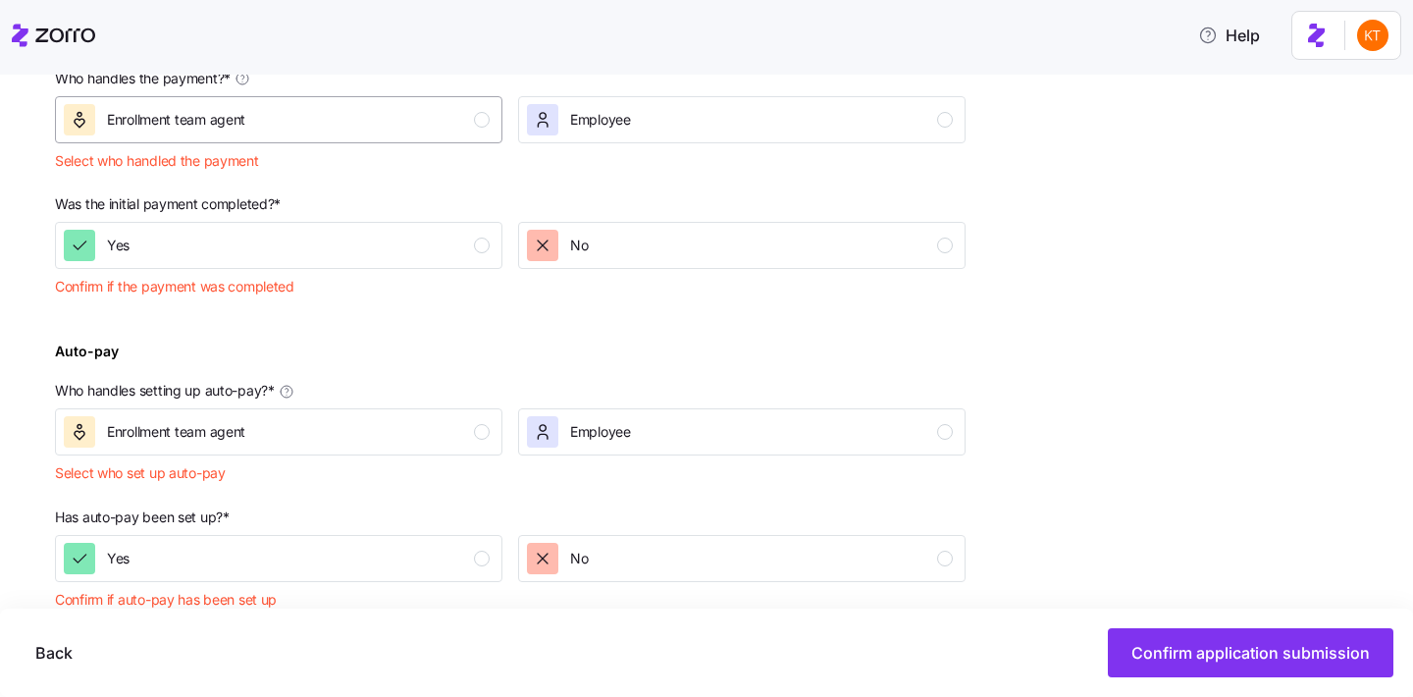
click at [400, 105] on div "Enrollment team agent" at bounding box center [277, 119] width 426 height 31
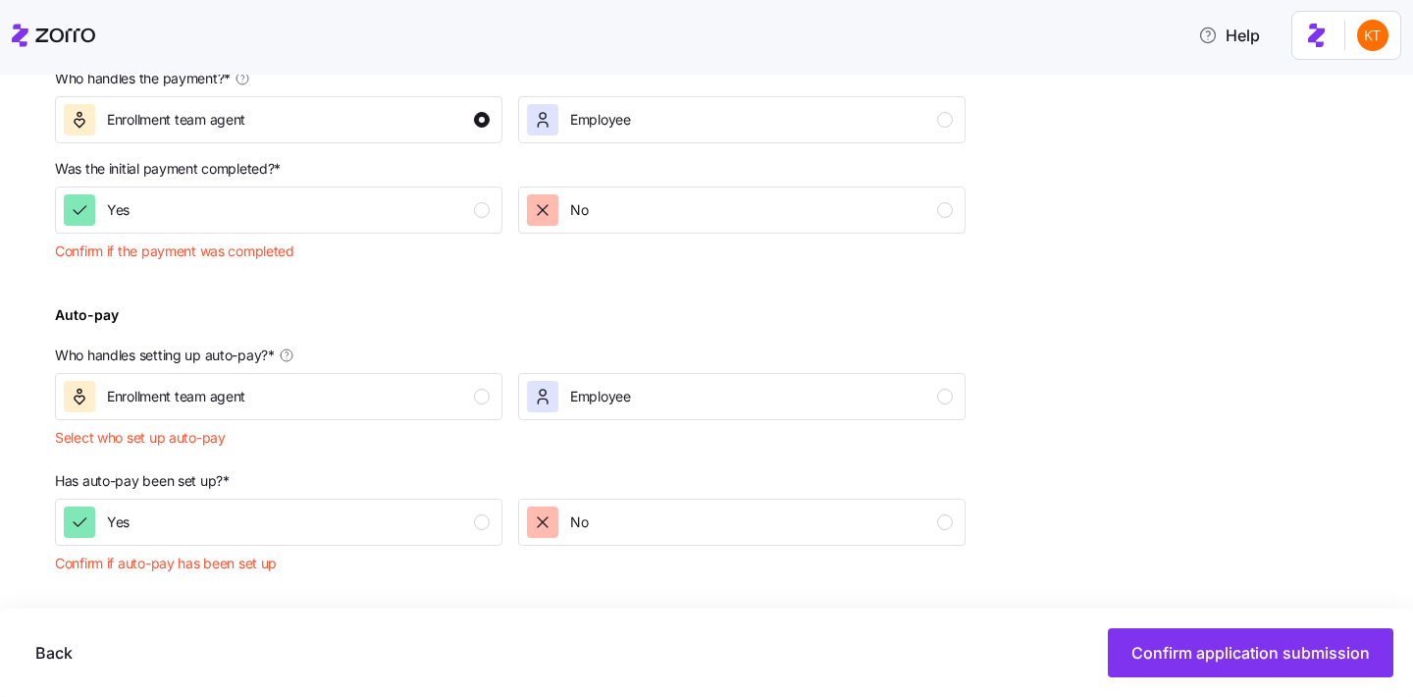
click at [462, 250] on div "Was the initial payment completed? * Yes No Confirm if the payment was completed" at bounding box center [510, 214] width 926 height 126
click at [472, 219] on div "Yes" at bounding box center [277, 209] width 426 height 31
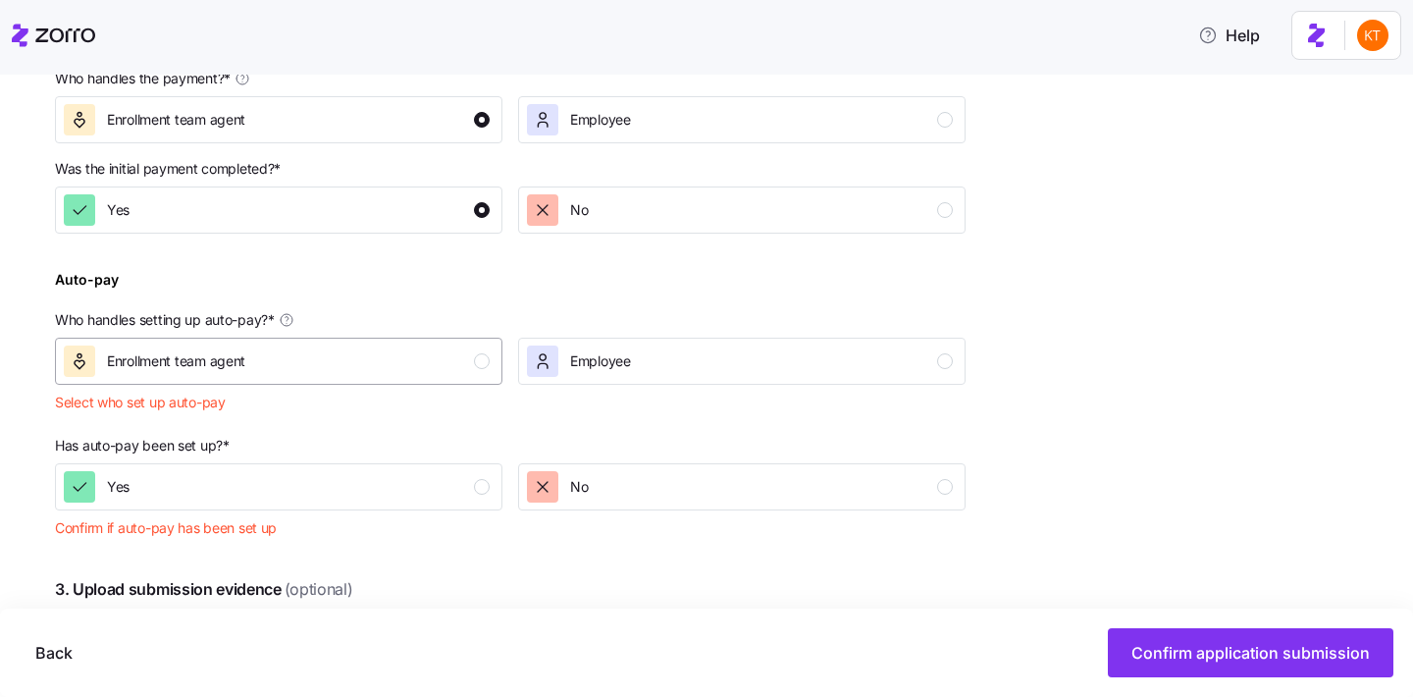
click at [480, 370] on div "Enrollment team agent" at bounding box center [277, 360] width 426 height 31
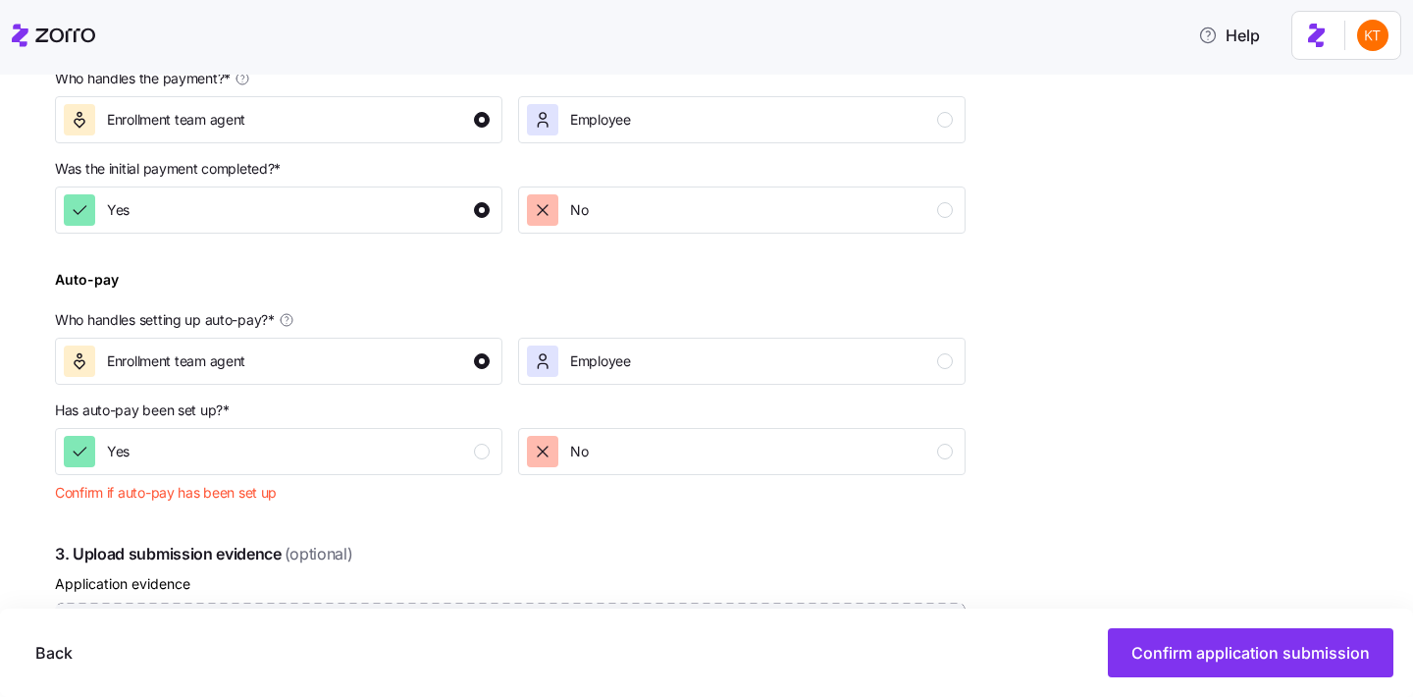
click at [464, 479] on div "Has auto-pay been set up? * Yes No Confirm if auto-pay has been set up" at bounding box center [510, 455] width 926 height 126
click at [463, 461] on div "Yes" at bounding box center [277, 451] width 426 height 31
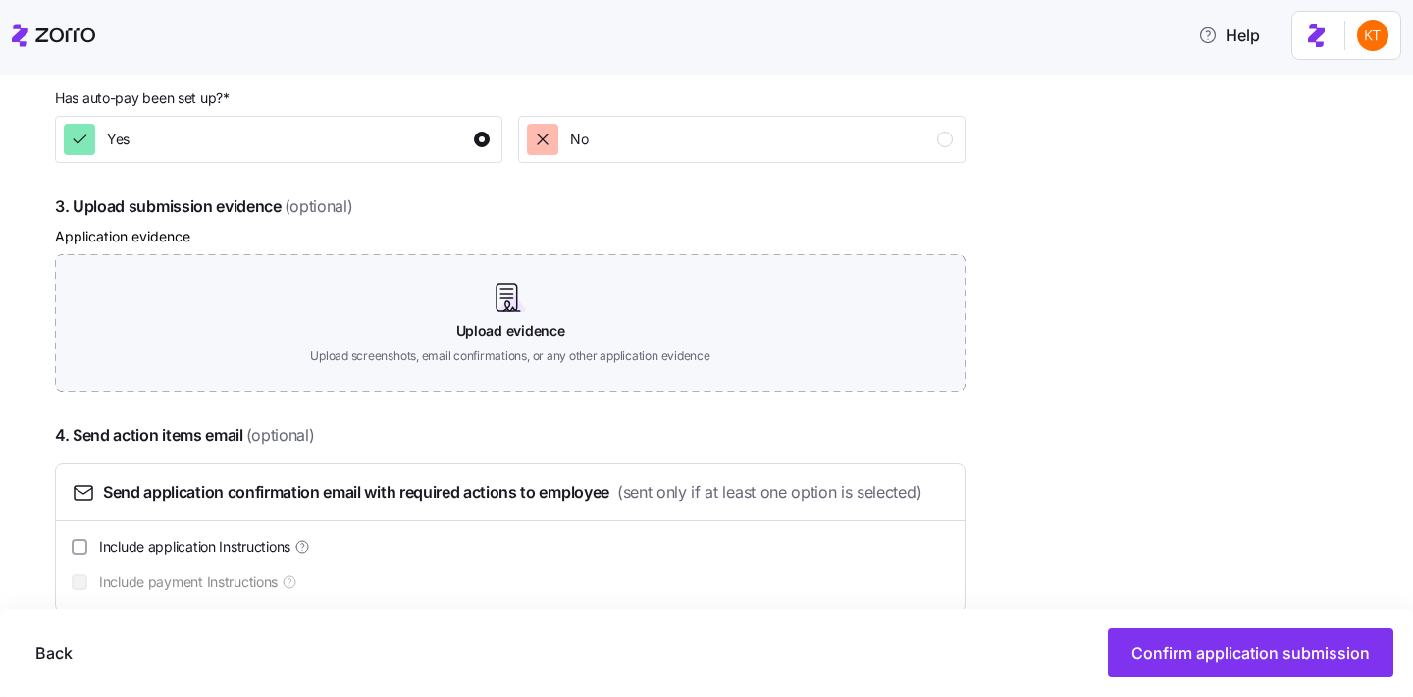
scroll to position [1023, 0]
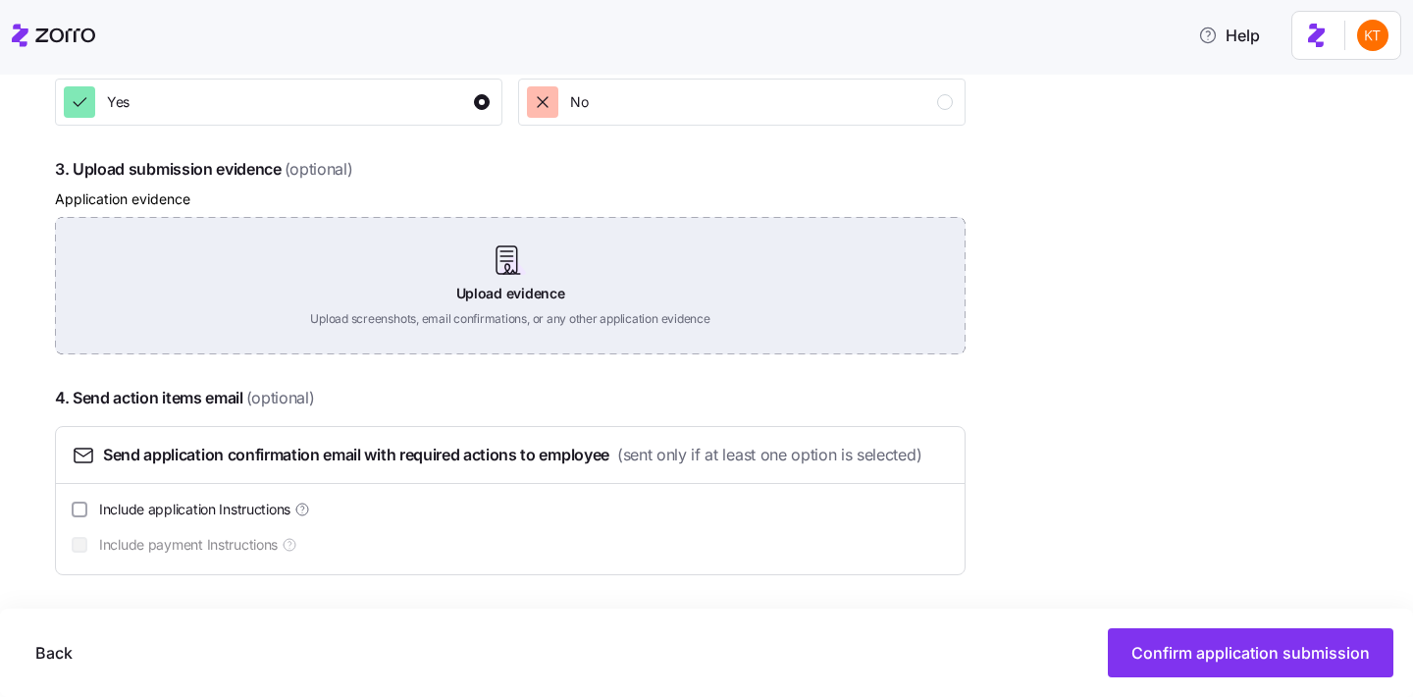
click at [515, 294] on div "Upload evidence Upload screenshots, email confirmations, or any other applicati…" at bounding box center [510, 285] width 910 height 137
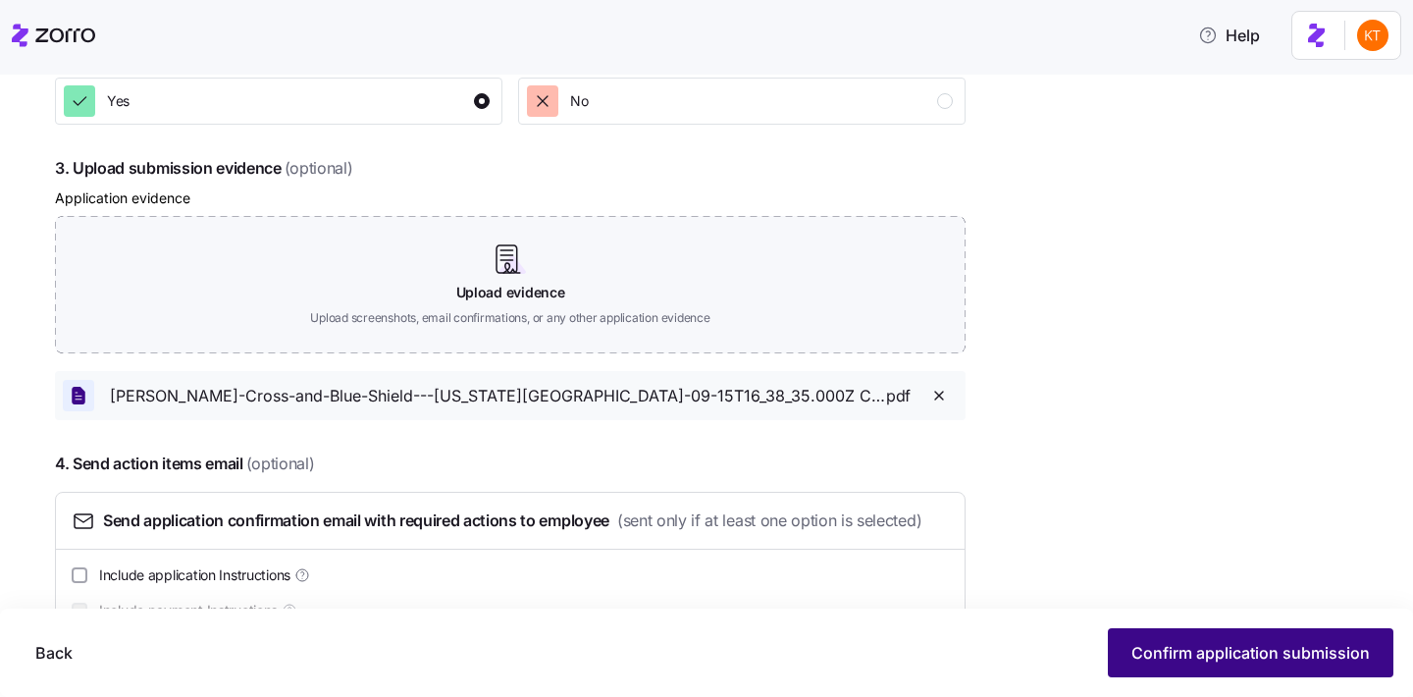
click at [1318, 673] on button "Confirm application submission" at bounding box center [1251, 652] width 286 height 49
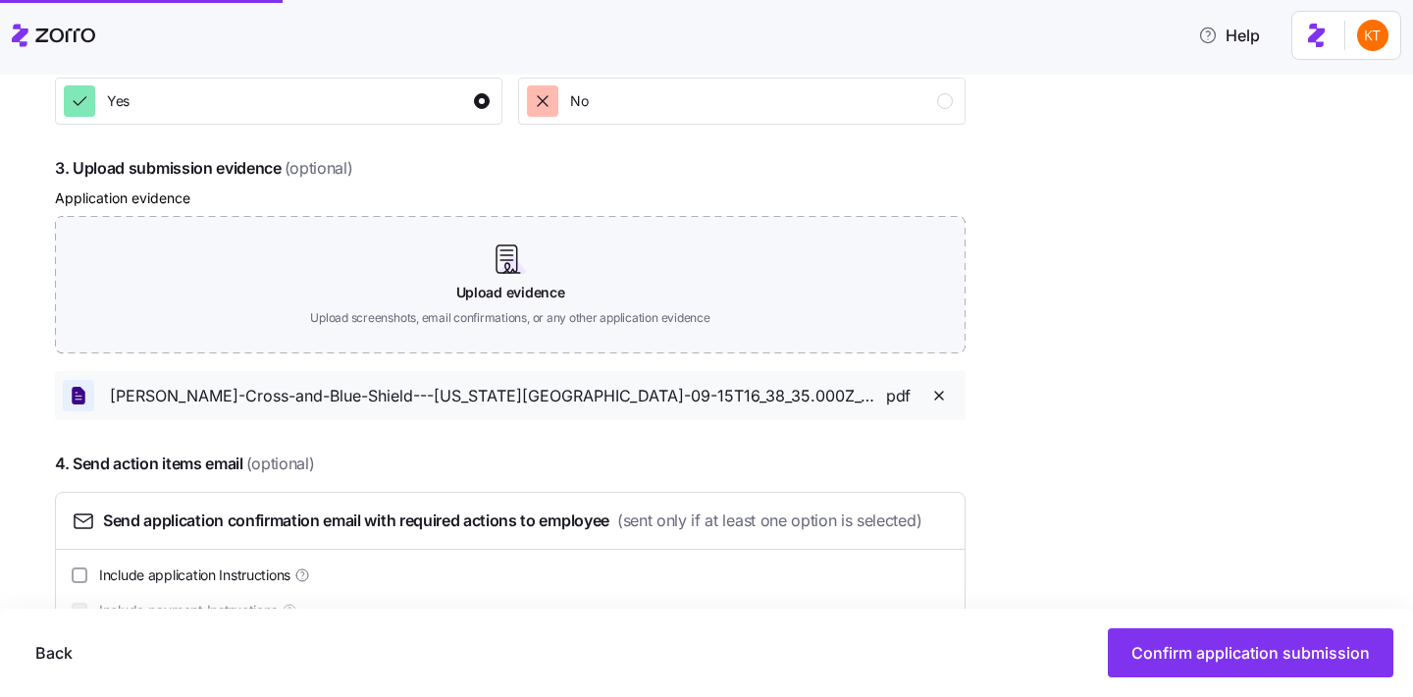
scroll to position [1090, 0]
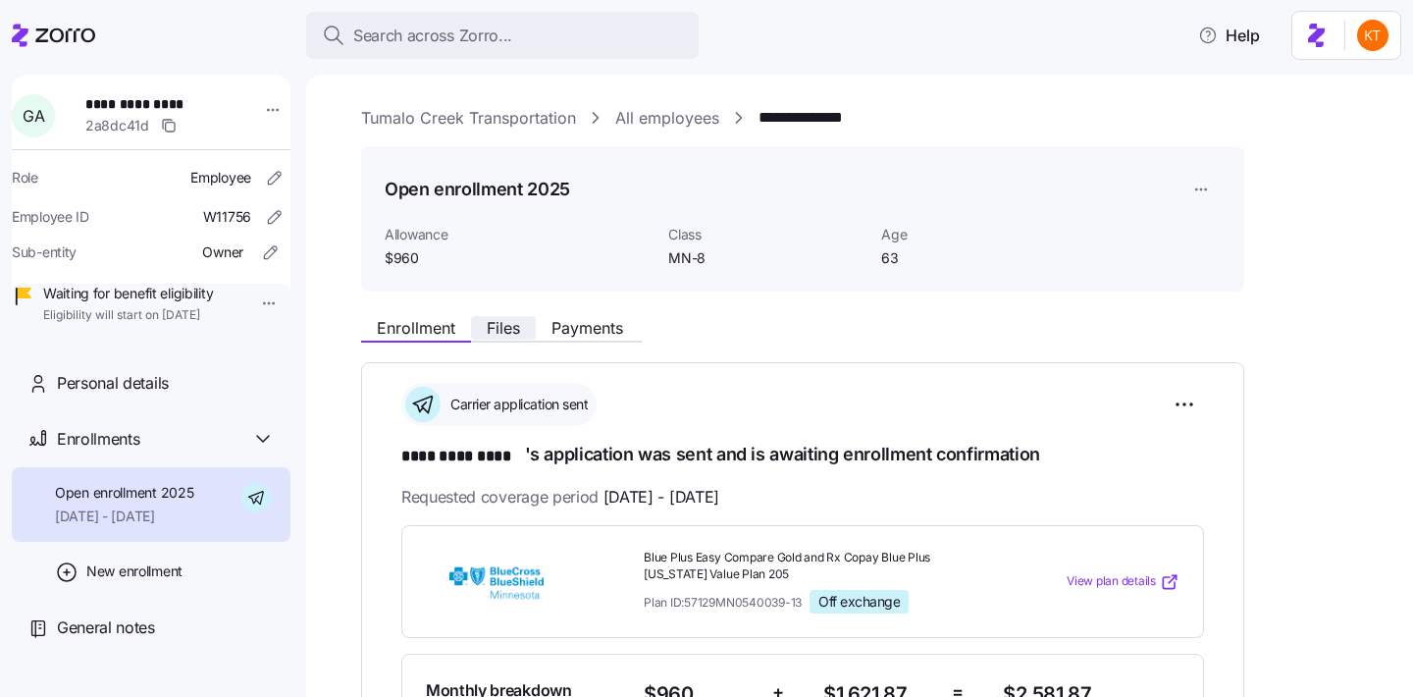
click at [494, 331] on span "Files" at bounding box center [503, 328] width 33 height 16
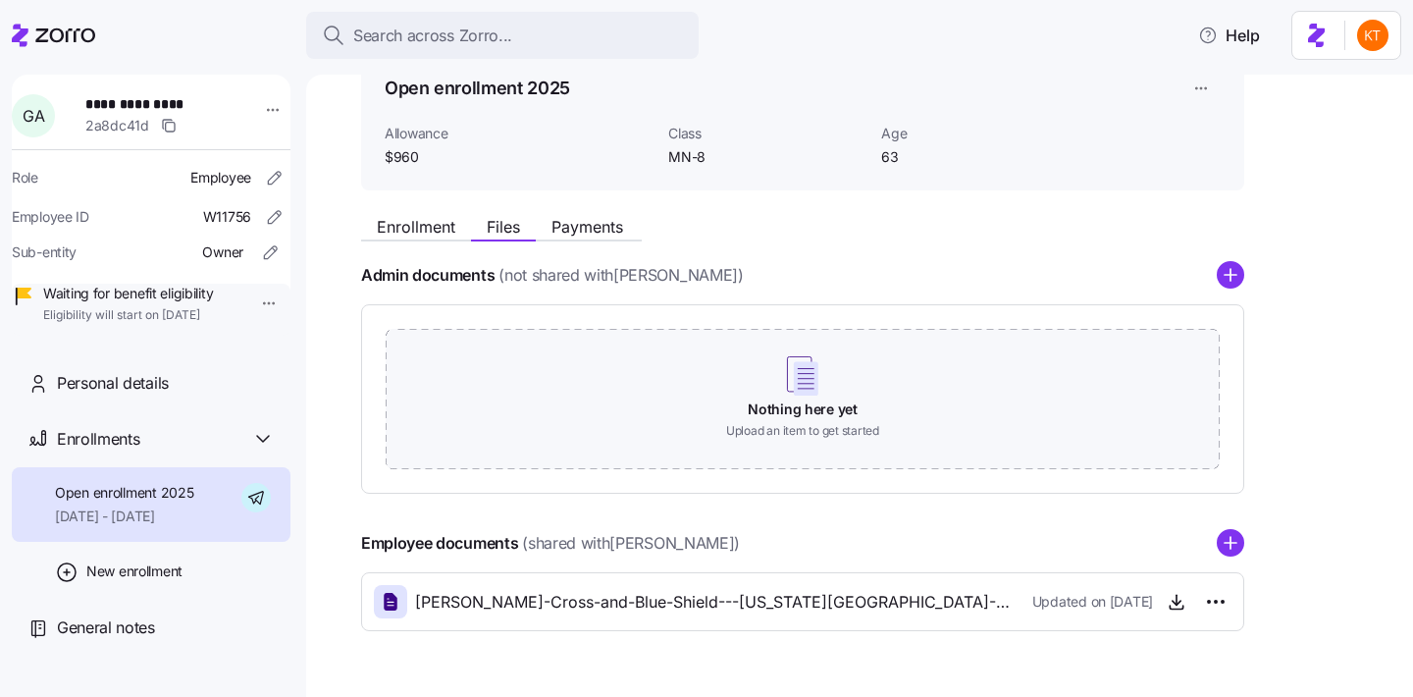
scroll to position [153, 0]
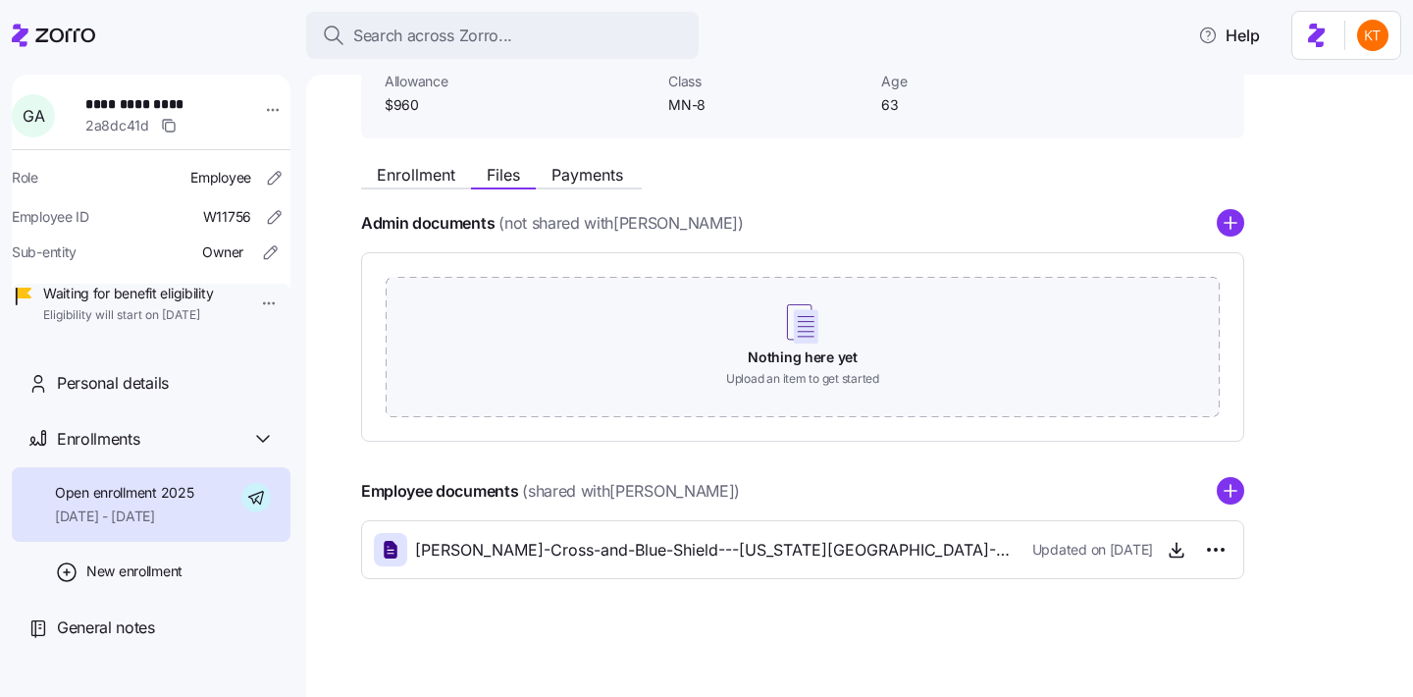
click at [1230, 471] on div "Admin documents (not shared with [PERSON_NAME] ) Nothing here yet Upload an ite…" at bounding box center [802, 394] width 883 height 370
click at [1226, 491] on icon "add icon" at bounding box center [1230, 491] width 12 height 0
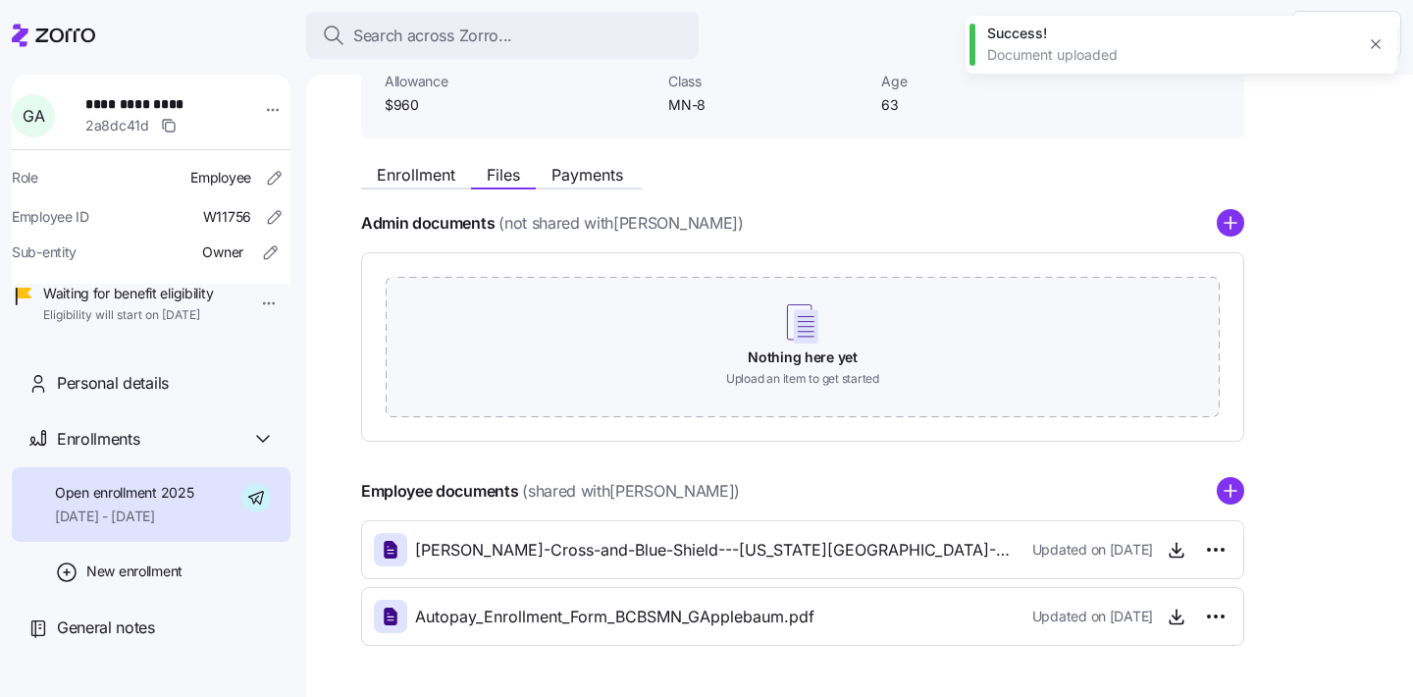
click at [1228, 494] on circle "add icon" at bounding box center [1231, 492] width 26 height 26
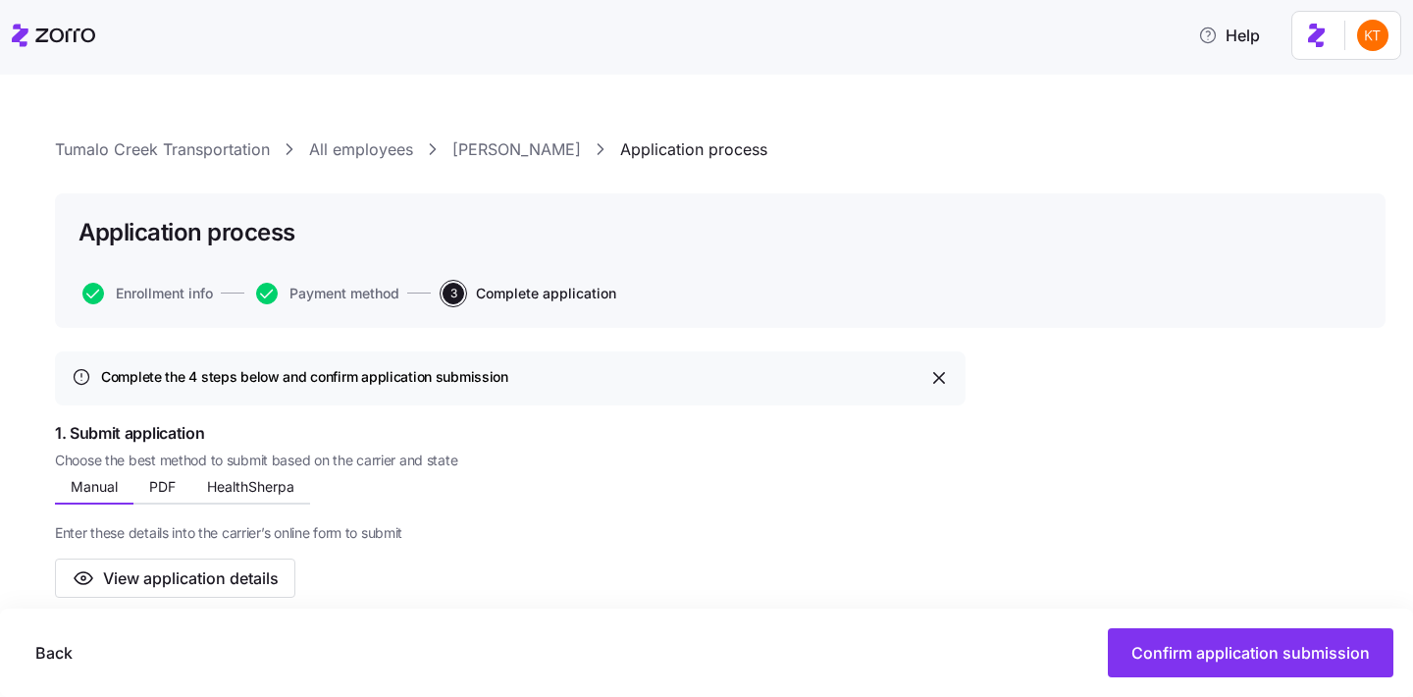
click at [522, 151] on link "[PERSON_NAME]" at bounding box center [516, 149] width 129 height 25
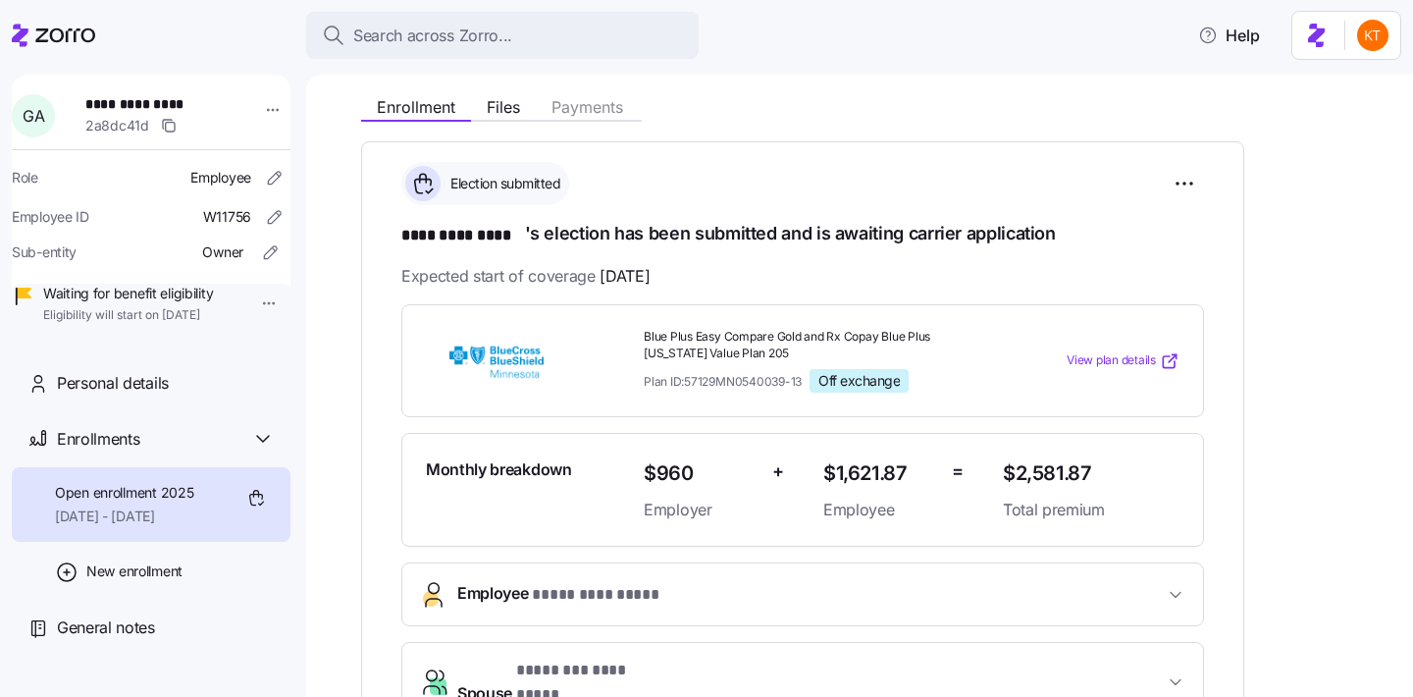
scroll to position [781, 0]
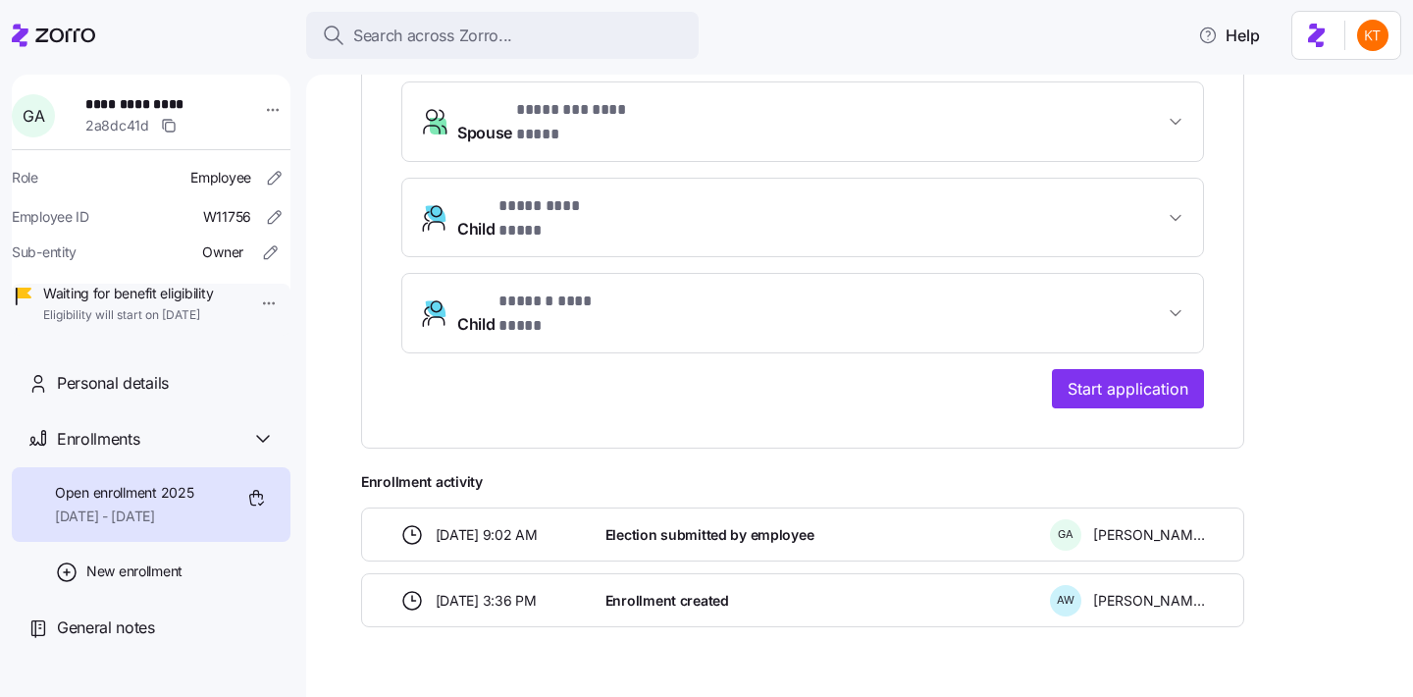
click at [798, 274] on button "Child * ****** ********* *" at bounding box center [802, 313] width 801 height 78
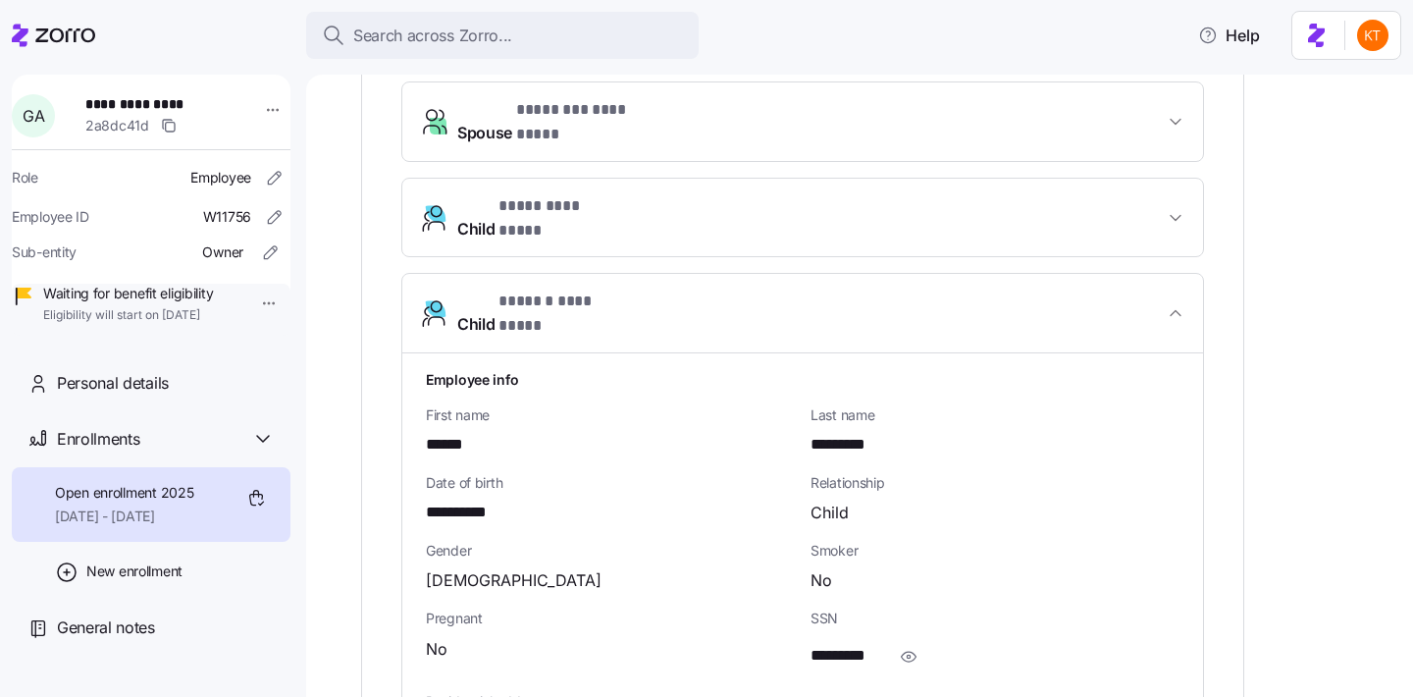
click at [809, 194] on span "Child * **** ********* *" at bounding box center [810, 217] width 706 height 47
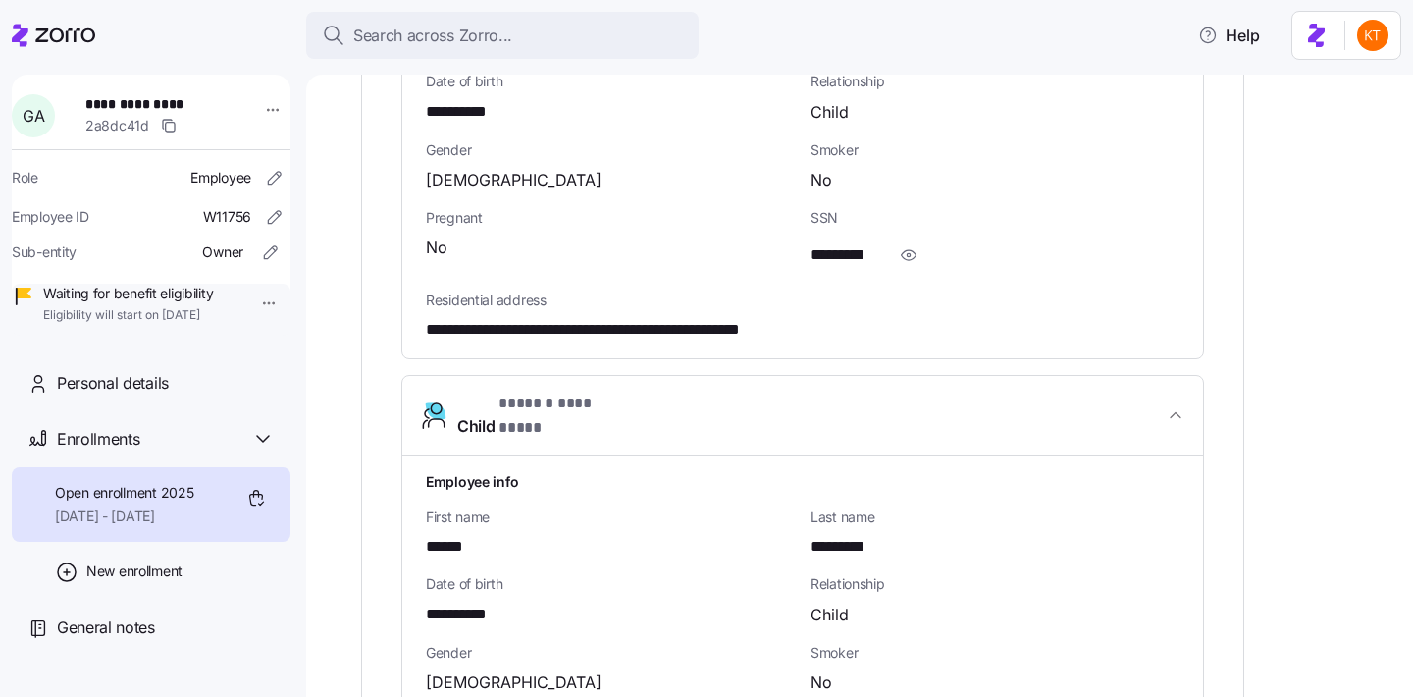
scroll to position [1085, 0]
click at [925, 237] on span "button" at bounding box center [908, 255] width 37 height 37
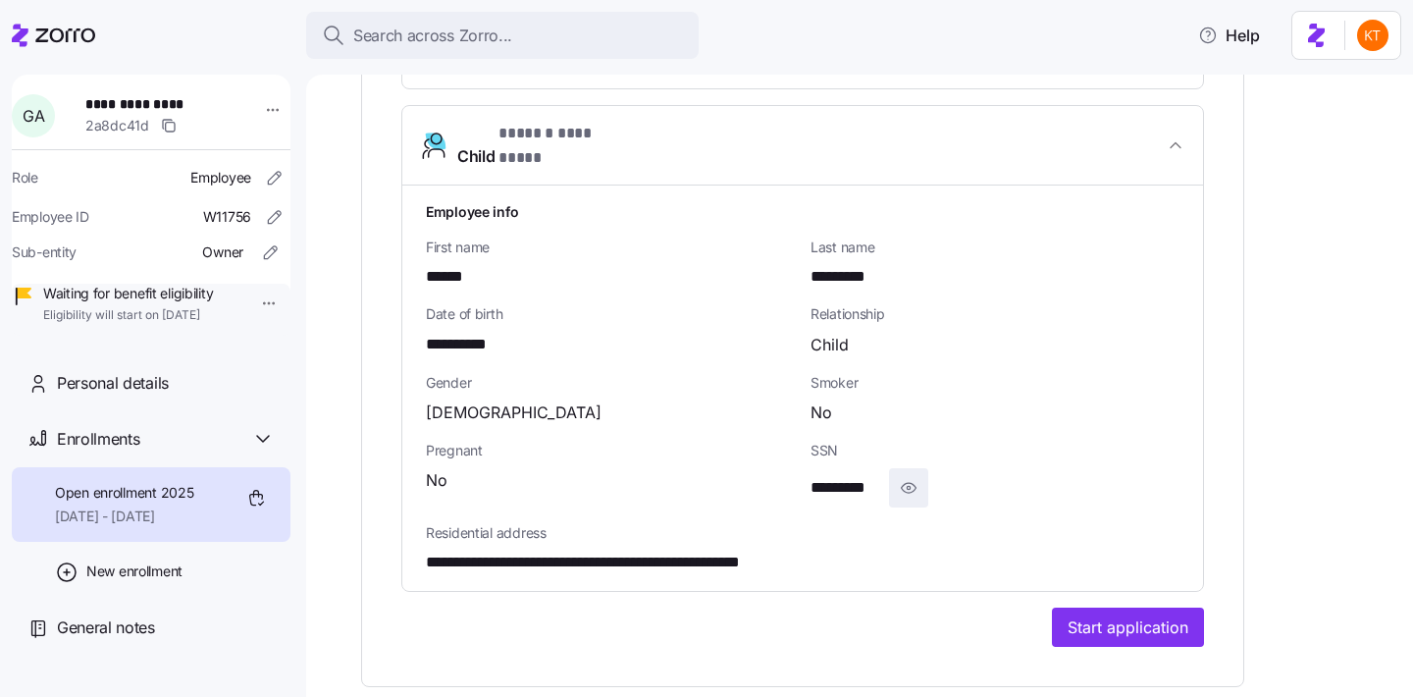
click at [890, 469] on span "button" at bounding box center [908, 487] width 37 height 37
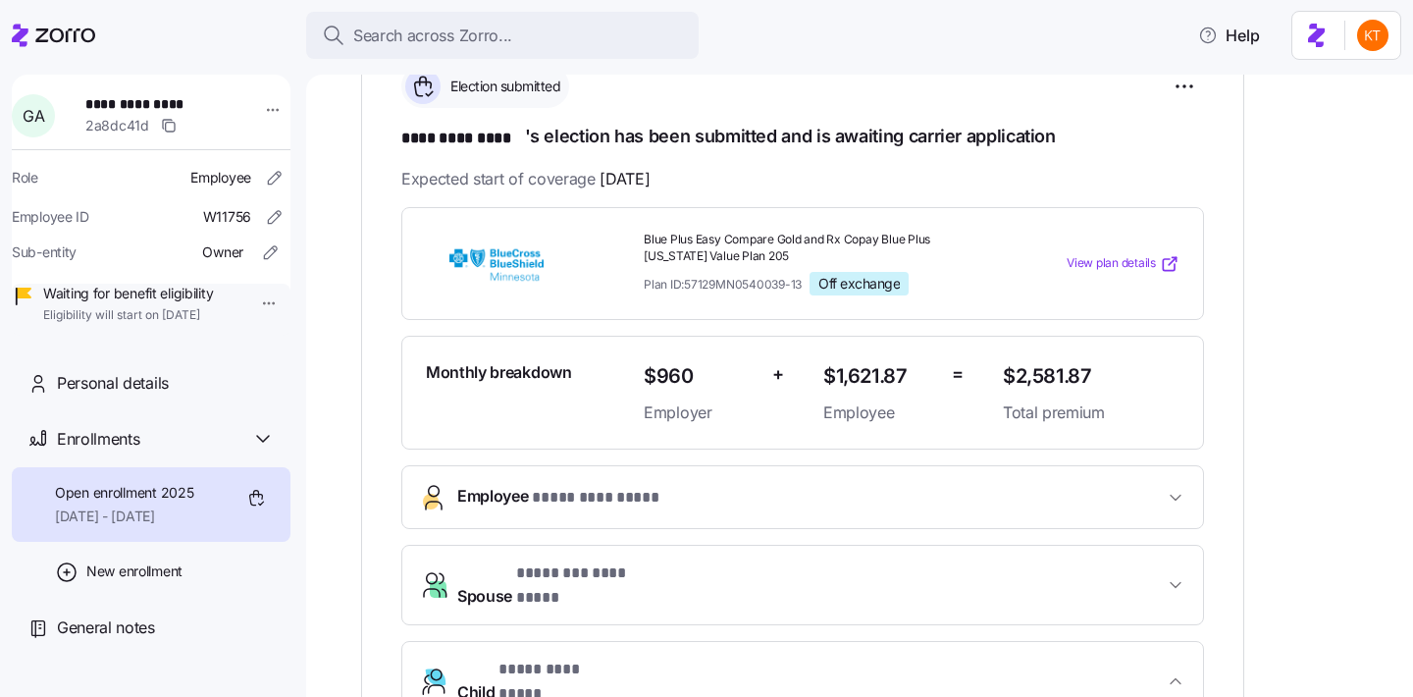
scroll to position [314, 0]
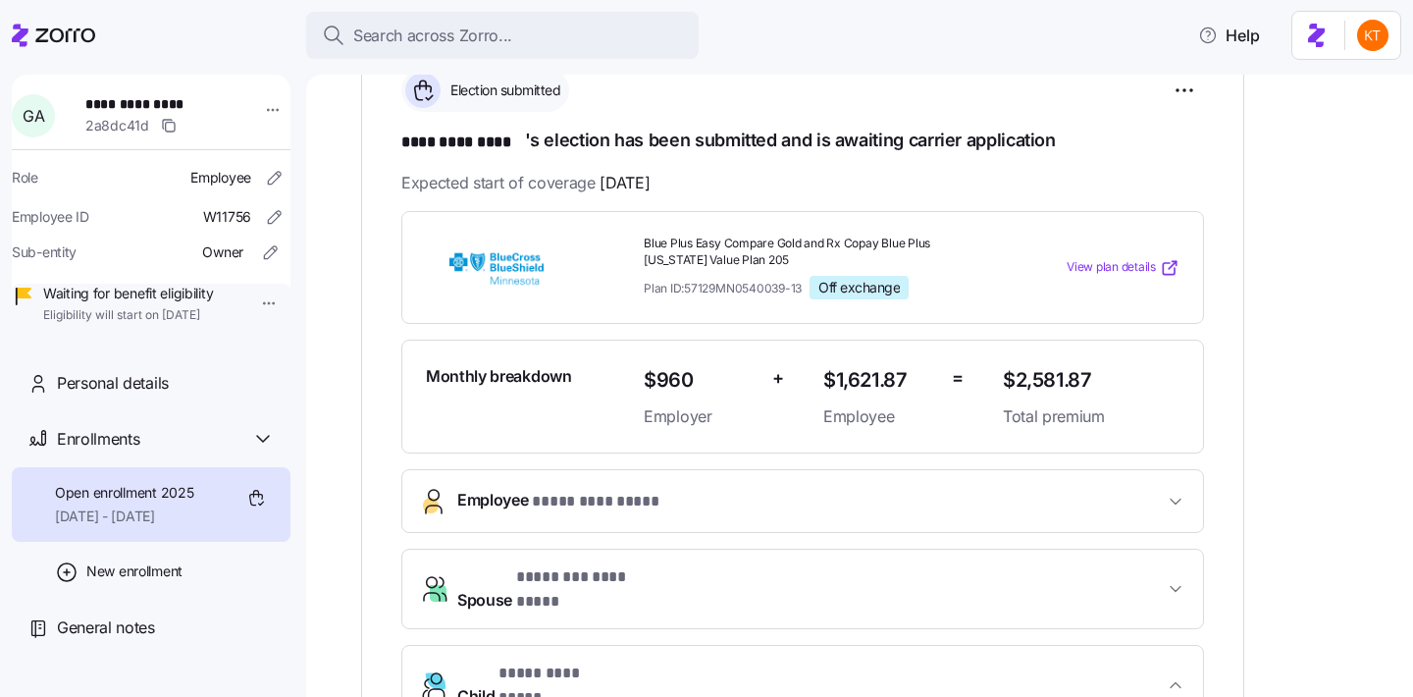
click at [124, 104] on span "**********" at bounding box center [153, 104] width 137 height 20
click at [125, 104] on span "**********" at bounding box center [153, 104] width 137 height 20
copy span "**********"
click at [661, 237] on span "Blue Plus Easy Compare Gold and Rx Copay Blue Plus Minnesota Value Plan 205" at bounding box center [815, 251] width 343 height 33
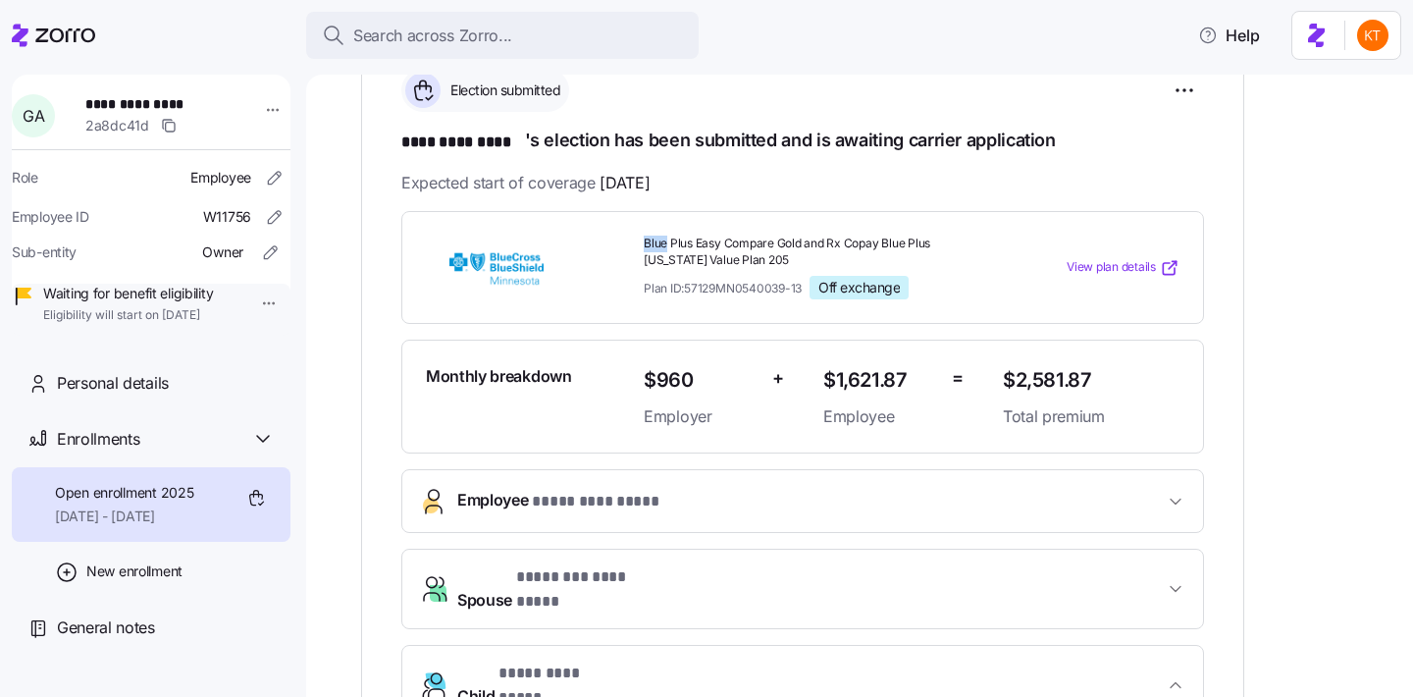
click at [661, 237] on span "Blue Plus Easy Compare Gold and Rx Copay Blue Plus Minnesota Value Plan 205" at bounding box center [815, 251] width 343 height 33
copy span "Blue Plus Easy Compare Gold and Rx Copay Blue Plus Minnesota Value Plan 205"
click at [1056, 388] on span "$2,581.87" at bounding box center [1091, 380] width 177 height 32
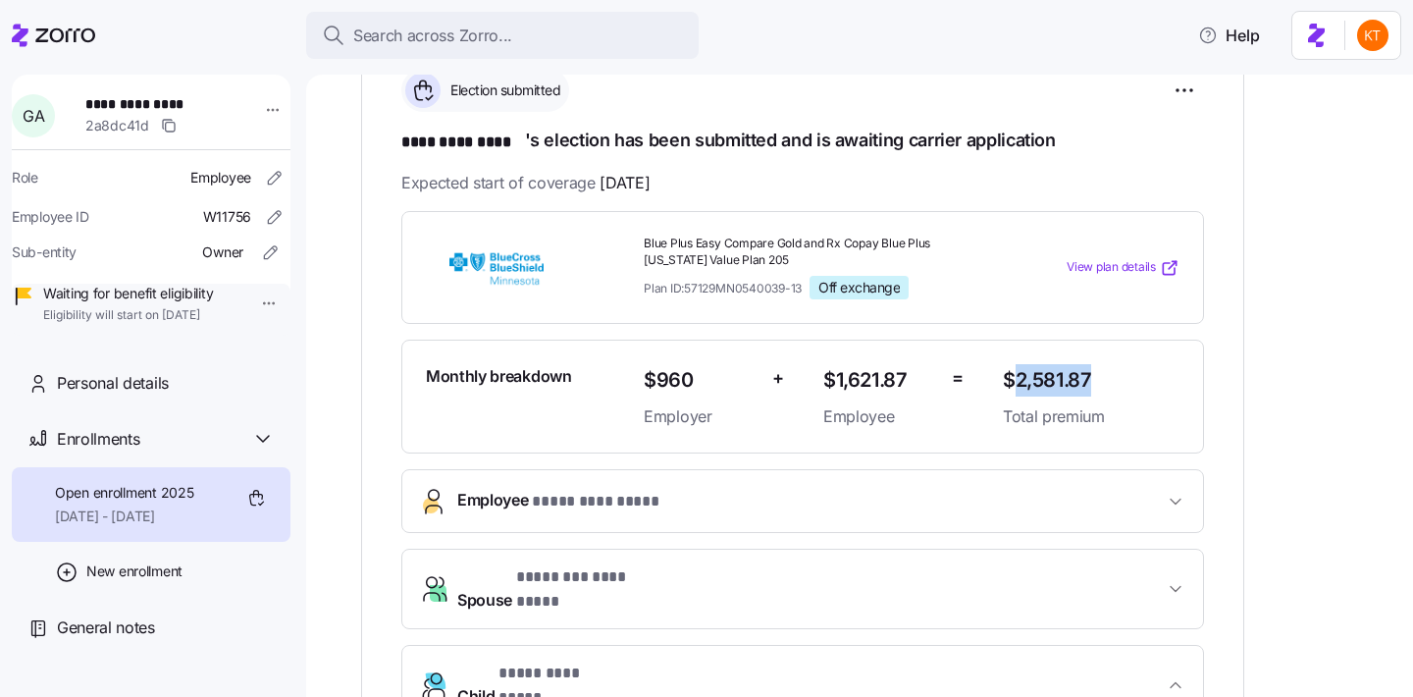
click at [1056, 386] on span "$2,581.87" at bounding box center [1091, 380] width 177 height 32
drag, startPoint x: 1008, startPoint y: 377, endPoint x: 1118, endPoint y: 374, distance: 109.9
click at [1118, 374] on span "$2,581.87" at bounding box center [1091, 380] width 177 height 32
copy span "$2,581.87"
click at [661, 381] on span "$960" at bounding box center [700, 380] width 113 height 32
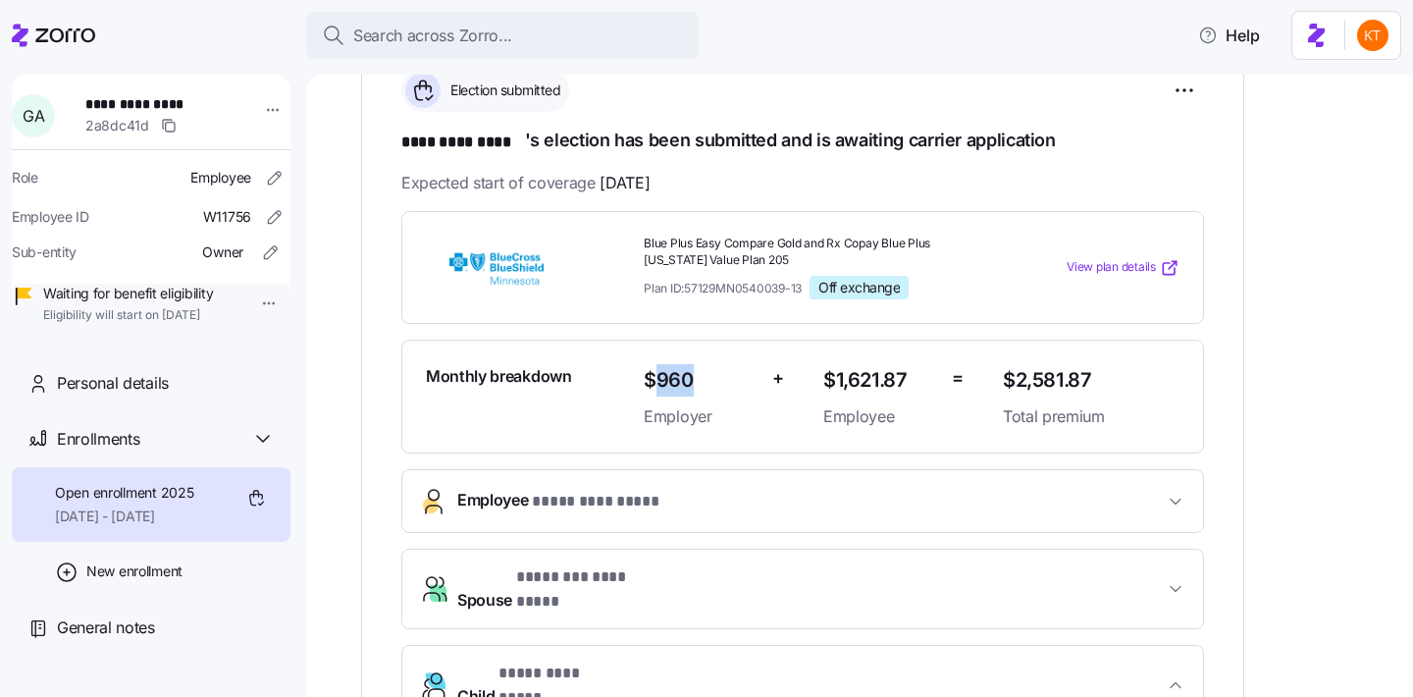
click at [661, 381] on span "$960" at bounding box center [700, 380] width 113 height 32
copy span "$960"
click at [127, 106] on span "**********" at bounding box center [153, 104] width 137 height 20
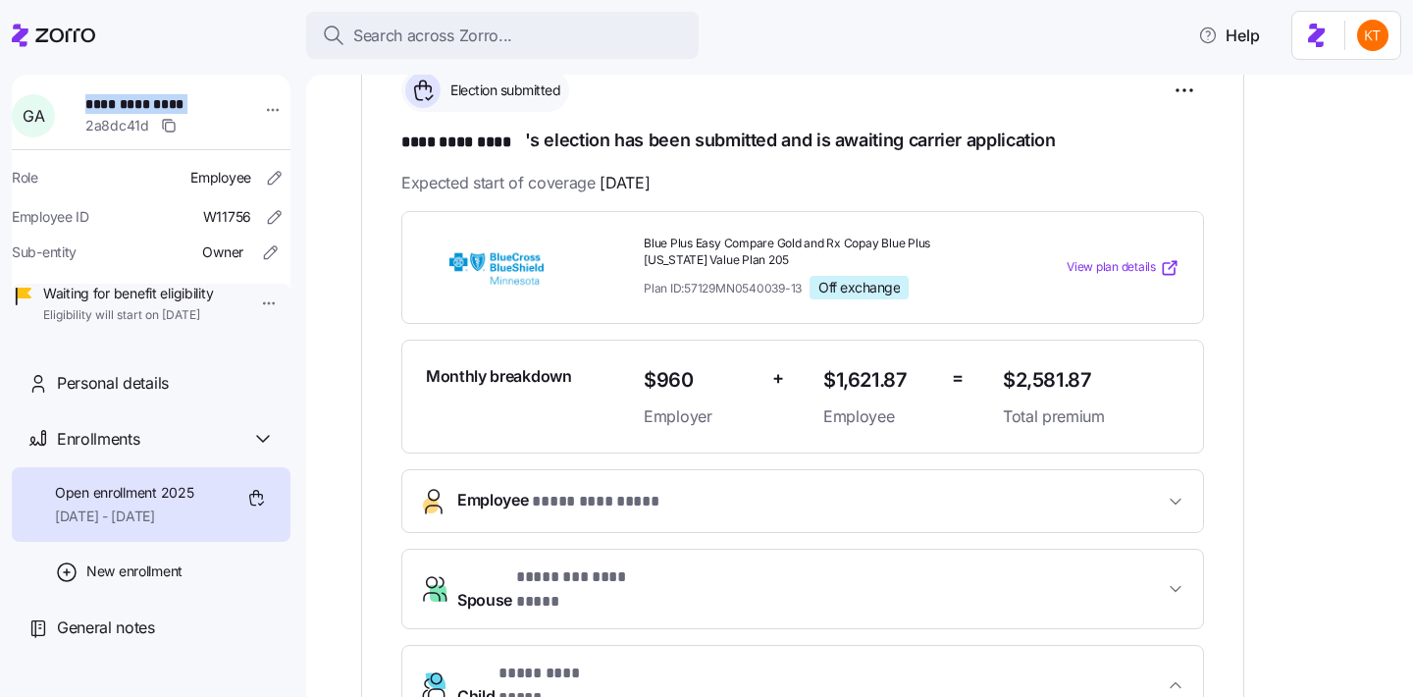
click at [127, 106] on span "**********" at bounding box center [153, 104] width 137 height 20
copy span "**********"
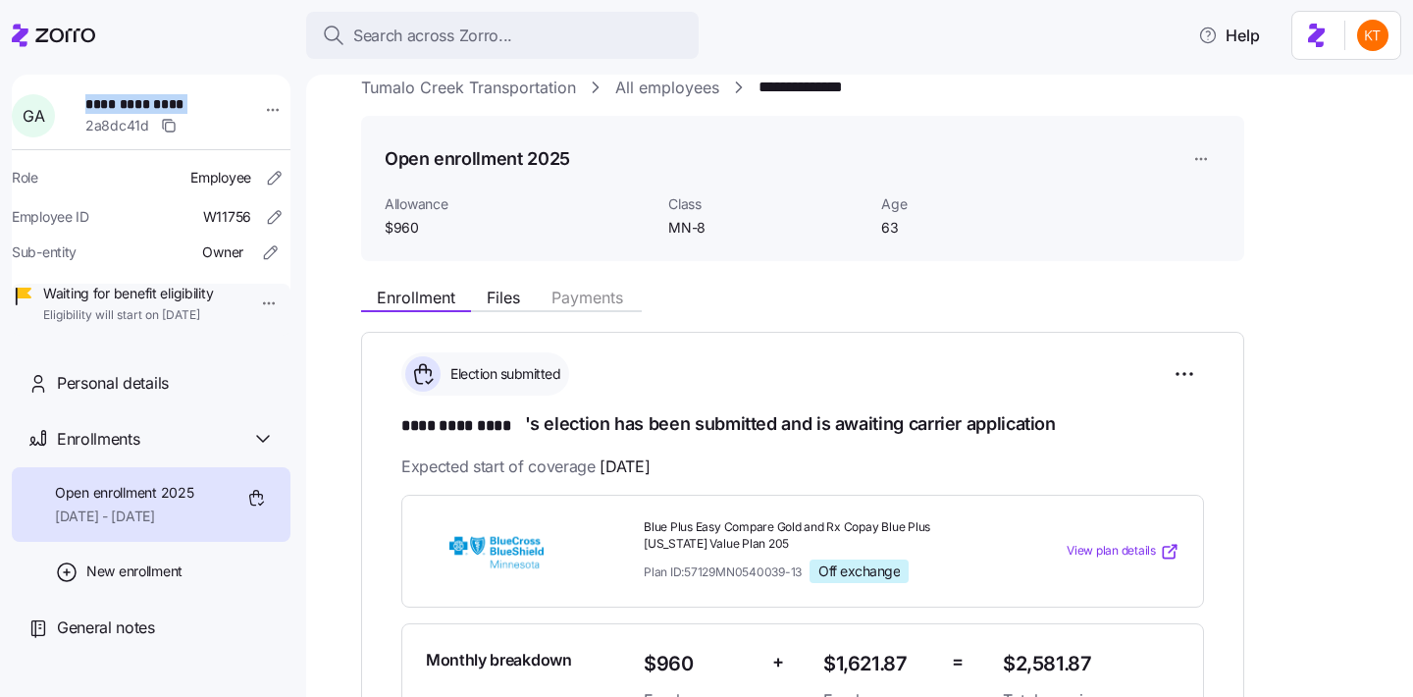
scroll to position [0, 0]
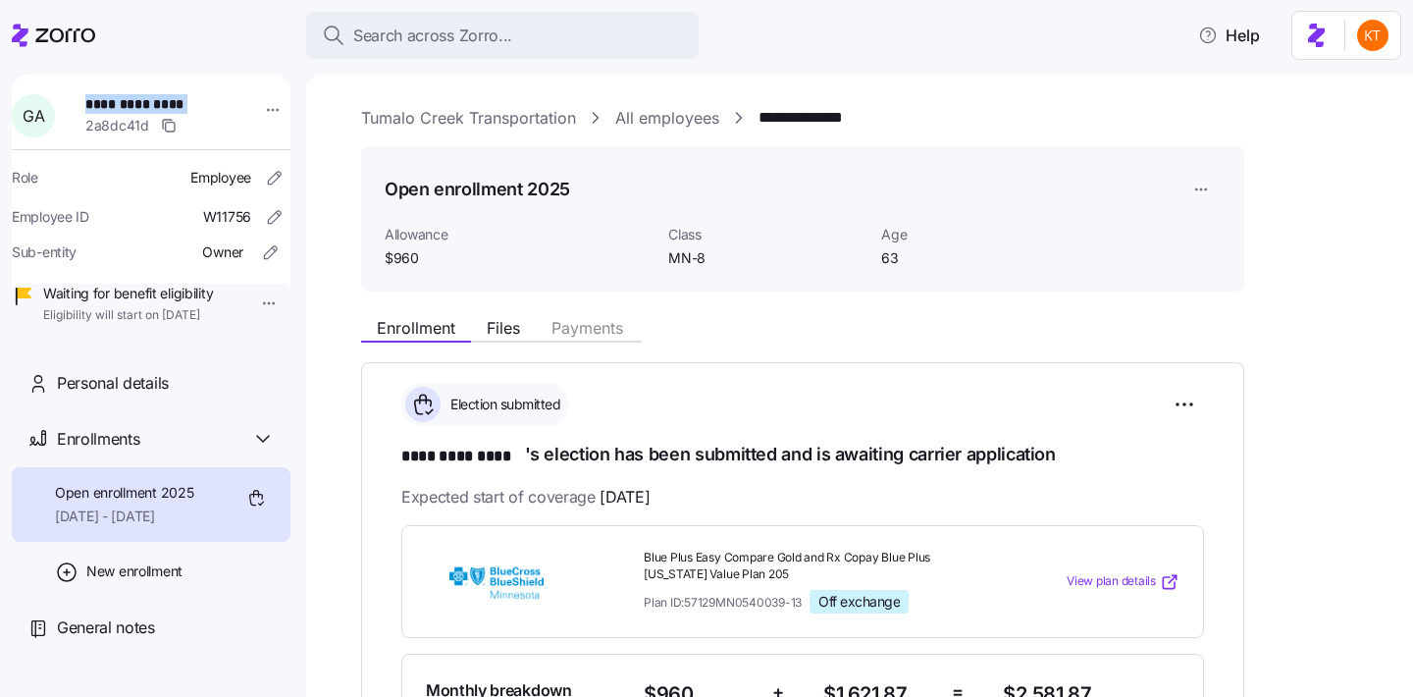
copy span "**********"
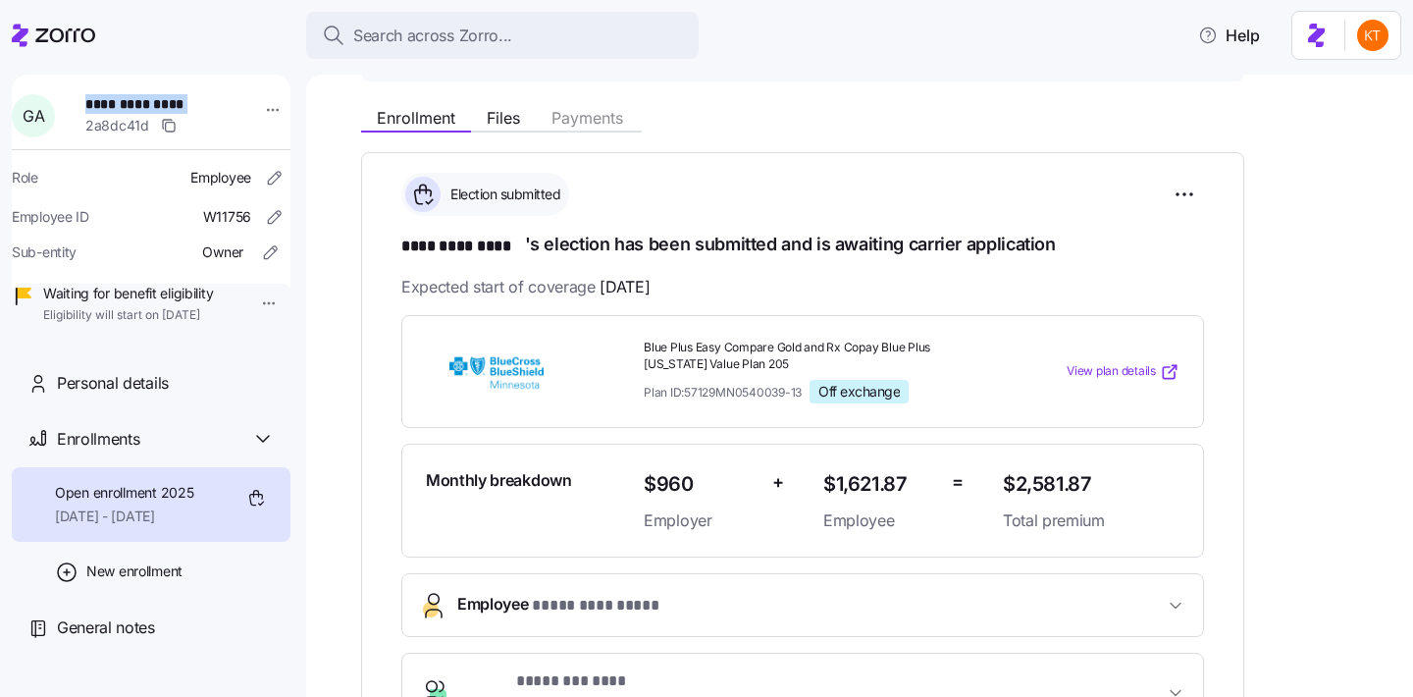
scroll to position [304, 0]
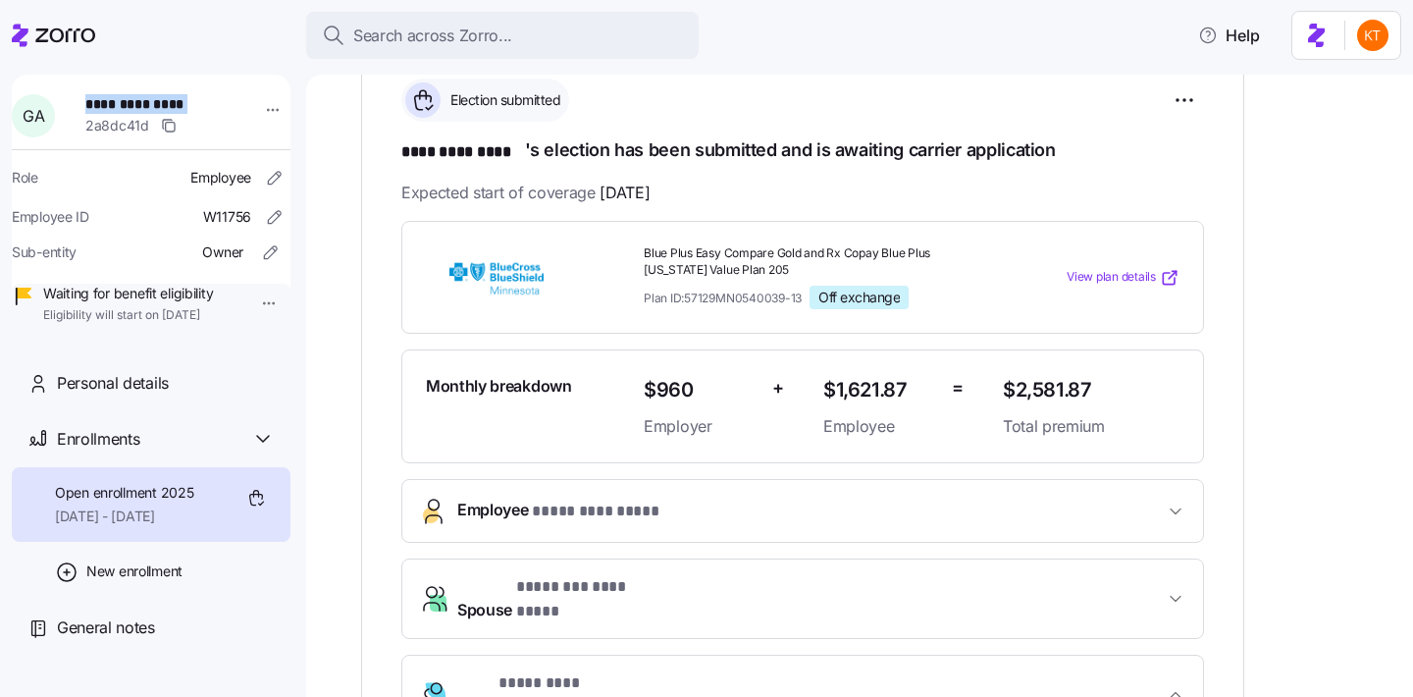
click at [637, 526] on button "Employee * **** ********* *" at bounding box center [802, 511] width 801 height 62
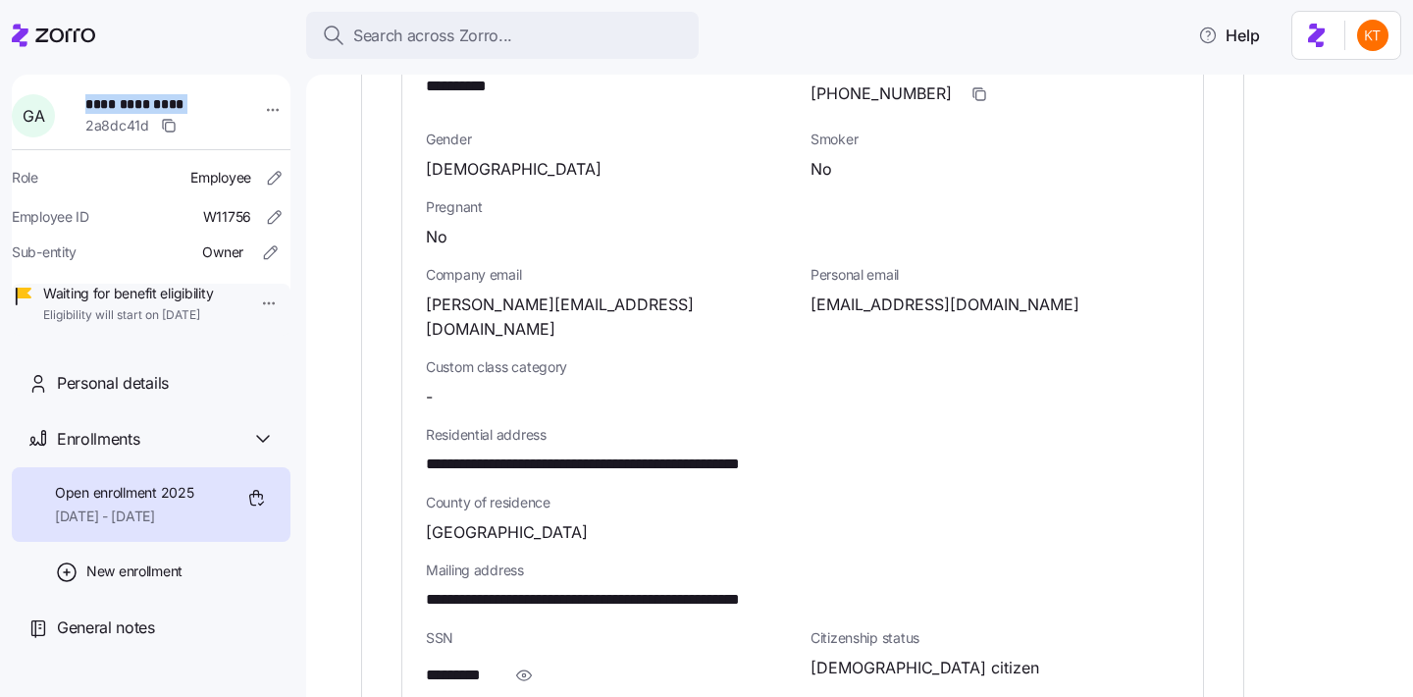
scroll to position [1135, 0]
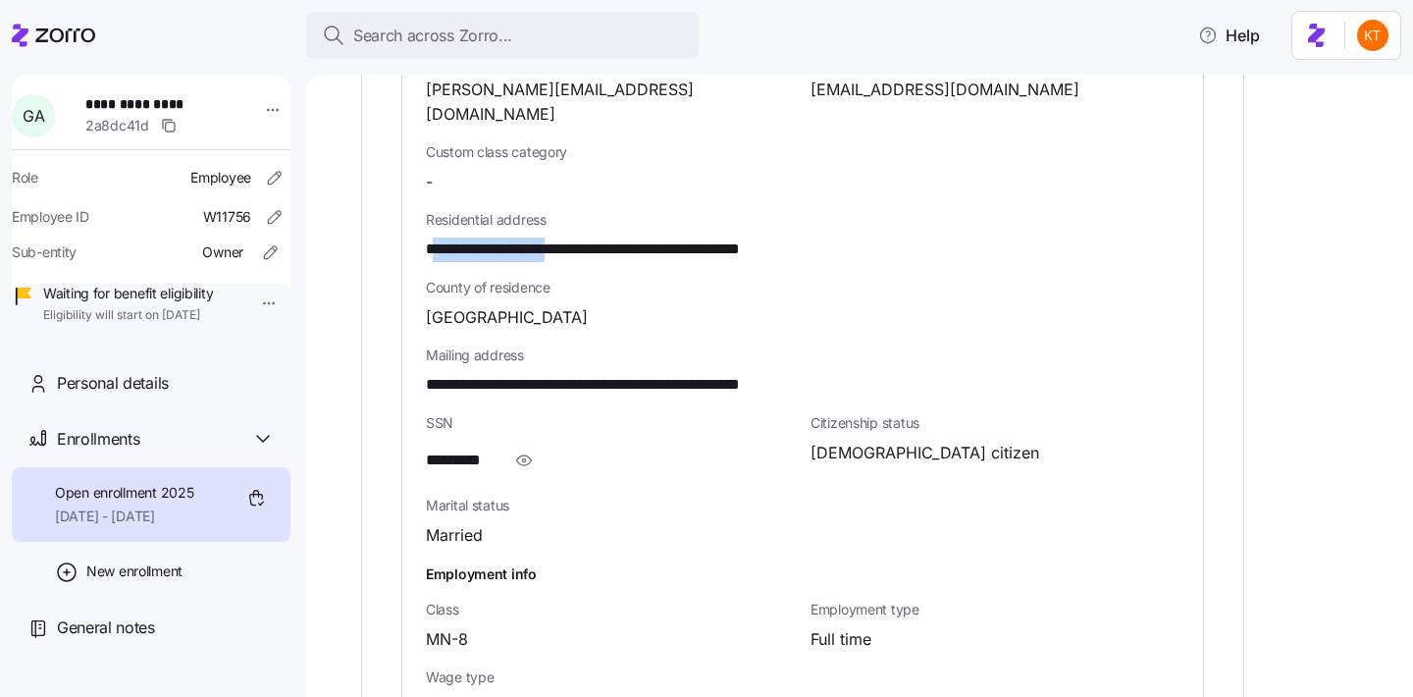
drag, startPoint x: 583, startPoint y: 225, endPoint x: 430, endPoint y: 223, distance: 153.1
click at [430, 237] on span "**********" at bounding box center [640, 249] width 428 height 25
click at [429, 237] on span "**********" at bounding box center [640, 249] width 428 height 25
drag, startPoint x: 414, startPoint y: 227, endPoint x: 583, endPoint y: 225, distance: 168.8
click at [583, 225] on div "**********" at bounding box center [802, 223] width 801 height 1023
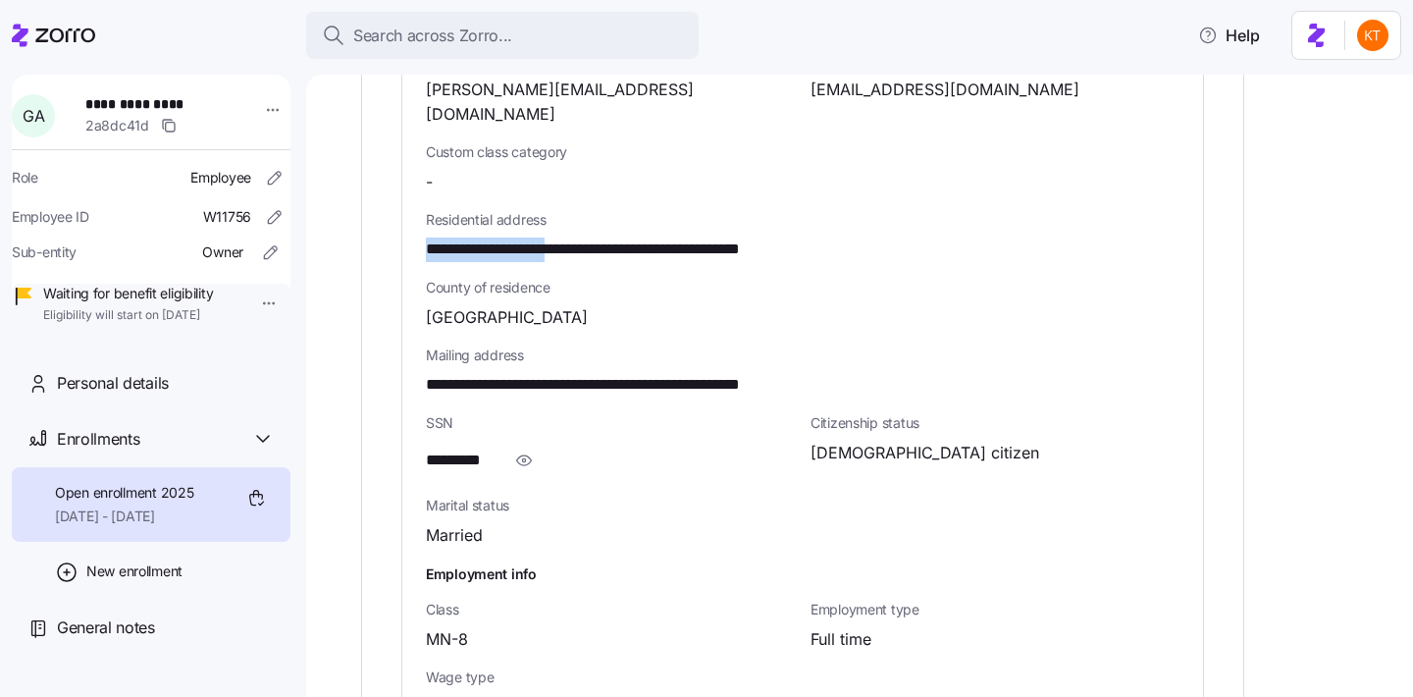
copy span "**********"
click at [740, 237] on span "**********" at bounding box center [640, 249] width 428 height 25
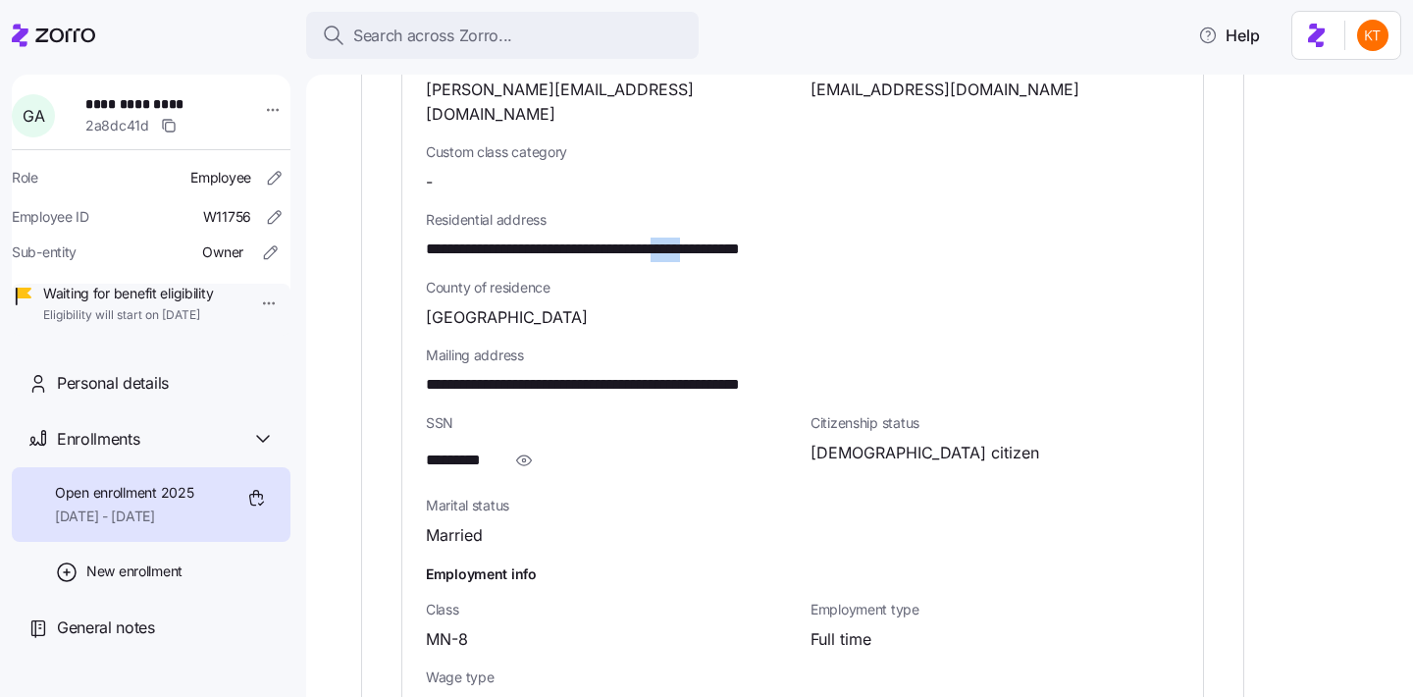
copy span "*****"
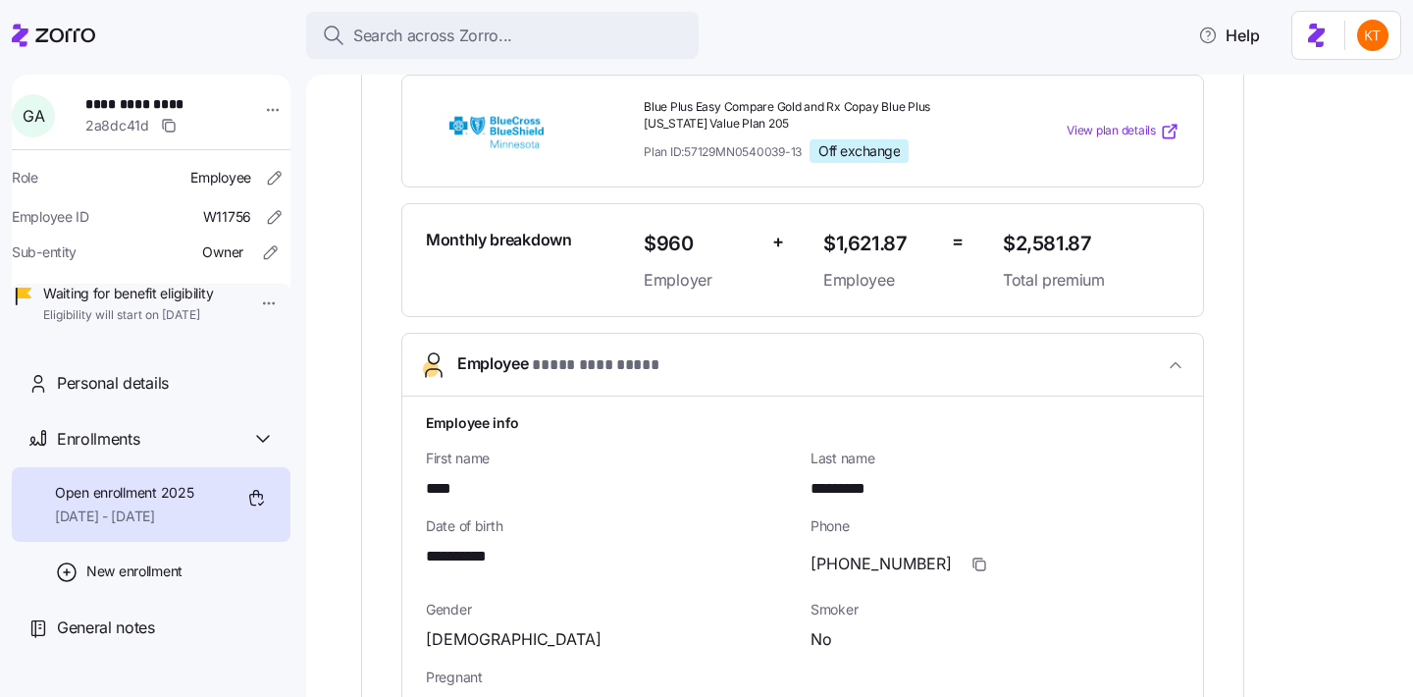
scroll to position [399, 0]
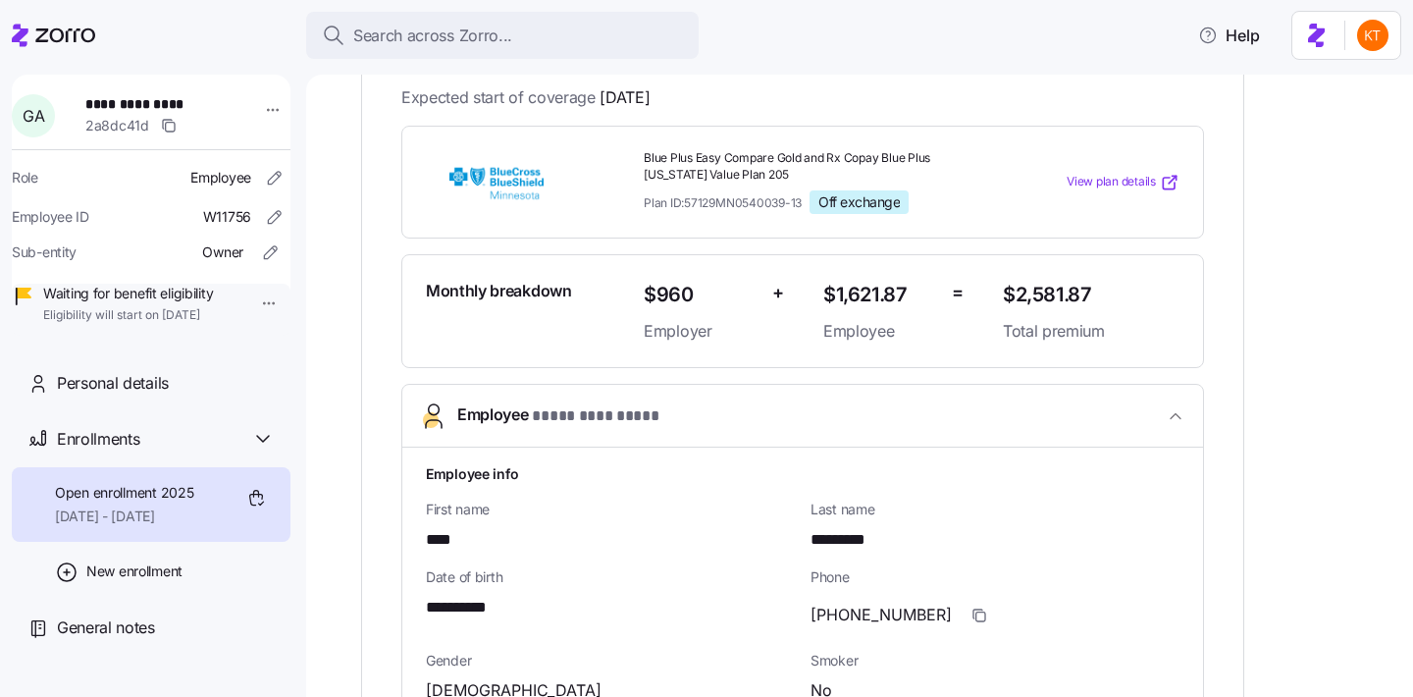
click at [469, 613] on span "**********" at bounding box center [466, 608] width 81 height 25
click at [469, 612] on span "**********" at bounding box center [466, 608] width 81 height 25
click at [470, 612] on span "**********" at bounding box center [466, 608] width 81 height 25
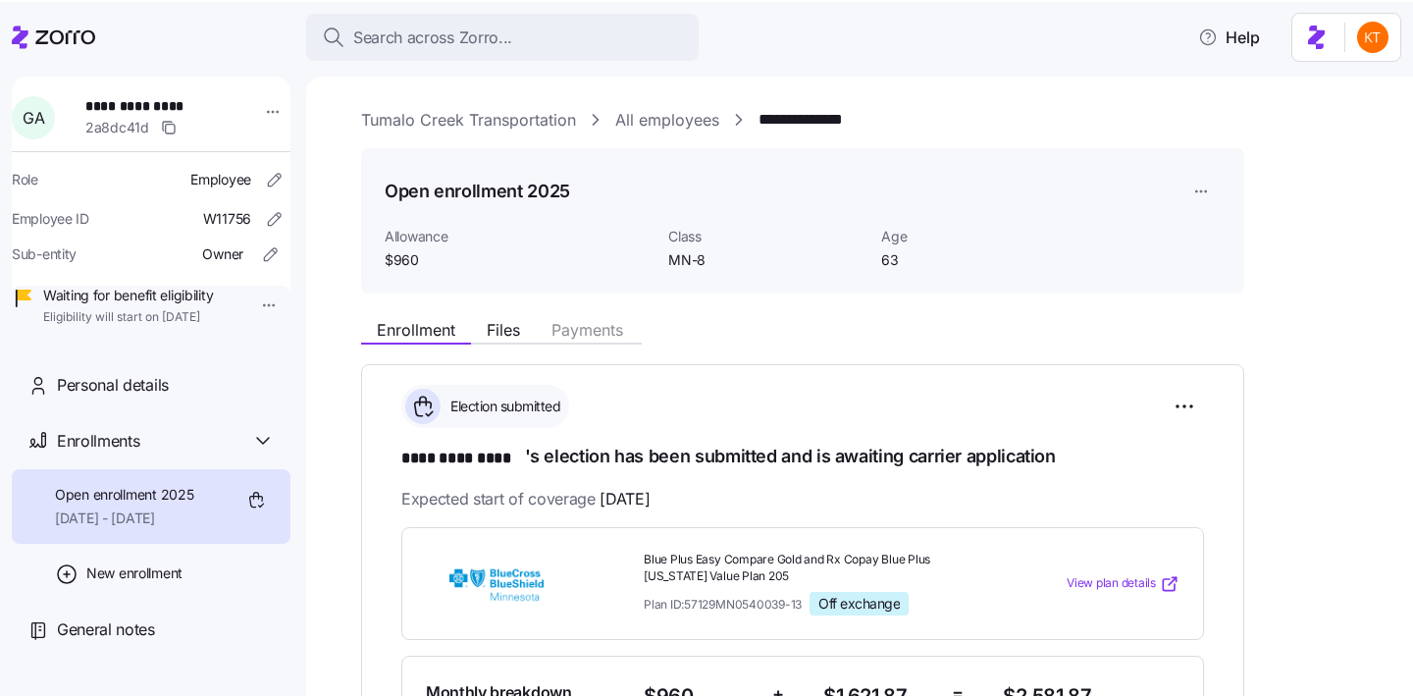
scroll to position [680, 0]
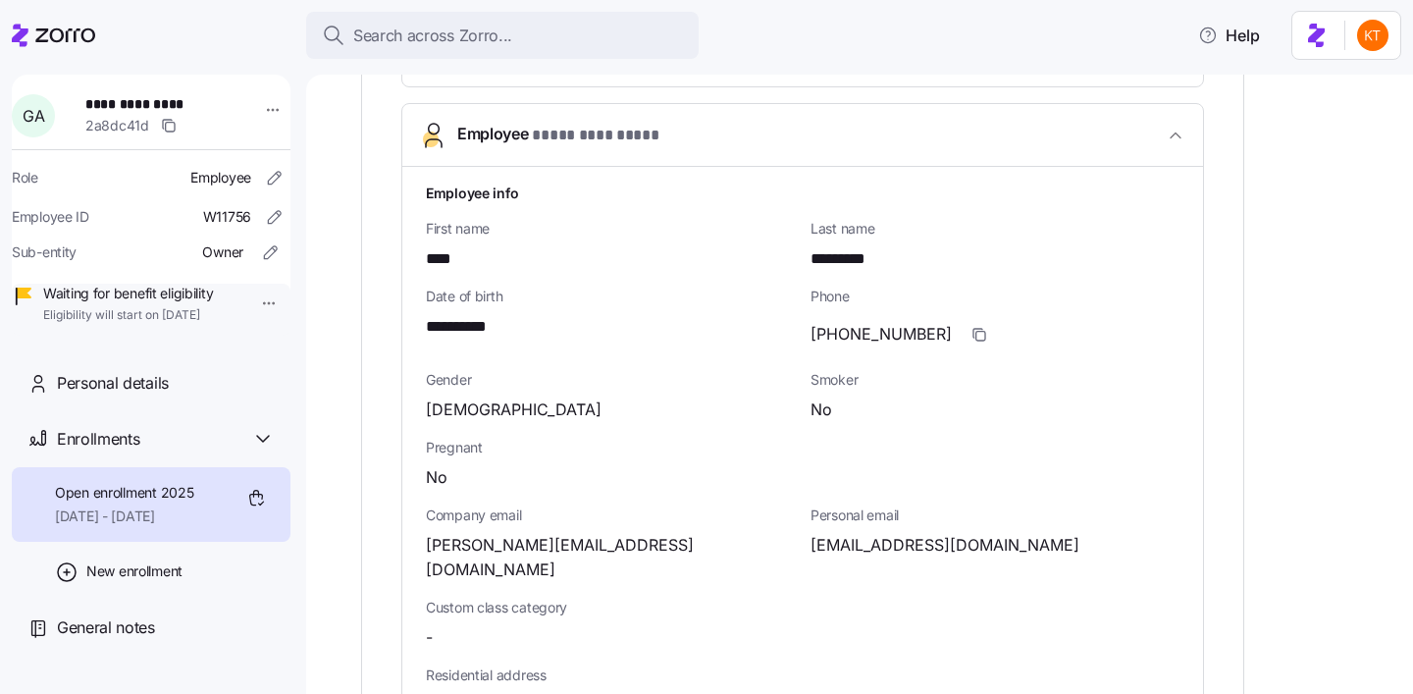
click at [933, 517] on span "Personal email" at bounding box center [994, 515] width 369 height 20
click at [942, 547] on span "gapplebaum@tumalocreek.us" at bounding box center [944, 545] width 269 height 25
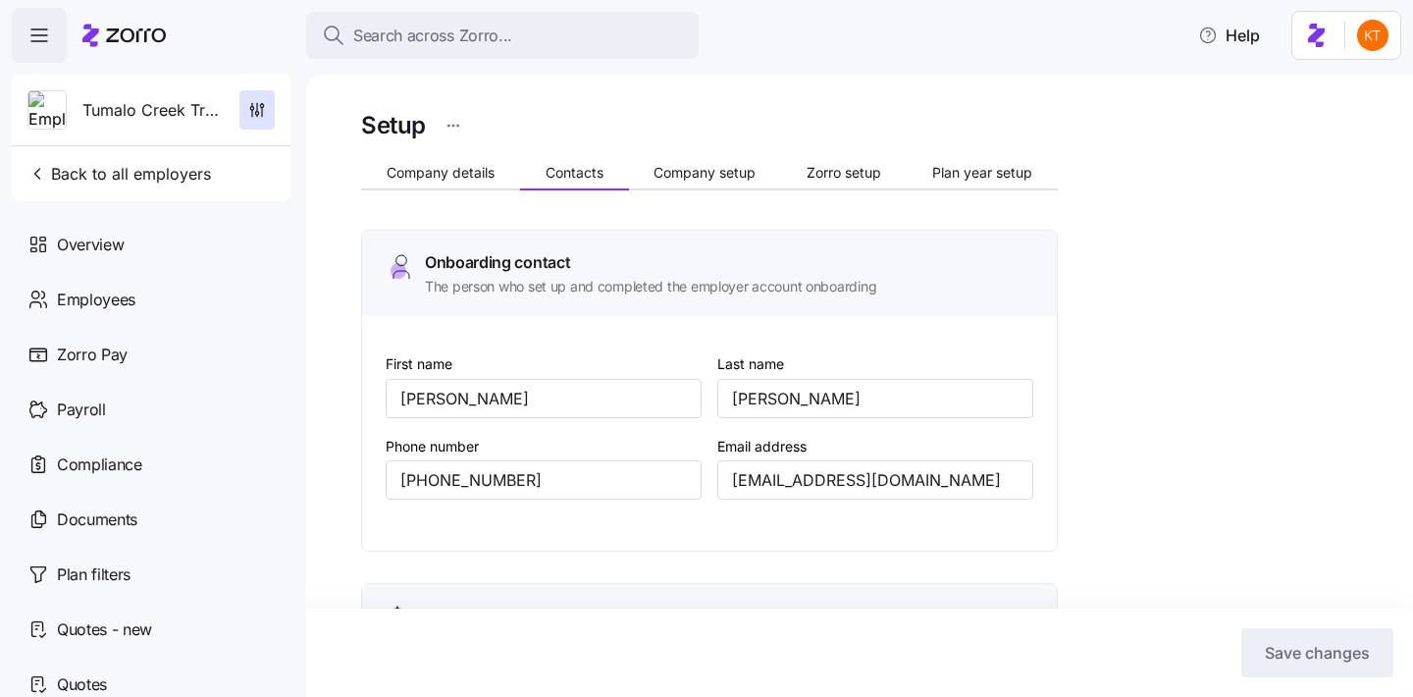
scroll to position [807, 0]
